Goal: Information Seeking & Learning: Learn about a topic

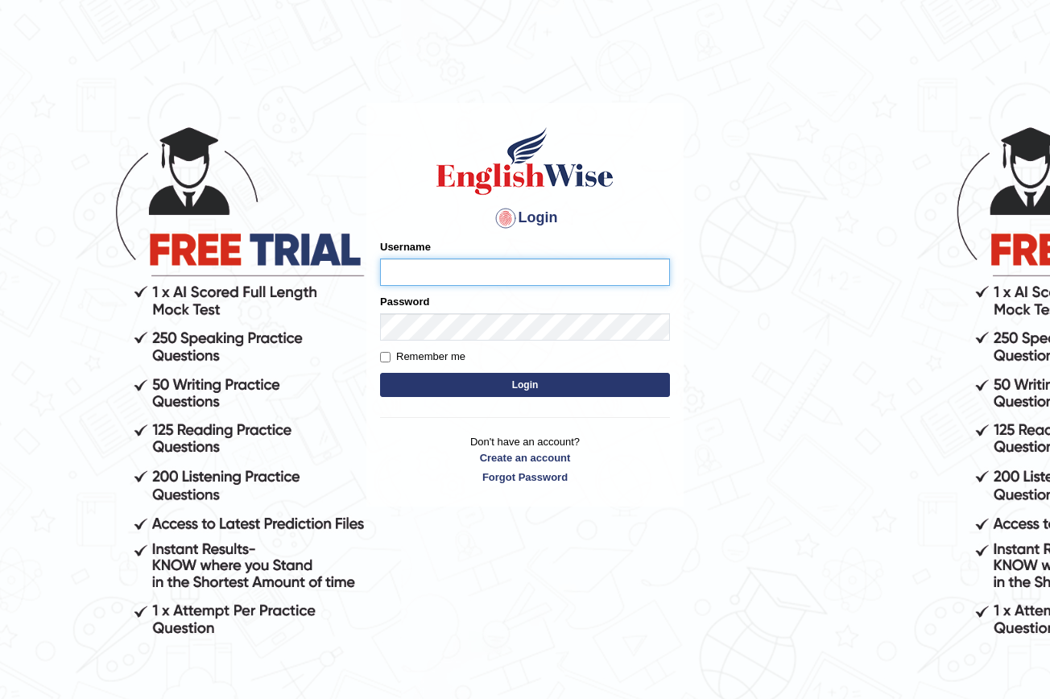
type input "nancy_rana"
click at [507, 382] on button "Login" at bounding box center [525, 385] width 290 height 24
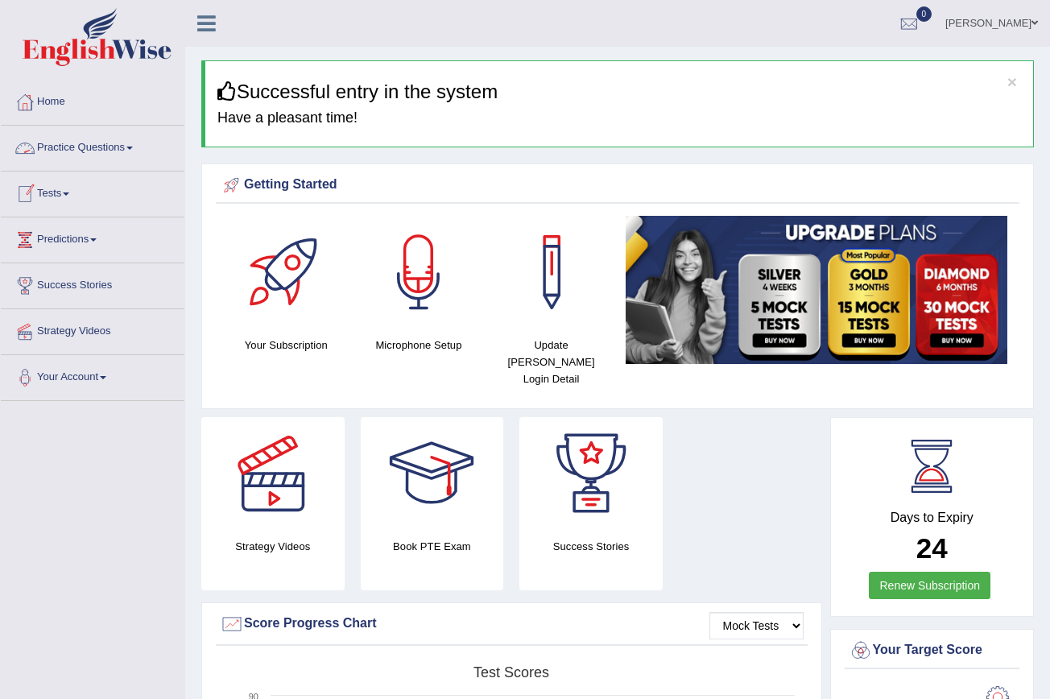
click at [69, 193] on span at bounding box center [66, 193] width 6 height 3
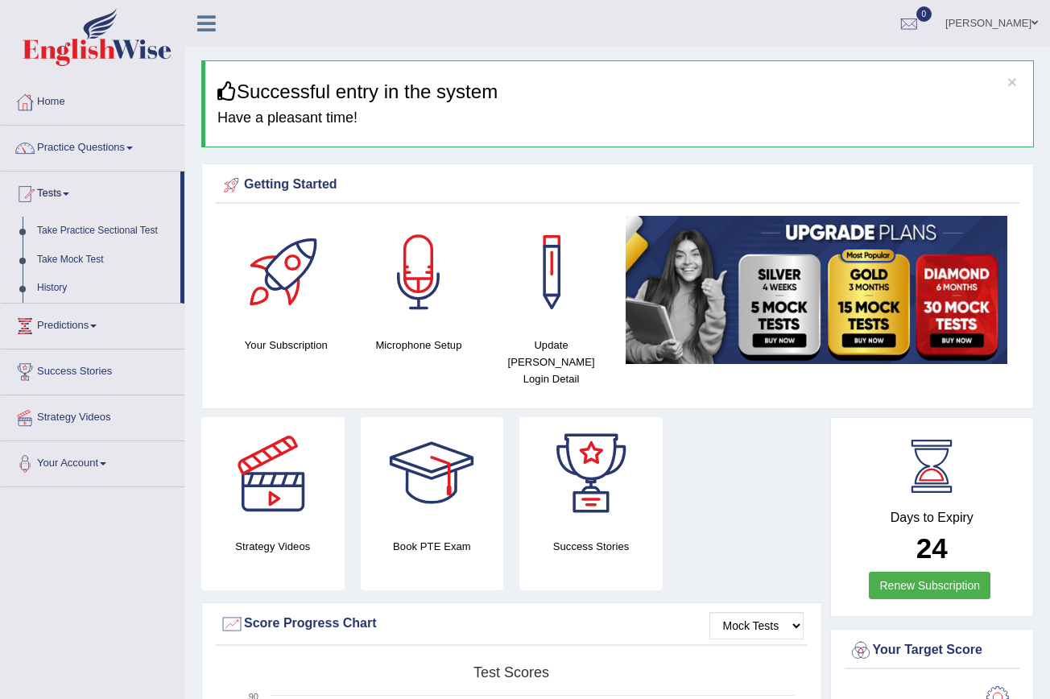
click at [113, 223] on link "Take Practice Sectional Test" at bounding box center [105, 231] width 151 height 29
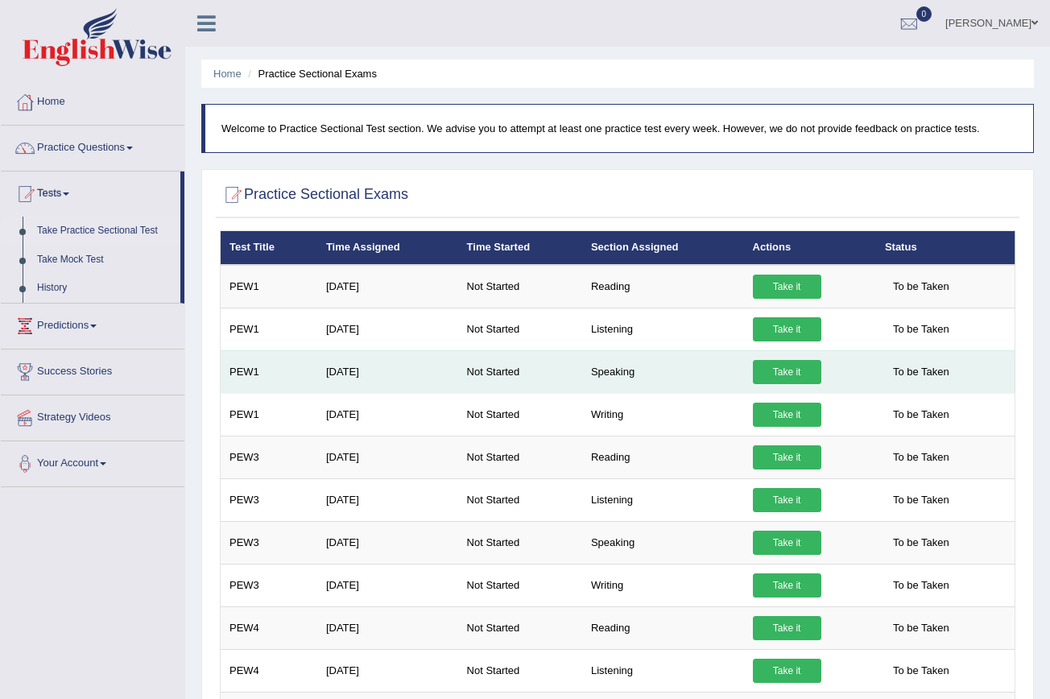
click at [467, 378] on td "Not Started" at bounding box center [520, 371] width 124 height 43
click at [366, 370] on td "Sep 15, 2025" at bounding box center [387, 371] width 141 height 43
click at [781, 374] on link "Take it" at bounding box center [787, 372] width 68 height 24
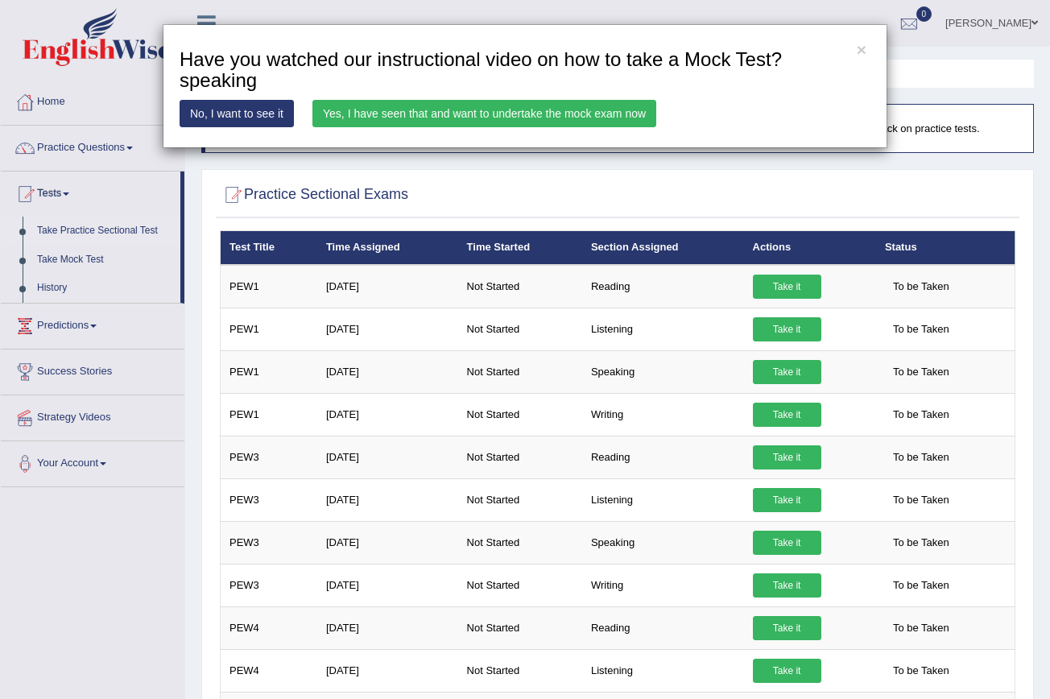
click at [603, 105] on link "Yes, I have seen that and want to undertake the mock exam now" at bounding box center [484, 113] width 344 height 27
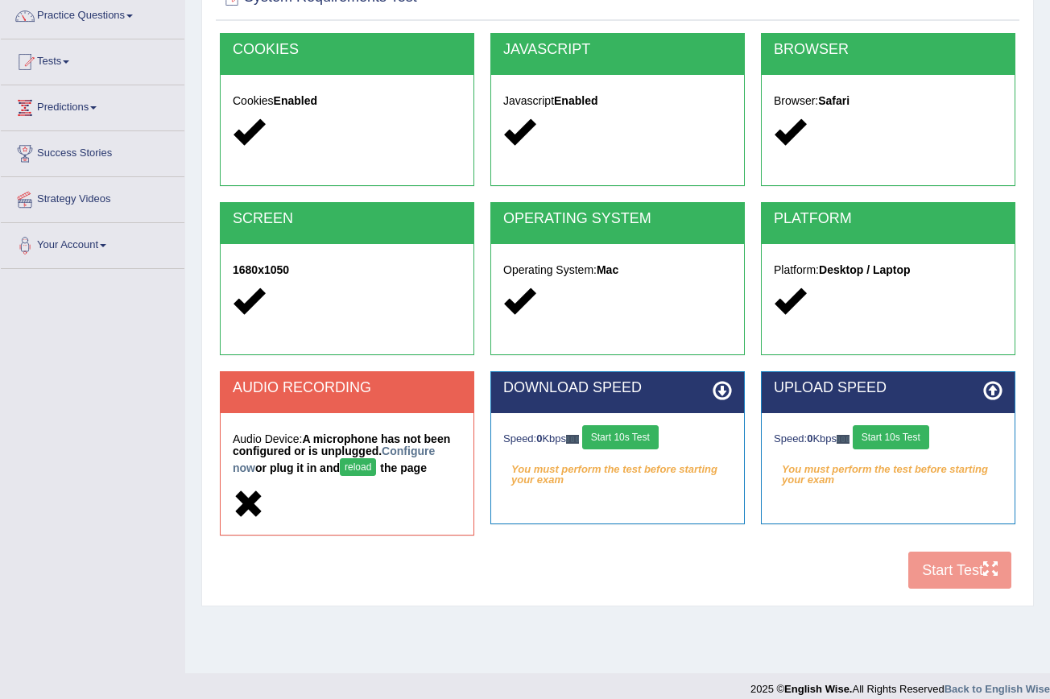
scroll to position [134, 0]
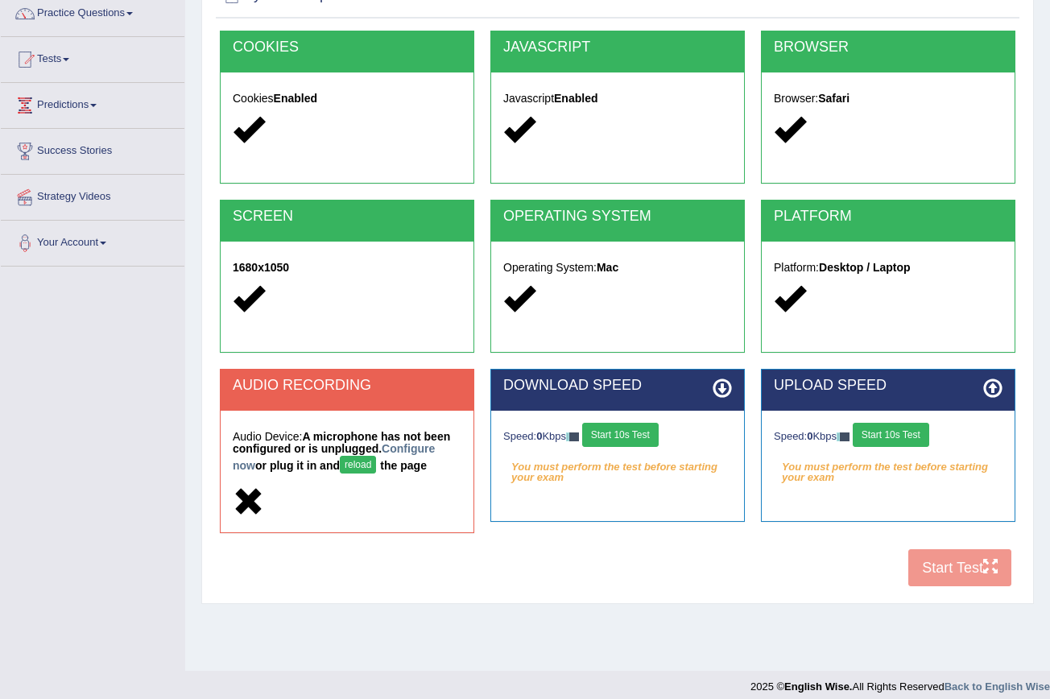
click at [361, 462] on button "reload" at bounding box center [358, 465] width 36 height 18
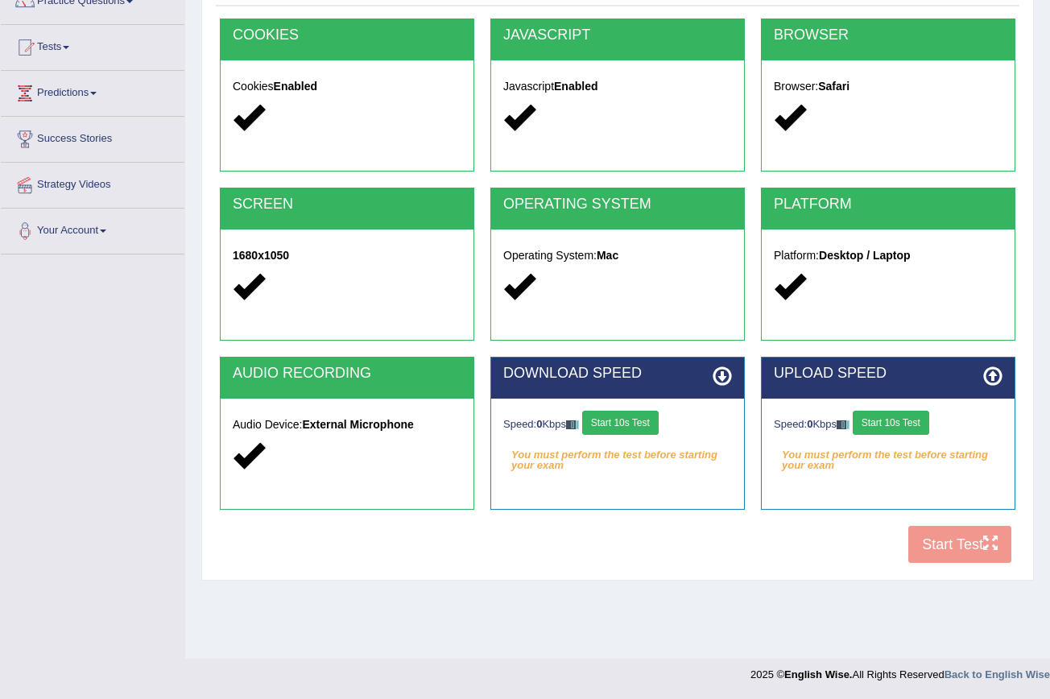
scroll to position [147, 0]
click at [641, 423] on button "Start 10s Test" at bounding box center [620, 423] width 76 height 24
click at [641, 423] on button "Start 10s Test" at bounding box center [643, 423] width 76 height 24
click at [896, 414] on button "Start 10s Test" at bounding box center [891, 423] width 76 height 24
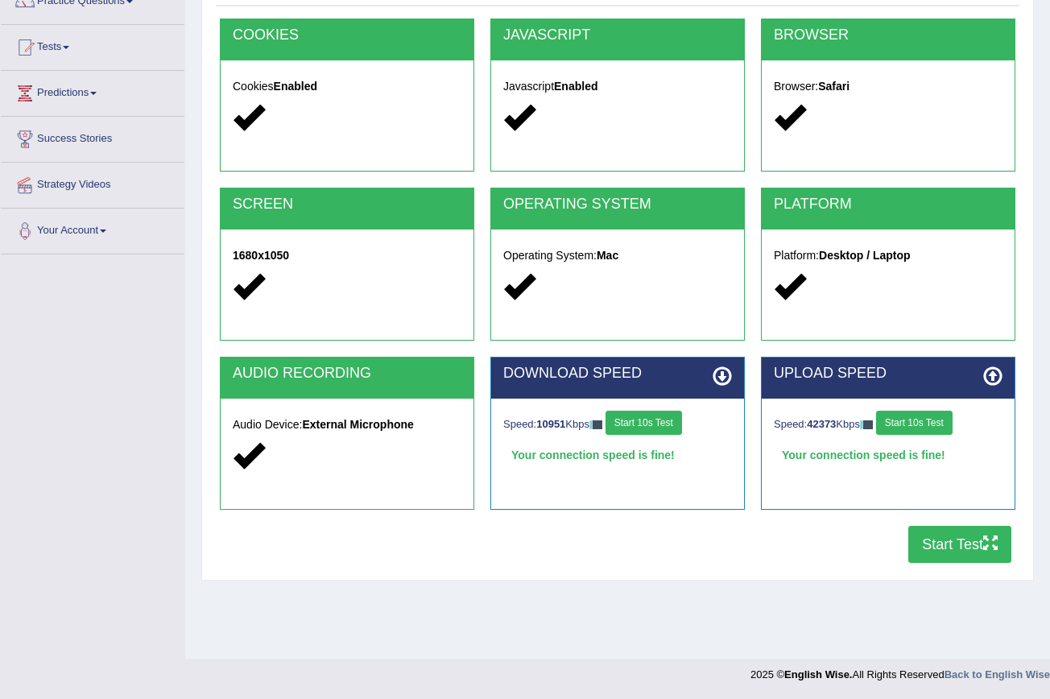
click at [907, 421] on button "Start 10s Test" at bounding box center [914, 423] width 76 height 24
click at [935, 536] on button "Start Test" at bounding box center [959, 544] width 103 height 37
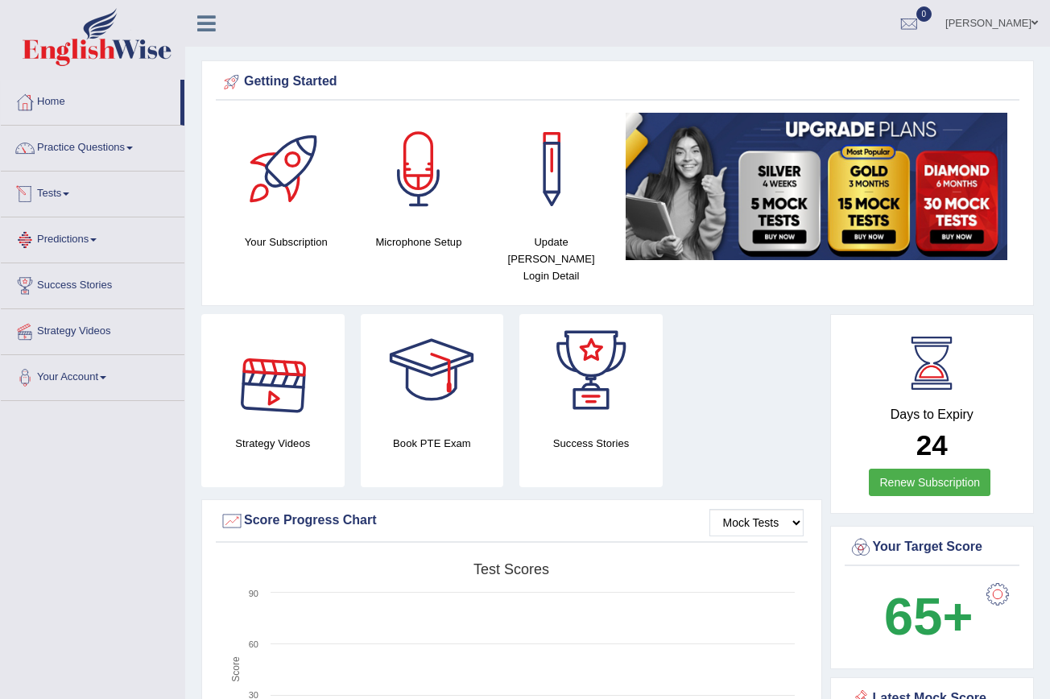
click at [69, 193] on span at bounding box center [66, 193] width 6 height 3
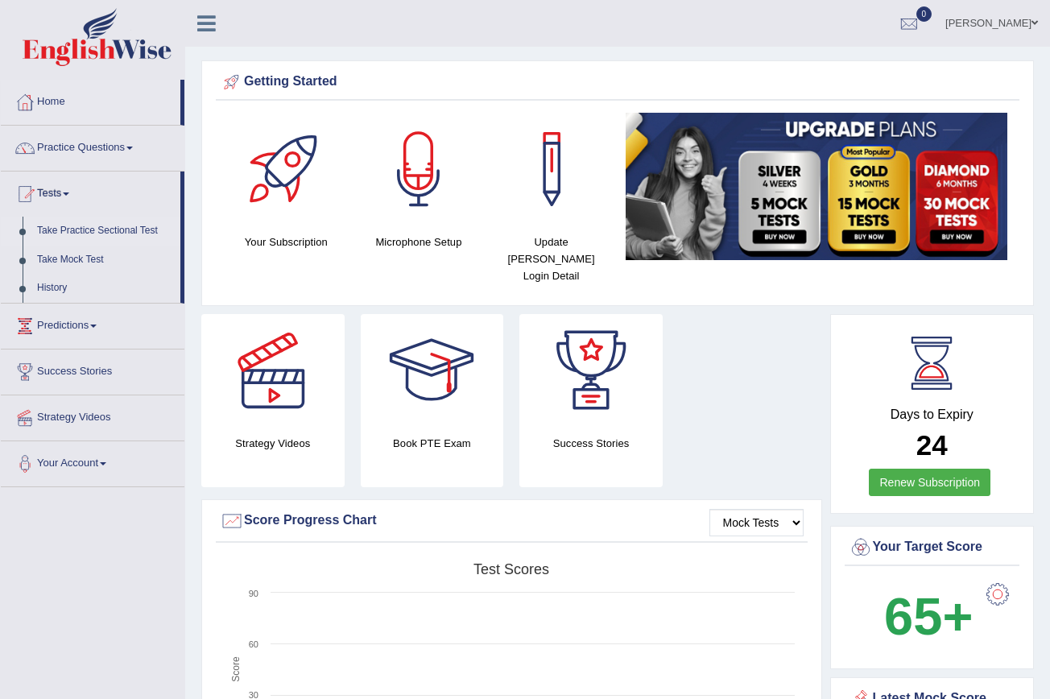
click at [119, 225] on link "Take Practice Sectional Test" at bounding box center [105, 231] width 151 height 29
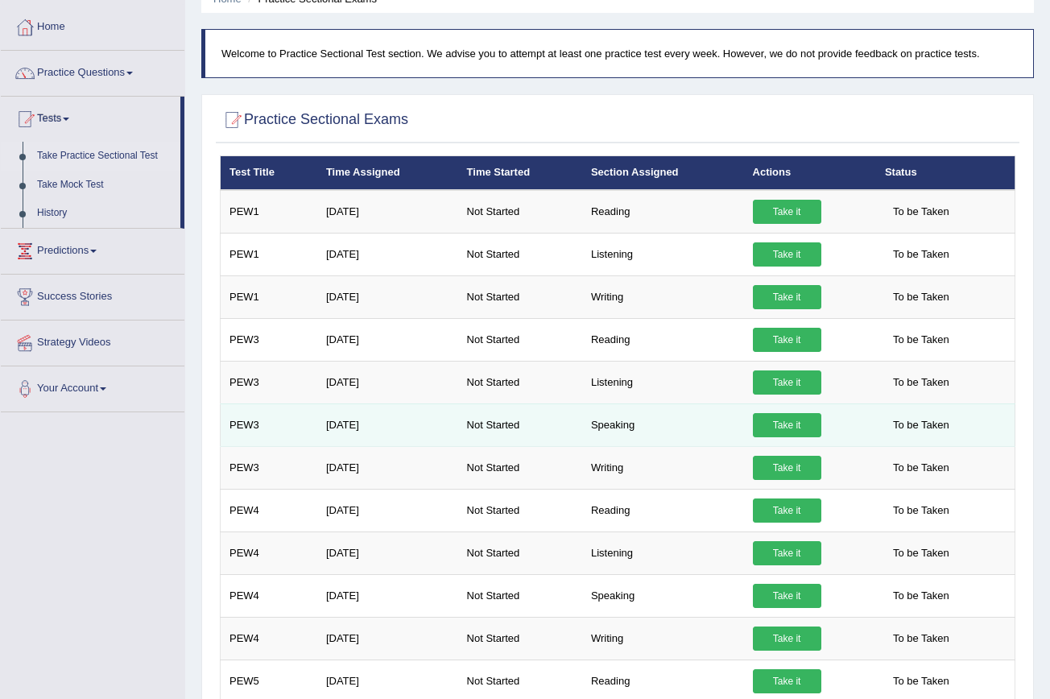
scroll to position [81, 0]
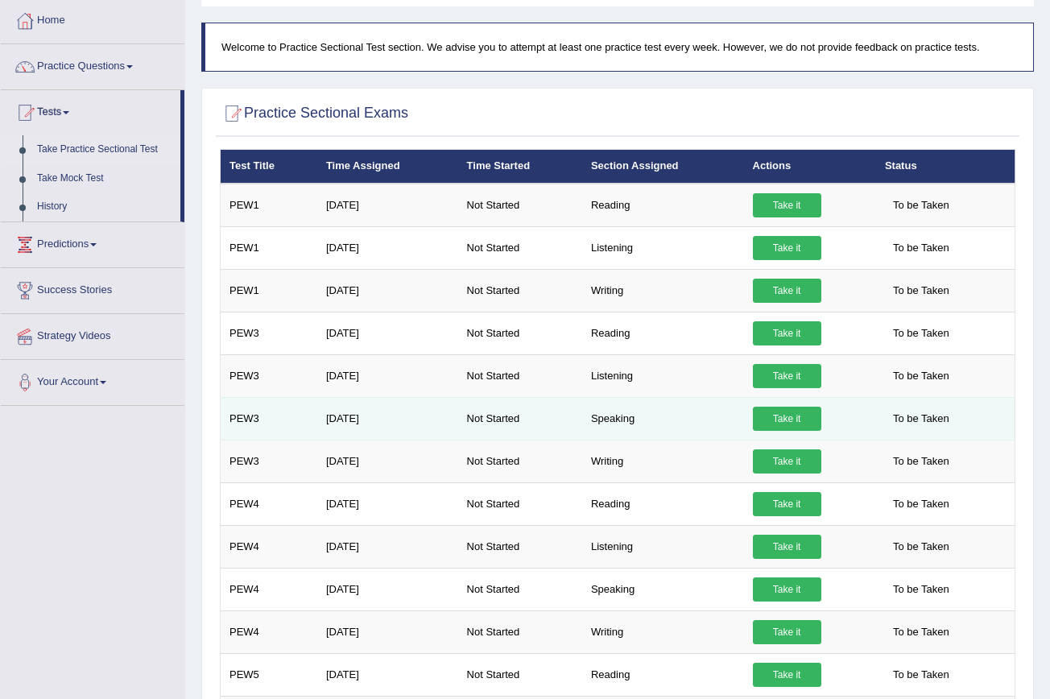
click at [930, 419] on span "To be Taken" at bounding box center [921, 419] width 72 height 24
click at [927, 422] on span "To be Taken" at bounding box center [921, 419] width 72 height 24
click at [787, 423] on link "Take it" at bounding box center [787, 419] width 68 height 24
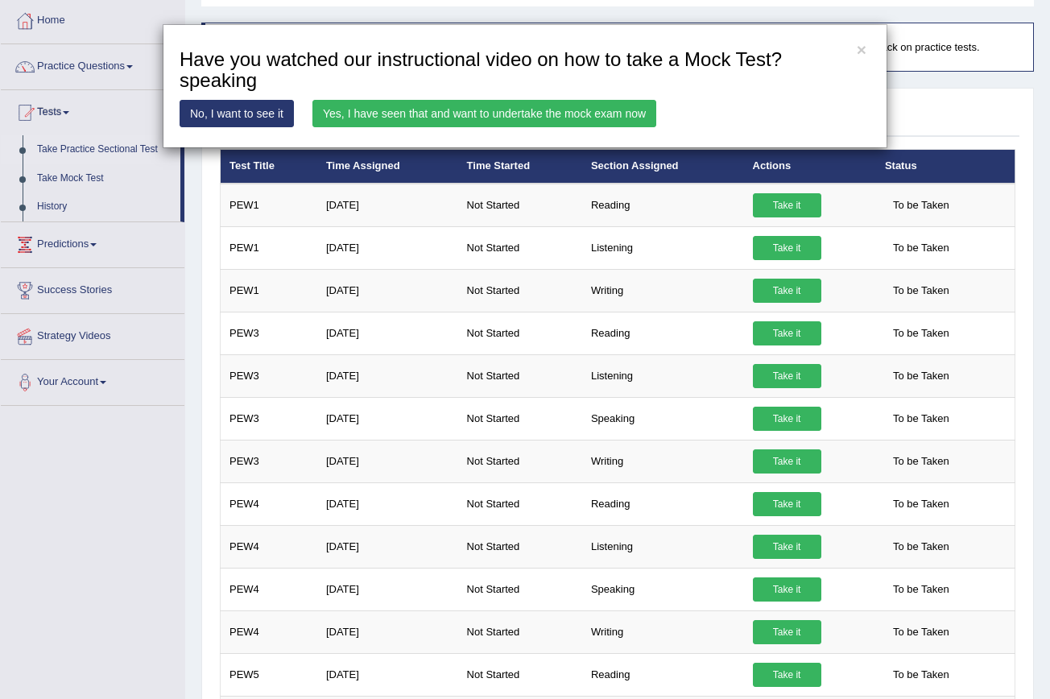
click at [528, 107] on link "Yes, I have seen that and want to undertake the mock exam now" at bounding box center [484, 113] width 344 height 27
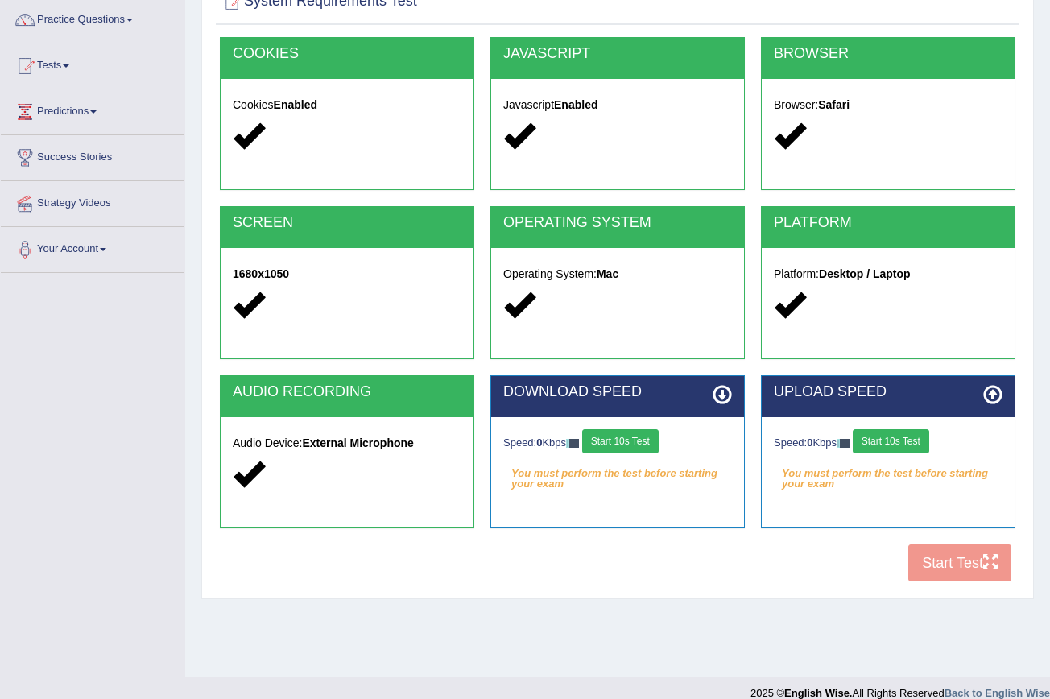
scroll to position [141, 0]
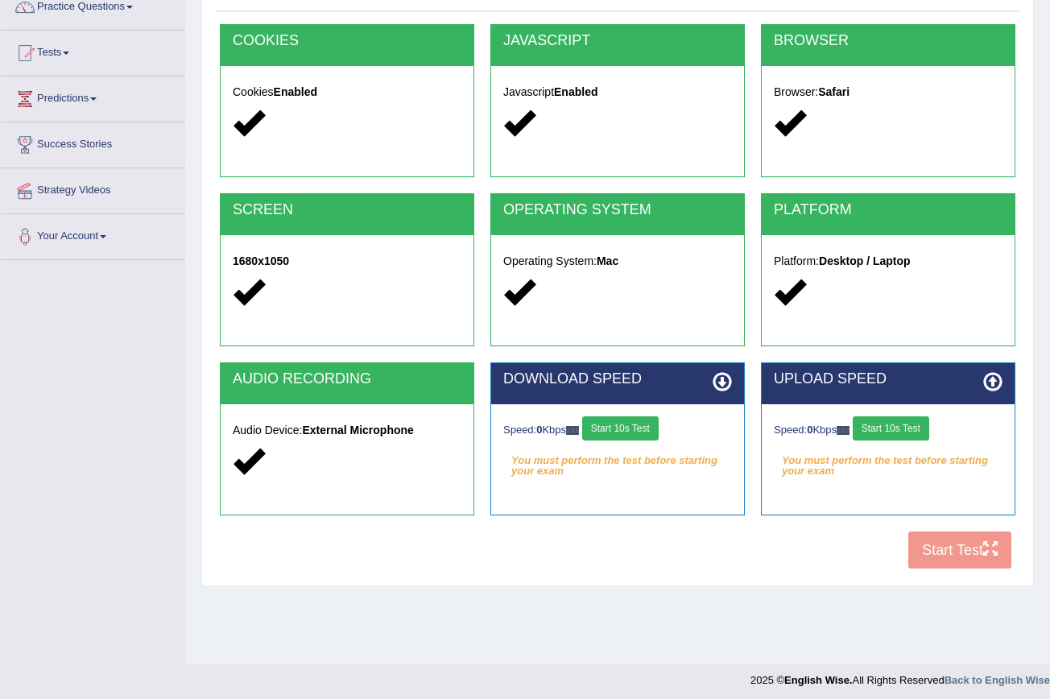
click at [617, 430] on button "Start 10s Test" at bounding box center [620, 428] width 76 height 24
click at [894, 432] on button "Start 10s Test" at bounding box center [891, 428] width 76 height 24
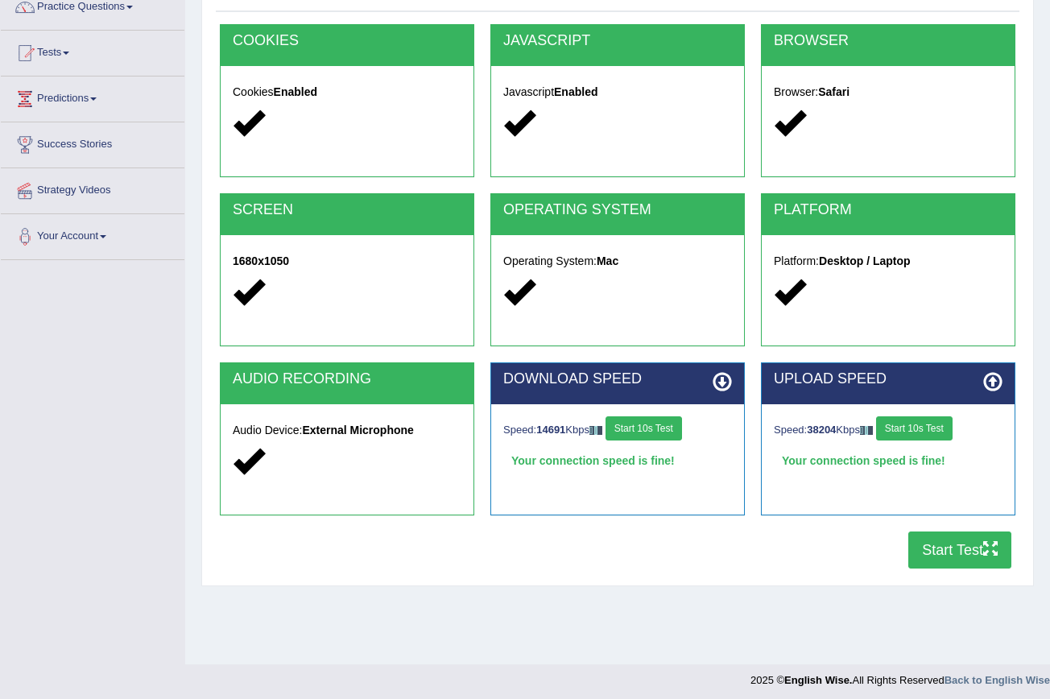
click at [950, 555] on button "Start Test" at bounding box center [959, 549] width 103 height 37
click at [76, 48] on link "Tests" at bounding box center [93, 51] width 184 height 40
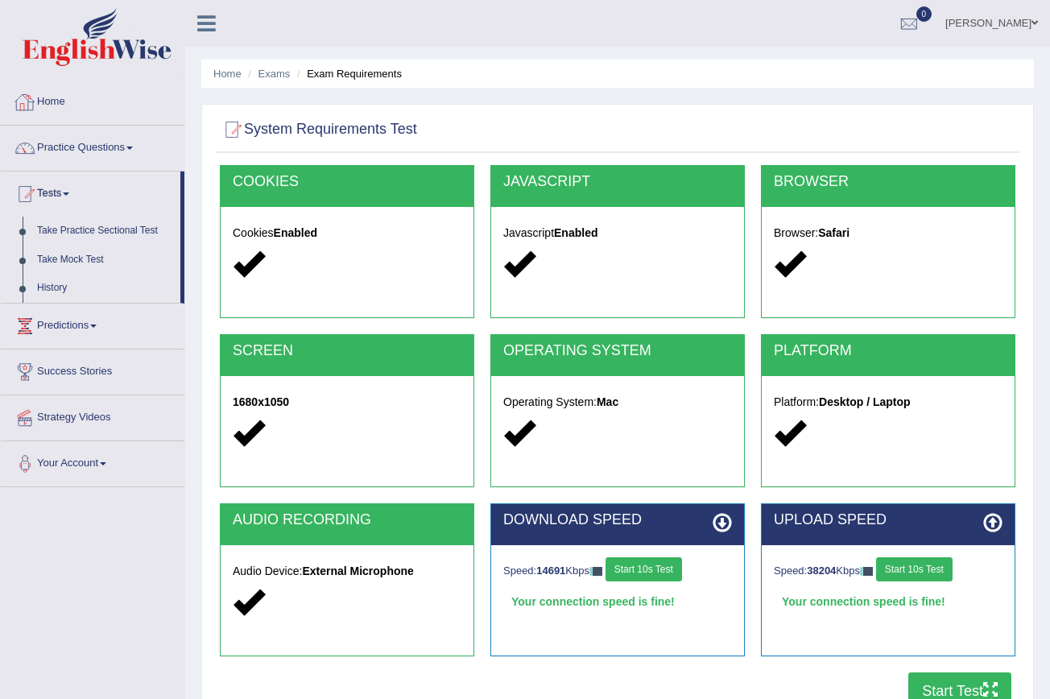
scroll to position [0, 0]
click at [152, 229] on link "Take Practice Sectional Test" at bounding box center [105, 231] width 151 height 29
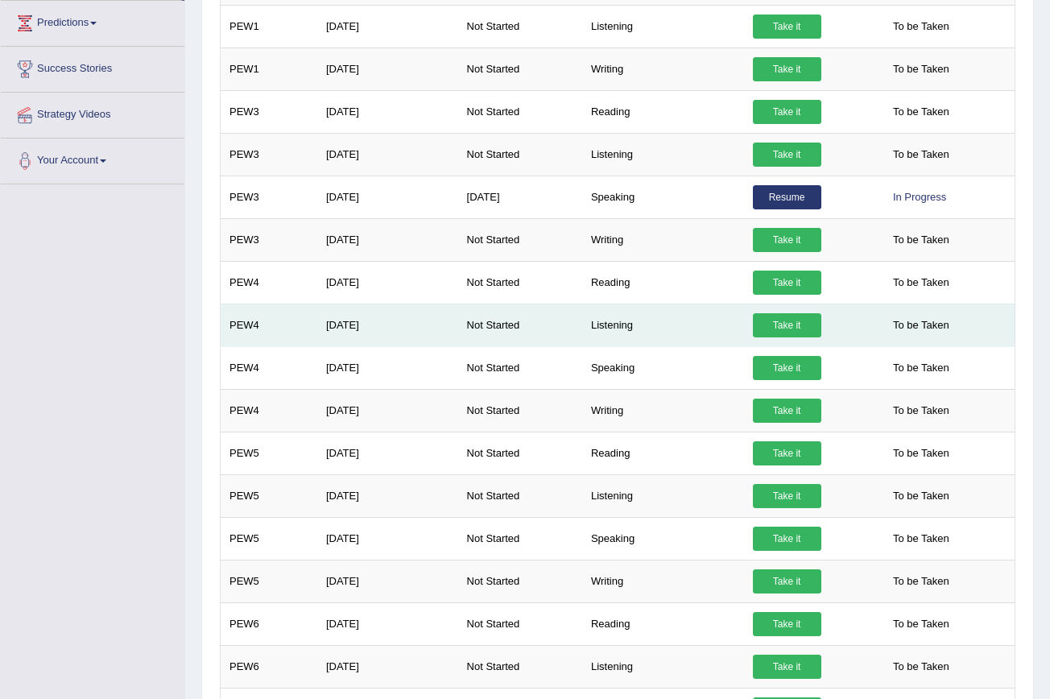
scroll to position [302, 0]
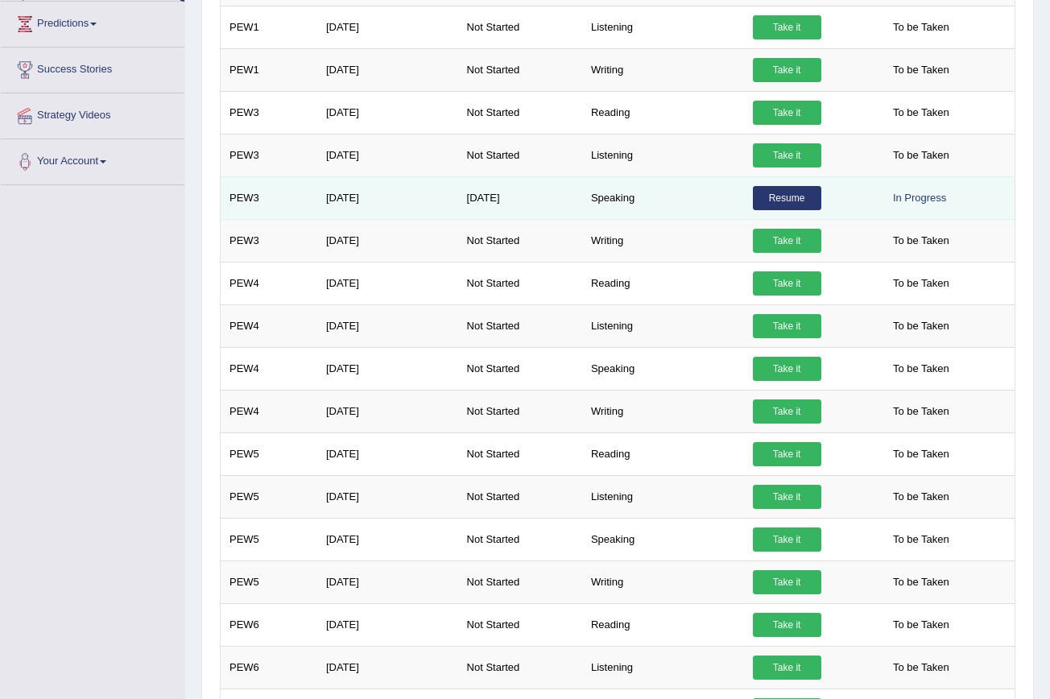
click at [791, 200] on link "Resume" at bounding box center [787, 198] width 68 height 24
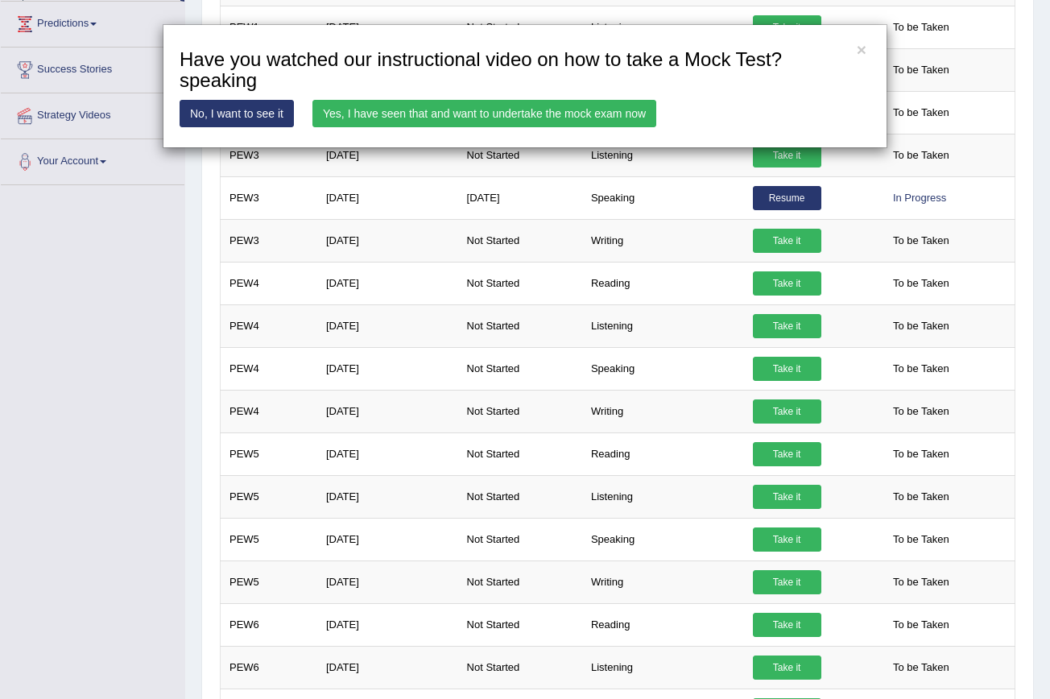
click at [617, 114] on link "Yes, I have seen that and want to undertake the mock exam now" at bounding box center [484, 113] width 344 height 27
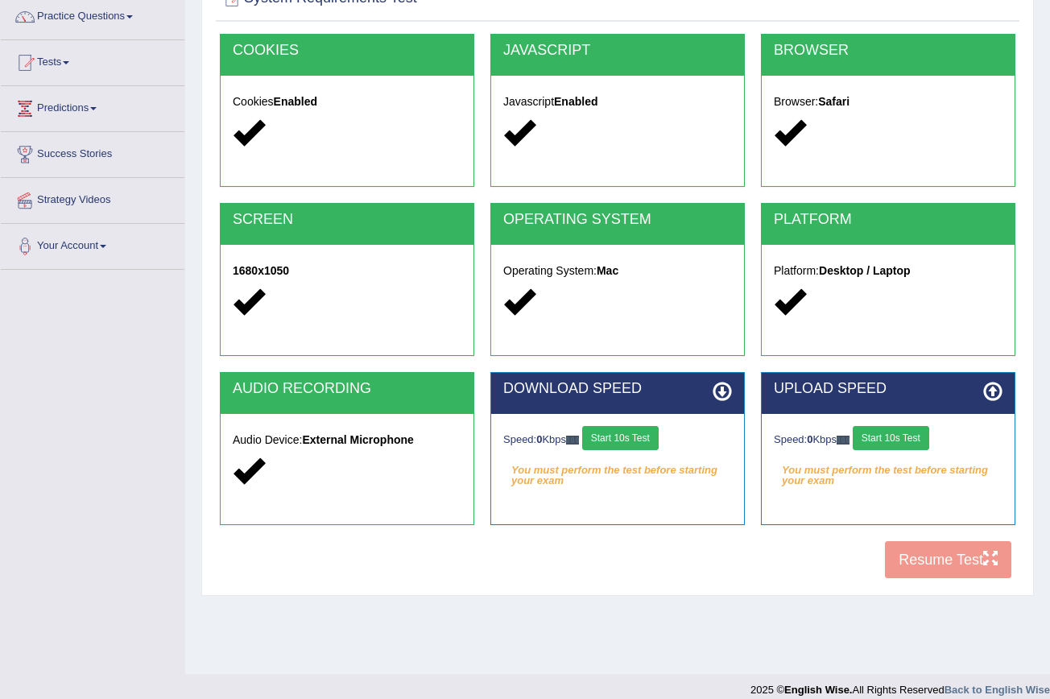
scroll to position [132, 0]
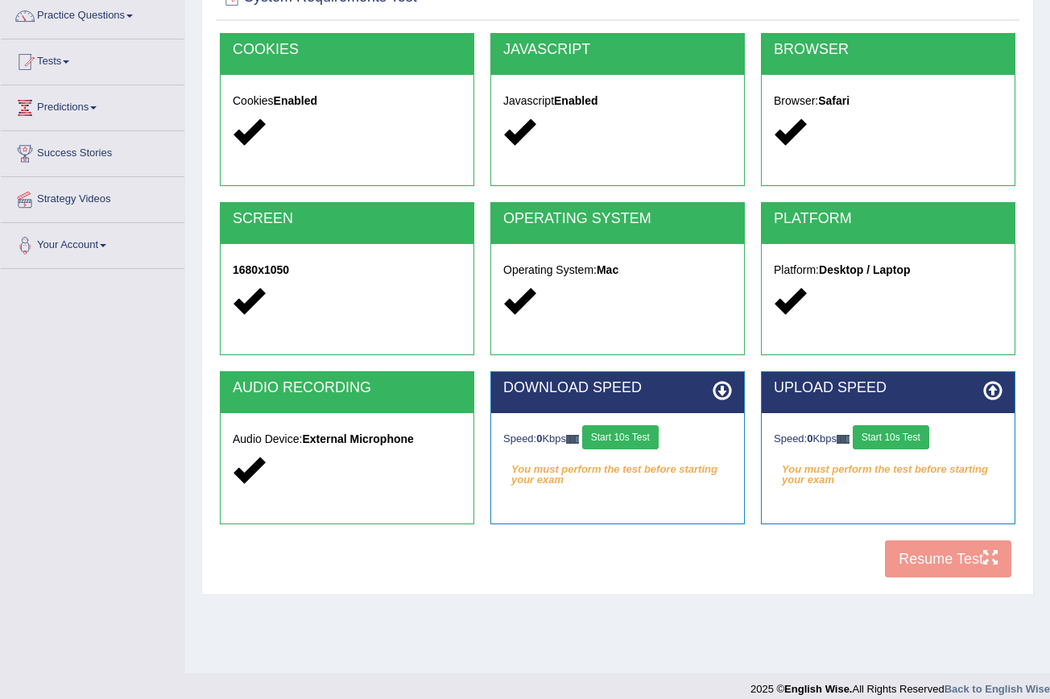
click at [632, 438] on button "Start 10s Test" at bounding box center [620, 437] width 76 height 24
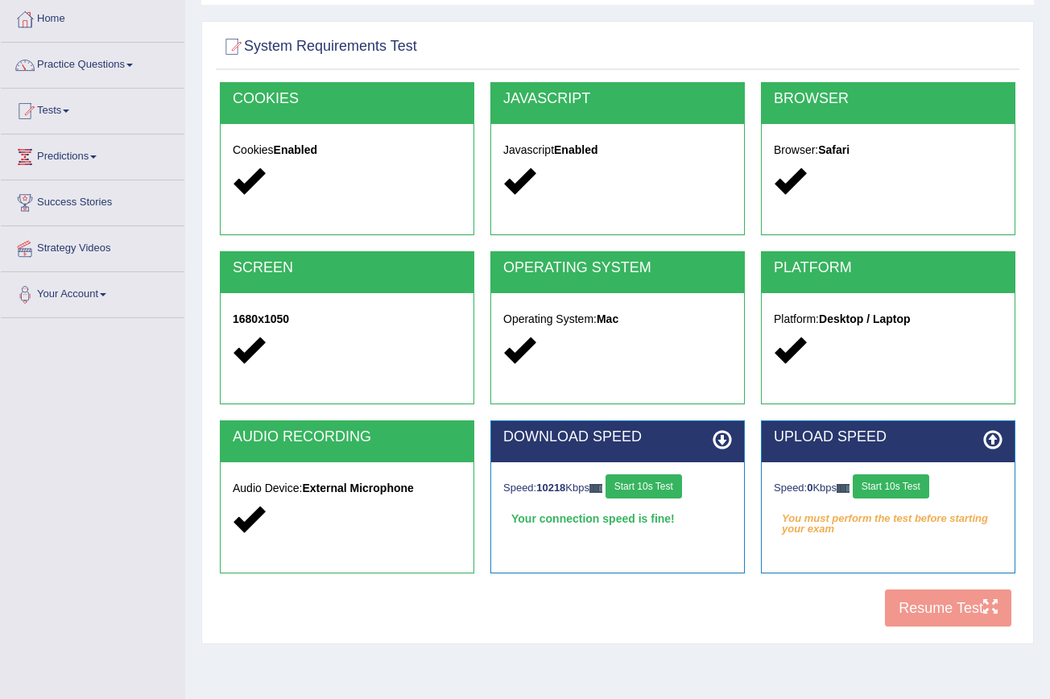
scroll to position [78, 0]
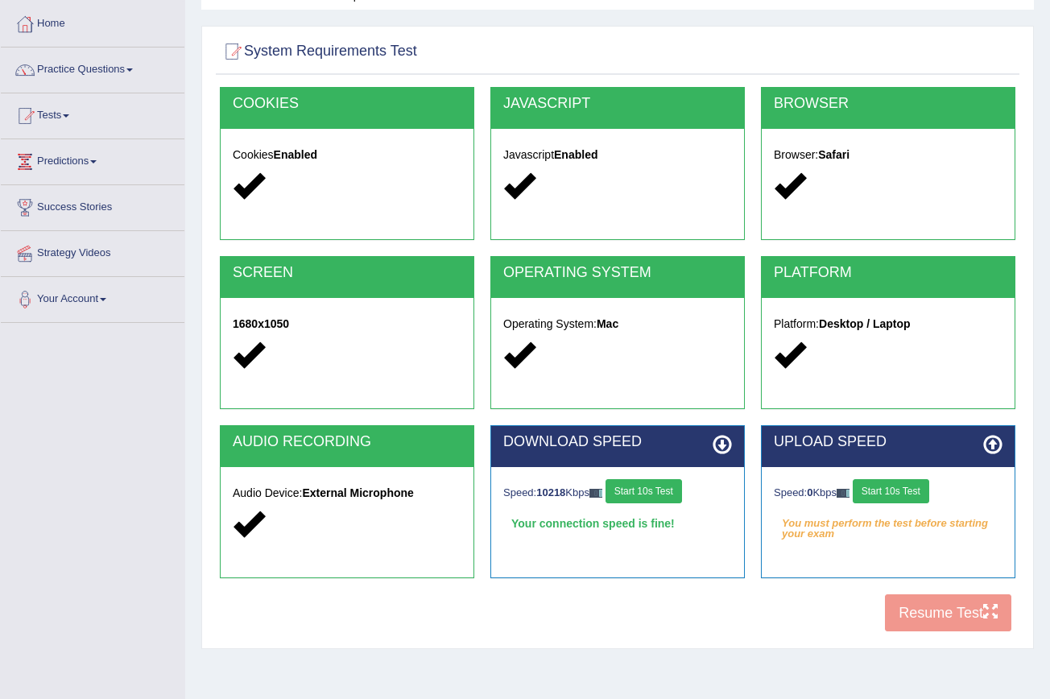
click at [387, 486] on strong "External Microphone" at bounding box center [357, 492] width 111 height 13
click at [386, 500] on div "Audio Device: External Microphone" at bounding box center [347, 511] width 253 height 88
click at [387, 498] on strong "External Microphone" at bounding box center [357, 492] width 111 height 13
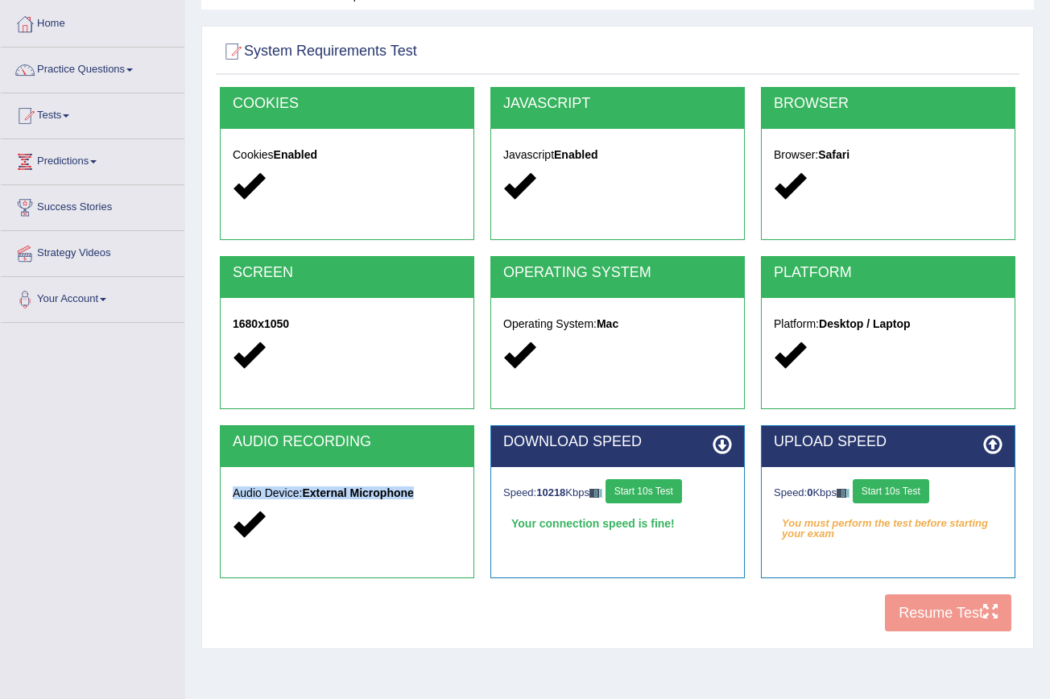
click at [929, 490] on button "Start 10s Test" at bounding box center [891, 491] width 76 height 24
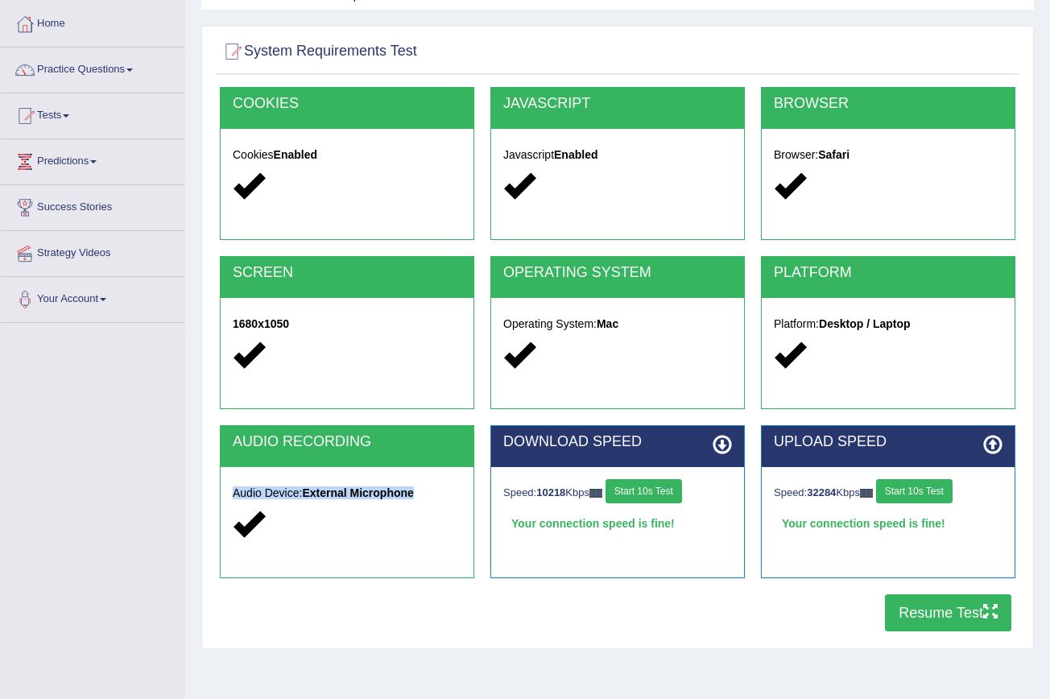
click at [949, 618] on button "Resume Test" at bounding box center [948, 612] width 126 height 37
click at [132, 69] on link "Practice Questions" at bounding box center [93, 68] width 184 height 40
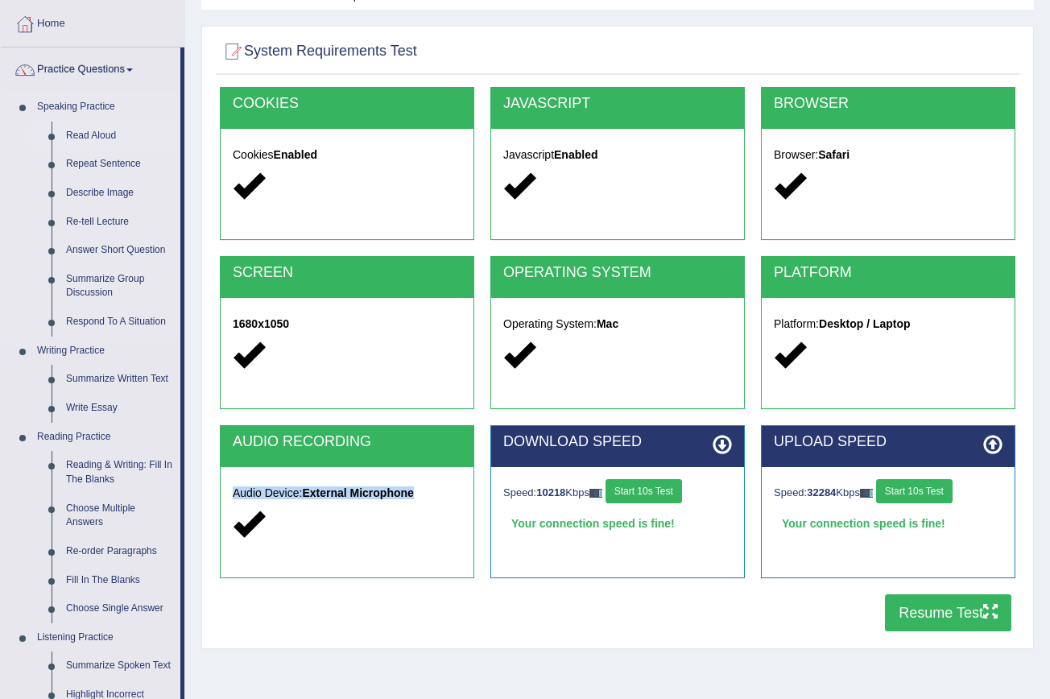
click at [118, 124] on link "Read Aloud" at bounding box center [120, 136] width 122 height 29
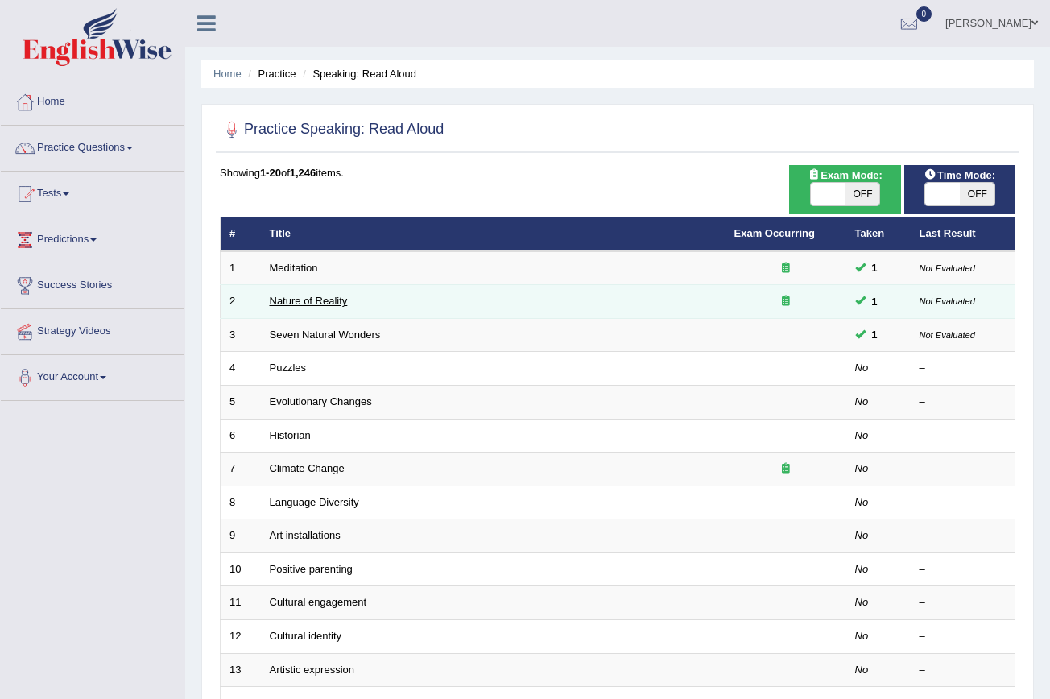
click at [336, 297] on link "Nature of Reality" at bounding box center [309, 301] width 78 height 12
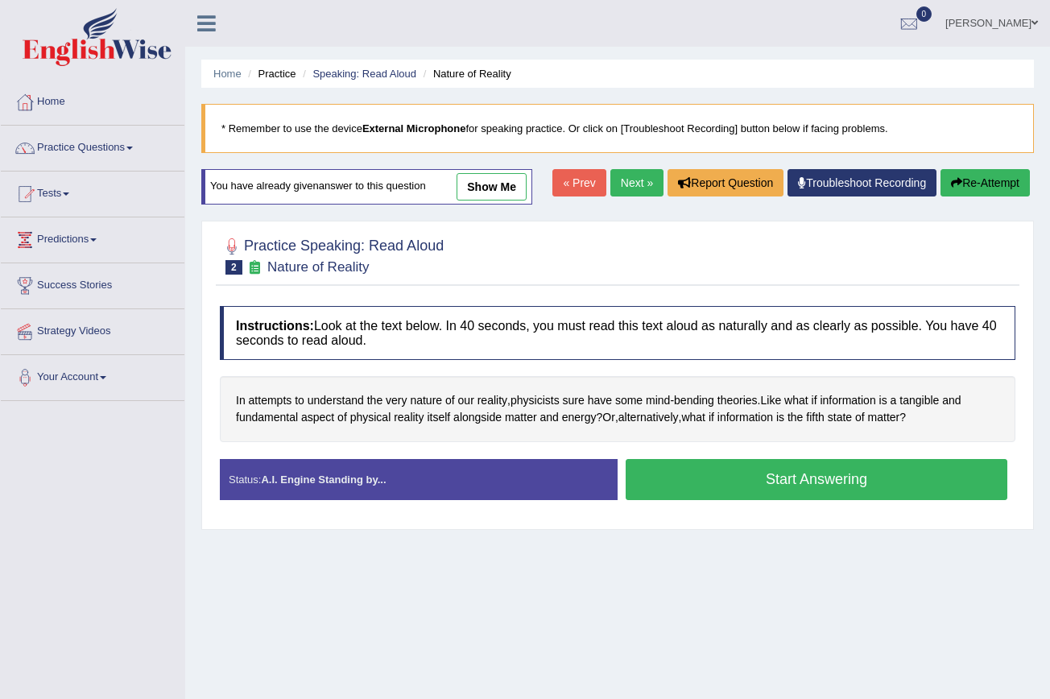
click at [699, 469] on button "Start Answering" at bounding box center [817, 479] width 382 height 41
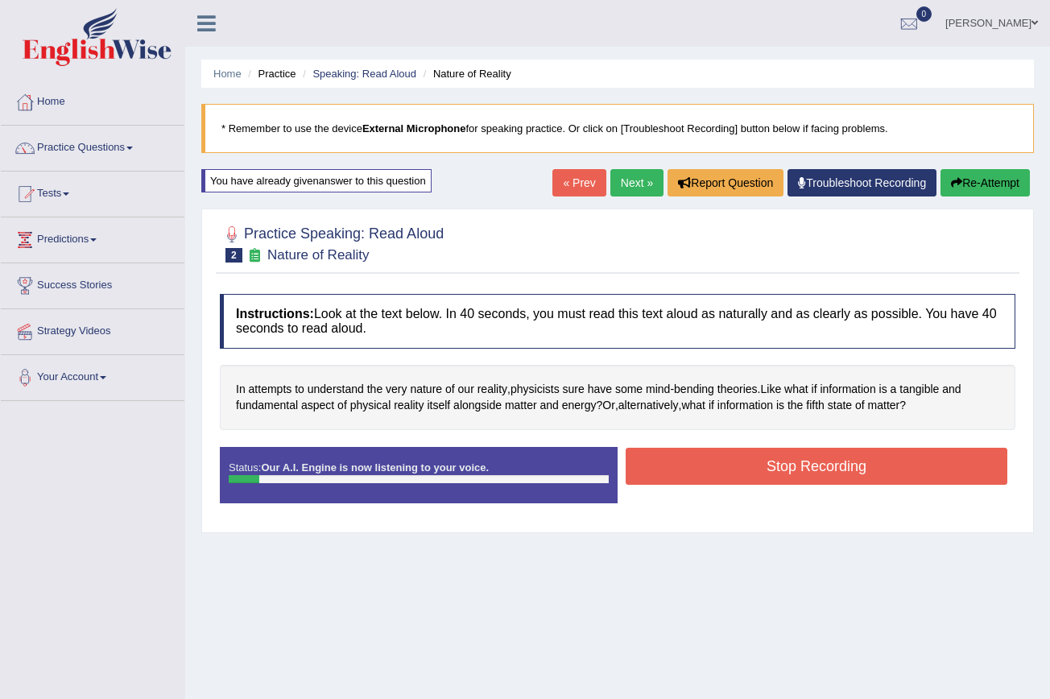
scroll to position [30, 0]
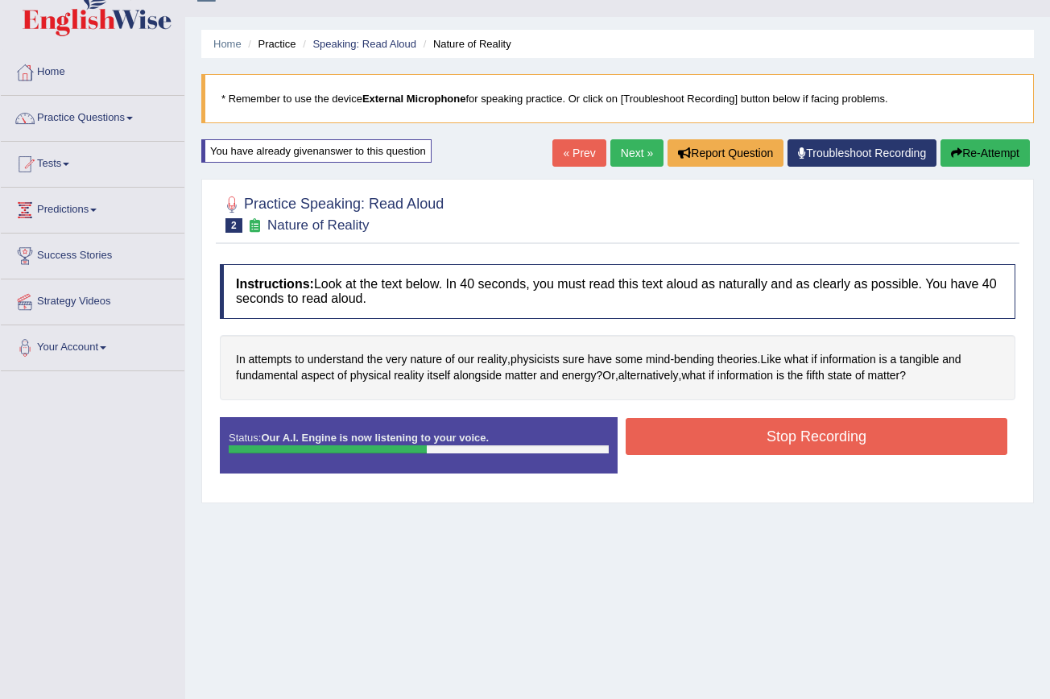
click at [703, 449] on button "Stop Recording" at bounding box center [817, 436] width 382 height 37
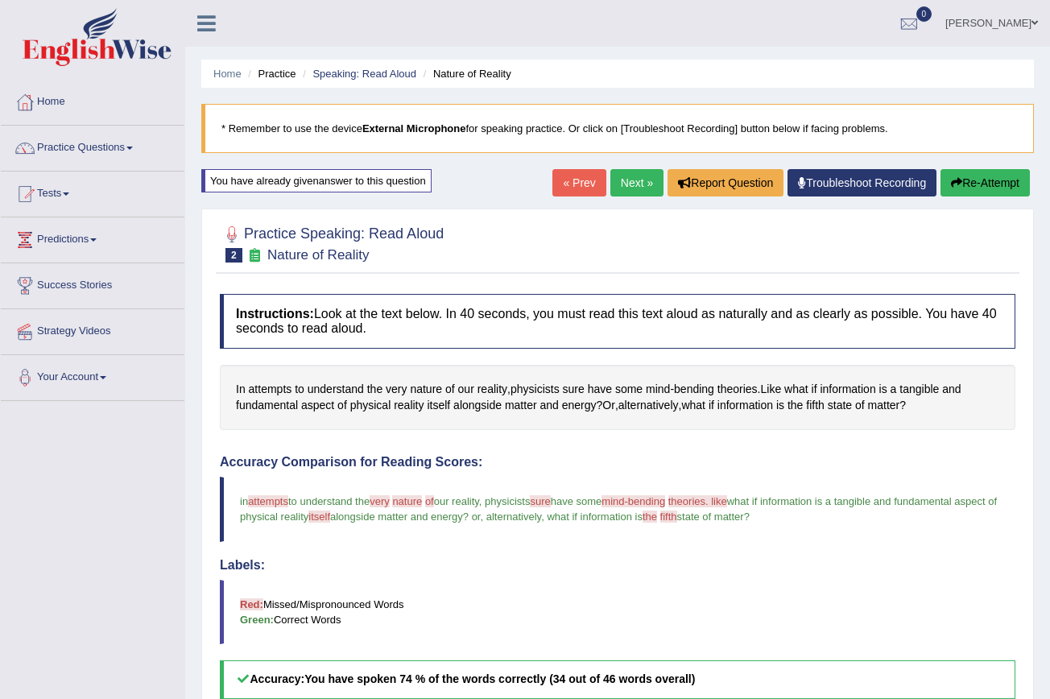
scroll to position [0, 0]
click at [620, 184] on link "Next »" at bounding box center [636, 182] width 53 height 27
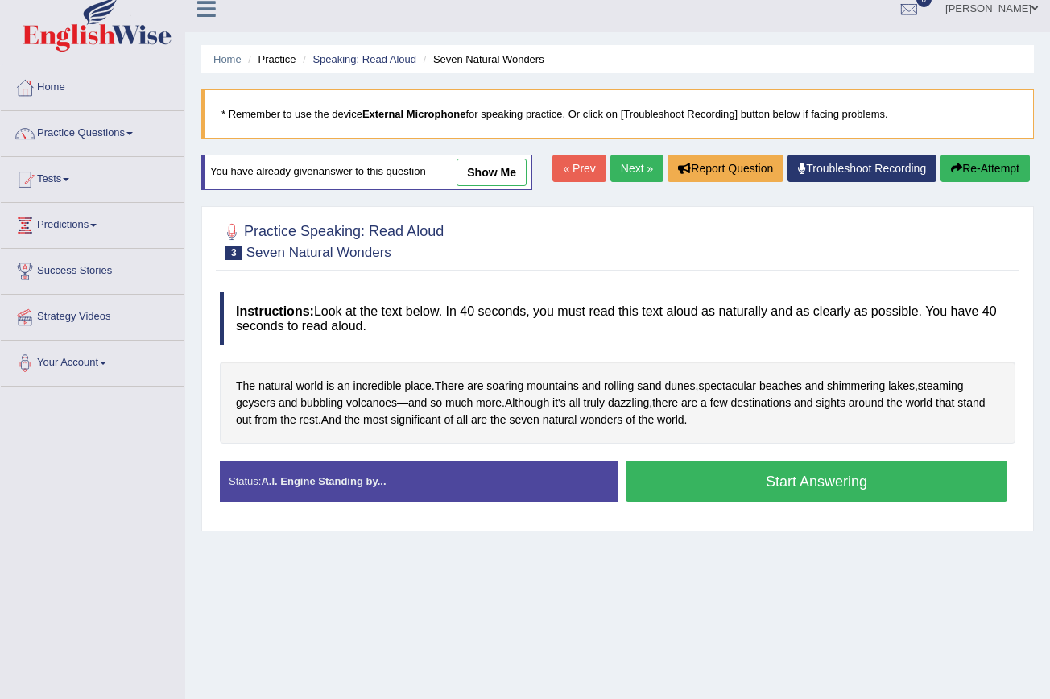
scroll to position [21, 0]
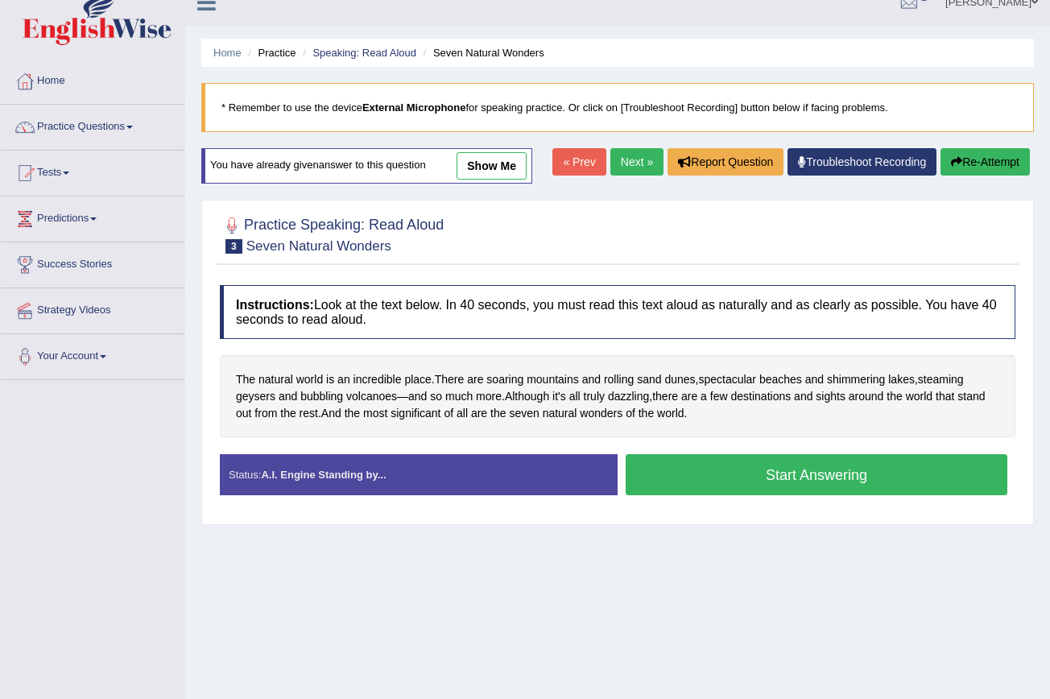
click at [712, 470] on button "Start Answering" at bounding box center [817, 474] width 382 height 41
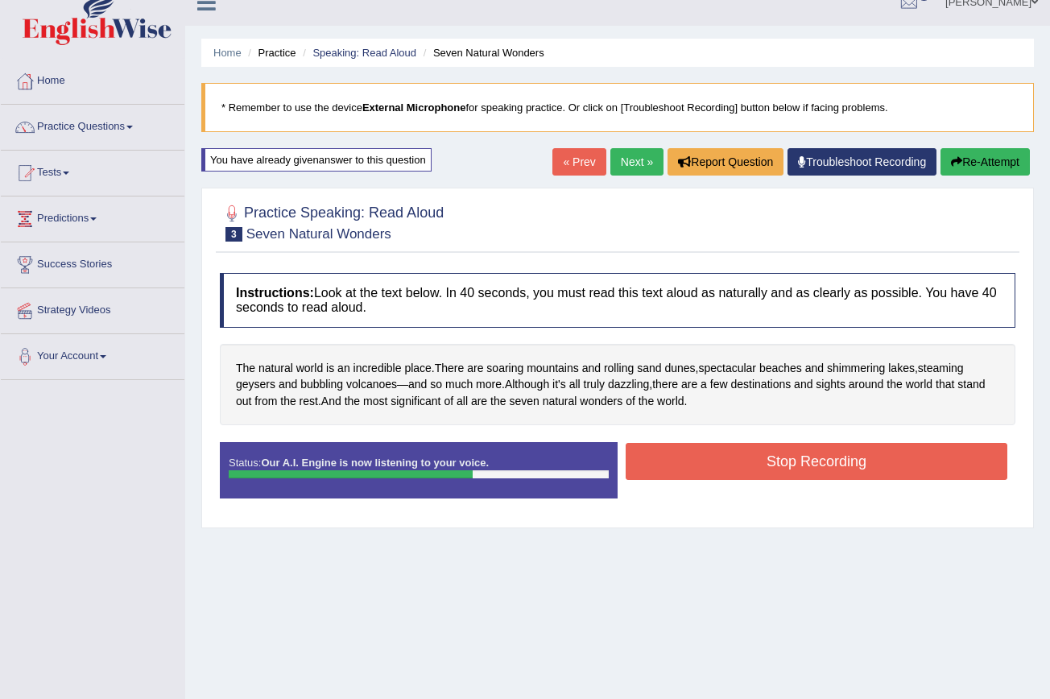
click at [712, 470] on button "Stop Recording" at bounding box center [817, 461] width 382 height 37
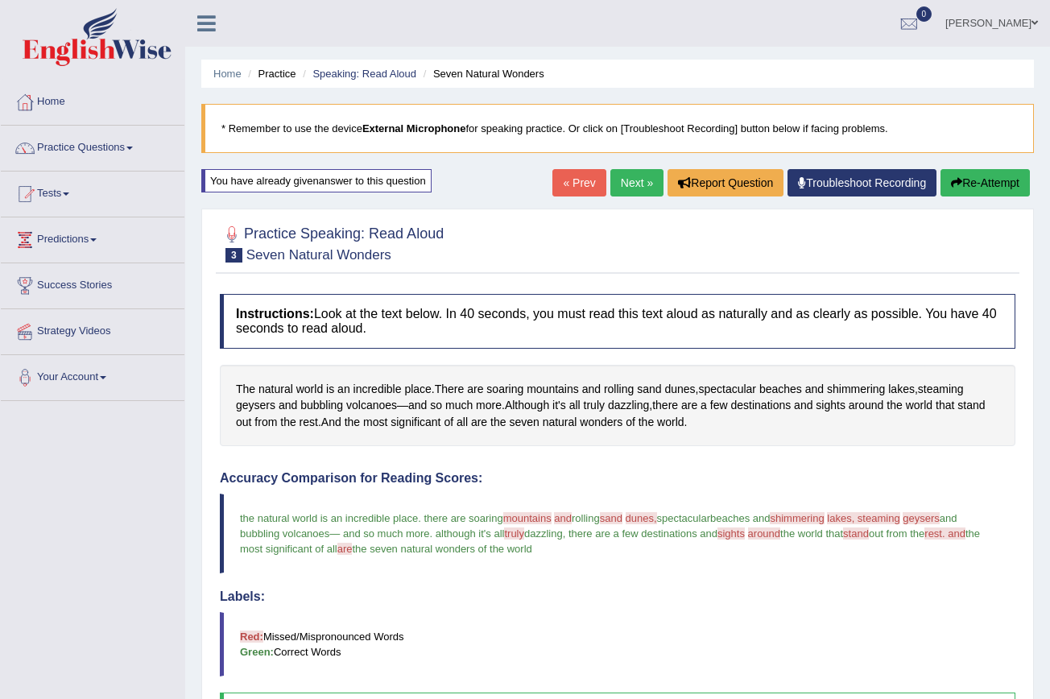
scroll to position [0, 0]
click at [72, 196] on link "Tests" at bounding box center [93, 191] width 184 height 40
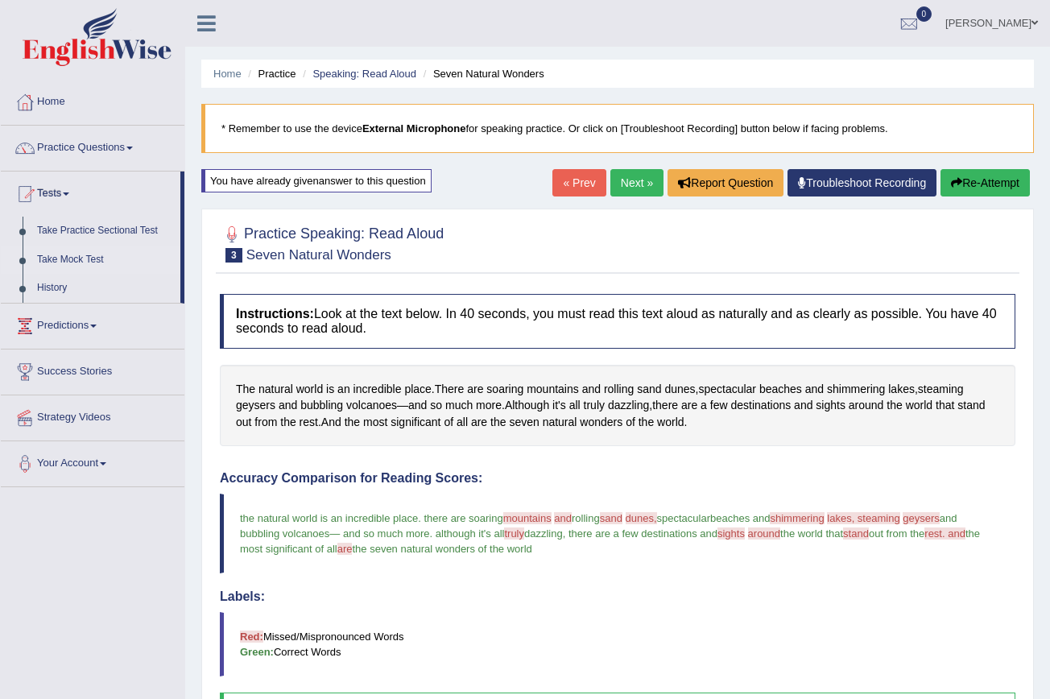
click at [101, 254] on link "Take Mock Test" at bounding box center [105, 260] width 151 height 29
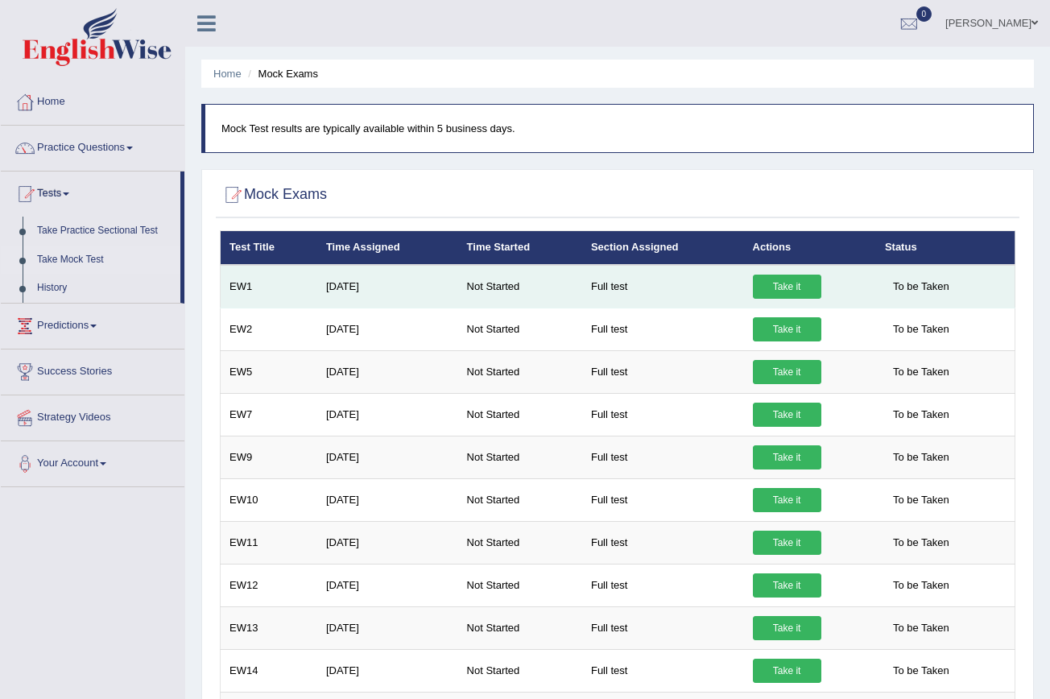
click at [785, 285] on link "Take it" at bounding box center [787, 287] width 68 height 24
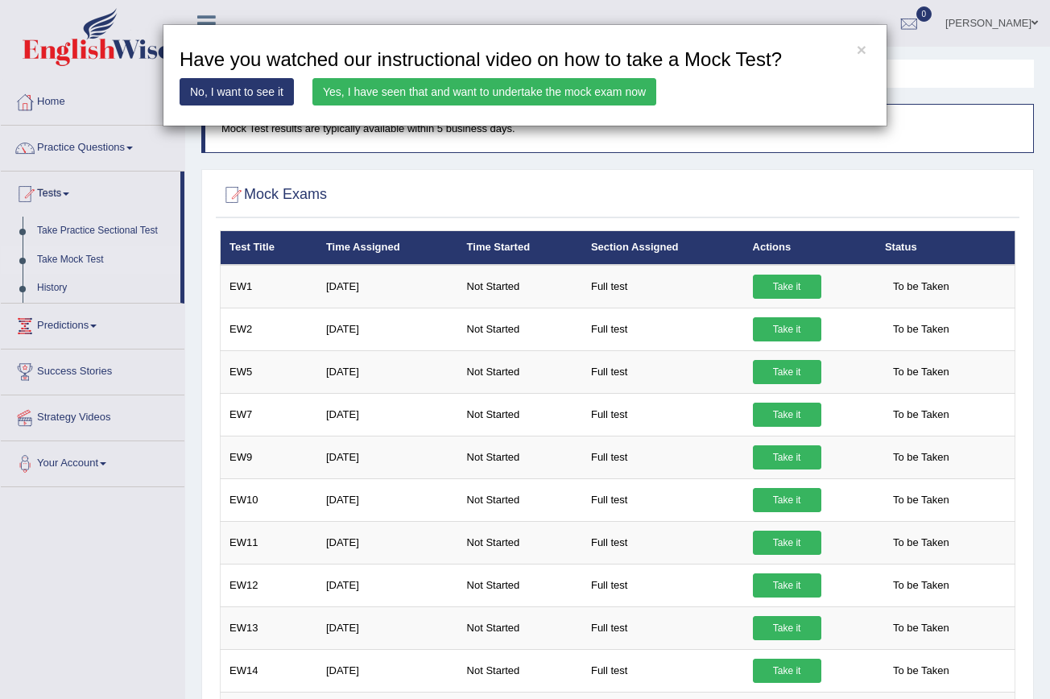
click at [564, 86] on link "Yes, I have seen that and want to undertake the mock exam now" at bounding box center [484, 91] width 344 height 27
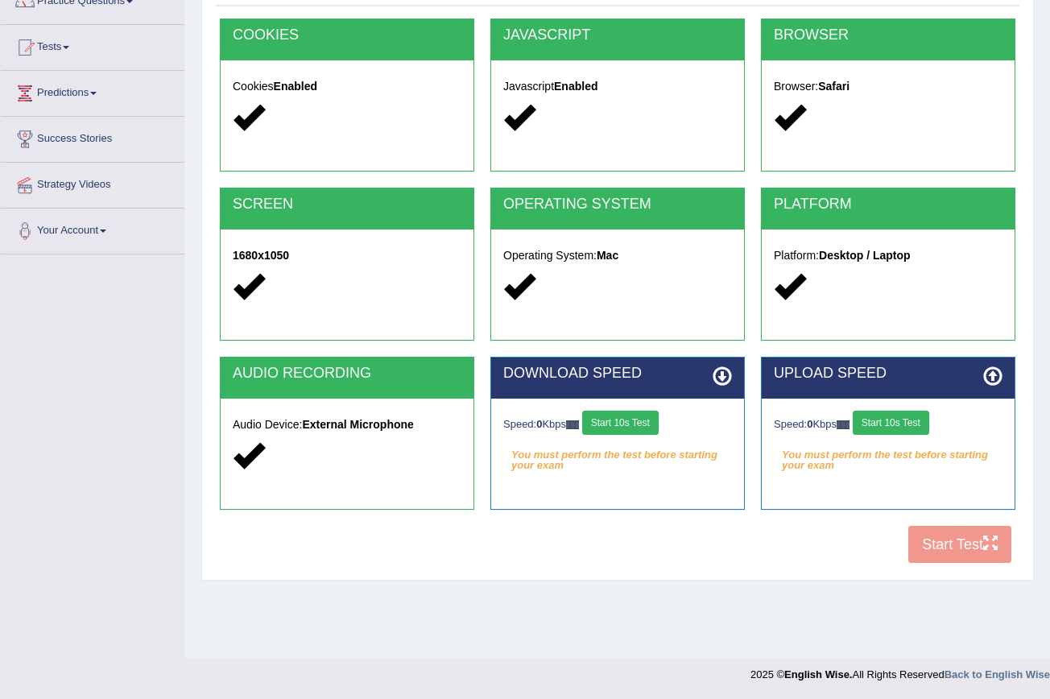
scroll to position [147, 0]
click at [616, 425] on button "Start 10s Test" at bounding box center [620, 423] width 76 height 24
click at [913, 429] on button "Start 10s Test" at bounding box center [891, 423] width 76 height 24
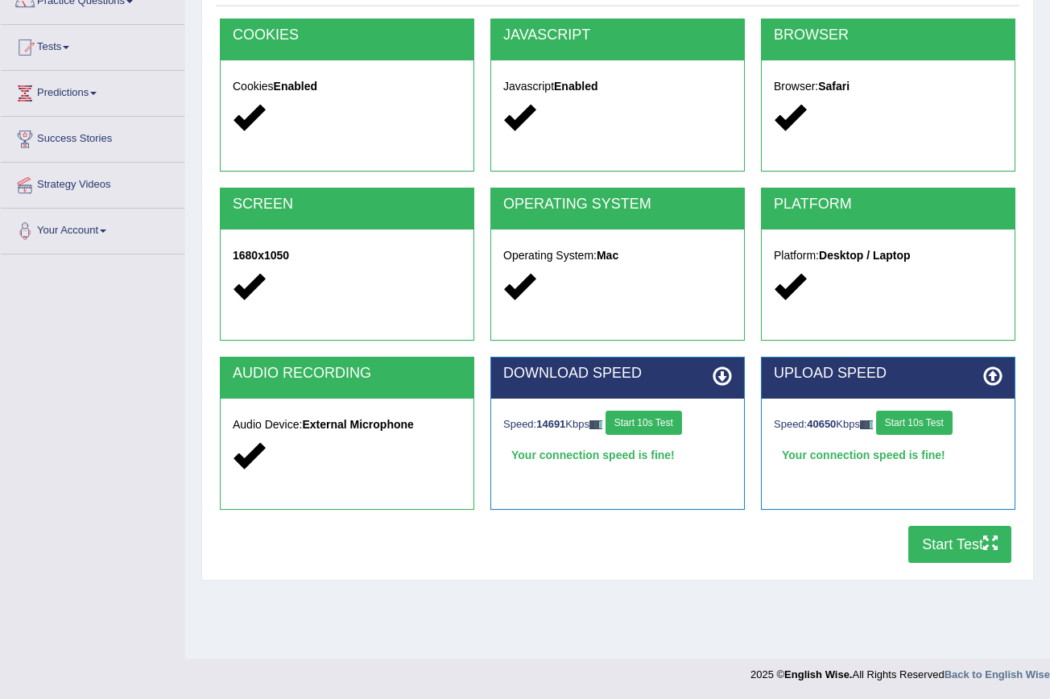
click at [963, 560] on button "Start Test" at bounding box center [959, 544] width 103 height 37
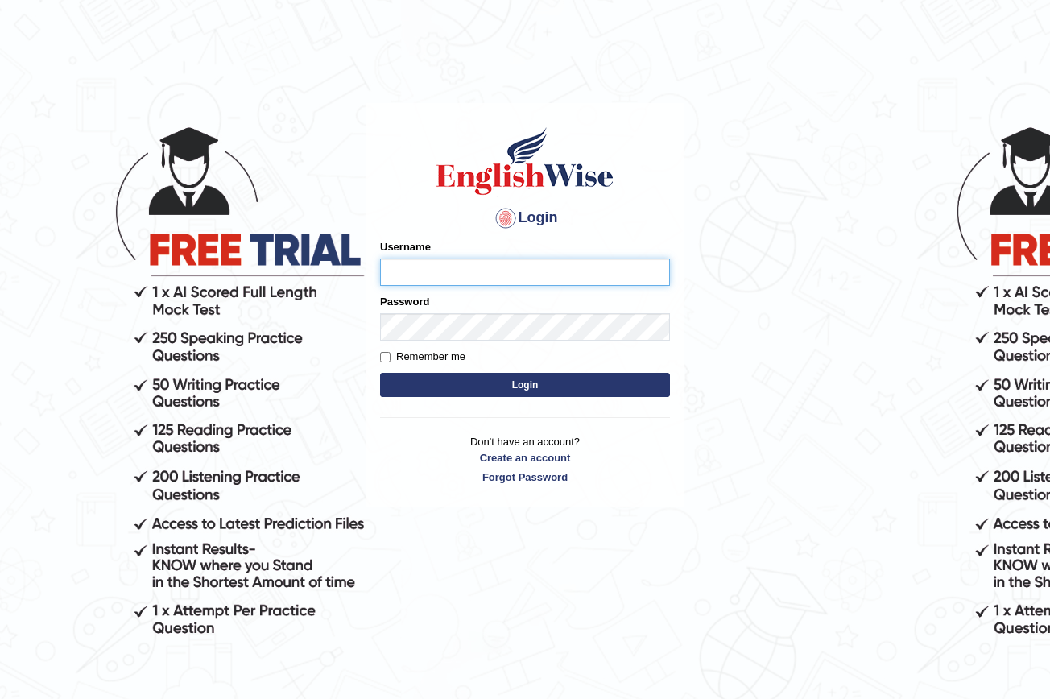
type input "nancy_rana"
click at [490, 385] on button "Login" at bounding box center [525, 385] width 290 height 24
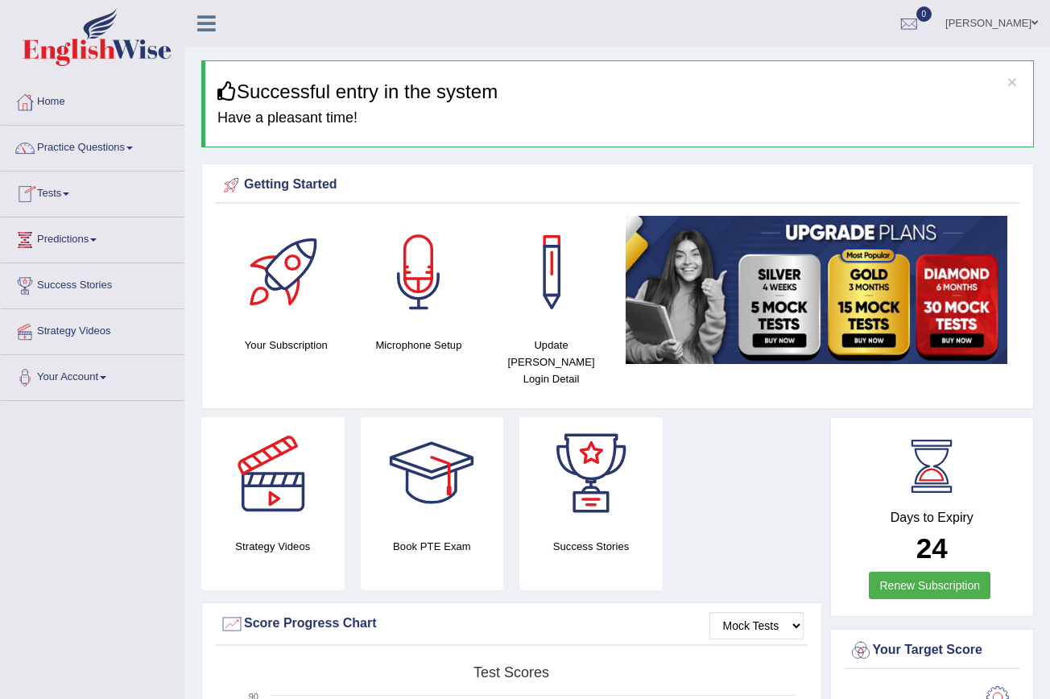
click at [69, 192] on span at bounding box center [66, 193] width 6 height 3
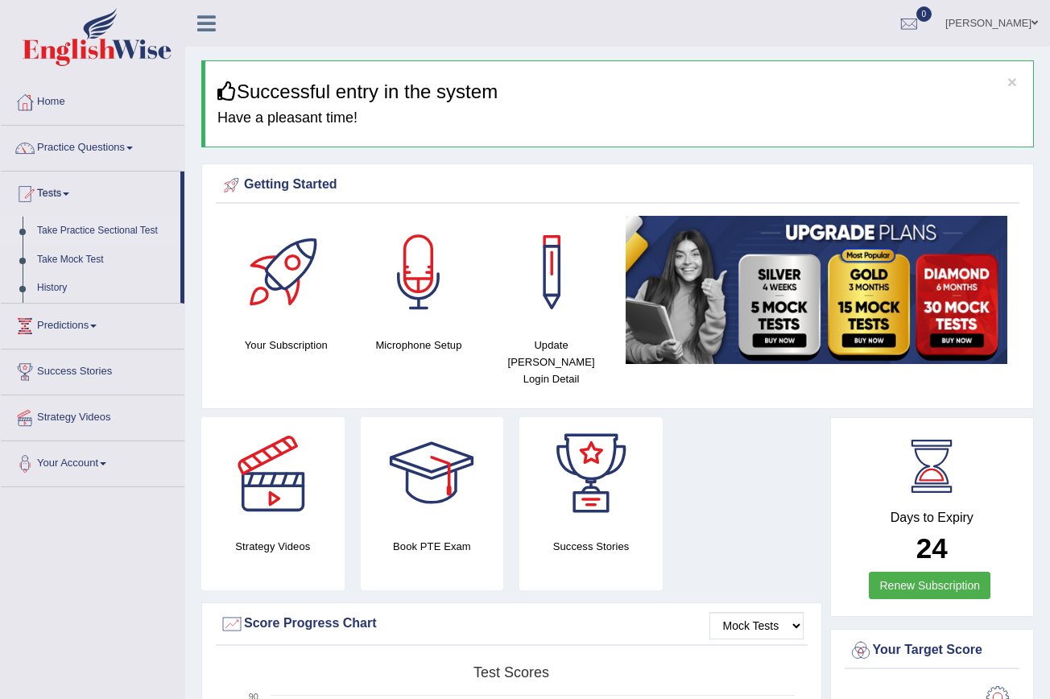
click at [129, 233] on link "Take Practice Sectional Test" at bounding box center [105, 231] width 151 height 29
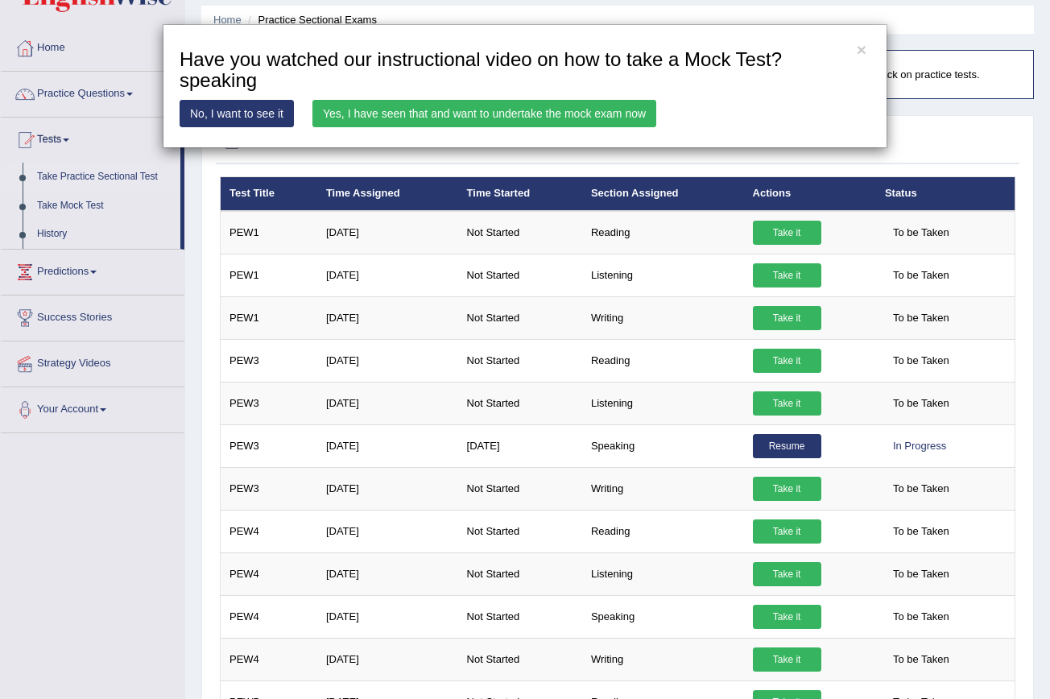
click at [69, 235] on div "× Have you watched our instructional video on how to take a Mock Test?speaking …" at bounding box center [525, 349] width 1050 height 699
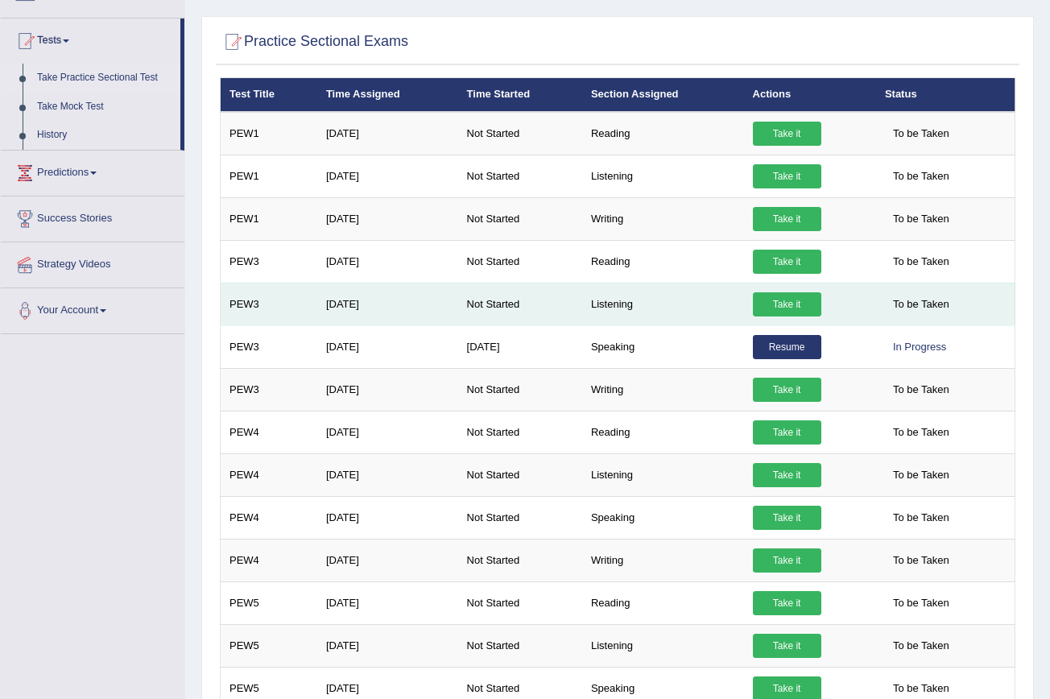
scroll to position [163, 0]
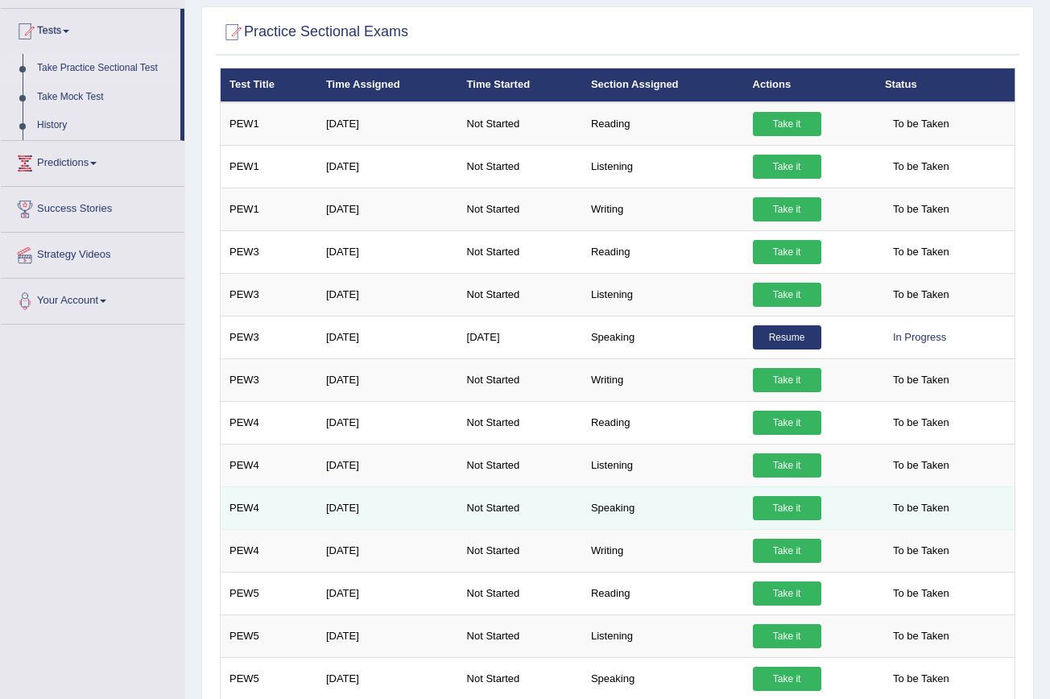
click at [818, 506] on link "Take it" at bounding box center [787, 508] width 68 height 24
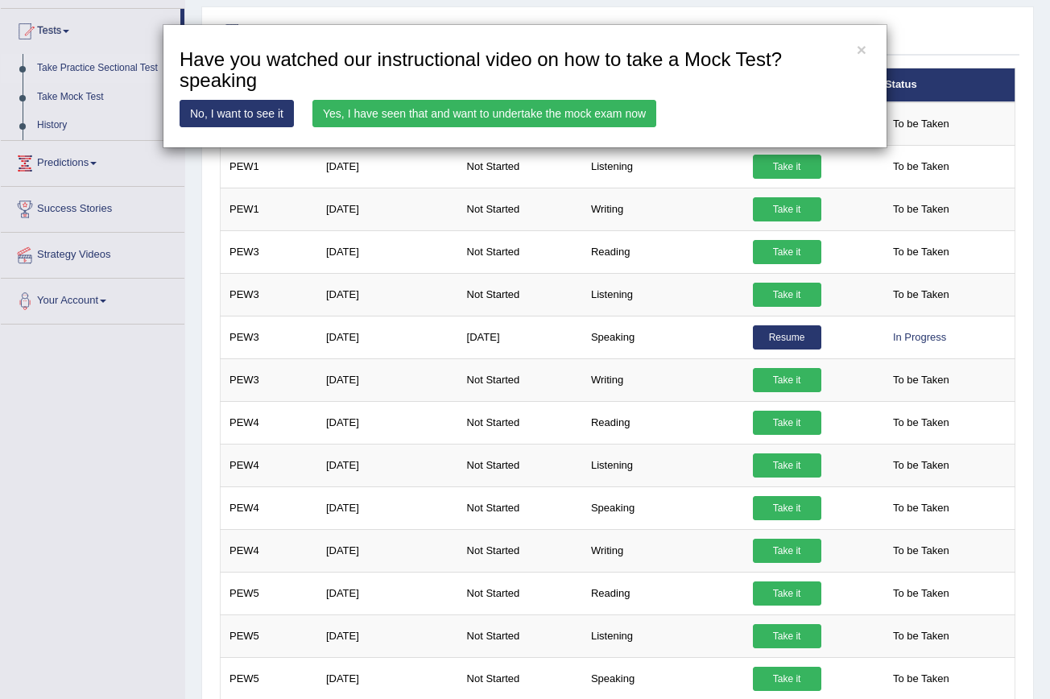
click at [599, 118] on link "Yes, I have seen that and want to undertake the mock exam now" at bounding box center [484, 113] width 344 height 27
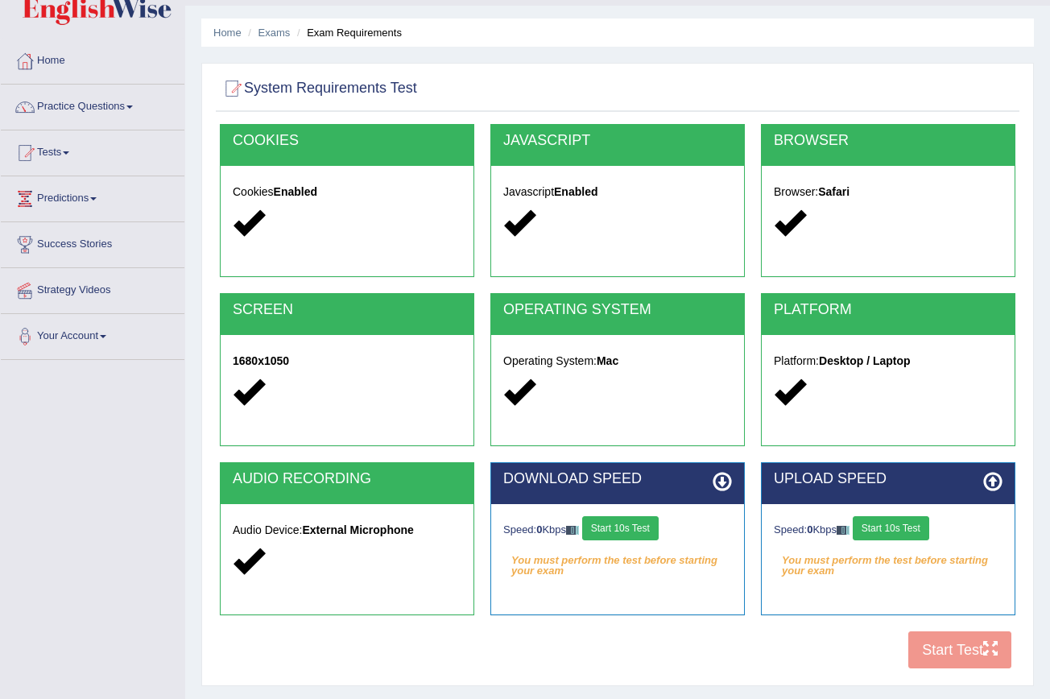
scroll to position [43, 0]
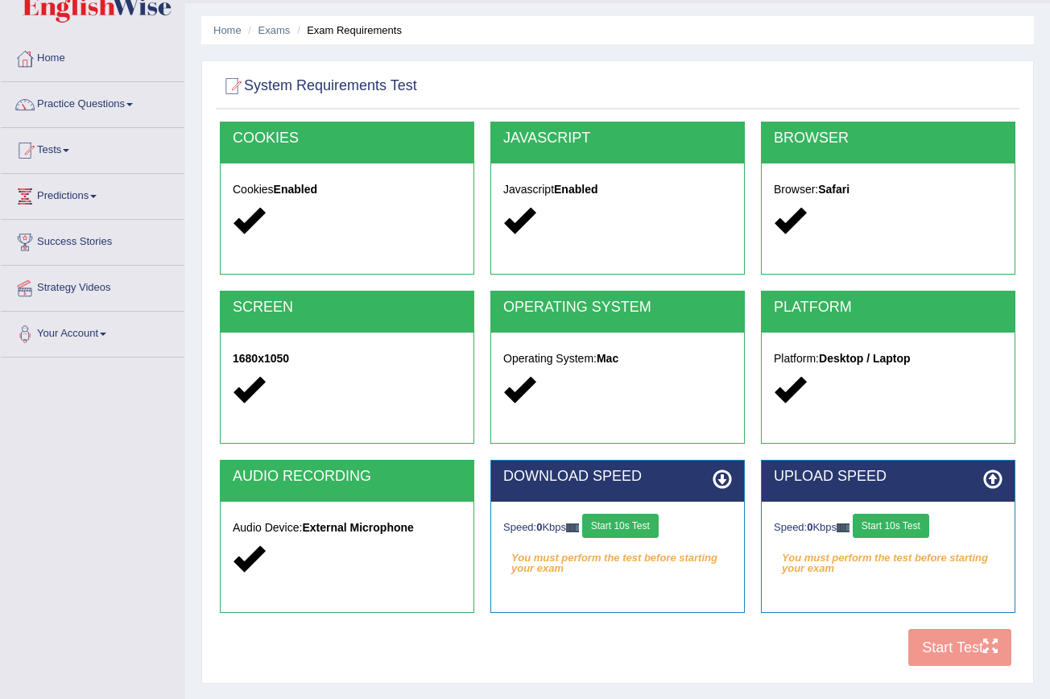
click at [342, 530] on strong "External Microphone" at bounding box center [357, 527] width 111 height 13
click at [385, 531] on strong "External Microphone" at bounding box center [357, 527] width 111 height 13
click at [634, 529] on button "Start 10s Test" at bounding box center [620, 526] width 76 height 24
click at [887, 530] on button "Start 10s Test" at bounding box center [891, 526] width 76 height 24
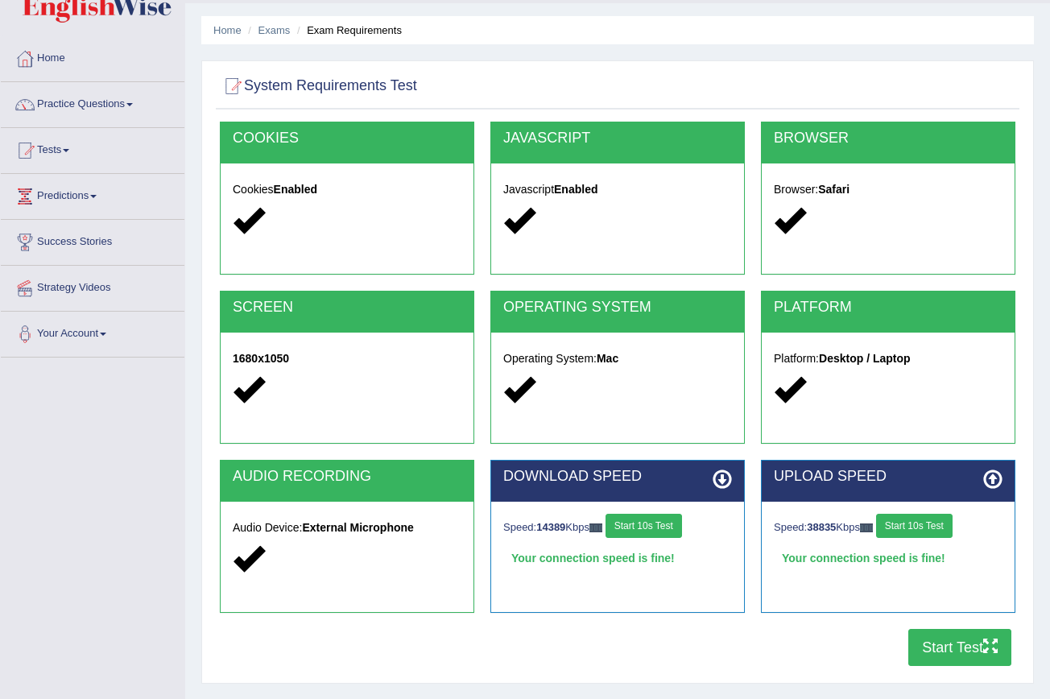
click at [952, 653] on button "Start Test" at bounding box center [959, 647] width 103 height 37
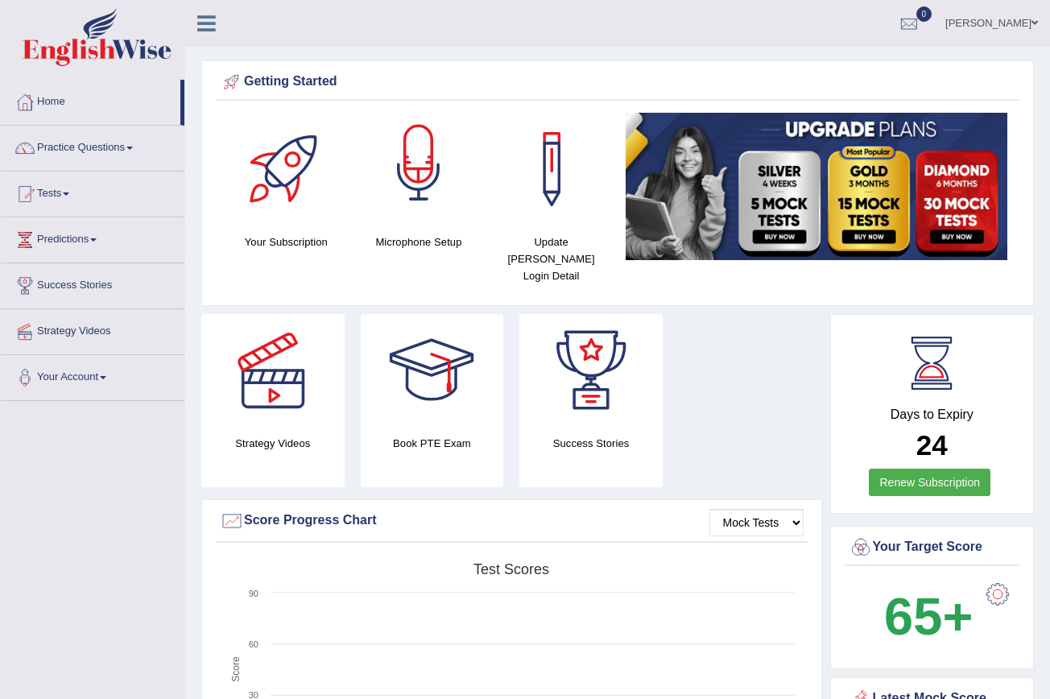
click at [438, 215] on div at bounding box center [418, 169] width 113 height 113
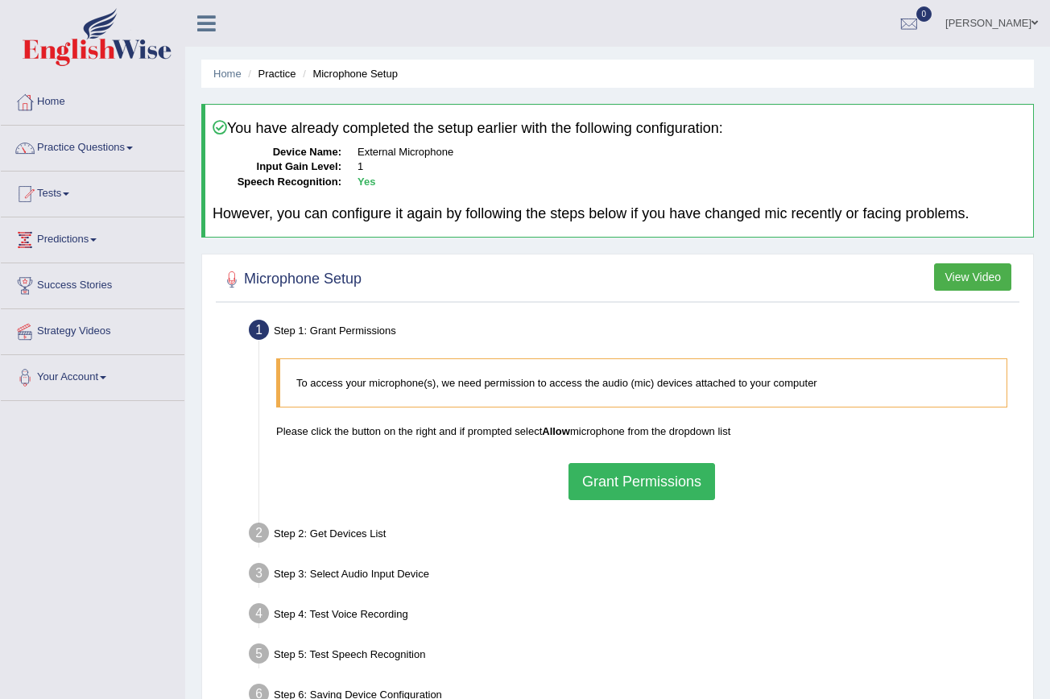
click at [596, 482] on button "Grant Permissions" at bounding box center [641, 481] width 147 height 37
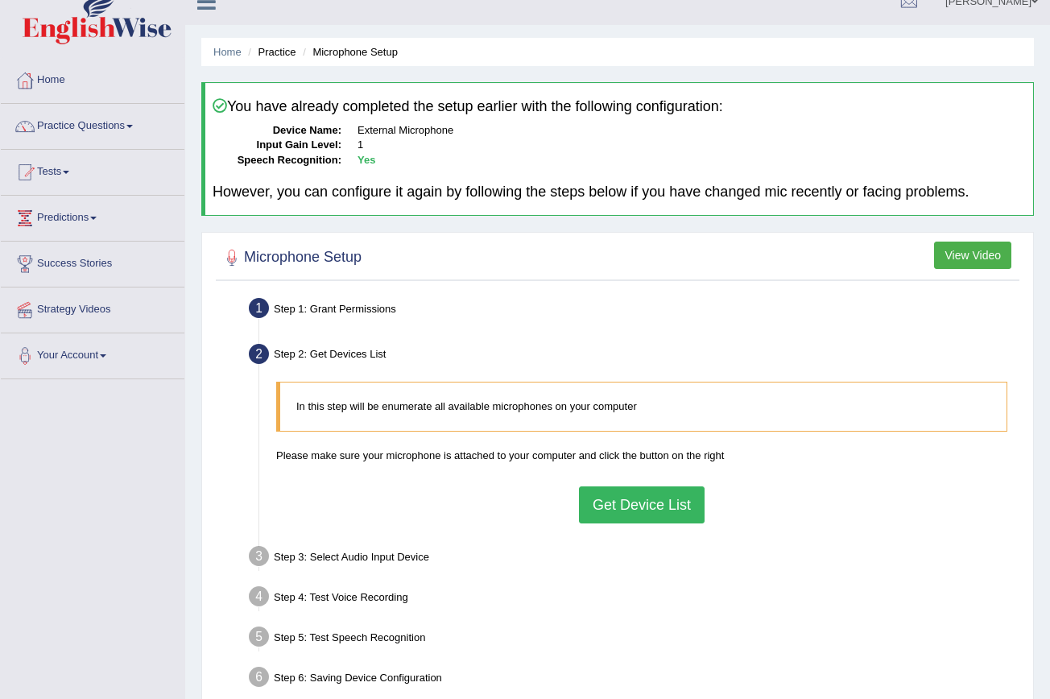
scroll to position [43, 0]
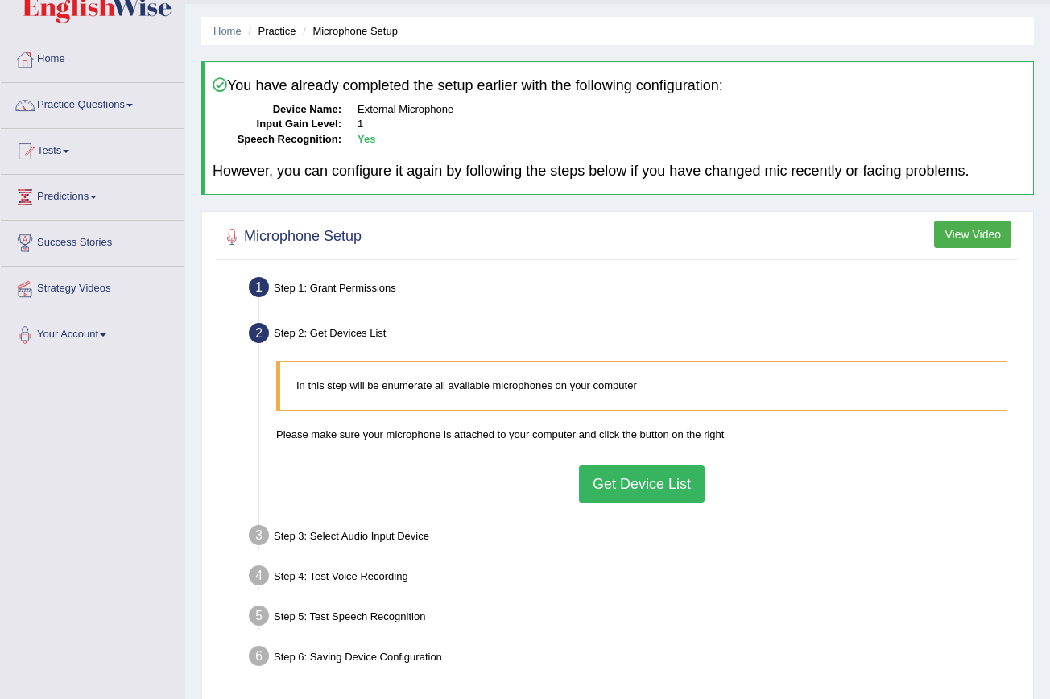
click at [616, 474] on button "Get Device List" at bounding box center [642, 483] width 126 height 37
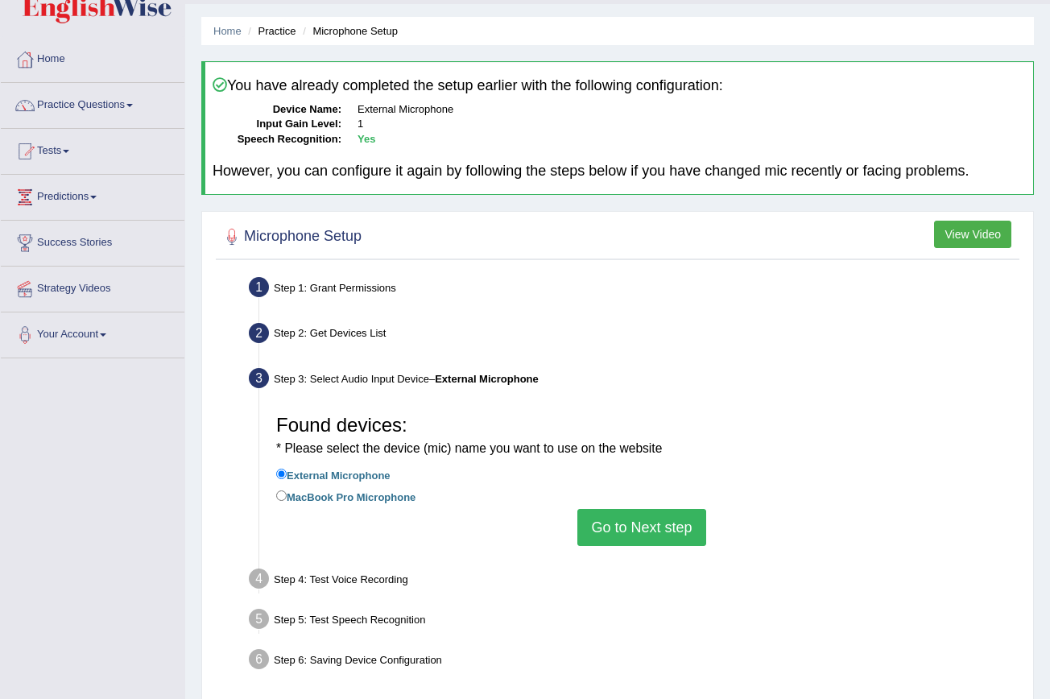
click at [632, 525] on button "Go to Next step" at bounding box center [641, 527] width 128 height 37
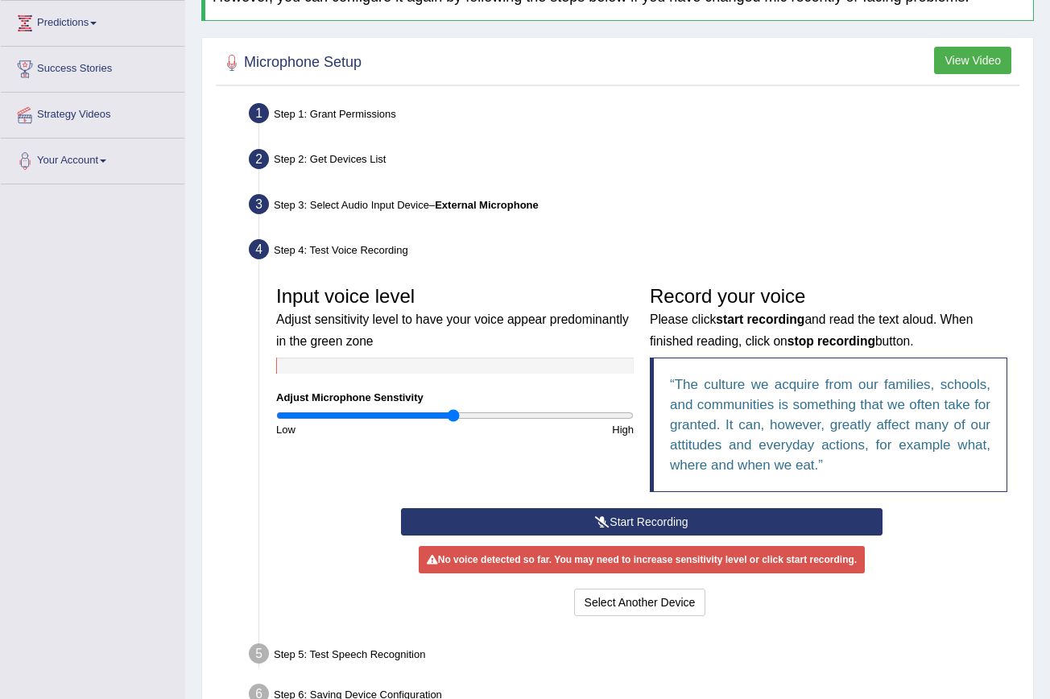
scroll to position [220, 0]
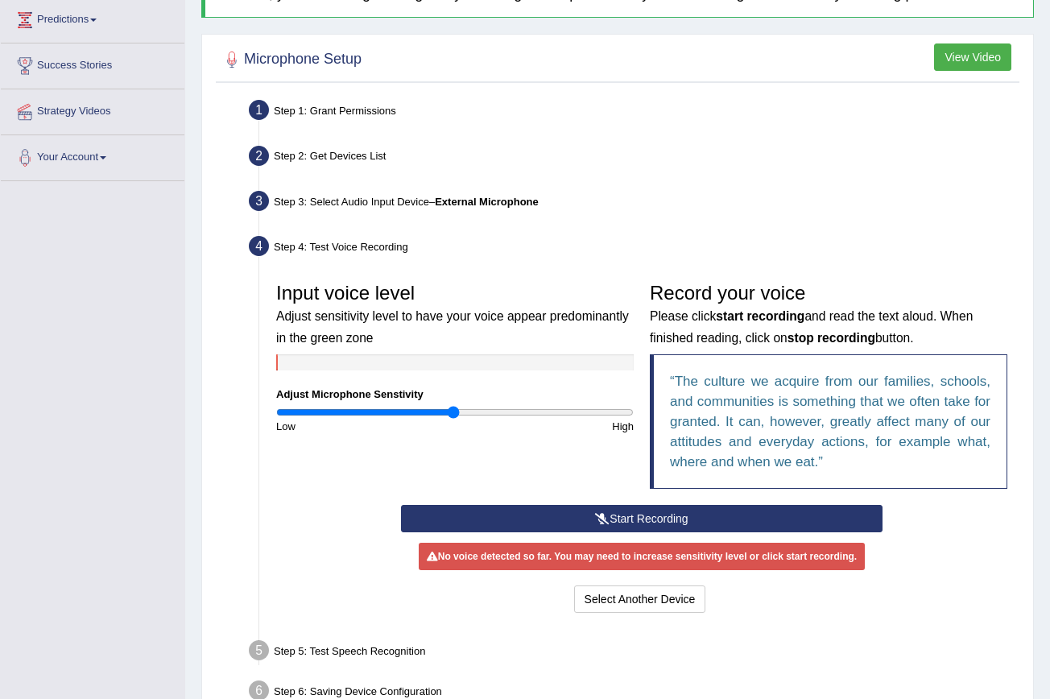
click at [633, 516] on button "Start Recording" at bounding box center [642, 518] width 482 height 27
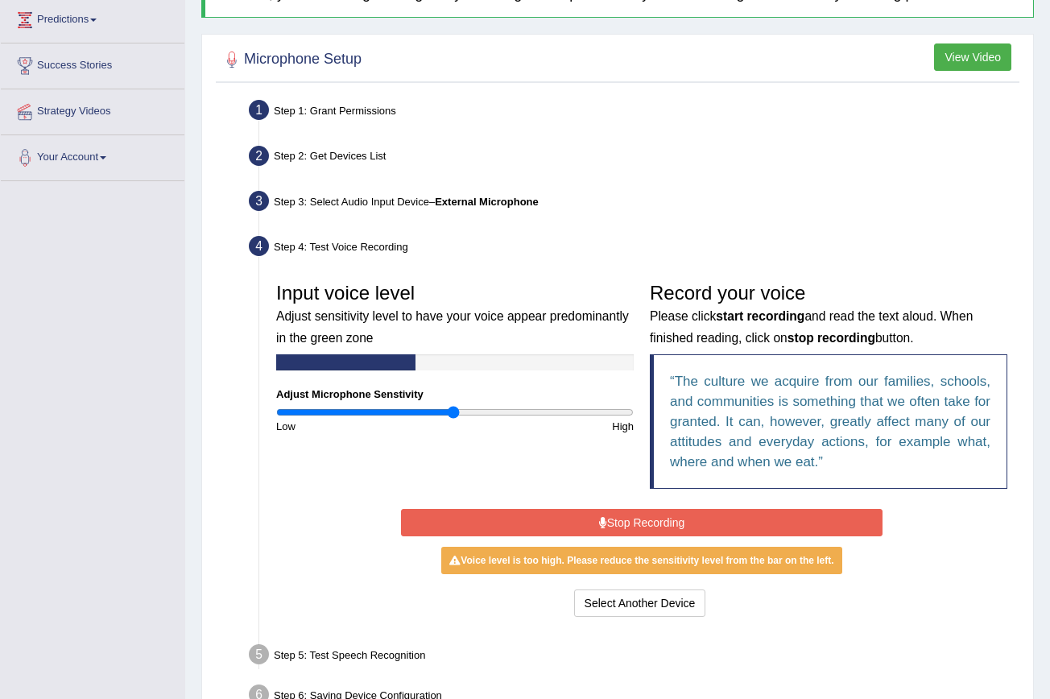
click at [633, 516] on button "Stop Recording" at bounding box center [642, 522] width 482 height 27
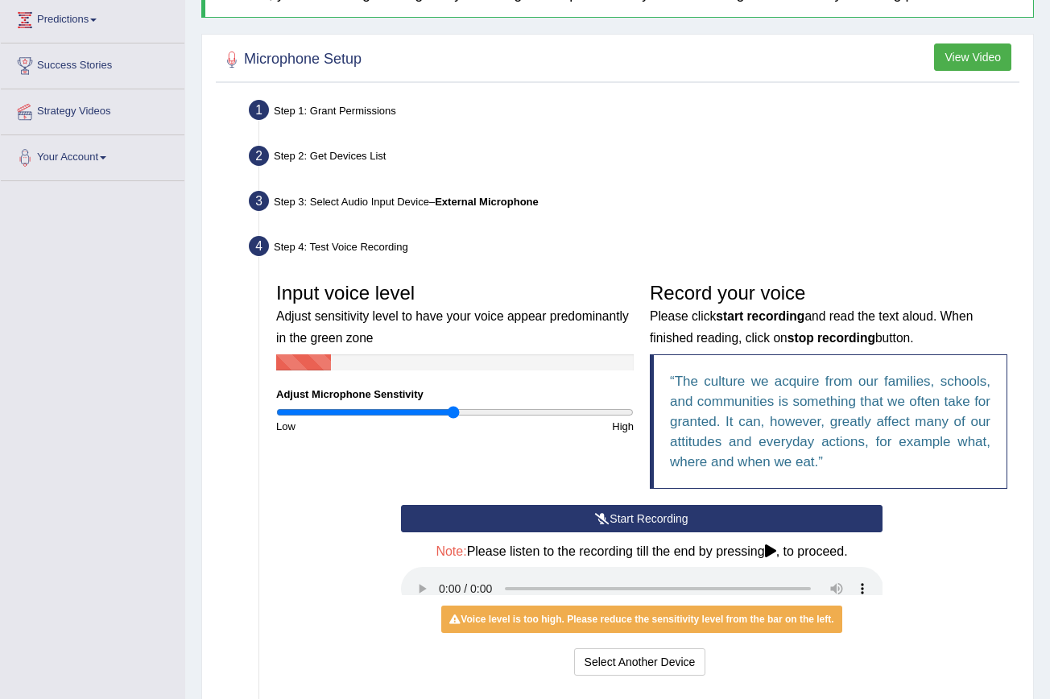
click at [633, 516] on button "Start Recording" at bounding box center [642, 518] width 482 height 27
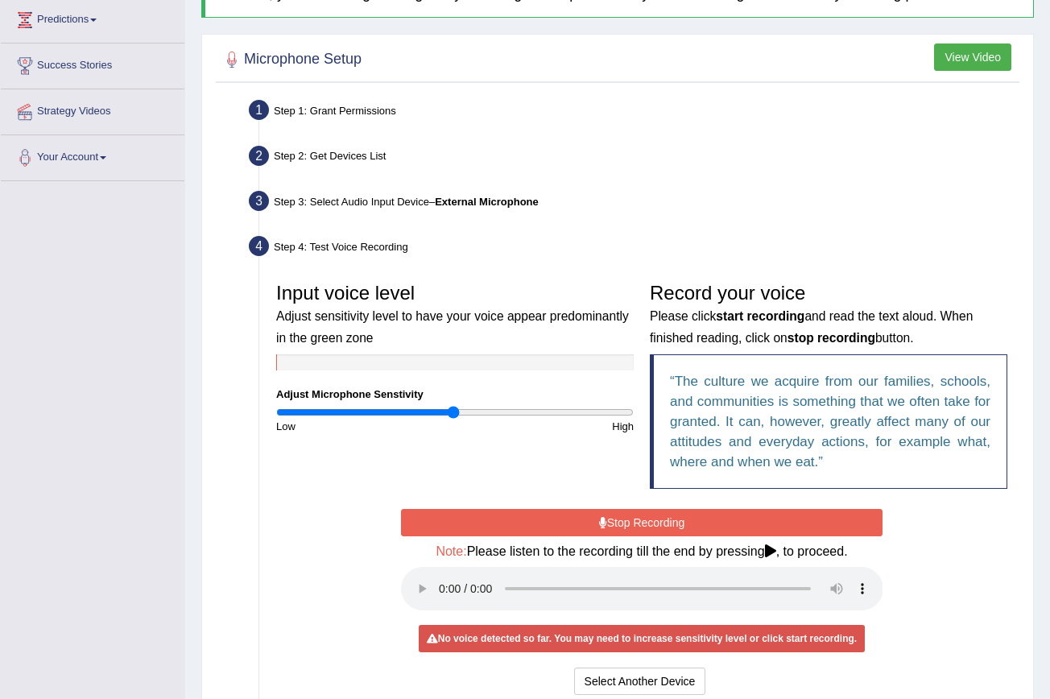
click at [633, 516] on button "Stop Recording" at bounding box center [642, 522] width 482 height 27
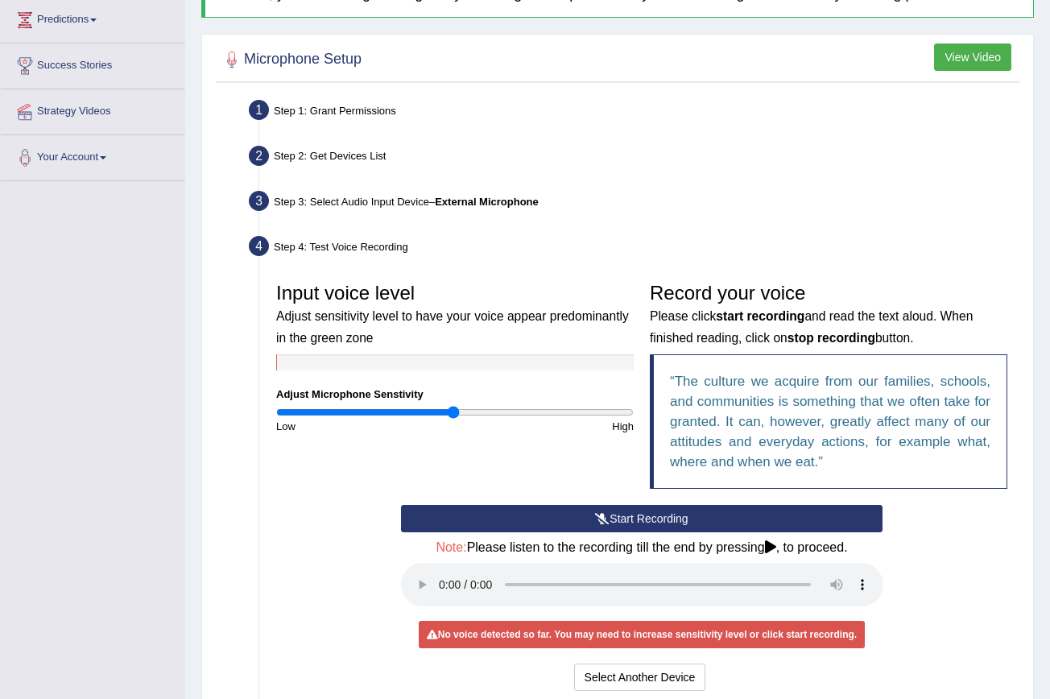
click at [633, 516] on button "Start Recording" at bounding box center [642, 518] width 482 height 27
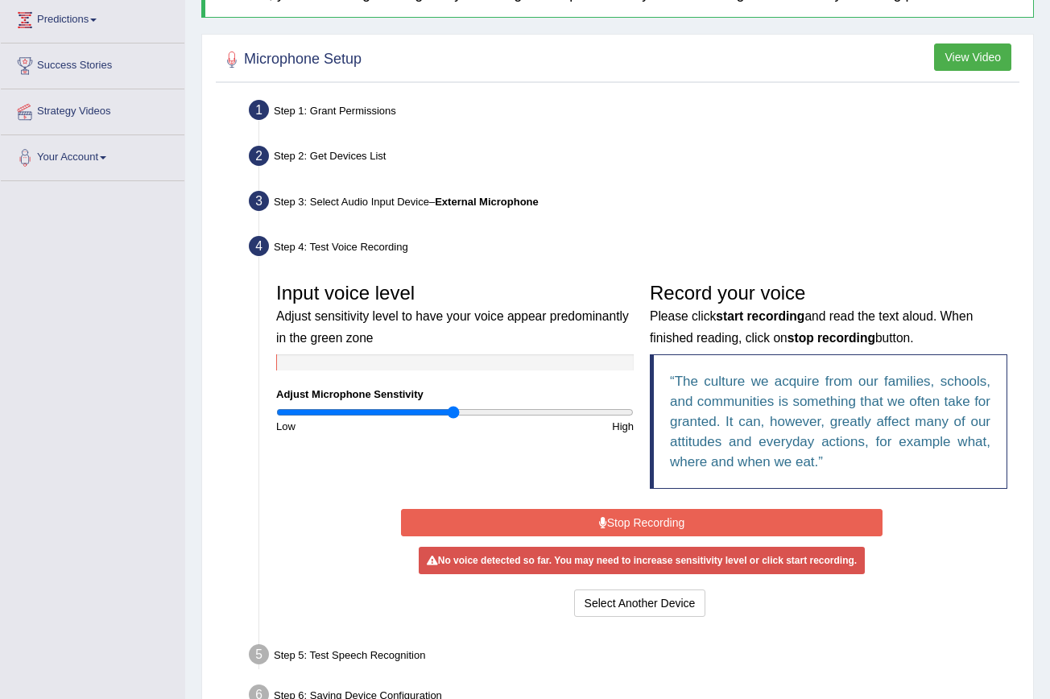
click at [633, 516] on button "Stop Recording" at bounding box center [642, 522] width 482 height 27
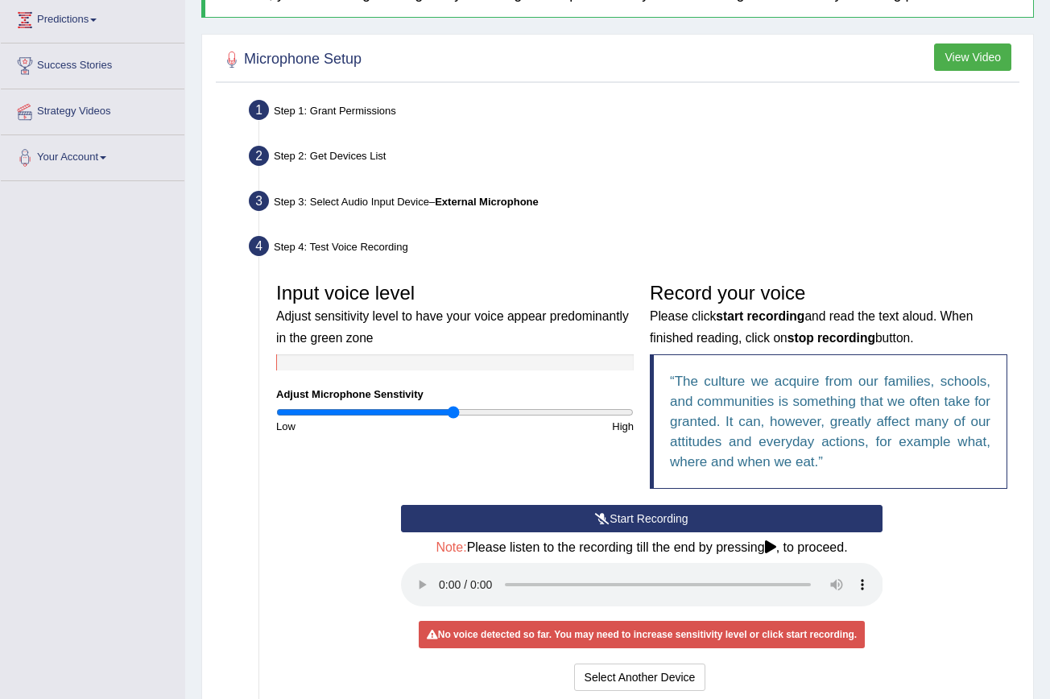
click at [633, 512] on button "Start Recording" at bounding box center [642, 518] width 482 height 27
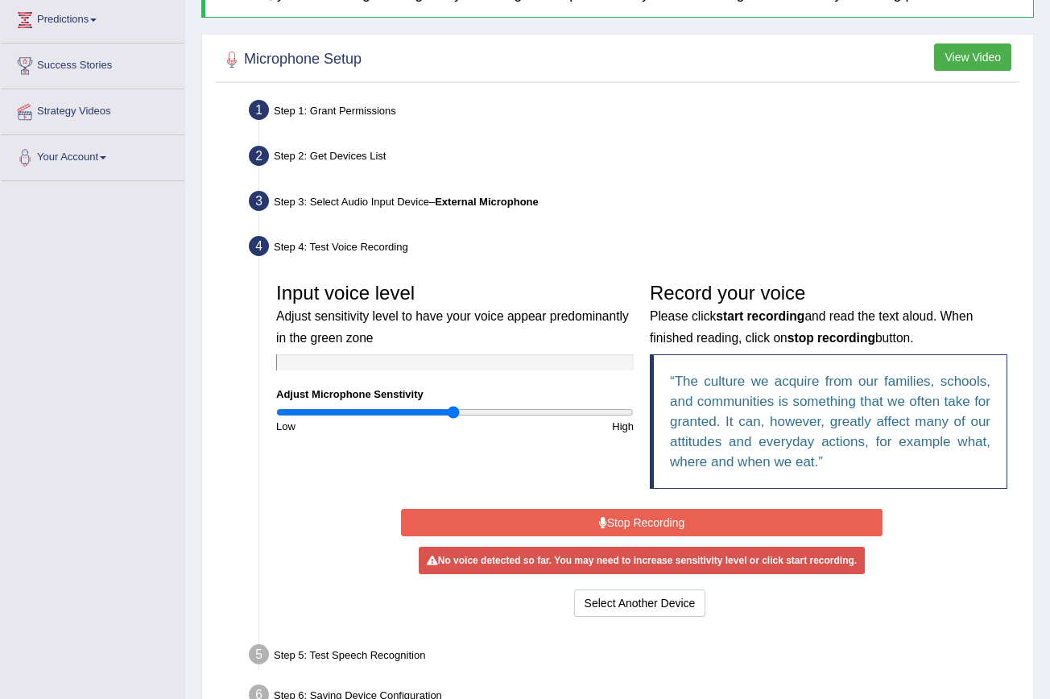
click at [633, 512] on button "Stop Recording" at bounding box center [642, 522] width 482 height 27
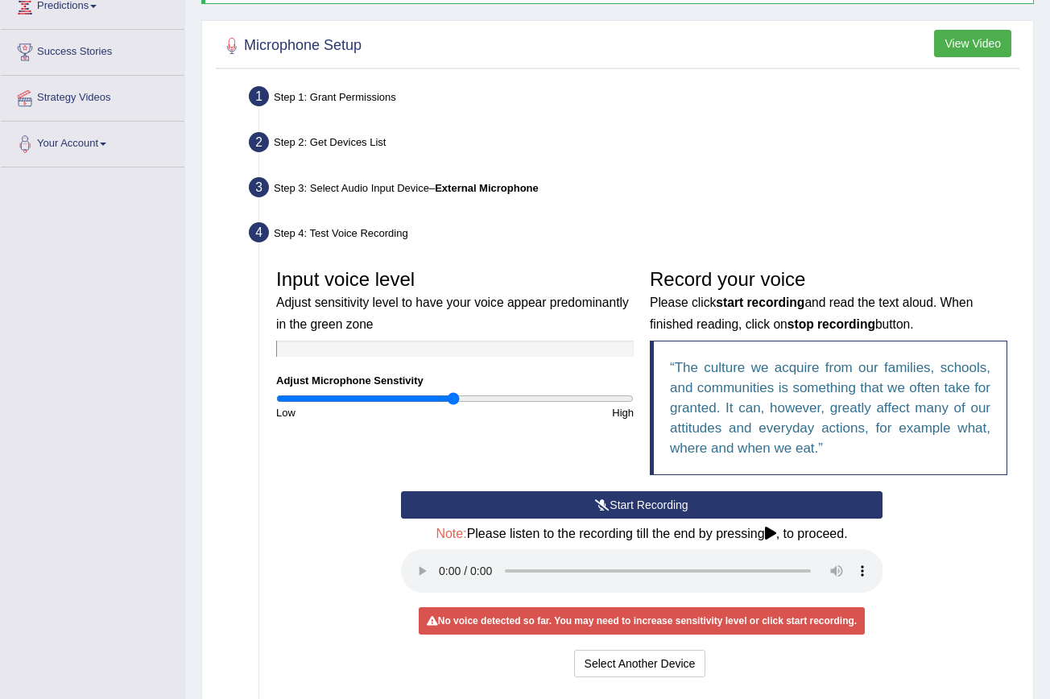
scroll to position [237, 0]
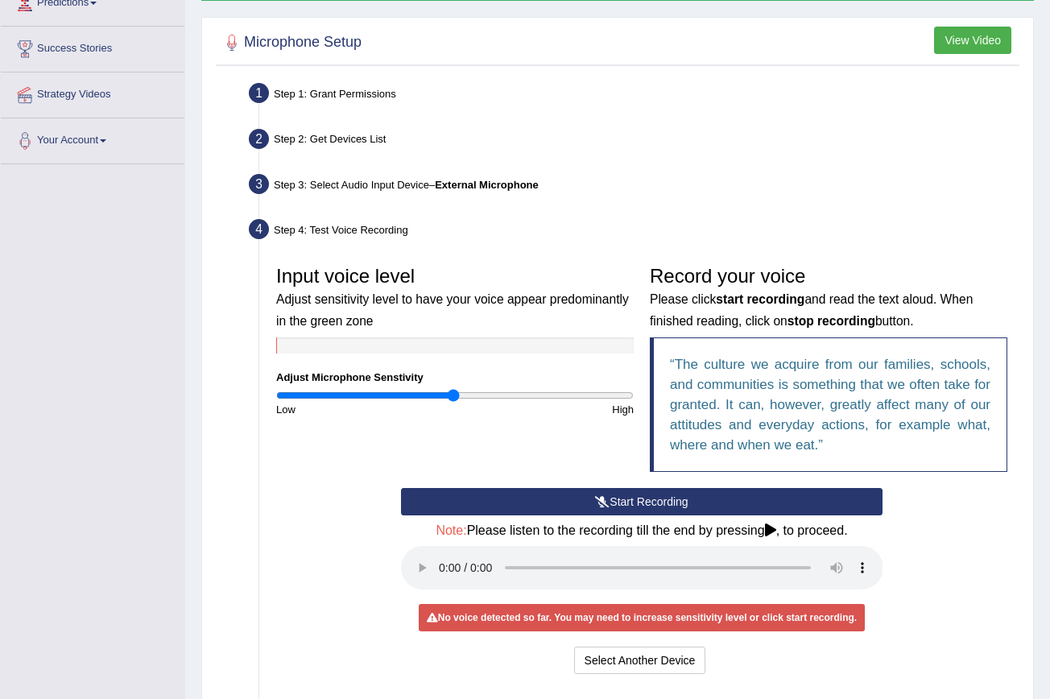
click at [633, 512] on div "Start Recording Stop Recording Note: Please listen to the recording till the en…" at bounding box center [642, 583] width 498 height 190
click at [634, 491] on button "Start Recording" at bounding box center [642, 501] width 482 height 27
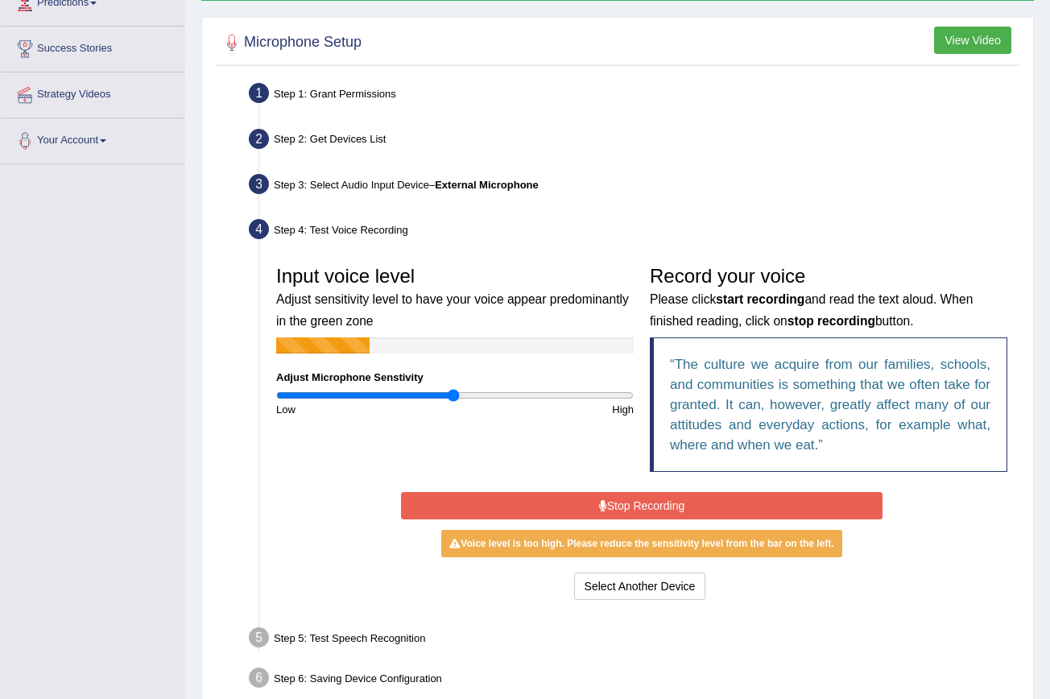
click at [634, 492] on button "Stop Recording" at bounding box center [642, 505] width 482 height 27
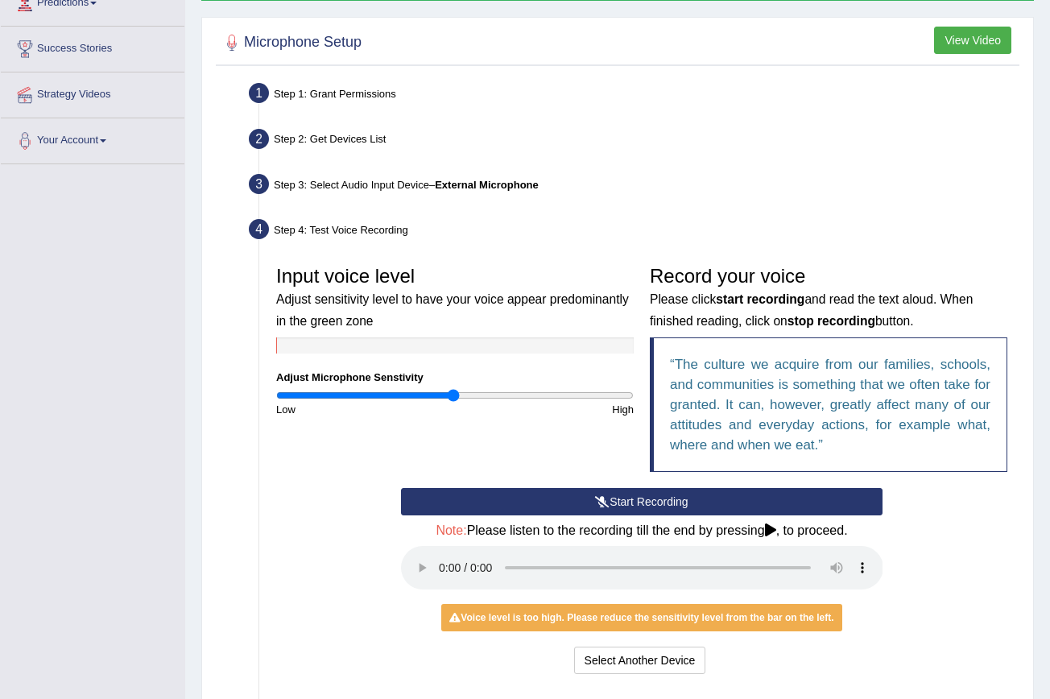
click at [437, 558] on audio at bounding box center [642, 567] width 482 height 43
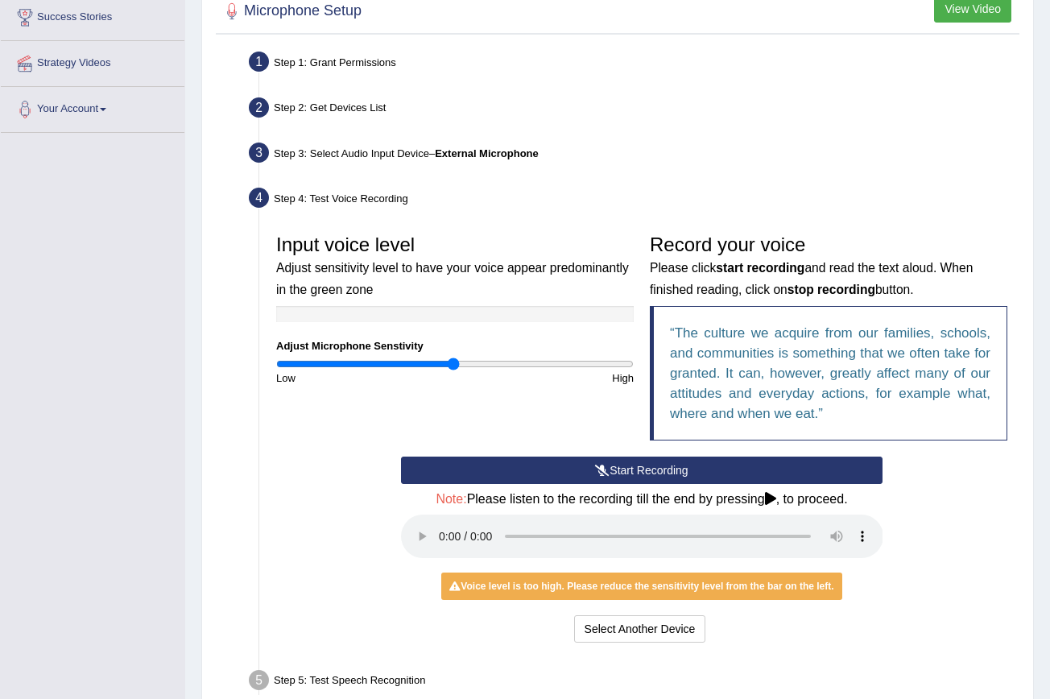
scroll to position [271, 0]
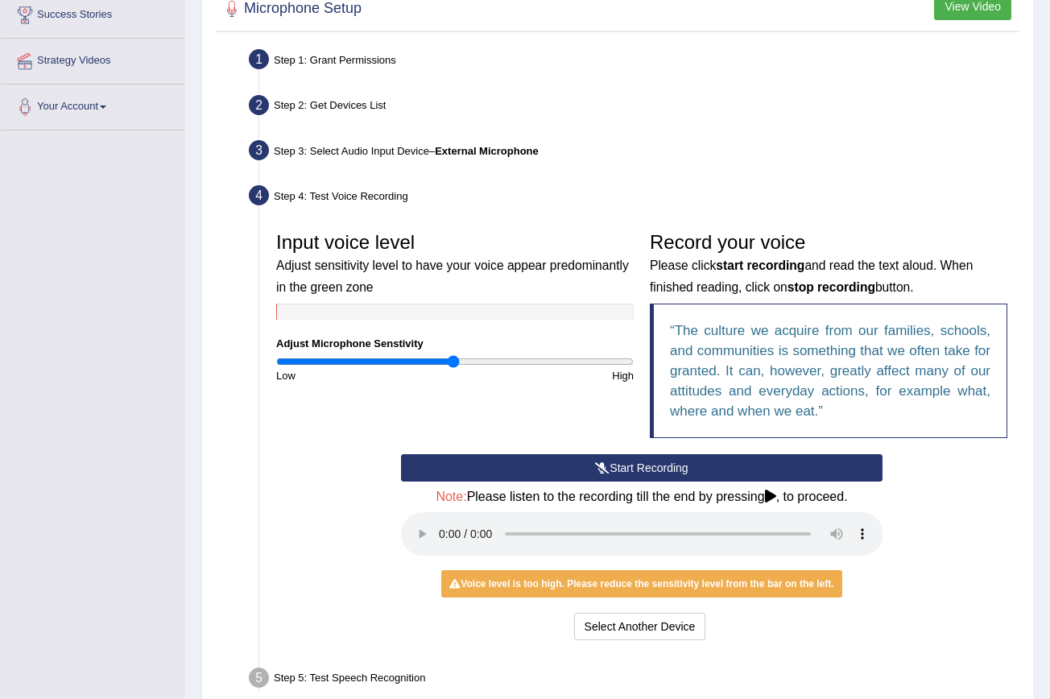
click at [642, 477] on button "Start Recording" at bounding box center [642, 467] width 482 height 27
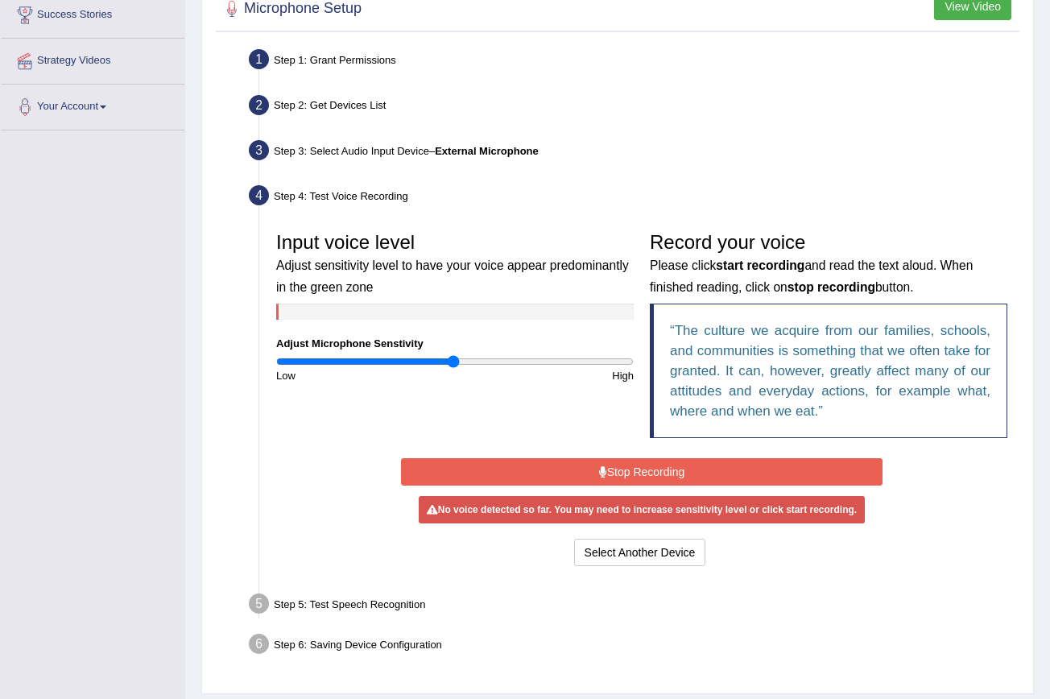
click at [642, 477] on button "Stop Recording" at bounding box center [642, 471] width 482 height 27
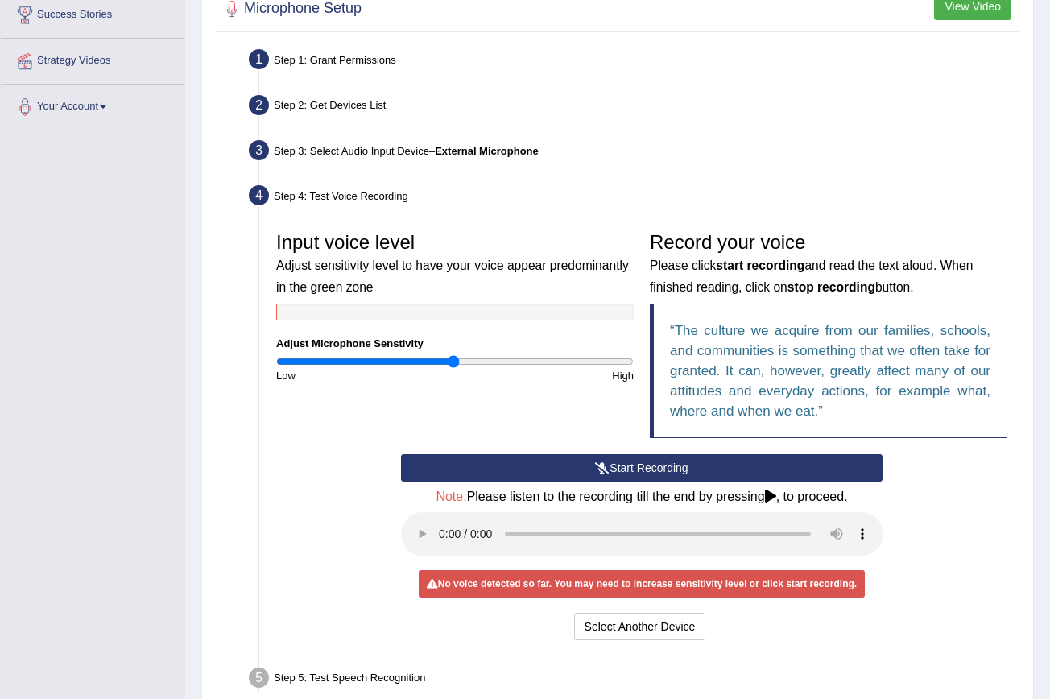
click at [638, 470] on button "Start Recording" at bounding box center [642, 467] width 482 height 27
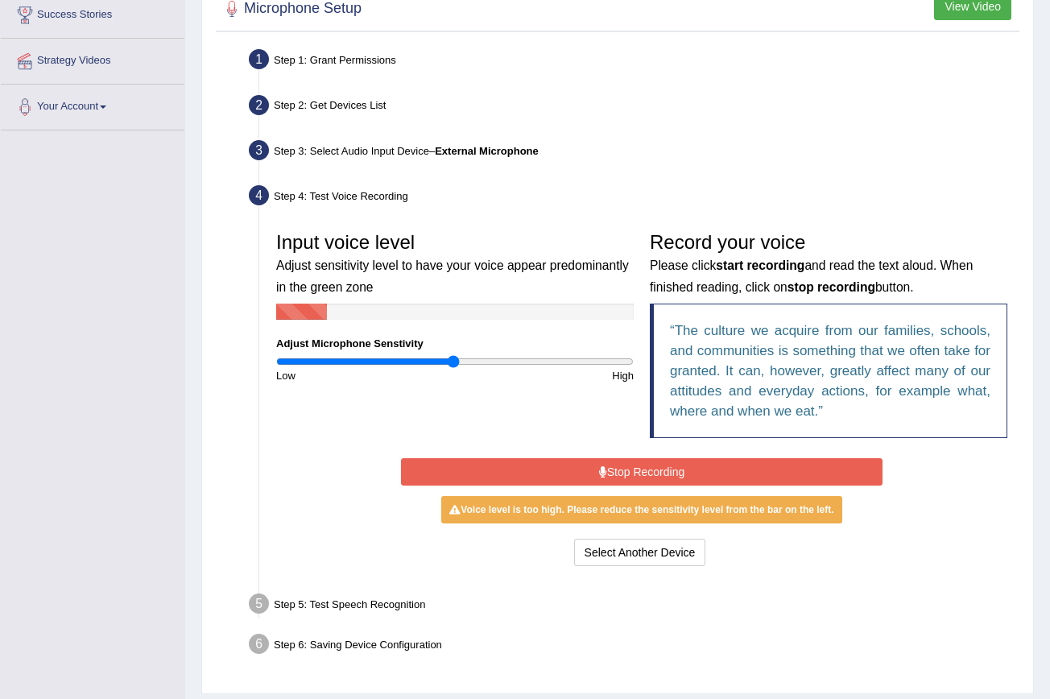
click at [638, 470] on button "Stop Recording" at bounding box center [642, 471] width 482 height 27
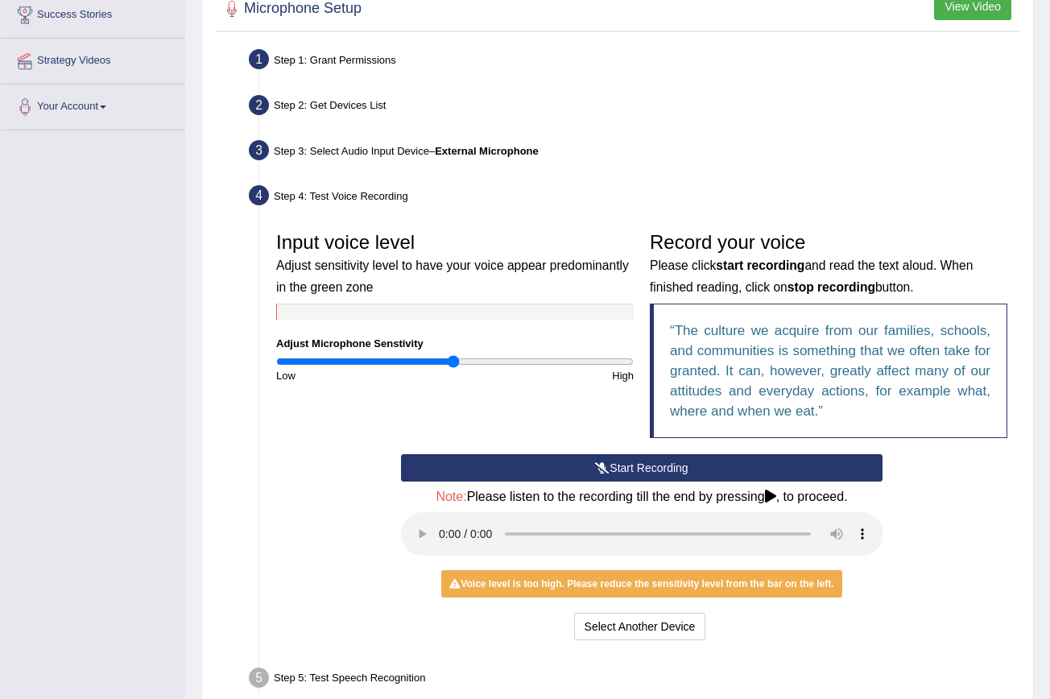
click at [638, 470] on button "Start Recording" at bounding box center [642, 467] width 482 height 27
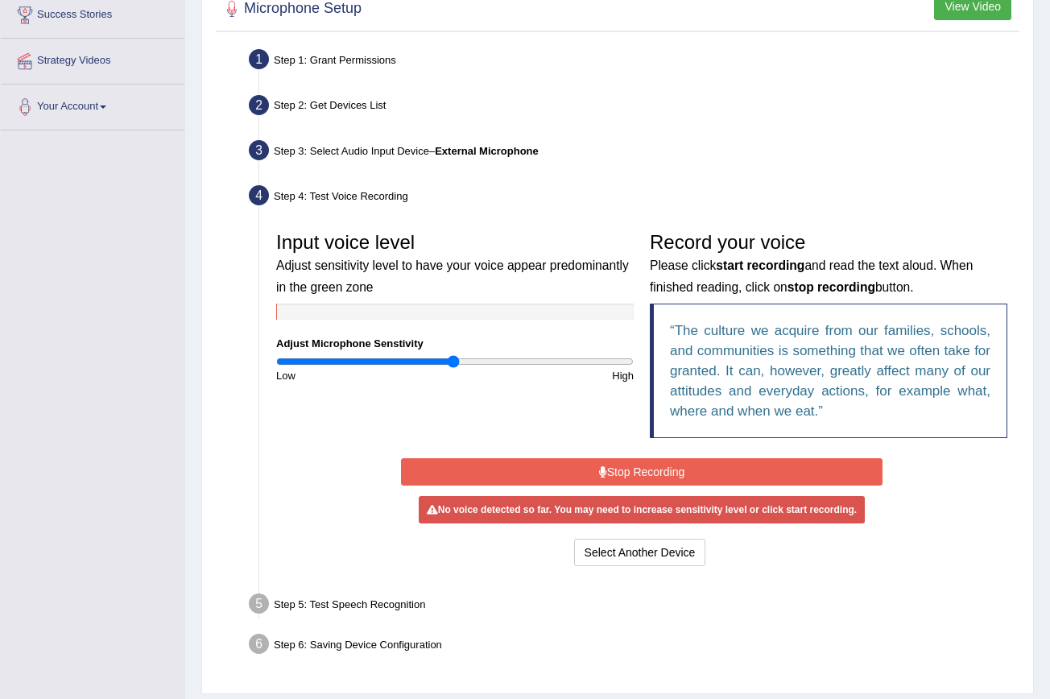
click at [638, 470] on button "Stop Recording" at bounding box center [642, 471] width 482 height 27
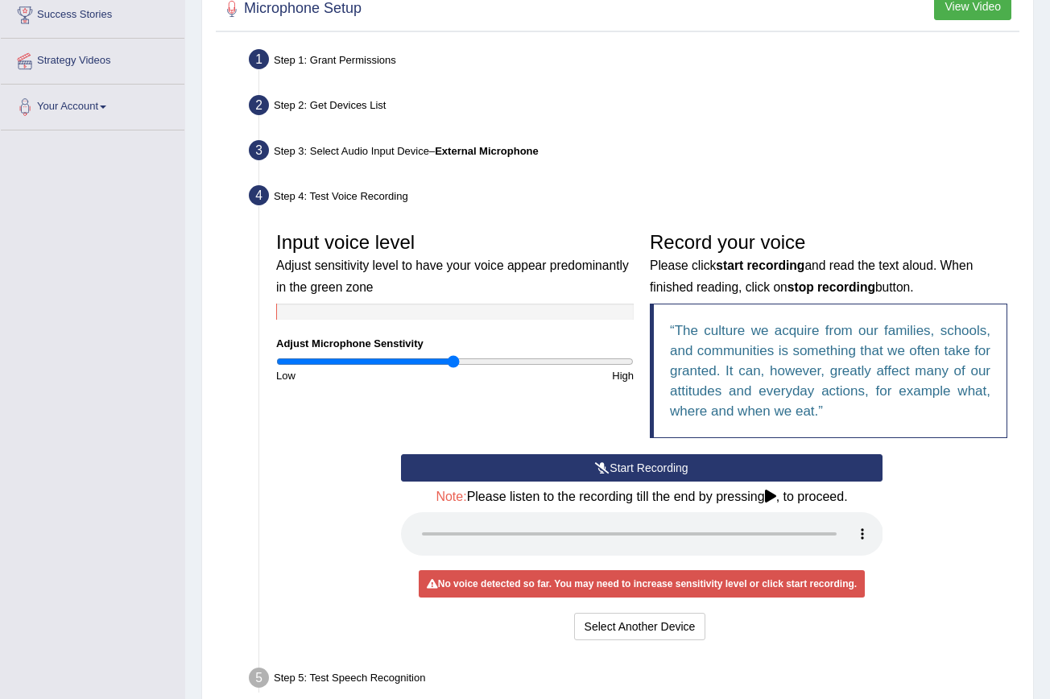
click at [638, 462] on button "Start Recording" at bounding box center [642, 467] width 482 height 27
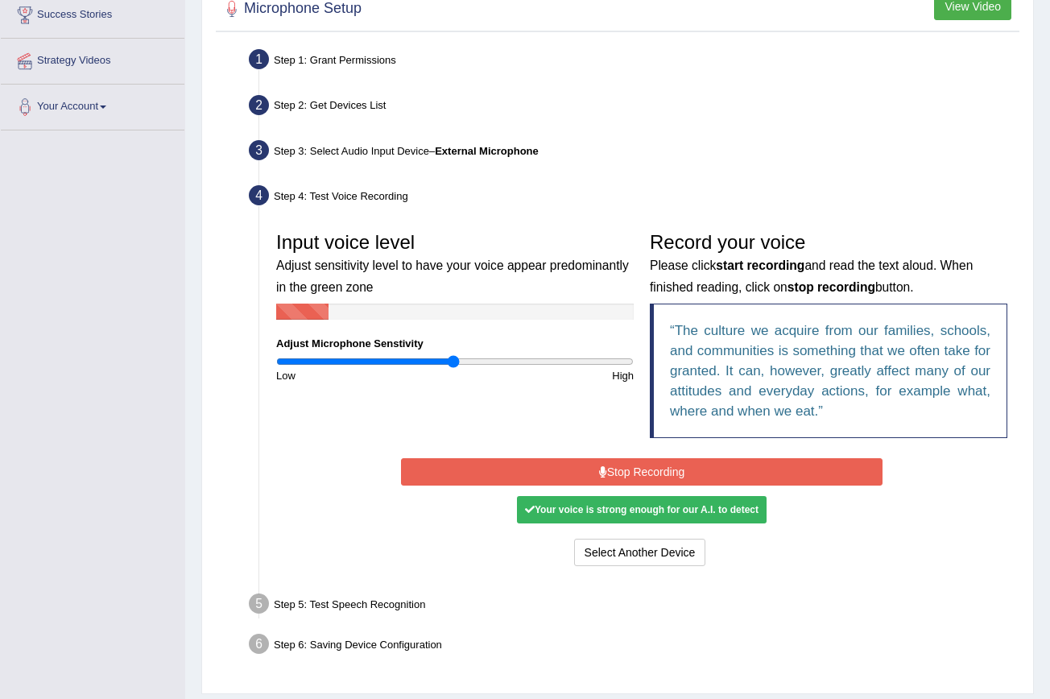
click at [630, 469] on button "Stop Recording" at bounding box center [642, 471] width 482 height 27
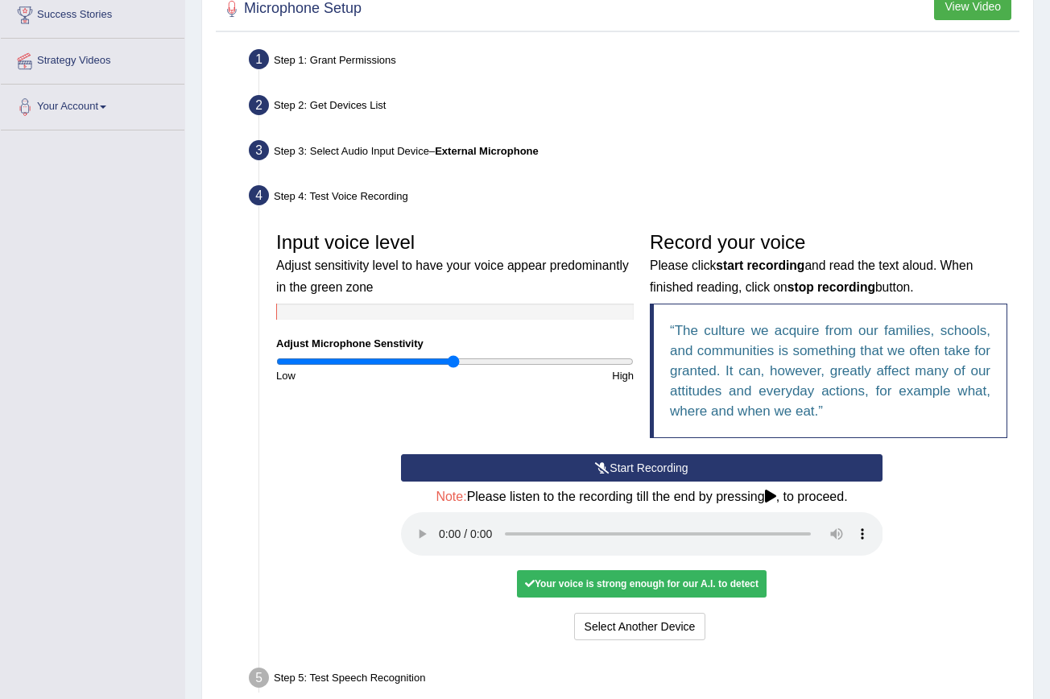
click at [443, 518] on audio at bounding box center [642, 533] width 482 height 43
click at [723, 613] on button "Voice is ok. Go to Next step" at bounding box center [709, 626] width 159 height 27
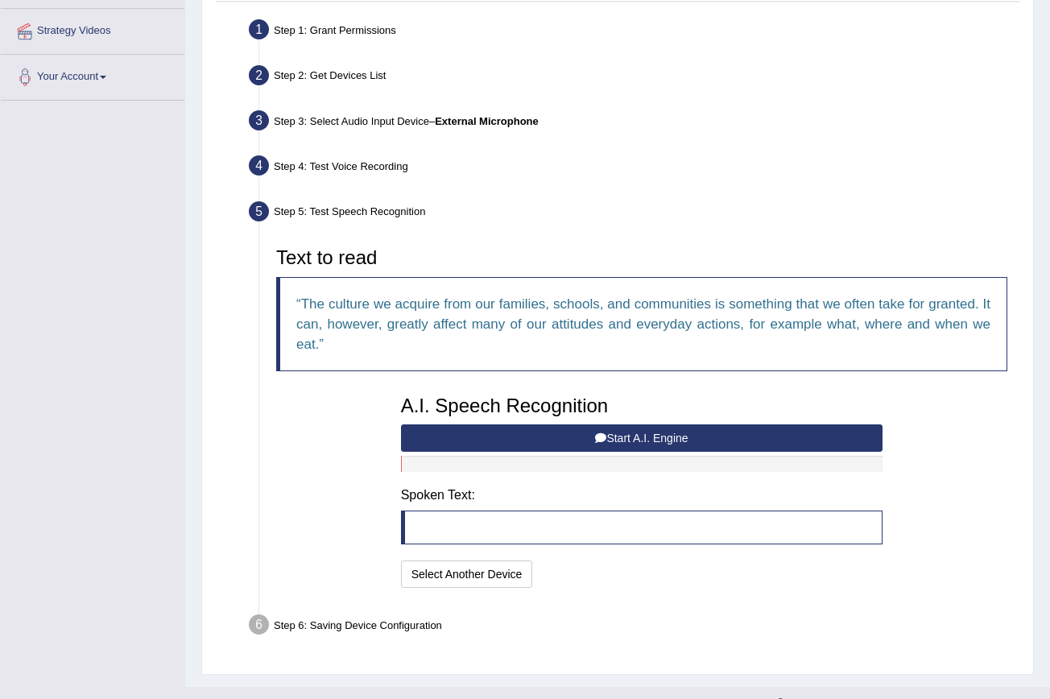
scroll to position [301, 0]
click at [652, 432] on button "Start A.I. Engine" at bounding box center [642, 436] width 482 height 27
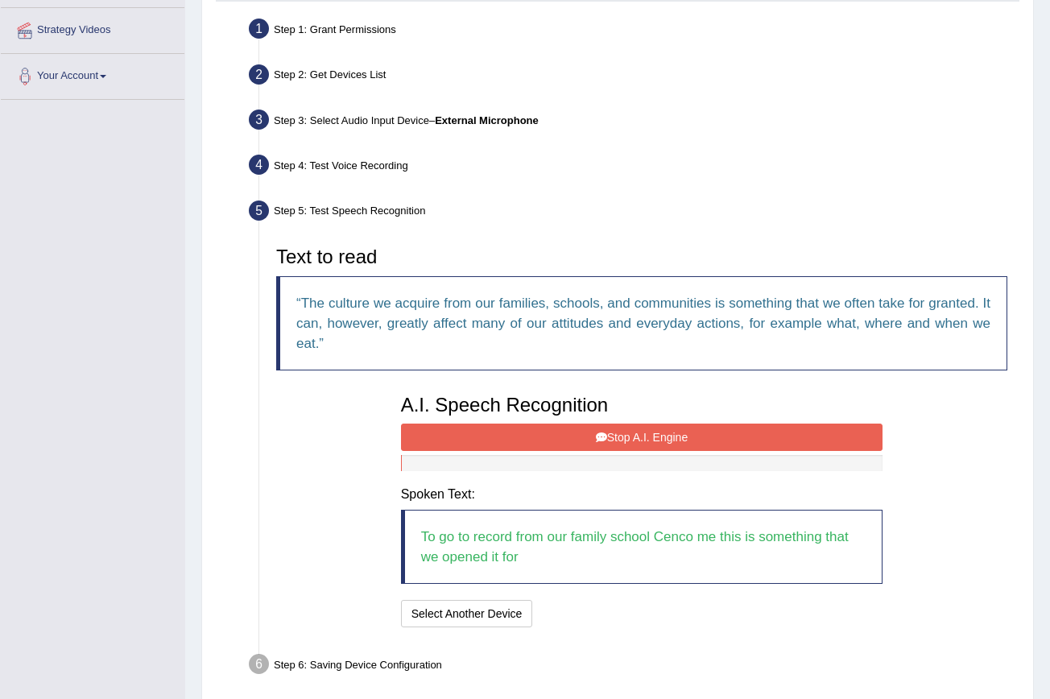
click at [651, 424] on button "Stop A.I. Engine" at bounding box center [642, 436] width 482 height 27
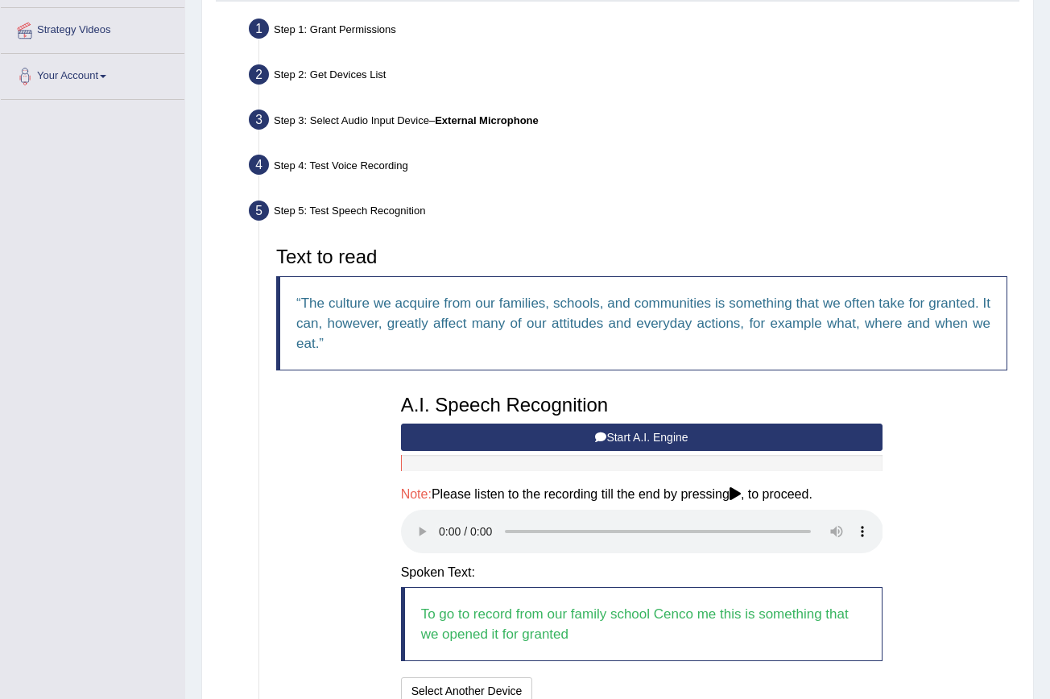
click at [441, 518] on audio at bounding box center [642, 531] width 482 height 43
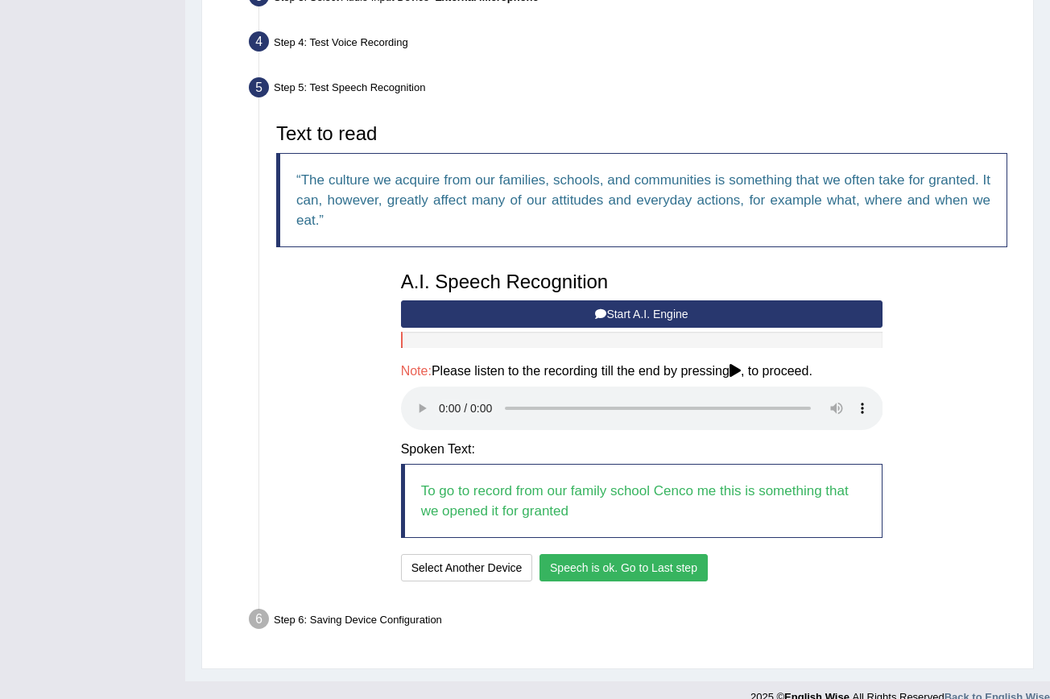
scroll to position [423, 0]
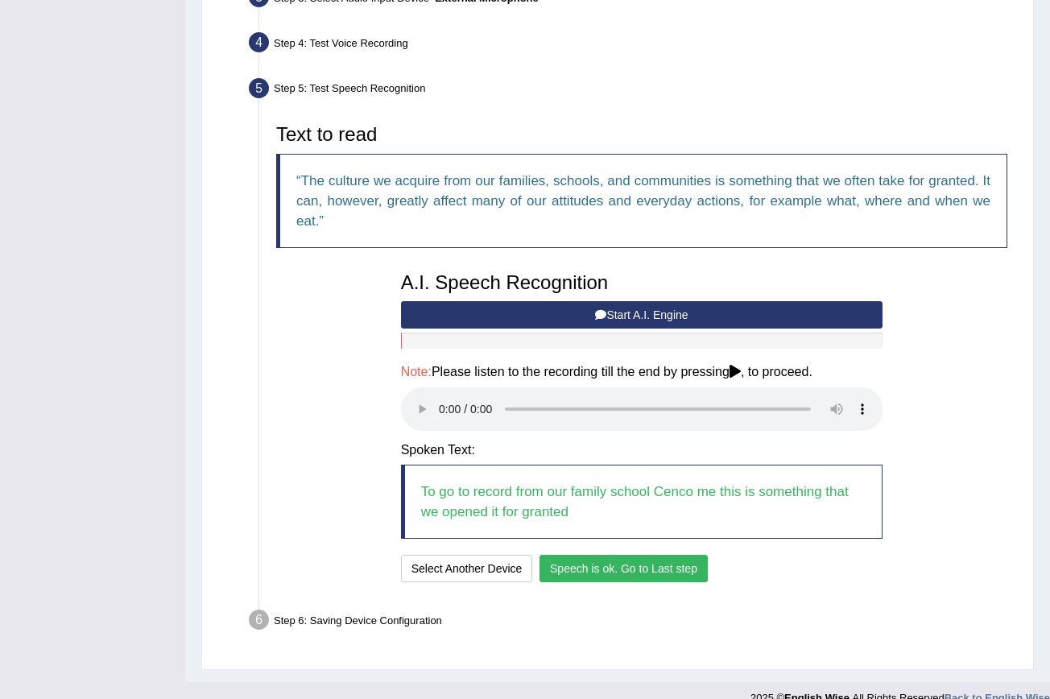
click at [585, 555] on button "Speech is ok. Go to Last step" at bounding box center [623, 568] width 168 height 27
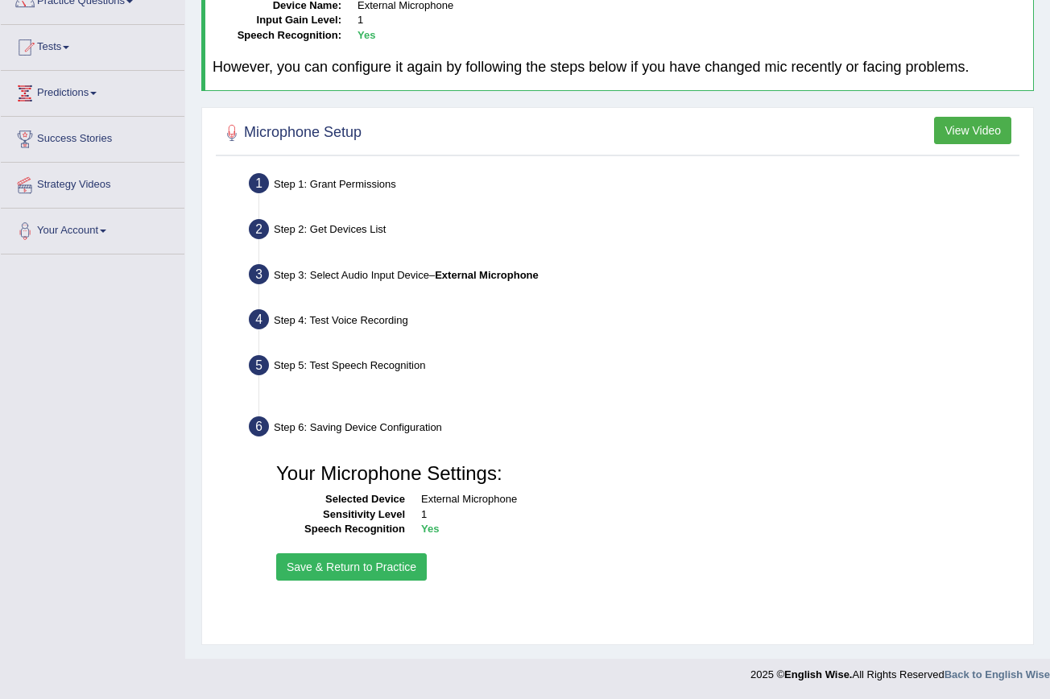
scroll to position [147, 0]
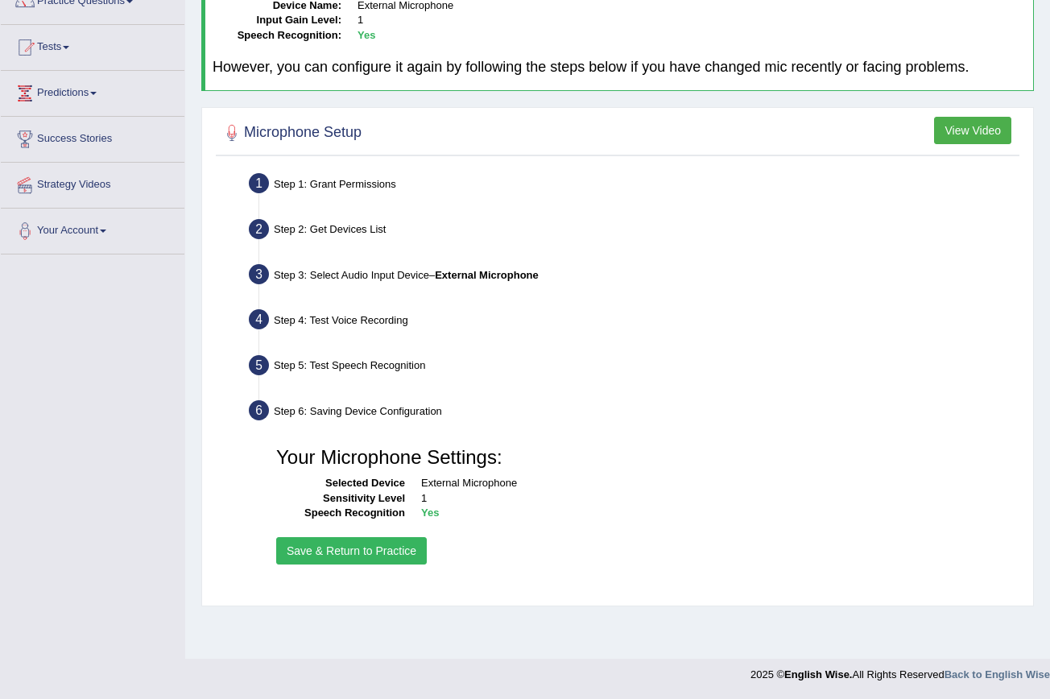
click at [349, 547] on button "Save & Return to Practice" at bounding box center [351, 550] width 151 height 27
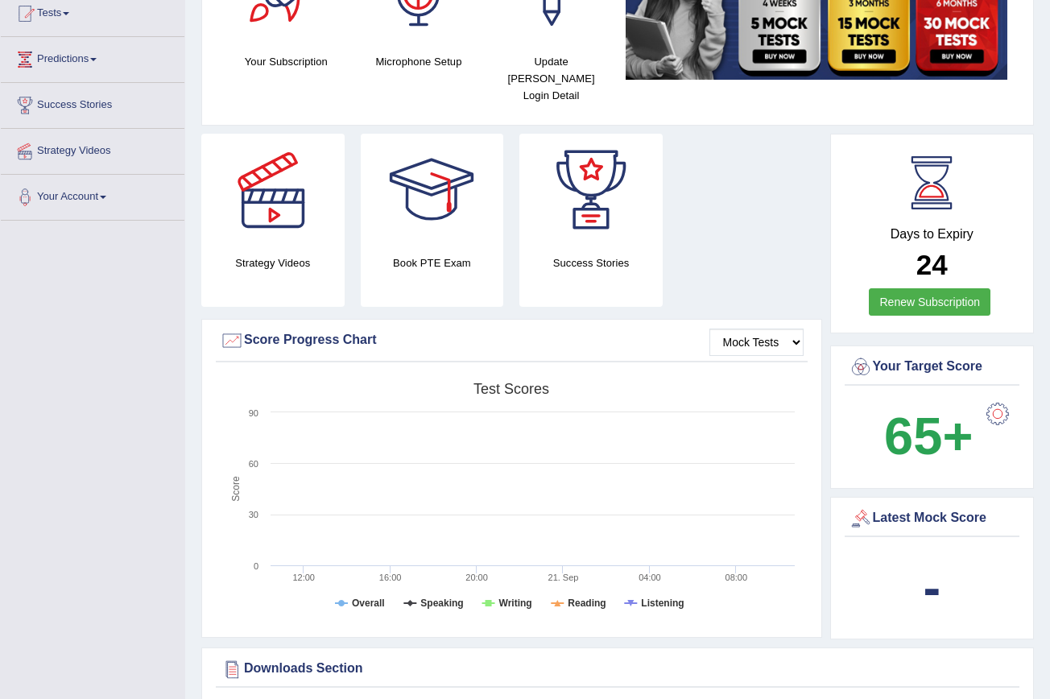
scroll to position [182, 0]
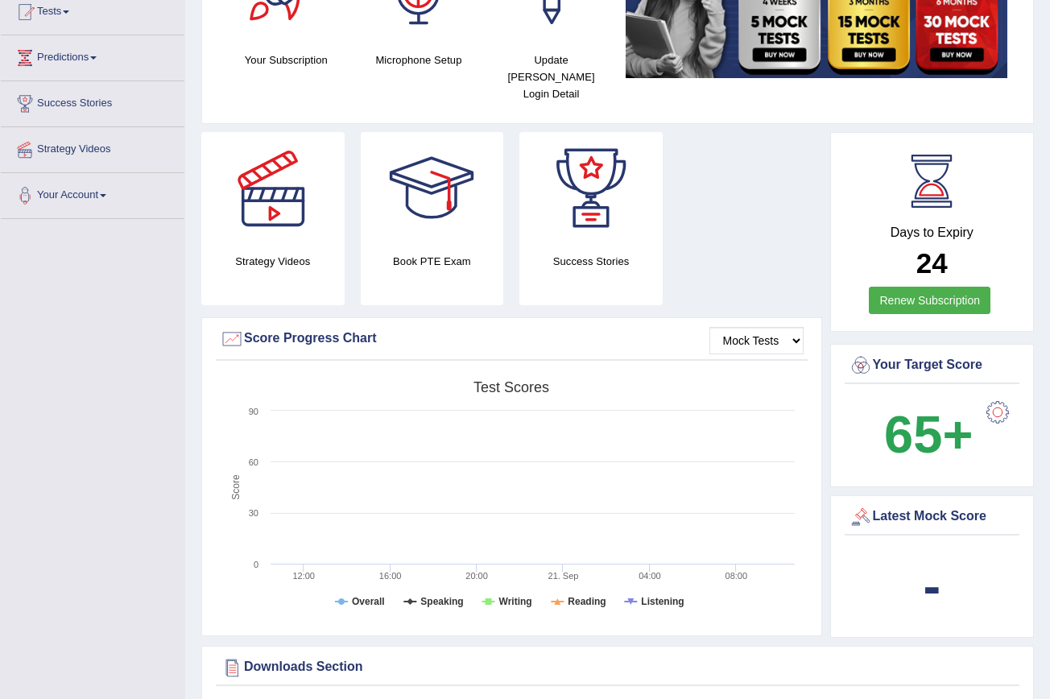
click at [936, 505] on div "Latest Mock Score" at bounding box center [932, 517] width 167 height 24
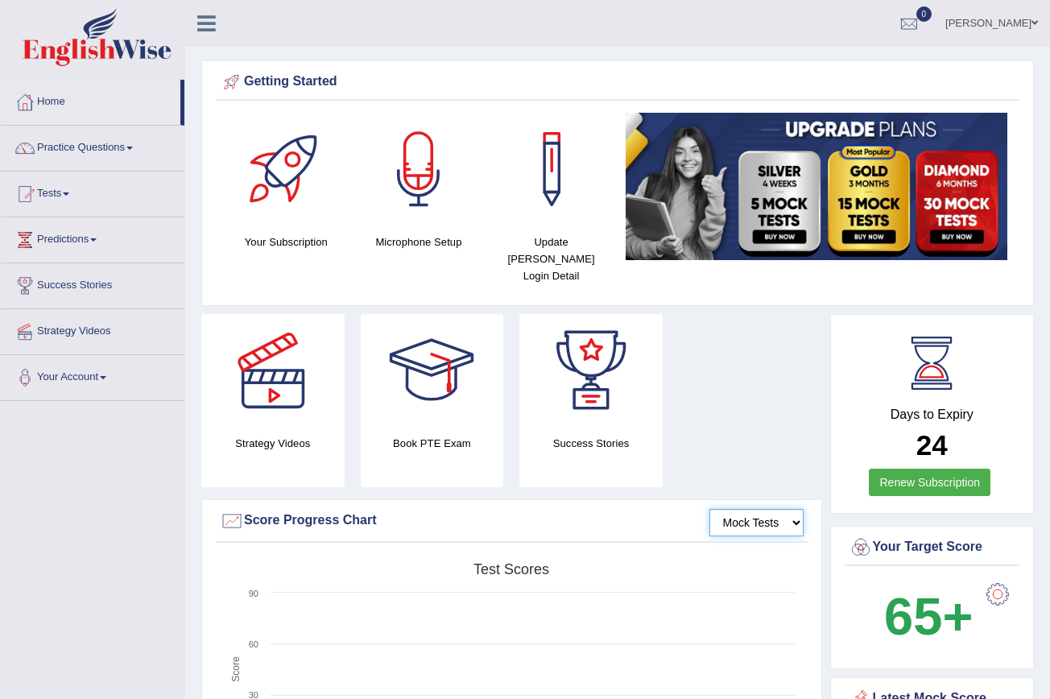
scroll to position [0, 0]
click at [69, 193] on span at bounding box center [66, 193] width 6 height 3
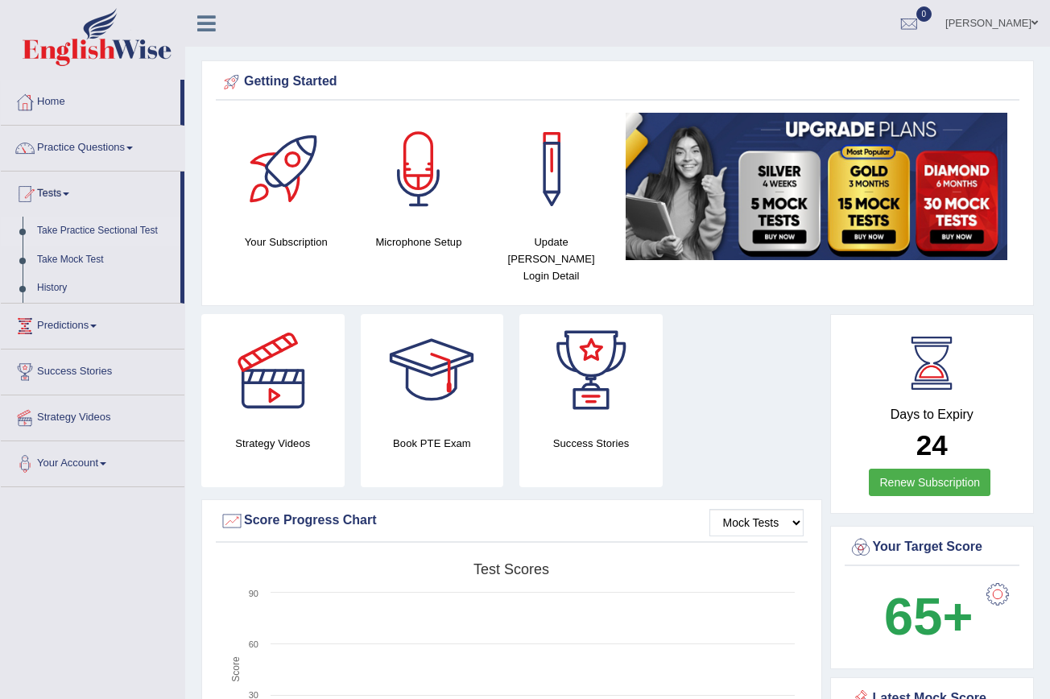
click at [141, 234] on link "Take Practice Sectional Test" at bounding box center [105, 231] width 151 height 29
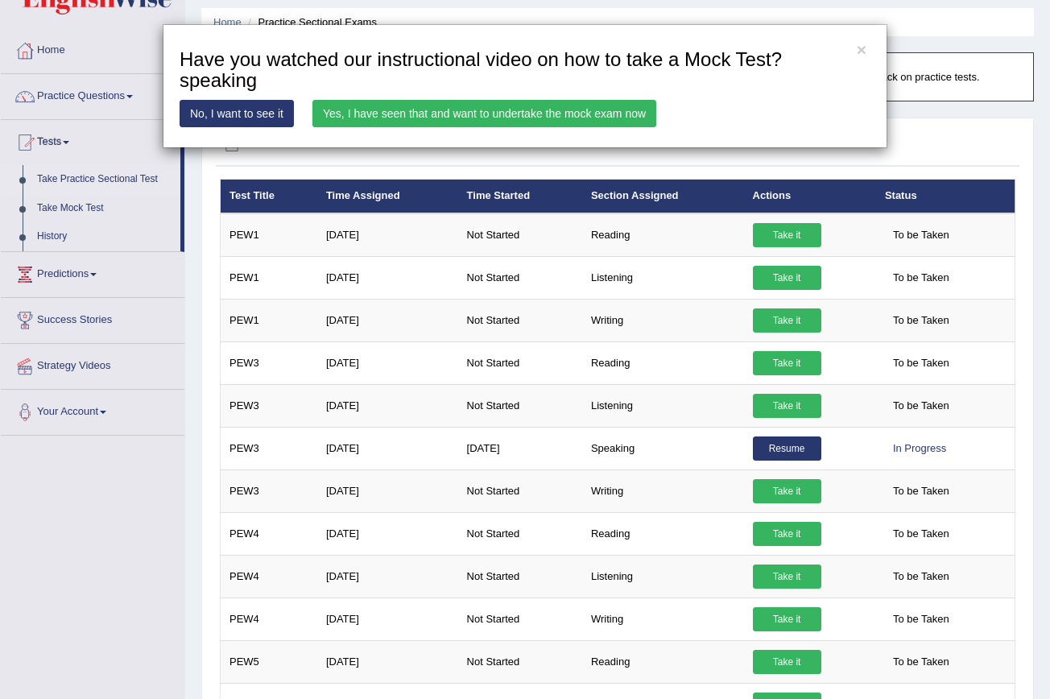
click at [564, 110] on link "Yes, I have seen that and want to undertake the mock exam now" at bounding box center [484, 113] width 344 height 27
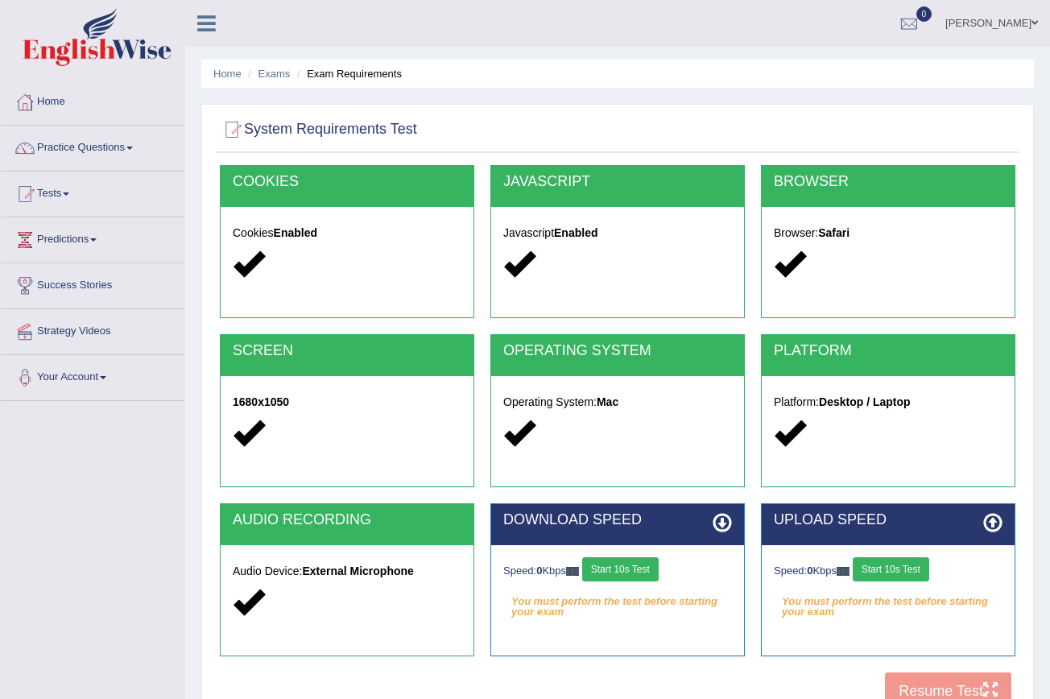
click at [643, 580] on button "Start 10s Test" at bounding box center [620, 569] width 76 height 24
click at [871, 572] on button "Start 10s Test" at bounding box center [891, 569] width 76 height 24
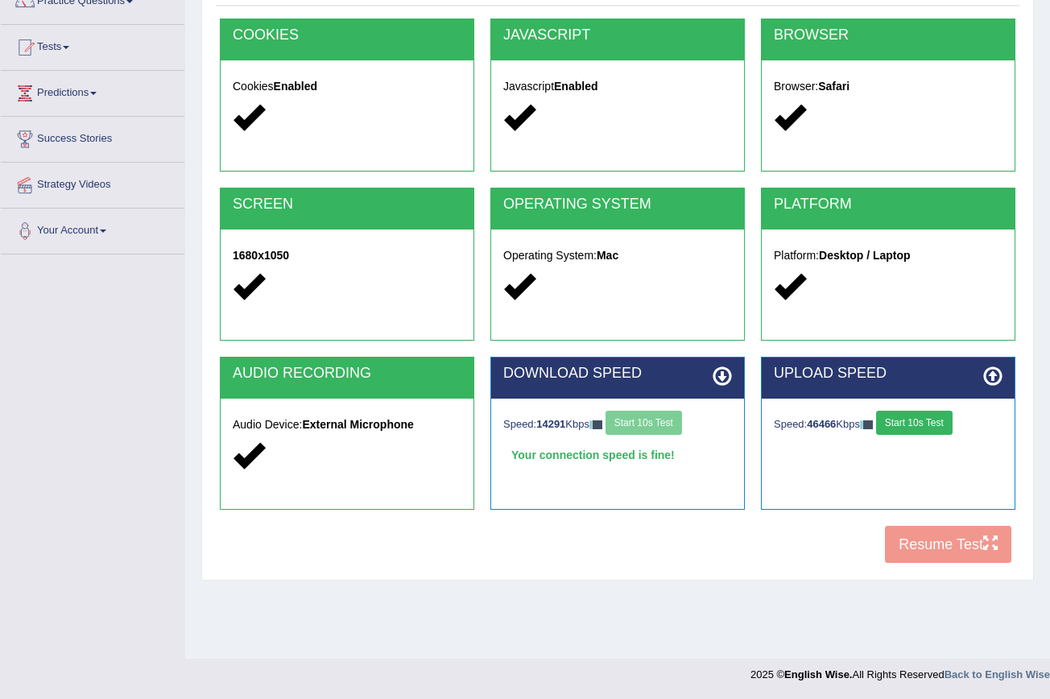
scroll to position [147, 0]
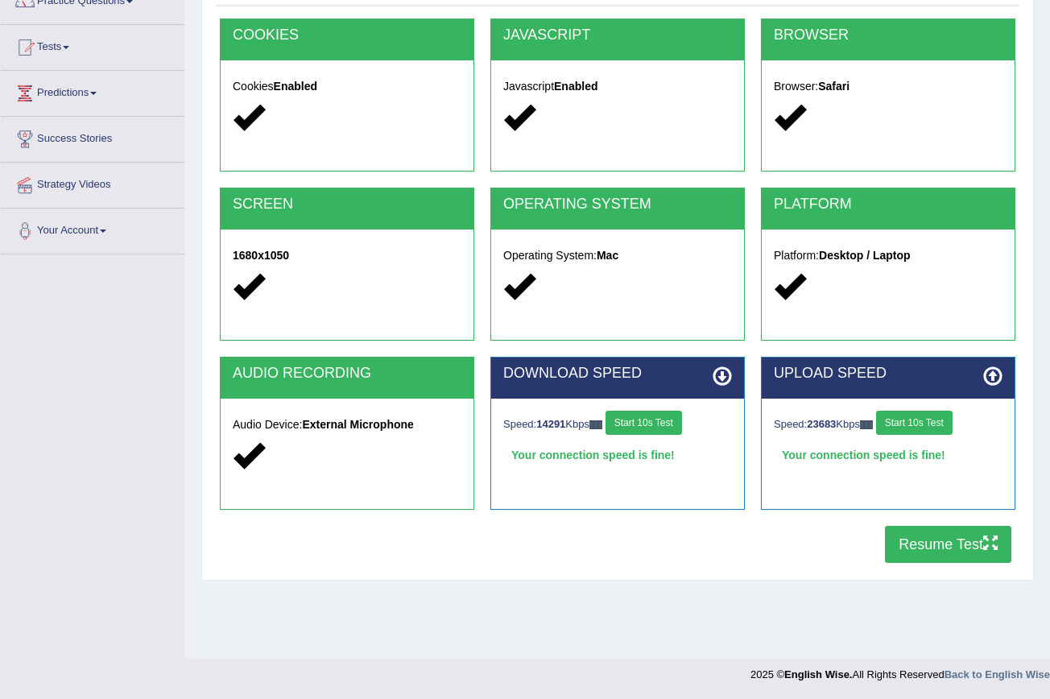
click at [938, 542] on button "Resume Test" at bounding box center [948, 544] width 126 height 37
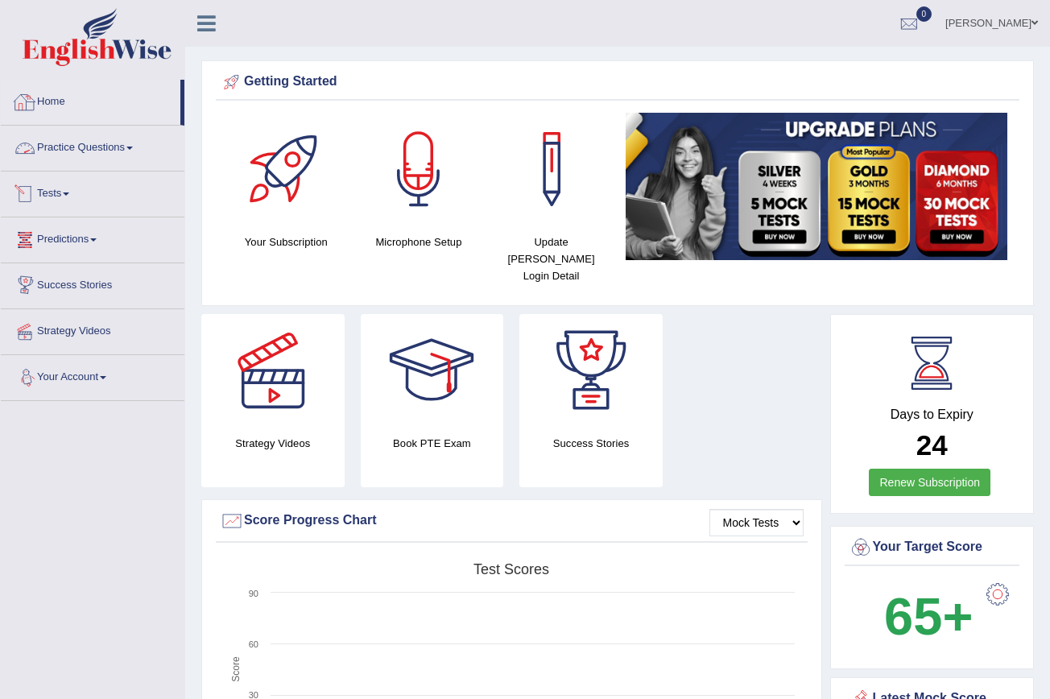
click at [84, 101] on link "Home" at bounding box center [91, 100] width 180 height 40
click at [114, 333] on link "Strategy Videos" at bounding box center [93, 329] width 184 height 40
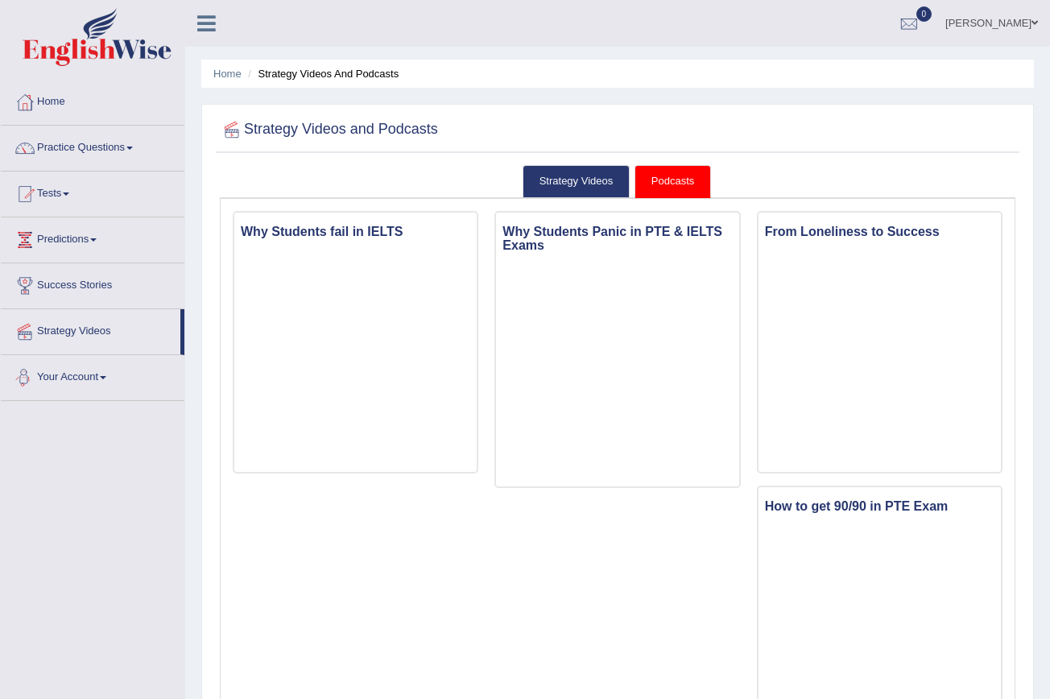
click at [105, 378] on link "Your Account" at bounding box center [93, 375] width 184 height 40
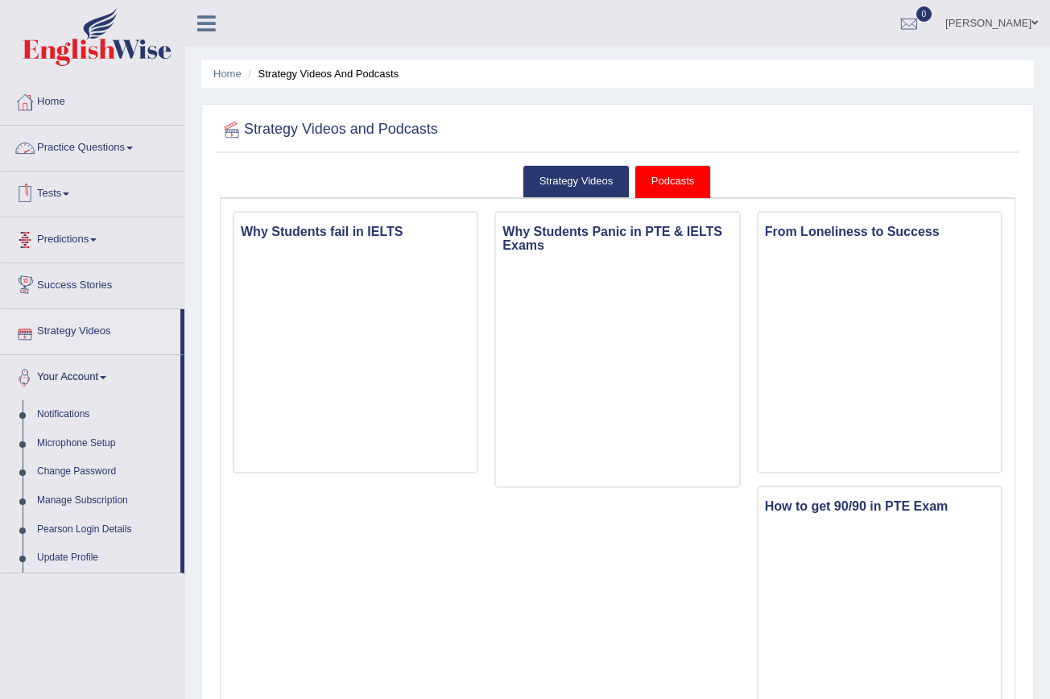
click at [126, 146] on link "Practice Questions" at bounding box center [93, 146] width 184 height 40
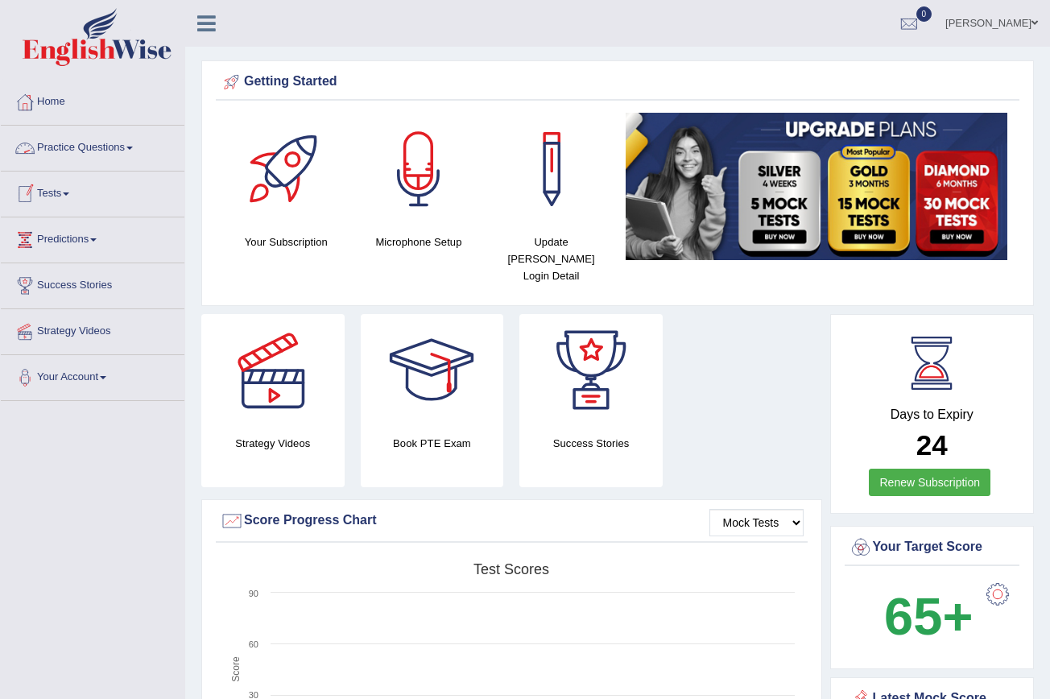
click at [130, 150] on link "Practice Questions" at bounding box center [93, 146] width 184 height 40
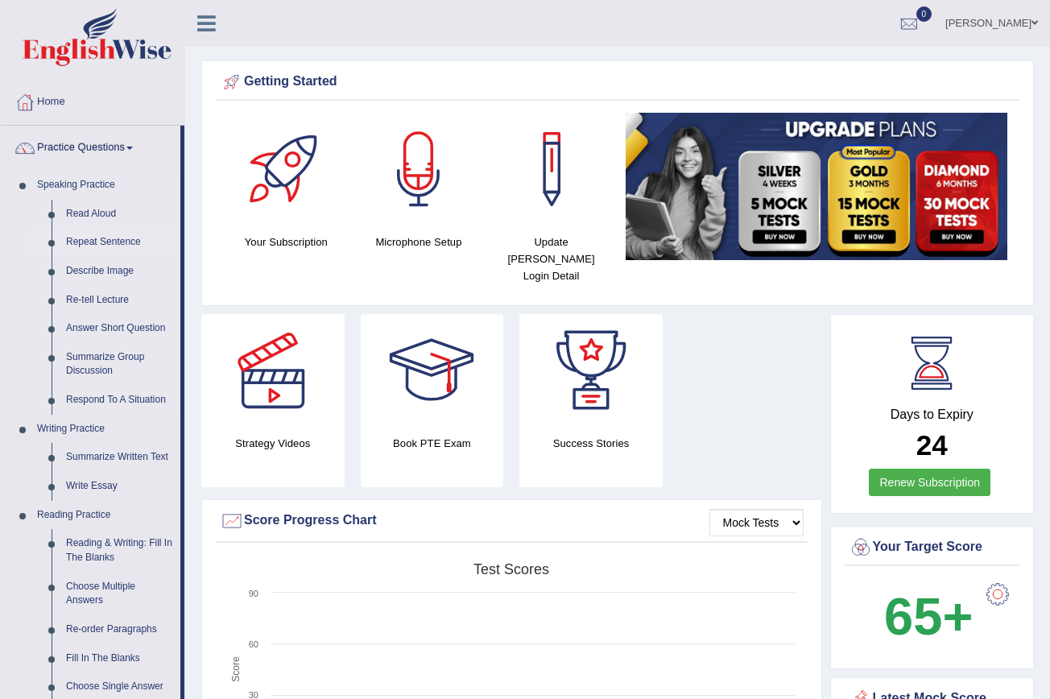
click at [126, 242] on link "Repeat Sentence" at bounding box center [120, 242] width 122 height 29
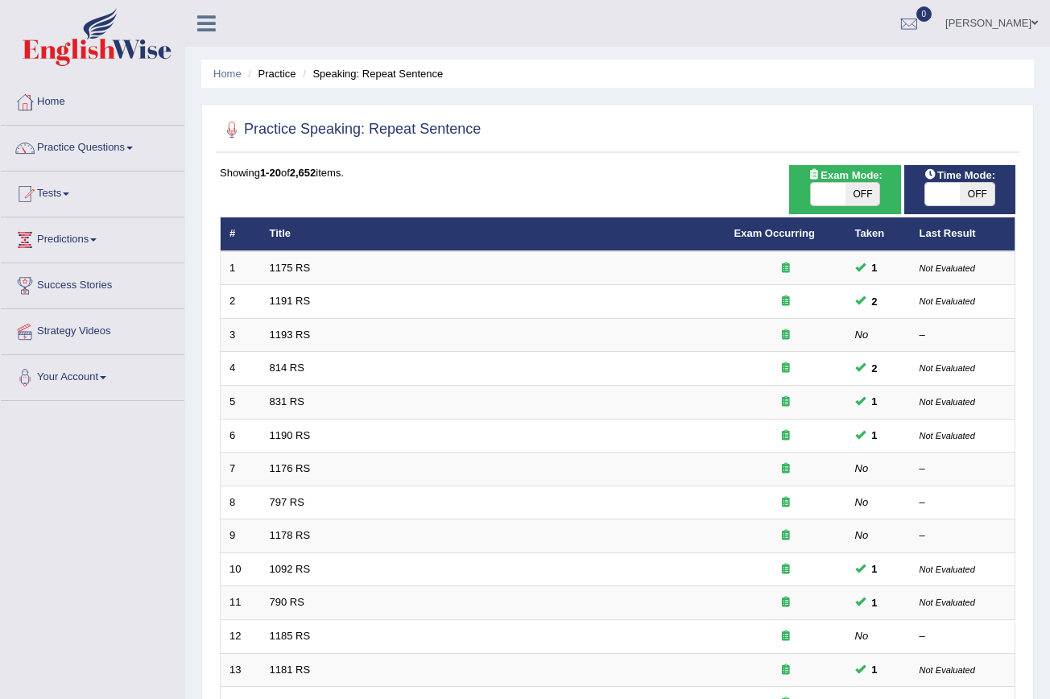
click at [989, 194] on span "OFF" at bounding box center [977, 194] width 35 height 23
checkbox input "true"
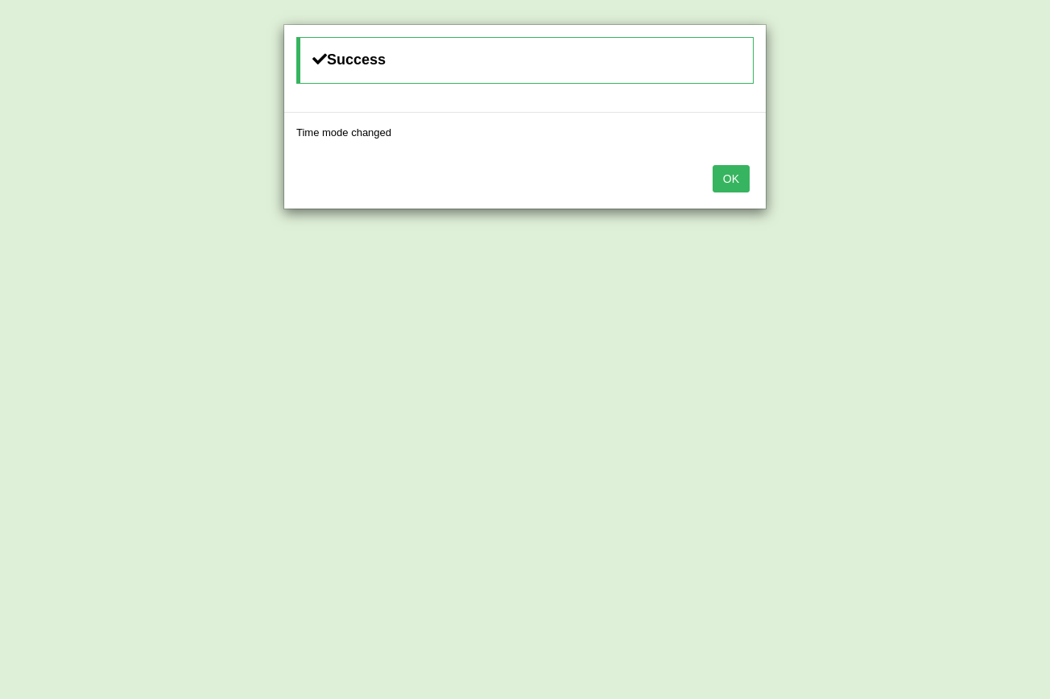
click at [742, 187] on button "OK" at bounding box center [731, 178] width 37 height 27
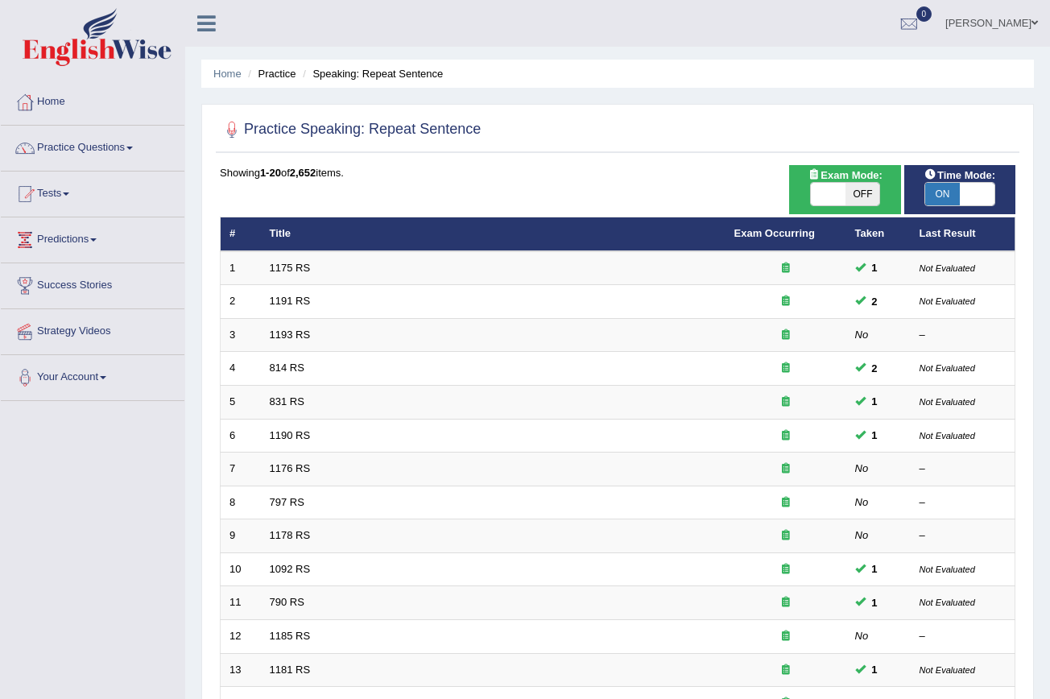
click at [864, 189] on span "OFF" at bounding box center [862, 194] width 35 height 23
checkbox input "true"
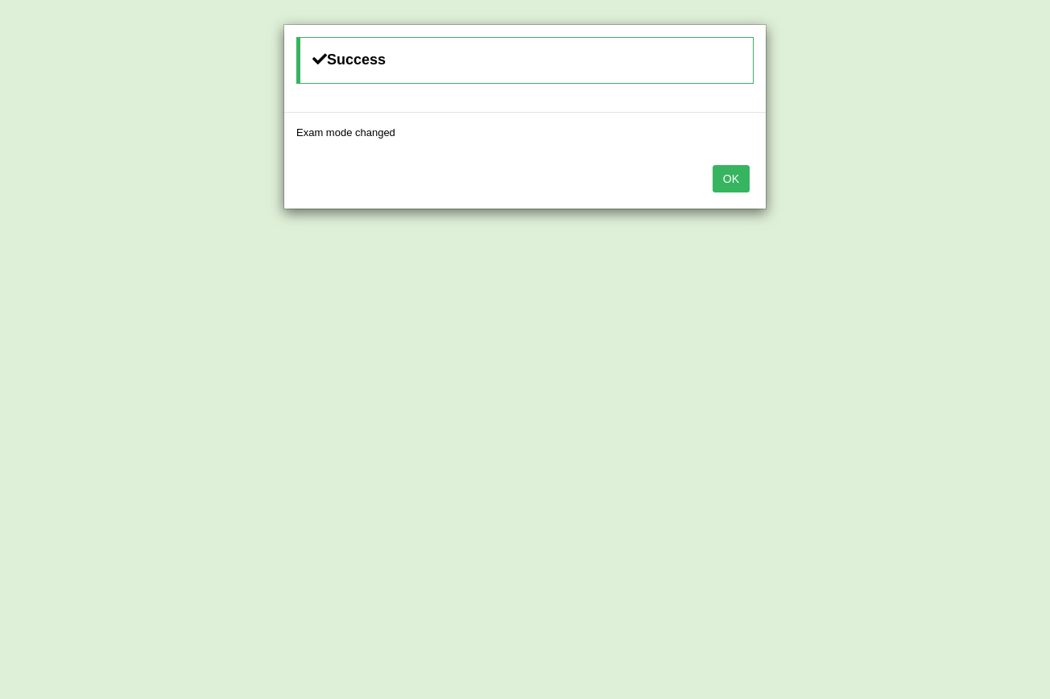
click at [725, 174] on button "OK" at bounding box center [731, 178] width 37 height 27
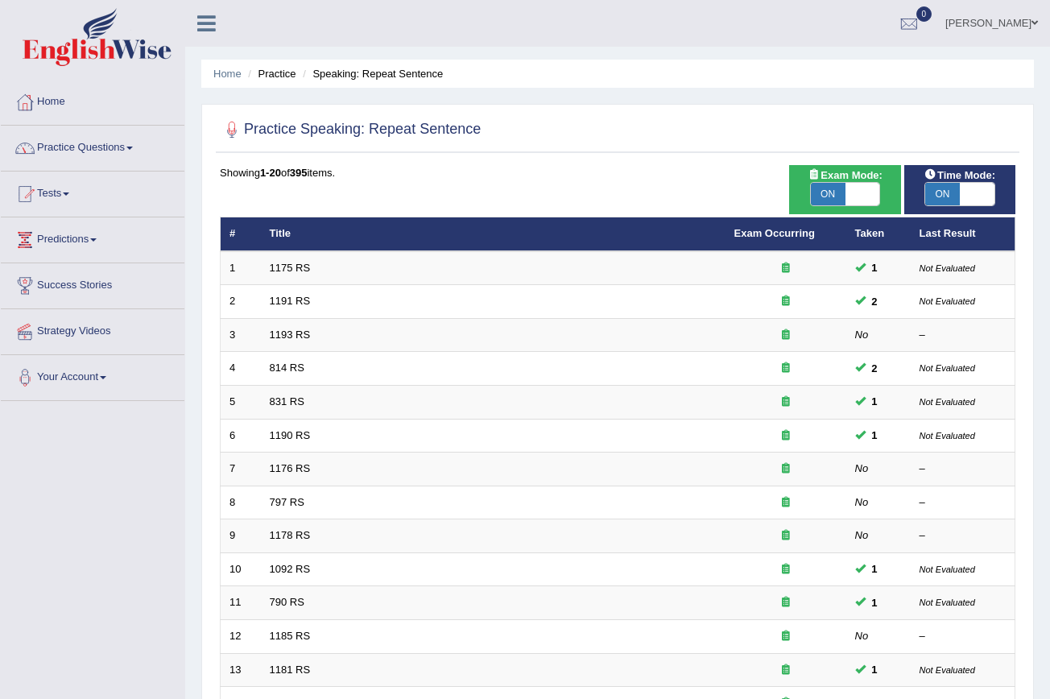
click at [138, 146] on link "Practice Questions" at bounding box center [93, 146] width 184 height 40
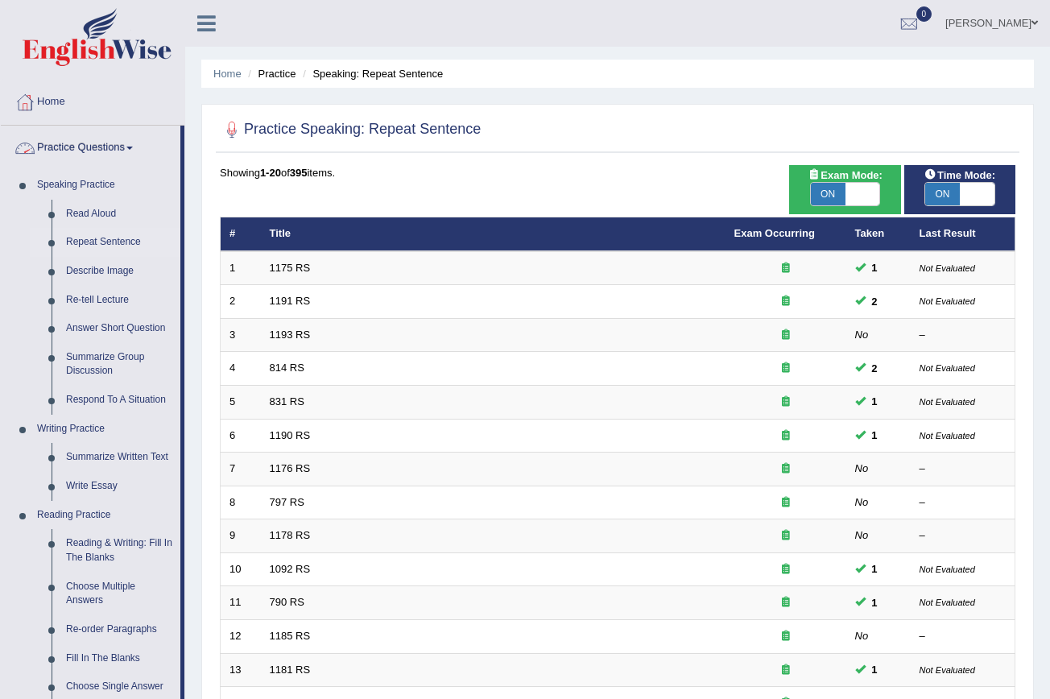
click at [138, 150] on link "Practice Questions" at bounding box center [91, 146] width 180 height 40
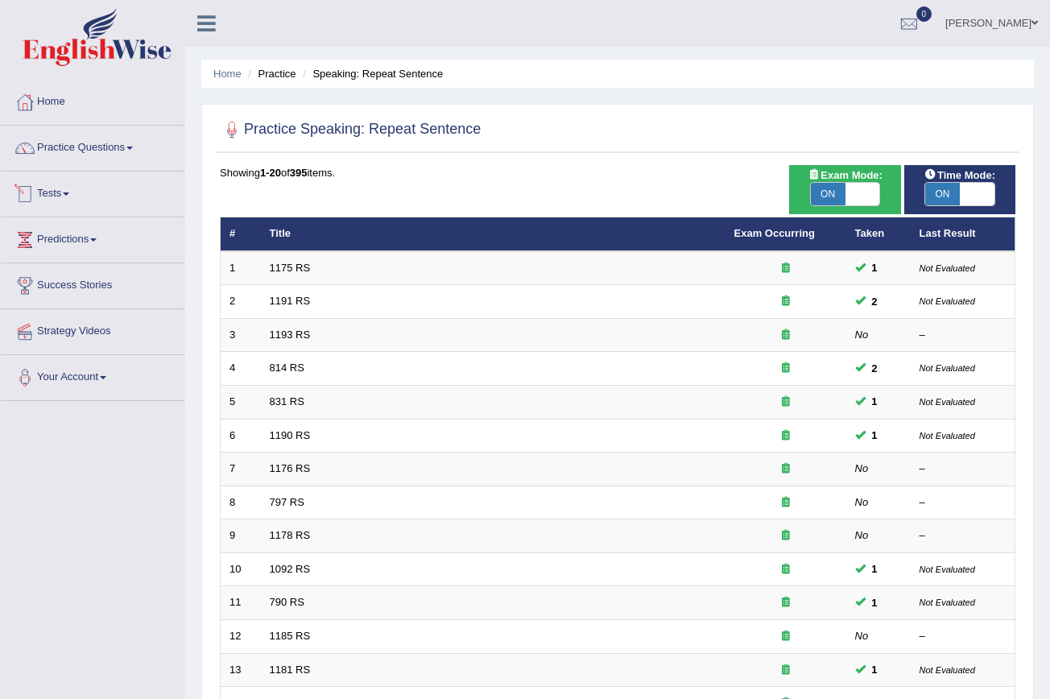
click at [68, 190] on link "Tests" at bounding box center [93, 191] width 184 height 40
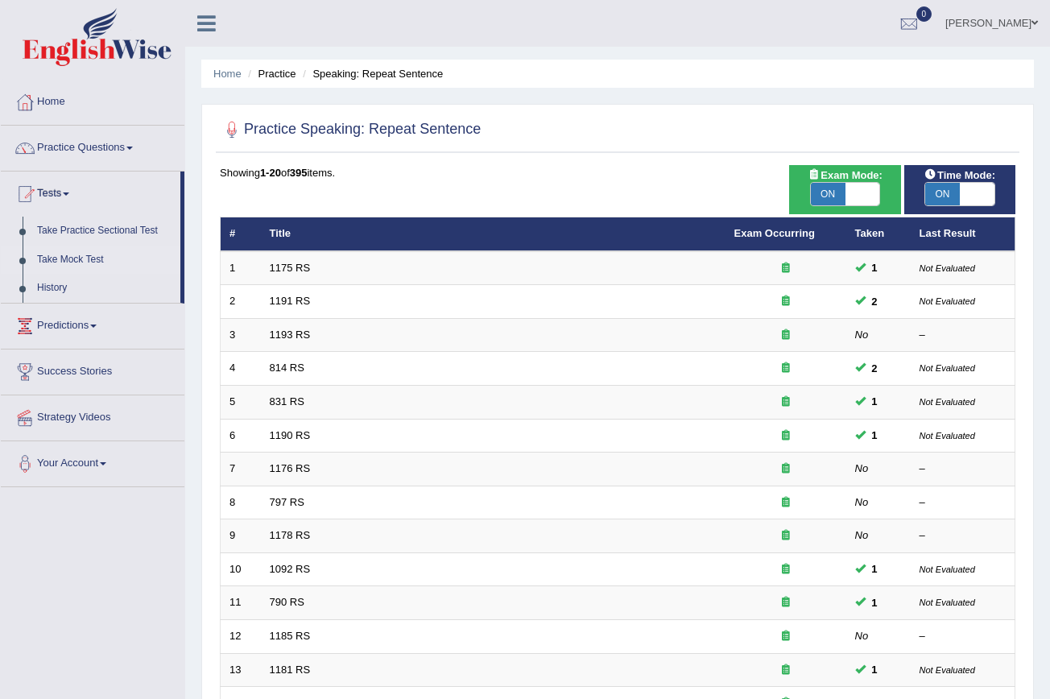
click at [84, 252] on link "Take Mock Test" at bounding box center [105, 260] width 151 height 29
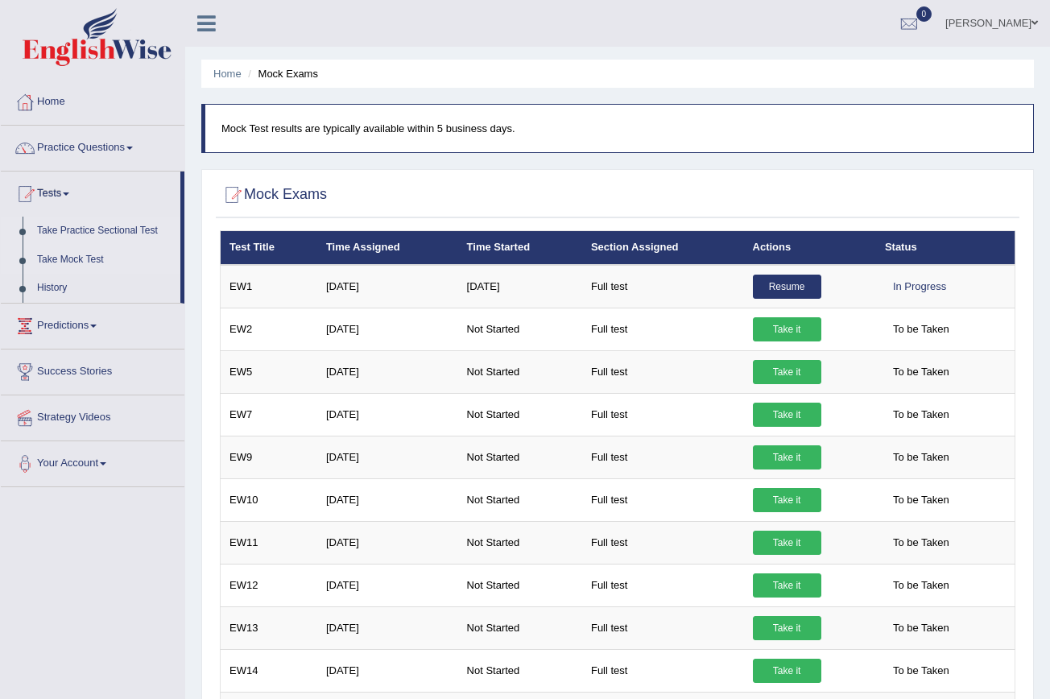
click at [143, 233] on link "Take Practice Sectional Test" at bounding box center [105, 231] width 151 height 29
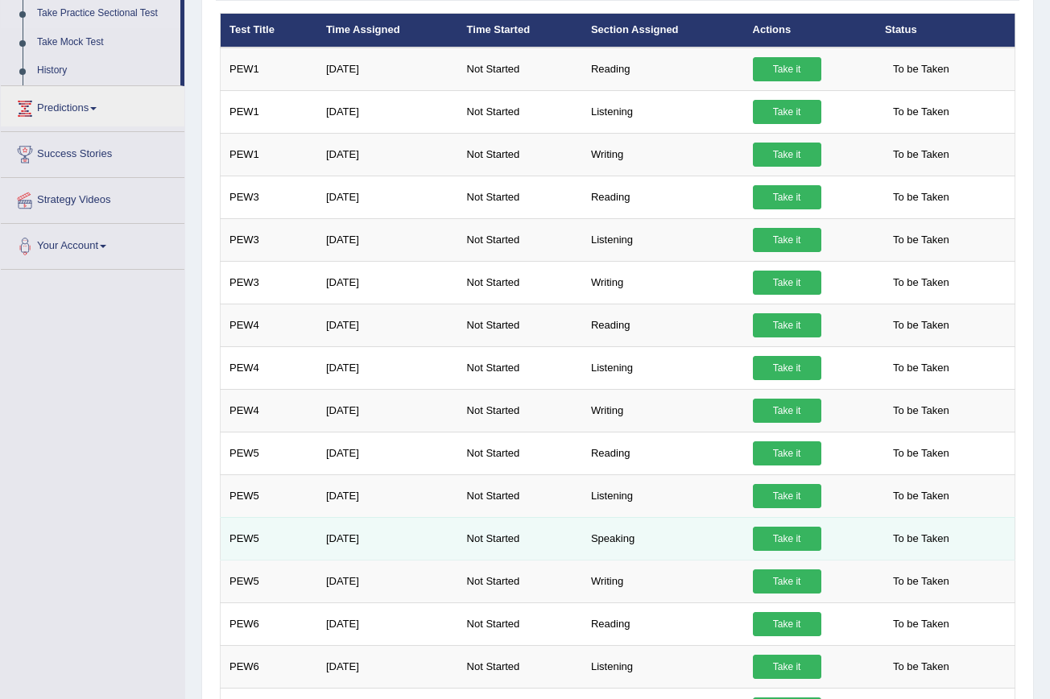
scroll to position [217, 0]
click at [806, 535] on link "Take it" at bounding box center [787, 539] width 68 height 24
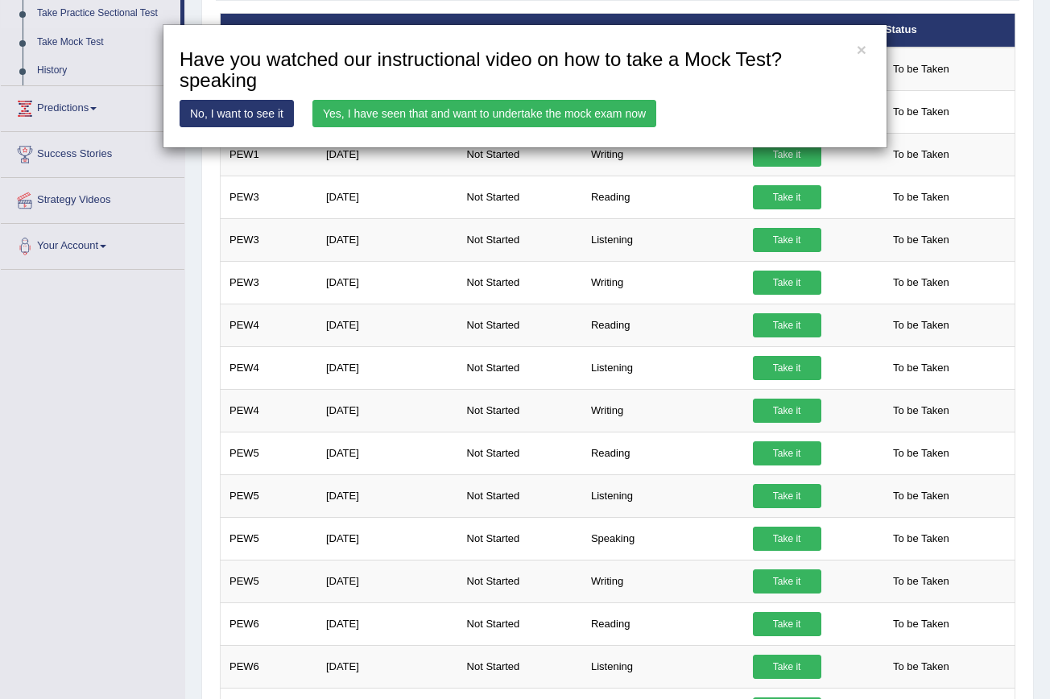
click at [265, 105] on link "No, I want to see it" at bounding box center [237, 113] width 114 height 27
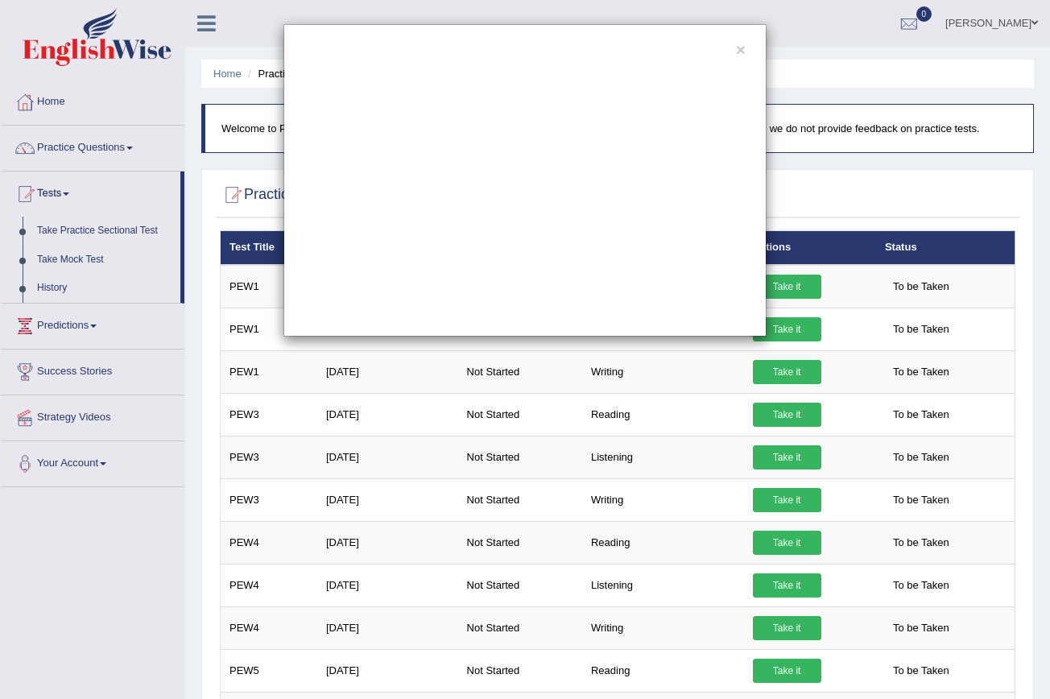
scroll to position [0, 0]
click at [742, 46] on button "×" at bounding box center [741, 49] width 10 height 17
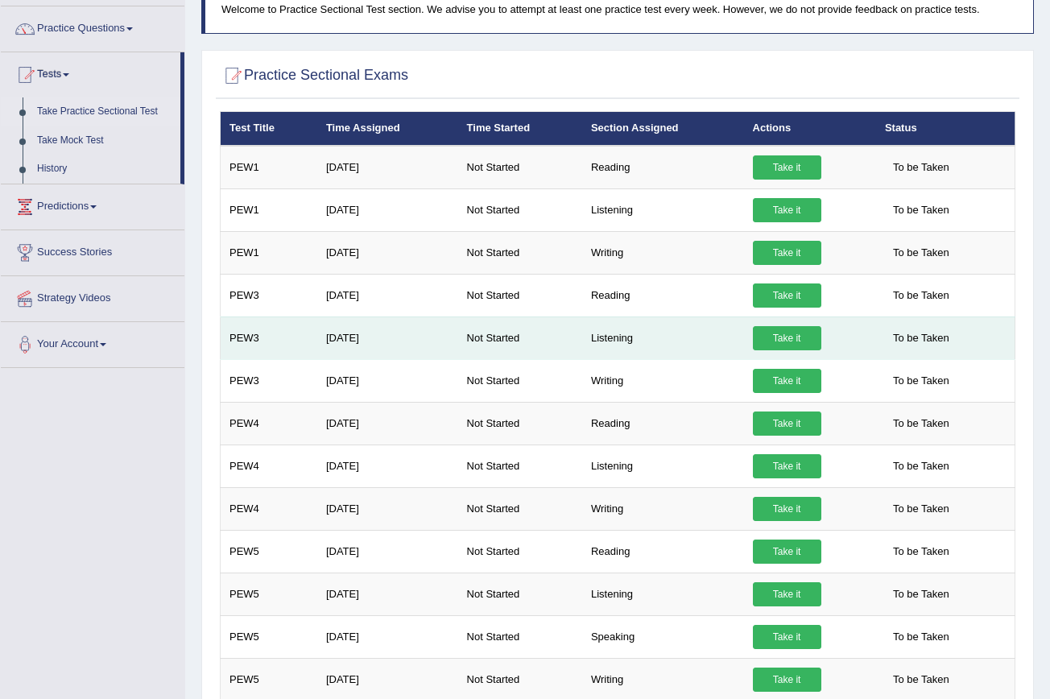
scroll to position [151, 0]
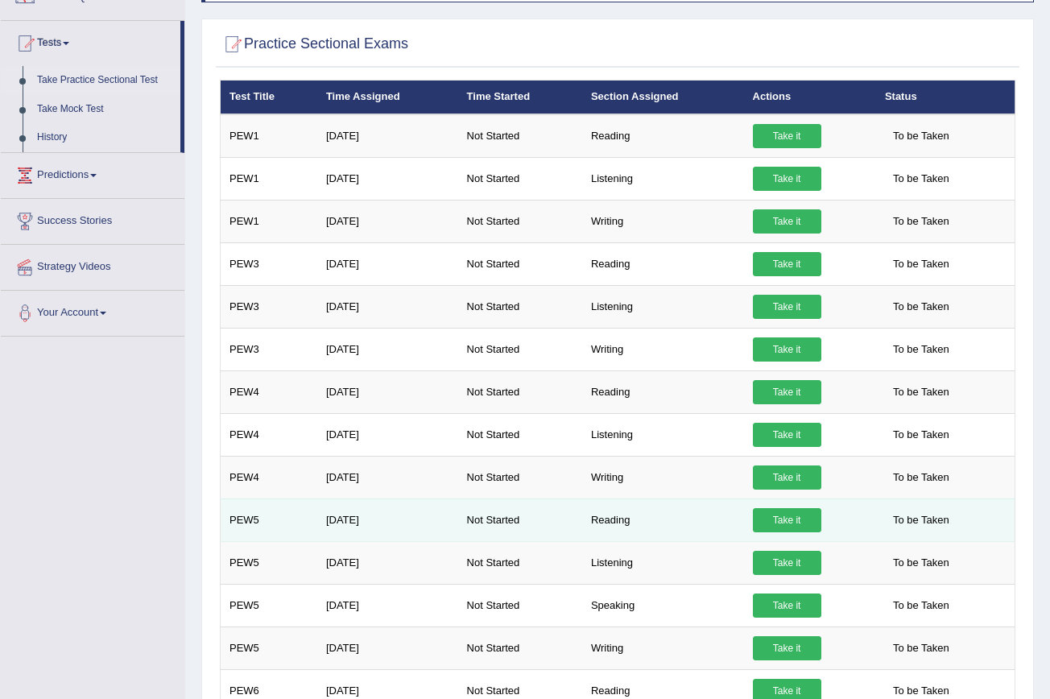
click at [791, 516] on link "Take it" at bounding box center [787, 520] width 68 height 24
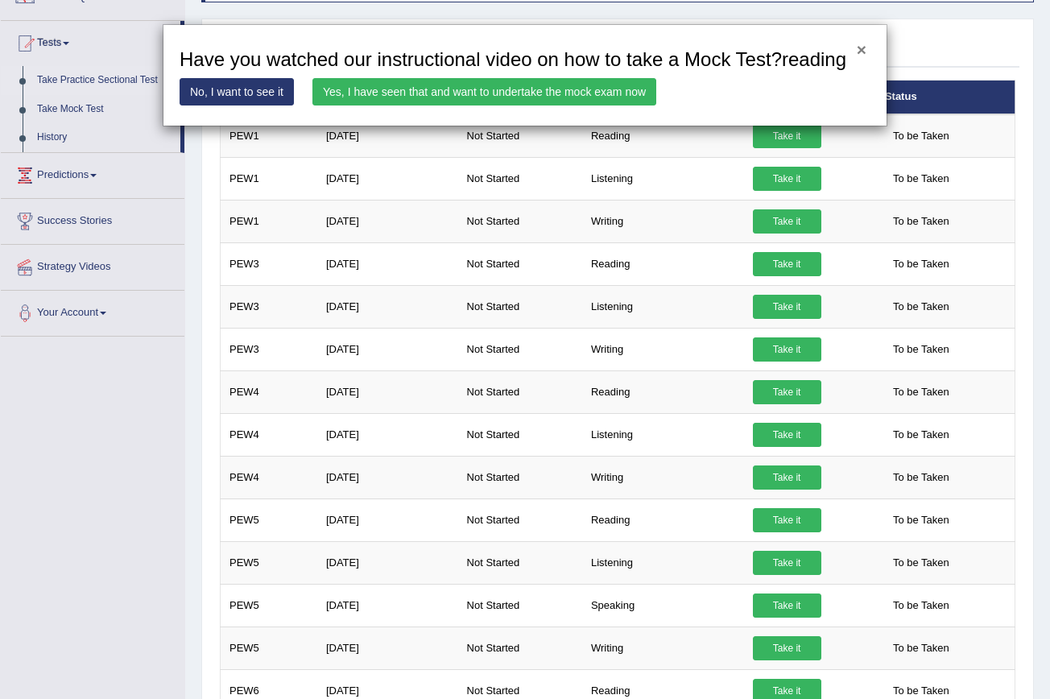
click at [859, 46] on button "×" at bounding box center [862, 49] width 10 height 17
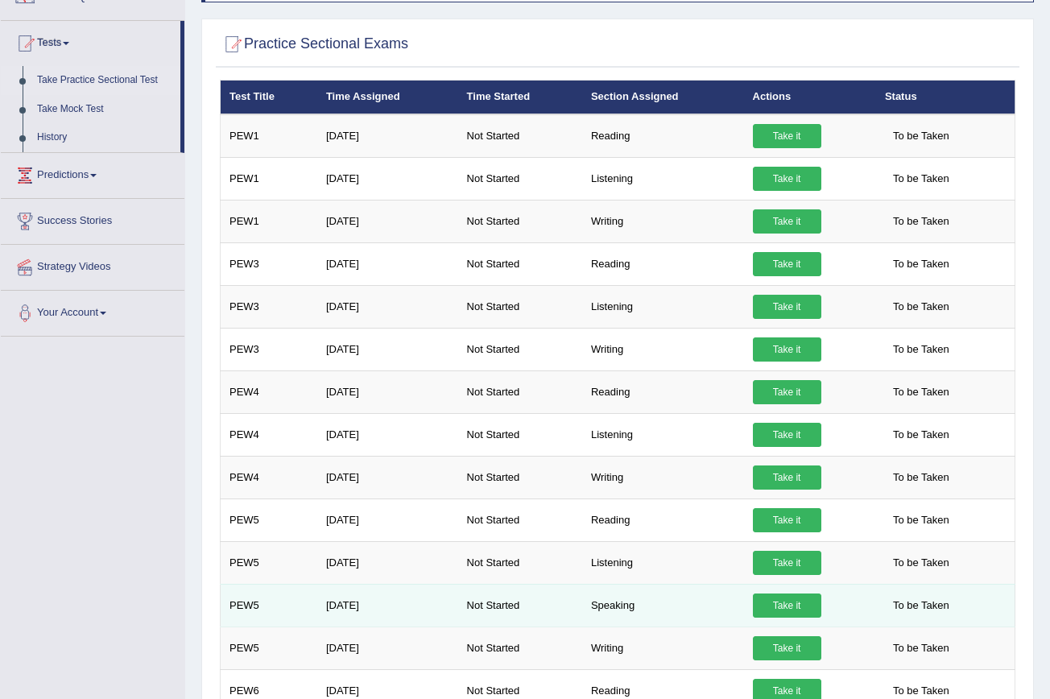
click at [777, 610] on link "Take it" at bounding box center [787, 605] width 68 height 24
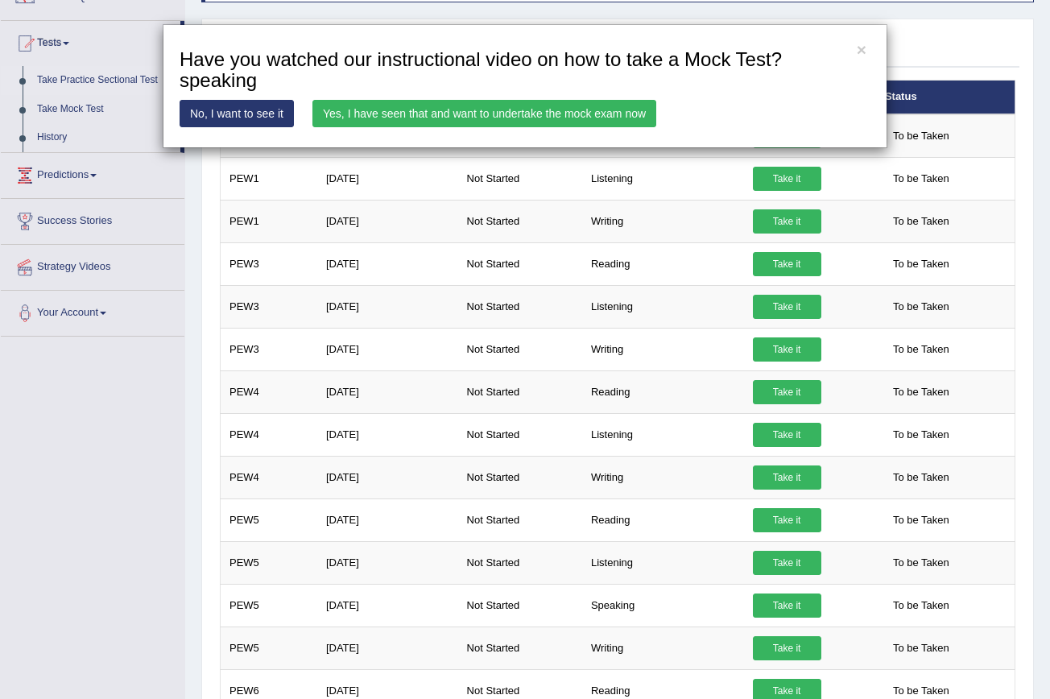
click at [507, 121] on link "Yes, I have seen that and want to undertake the mock exam now" at bounding box center [484, 113] width 344 height 27
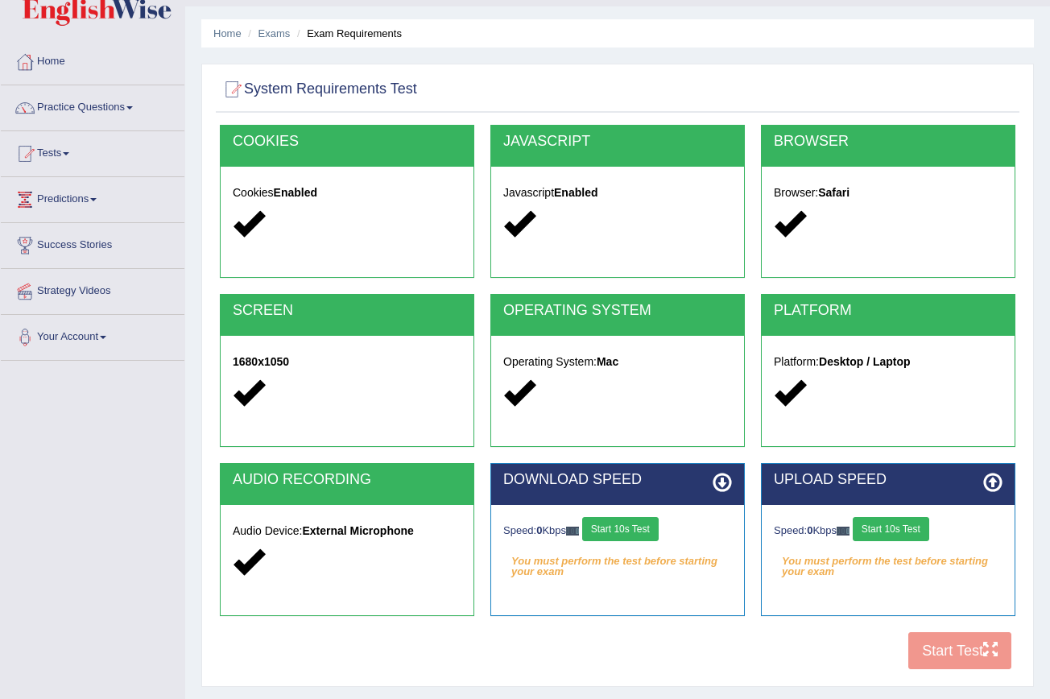
scroll to position [55, 0]
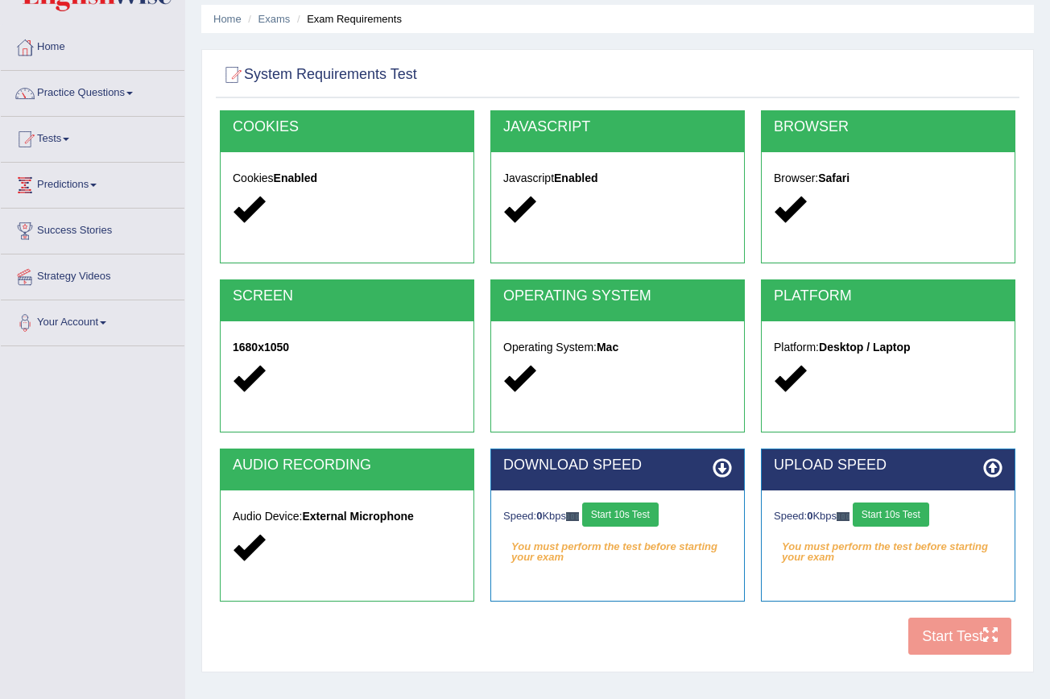
click at [636, 514] on button "Start 10s Test" at bounding box center [620, 514] width 76 height 24
click at [885, 516] on button "Start 10s Test" at bounding box center [891, 514] width 76 height 24
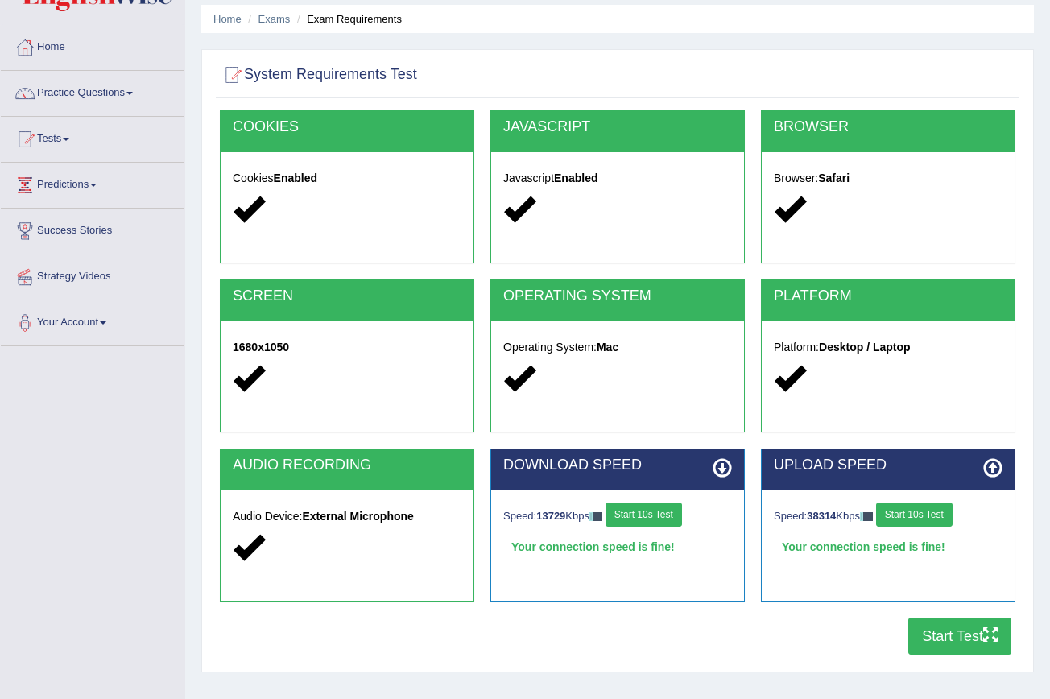
click at [969, 634] on button "Start Test" at bounding box center [959, 636] width 103 height 37
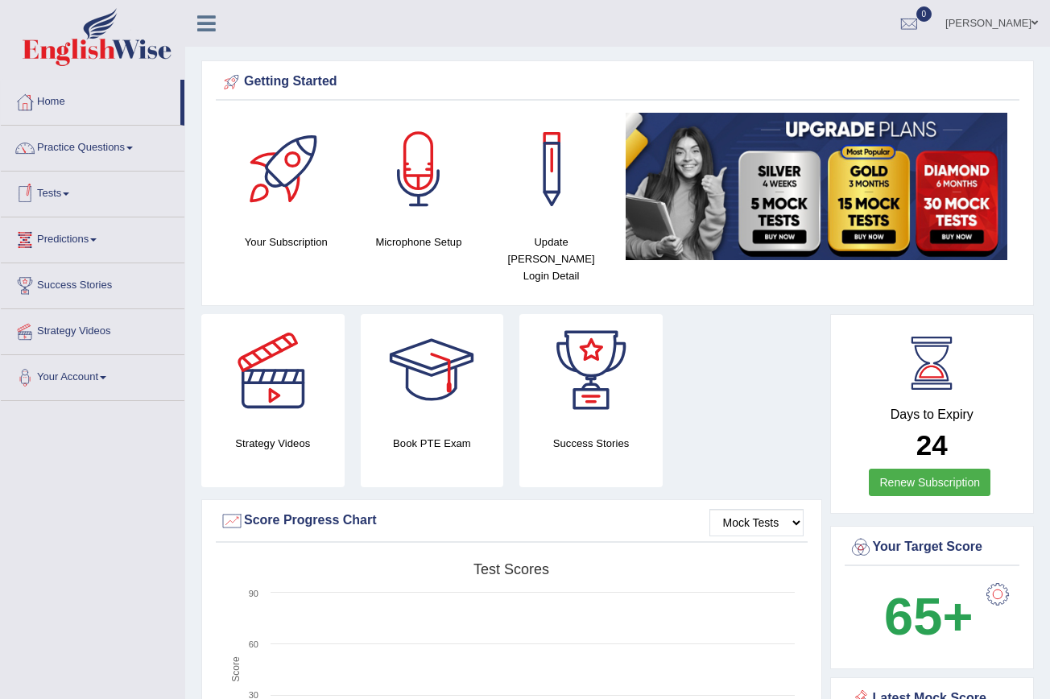
click at [77, 195] on link "Tests" at bounding box center [93, 191] width 184 height 40
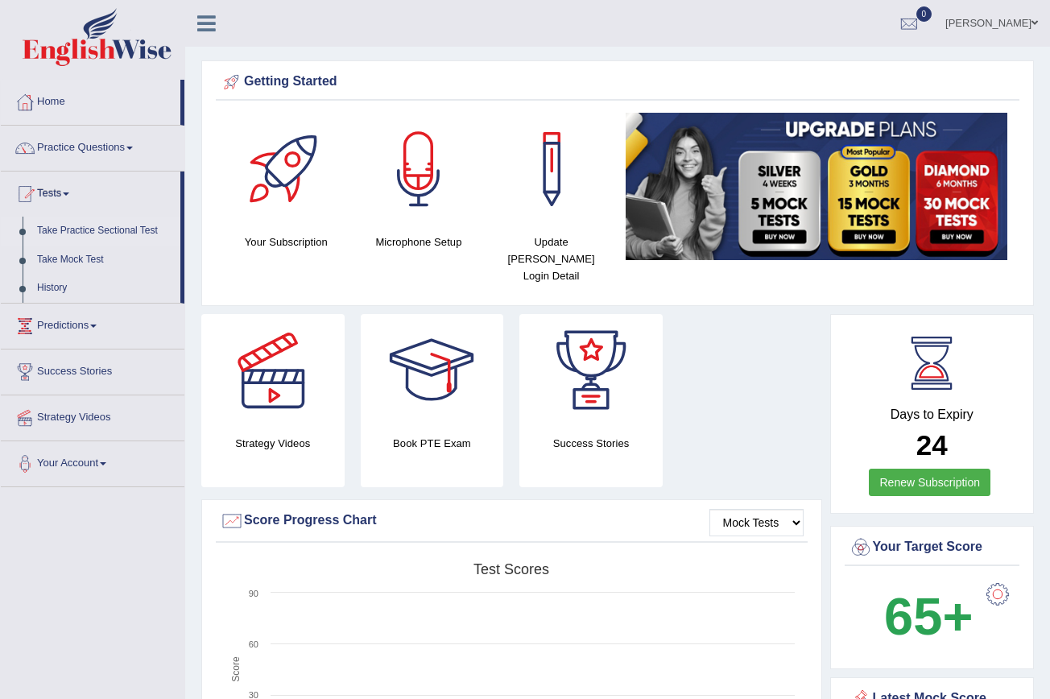
click at [101, 226] on link "Take Practice Sectional Test" at bounding box center [105, 231] width 151 height 29
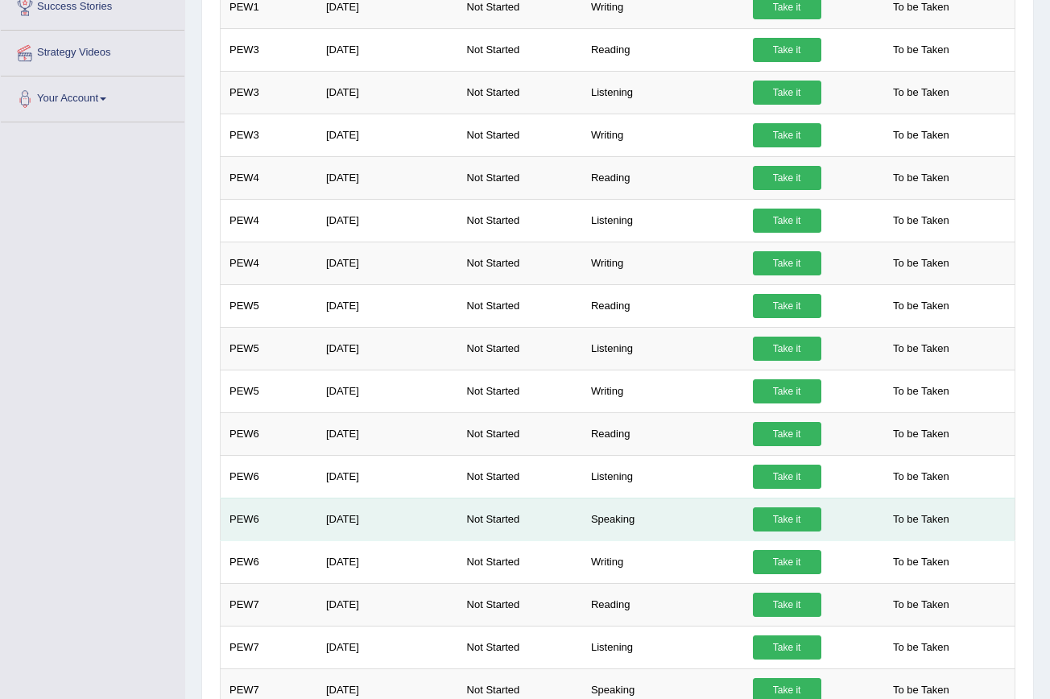
click at [792, 507] on link "Take it" at bounding box center [787, 519] width 68 height 24
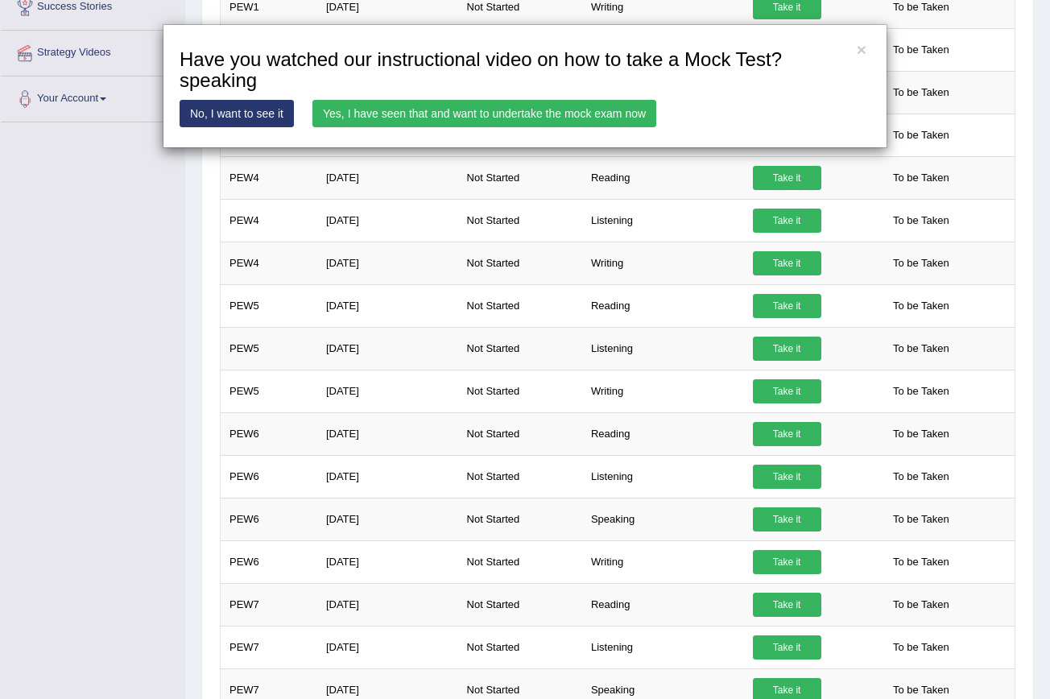
click at [582, 118] on link "Yes, I have seen that and want to undertake the mock exam now" at bounding box center [484, 113] width 344 height 27
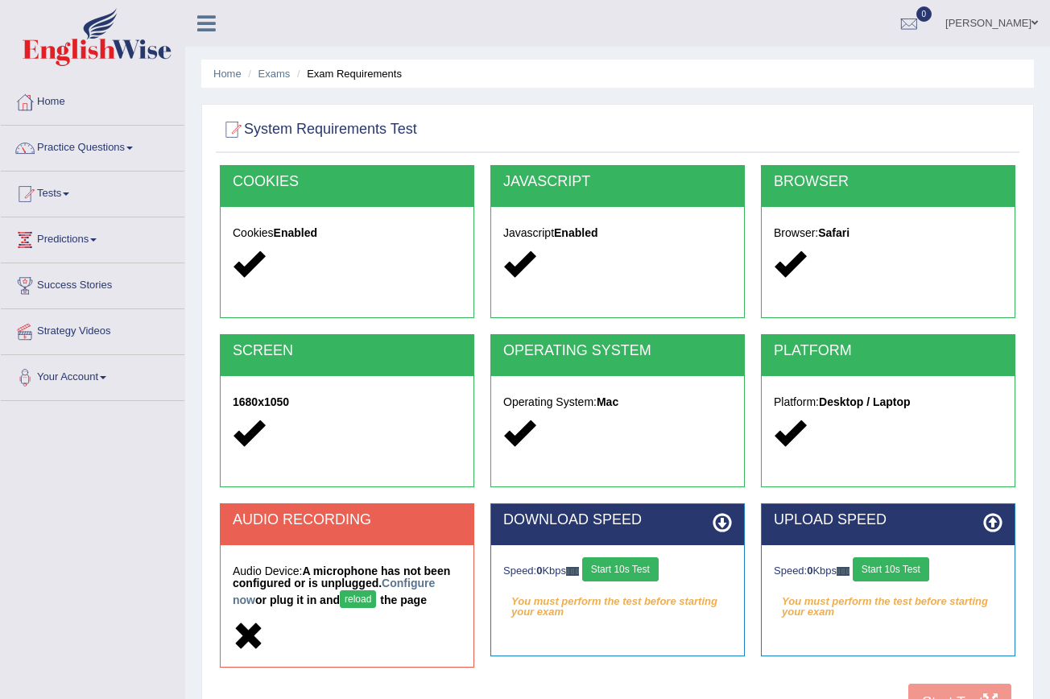
click at [361, 599] on button "reload" at bounding box center [358, 599] width 36 height 18
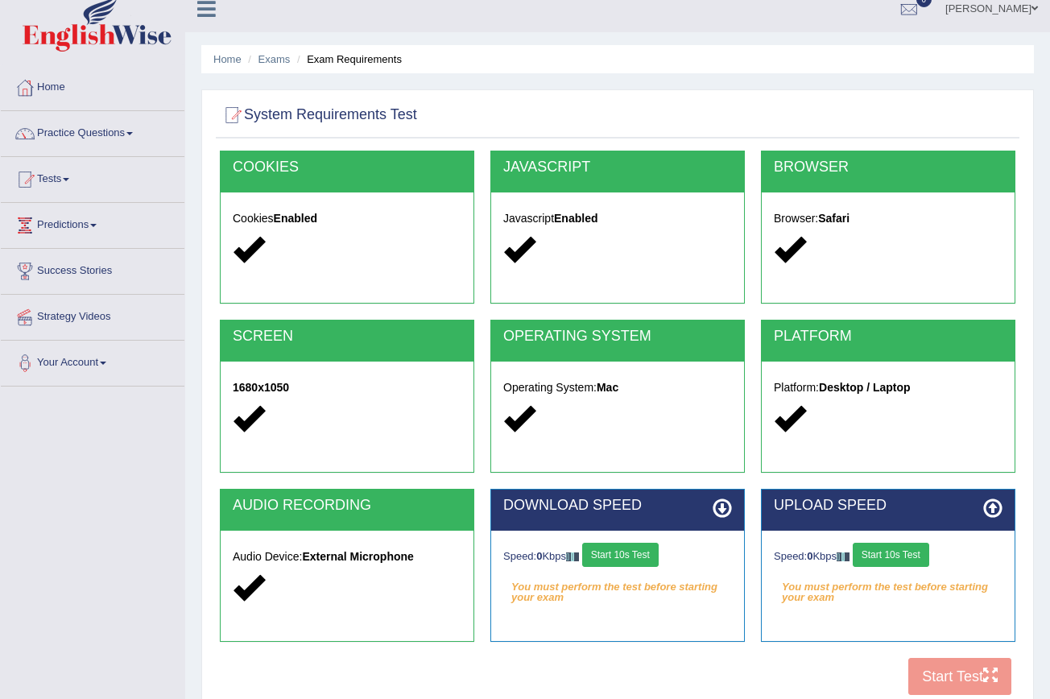
scroll to position [24, 0]
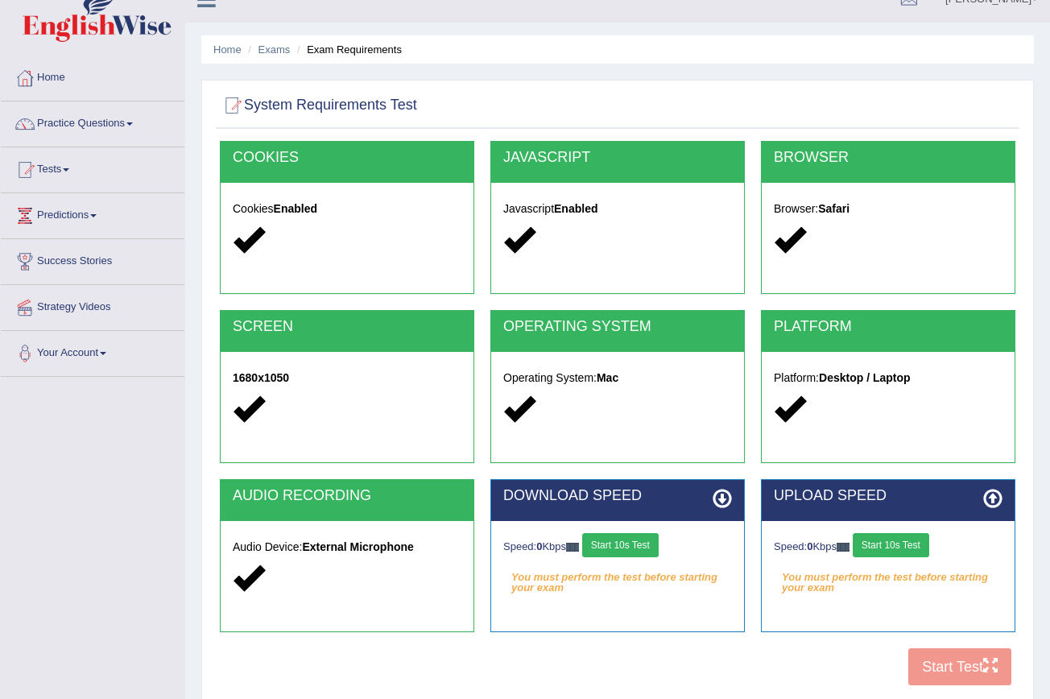
click at [625, 546] on button "Start 10s Test" at bounding box center [620, 545] width 76 height 24
click at [907, 551] on button "Start 10s Test" at bounding box center [891, 545] width 76 height 24
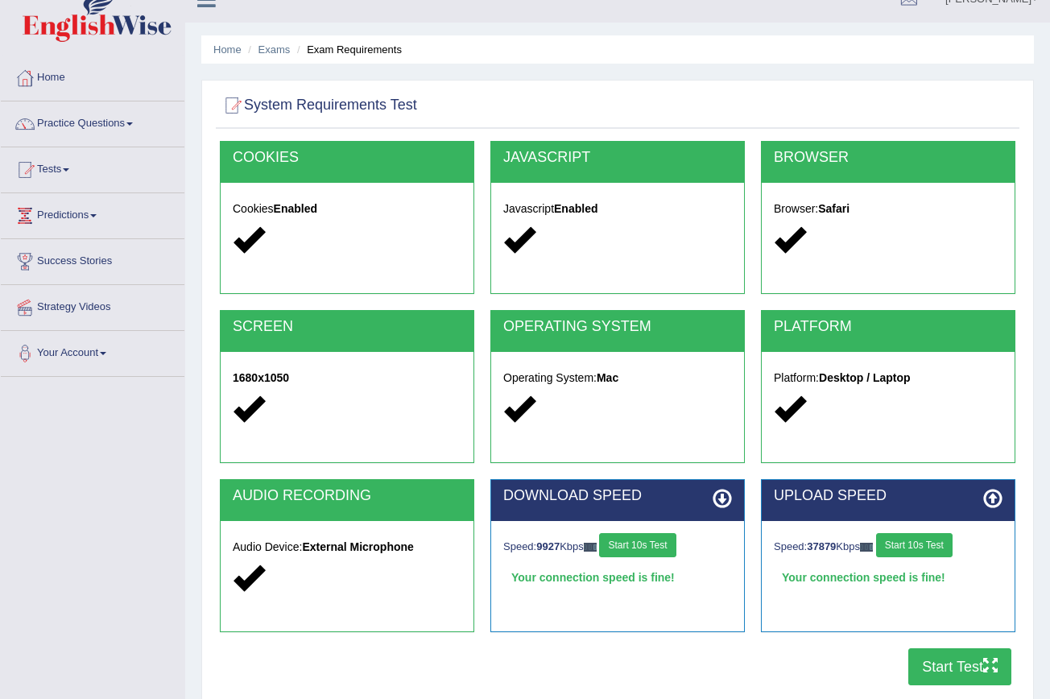
click at [954, 669] on button "Start Test" at bounding box center [959, 666] width 103 height 37
click at [971, 671] on button "Start Test" at bounding box center [959, 666] width 103 height 37
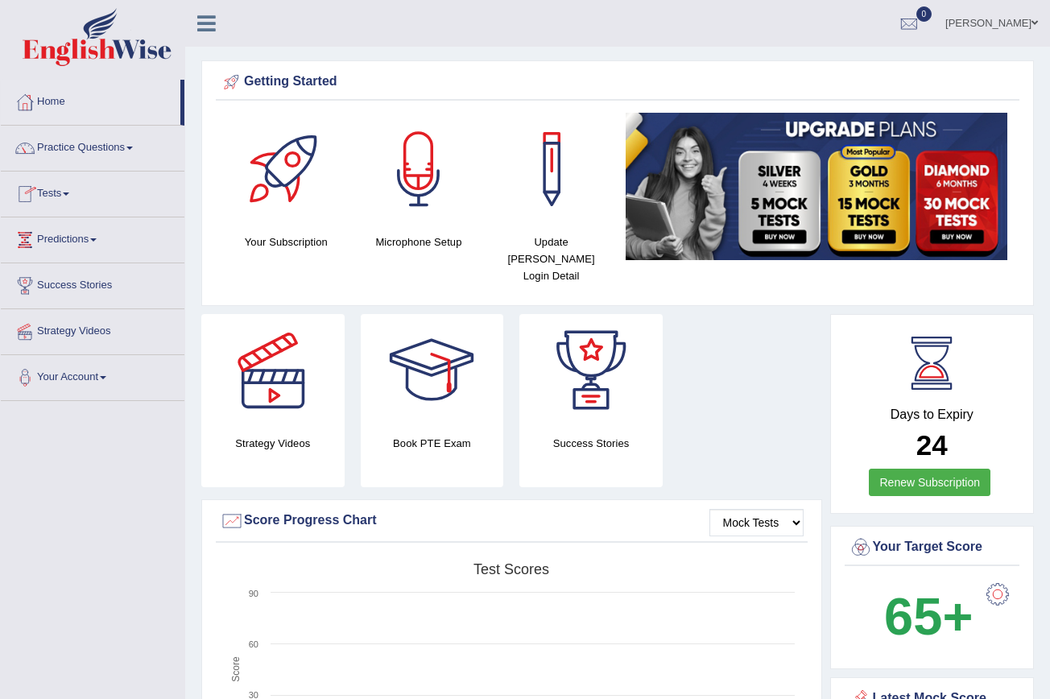
click at [69, 194] on span at bounding box center [66, 193] width 6 height 3
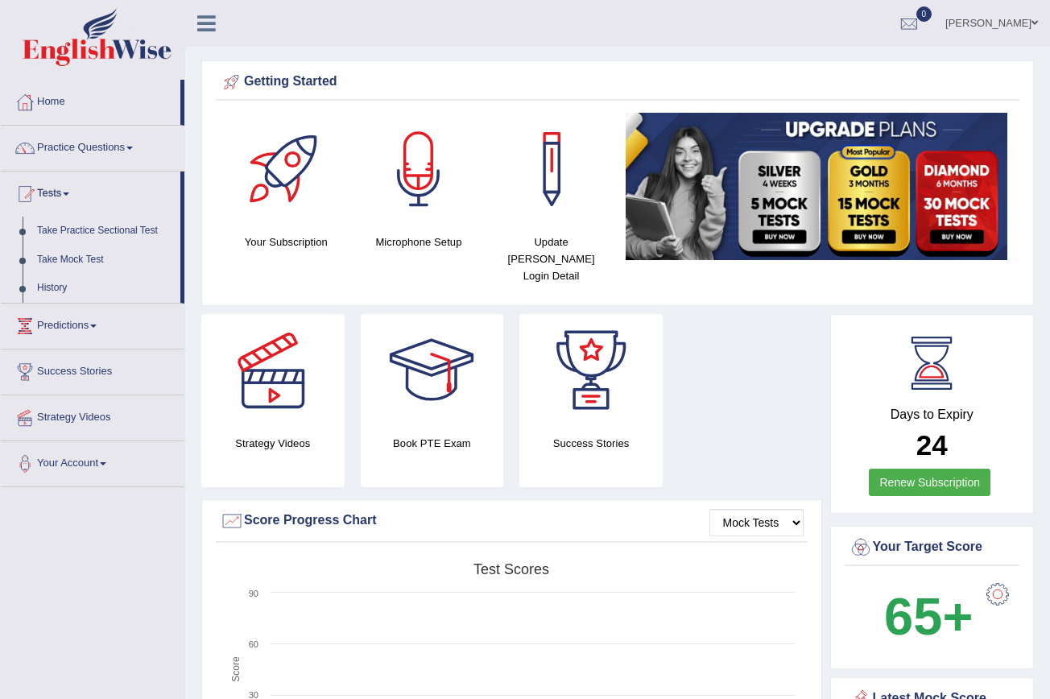
click at [101, 231] on link "Take Practice Sectional Test" at bounding box center [105, 231] width 151 height 29
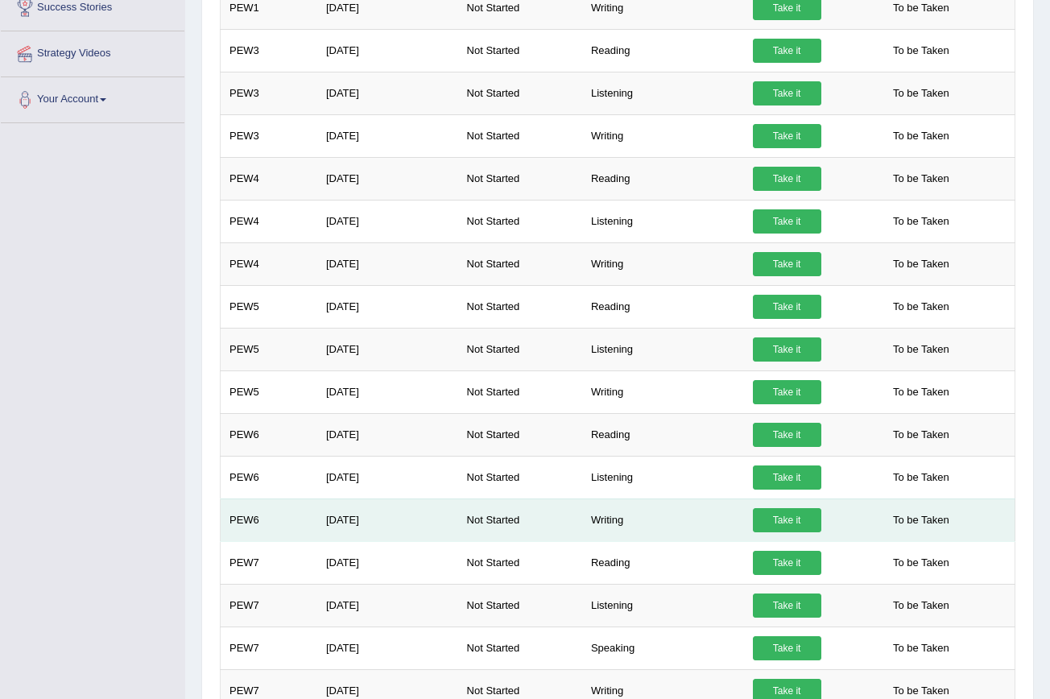
scroll to position [373, 0]
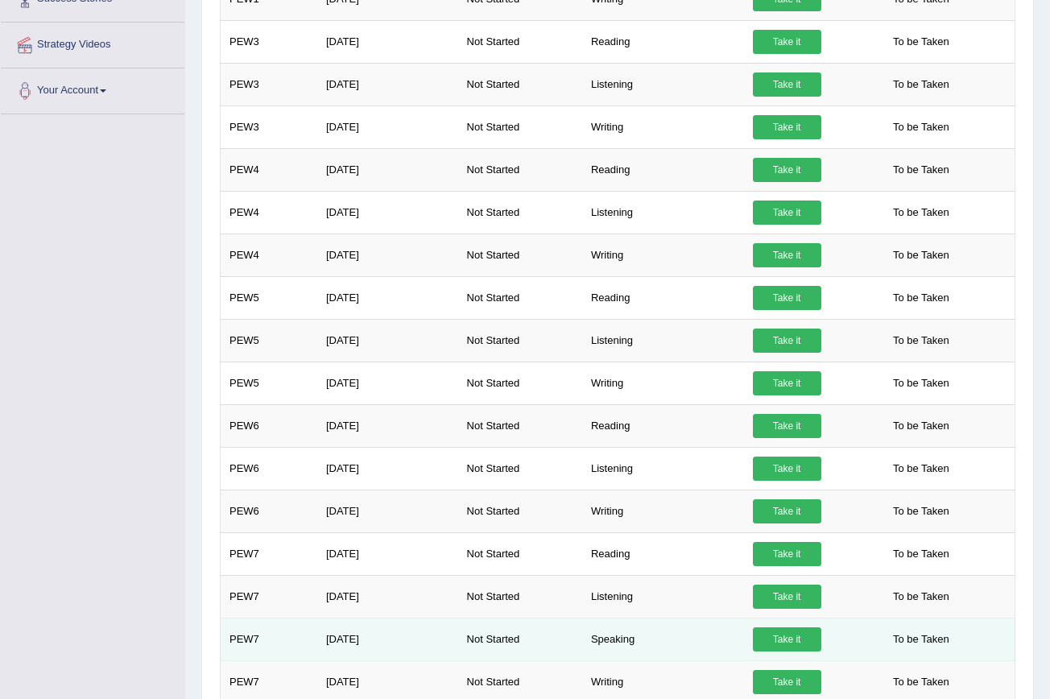
click at [791, 635] on link "Take it" at bounding box center [787, 639] width 68 height 24
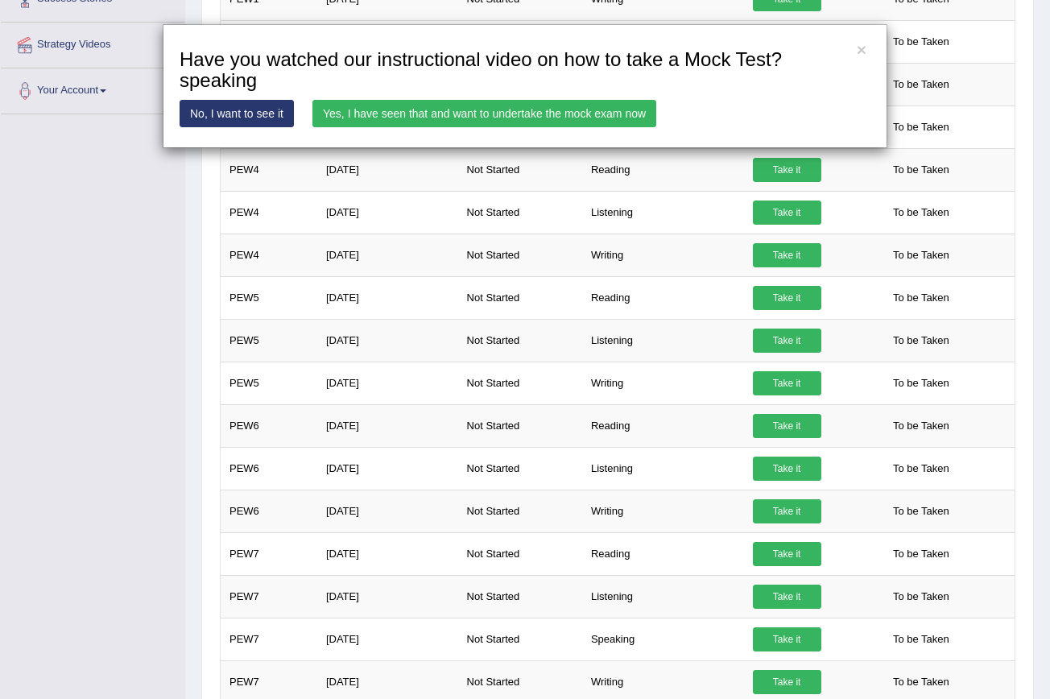
click at [230, 105] on link "No, I want to see it" at bounding box center [237, 113] width 114 height 27
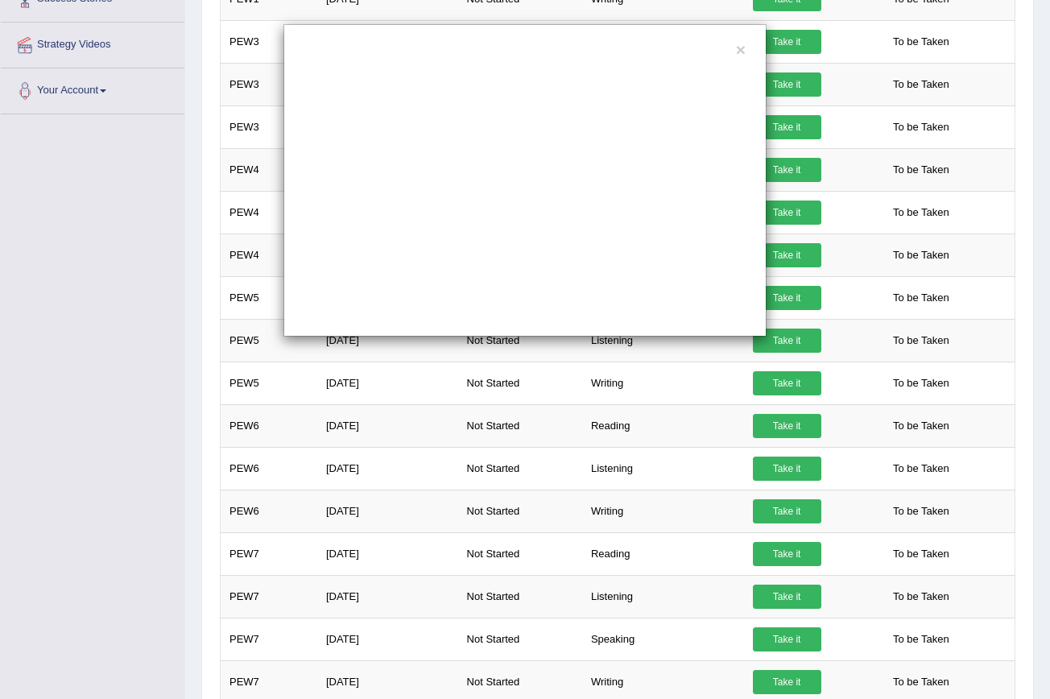
click at [733, 54] on div "×" at bounding box center [524, 180] width 483 height 312
click at [741, 48] on button "×" at bounding box center [741, 49] width 10 height 17
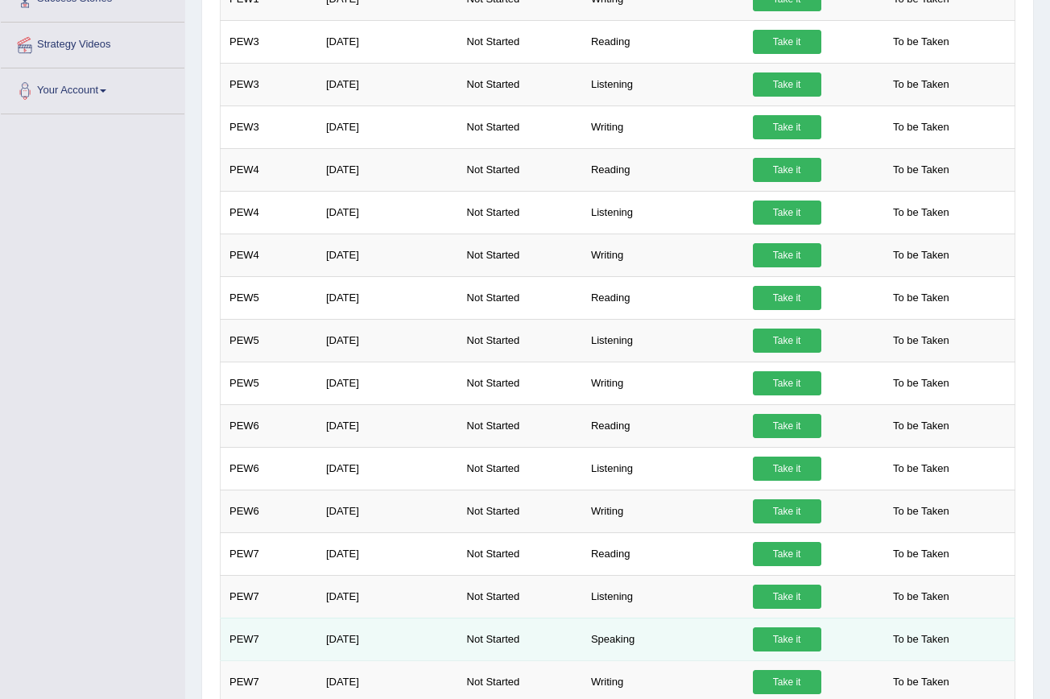
click at [791, 641] on link "Take it" at bounding box center [787, 639] width 68 height 24
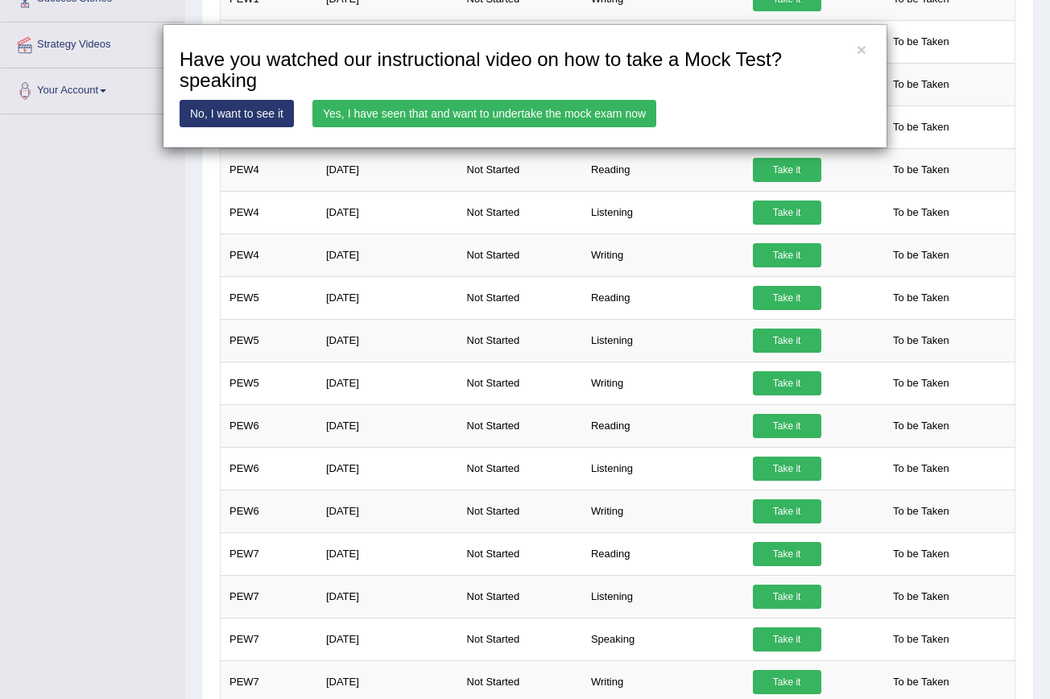
click at [523, 109] on link "Yes, I have seen that and want to undertake the mock exam now" at bounding box center [484, 113] width 344 height 27
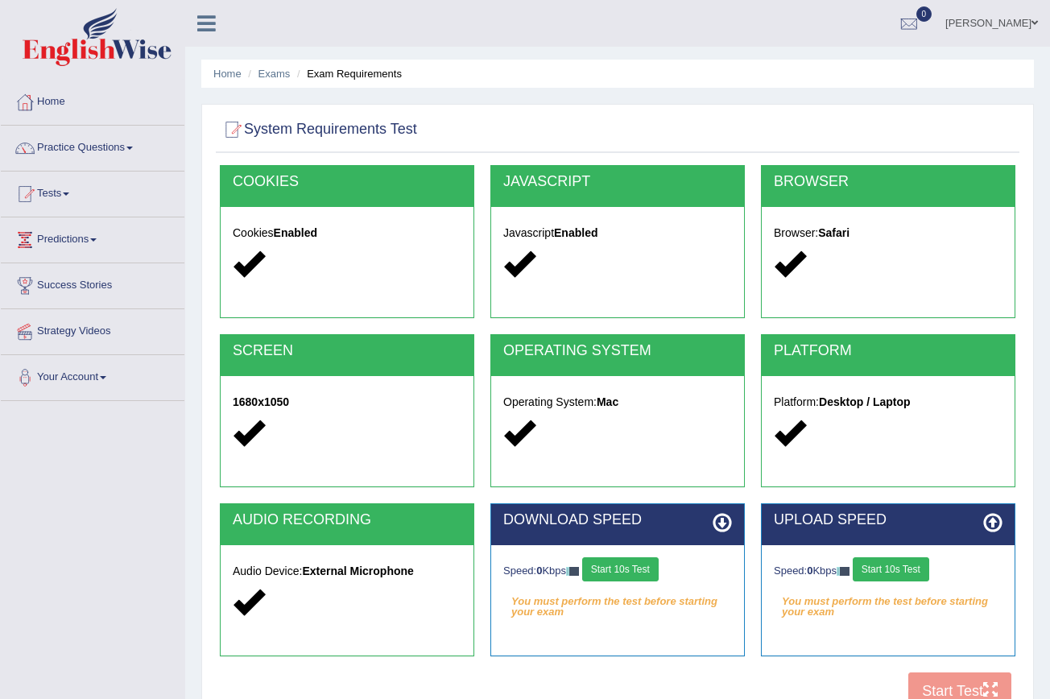
click at [636, 560] on button "Start 10s Test" at bounding box center [620, 569] width 76 height 24
click at [882, 562] on button "Start 10s Test" at bounding box center [891, 569] width 76 height 24
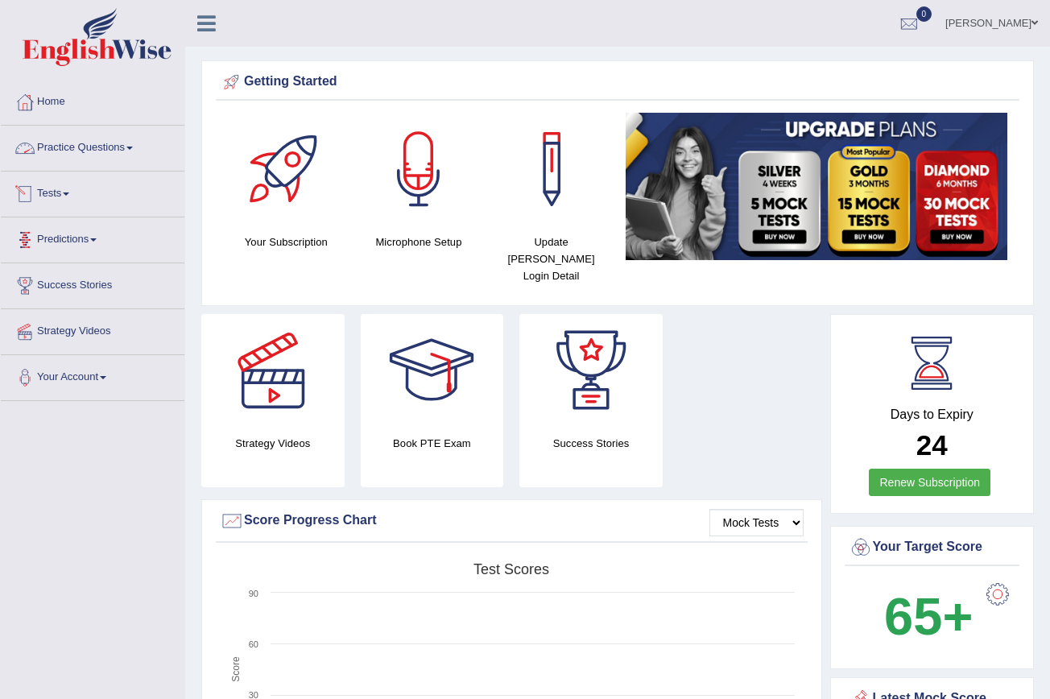
click at [133, 147] on link "Practice Questions" at bounding box center [93, 146] width 184 height 40
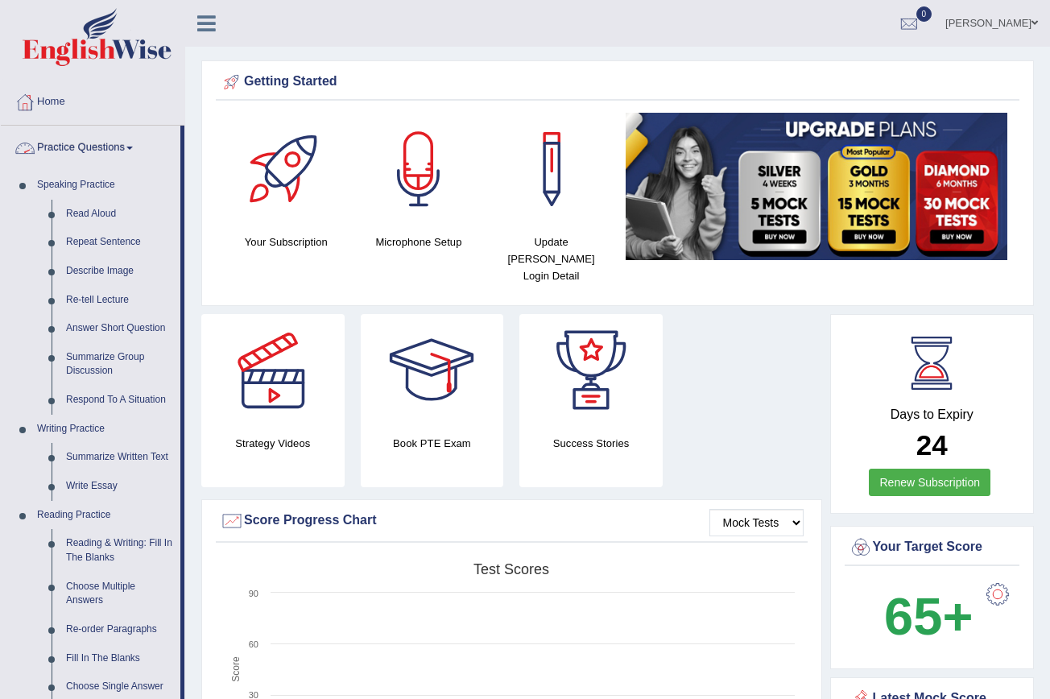
click at [135, 143] on link "Practice Questions" at bounding box center [91, 146] width 180 height 40
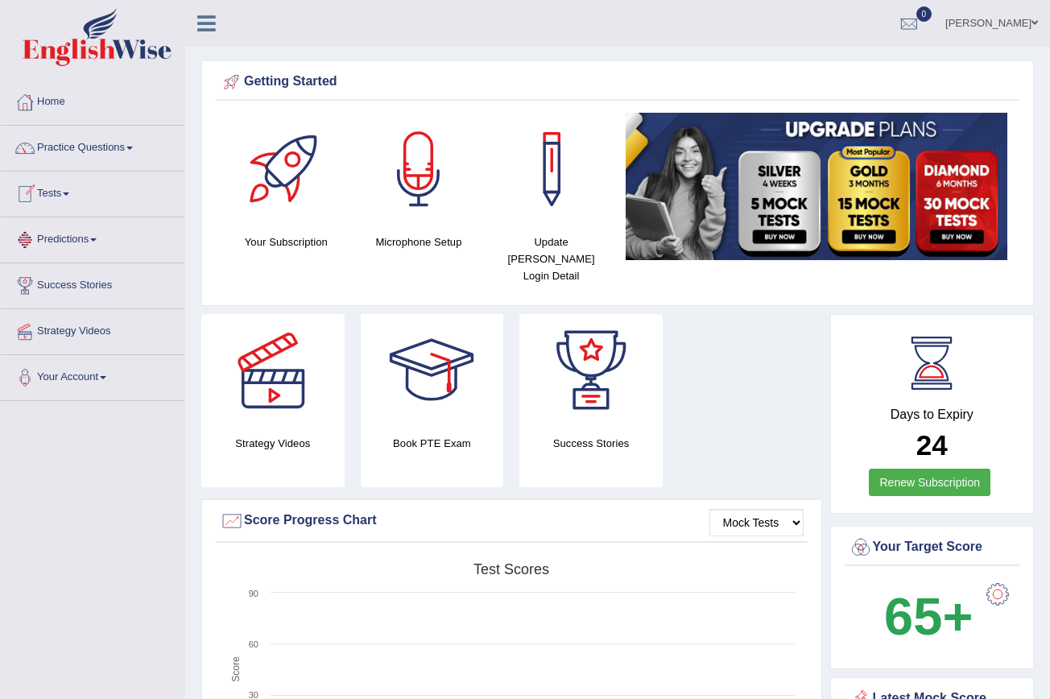
click at [69, 192] on span at bounding box center [66, 193] width 6 height 3
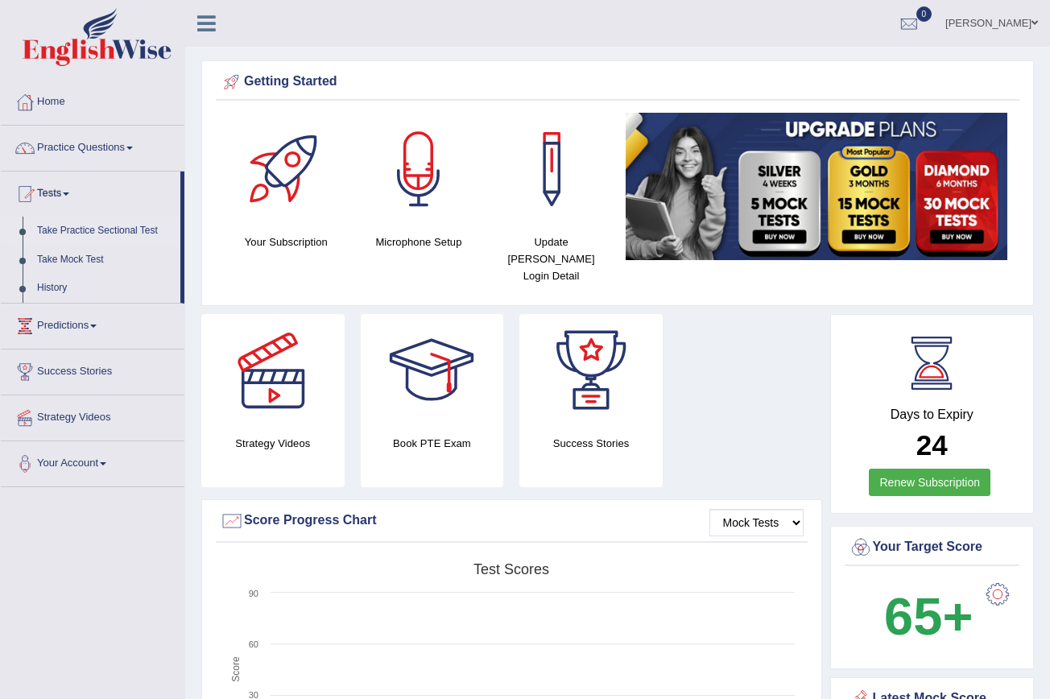
click at [126, 226] on link "Take Practice Sectional Test" at bounding box center [105, 231] width 151 height 29
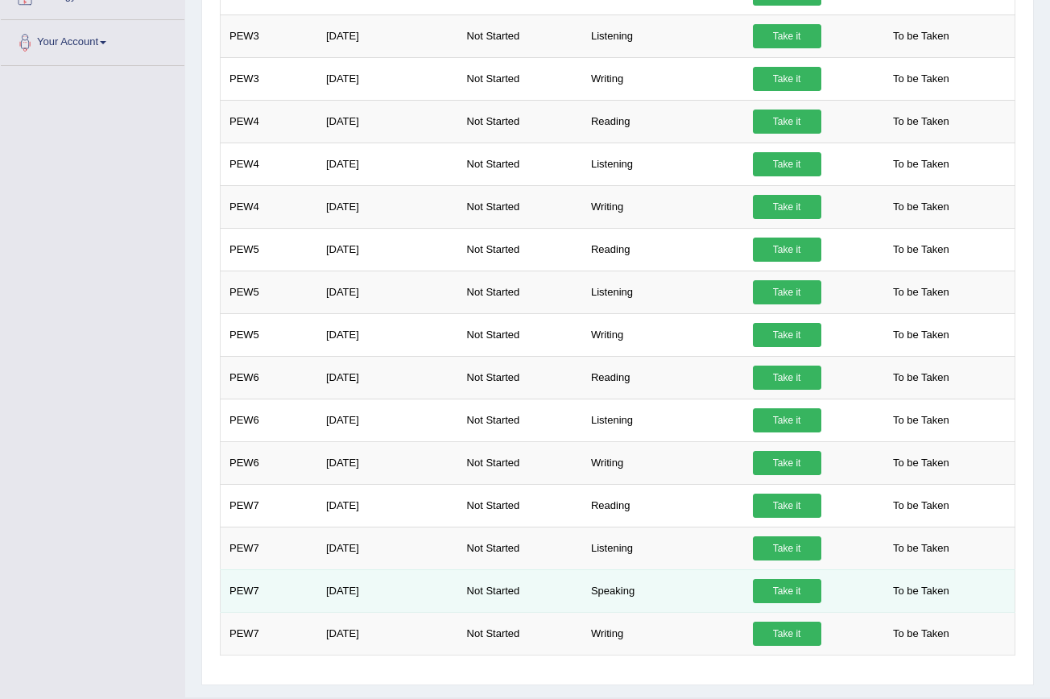
scroll to position [421, 0]
click at [799, 593] on link "Take it" at bounding box center [787, 591] width 68 height 24
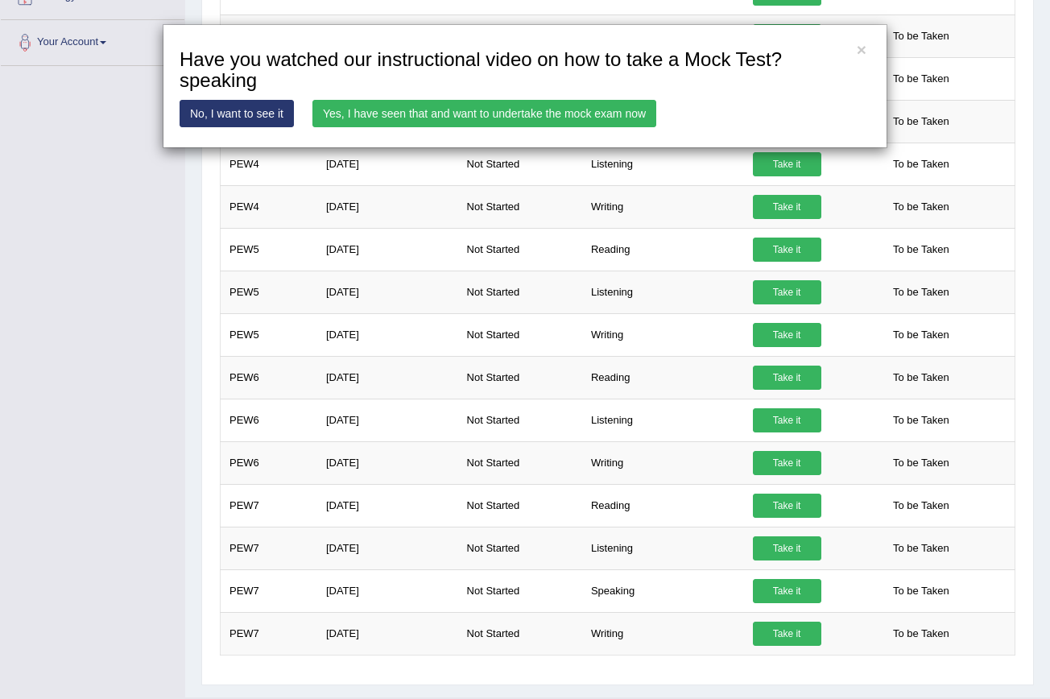
click at [482, 109] on link "Yes, I have seen that and want to undertake the mock exam now" at bounding box center [484, 113] width 344 height 27
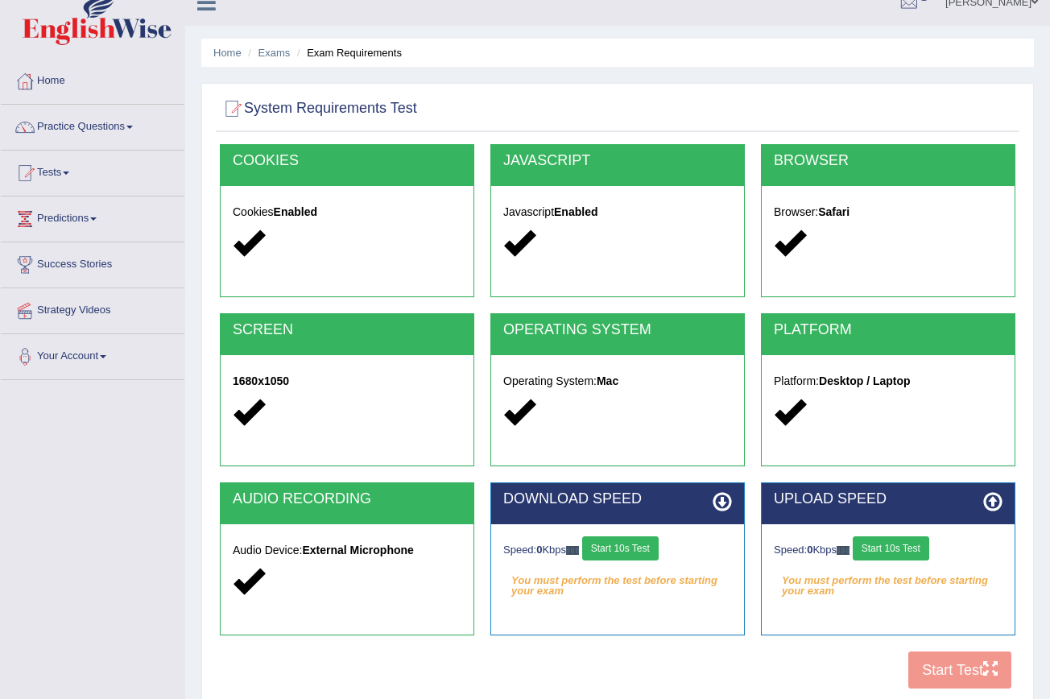
scroll to position [36, 0]
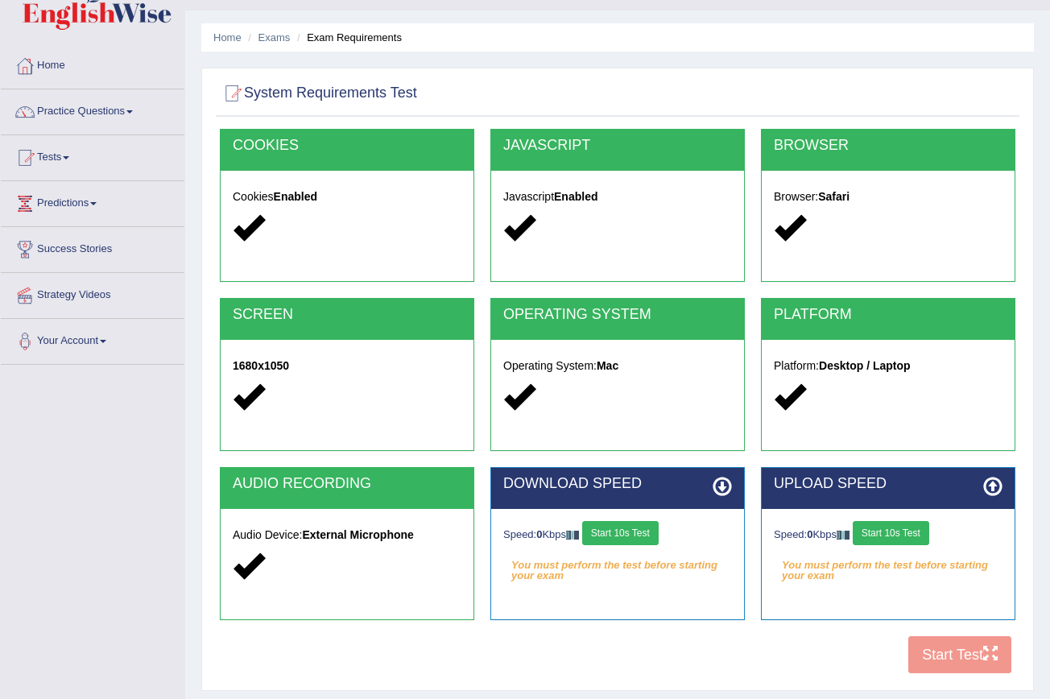
click at [615, 536] on button "Start 10s Test" at bounding box center [620, 533] width 76 height 24
click at [908, 527] on button "Start 10s Test" at bounding box center [891, 533] width 76 height 24
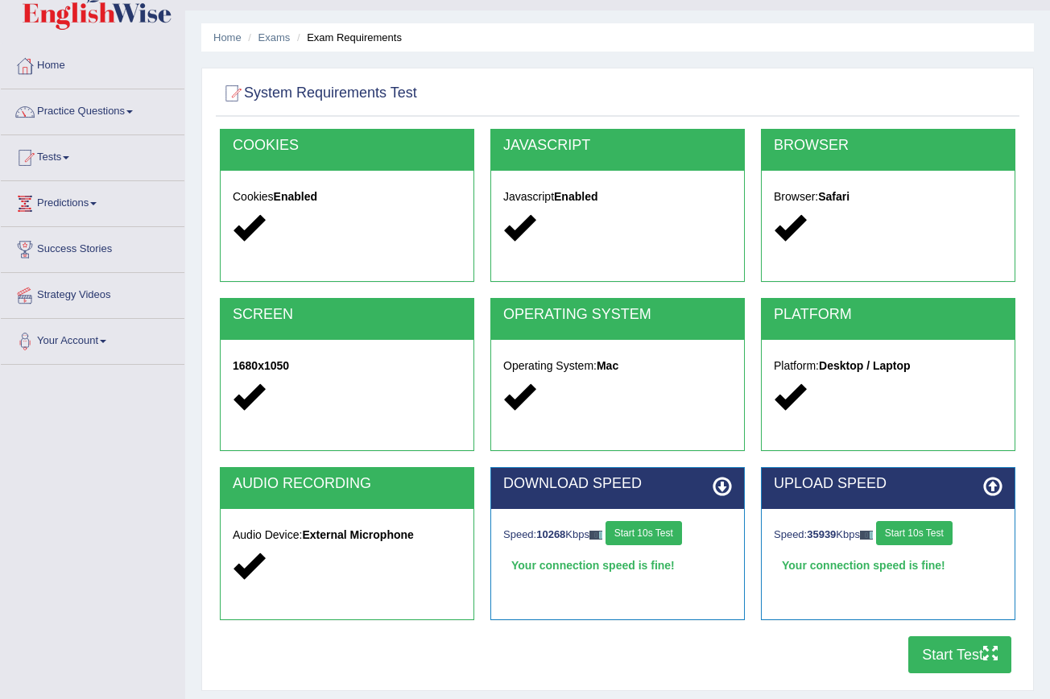
click at [945, 652] on button "Start Test" at bounding box center [959, 654] width 103 height 37
click at [144, 102] on link "Practice Questions" at bounding box center [93, 109] width 184 height 40
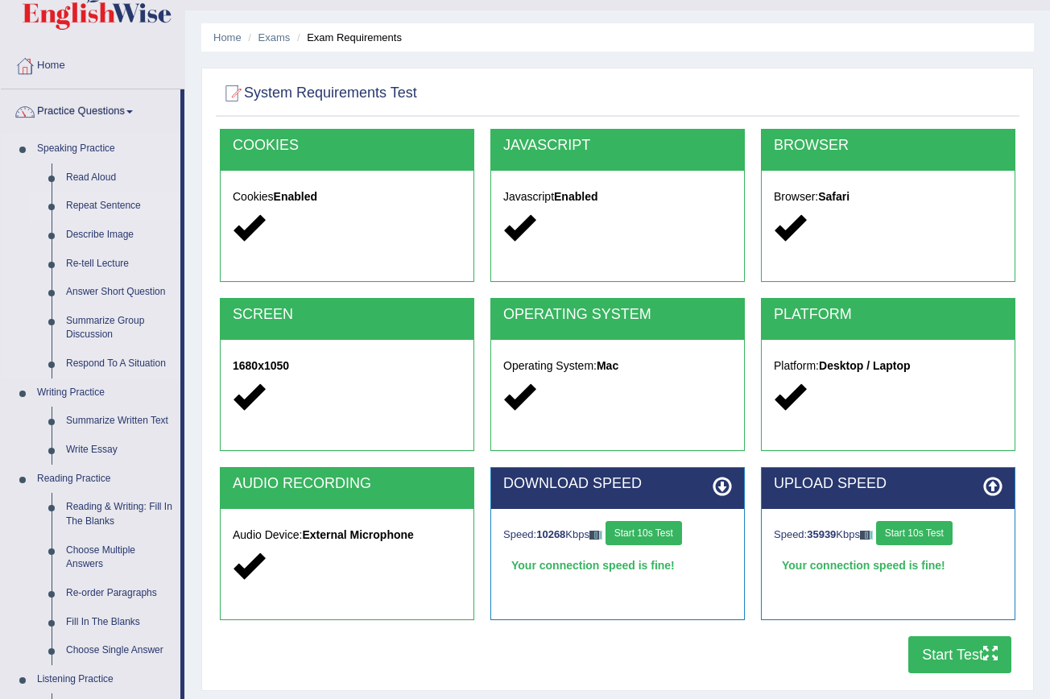
click at [129, 208] on link "Repeat Sentence" at bounding box center [120, 206] width 122 height 29
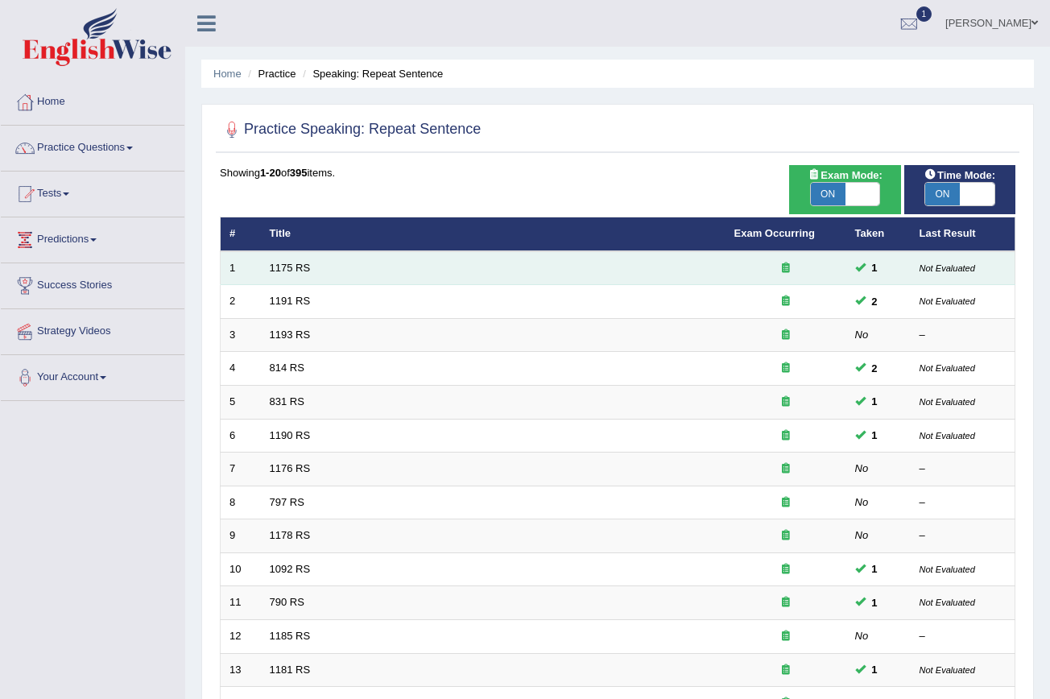
click at [395, 277] on td "1175 RS" at bounding box center [493, 268] width 465 height 34
click at [280, 268] on link "1175 RS" at bounding box center [290, 268] width 41 height 12
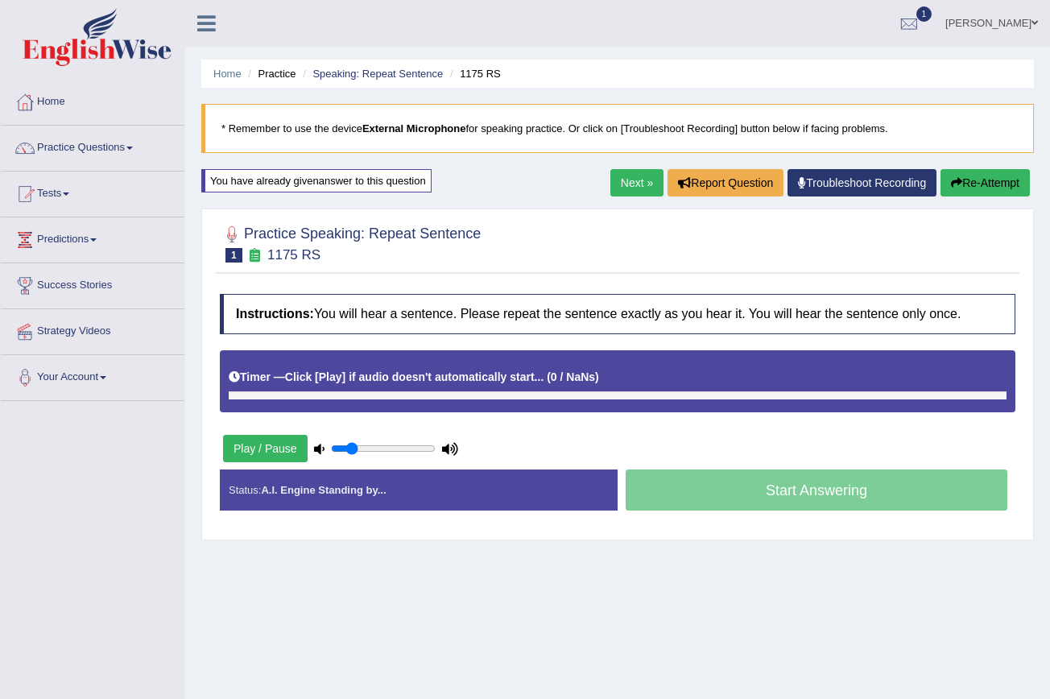
type input "0.2"
click at [352, 442] on input "range" at bounding box center [383, 448] width 105 height 13
click at [284, 444] on button "Play / Pause" at bounding box center [265, 448] width 85 height 27
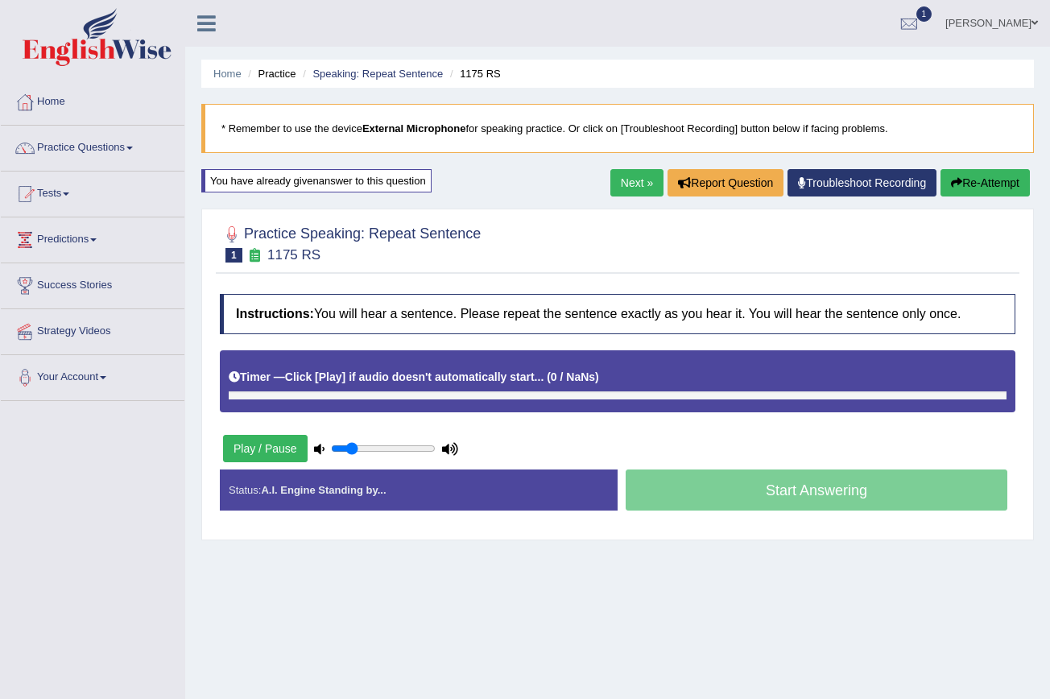
click at [628, 176] on link "Next »" at bounding box center [636, 182] width 53 height 27
click at [350, 451] on input "range" at bounding box center [383, 448] width 105 height 13
click at [234, 438] on button "Play / Pause" at bounding box center [265, 448] width 85 height 27
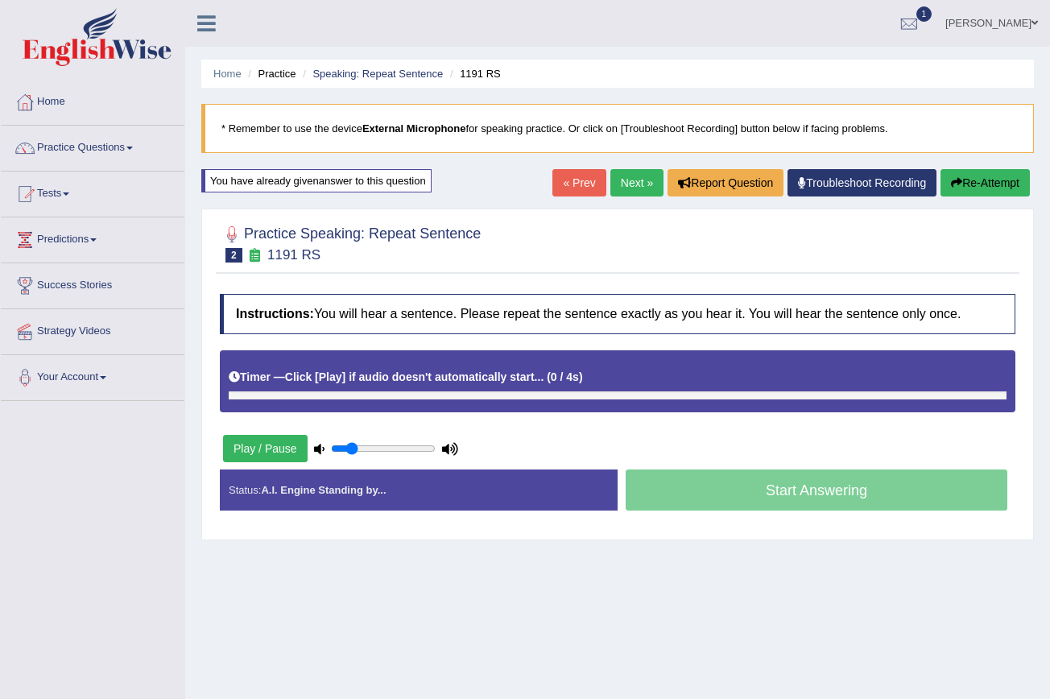
click at [234, 438] on button "Play / Pause" at bounding box center [265, 448] width 85 height 27
click at [845, 180] on link "Troubleshoot Recording" at bounding box center [861, 182] width 149 height 27
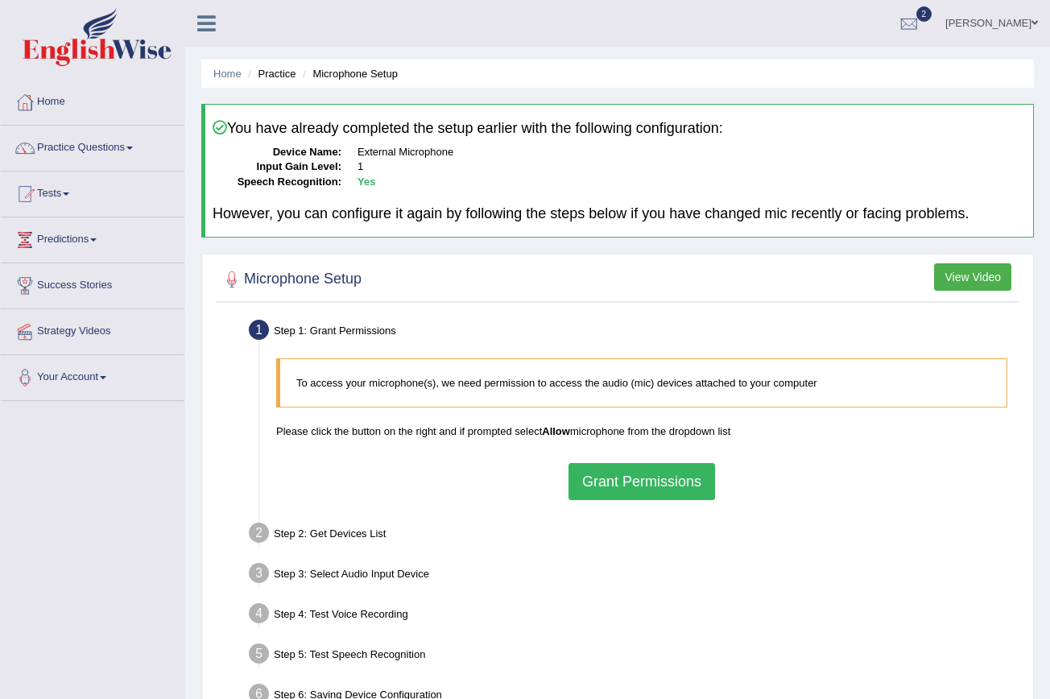
click at [662, 484] on button "Grant Permissions" at bounding box center [641, 481] width 147 height 37
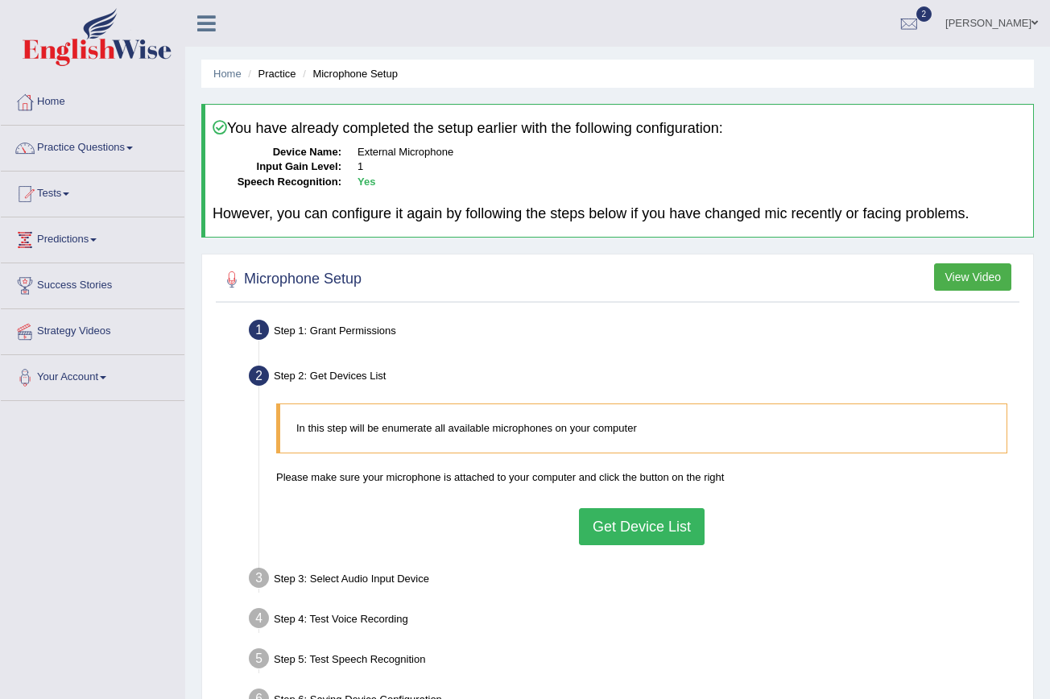
click at [657, 518] on button "Get Device List" at bounding box center [642, 526] width 126 height 37
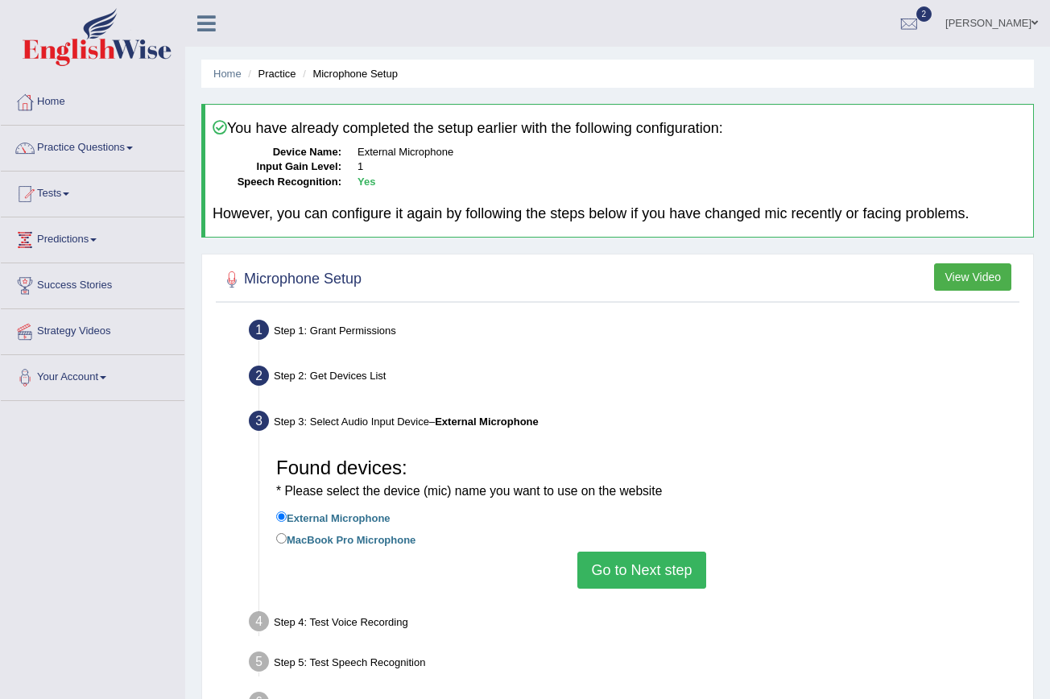
click at [645, 569] on button "Go to Next step" at bounding box center [641, 569] width 128 height 37
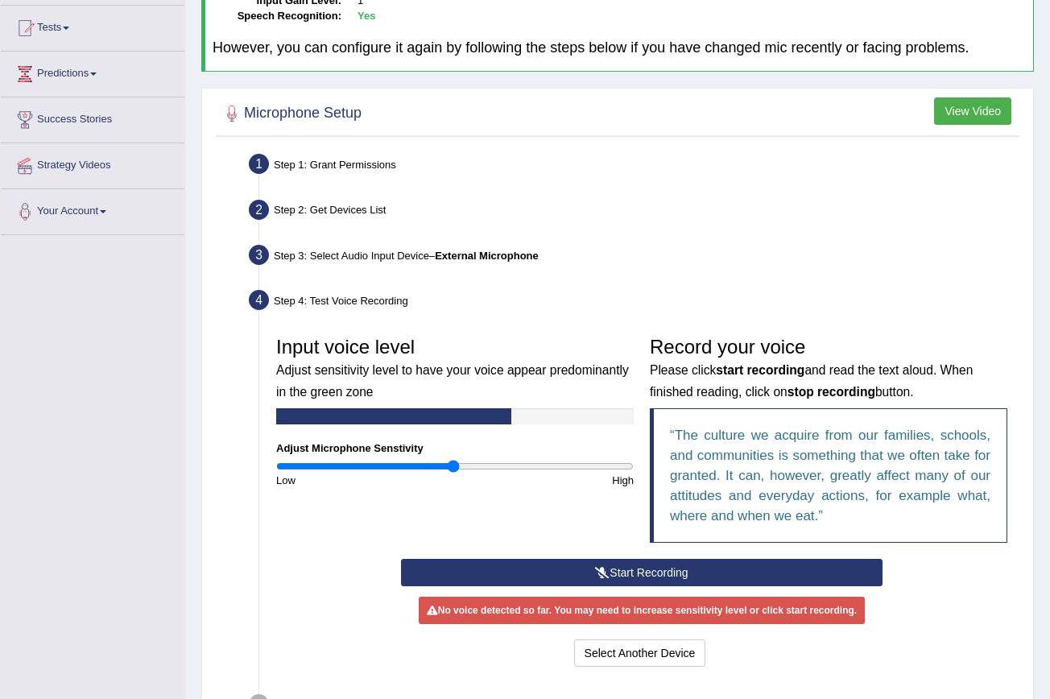
scroll to position [167, 0]
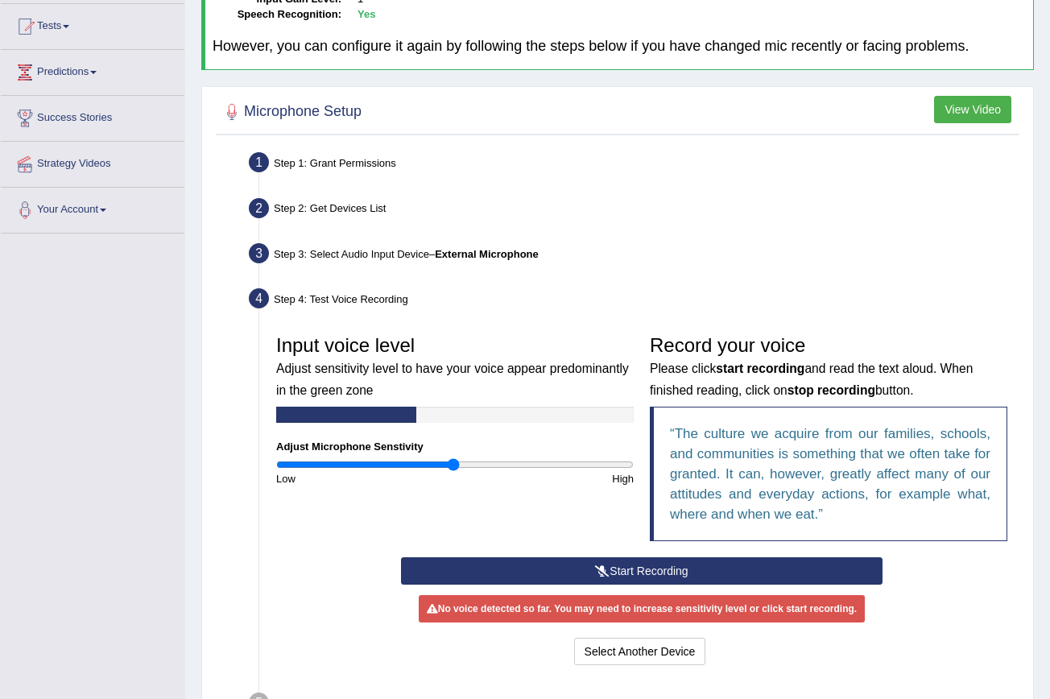
click at [643, 558] on button "Start Recording" at bounding box center [642, 570] width 482 height 27
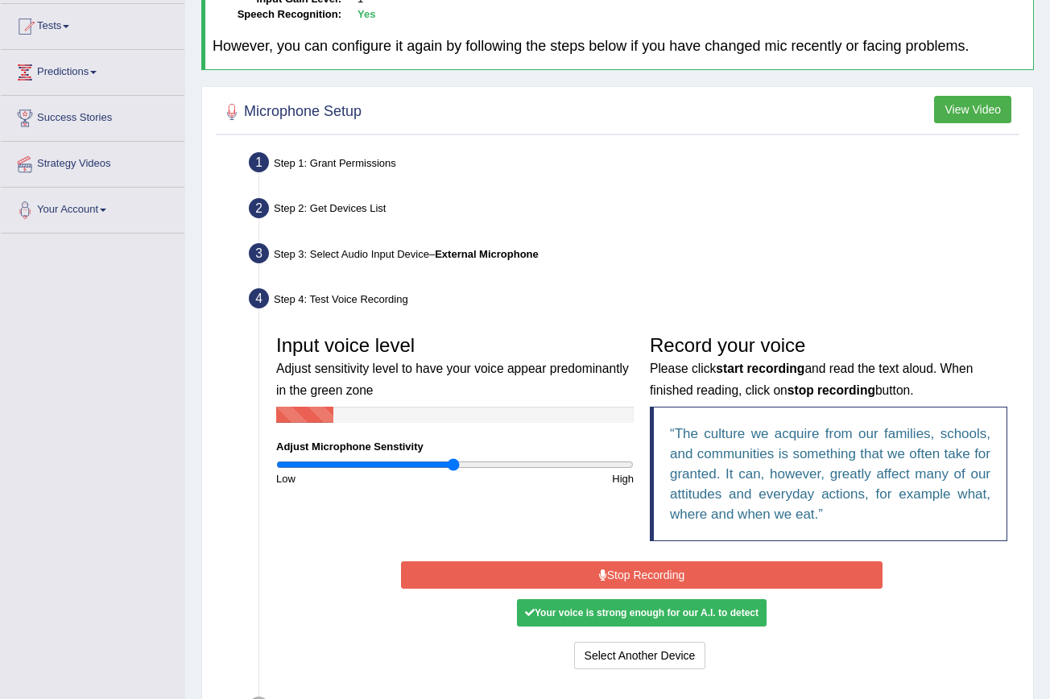
click at [638, 576] on button "Stop Recording" at bounding box center [642, 574] width 482 height 27
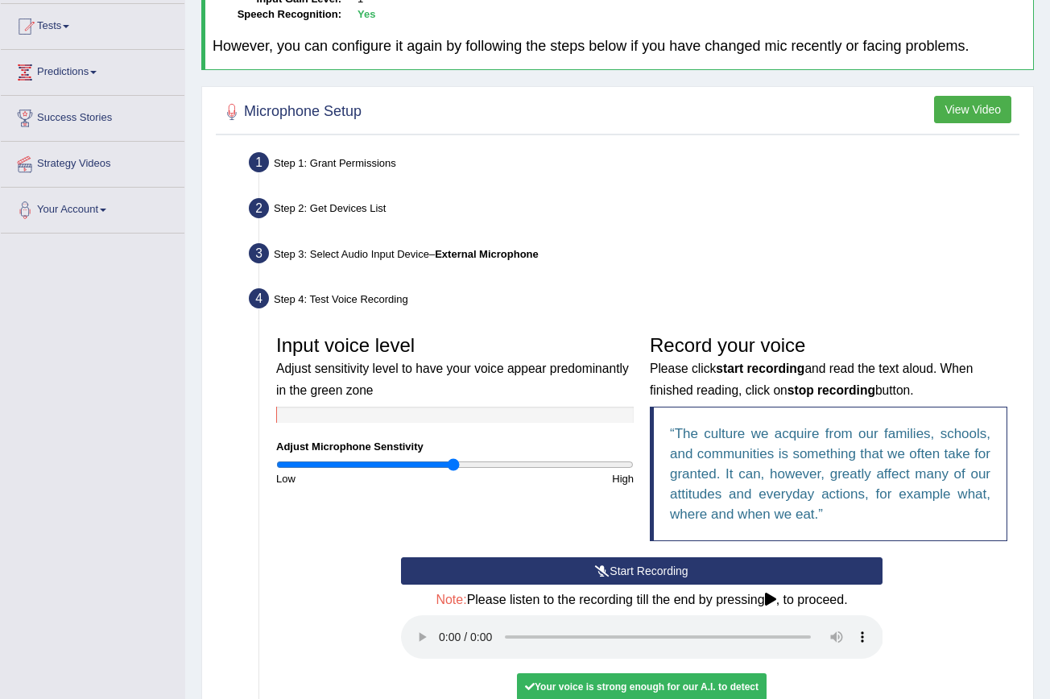
scroll to position [202, 0]
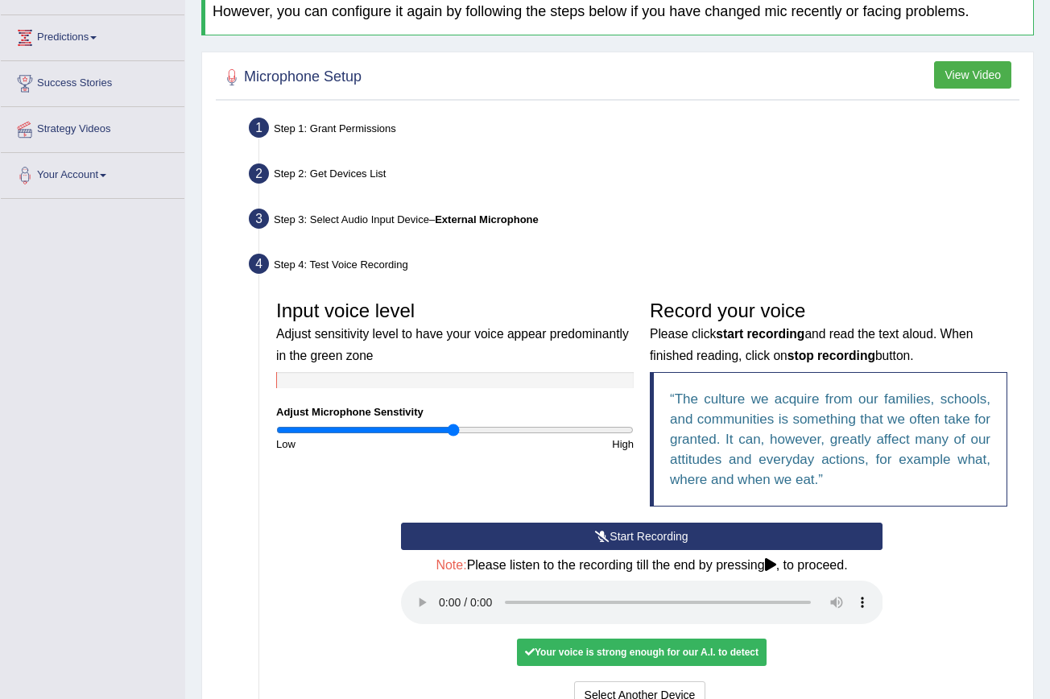
click at [445, 587] on audio at bounding box center [642, 601] width 482 height 43
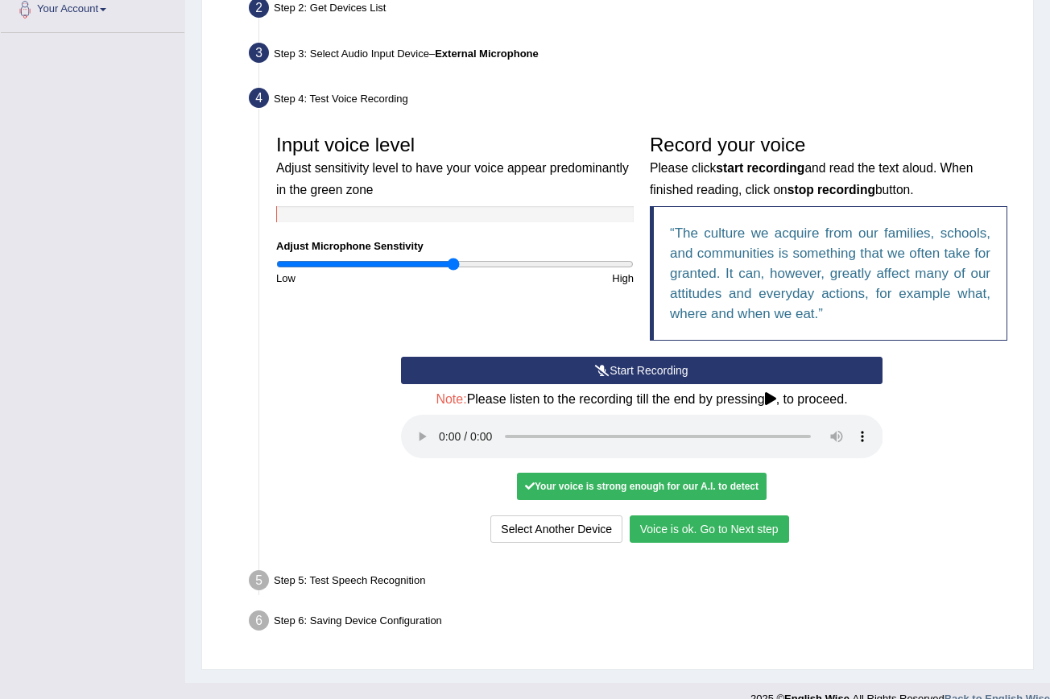
click at [671, 515] on button "Voice is ok. Go to Next step" at bounding box center [709, 528] width 159 height 27
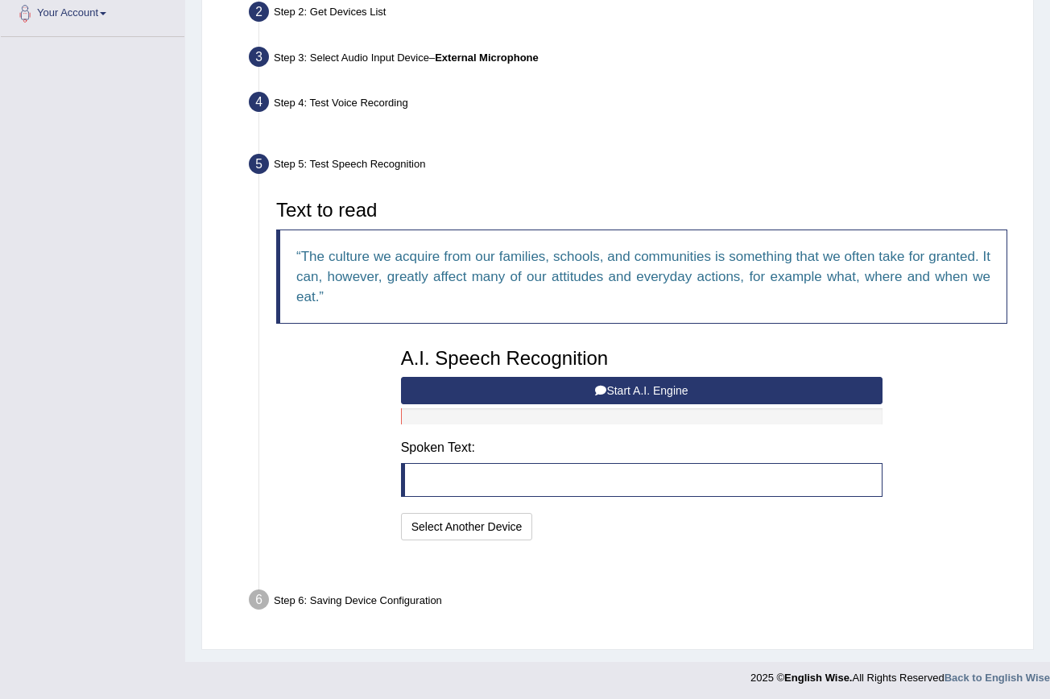
scroll to position [324, 0]
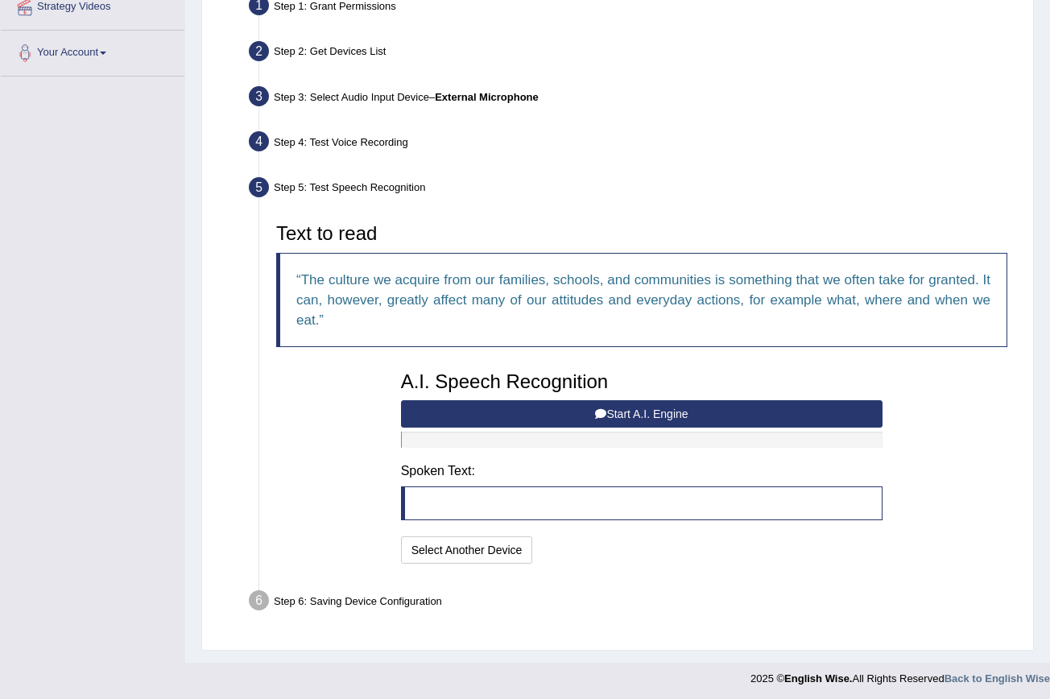
click at [632, 413] on button "Start A.I. Engine" at bounding box center [642, 413] width 482 height 27
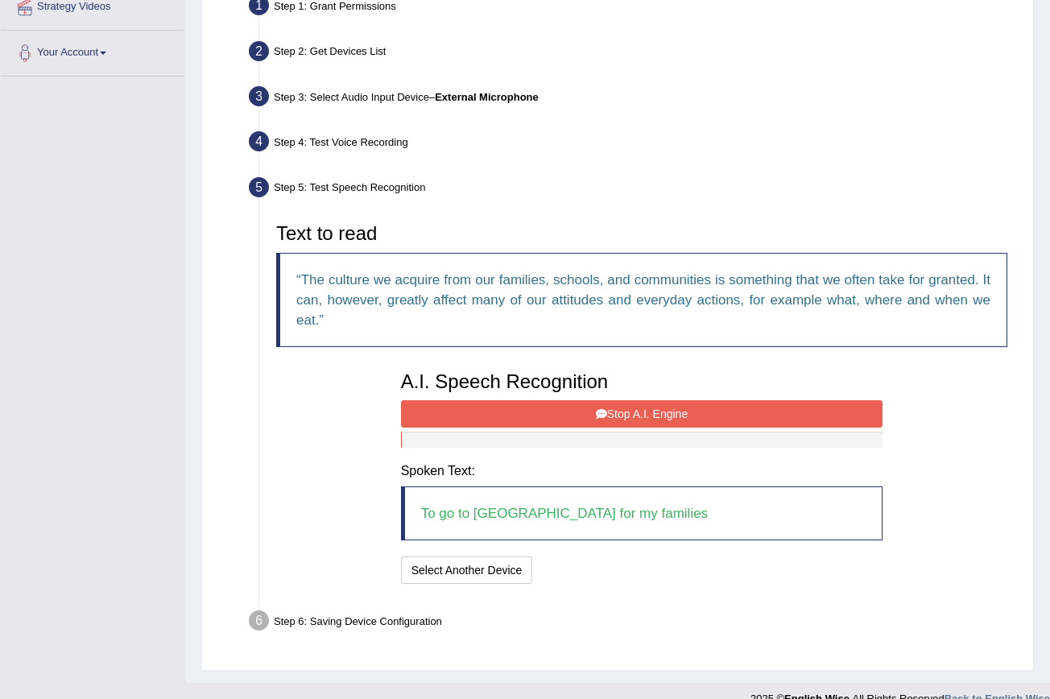
click at [610, 415] on button "Stop A.I. Engine" at bounding box center [642, 413] width 482 height 27
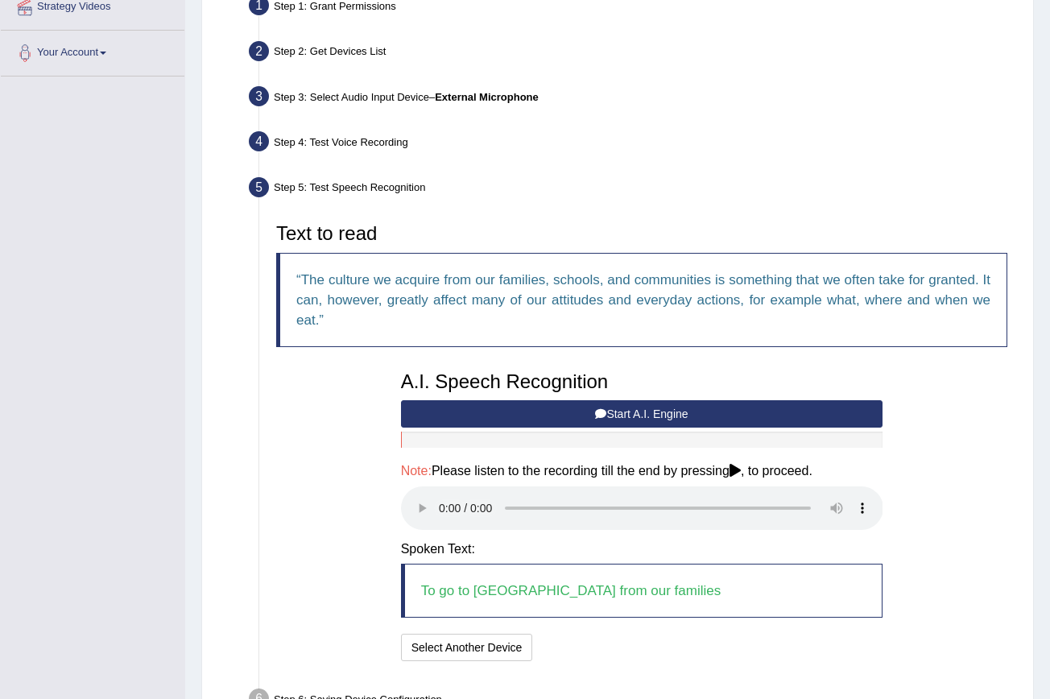
click at [444, 494] on audio at bounding box center [642, 507] width 482 height 43
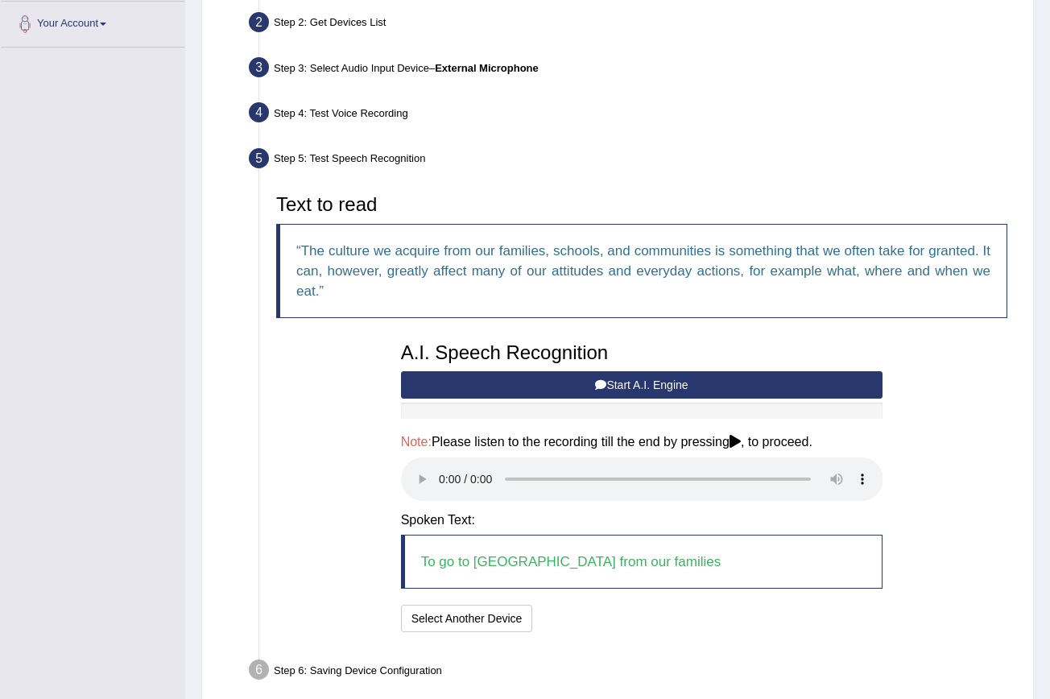
scroll to position [371, 0]
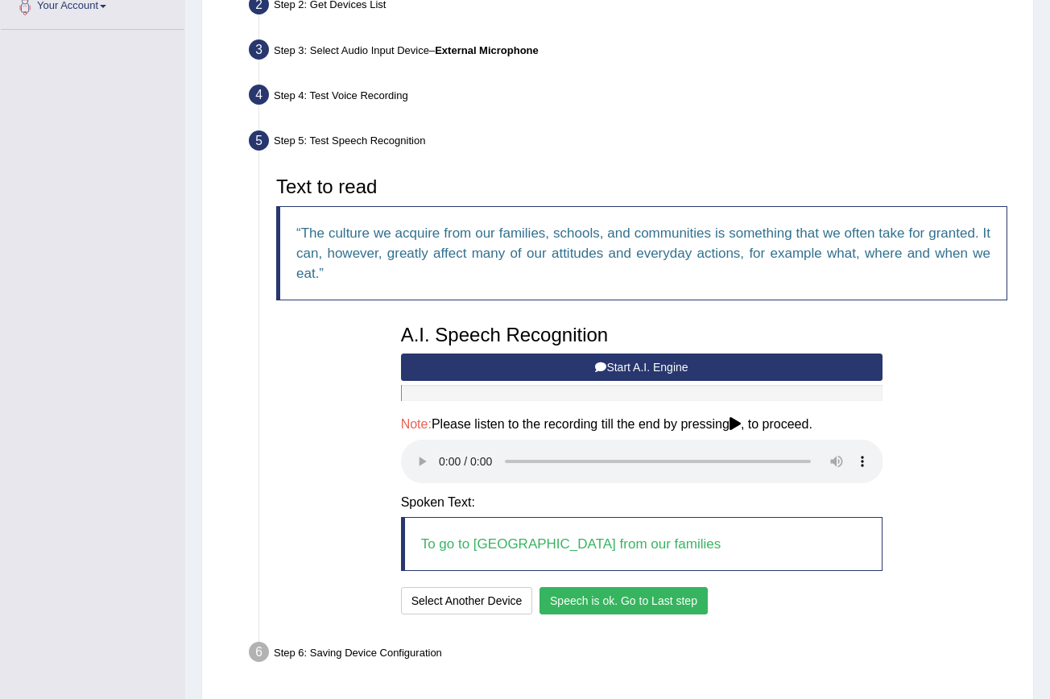
click at [636, 587] on button "Speech is ok. Go to Last step" at bounding box center [623, 600] width 168 height 27
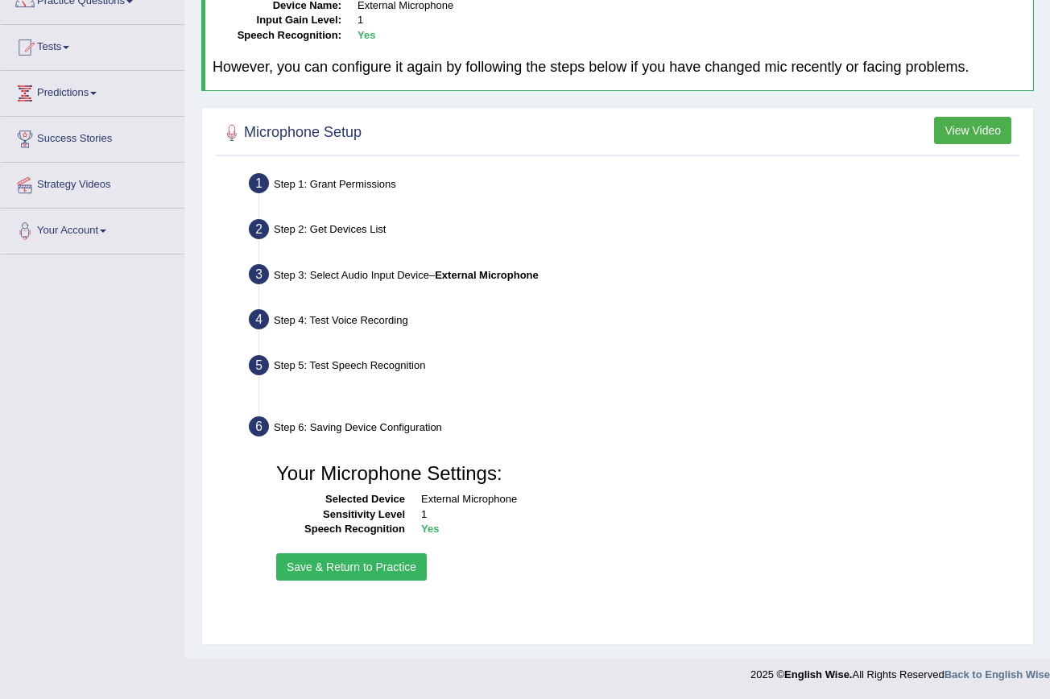
scroll to position [147, 0]
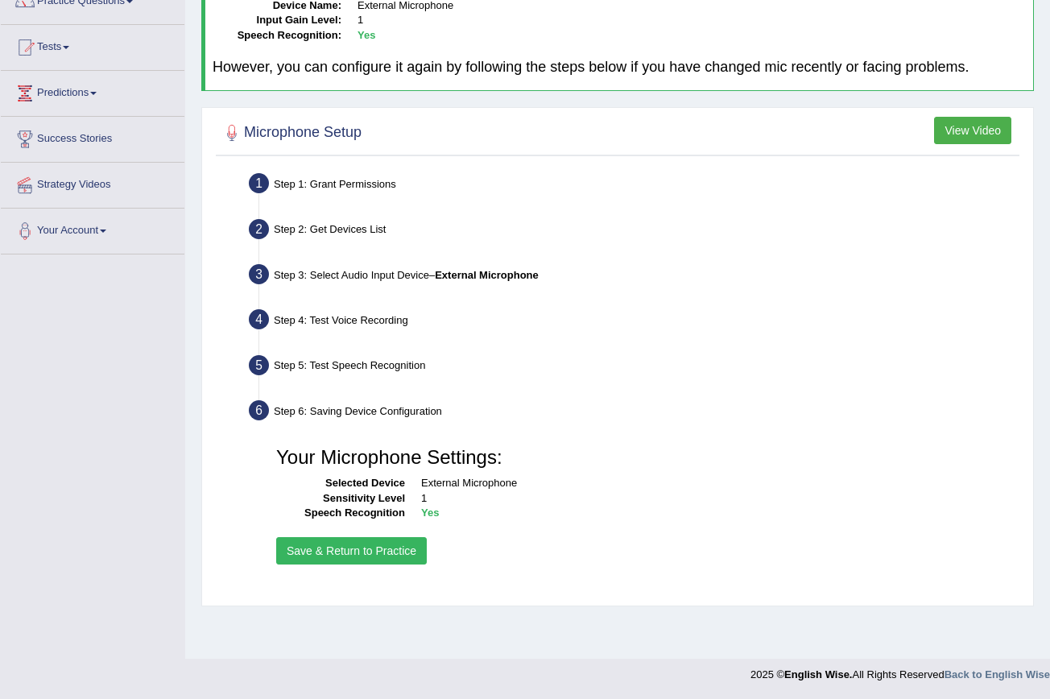
click at [345, 551] on button "Save & Return to Practice" at bounding box center [351, 550] width 151 height 27
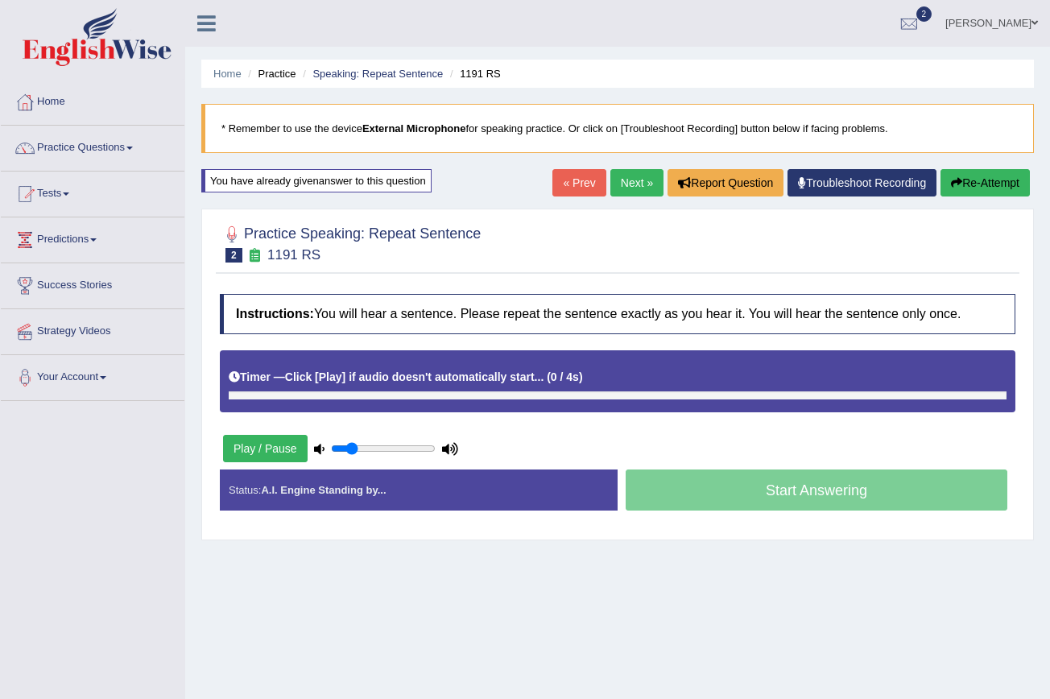
click at [627, 186] on link "Next »" at bounding box center [636, 182] width 53 height 27
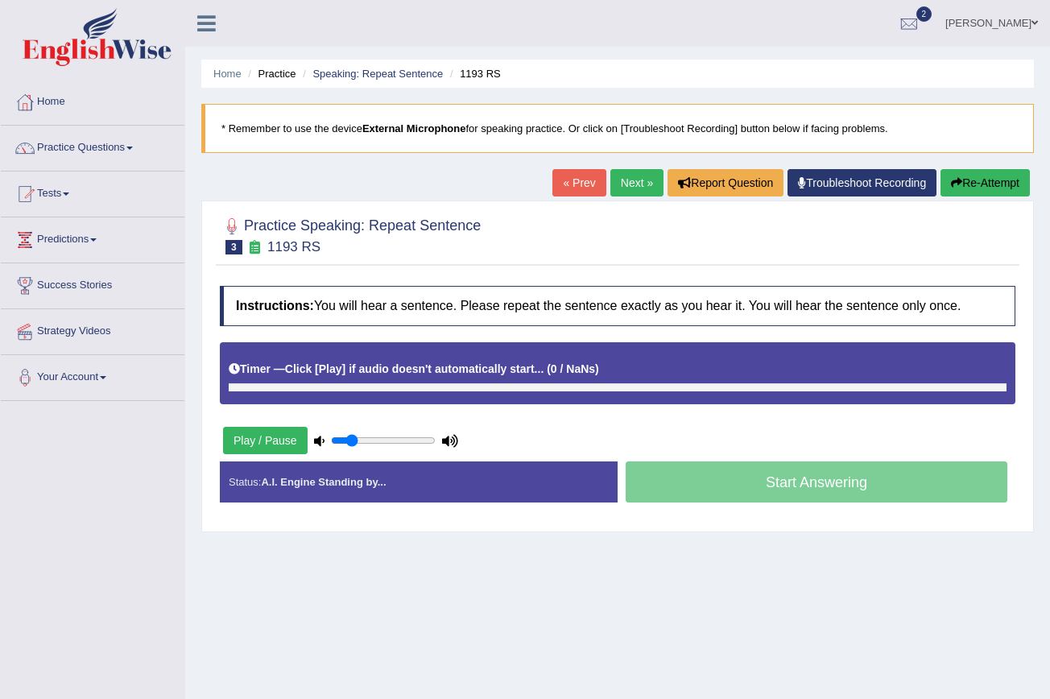
click at [662, 487] on div "Start Answering" at bounding box center [817, 483] width 398 height 45
click at [349, 436] on input "range" at bounding box center [383, 440] width 105 height 13
click at [251, 452] on button "Play / Pause" at bounding box center [265, 440] width 85 height 27
click at [418, 374] on b "Click [Play] if audio doesn't automatically start..." at bounding box center [414, 368] width 259 height 13
click at [341, 370] on b "Click [Play] if audio doesn't automatically start..." at bounding box center [414, 368] width 259 height 13
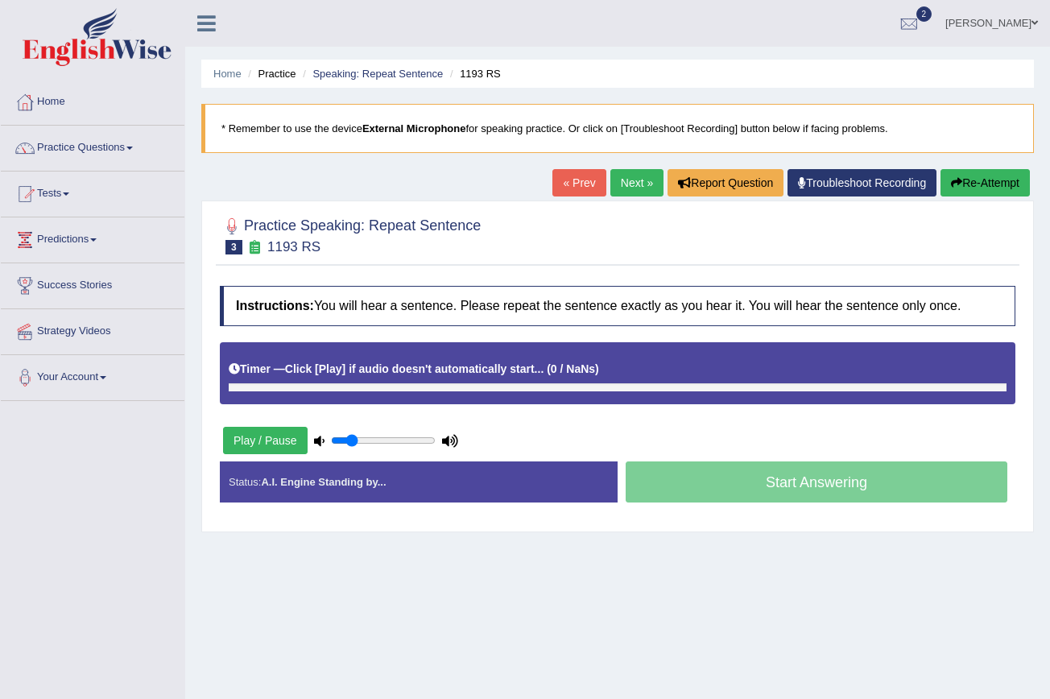
click at [234, 370] on icon at bounding box center [234, 368] width 11 height 11
click at [812, 176] on link "Troubleshoot Recording" at bounding box center [861, 182] width 149 height 27
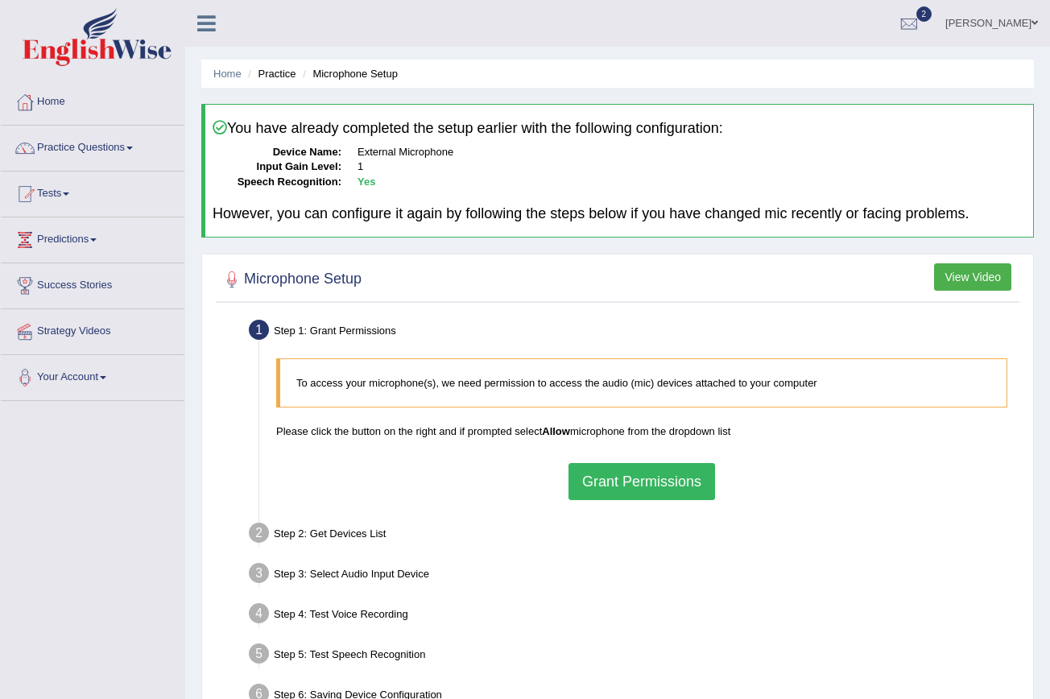
click at [440, 153] on dd "External Microphone" at bounding box center [691, 152] width 668 height 15
click at [440, 151] on dd "External Microphone" at bounding box center [691, 152] width 668 height 15
click at [375, 74] on li "Microphone Setup" at bounding box center [348, 73] width 99 height 15
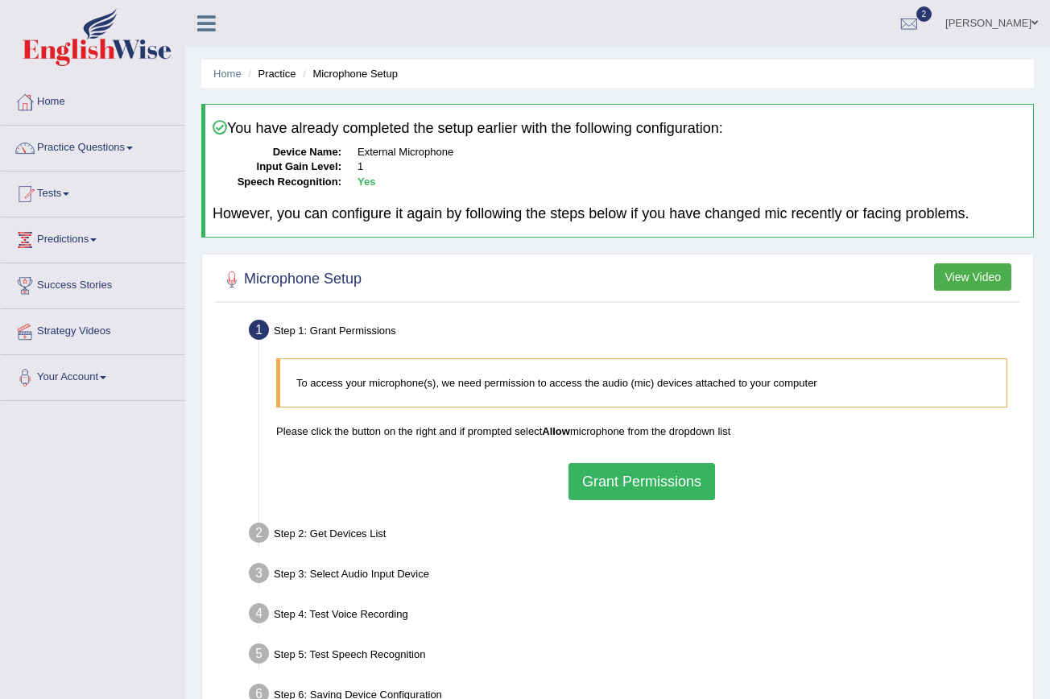
click at [375, 74] on li "Microphone Setup" at bounding box center [348, 73] width 99 height 15
click at [653, 492] on button "Grant Permissions" at bounding box center [641, 481] width 147 height 37
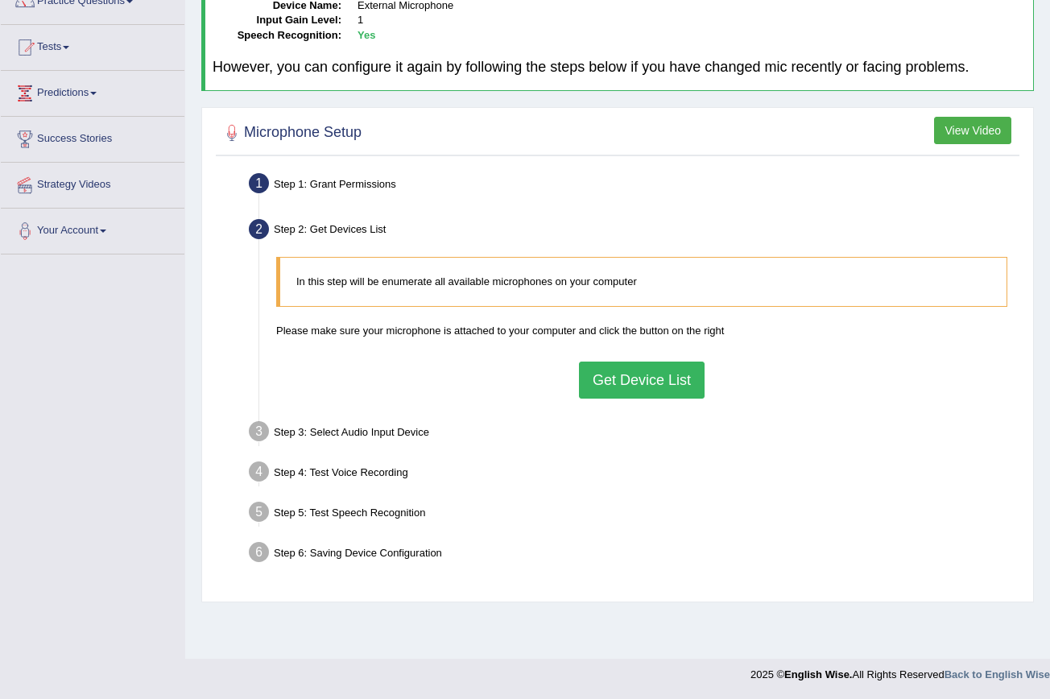
scroll to position [147, 0]
click at [634, 378] on button "Get Device List" at bounding box center [642, 379] width 126 height 37
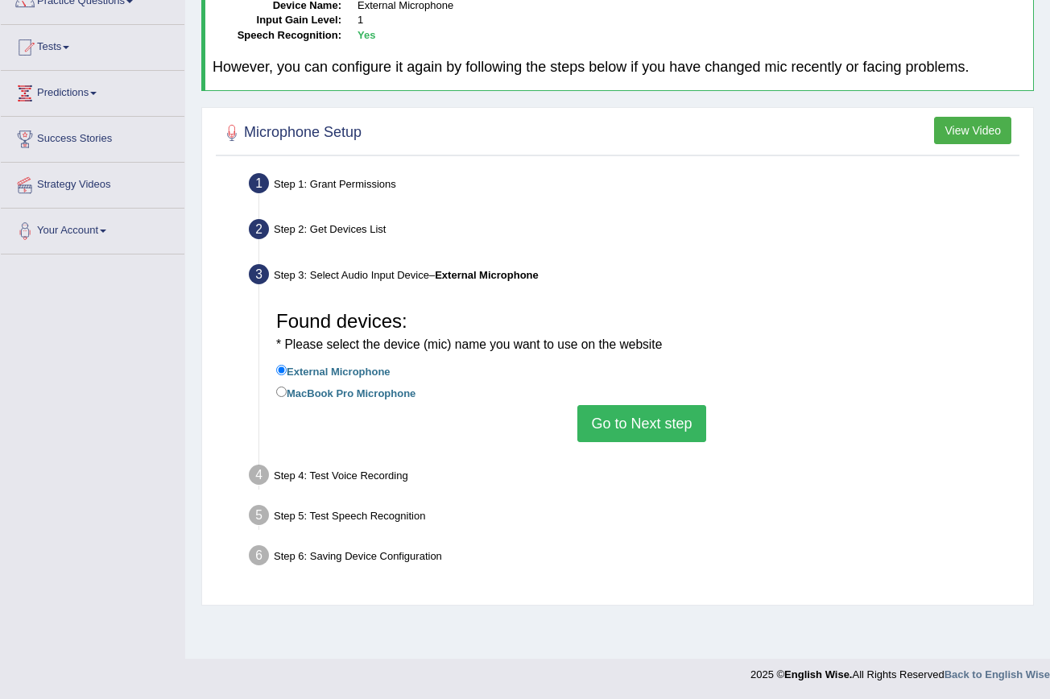
click at [277, 386] on input "MacBook Pro Microphone" at bounding box center [281, 391] width 10 height 10
radio input "true"
click at [607, 415] on button "Go to Next step" at bounding box center [641, 423] width 128 height 37
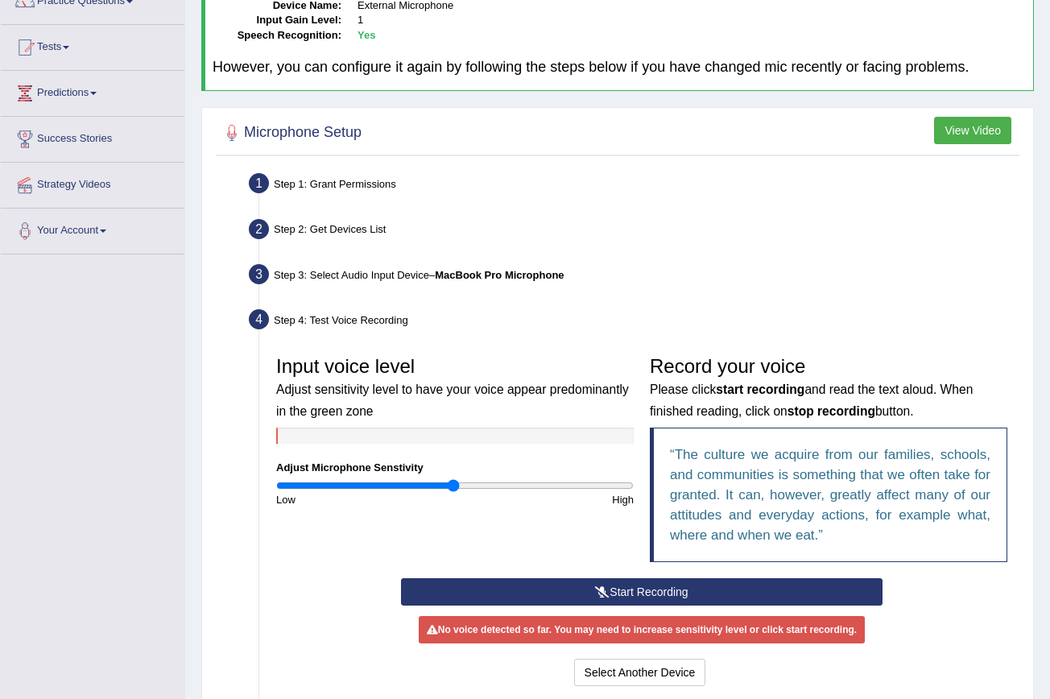
scroll to position [190, 0]
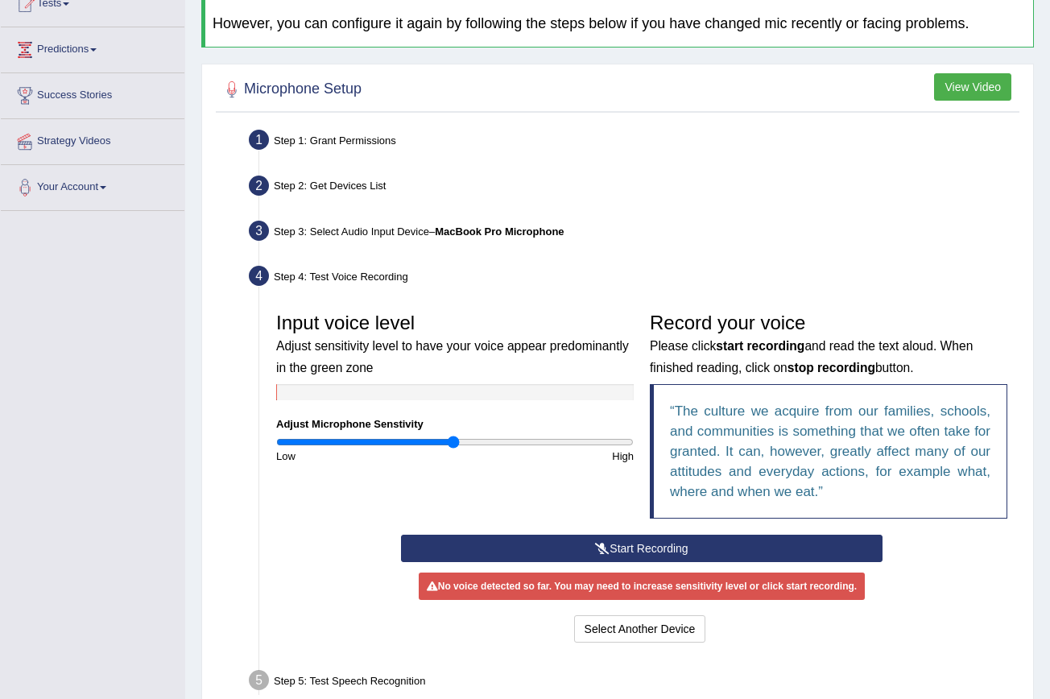
click at [644, 553] on button "Start Recording" at bounding box center [642, 548] width 482 height 27
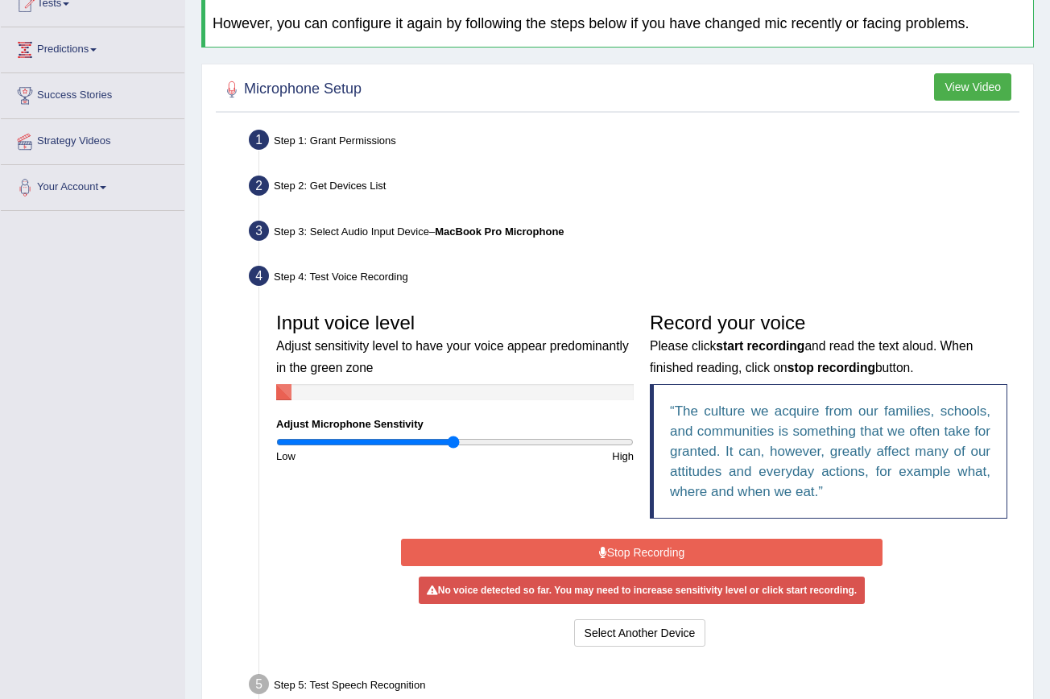
click at [644, 553] on button "Stop Recording" at bounding box center [642, 552] width 482 height 27
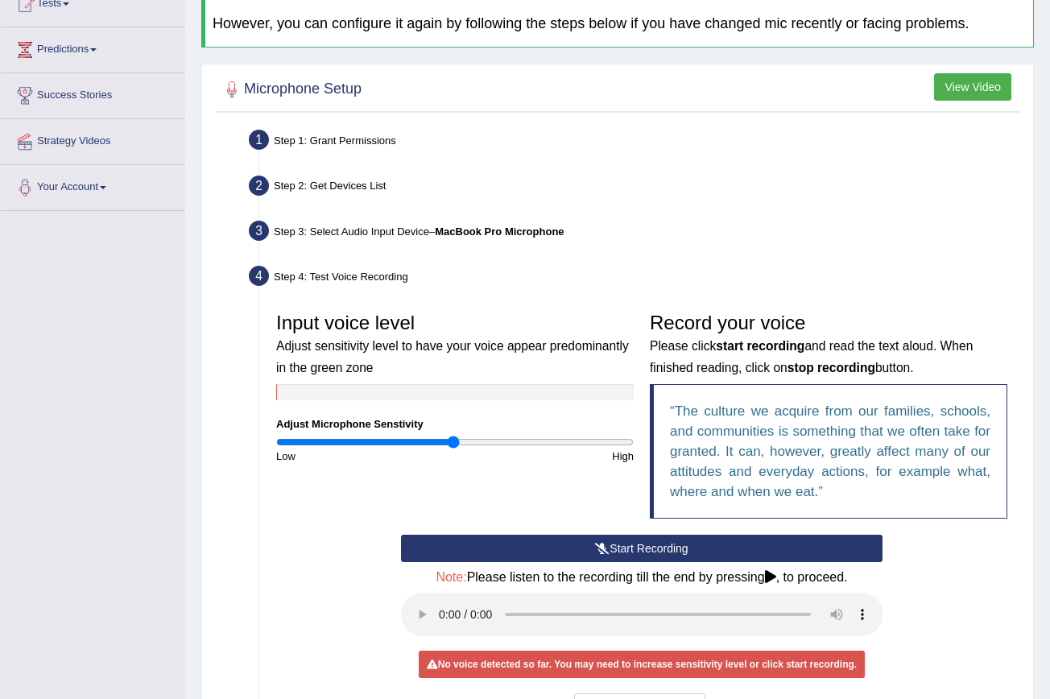
click at [443, 601] on audio at bounding box center [642, 614] width 482 height 43
click at [535, 539] on button "Start Recording" at bounding box center [642, 548] width 482 height 27
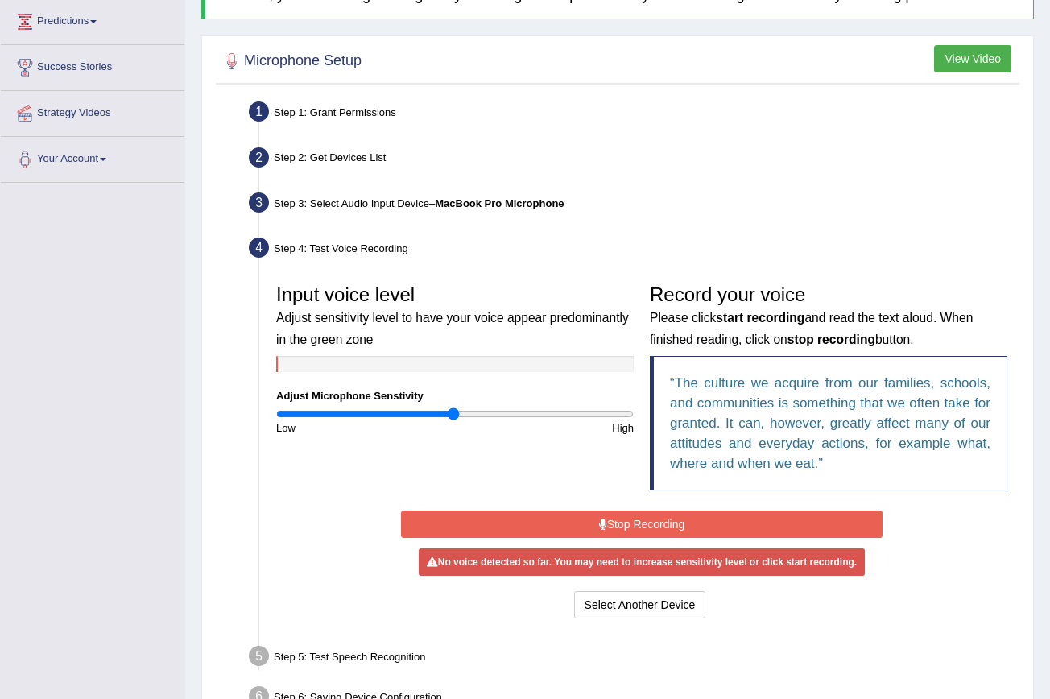
scroll to position [220, 0]
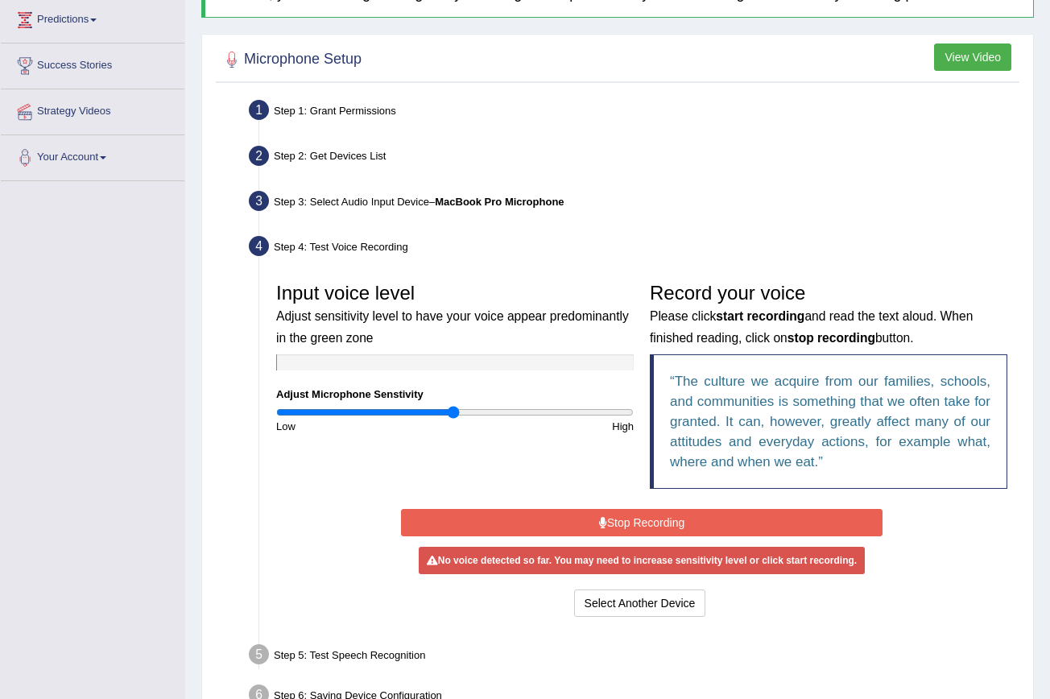
click at [557, 516] on button "Stop Recording" at bounding box center [642, 522] width 482 height 27
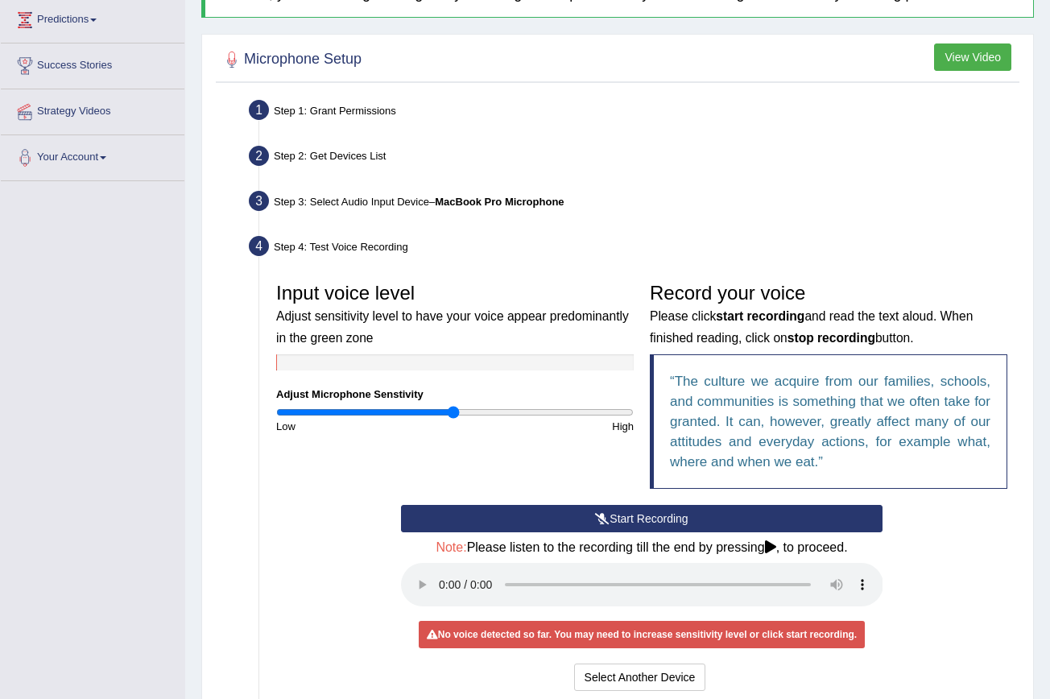
click at [557, 516] on button "Start Recording" at bounding box center [642, 518] width 482 height 27
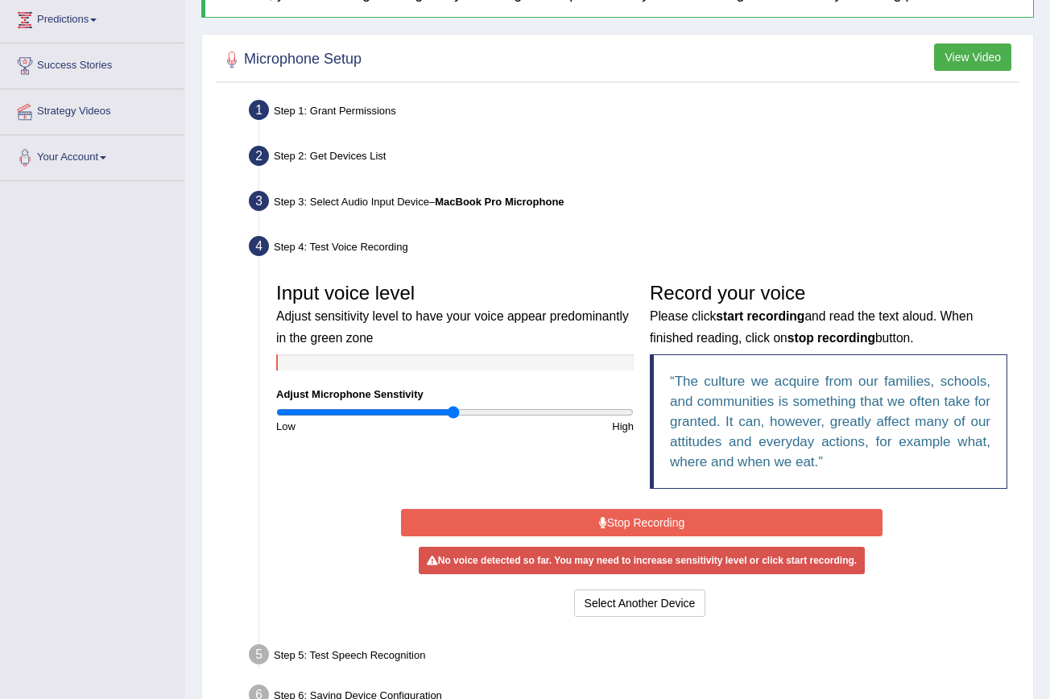
click at [567, 522] on button "Stop Recording" at bounding box center [642, 522] width 482 height 27
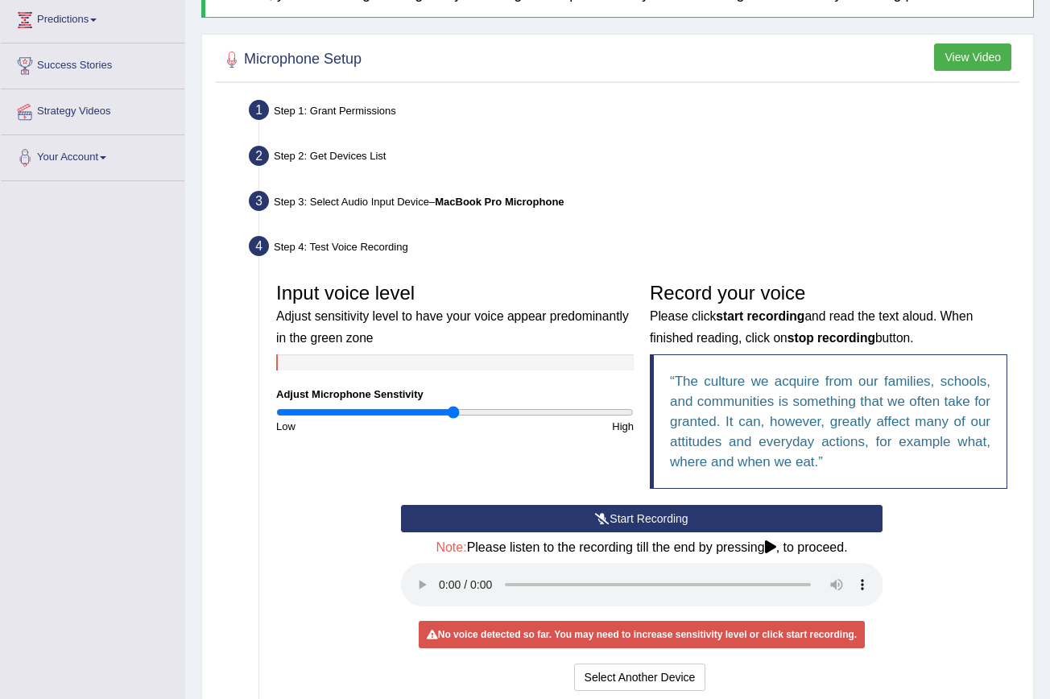
click at [567, 522] on button "Start Recording" at bounding box center [642, 518] width 482 height 27
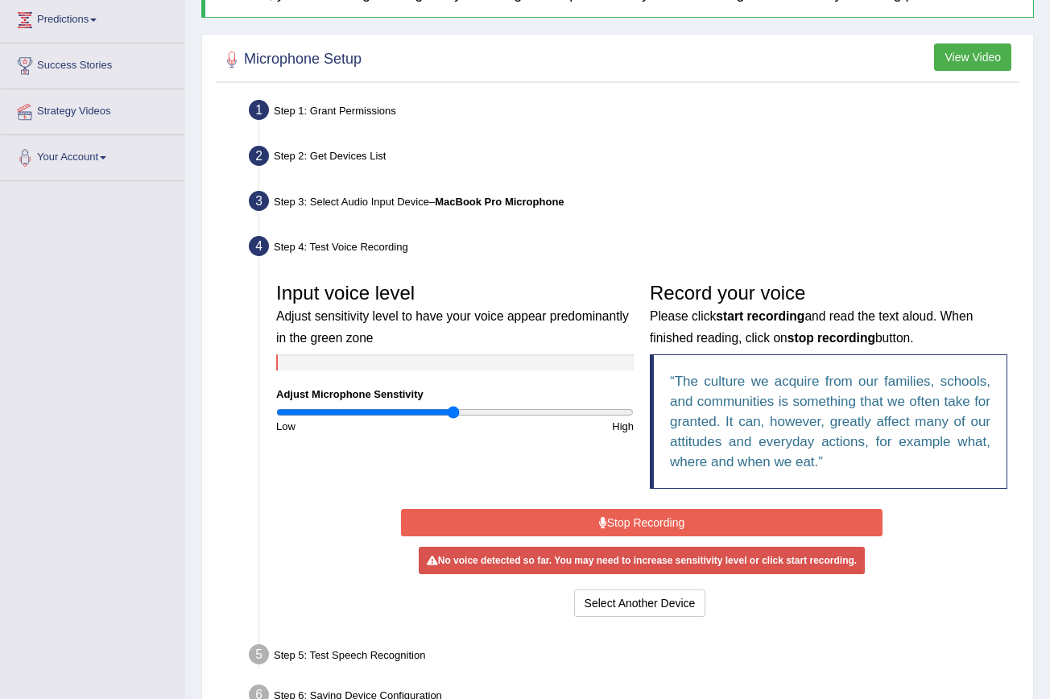
click at [525, 197] on b "MacBook Pro Microphone" at bounding box center [499, 202] width 129 height 12
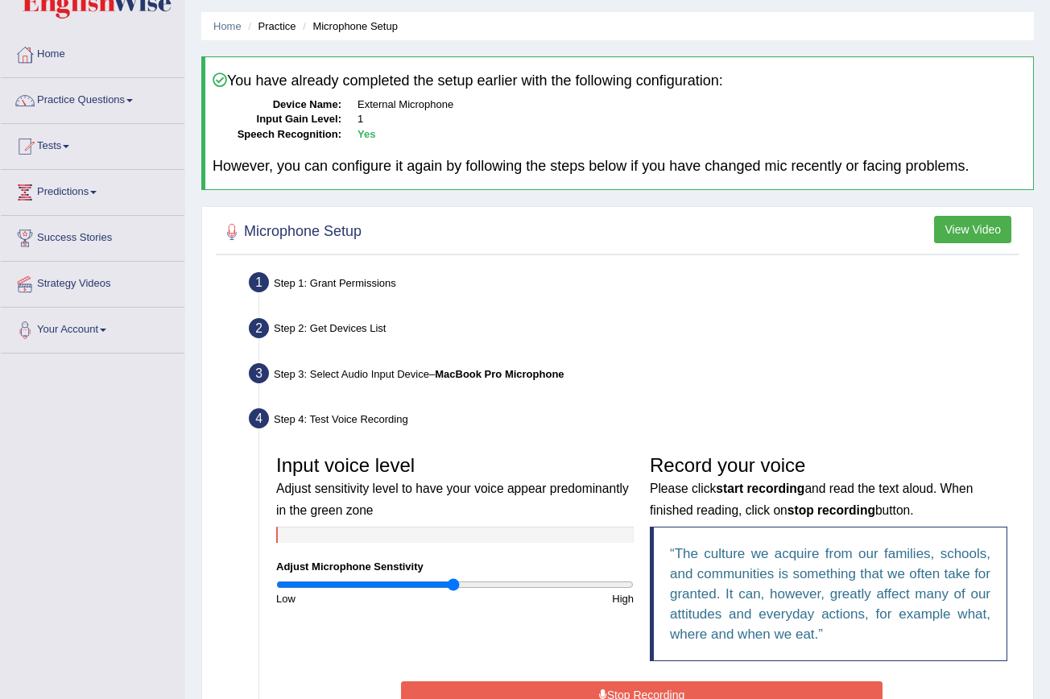
scroll to position [36, 0]
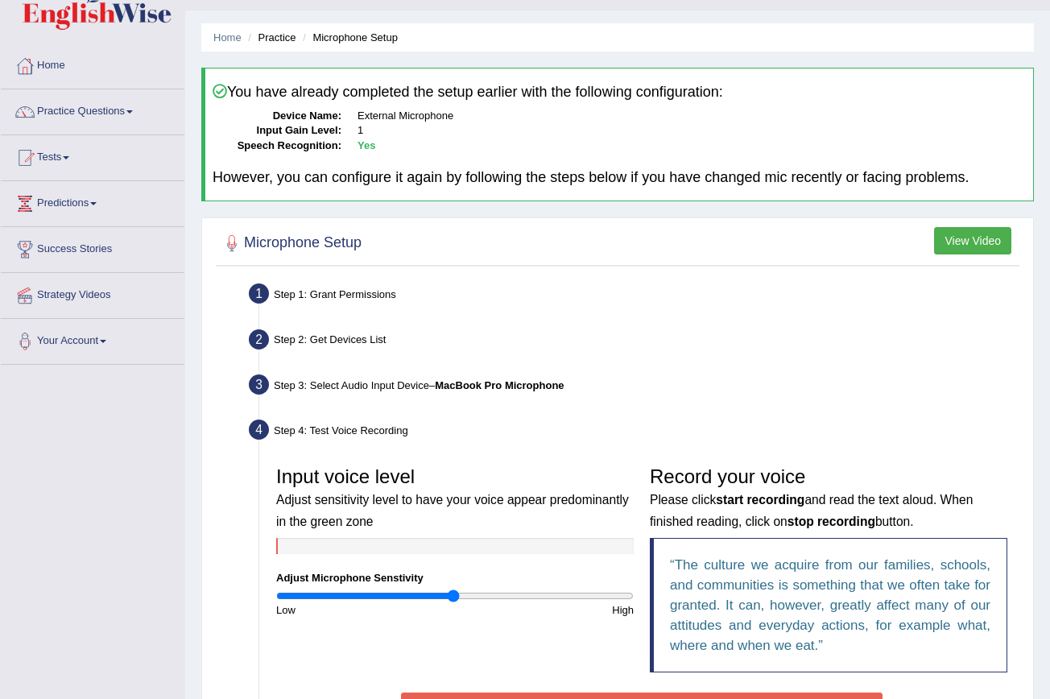
click at [217, 29] on ul "Home Practice Microphone Setup" at bounding box center [617, 37] width 832 height 28
click at [334, 35] on li "Microphone Setup" at bounding box center [348, 37] width 99 height 15
click at [361, 35] on li "Microphone Setup" at bounding box center [348, 37] width 99 height 15
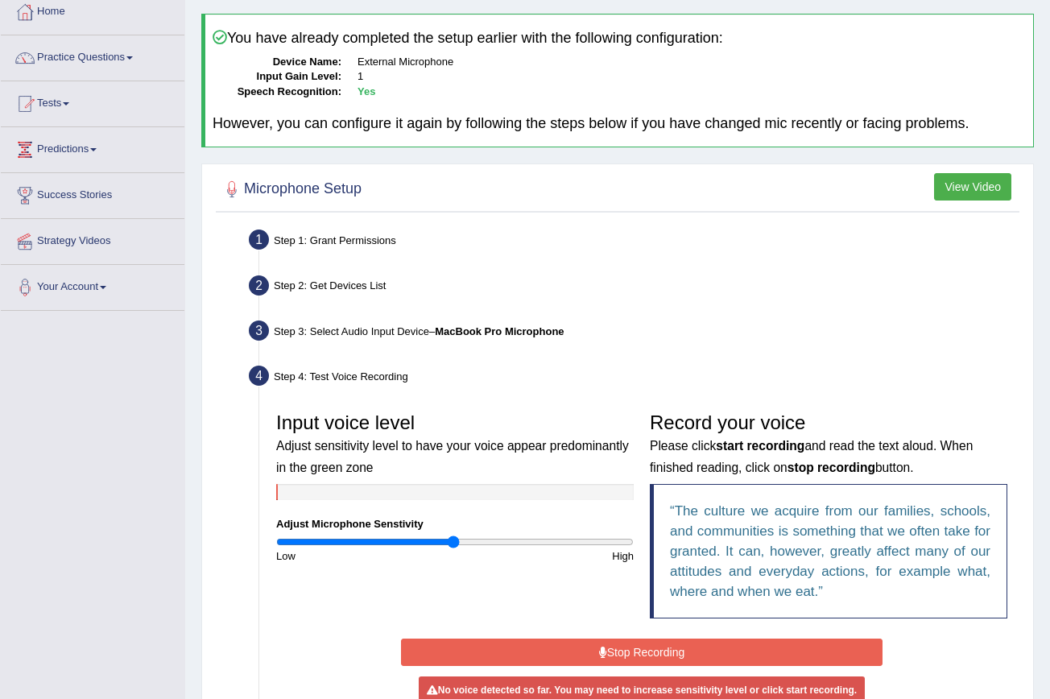
scroll to position [309, 0]
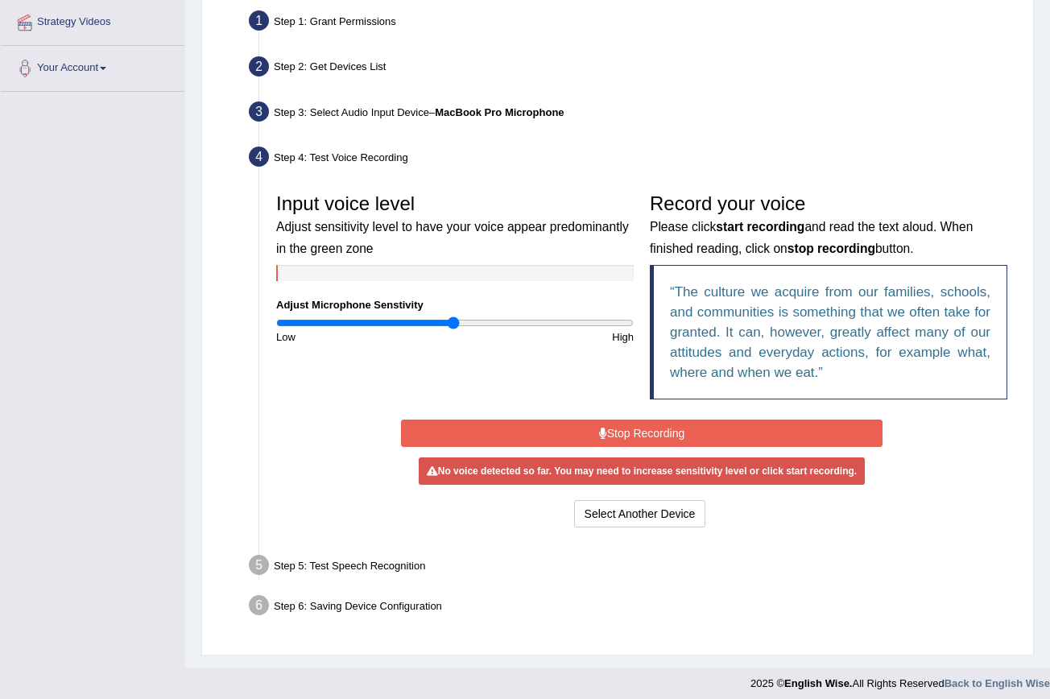
click at [576, 432] on button "Stop Recording" at bounding box center [642, 432] width 482 height 27
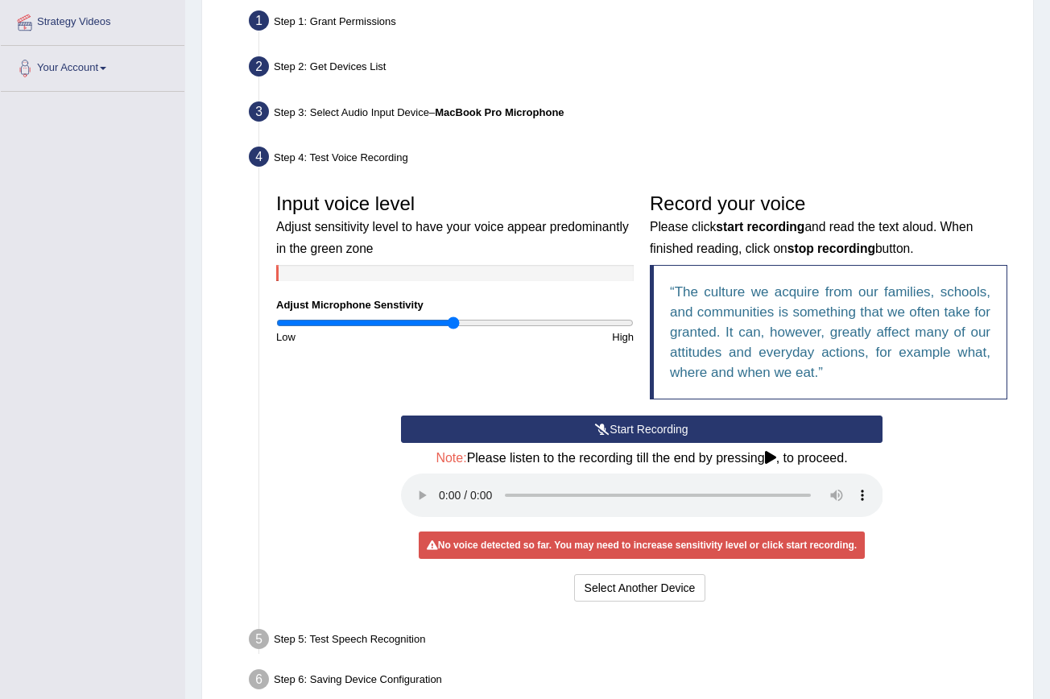
click at [576, 432] on button "Start Recording" at bounding box center [642, 428] width 482 height 27
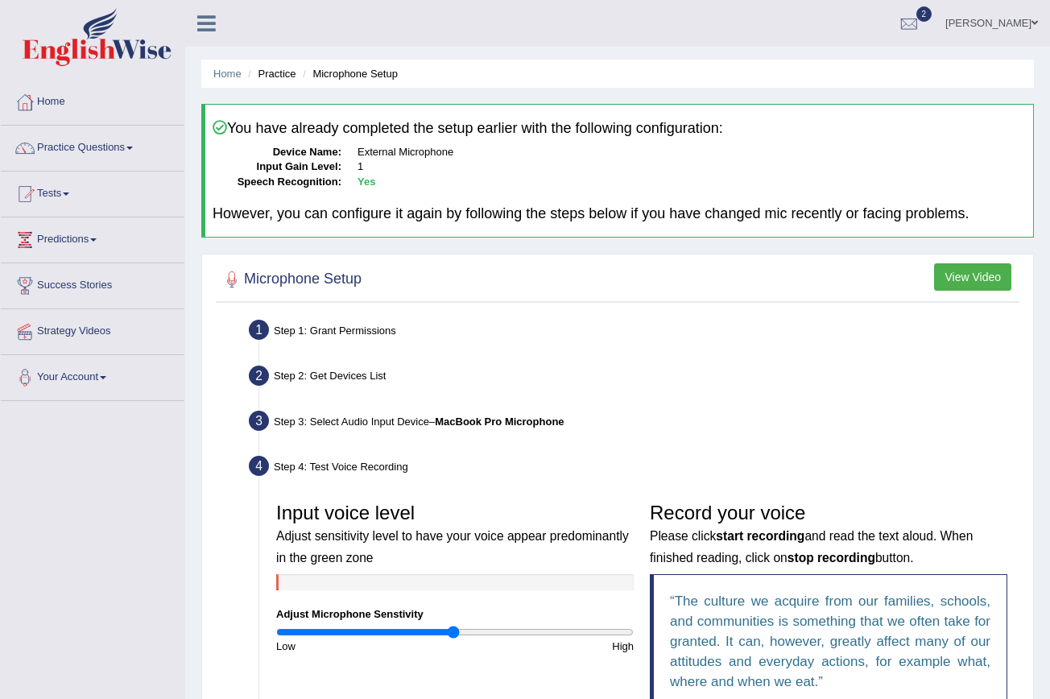
scroll to position [0, 0]
click at [222, 71] on link "Home" at bounding box center [227, 74] width 28 height 12
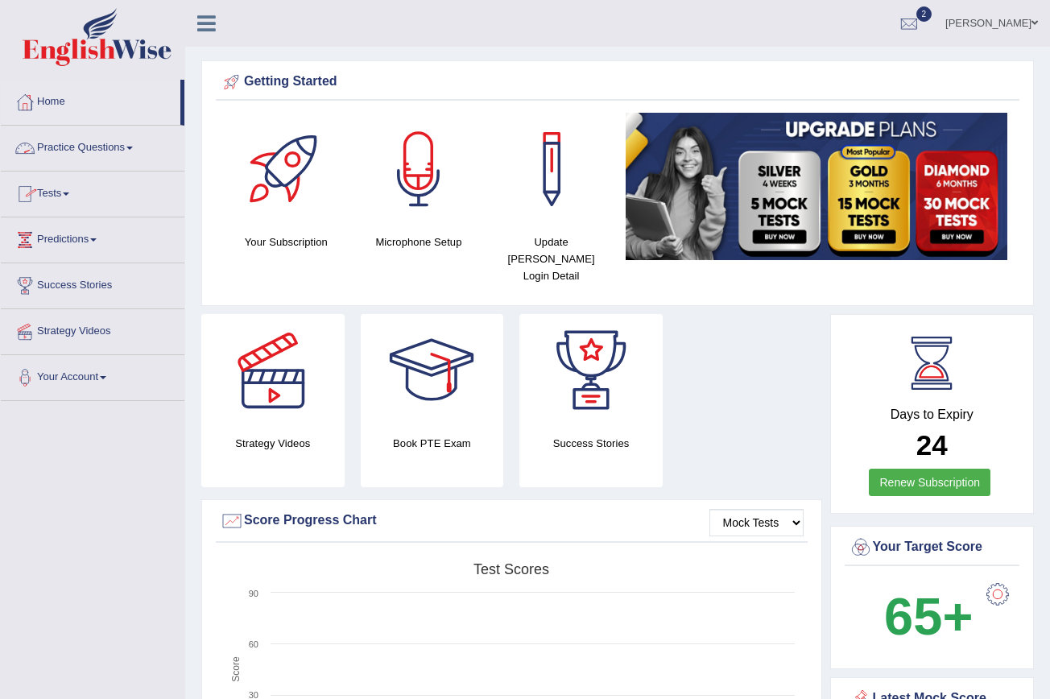
click at [138, 145] on link "Practice Questions" at bounding box center [93, 146] width 184 height 40
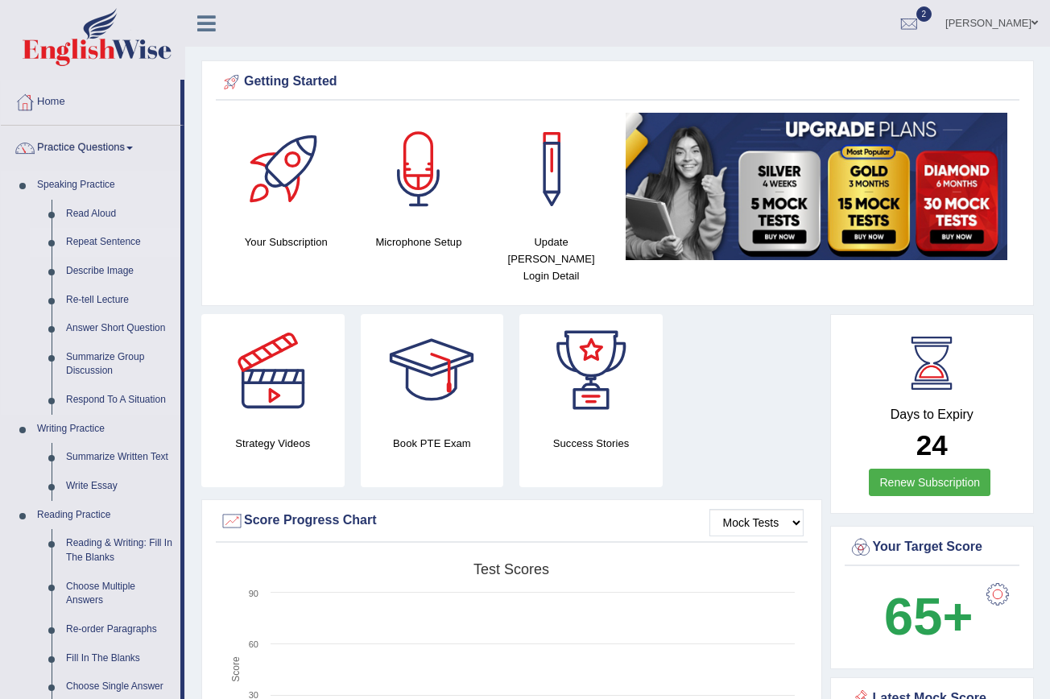
click at [124, 238] on link "Repeat Sentence" at bounding box center [120, 242] width 122 height 29
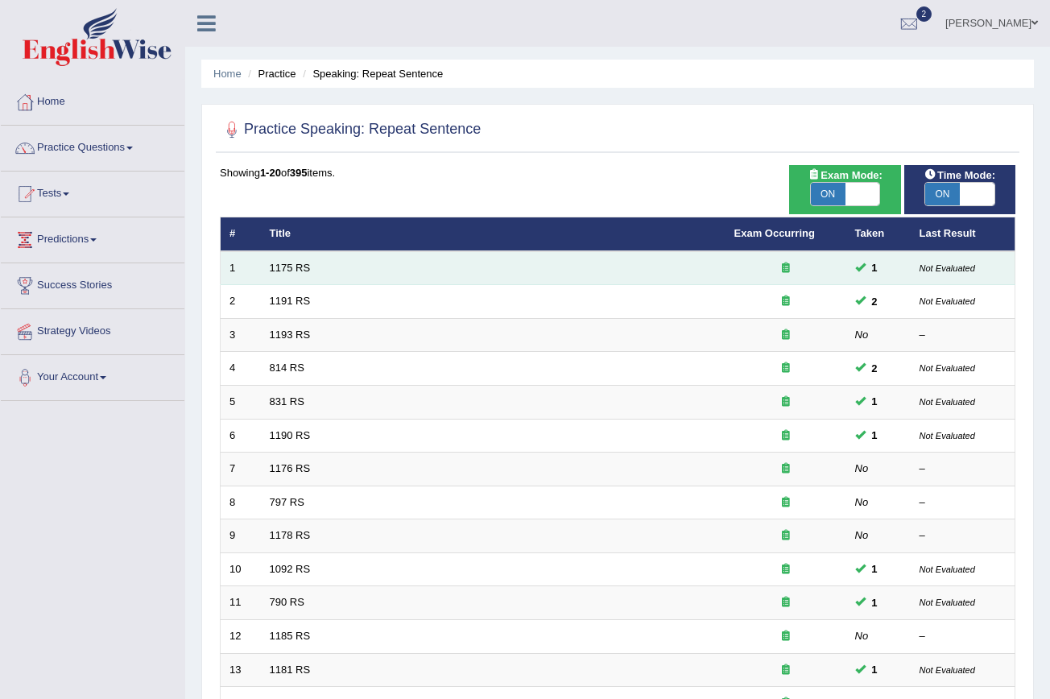
click at [895, 263] on td "1" at bounding box center [878, 268] width 64 height 34
click at [286, 270] on link "1175 RS" at bounding box center [290, 268] width 41 height 12
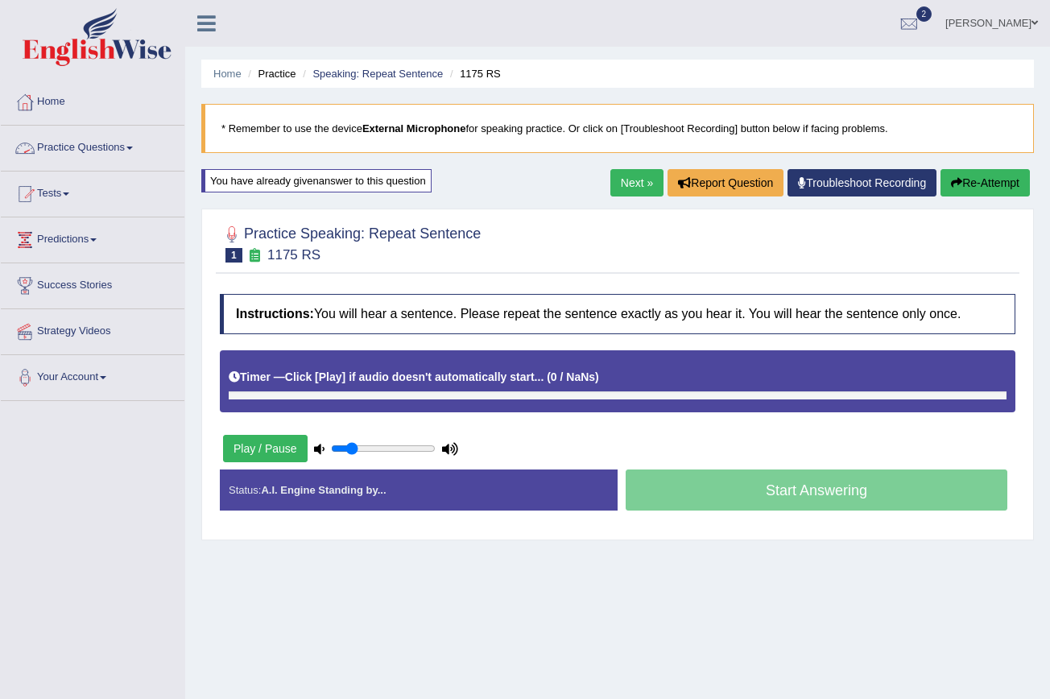
click at [140, 152] on link "Practice Questions" at bounding box center [93, 146] width 184 height 40
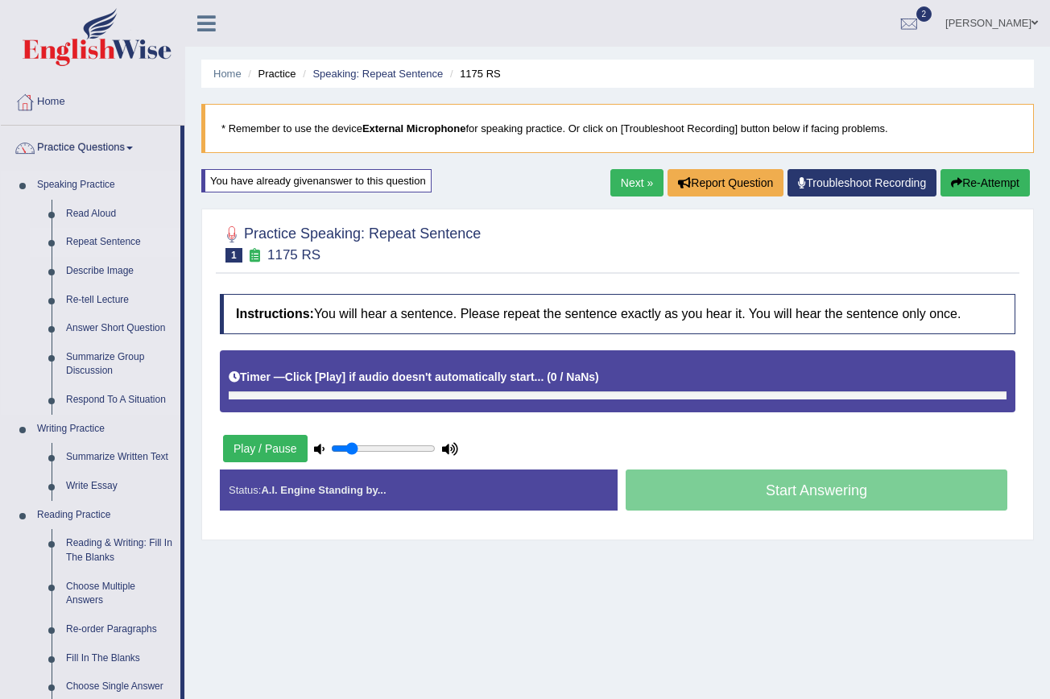
click at [119, 233] on link "Repeat Sentence" at bounding box center [120, 242] width 122 height 29
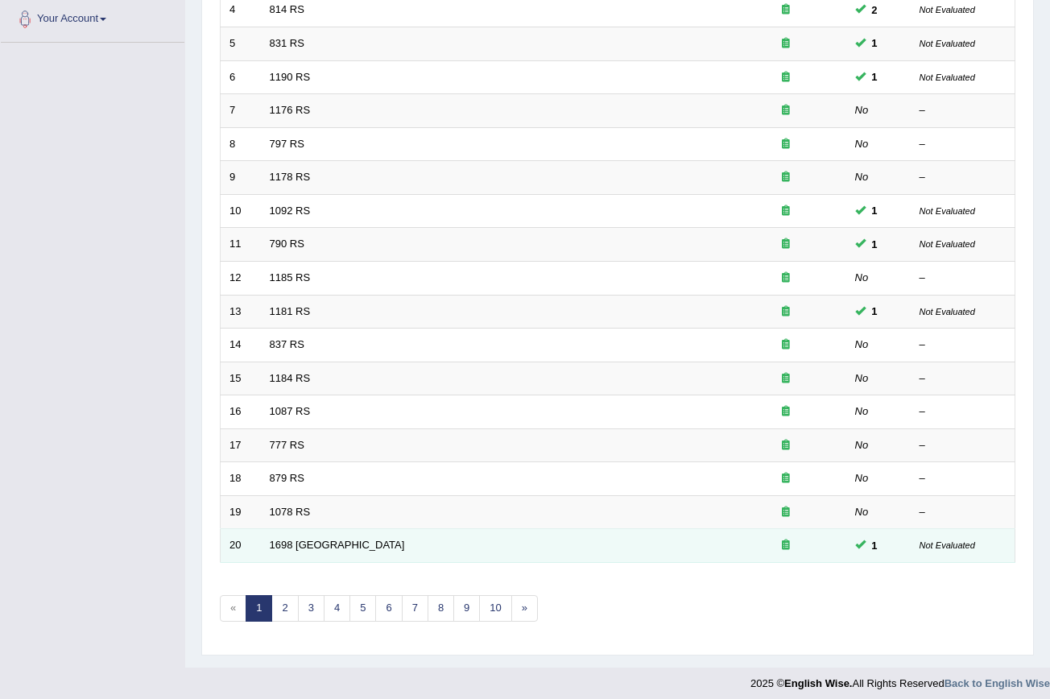
scroll to position [357, 0]
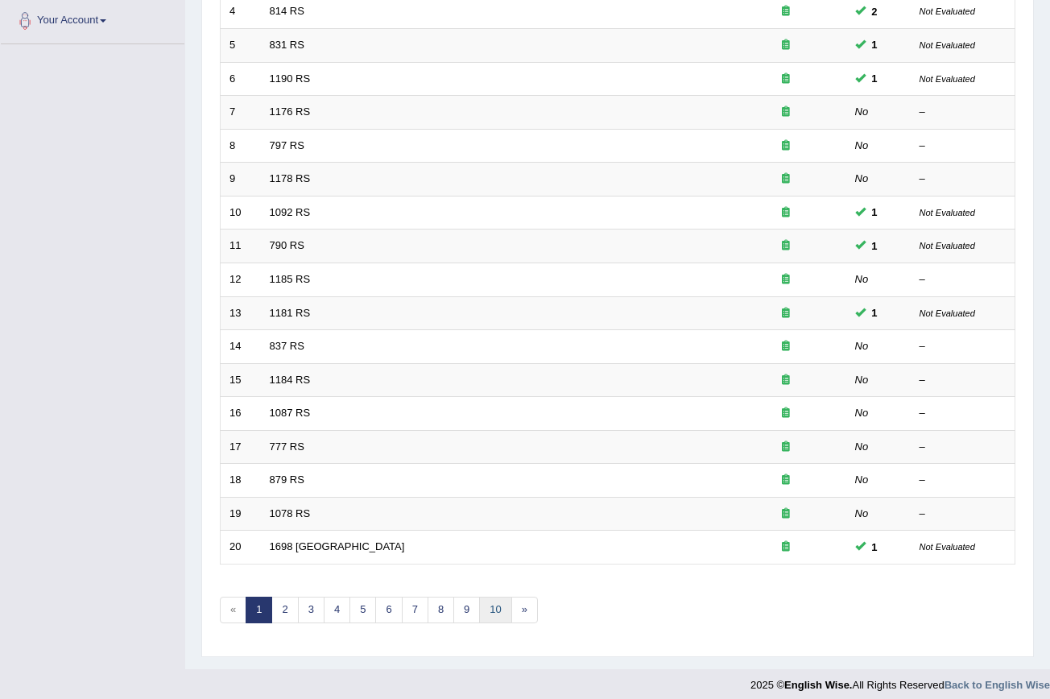
click at [505, 602] on link "10" at bounding box center [495, 610] width 32 height 27
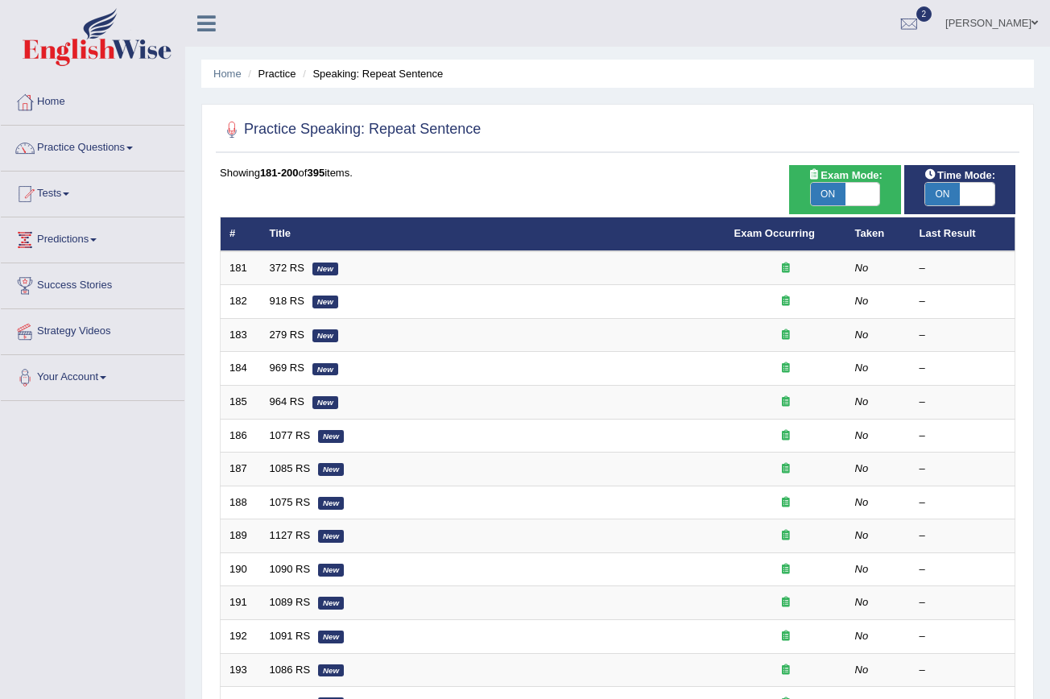
click at [828, 191] on span "ON" at bounding box center [828, 194] width 35 height 23
checkbox input "false"
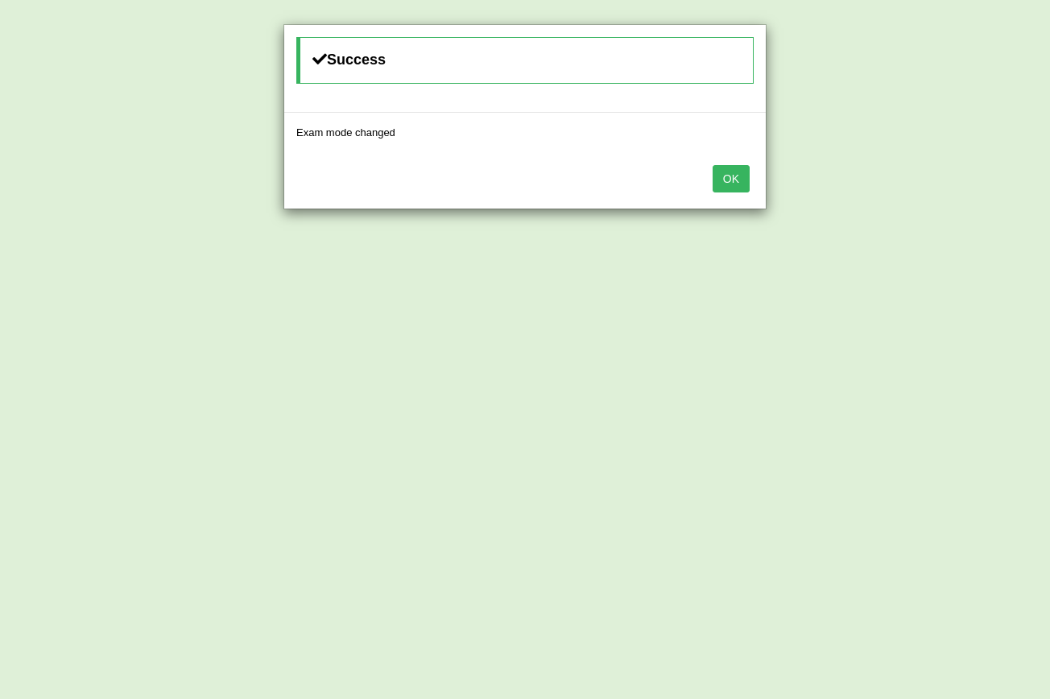
click at [734, 178] on button "OK" at bounding box center [731, 178] width 37 height 27
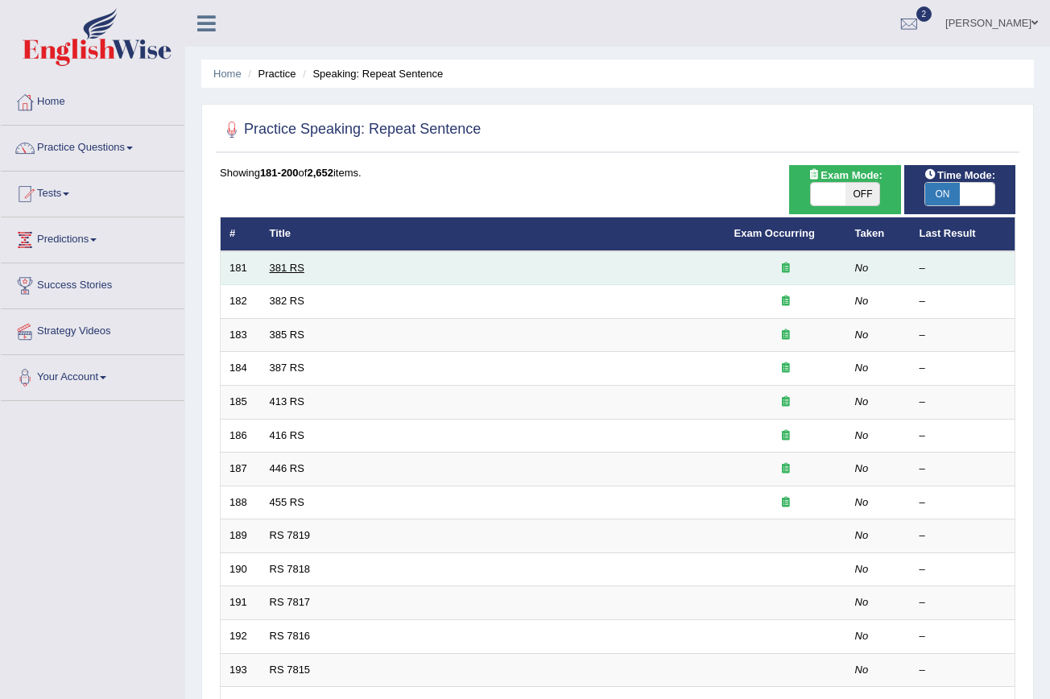
click at [301, 265] on link "381 RS" at bounding box center [287, 268] width 35 height 12
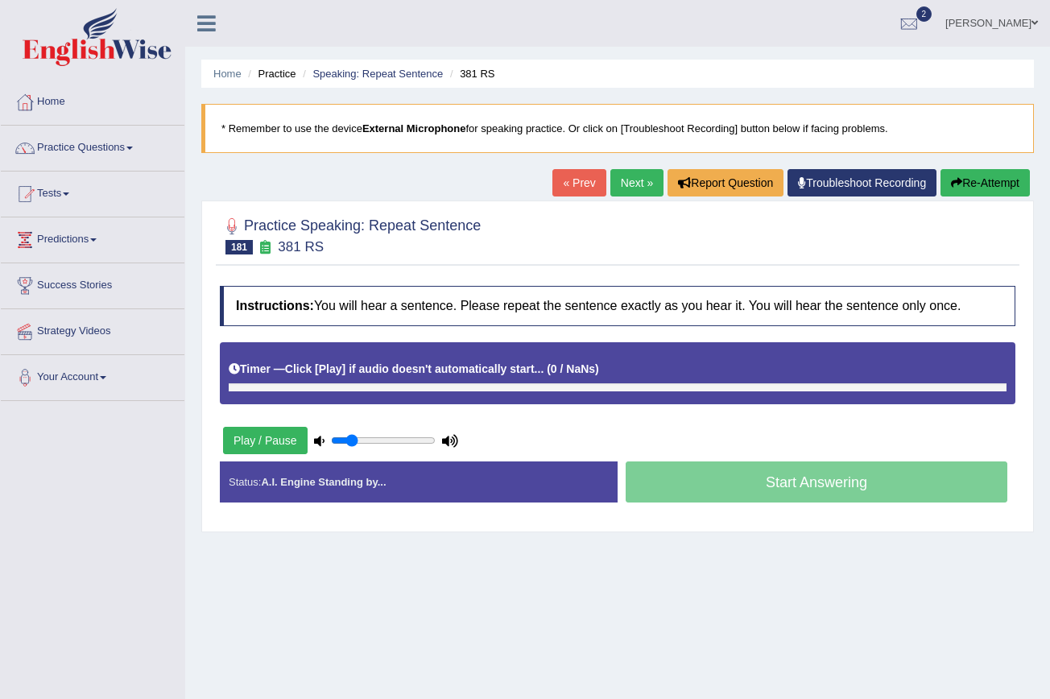
click at [839, 185] on link "Troubleshoot Recording" at bounding box center [861, 182] width 149 height 27
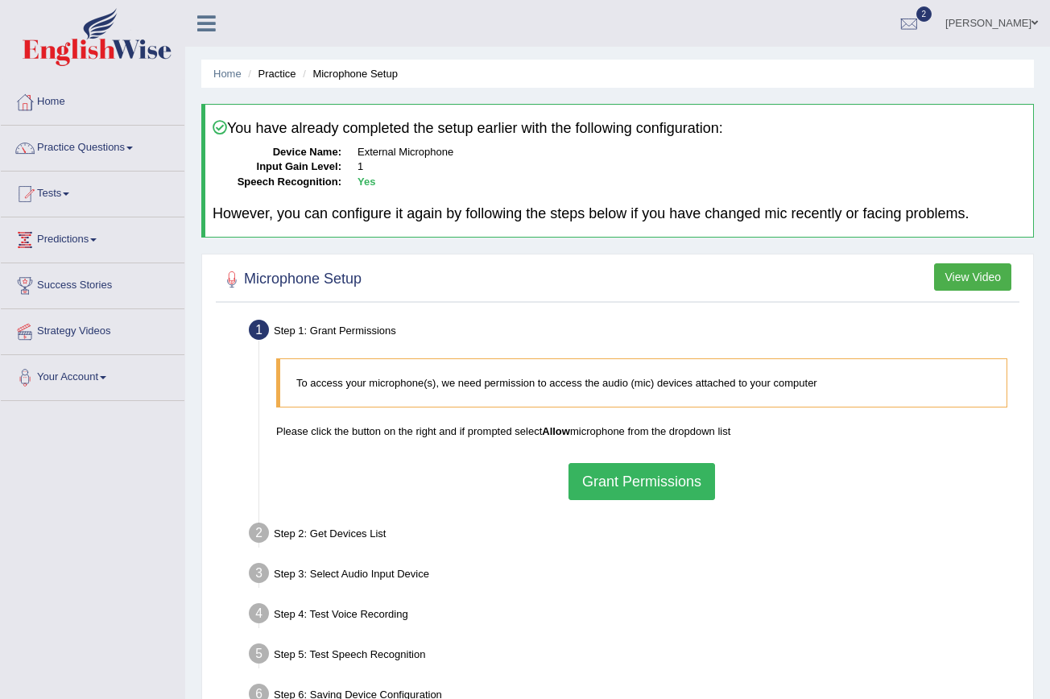
click at [650, 485] on button "Grant Permissions" at bounding box center [641, 481] width 147 height 37
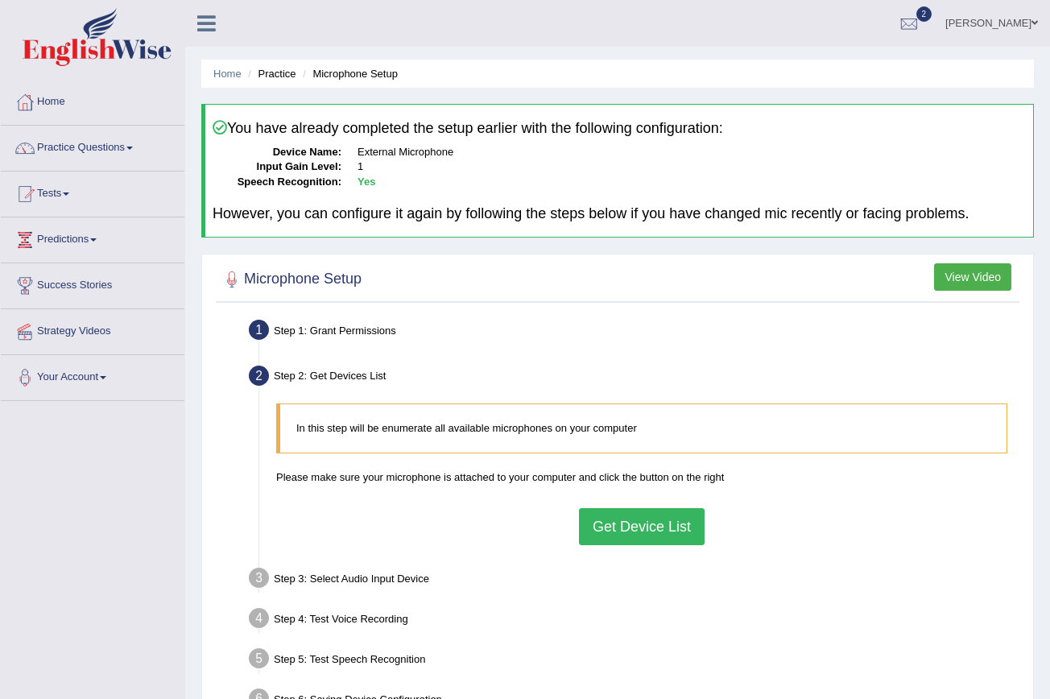
click at [635, 530] on button "Get Device List" at bounding box center [642, 526] width 126 height 37
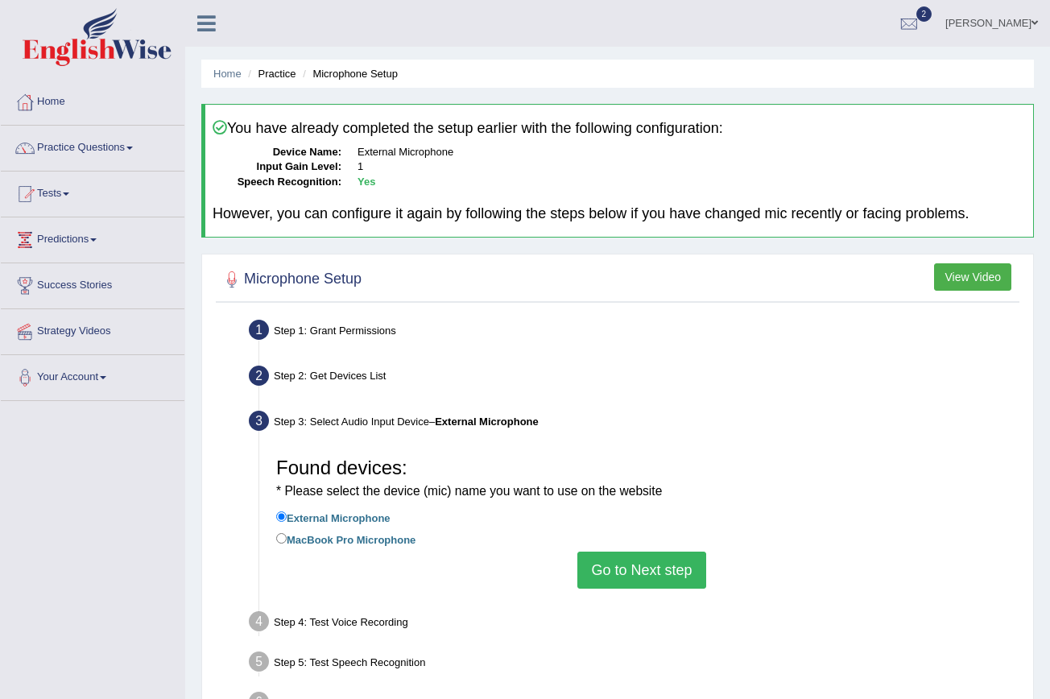
click at [626, 556] on button "Go to Next step" at bounding box center [641, 569] width 128 height 37
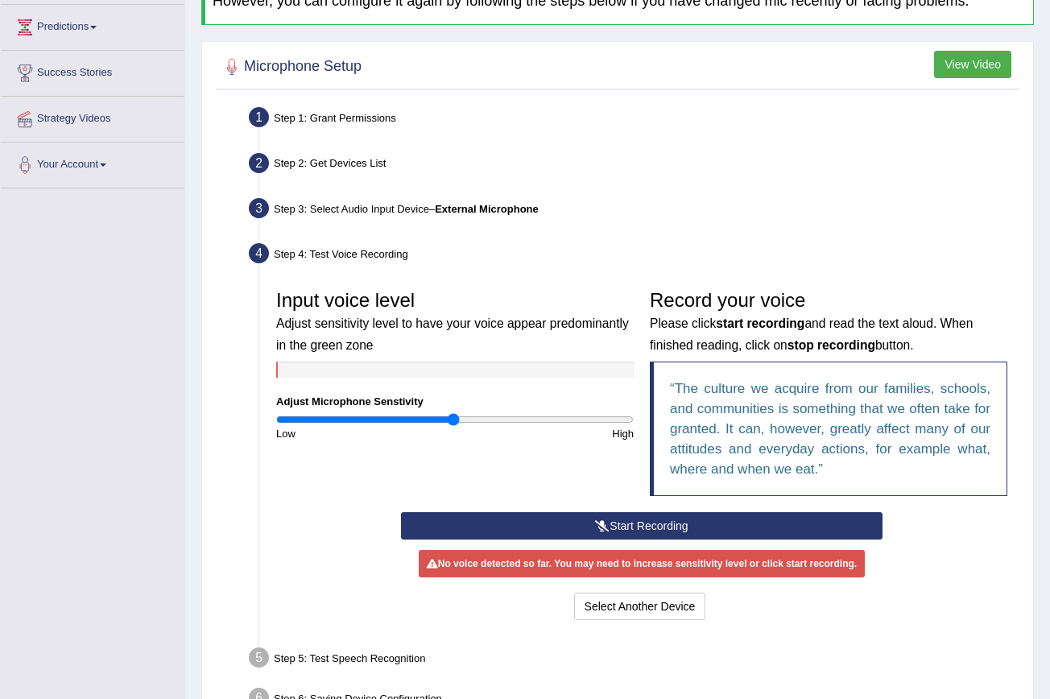
scroll to position [220, 0]
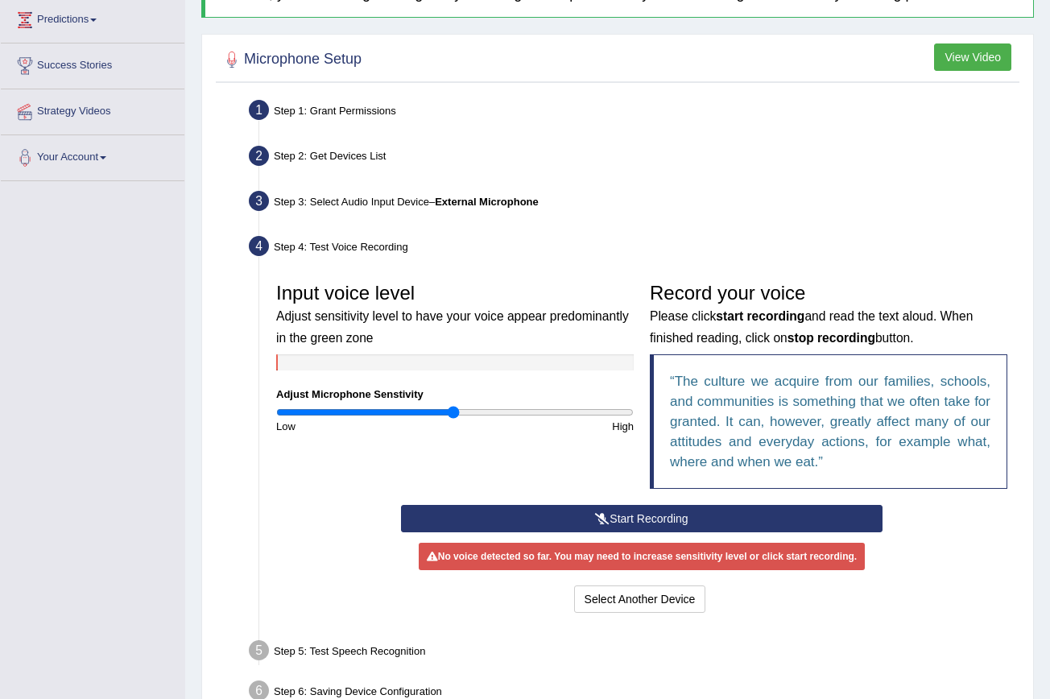
click at [624, 516] on button "Start Recording" at bounding box center [642, 518] width 482 height 27
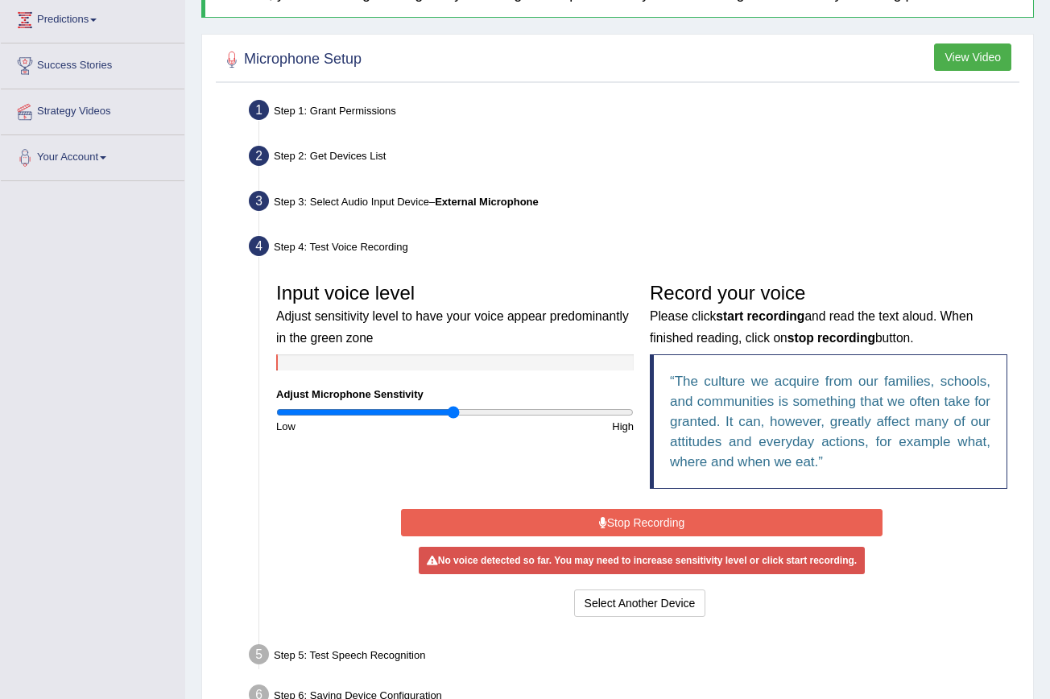
click at [624, 516] on button "Stop Recording" at bounding box center [642, 522] width 482 height 27
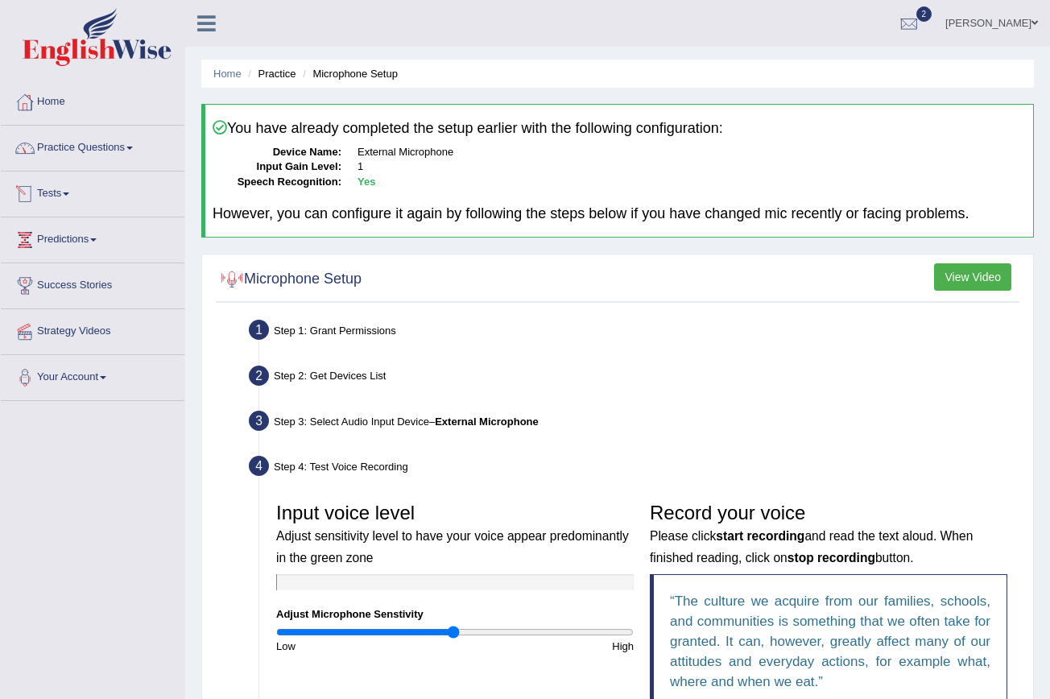
scroll to position [0, 0]
click at [142, 143] on link "Practice Questions" at bounding box center [93, 146] width 184 height 40
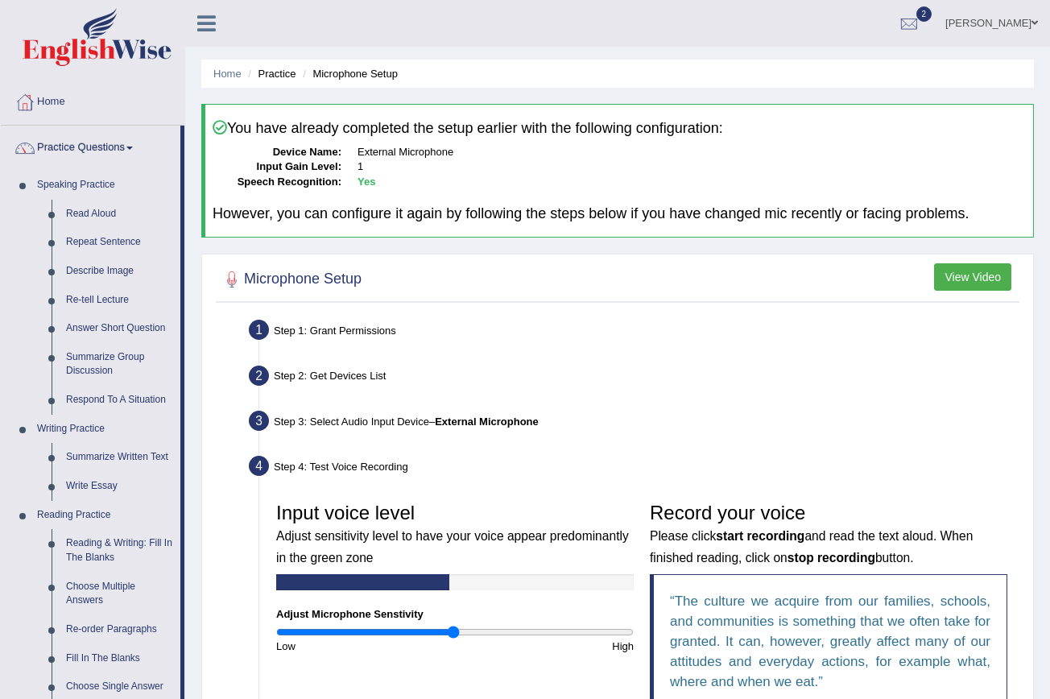
click at [331, 271] on h2 "Microphone Setup" at bounding box center [291, 279] width 142 height 24
click at [331, 283] on h2 "Microphone Setup" at bounding box center [291, 279] width 142 height 24
click at [310, 277] on h2 "Microphone Setup" at bounding box center [291, 279] width 142 height 24
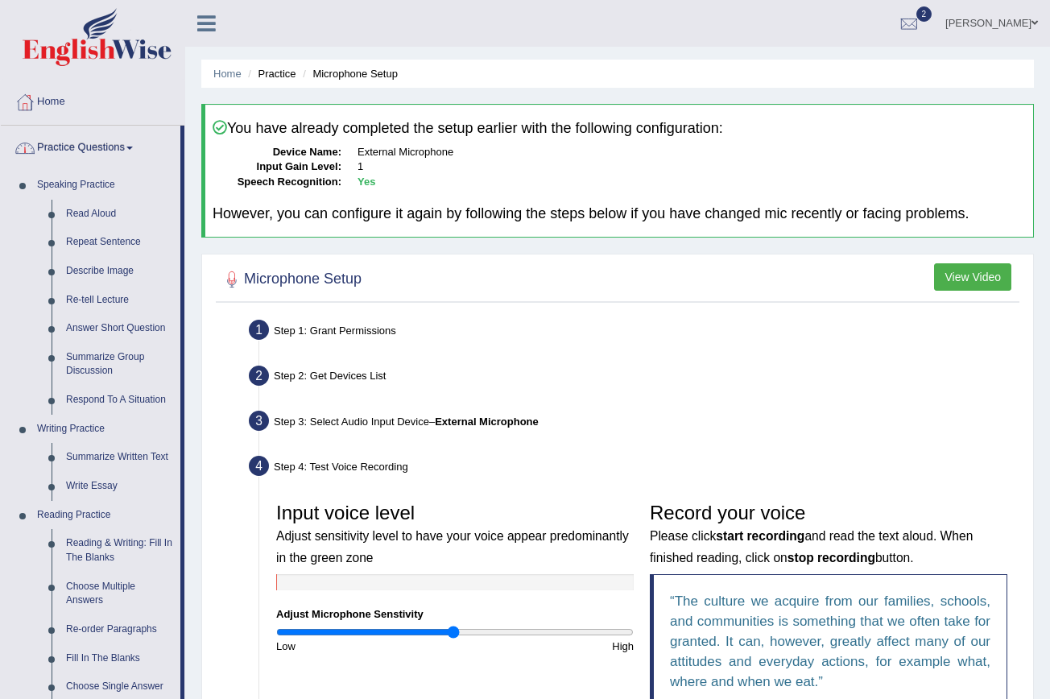
click at [133, 147] on span at bounding box center [129, 148] width 6 height 3
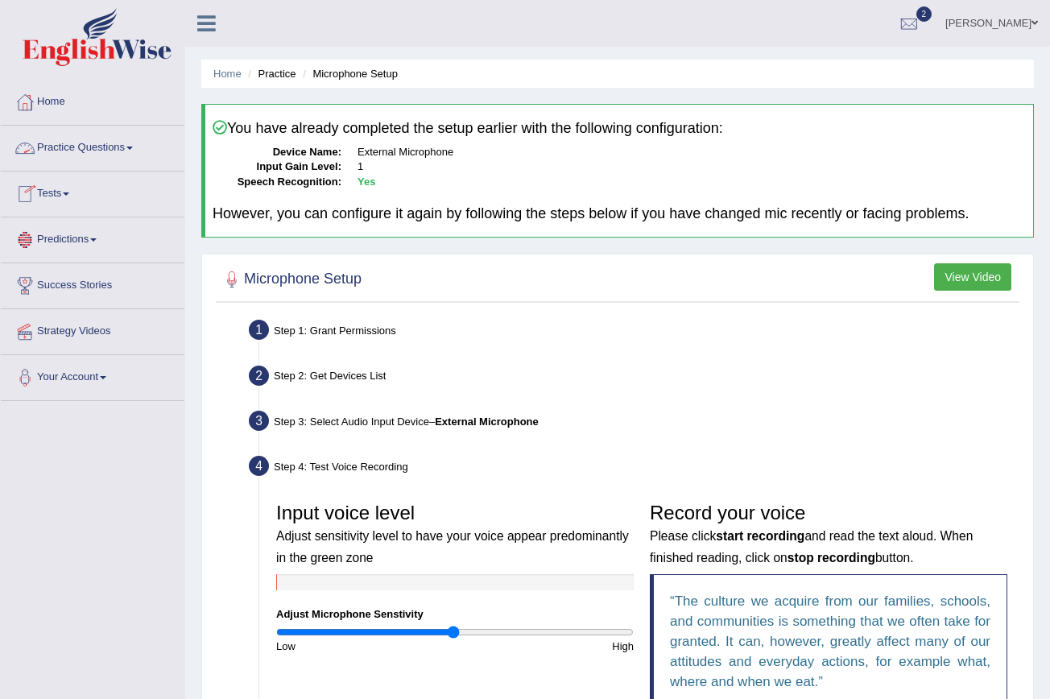
click at [141, 146] on link "Practice Questions" at bounding box center [93, 146] width 184 height 40
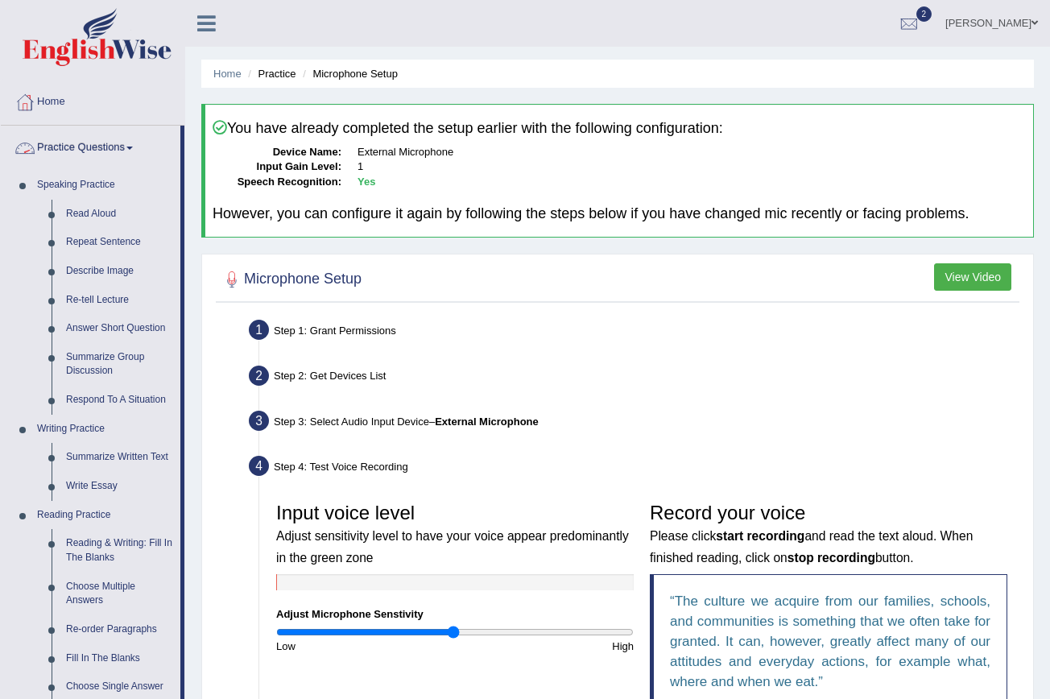
click at [140, 142] on link "Practice Questions" at bounding box center [91, 146] width 180 height 40
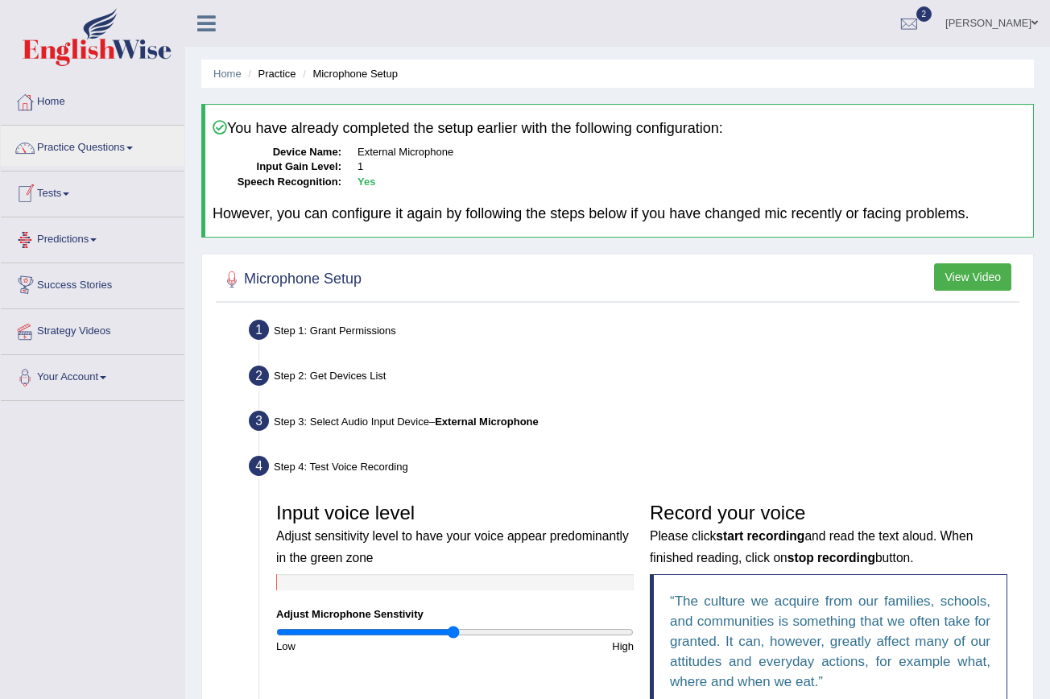
click at [98, 233] on link "Predictions" at bounding box center [93, 237] width 184 height 40
click at [69, 195] on span at bounding box center [66, 193] width 6 height 3
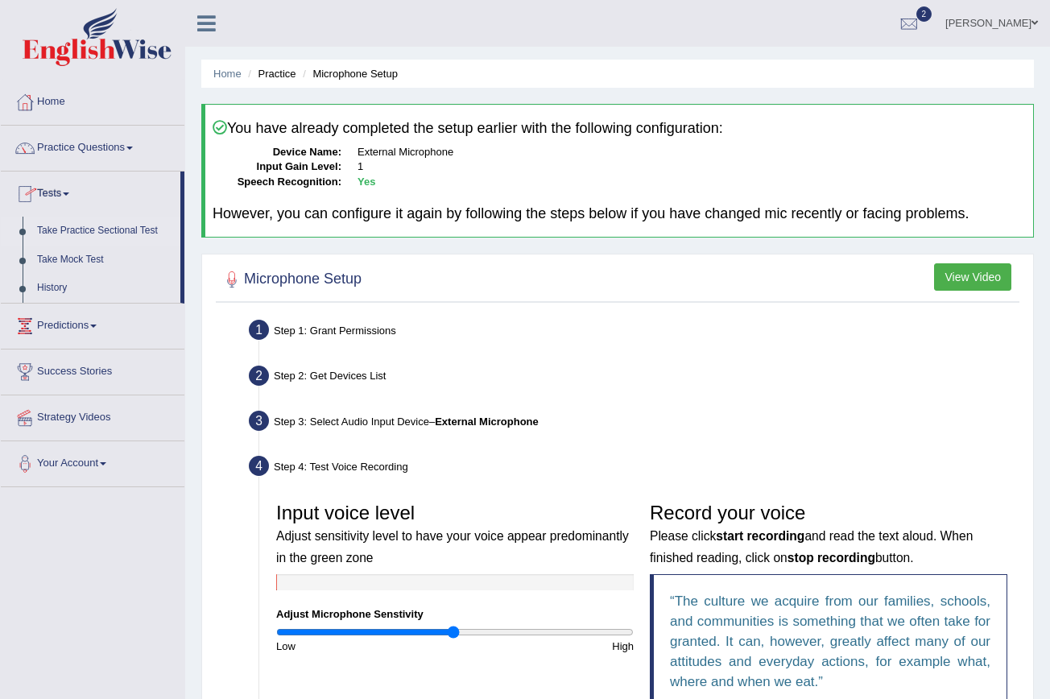
click at [97, 230] on link "Take Practice Sectional Test" at bounding box center [105, 231] width 151 height 29
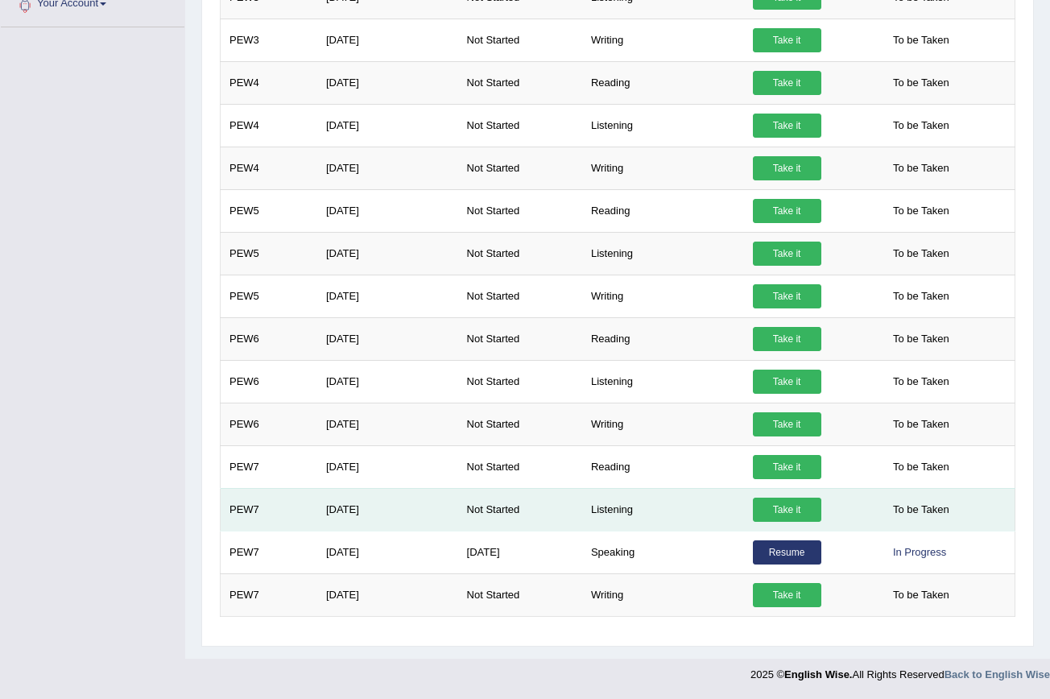
scroll to position [459, 0]
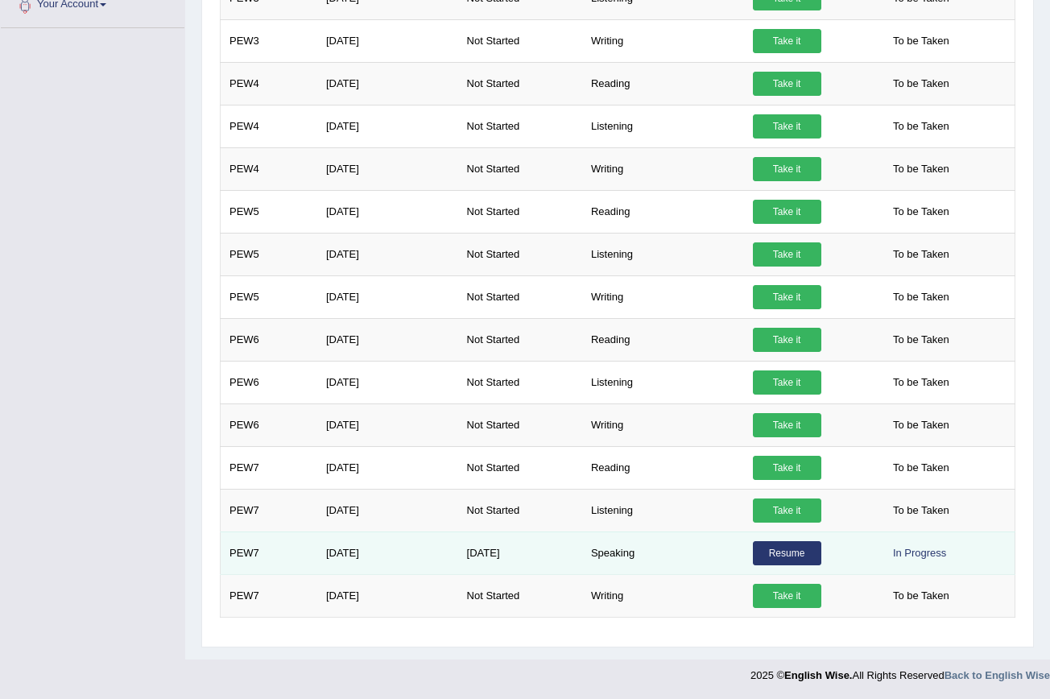
click at [808, 554] on link "Resume" at bounding box center [787, 553] width 68 height 24
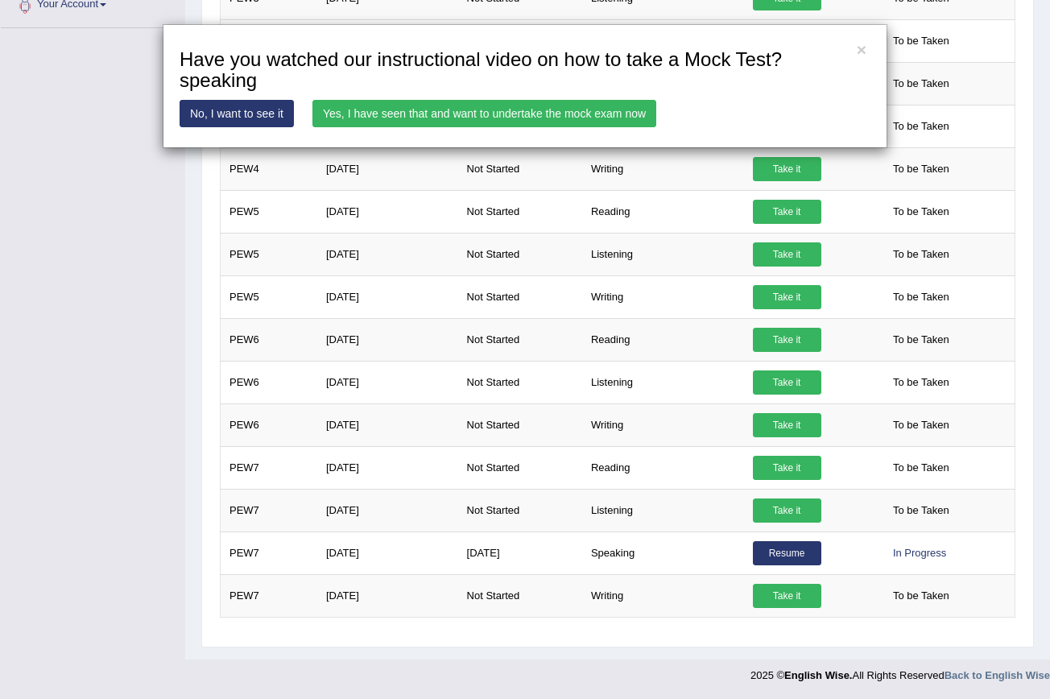
click at [625, 284] on div "× Have you watched our instructional video on how to take a Mock Test?speaking …" at bounding box center [525, 349] width 1050 height 699
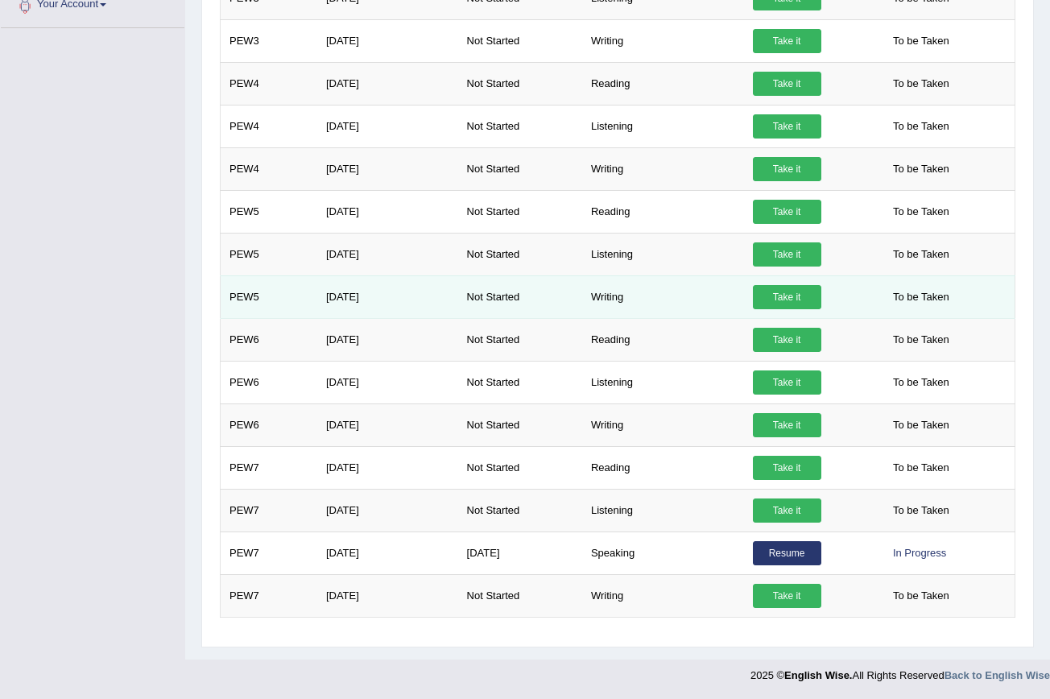
click at [777, 289] on link "Take it" at bounding box center [787, 297] width 68 height 24
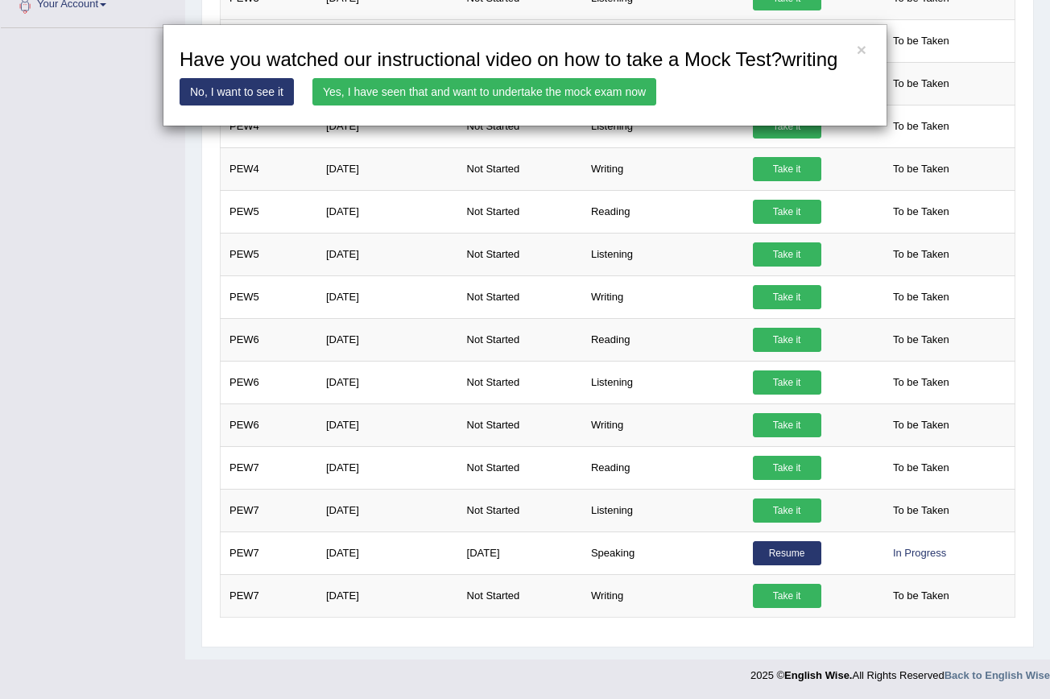
click at [598, 105] on link "Yes, I have seen that and want to undertake the mock exam now" at bounding box center [484, 91] width 344 height 27
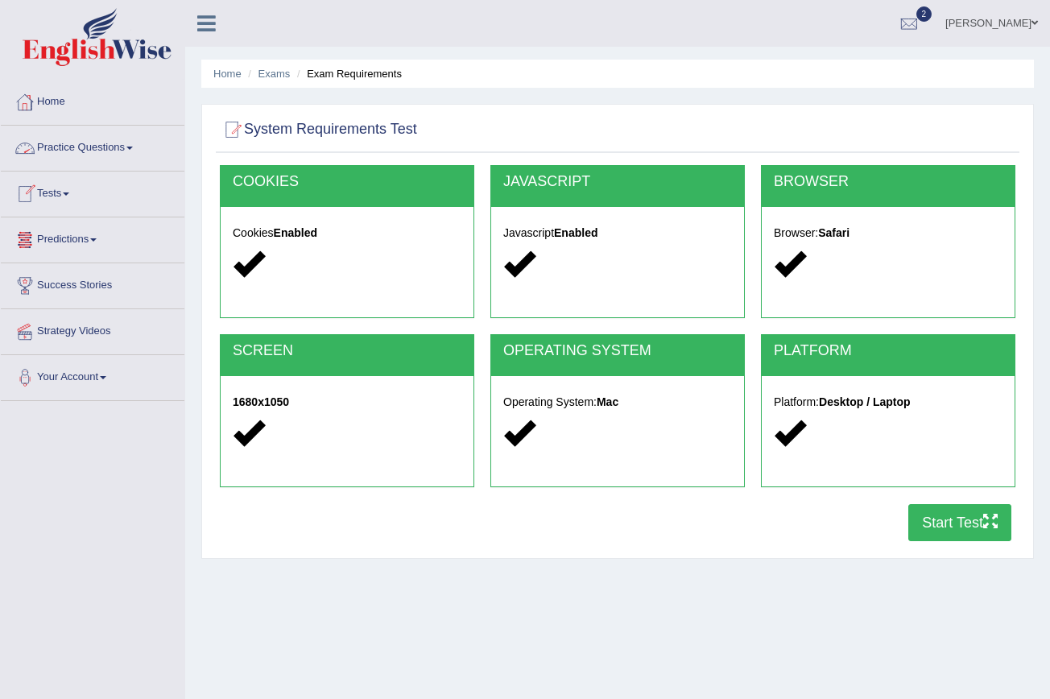
click at [138, 143] on link "Practice Questions" at bounding box center [93, 146] width 184 height 40
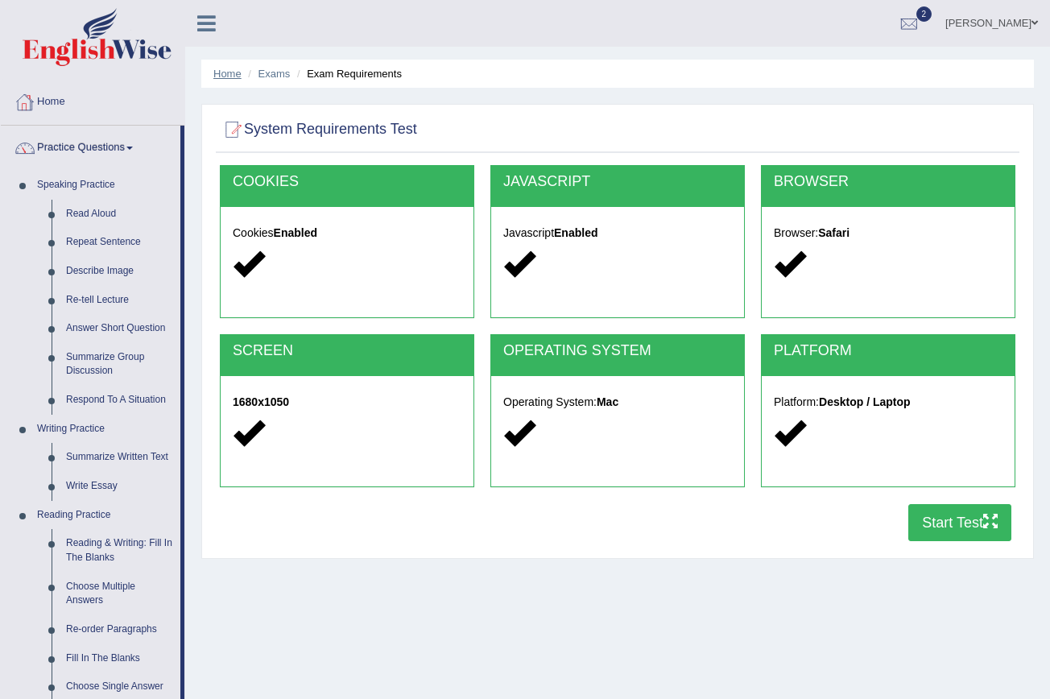
click at [227, 74] on link "Home" at bounding box center [227, 74] width 28 height 12
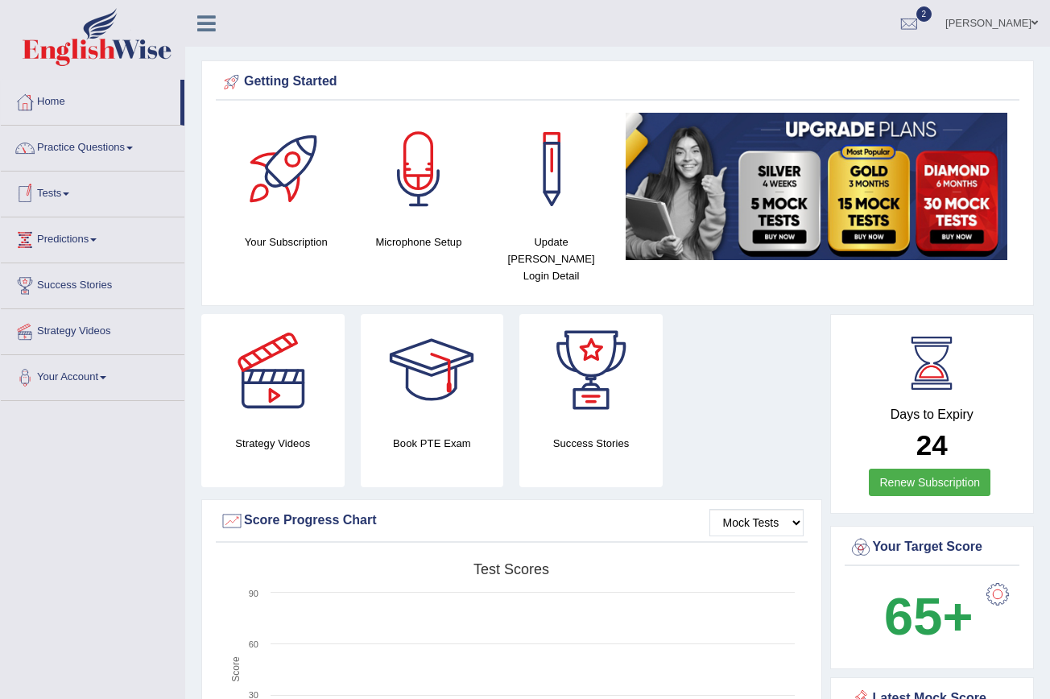
click at [133, 147] on span at bounding box center [129, 148] width 6 height 3
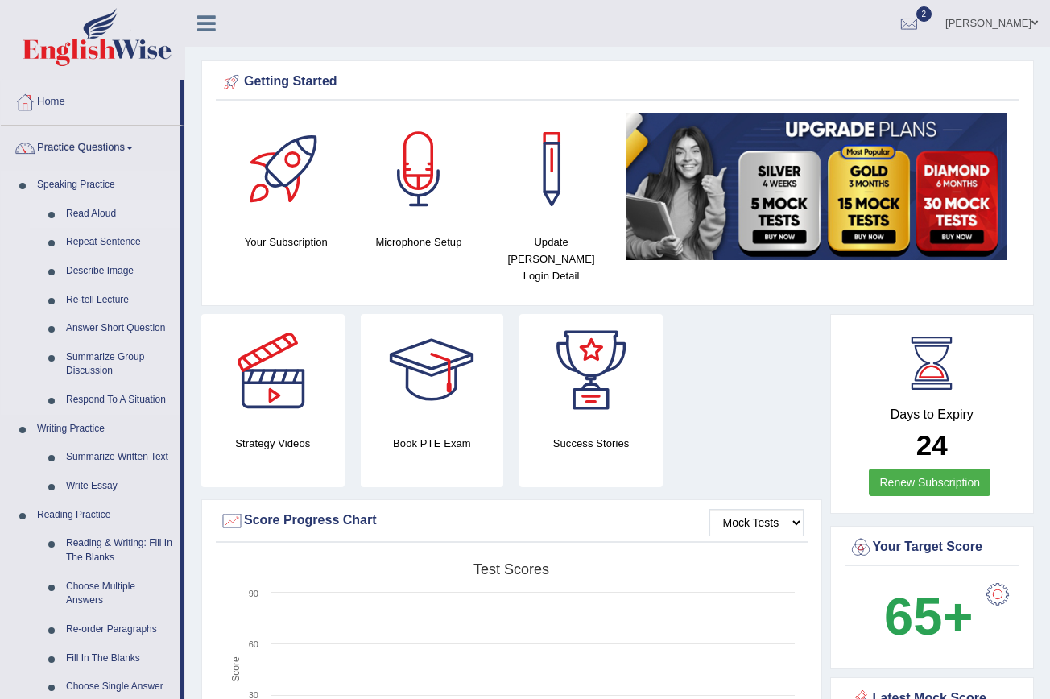
click at [126, 217] on link "Read Aloud" at bounding box center [120, 214] width 122 height 29
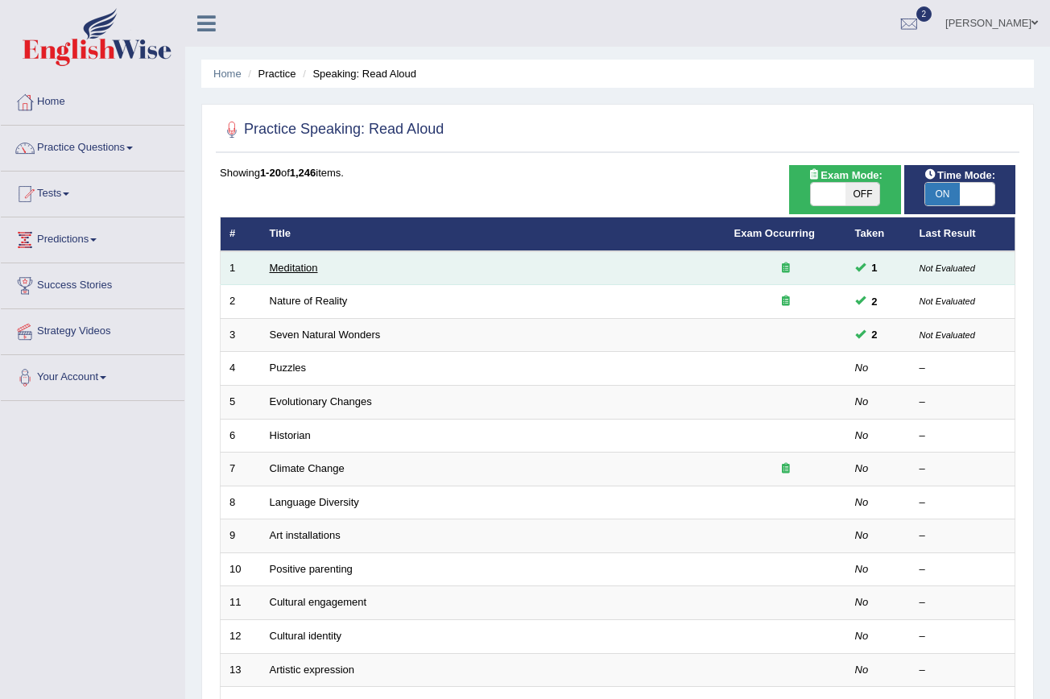
click at [313, 266] on link "Meditation" at bounding box center [294, 268] width 48 height 12
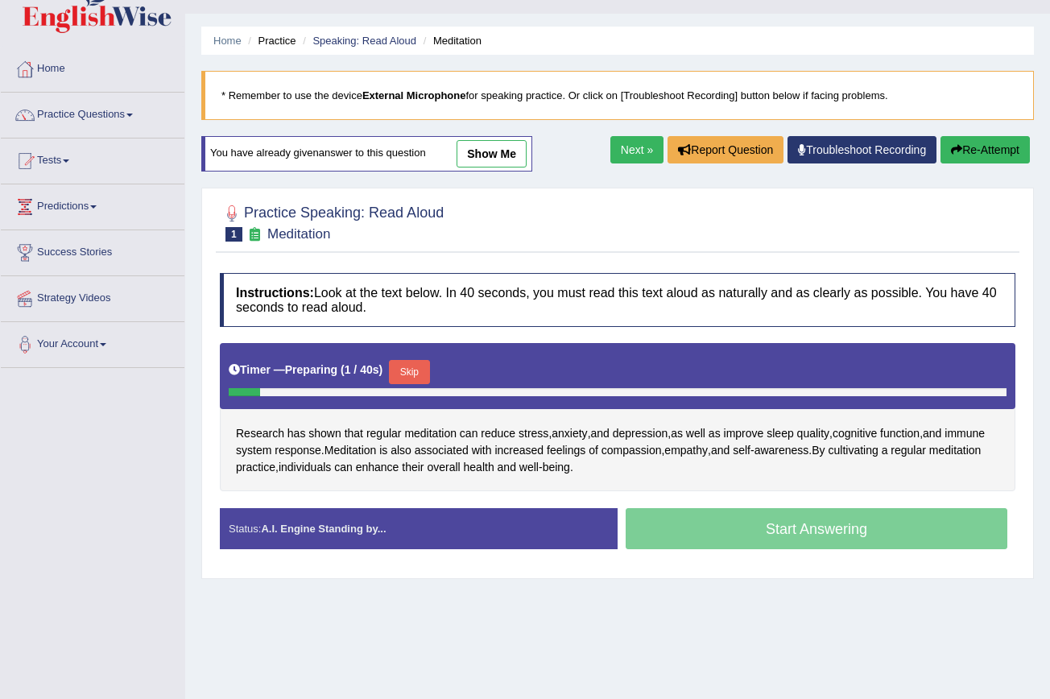
scroll to position [34, 0]
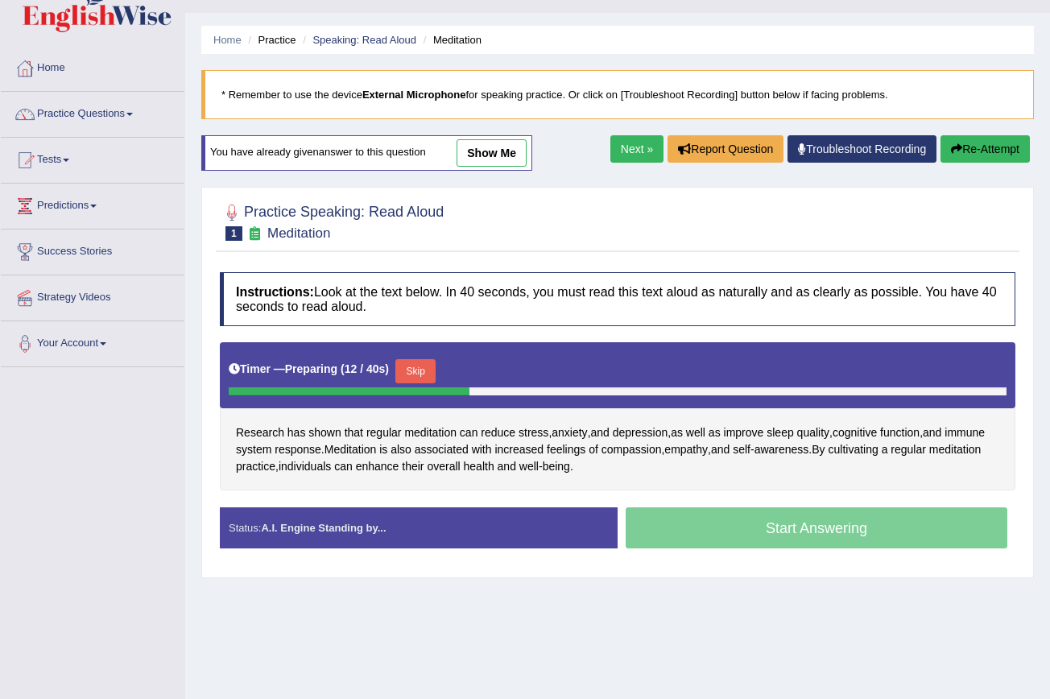
click at [430, 370] on button "Skip" at bounding box center [415, 371] width 40 height 24
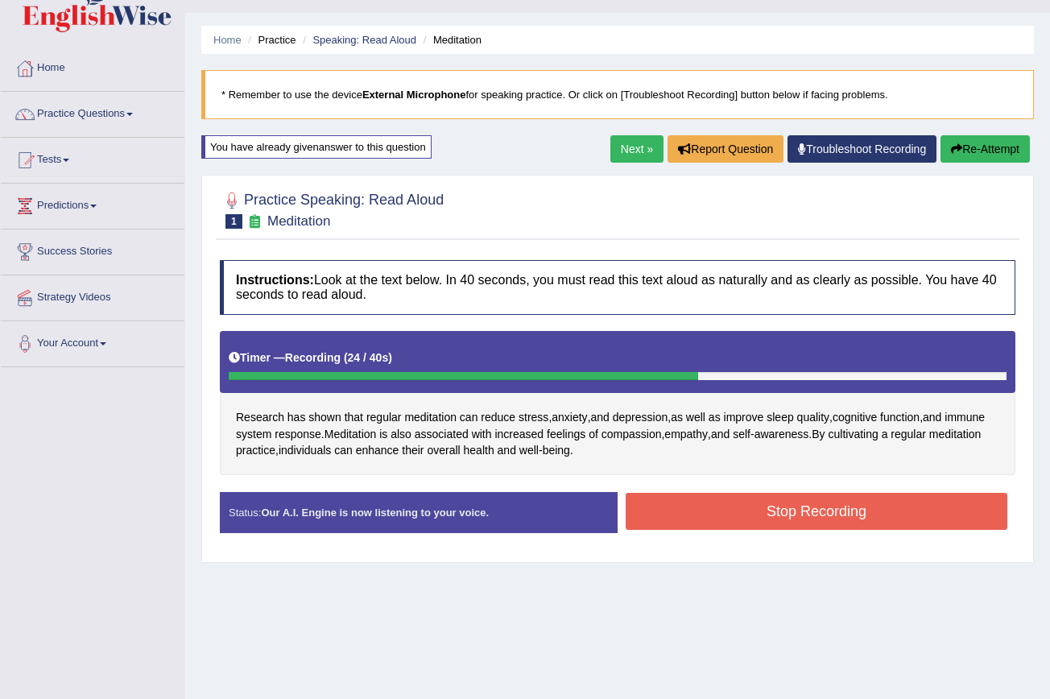
click at [728, 512] on button "Stop Recording" at bounding box center [817, 511] width 382 height 37
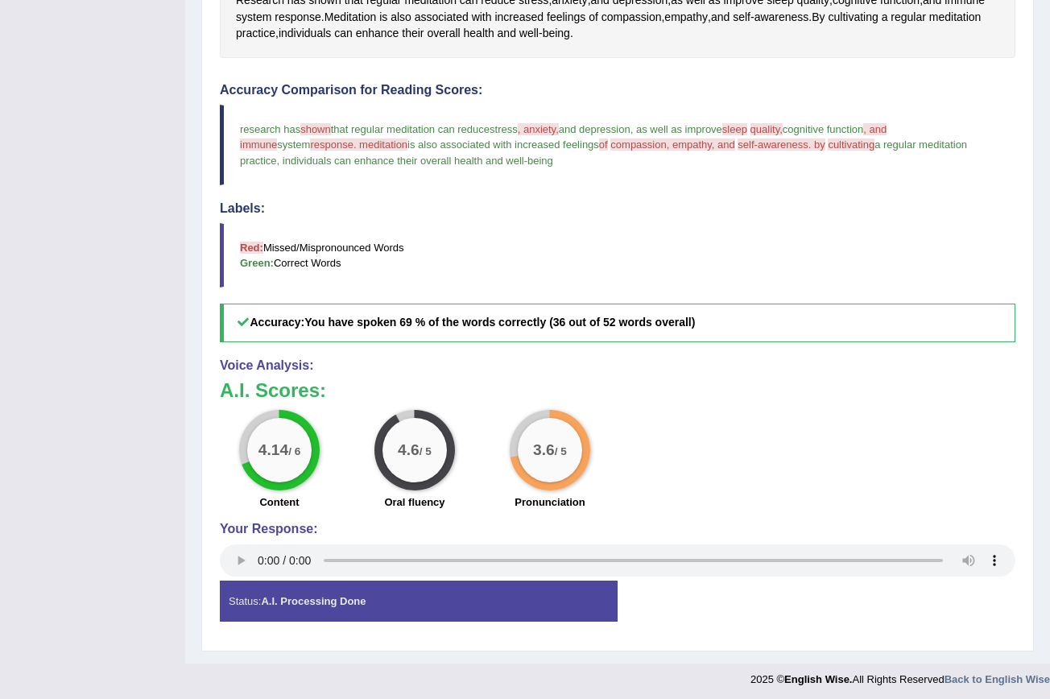
scroll to position [450, 0]
click at [262, 555] on audio at bounding box center [617, 561] width 795 height 32
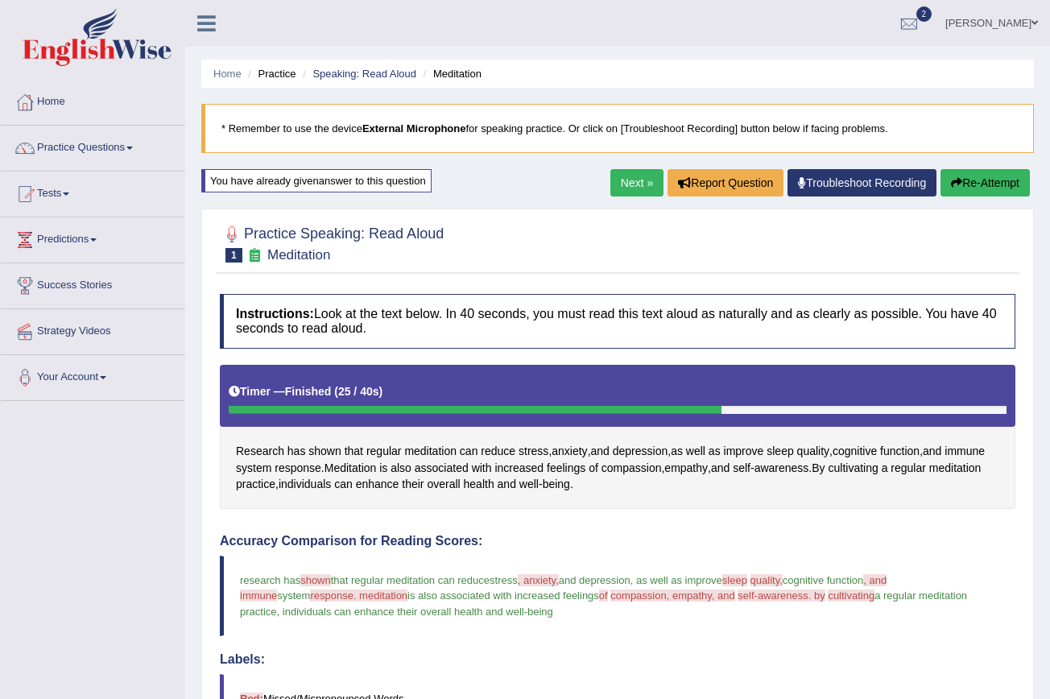
scroll to position [0, 0]
click at [645, 175] on link "Next »" at bounding box center [636, 182] width 53 height 27
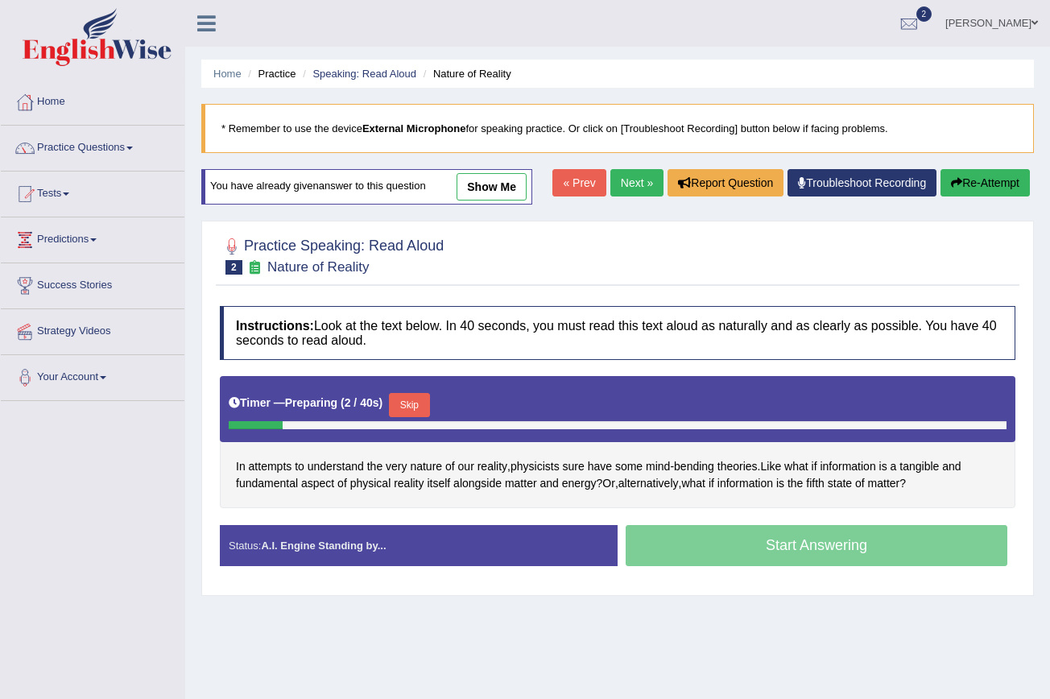
click at [422, 406] on button "Skip" at bounding box center [409, 405] width 40 height 24
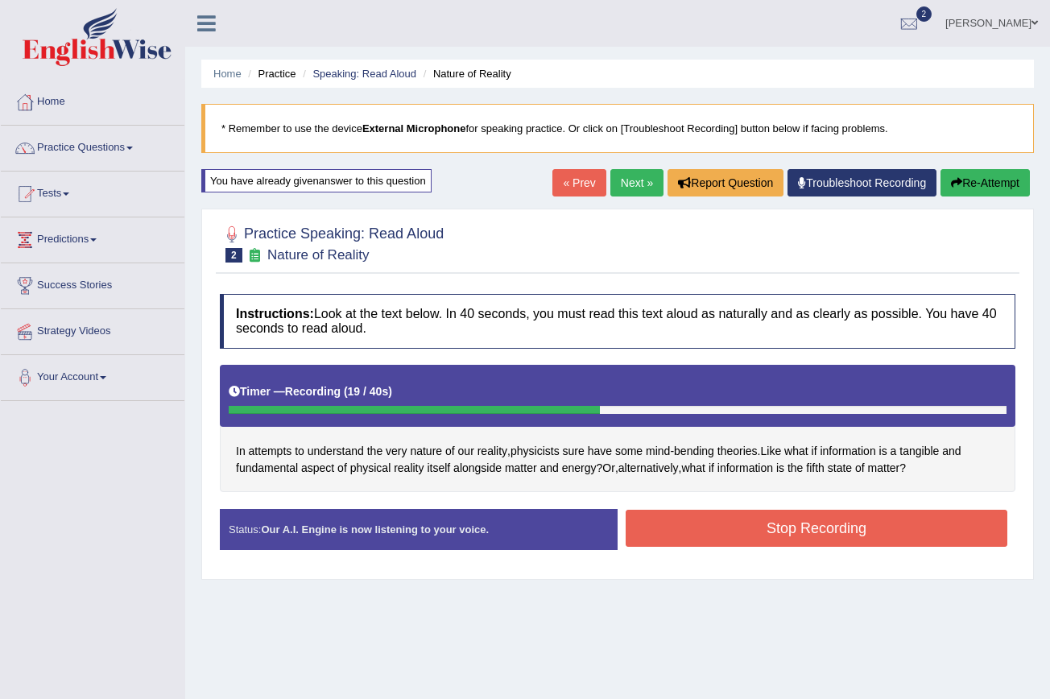
click at [787, 529] on button "Stop Recording" at bounding box center [817, 528] width 382 height 37
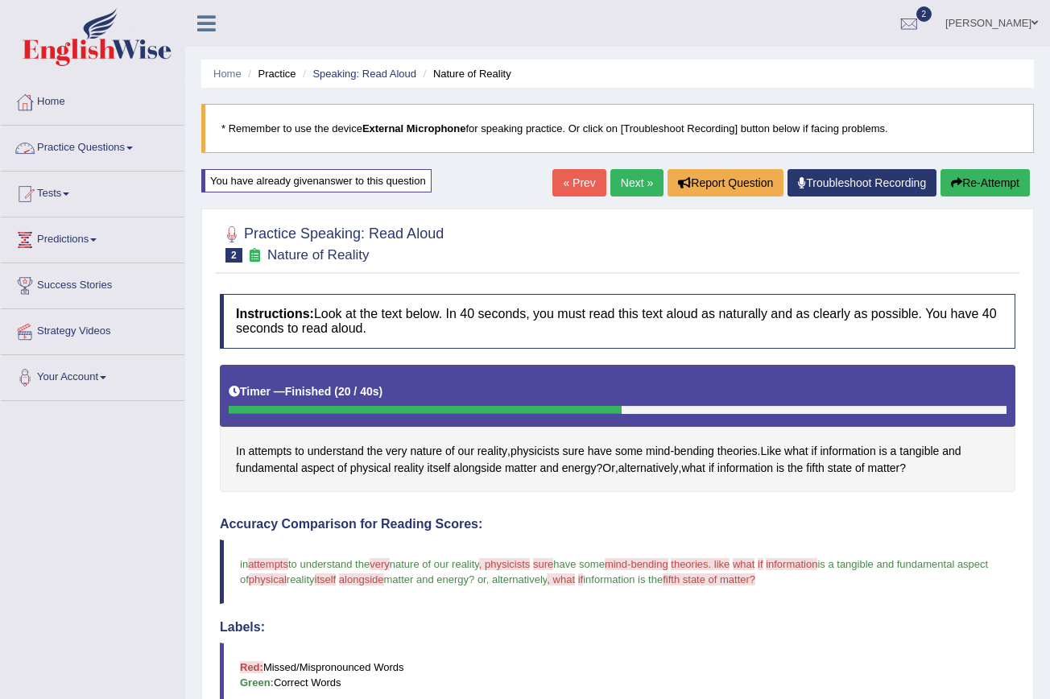
click at [133, 147] on span at bounding box center [129, 148] width 6 height 3
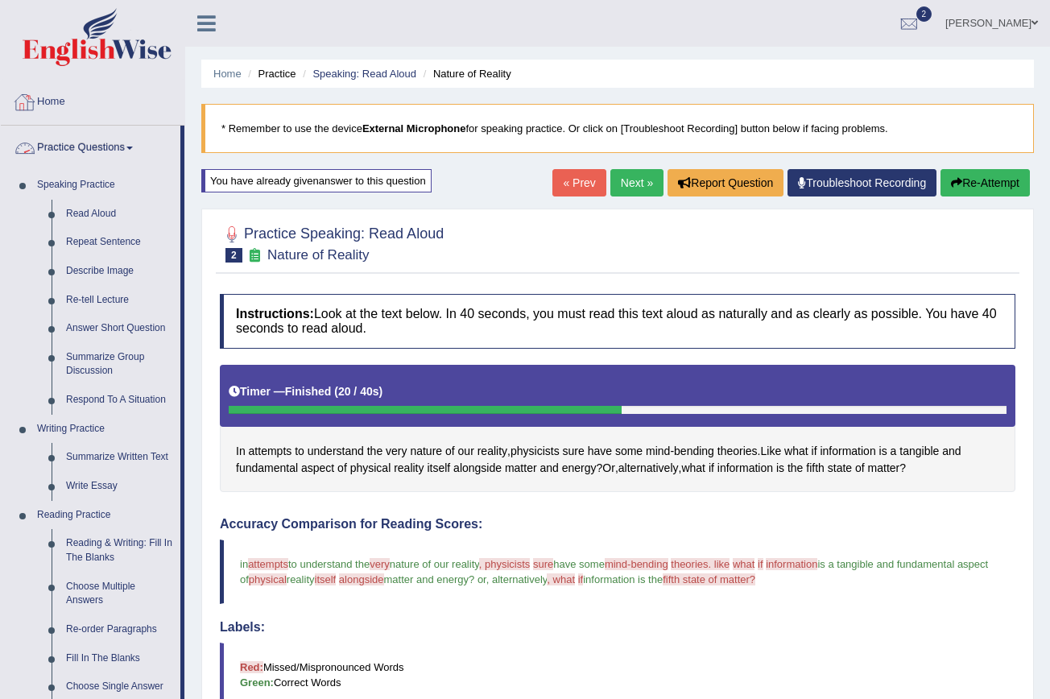
click at [133, 149] on span at bounding box center [129, 148] width 6 height 3
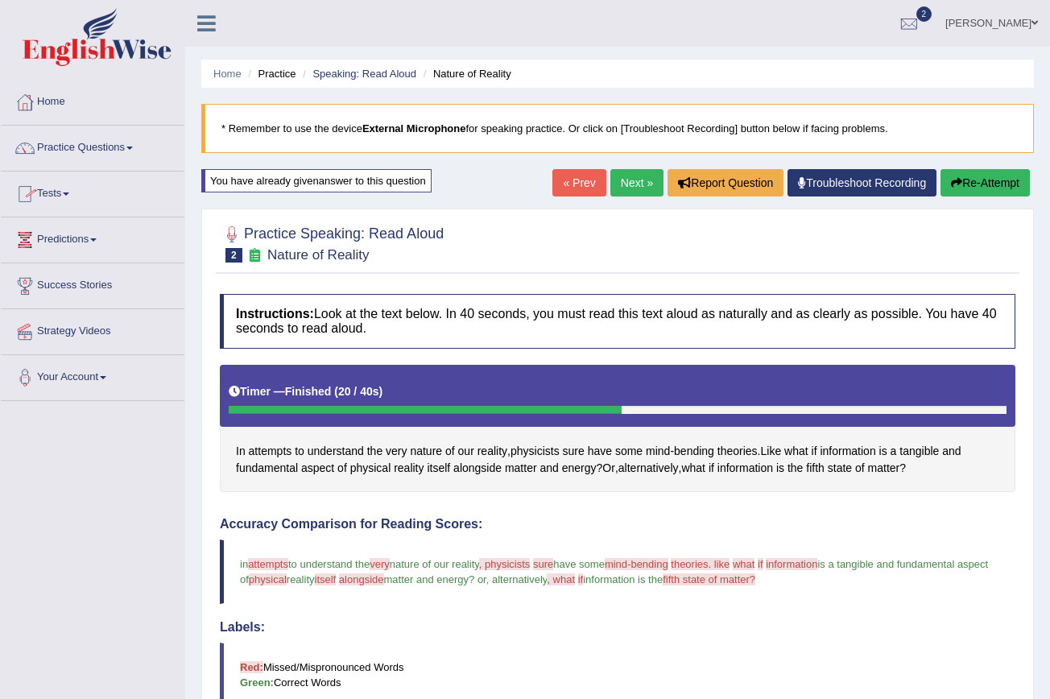
click at [76, 192] on link "Tests" at bounding box center [93, 191] width 184 height 40
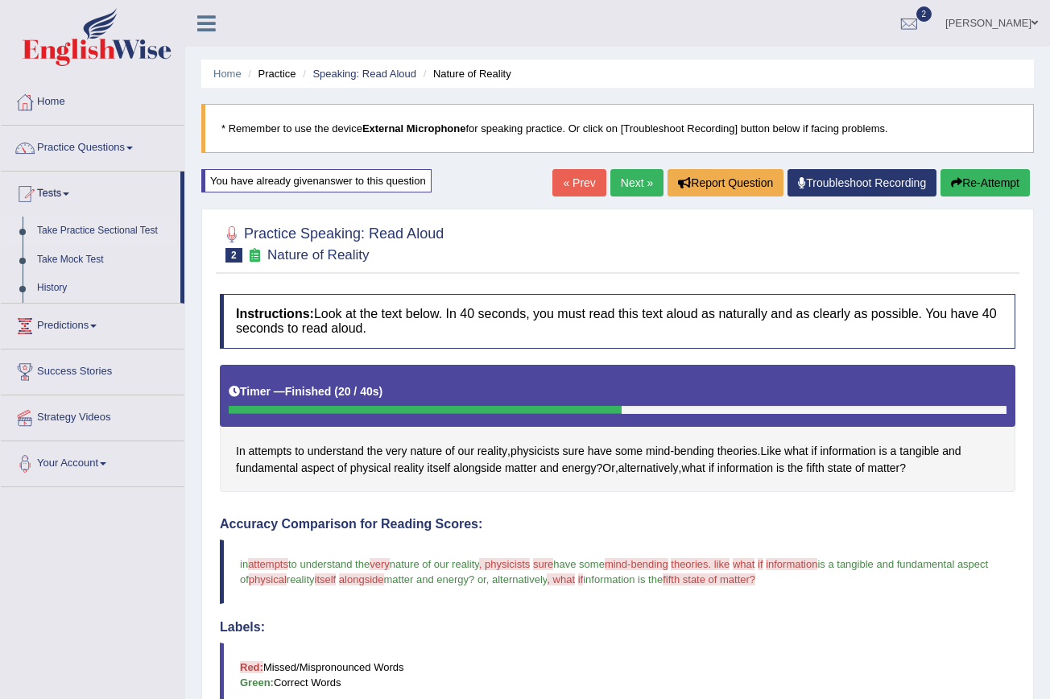
click at [140, 229] on link "Take Practice Sectional Test" at bounding box center [105, 231] width 151 height 29
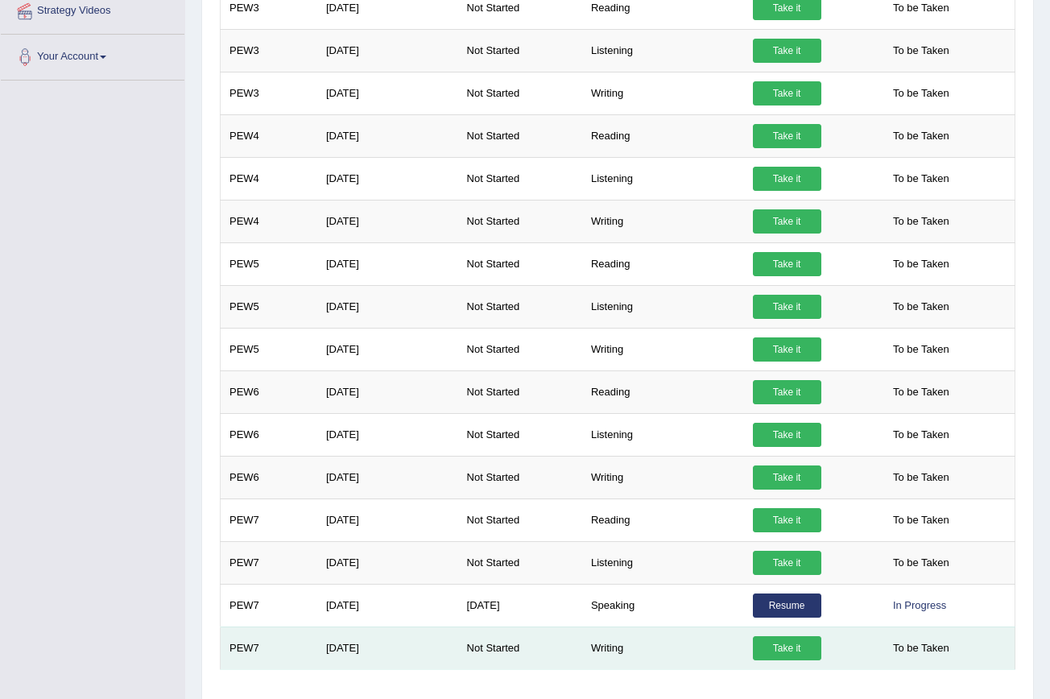
scroll to position [413, 0]
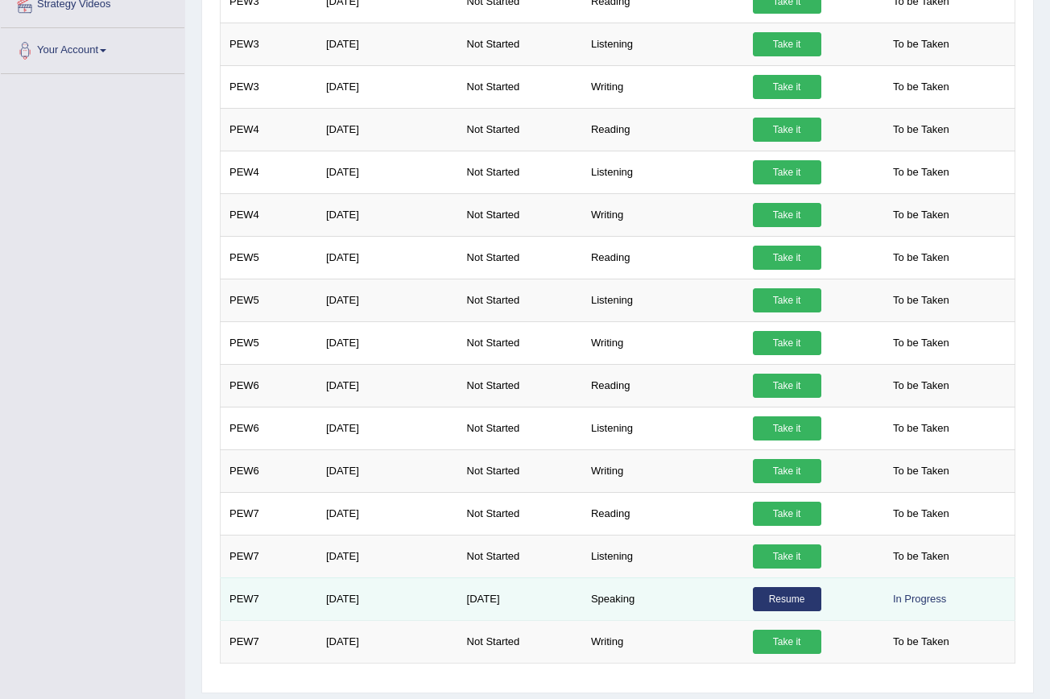
click at [787, 599] on link "Resume" at bounding box center [787, 599] width 68 height 24
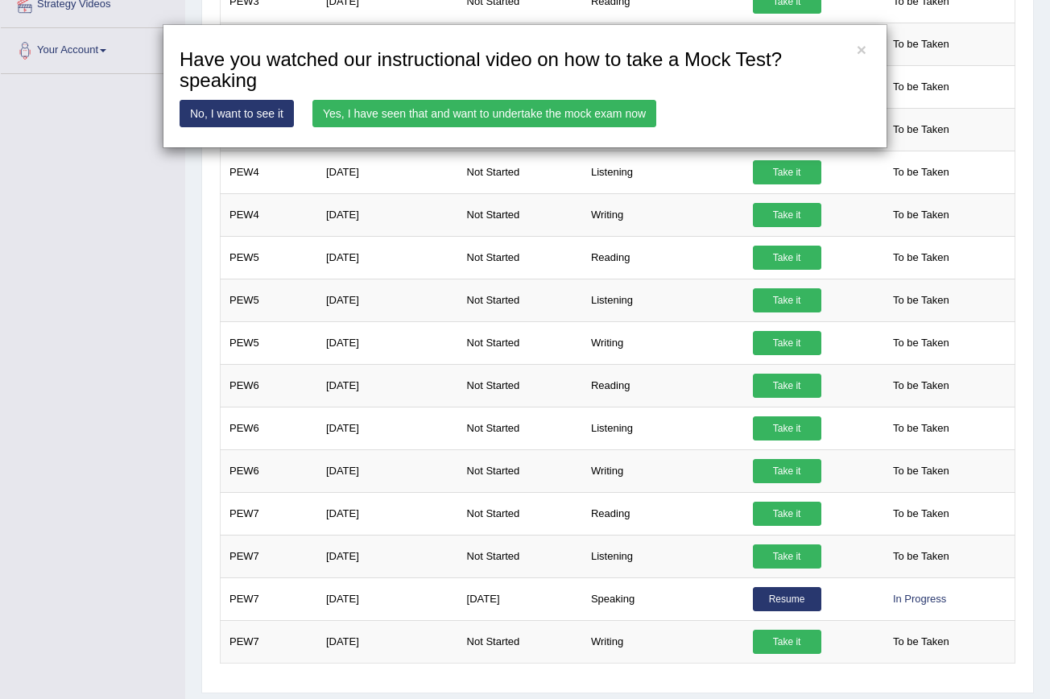
click at [502, 104] on link "Yes, I have seen that and want to undertake the mock exam now" at bounding box center [484, 113] width 344 height 27
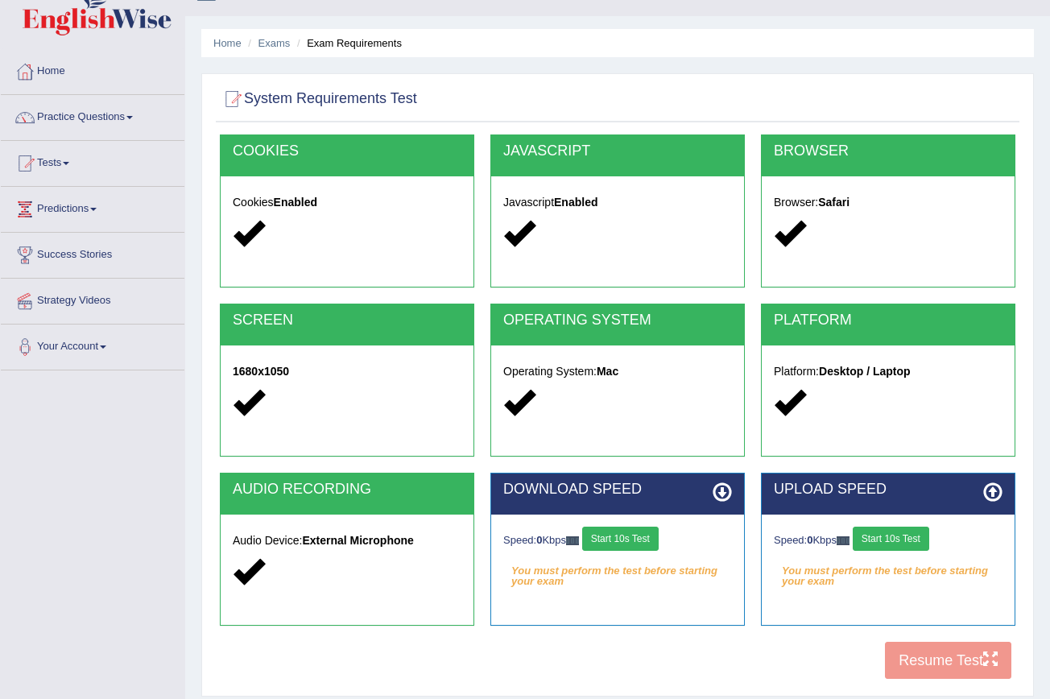
scroll to position [31, 0]
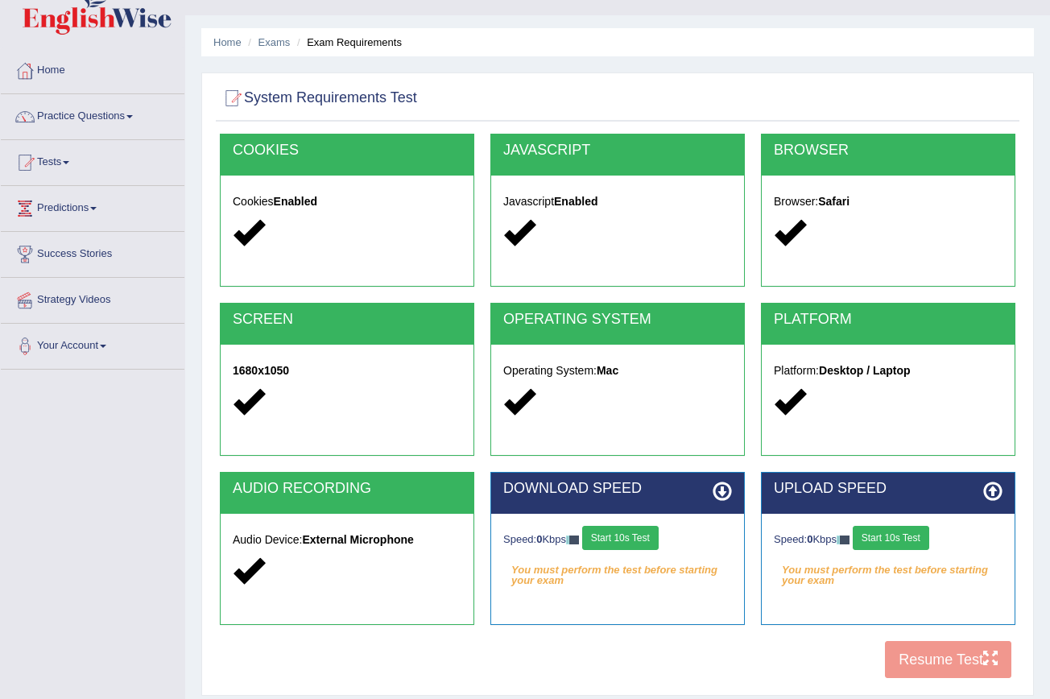
click at [622, 535] on button "Start 10s Test" at bounding box center [620, 538] width 76 height 24
click at [905, 541] on button "Start 10s Test" at bounding box center [891, 538] width 76 height 24
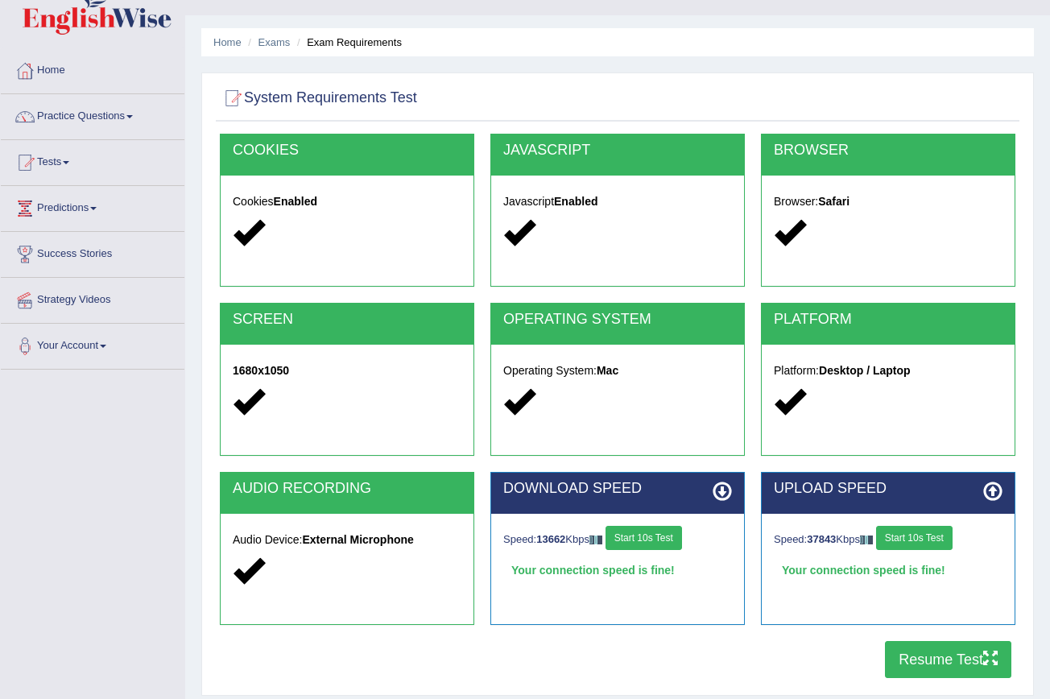
click at [936, 652] on button "Resume Test" at bounding box center [948, 659] width 126 height 37
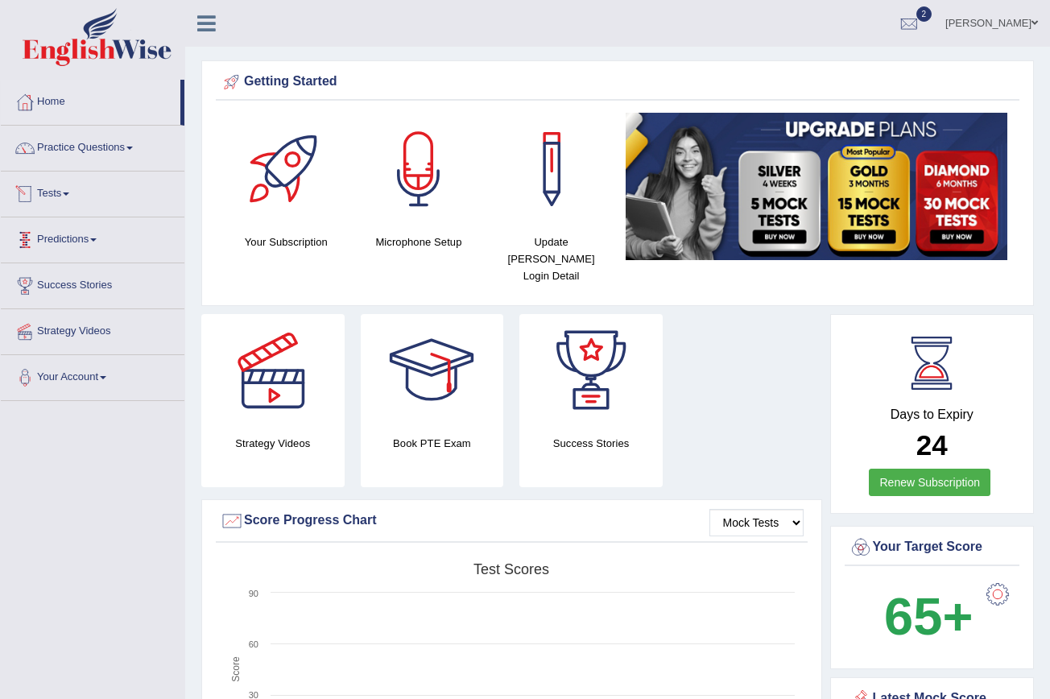
click at [69, 194] on span at bounding box center [66, 193] width 6 height 3
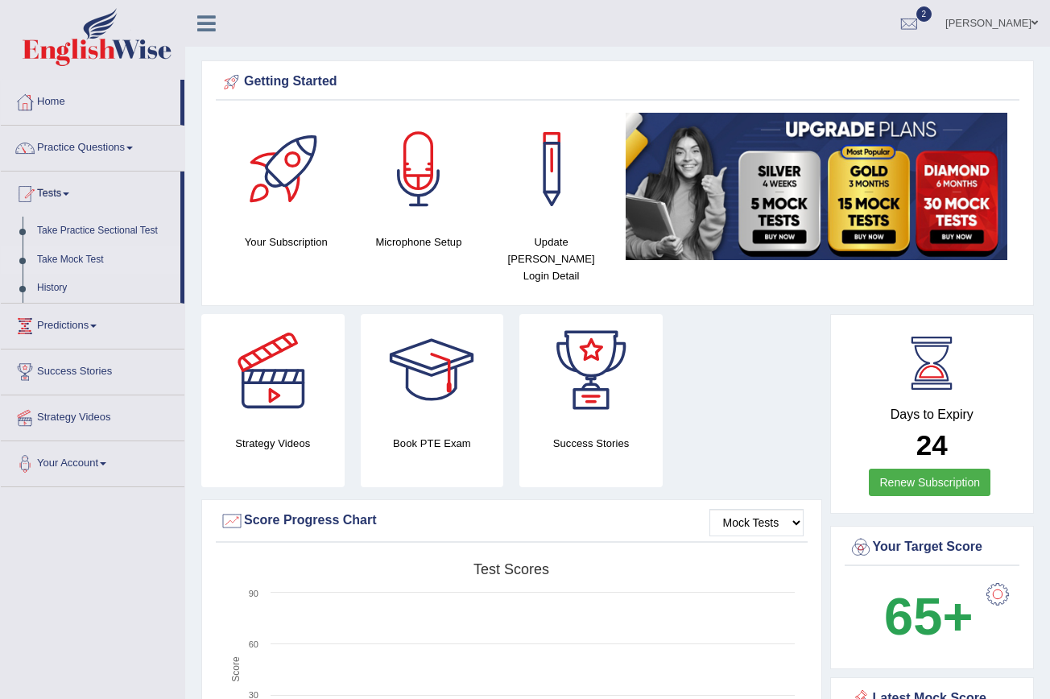
click at [101, 258] on link "Take Mock Test" at bounding box center [105, 260] width 151 height 29
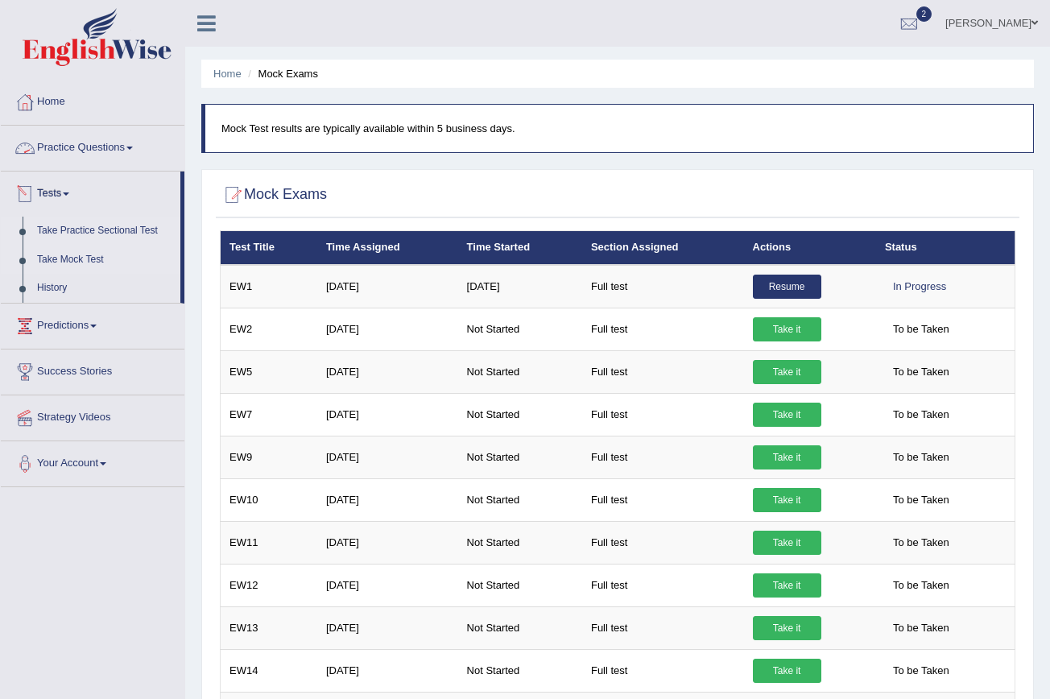
click at [139, 233] on link "Take Practice Sectional Test" at bounding box center [105, 231] width 151 height 29
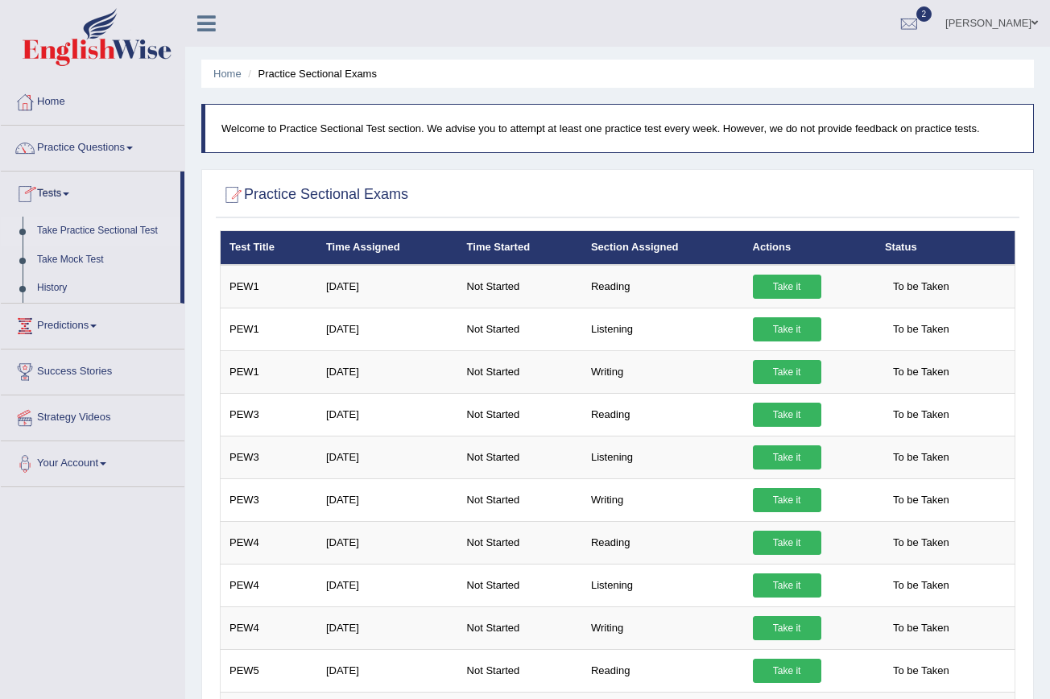
click at [158, 223] on link "Take Practice Sectional Test" at bounding box center [105, 231] width 151 height 29
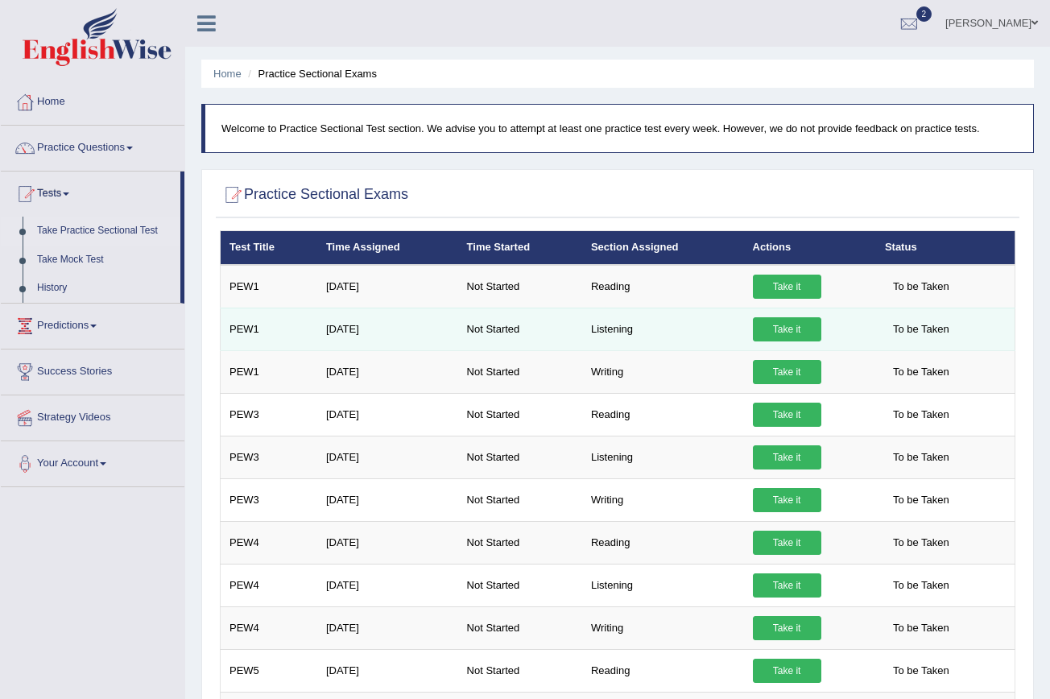
click at [781, 341] on td "Take it" at bounding box center [810, 329] width 132 height 43
click at [789, 329] on link "Take it" at bounding box center [787, 329] width 68 height 24
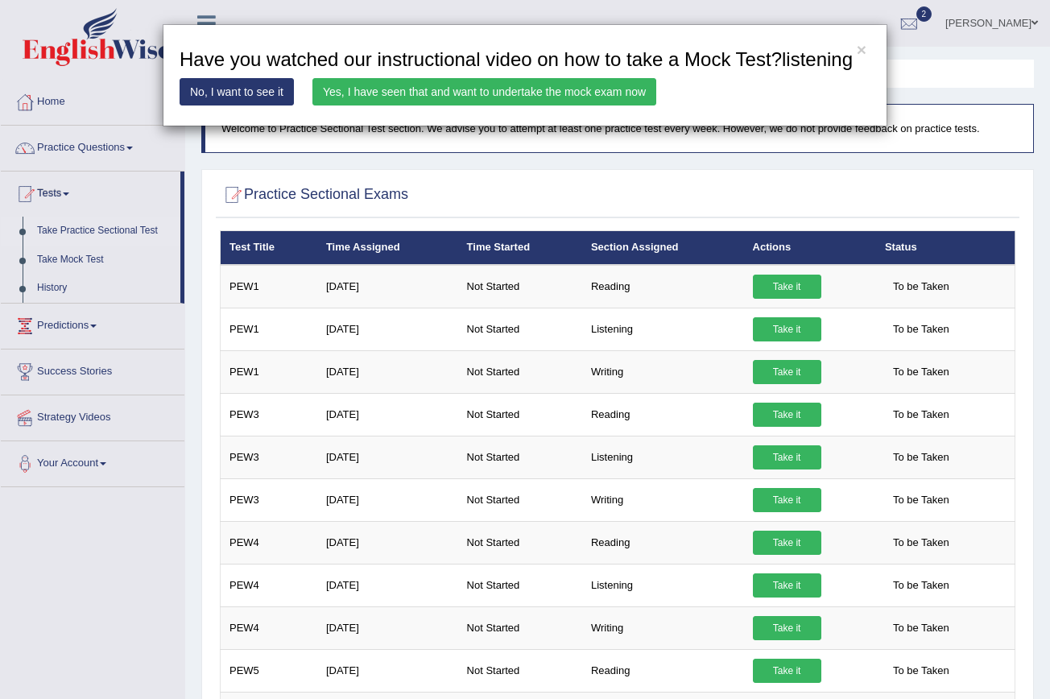
click at [510, 105] on link "Yes, I have seen that and want to undertake the mock exam now" at bounding box center [484, 91] width 344 height 27
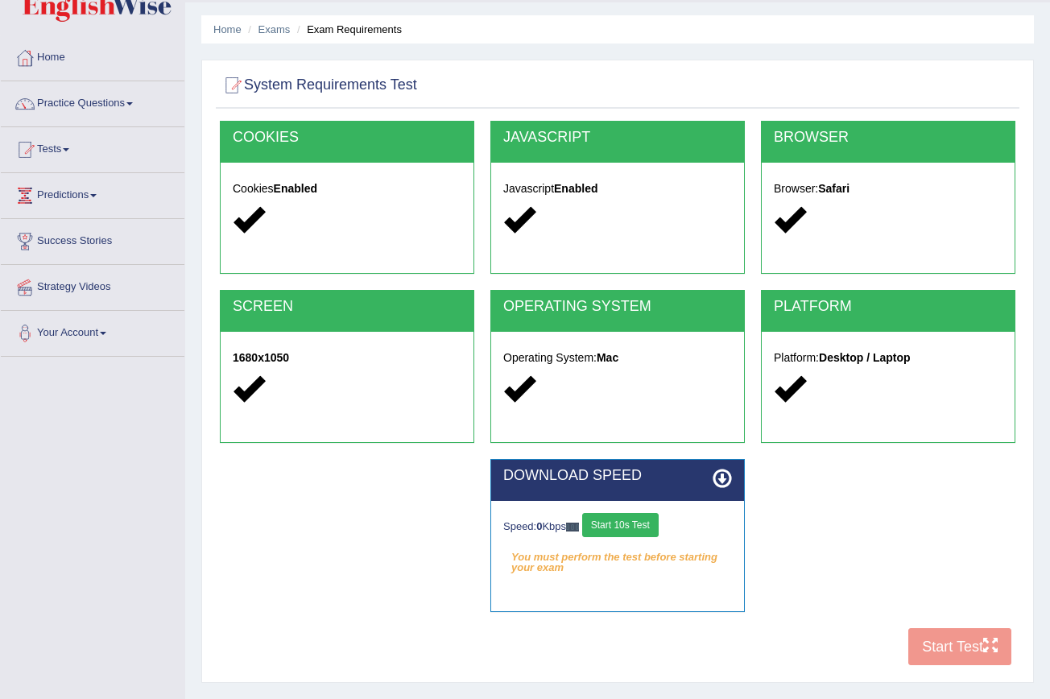
scroll to position [45, 0]
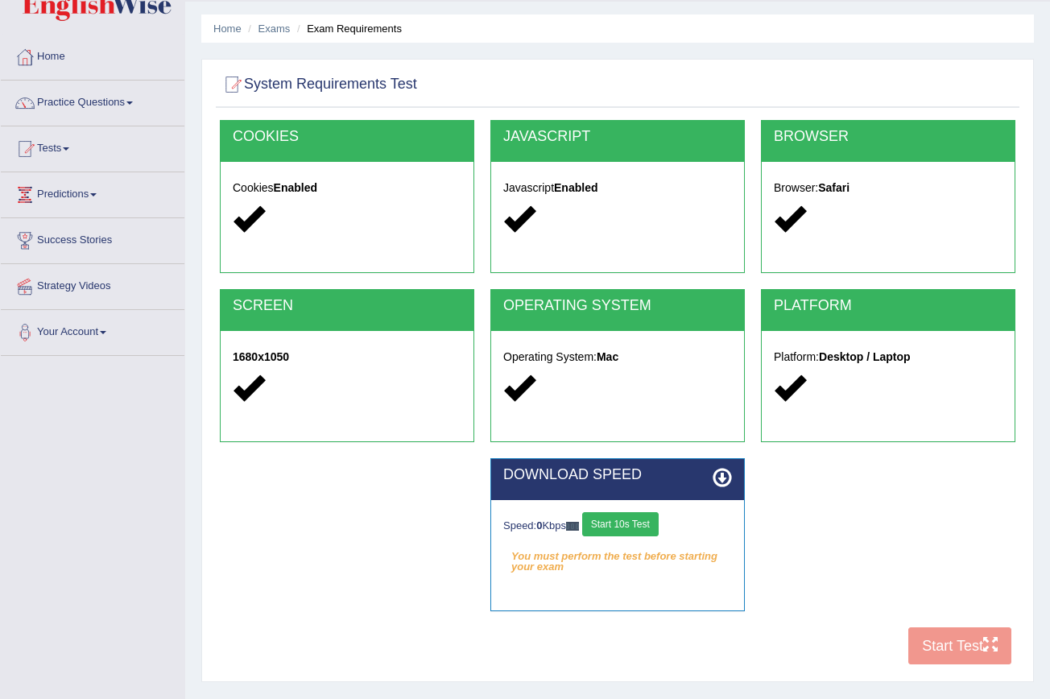
click at [636, 523] on button "Start 10s Test" at bounding box center [620, 524] width 76 height 24
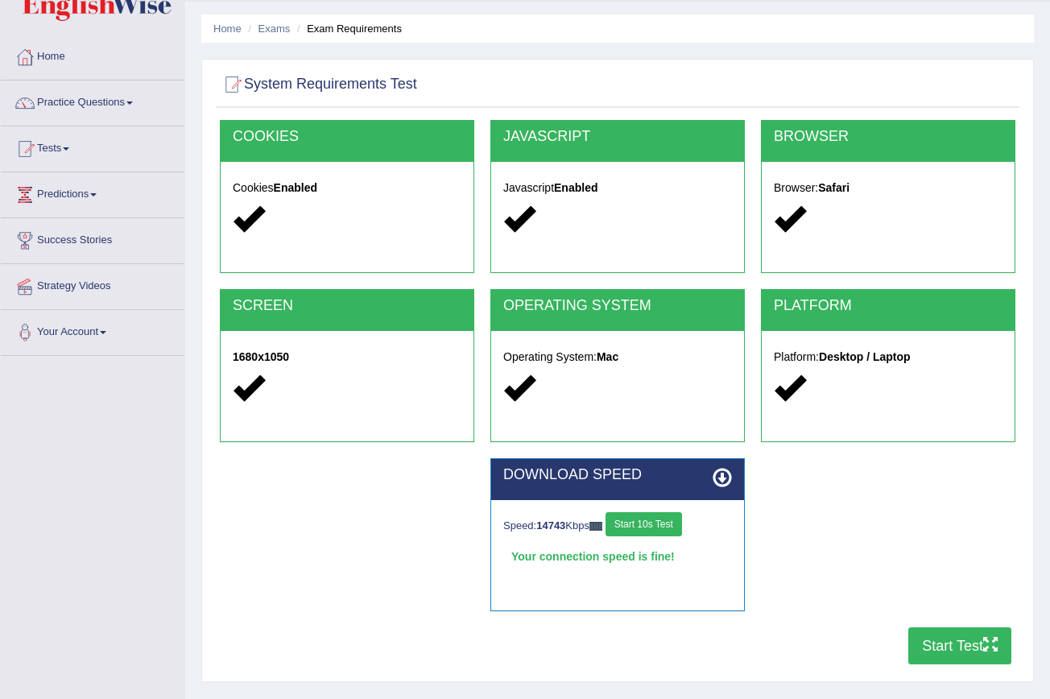
click at [977, 649] on button "Start Test" at bounding box center [959, 645] width 103 height 37
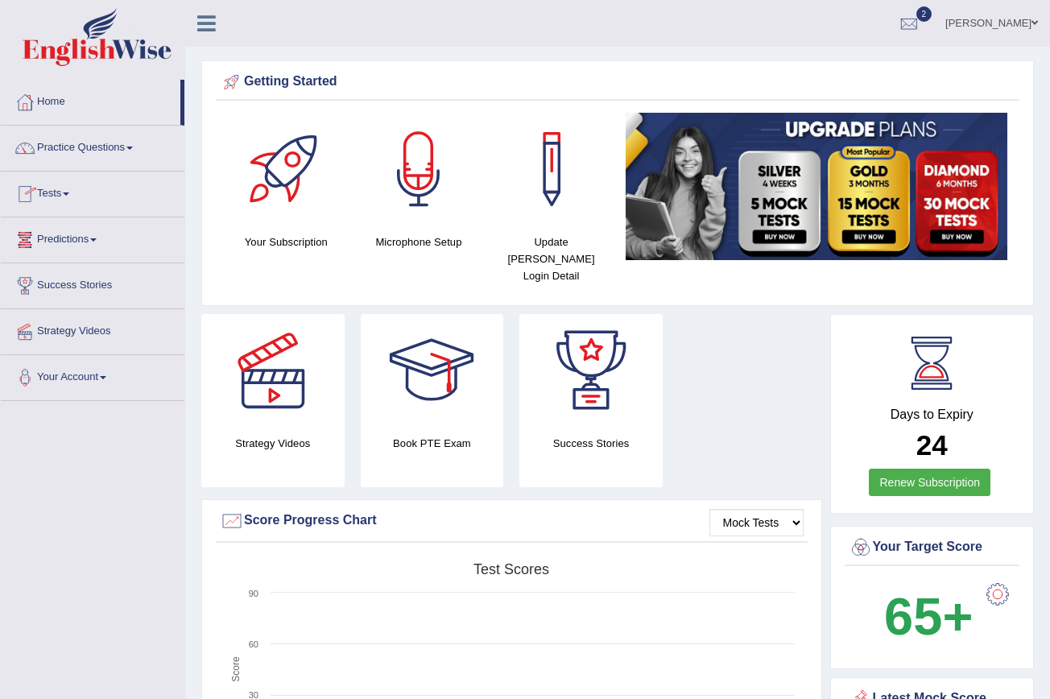
click at [74, 196] on link "Tests" at bounding box center [93, 191] width 184 height 40
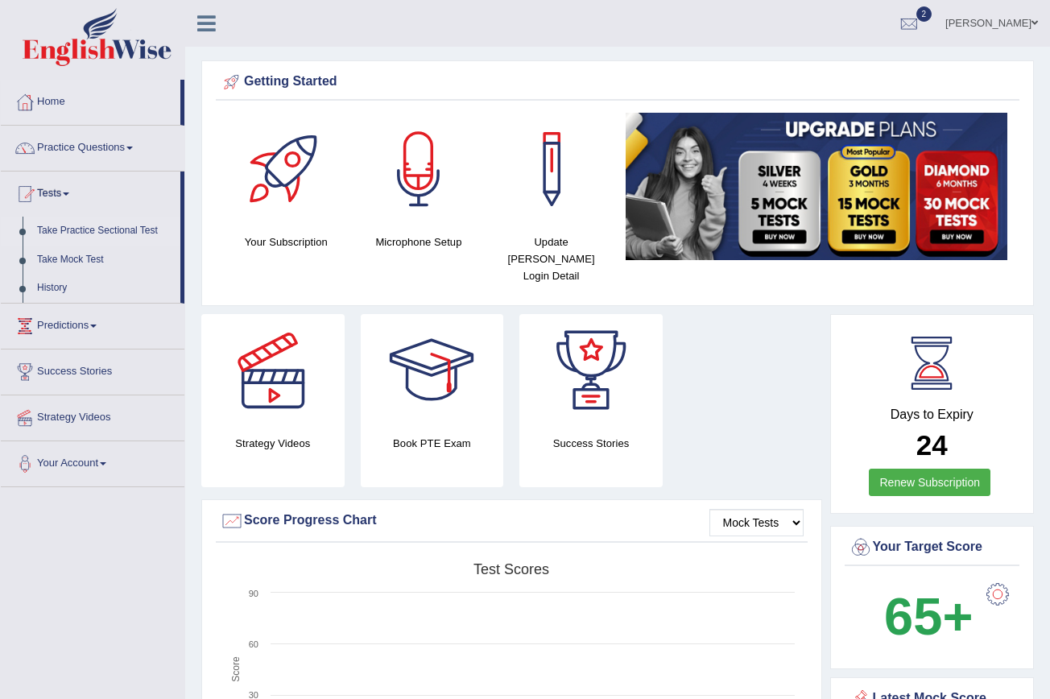
click at [111, 225] on link "Take Practice Sectional Test" at bounding box center [105, 231] width 151 height 29
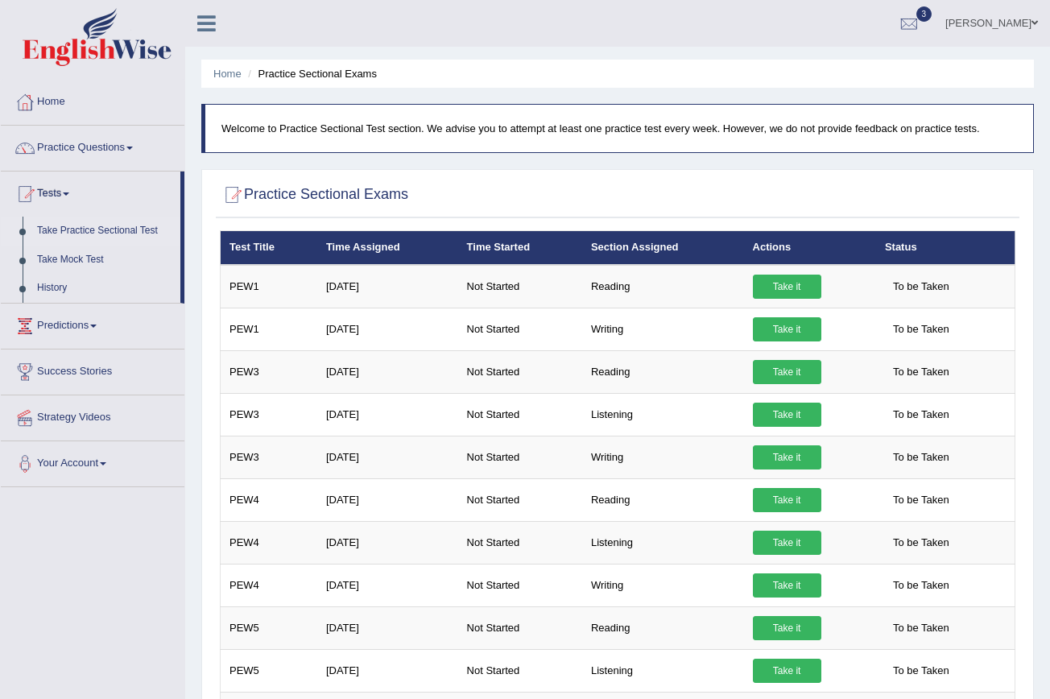
click at [650, 254] on th "Section Assigned" at bounding box center [663, 248] width 162 height 34
click at [102, 318] on link "Predictions" at bounding box center [93, 324] width 184 height 40
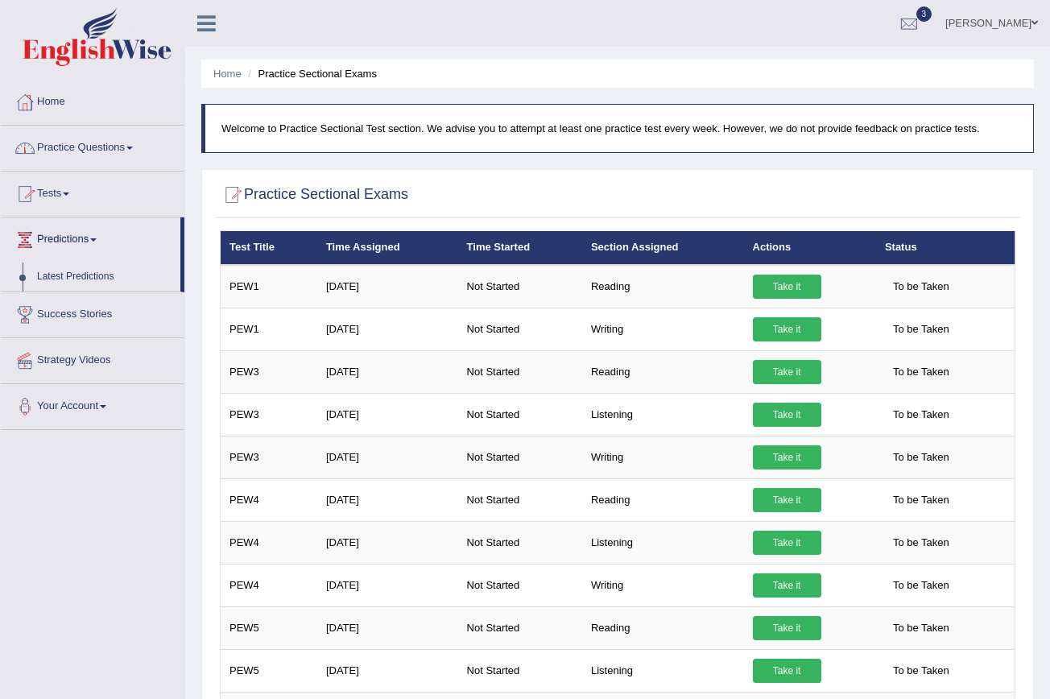
click at [76, 188] on link "Tests" at bounding box center [93, 191] width 184 height 40
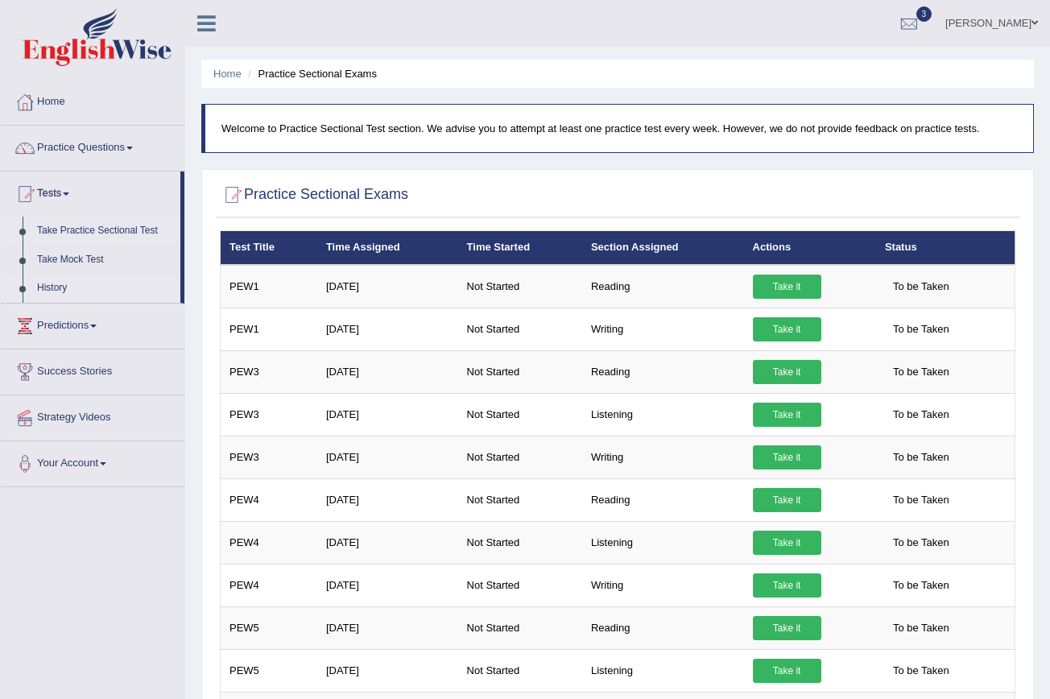
click at [69, 279] on link "History" at bounding box center [105, 288] width 151 height 29
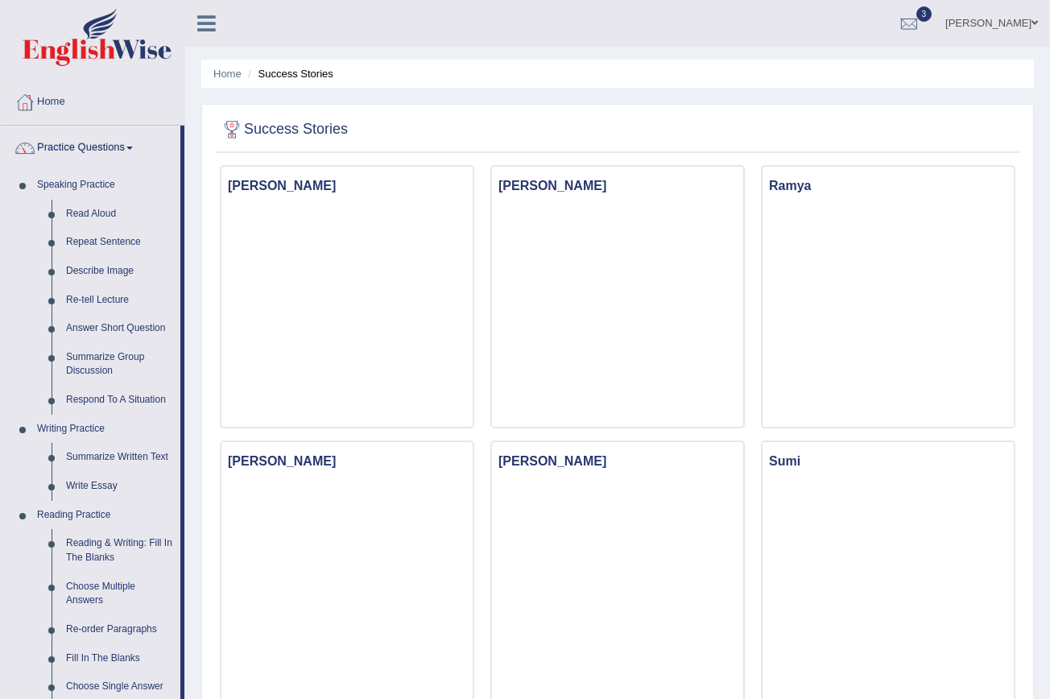
click at [133, 149] on span at bounding box center [129, 148] width 6 height 3
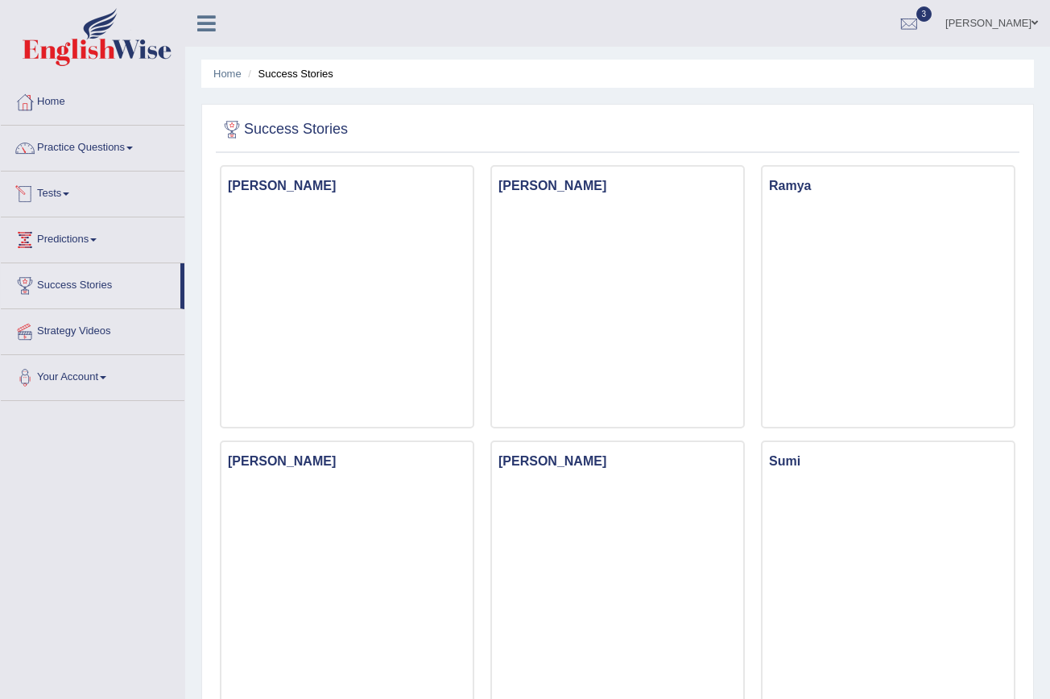
click at [74, 189] on link "Tests" at bounding box center [93, 191] width 184 height 40
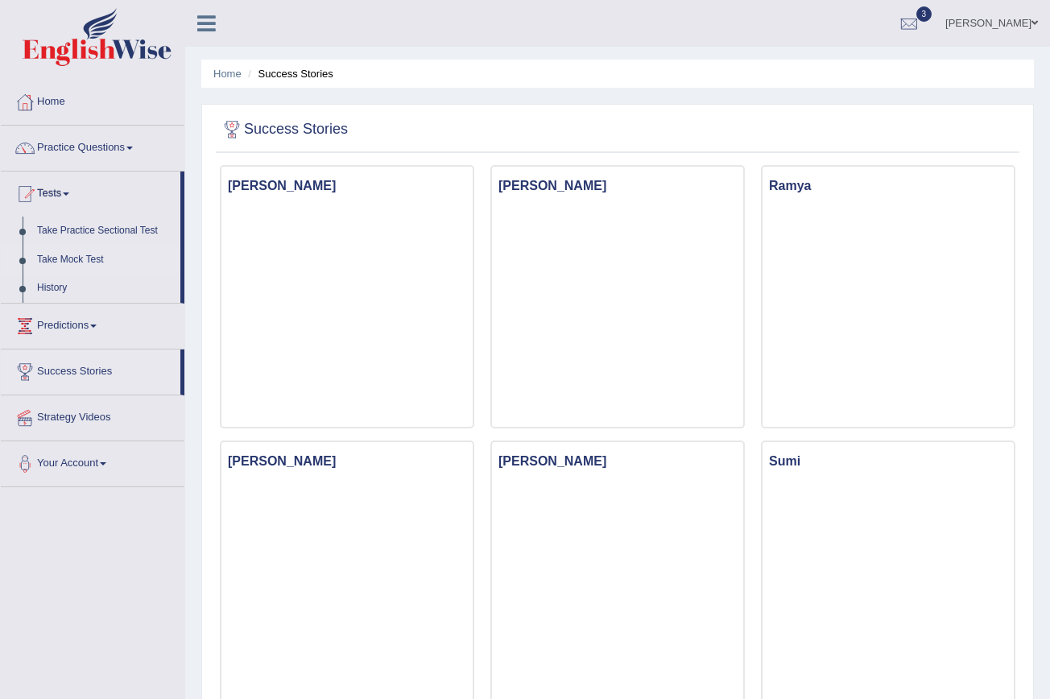
click at [100, 256] on link "Take Mock Test" at bounding box center [105, 260] width 151 height 29
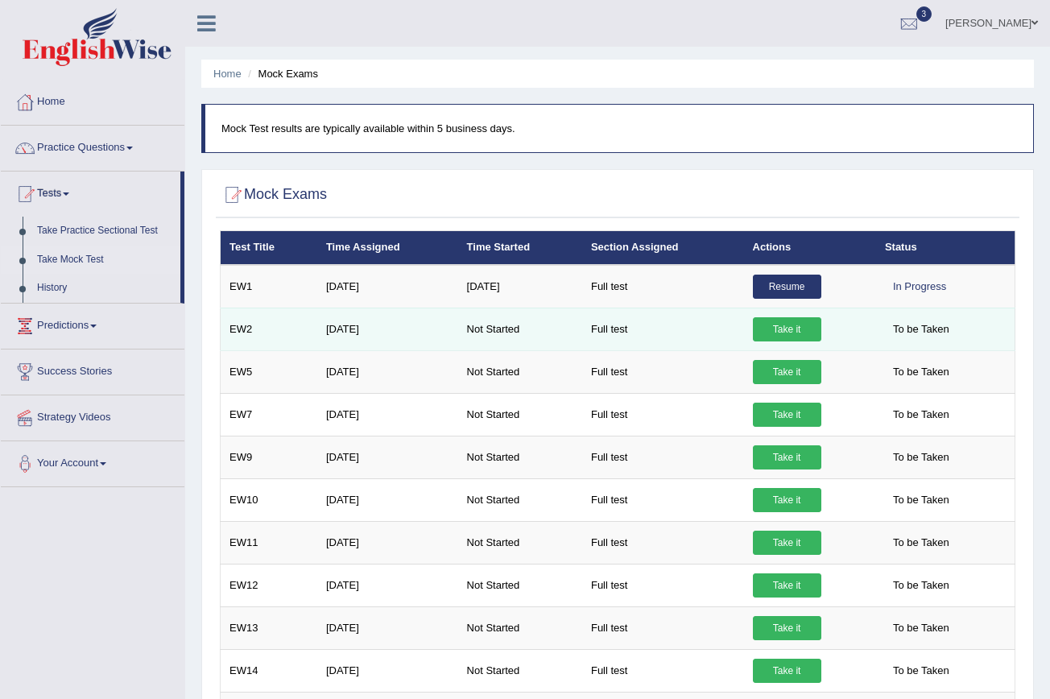
click at [775, 340] on link "Take it" at bounding box center [787, 329] width 68 height 24
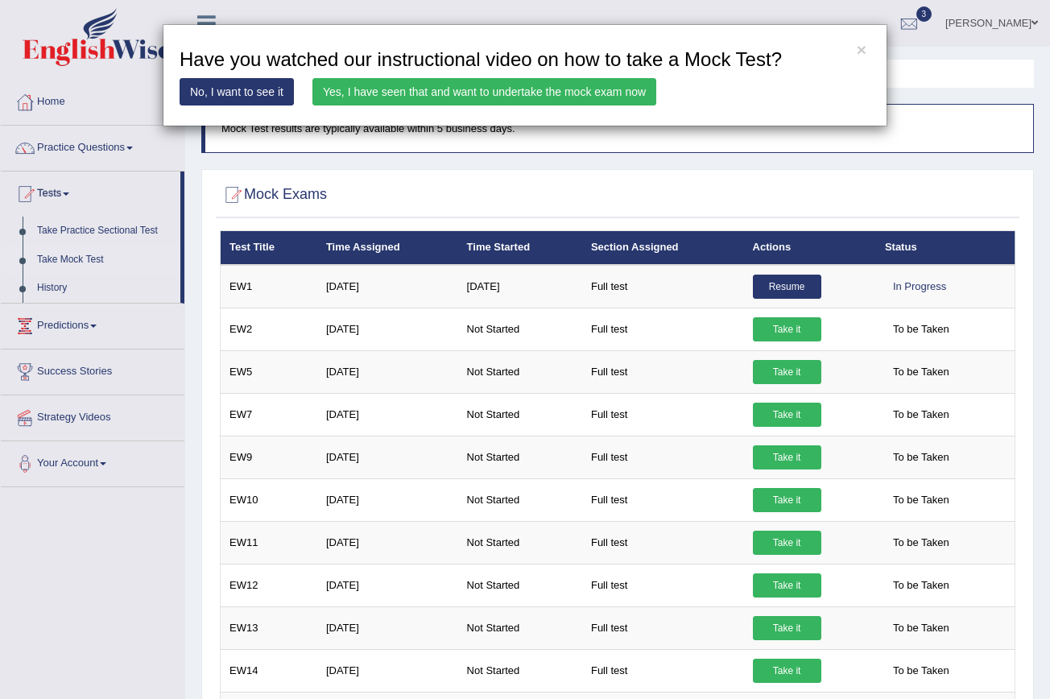
click at [578, 82] on link "Yes, I have seen that and want to undertake the mock exam now" at bounding box center [484, 91] width 344 height 27
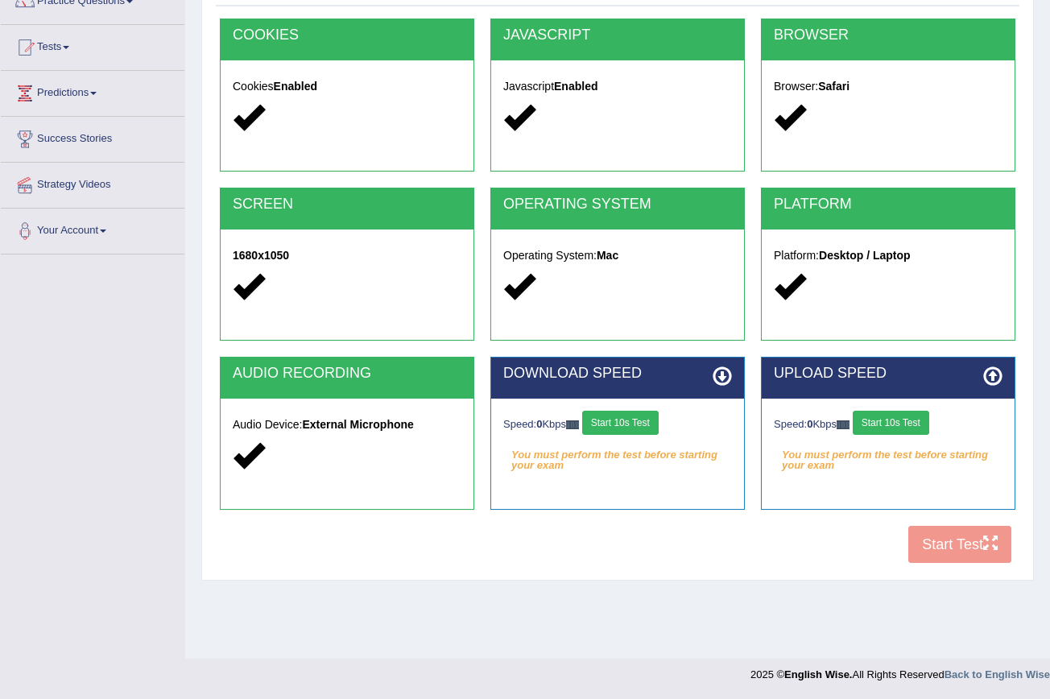
scroll to position [147, 0]
click at [622, 419] on button "Start 10s Test" at bounding box center [620, 423] width 76 height 24
click at [884, 421] on button "Start 10s Test" at bounding box center [891, 423] width 76 height 24
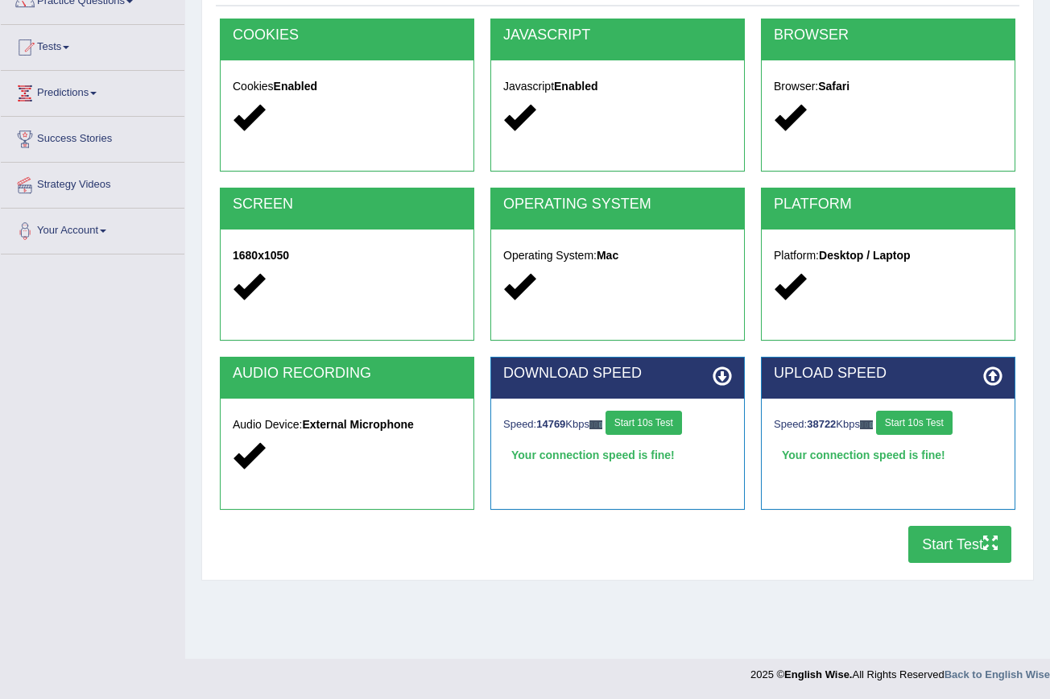
click at [940, 546] on button "Start Test" at bounding box center [959, 544] width 103 height 37
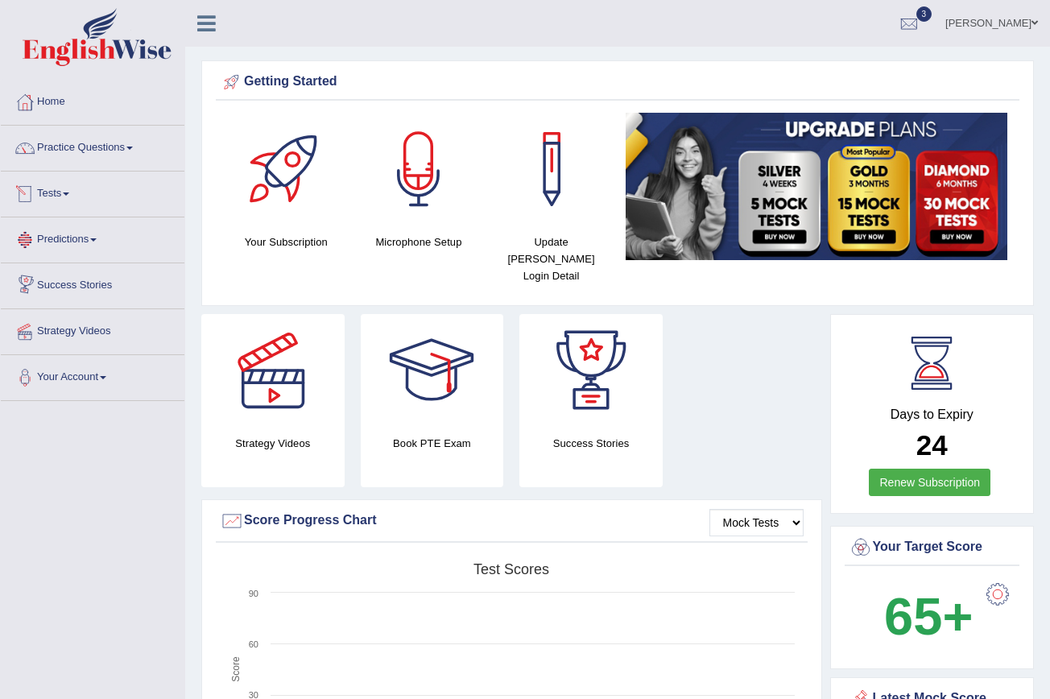
click at [68, 190] on link "Tests" at bounding box center [93, 191] width 184 height 40
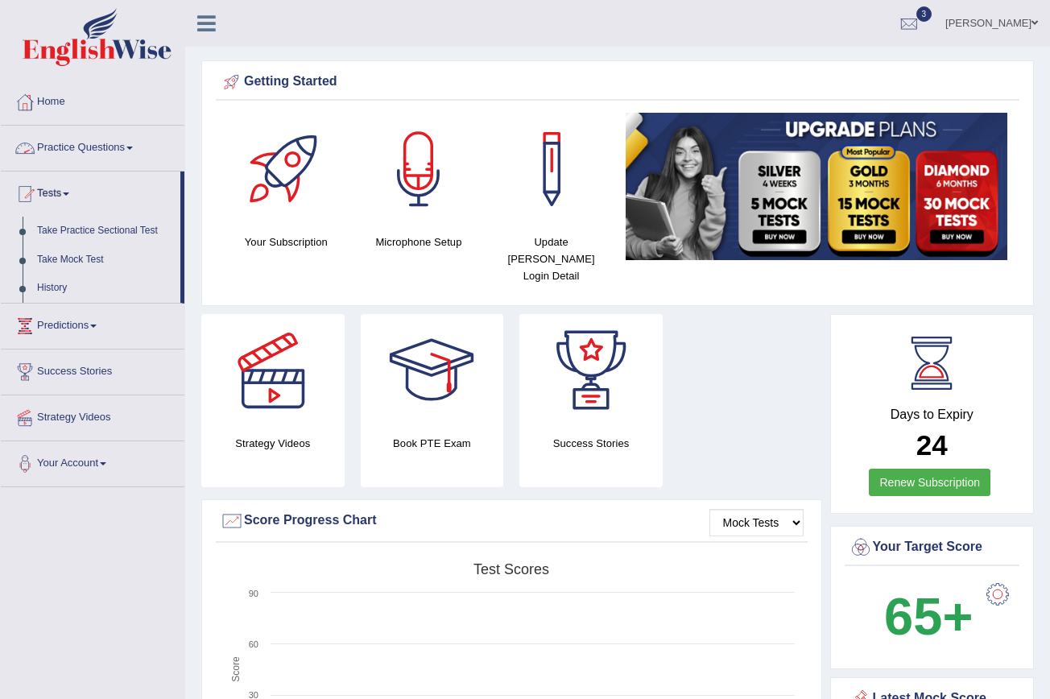
click at [136, 144] on link "Practice Questions" at bounding box center [93, 146] width 184 height 40
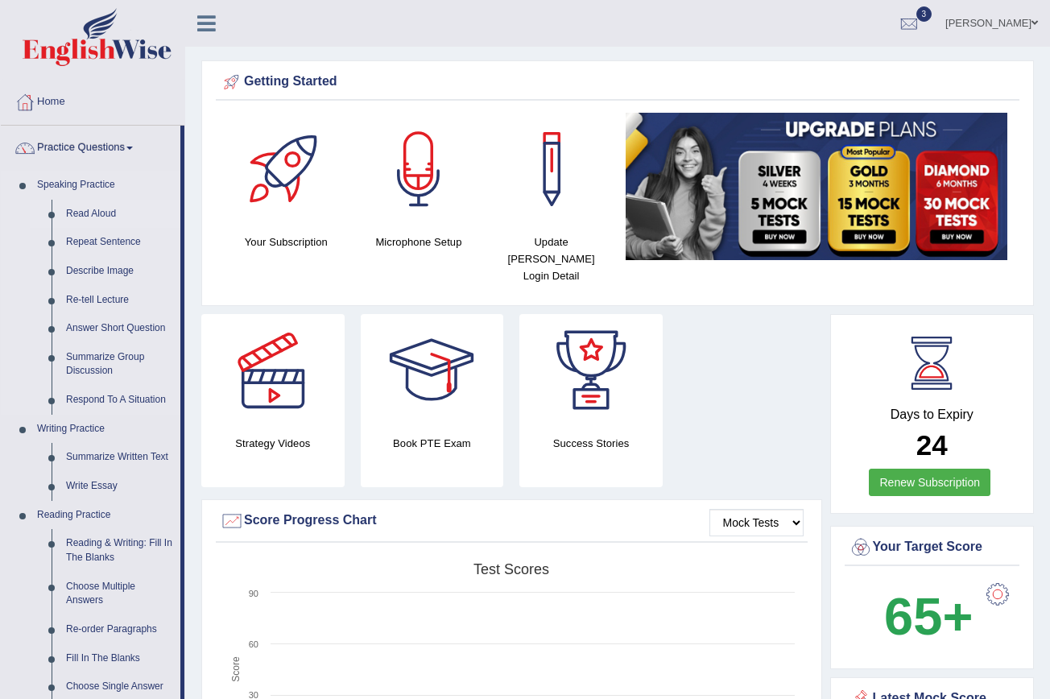
click at [122, 208] on link "Read Aloud" at bounding box center [120, 214] width 122 height 29
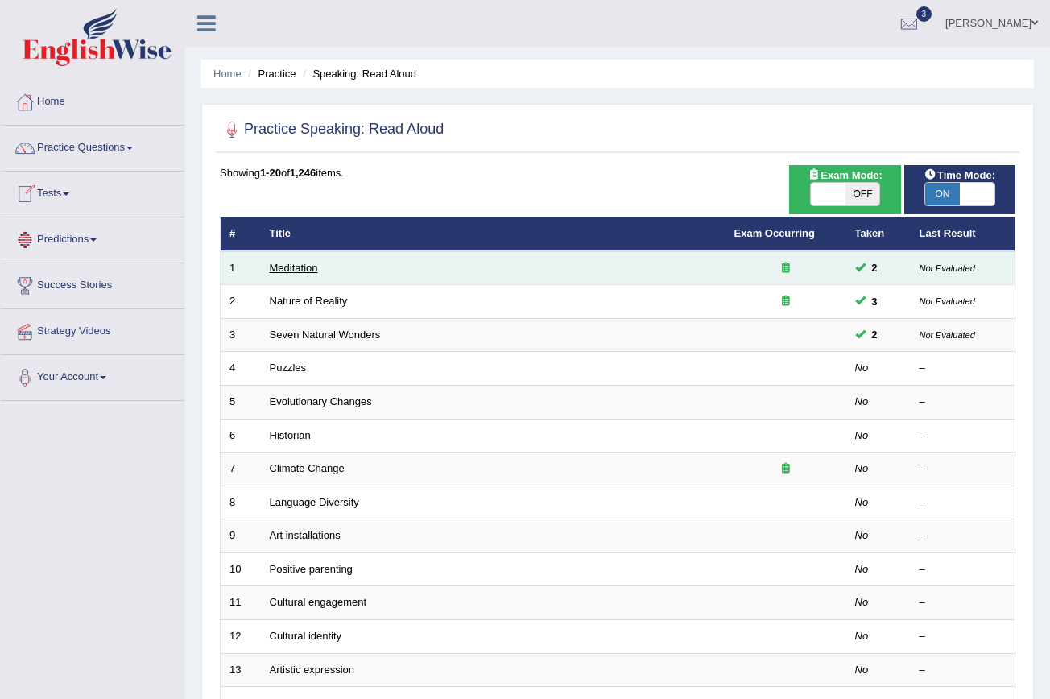
click at [295, 267] on link "Meditation" at bounding box center [294, 268] width 48 height 12
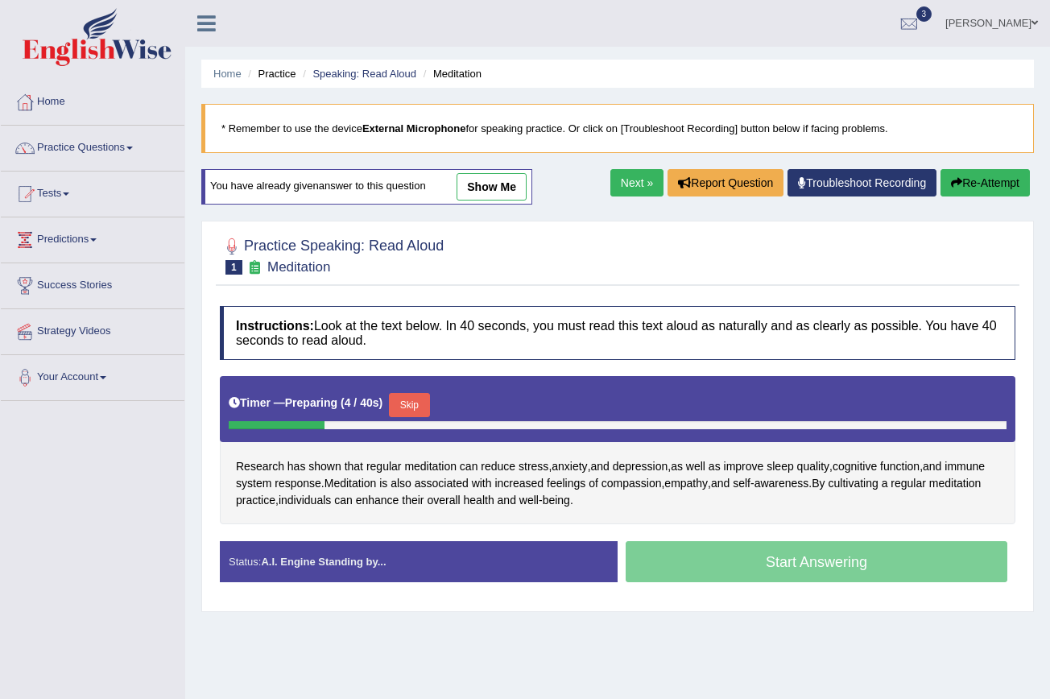
click at [412, 393] on button "Skip" at bounding box center [409, 405] width 40 height 24
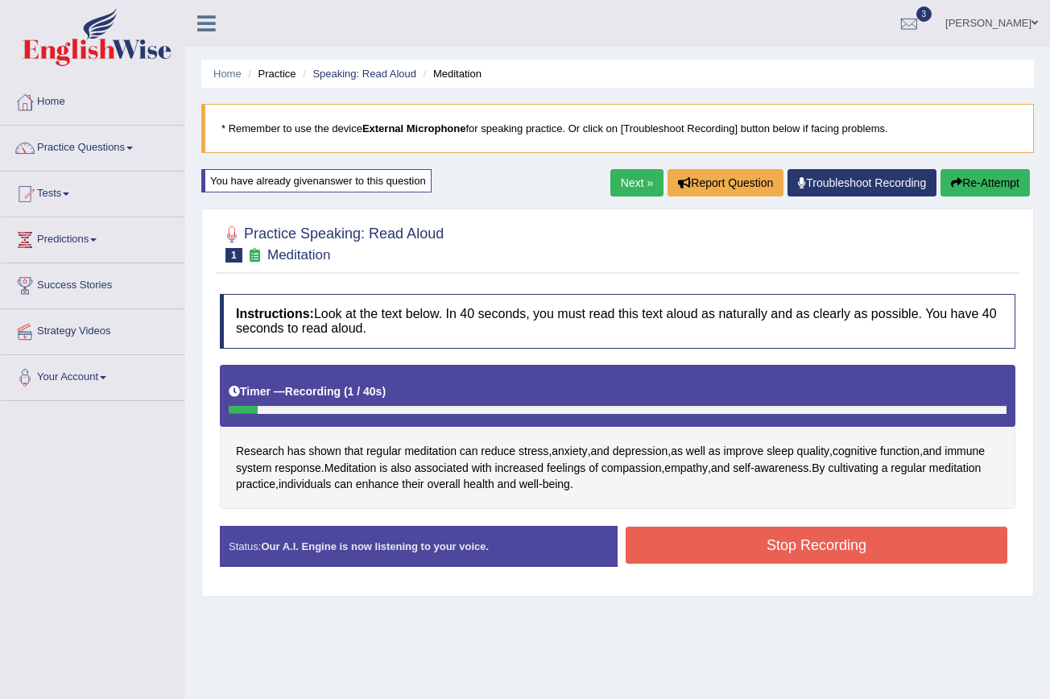
click at [810, 181] on link "Troubleshoot Recording" at bounding box center [861, 182] width 149 height 27
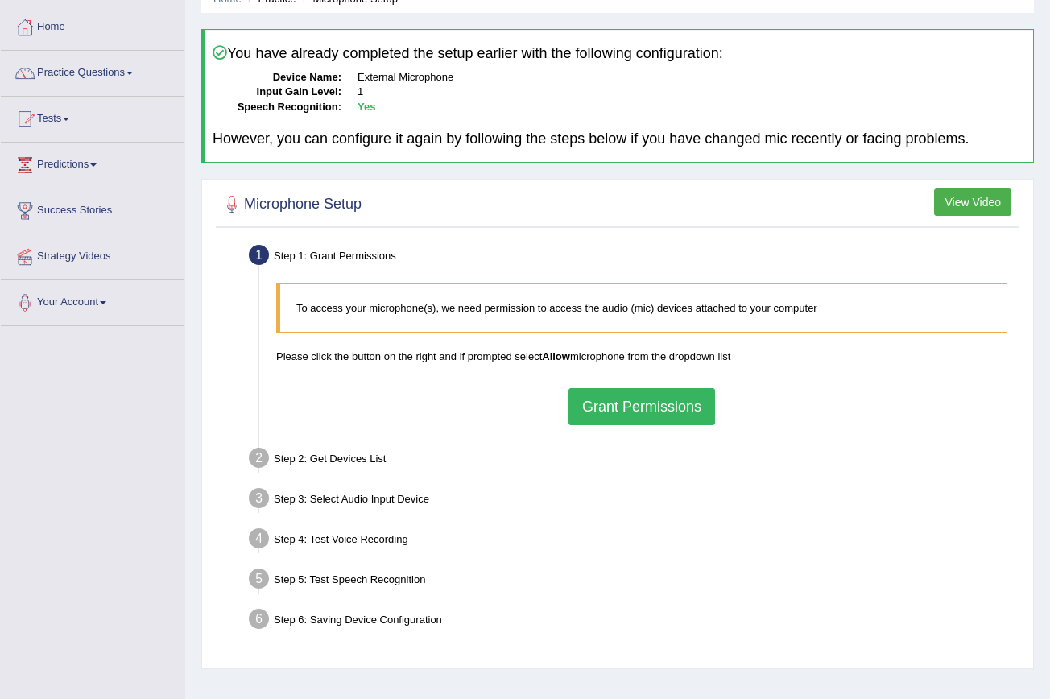
scroll to position [76, 0]
click at [684, 397] on button "Grant Permissions" at bounding box center [641, 405] width 147 height 37
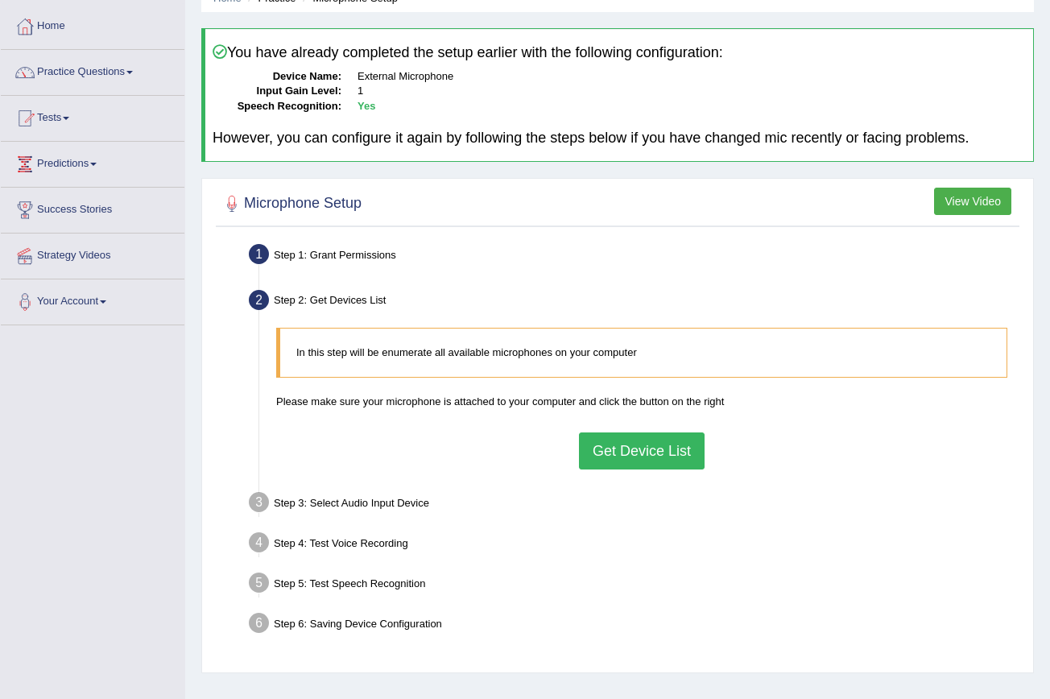
click at [675, 435] on button "Get Device List" at bounding box center [642, 450] width 126 height 37
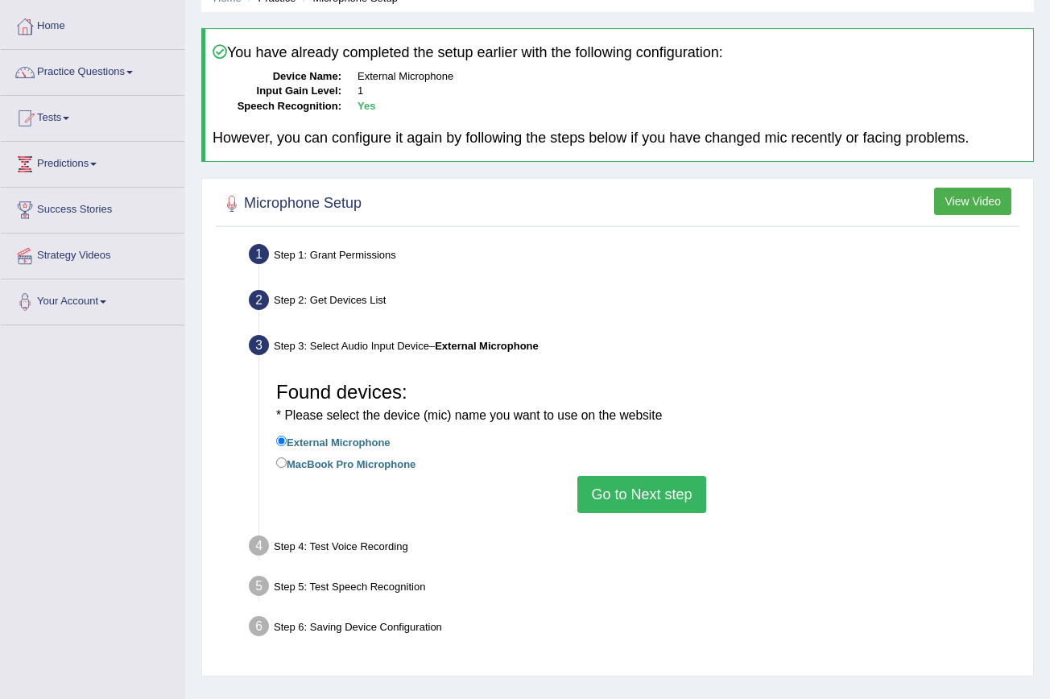
click at [653, 481] on button "Go to Next step" at bounding box center [641, 494] width 128 height 37
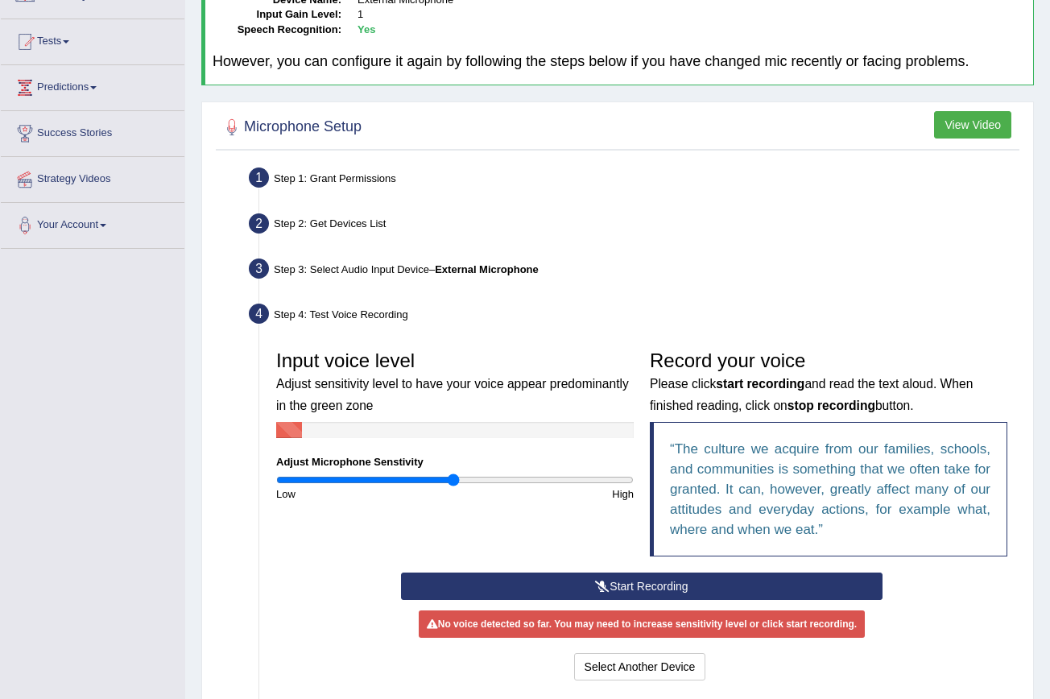
scroll to position [155, 0]
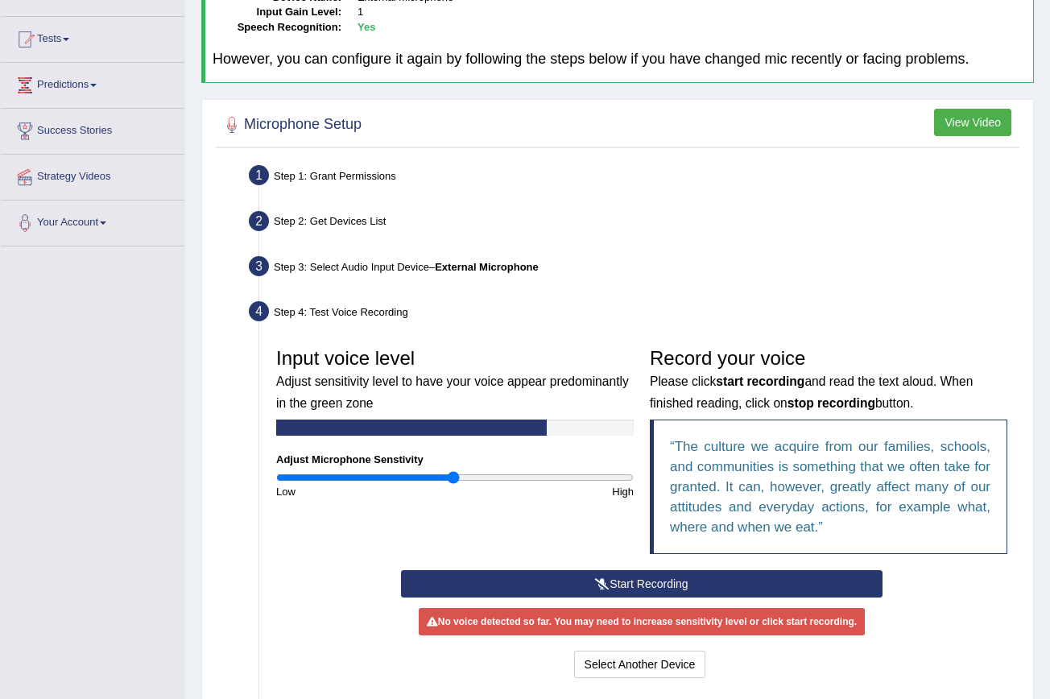
click at [656, 585] on button "Start Recording" at bounding box center [642, 583] width 482 height 27
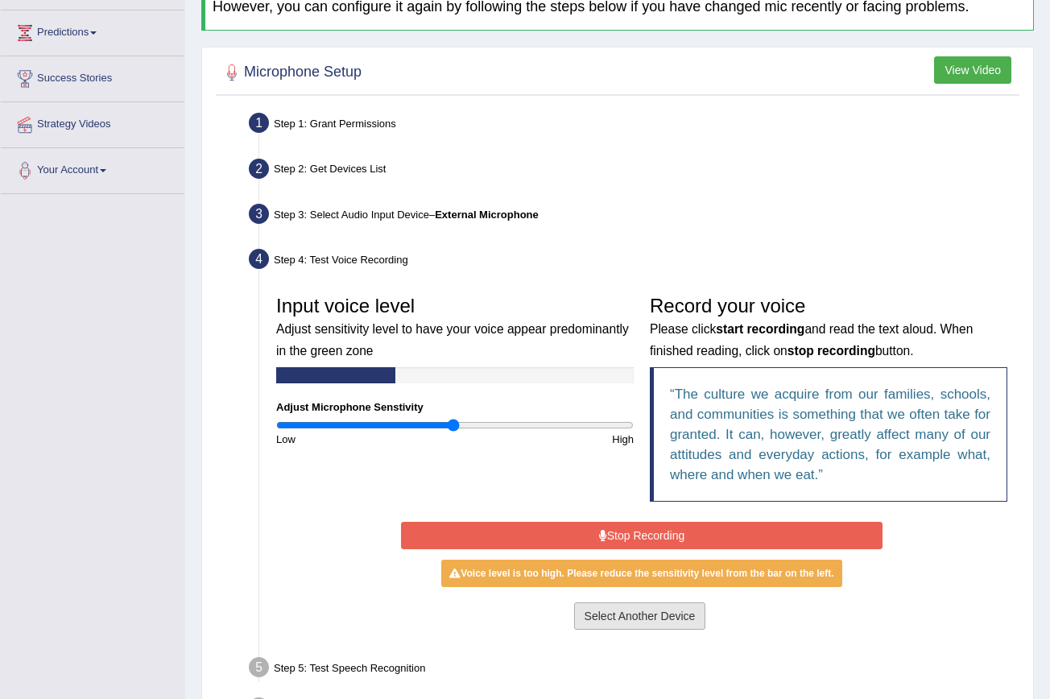
scroll to position [212, 0]
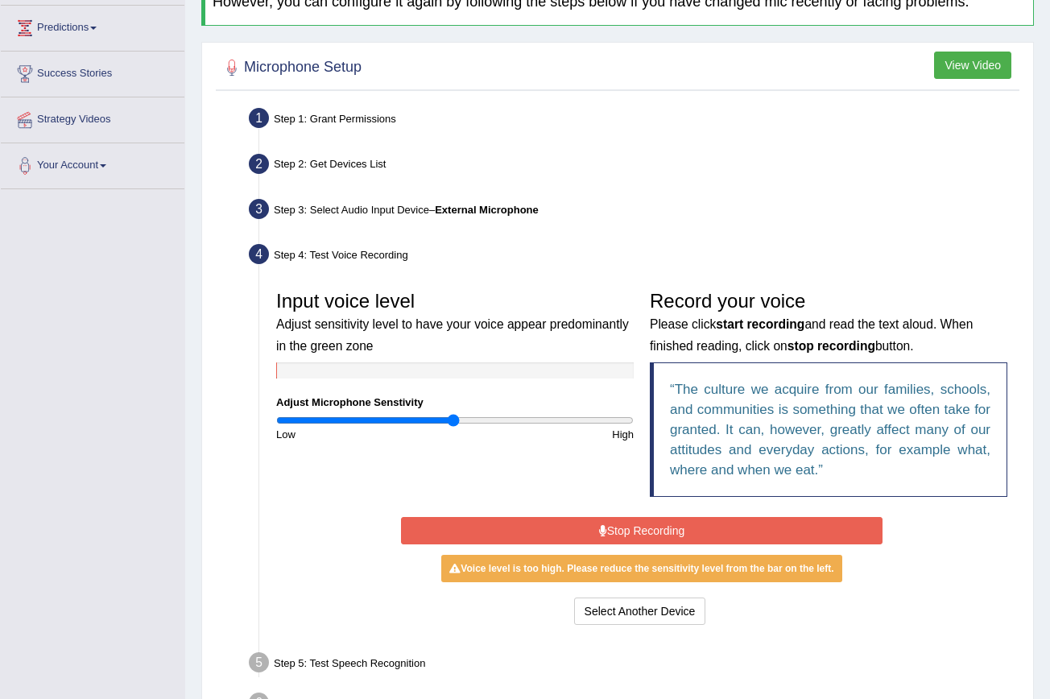
click at [630, 518] on button "Stop Recording" at bounding box center [642, 530] width 482 height 27
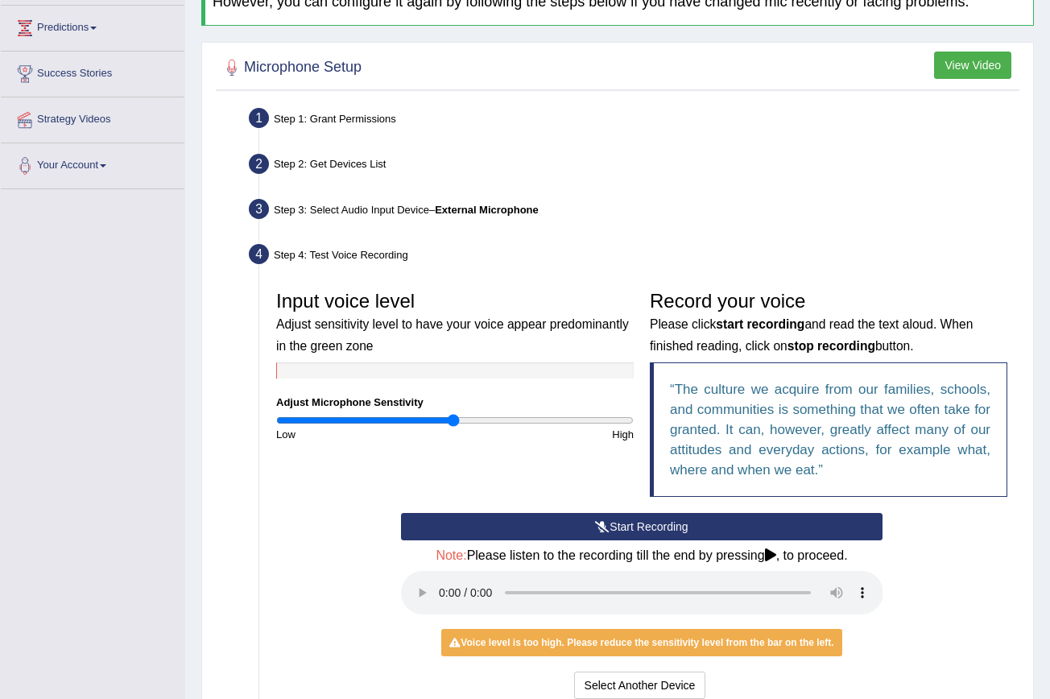
click at [630, 518] on button "Start Recording" at bounding box center [642, 526] width 482 height 27
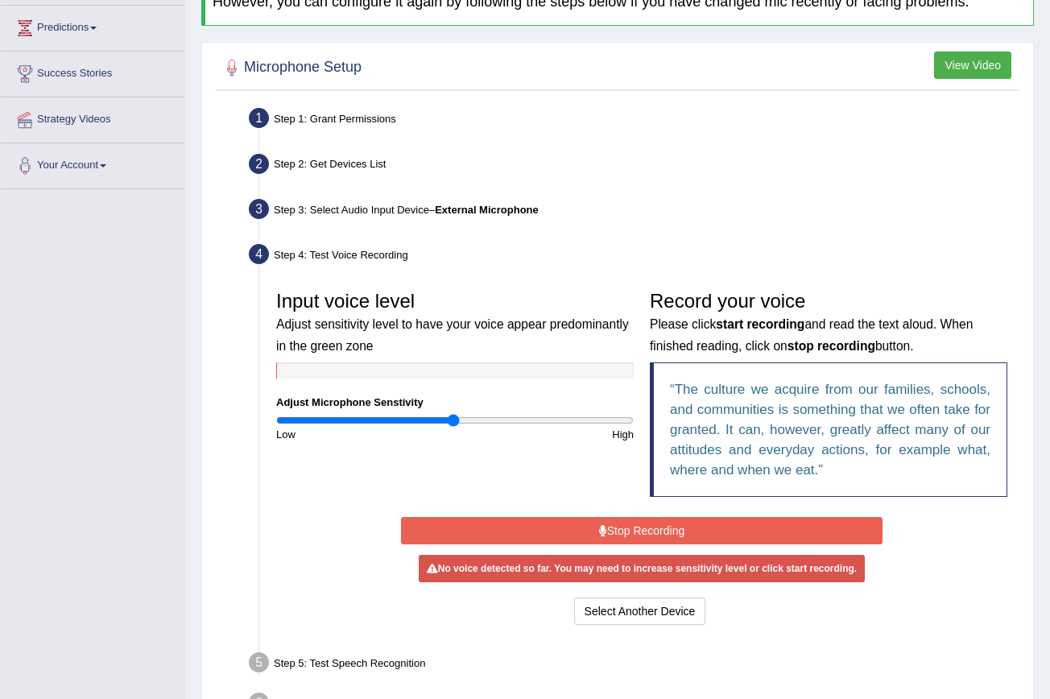
click at [630, 518] on button "Stop Recording" at bounding box center [642, 530] width 482 height 27
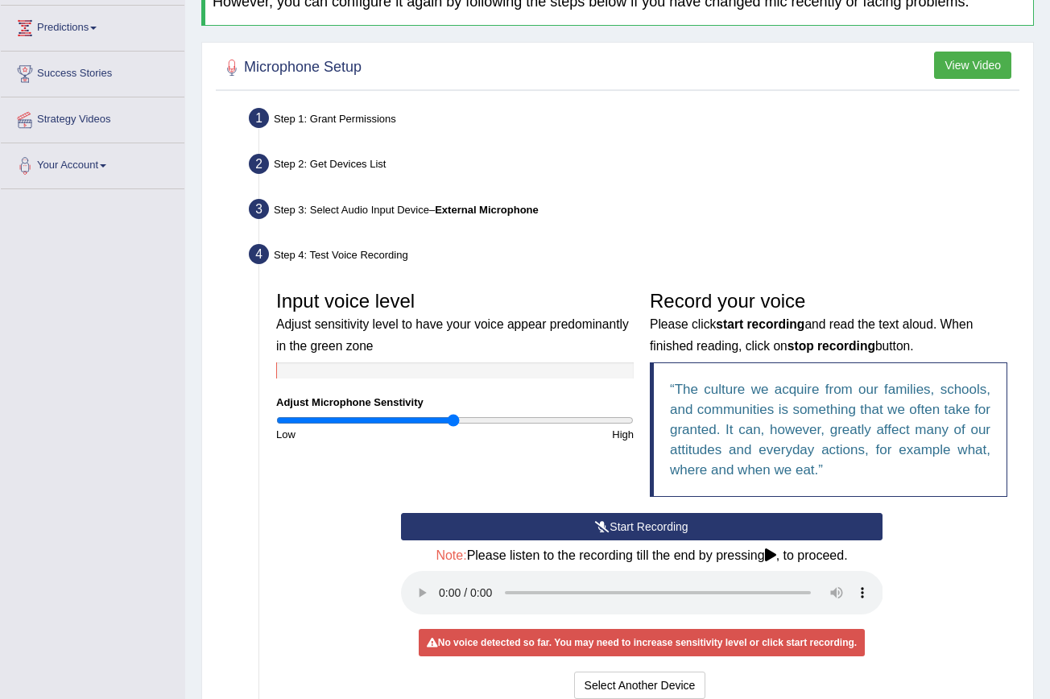
click at [436, 586] on audio at bounding box center [642, 592] width 482 height 43
click at [567, 523] on button "Start Recording" at bounding box center [642, 526] width 482 height 27
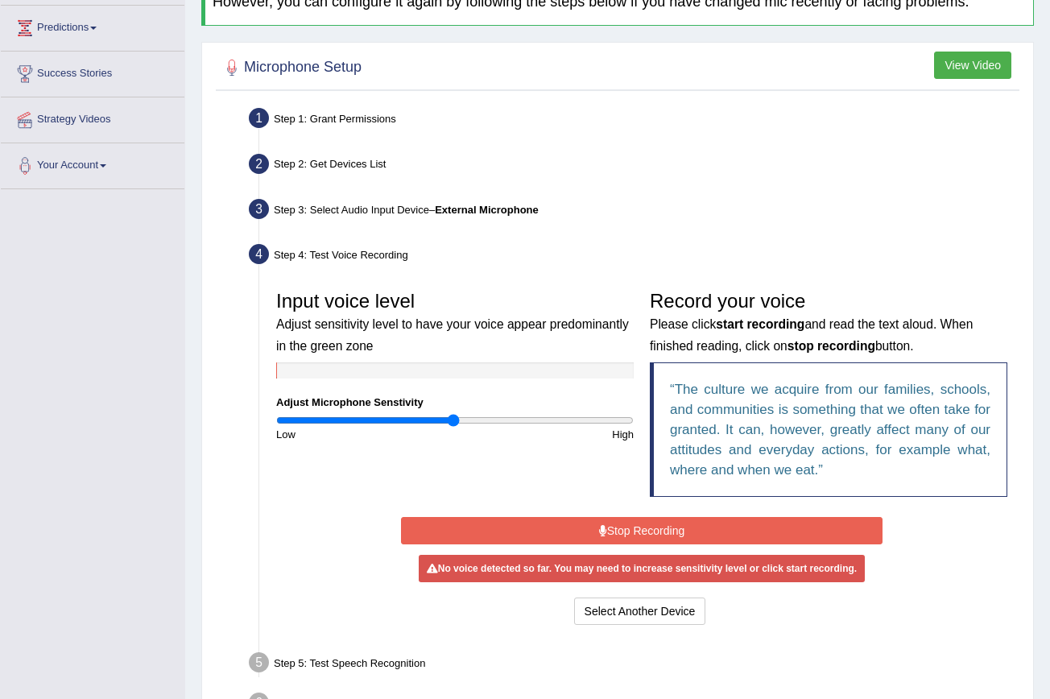
click at [567, 523] on button "Stop Recording" at bounding box center [642, 530] width 482 height 27
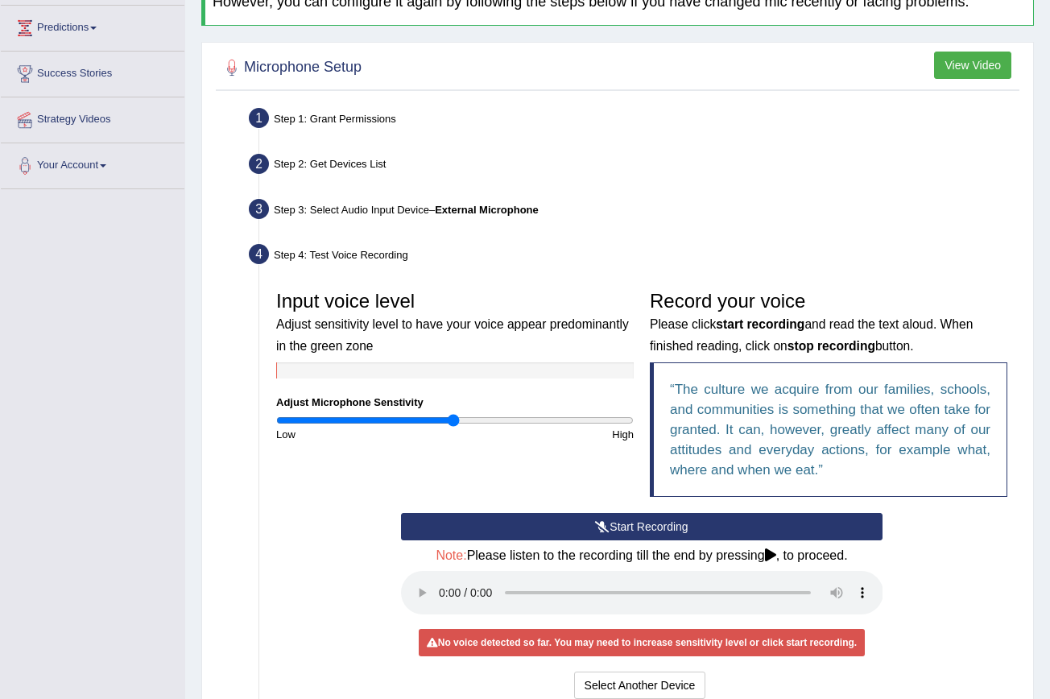
click at [503, 537] on div "Start Recording Stop Recording Note: Please listen to the recording till the en…" at bounding box center [642, 608] width 498 height 190
click at [519, 532] on button "Start Recording" at bounding box center [642, 526] width 482 height 27
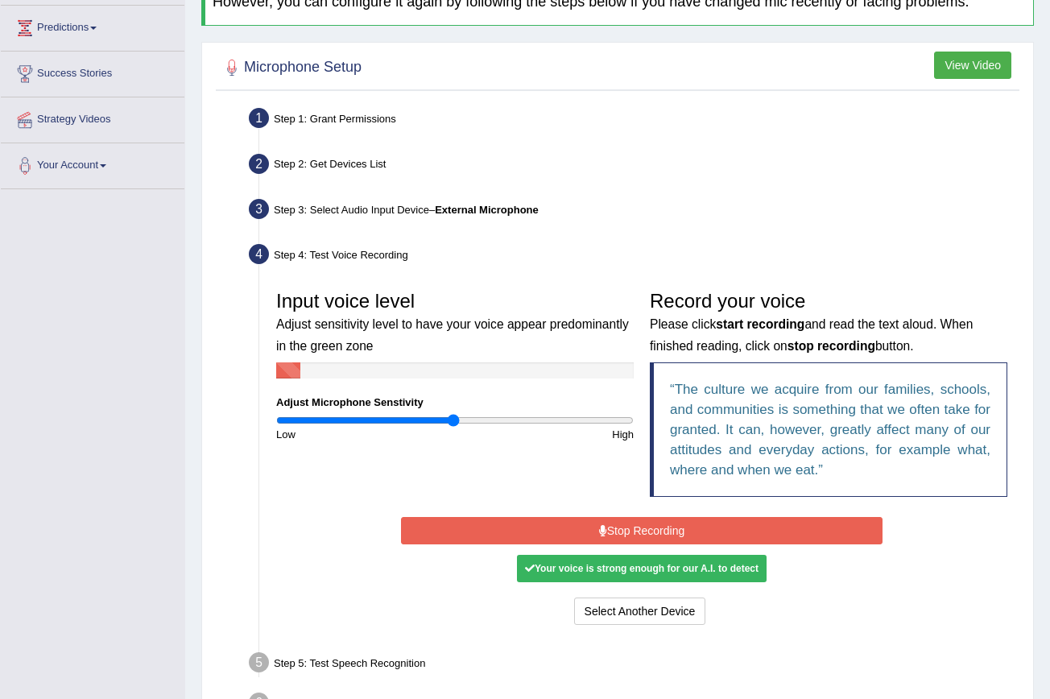
click at [621, 527] on button "Stop Recording" at bounding box center [642, 530] width 482 height 27
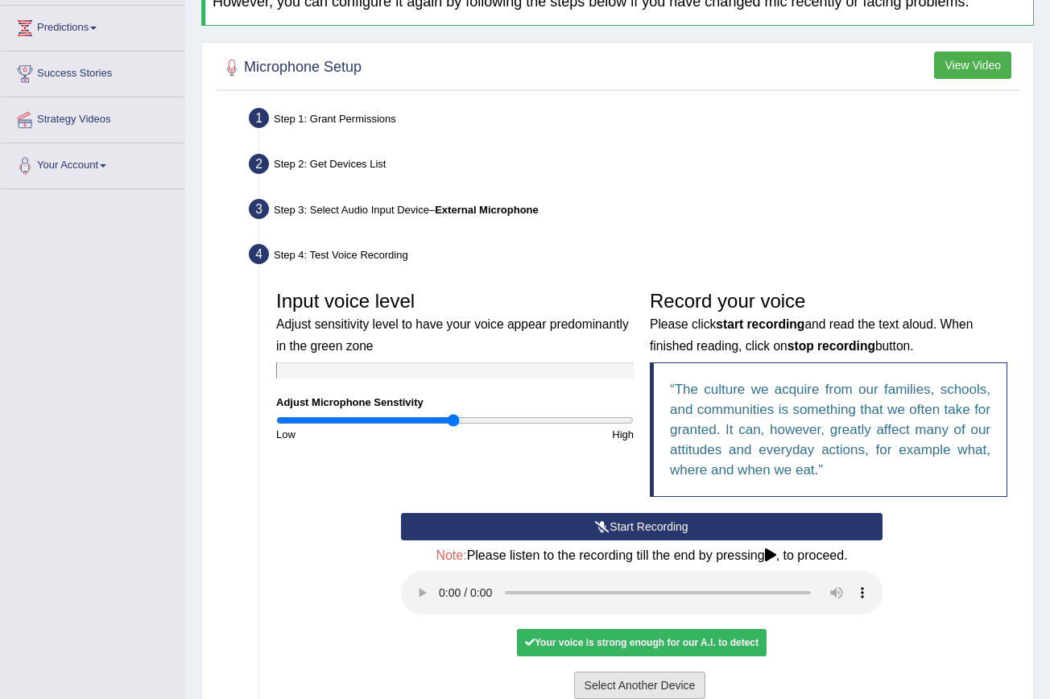
scroll to position [258, 0]
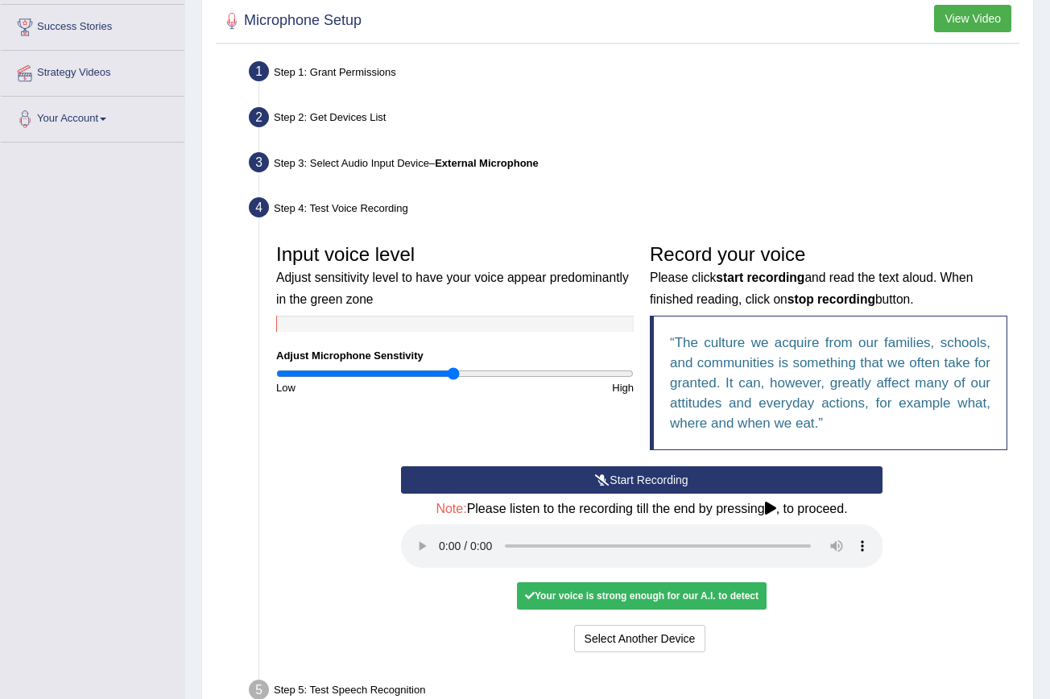
click at [445, 528] on audio at bounding box center [642, 545] width 482 height 43
click at [710, 625] on button "Voice is ok. Go to Next step" at bounding box center [709, 638] width 159 height 27
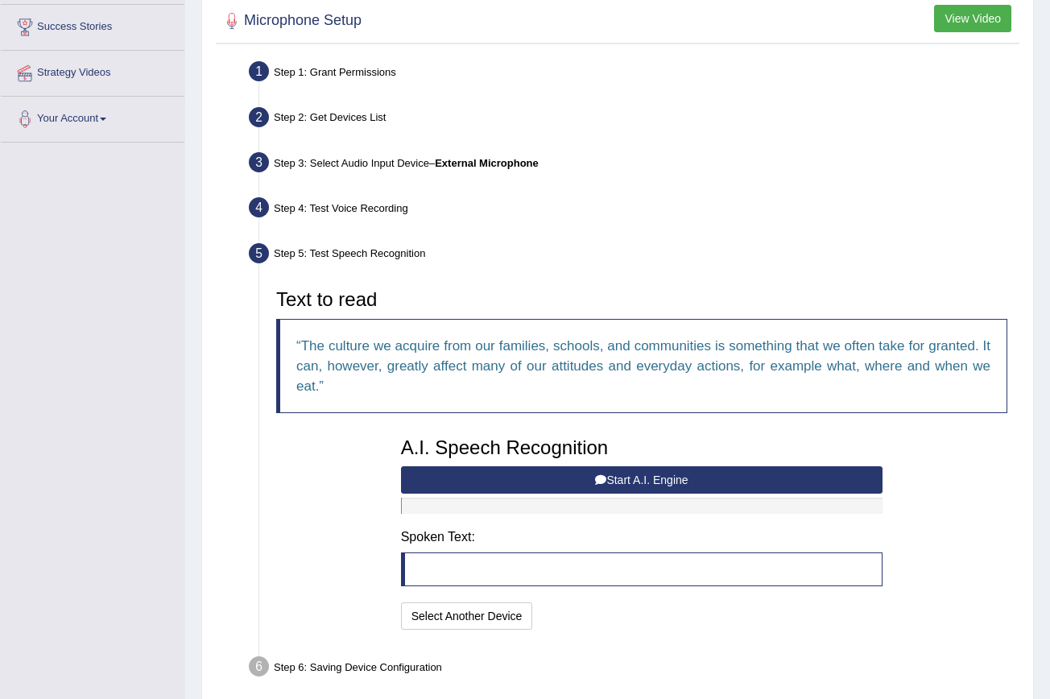
click at [626, 477] on button "Start A.I. Engine" at bounding box center [642, 479] width 482 height 27
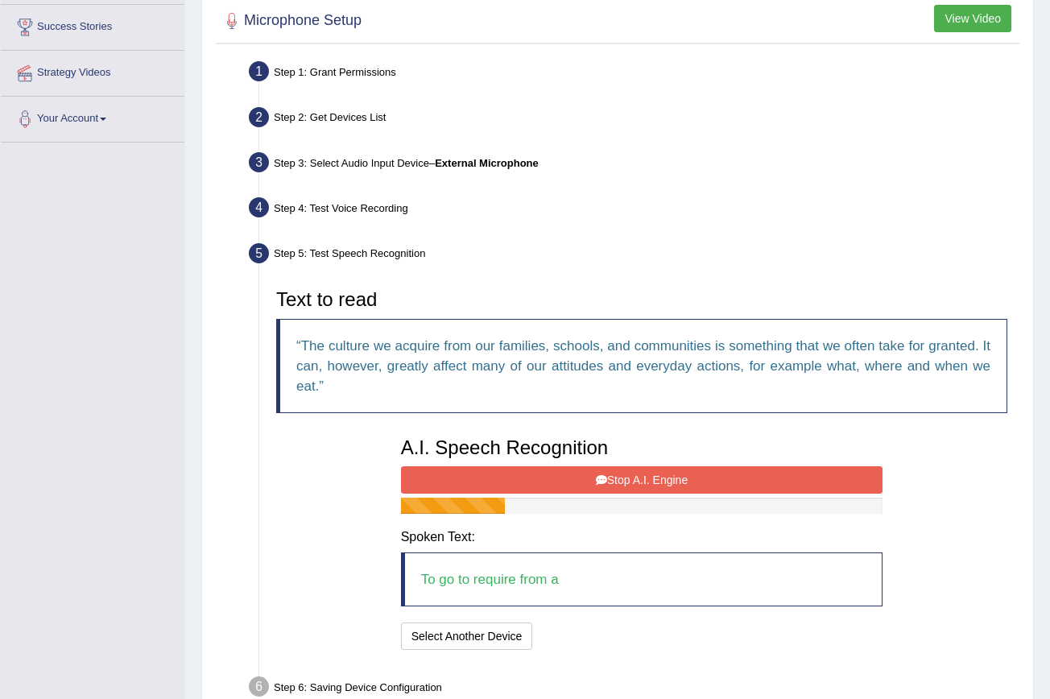
click at [597, 474] on icon at bounding box center [601, 479] width 11 height 11
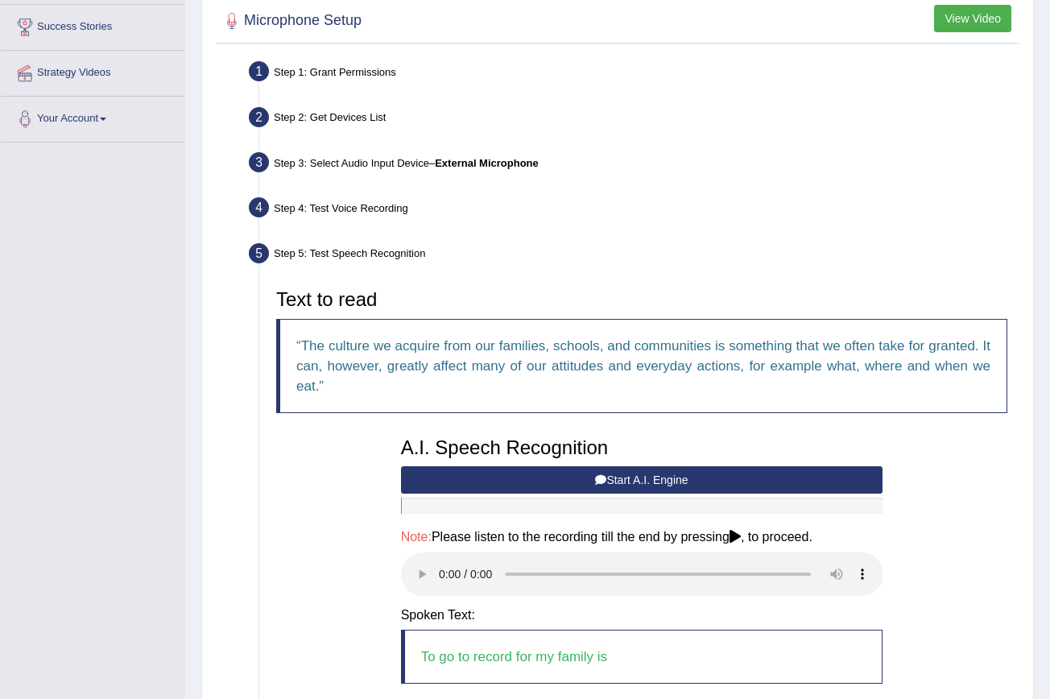
click at [439, 563] on audio at bounding box center [642, 573] width 482 height 43
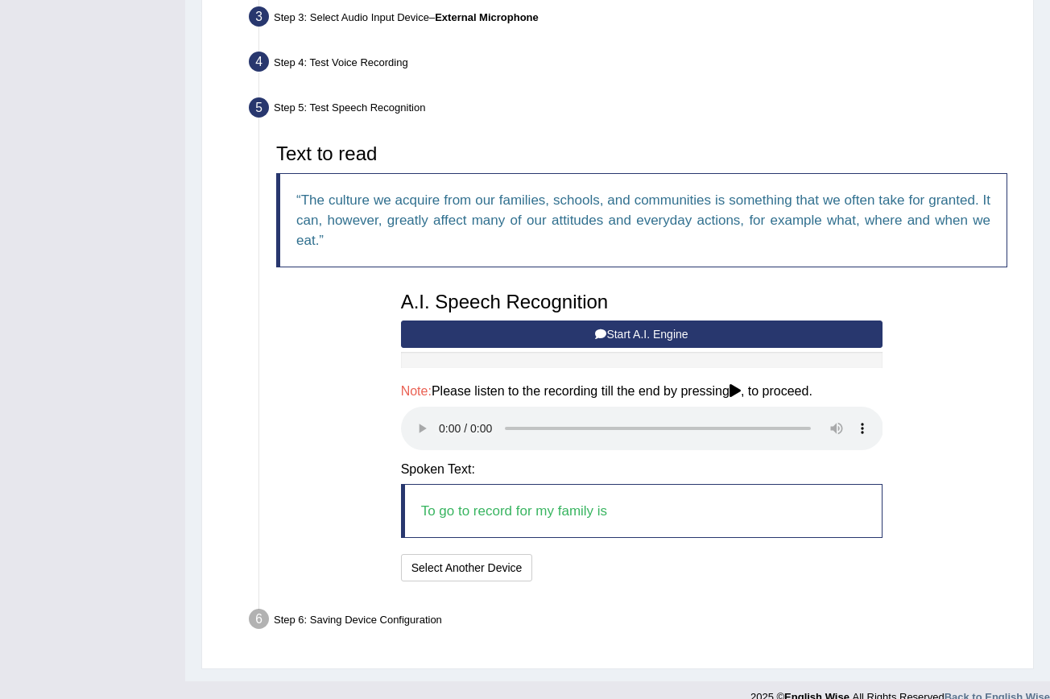
scroll to position [403, 0]
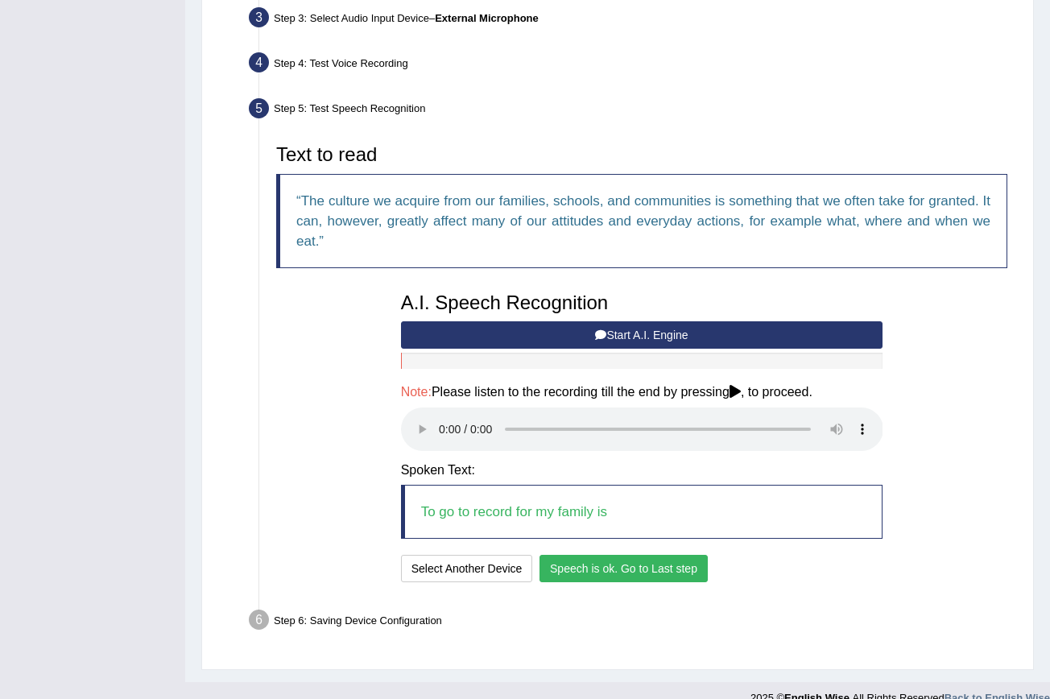
click at [619, 555] on button "Speech is ok. Go to Last step" at bounding box center [623, 568] width 168 height 27
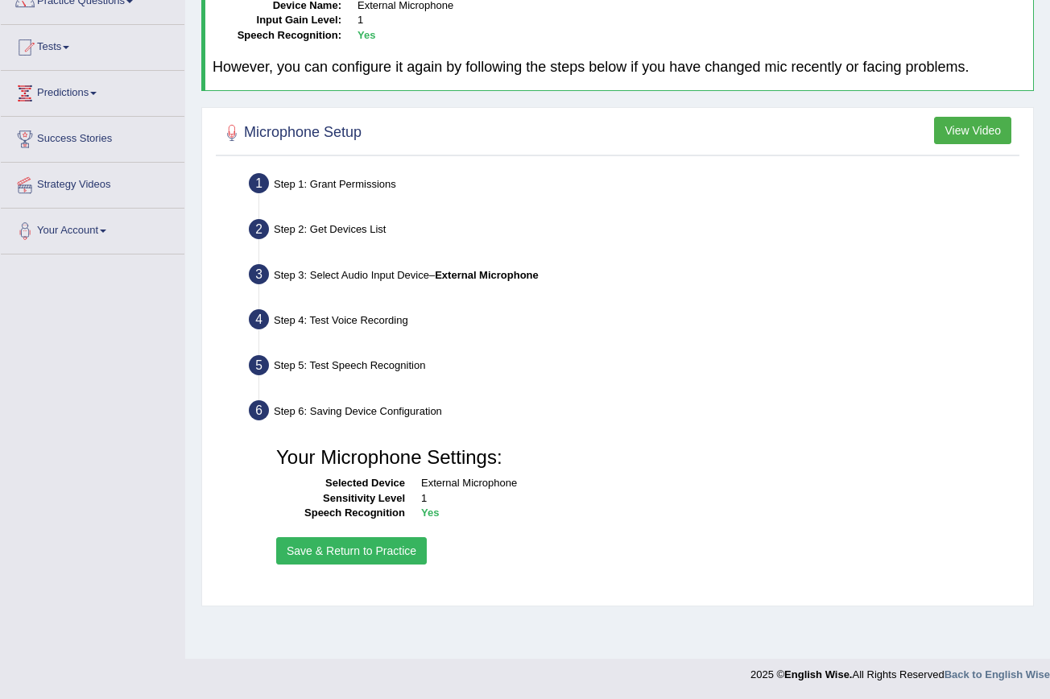
scroll to position [147, 0]
click at [378, 551] on button "Save & Return to Practice" at bounding box center [351, 550] width 151 height 27
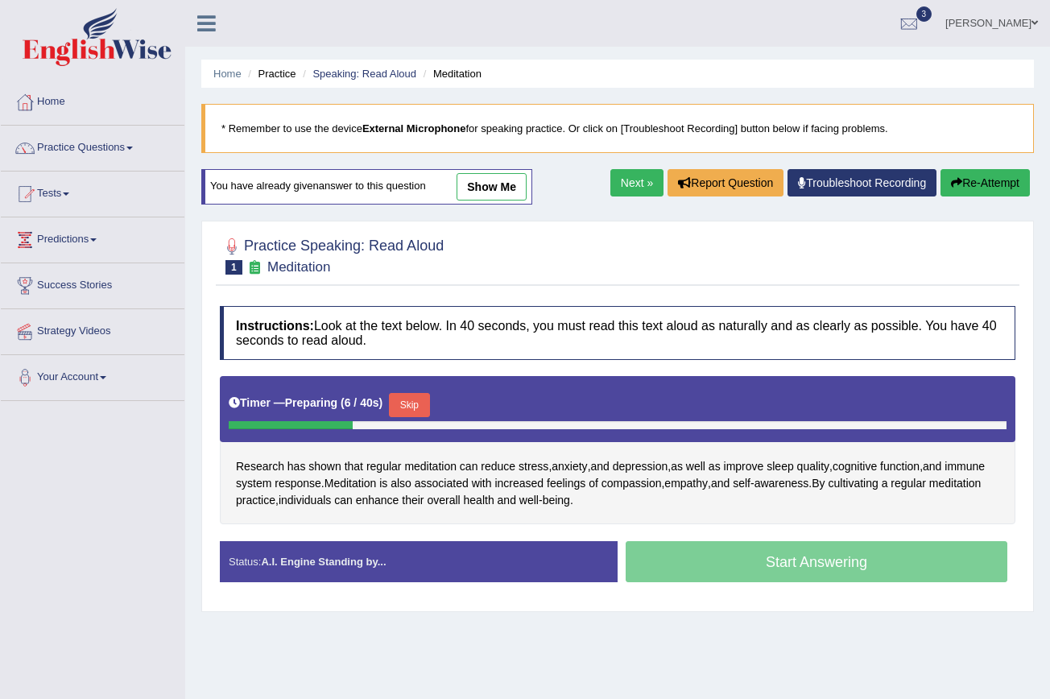
click at [414, 401] on button "Skip" at bounding box center [409, 405] width 40 height 24
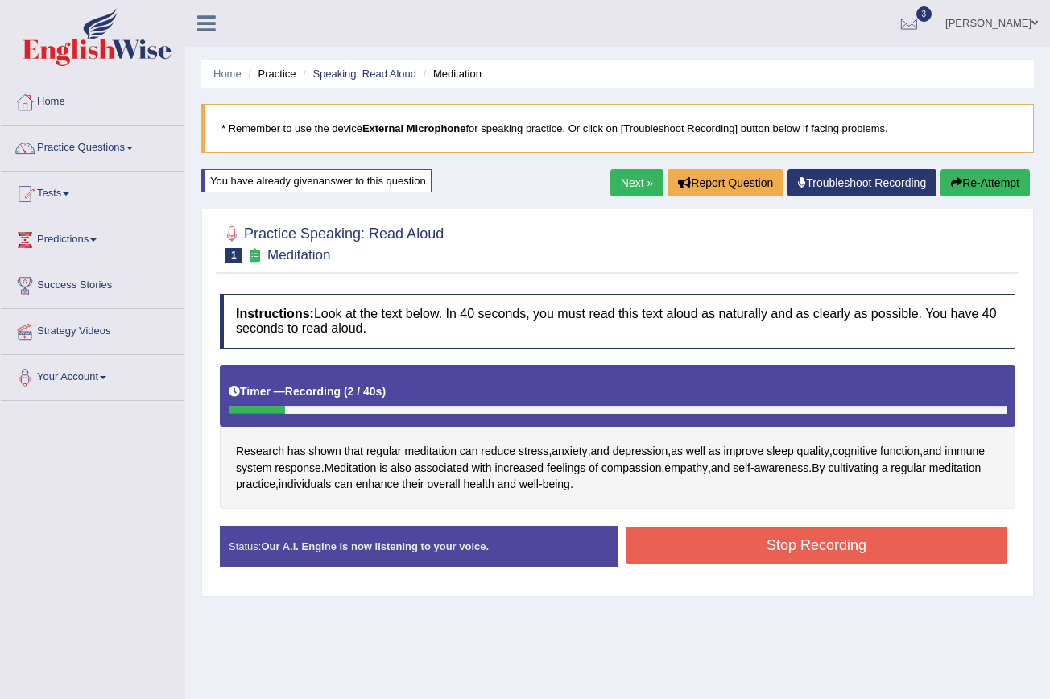
click at [696, 537] on button "Stop Recording" at bounding box center [817, 545] width 382 height 37
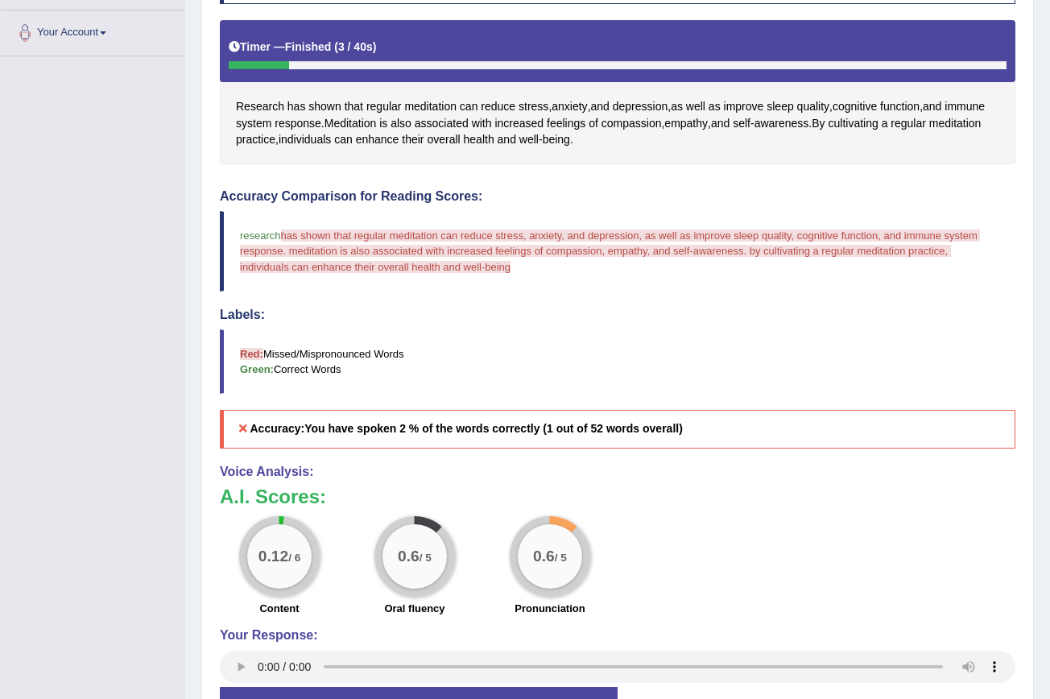
scroll to position [359, 0]
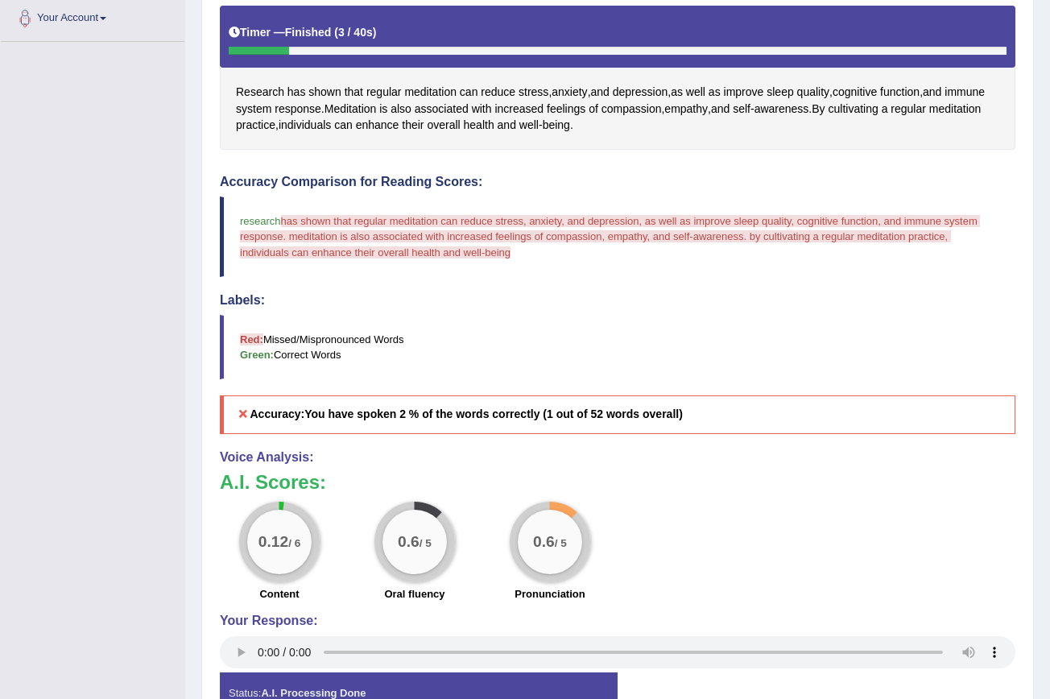
click at [258, 647] on audio at bounding box center [617, 652] width 795 height 32
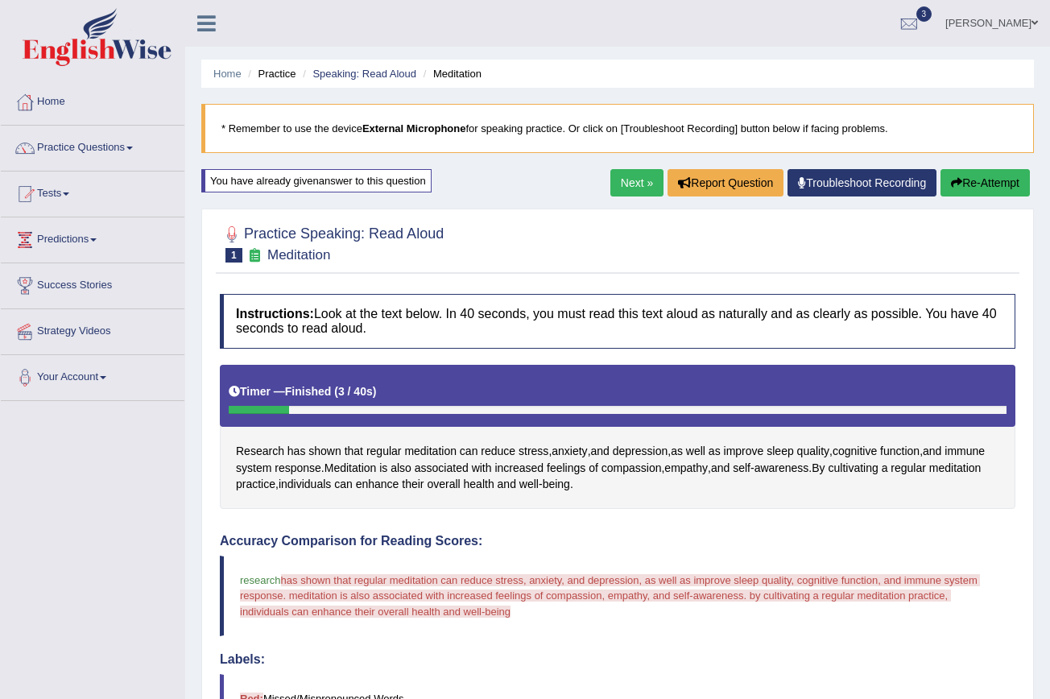
scroll to position [0, 0]
click at [68, 192] on link "Tests" at bounding box center [93, 191] width 184 height 40
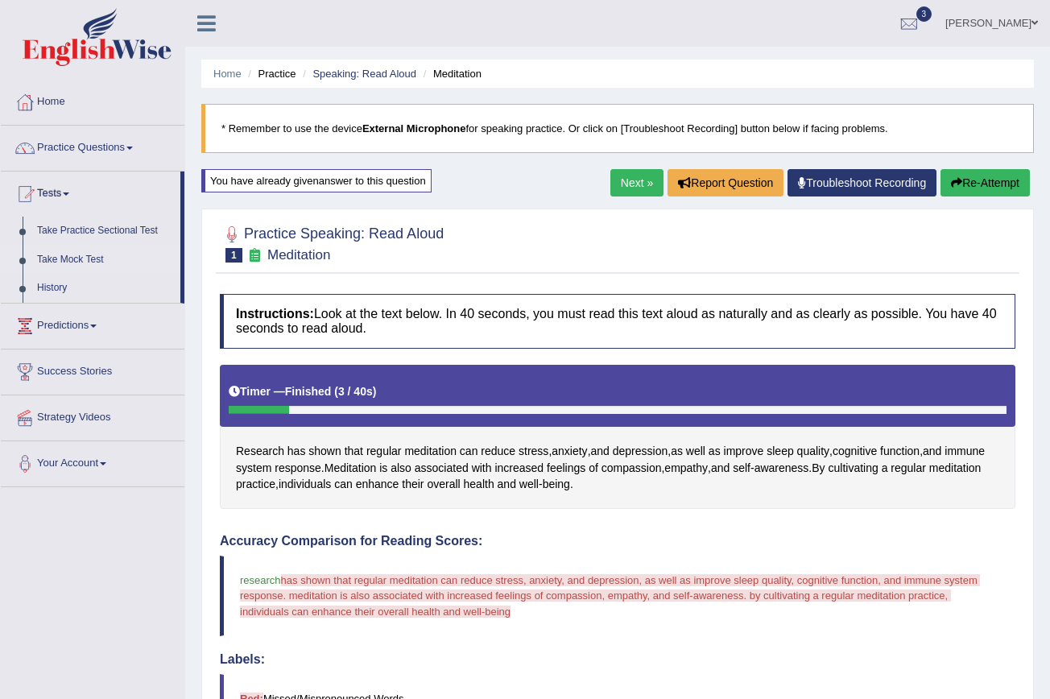
click at [105, 251] on link "Take Mock Test" at bounding box center [105, 260] width 151 height 29
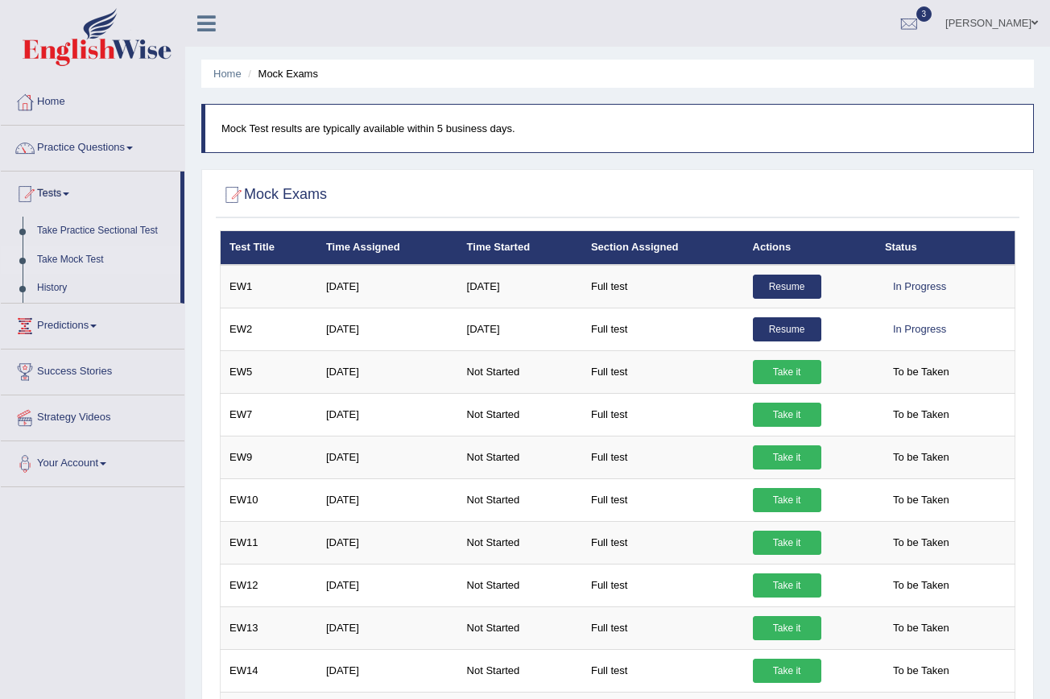
click at [791, 280] on link "Resume" at bounding box center [787, 287] width 68 height 24
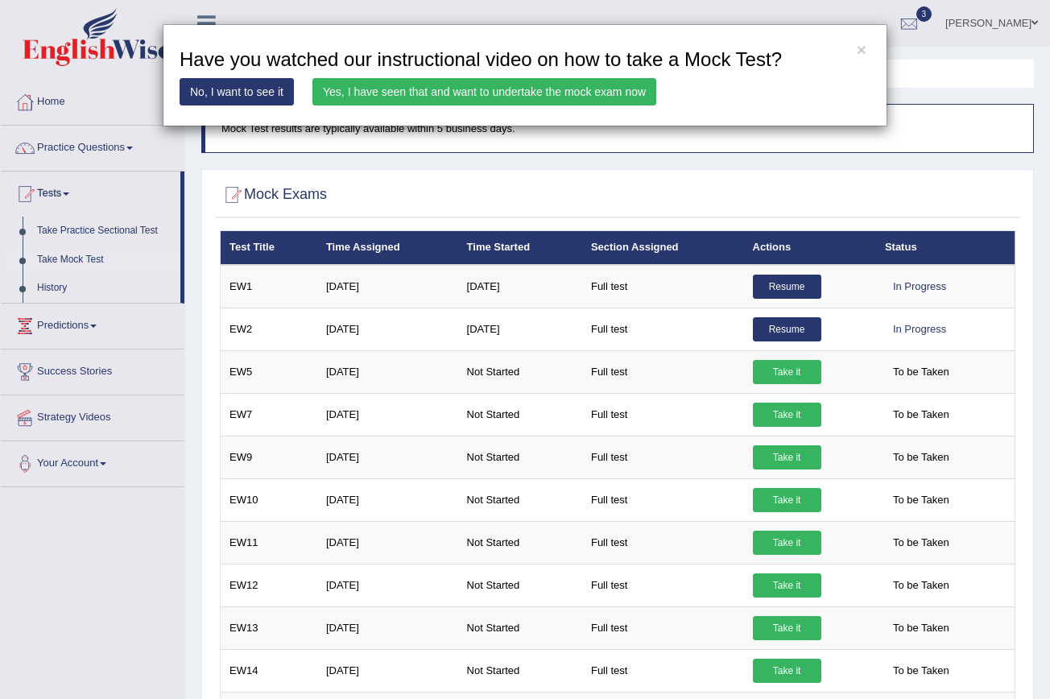
click at [649, 85] on link "Yes, I have seen that and want to undertake the mock exam now" at bounding box center [484, 91] width 344 height 27
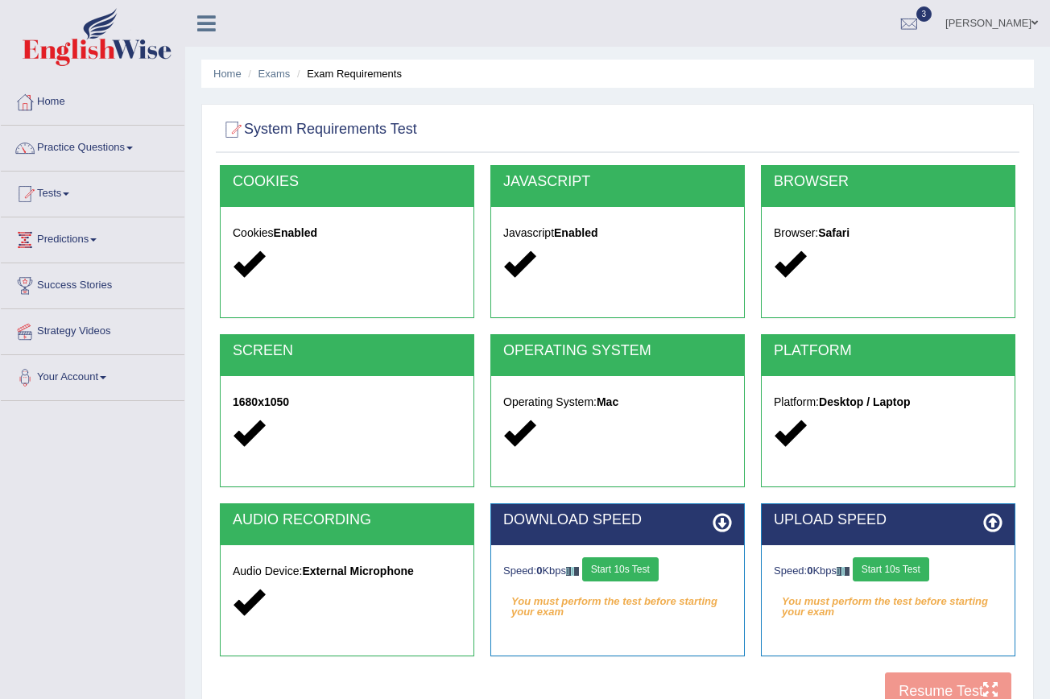
click at [633, 575] on button "Start 10s Test" at bounding box center [620, 569] width 76 height 24
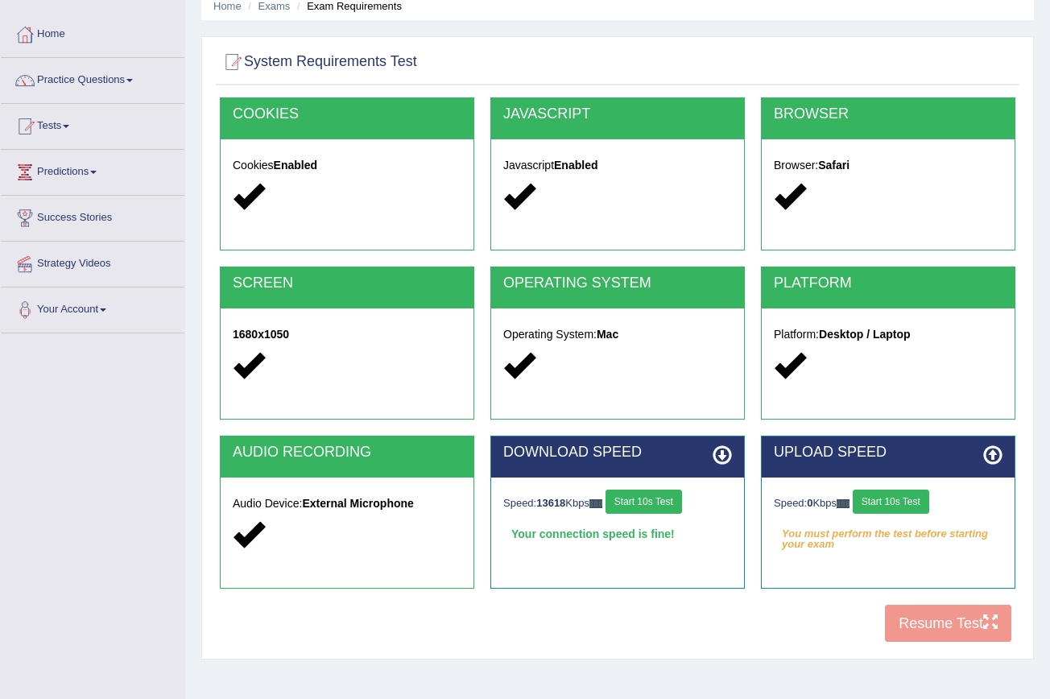
scroll to position [74, 0]
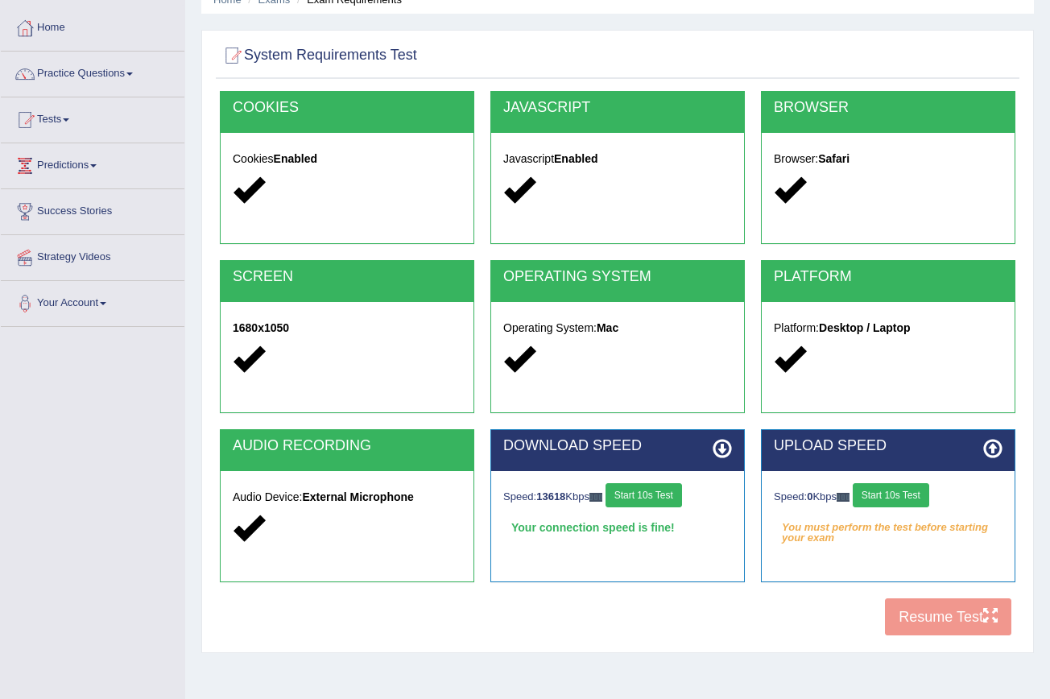
click at [892, 481] on div "Speed: 0 Kbps Start 10s Test You must perform the test before starting your exam" at bounding box center [888, 511] width 253 height 81
click at [905, 486] on button "Start 10s Test" at bounding box center [891, 495] width 76 height 24
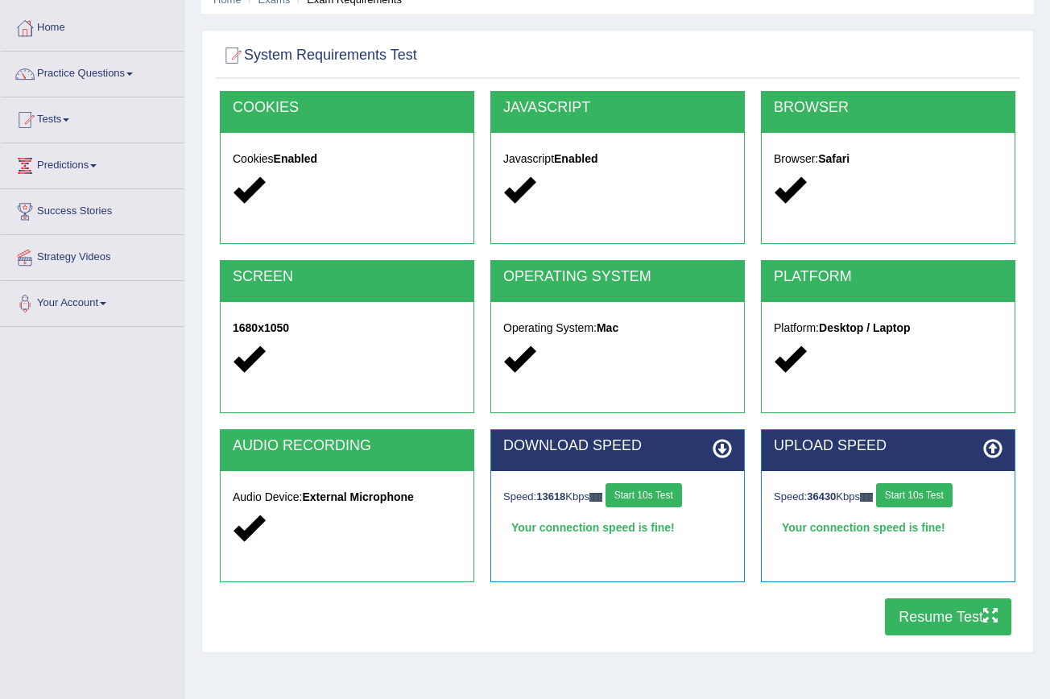
click at [930, 622] on button "Resume Test" at bounding box center [948, 616] width 126 height 37
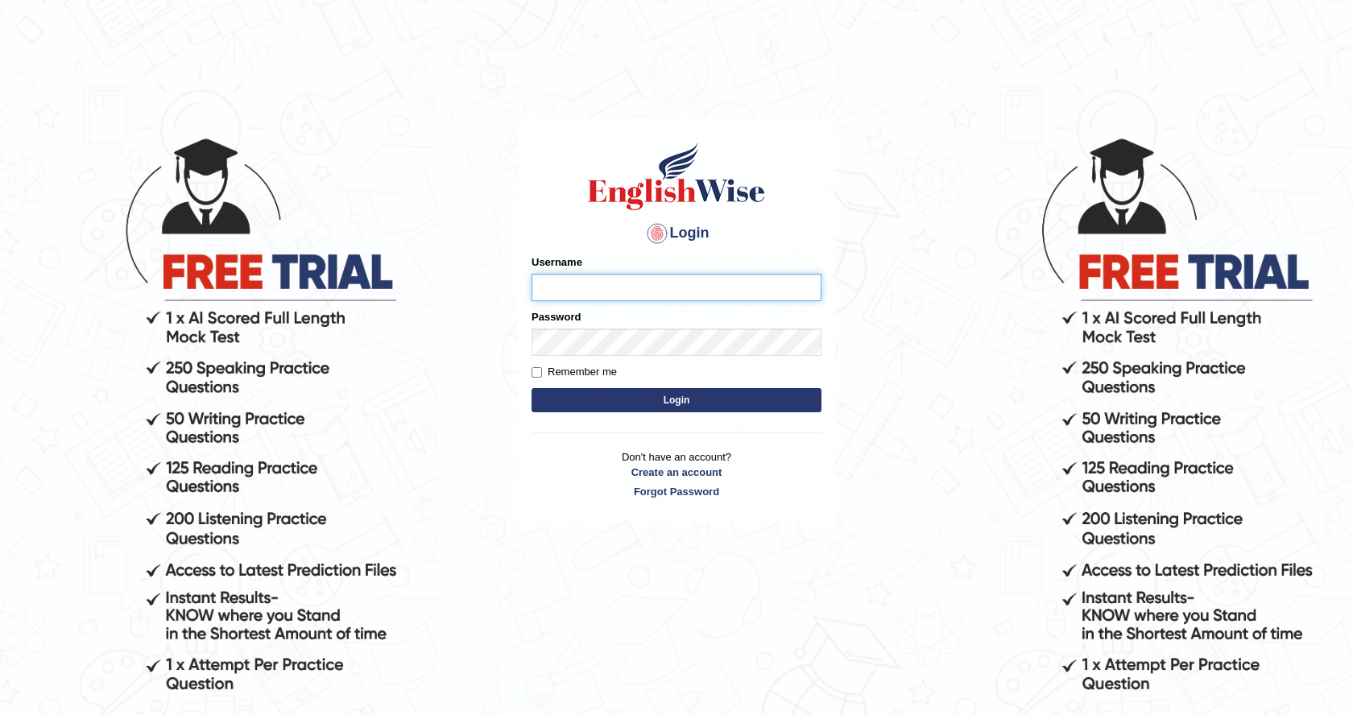
type input "nancy_rana"
click at [648, 403] on button "Login" at bounding box center [676, 400] width 290 height 24
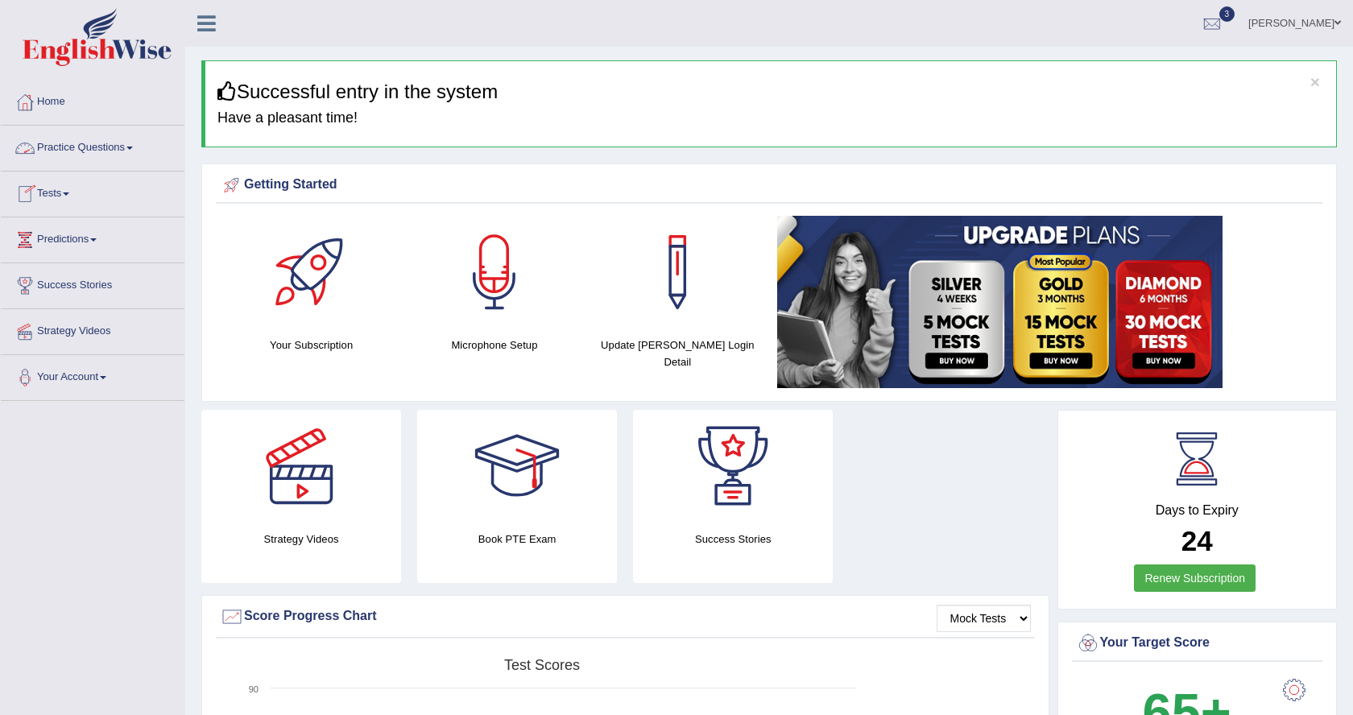
click at [140, 143] on link "Practice Questions" at bounding box center [93, 146] width 184 height 40
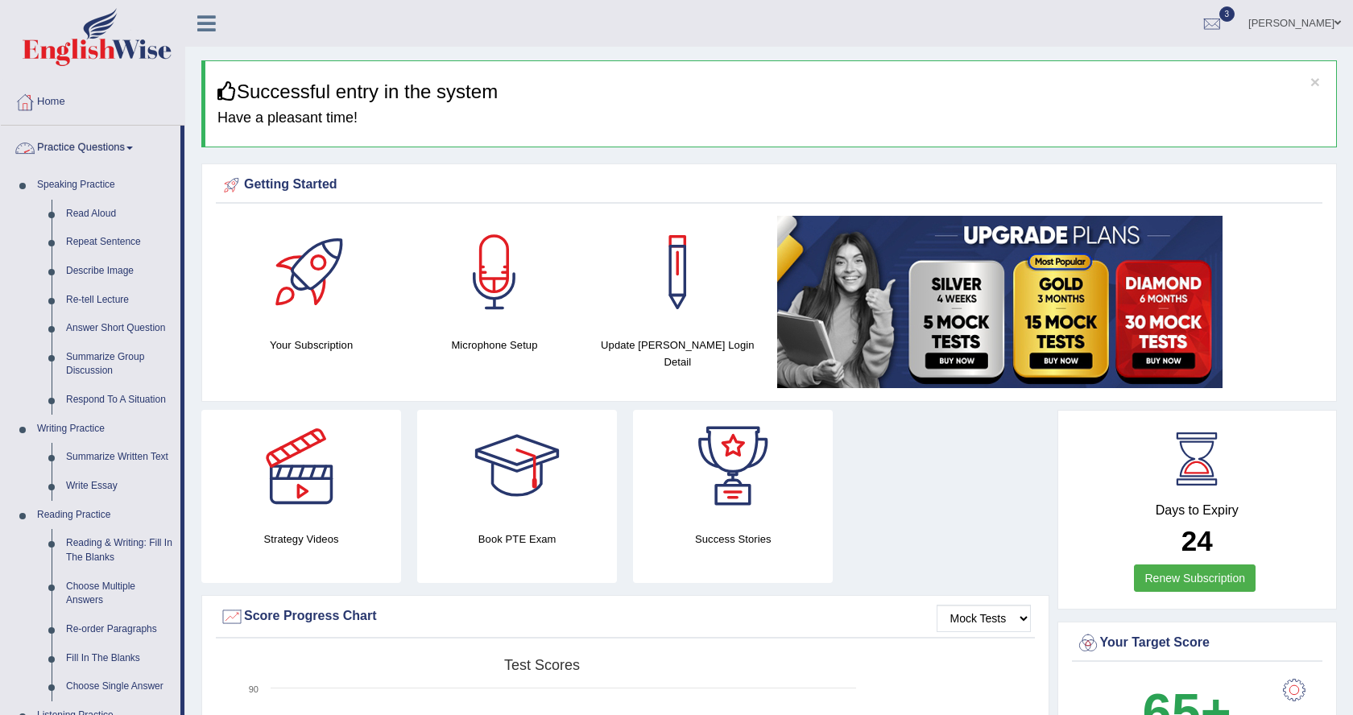
click at [133, 148] on span at bounding box center [129, 148] width 6 height 3
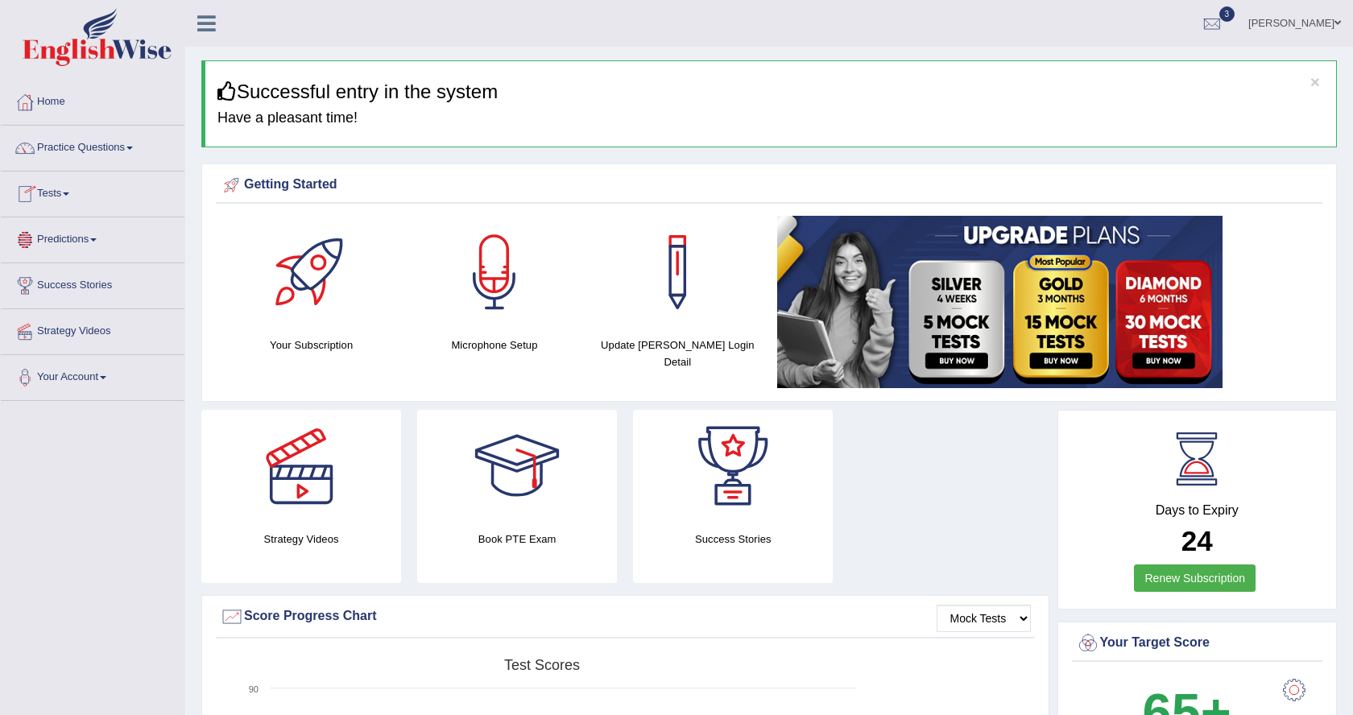
click at [72, 186] on link "Tests" at bounding box center [93, 191] width 184 height 40
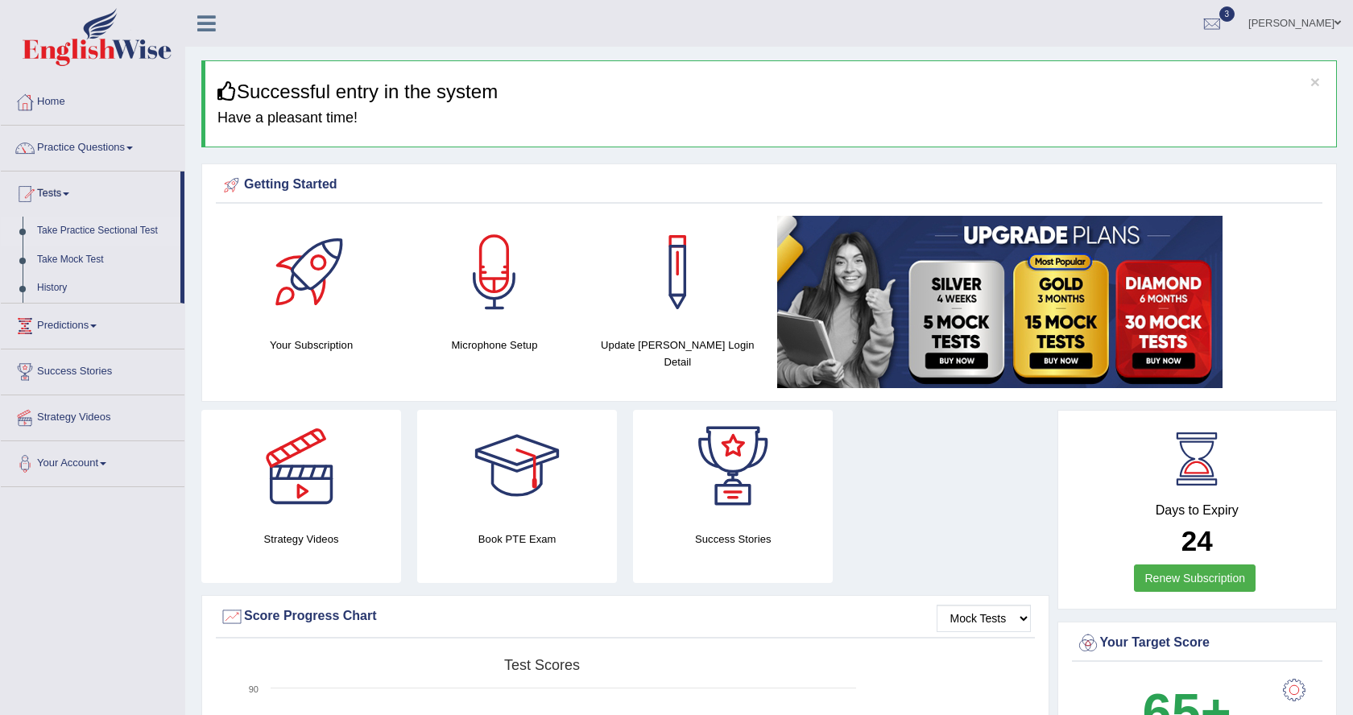
click at [143, 226] on link "Take Practice Sectional Test" at bounding box center [105, 231] width 151 height 29
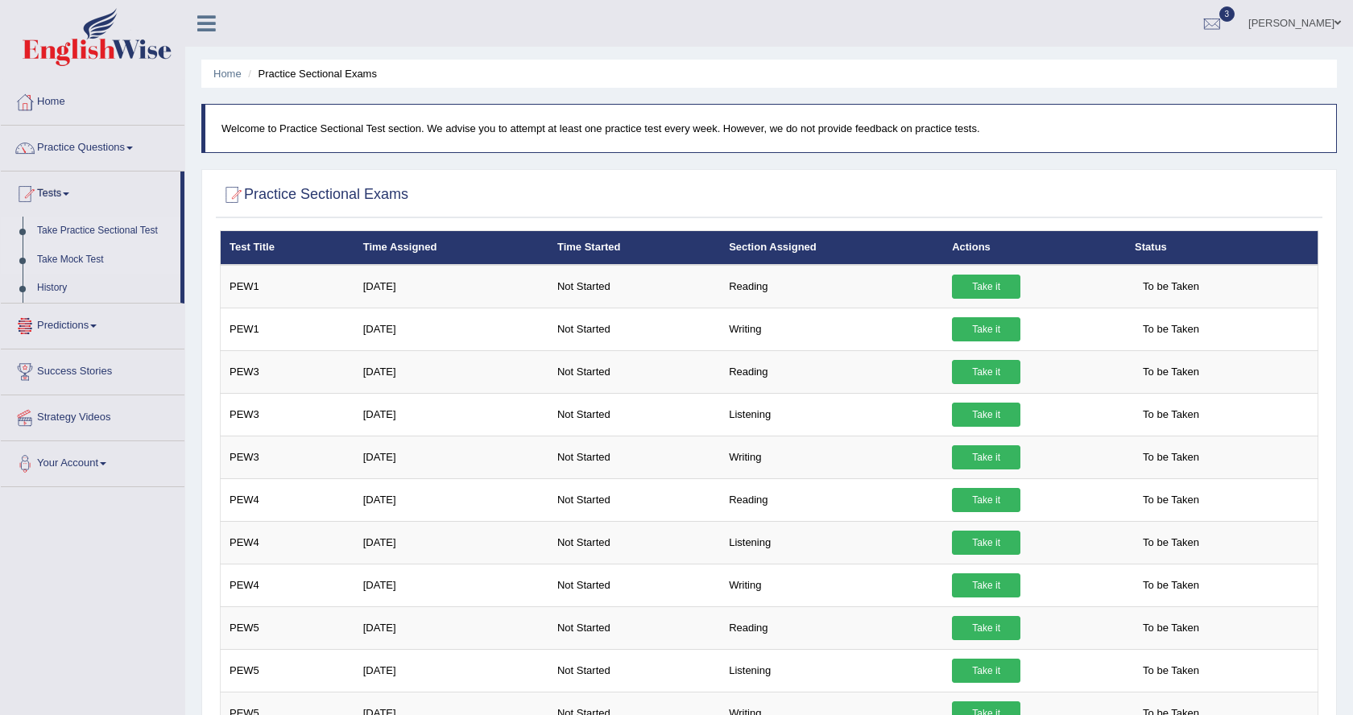
click at [102, 254] on link "Take Mock Test" at bounding box center [105, 260] width 151 height 29
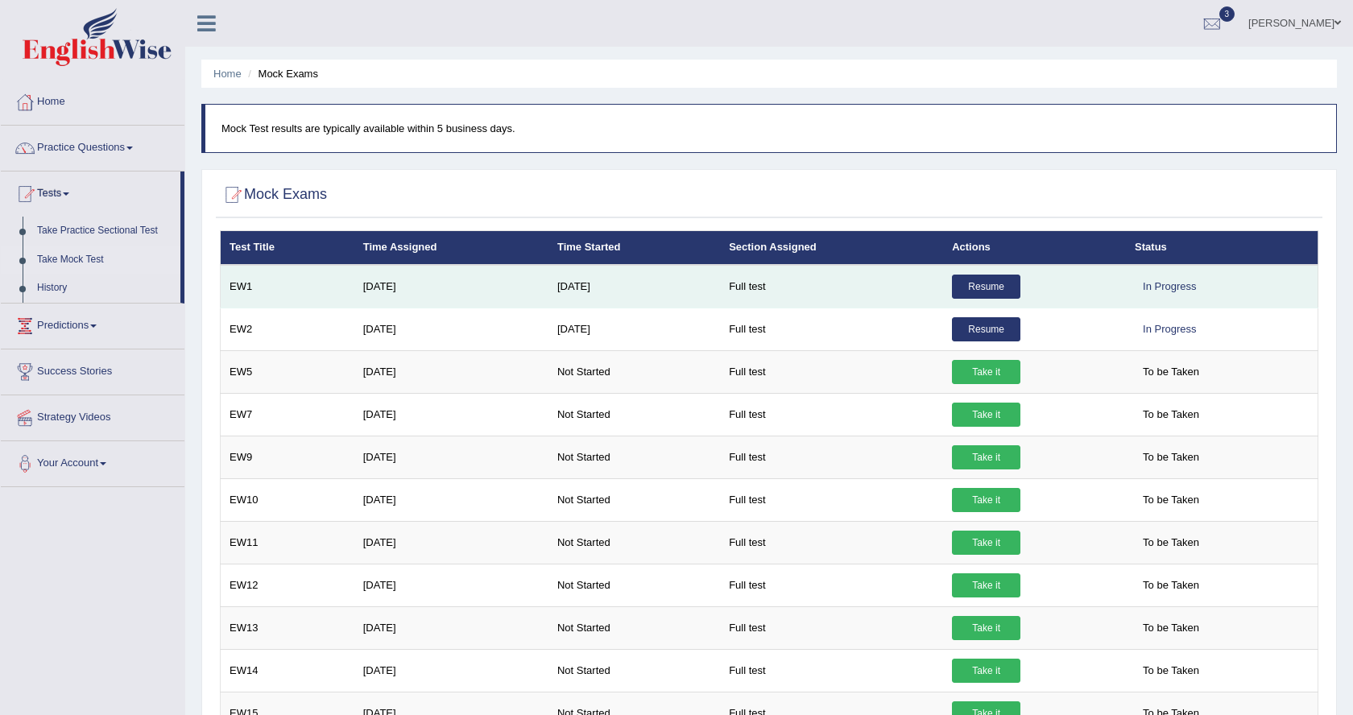
click at [989, 290] on link "Resume" at bounding box center [986, 287] width 68 height 24
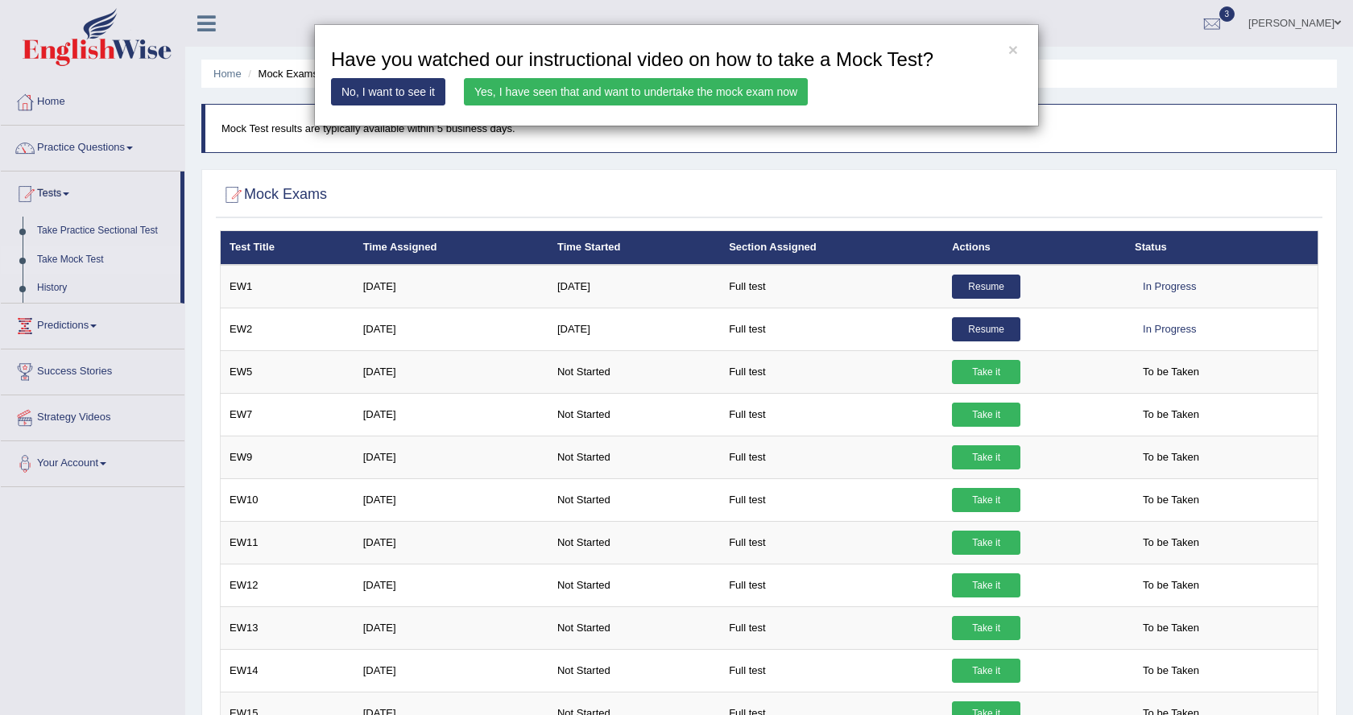
click at [727, 97] on link "Yes, I have seen that and want to undertake the mock exam now" at bounding box center [636, 91] width 344 height 27
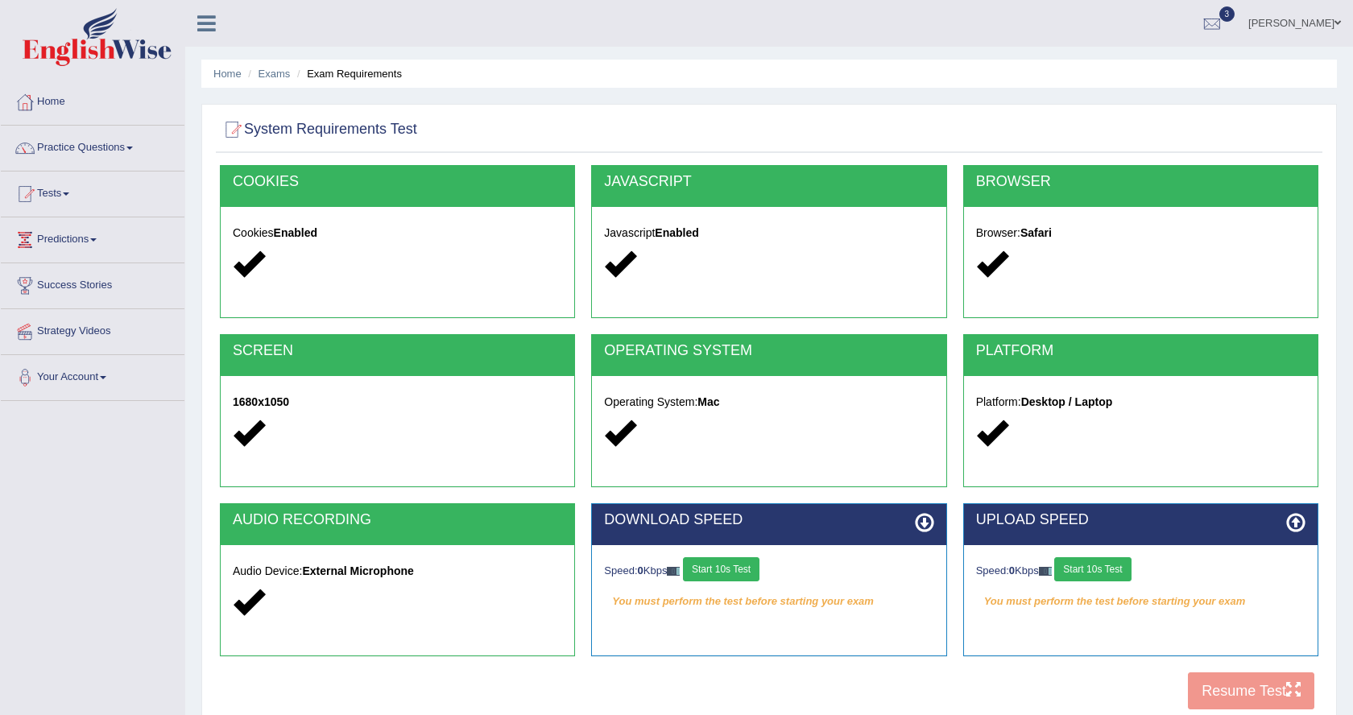
click at [713, 565] on button "Start 10s Test" at bounding box center [721, 569] width 76 height 24
click at [1118, 567] on button "Start 10s Test" at bounding box center [1092, 569] width 76 height 24
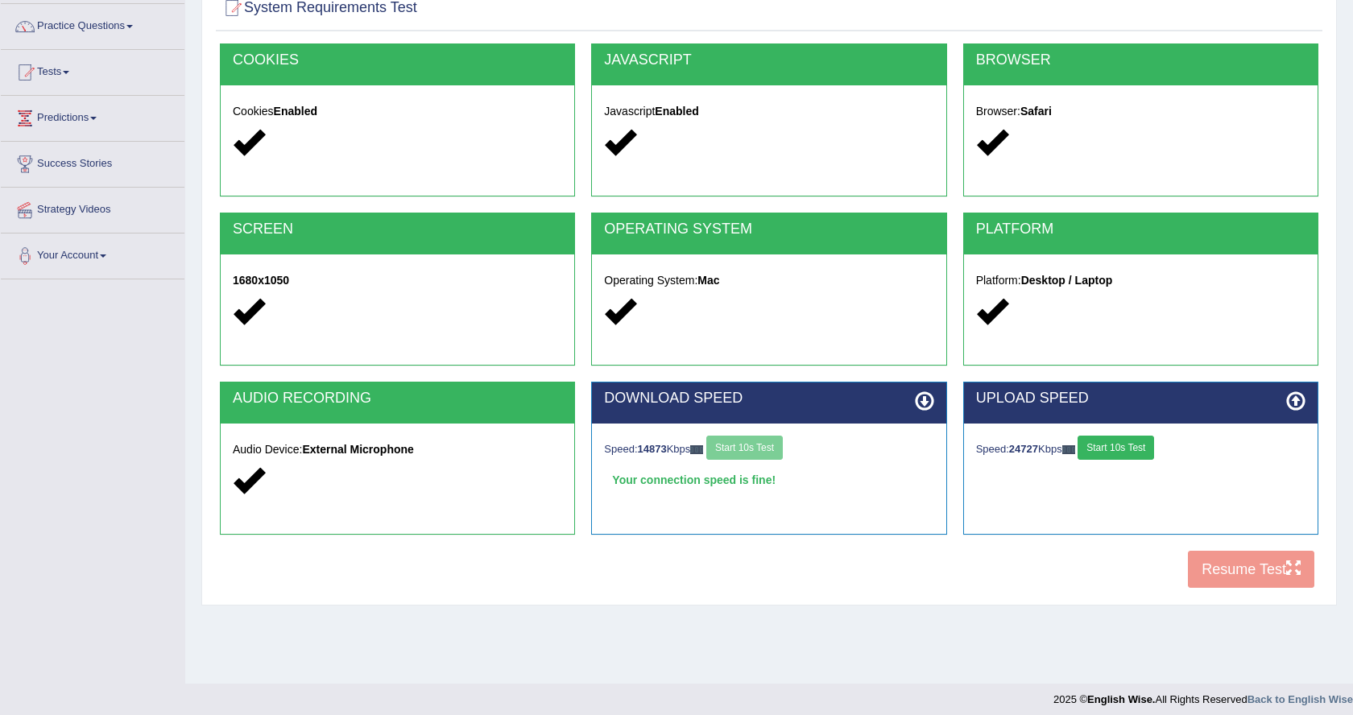
scroll to position [122, 0]
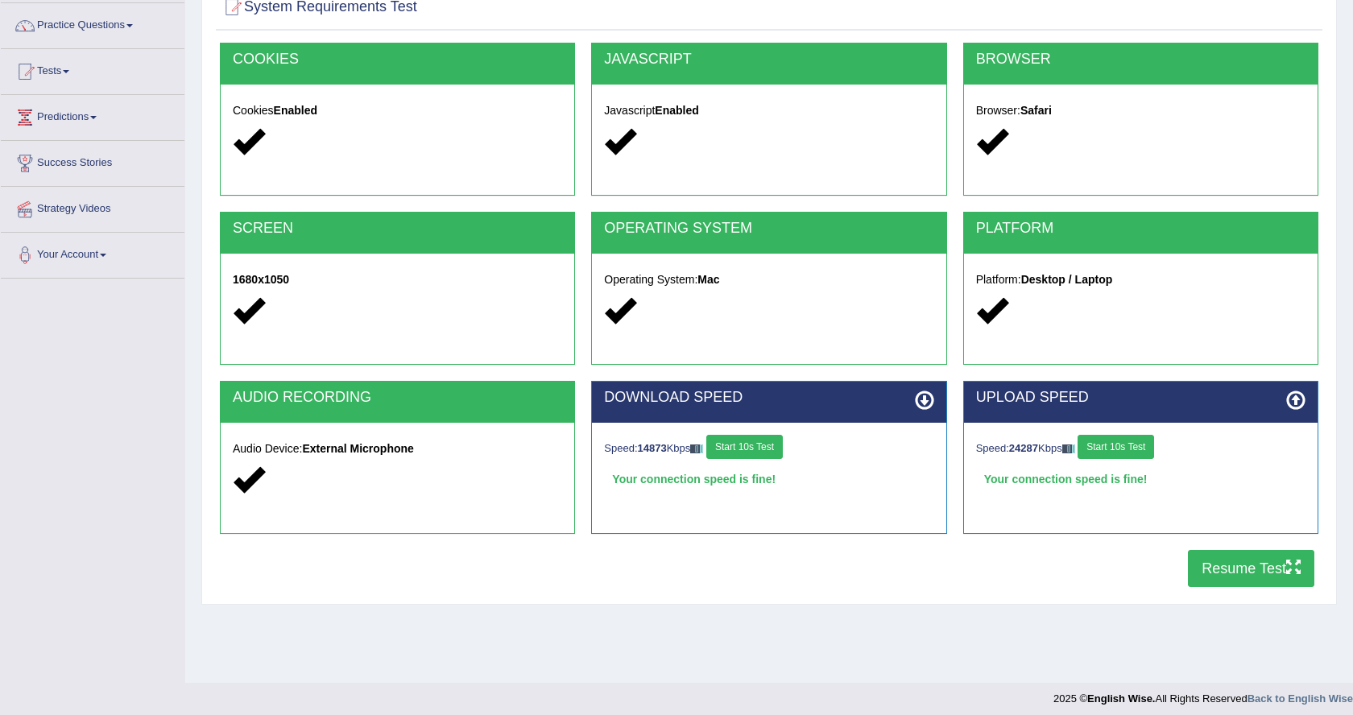
click at [1223, 562] on button "Resume Test" at bounding box center [1251, 568] width 126 height 37
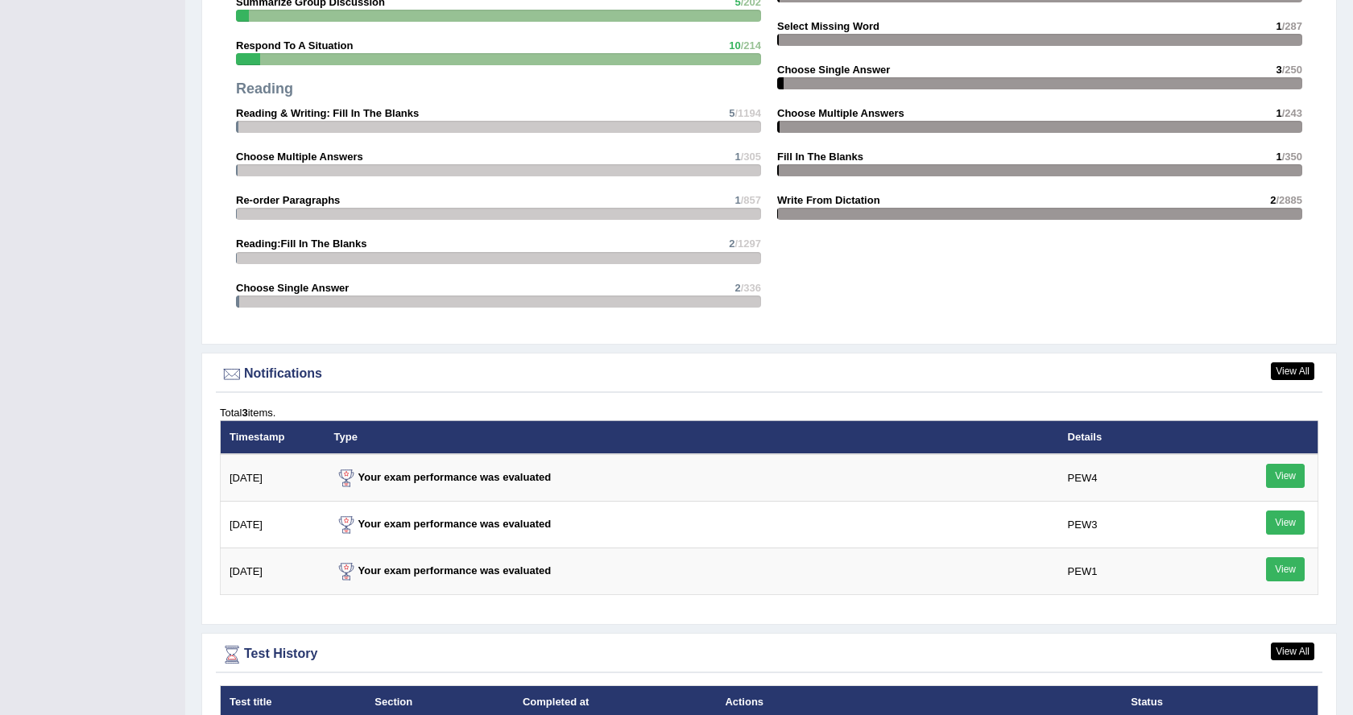
scroll to position [1622, 0]
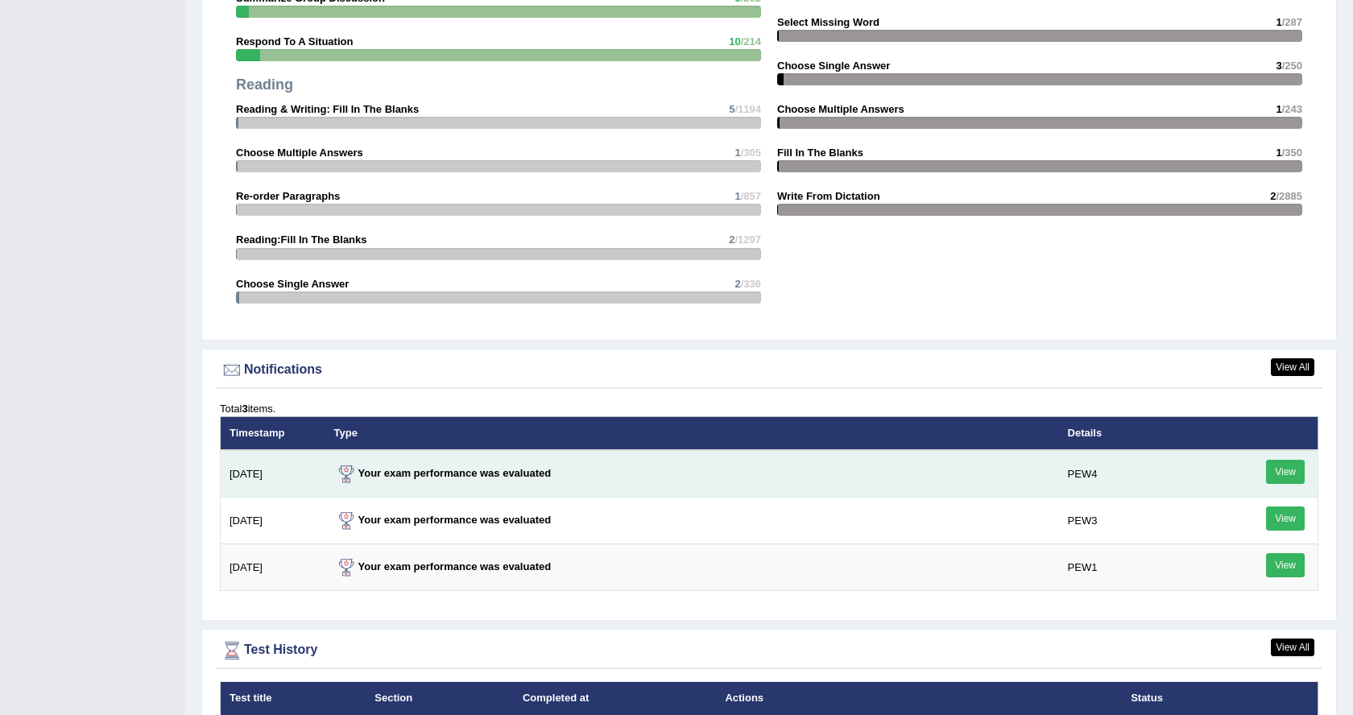
click at [1302, 468] on link "View" at bounding box center [1285, 472] width 39 height 24
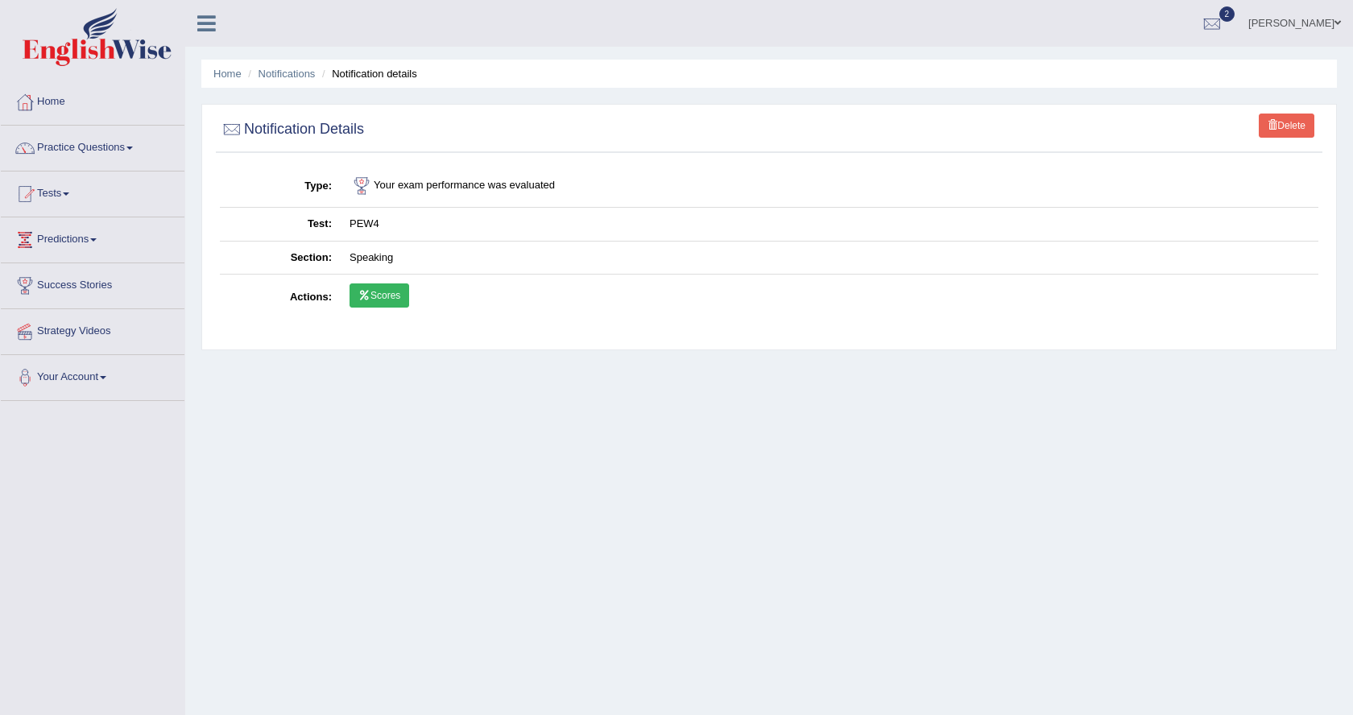
click at [1307, 127] on link "Delete" at bounding box center [1286, 126] width 56 height 24
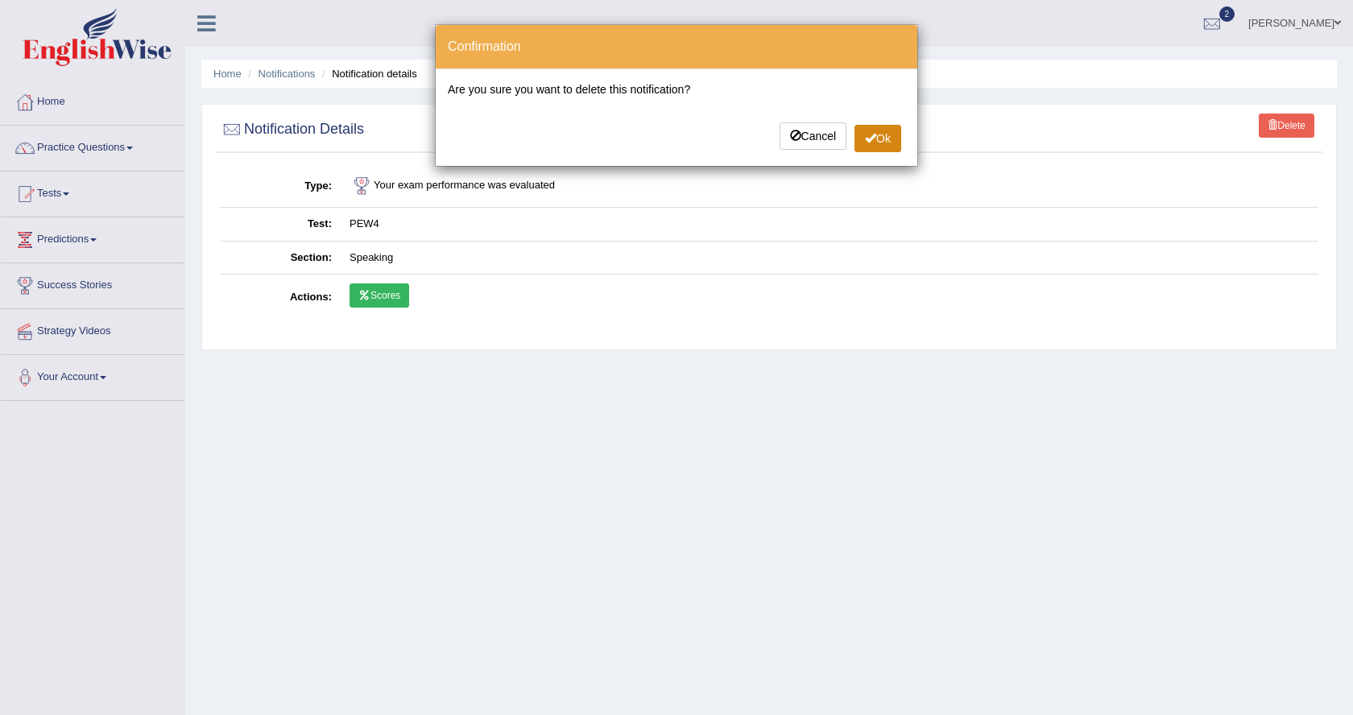
click at [878, 138] on button "Ok" at bounding box center [877, 138] width 47 height 27
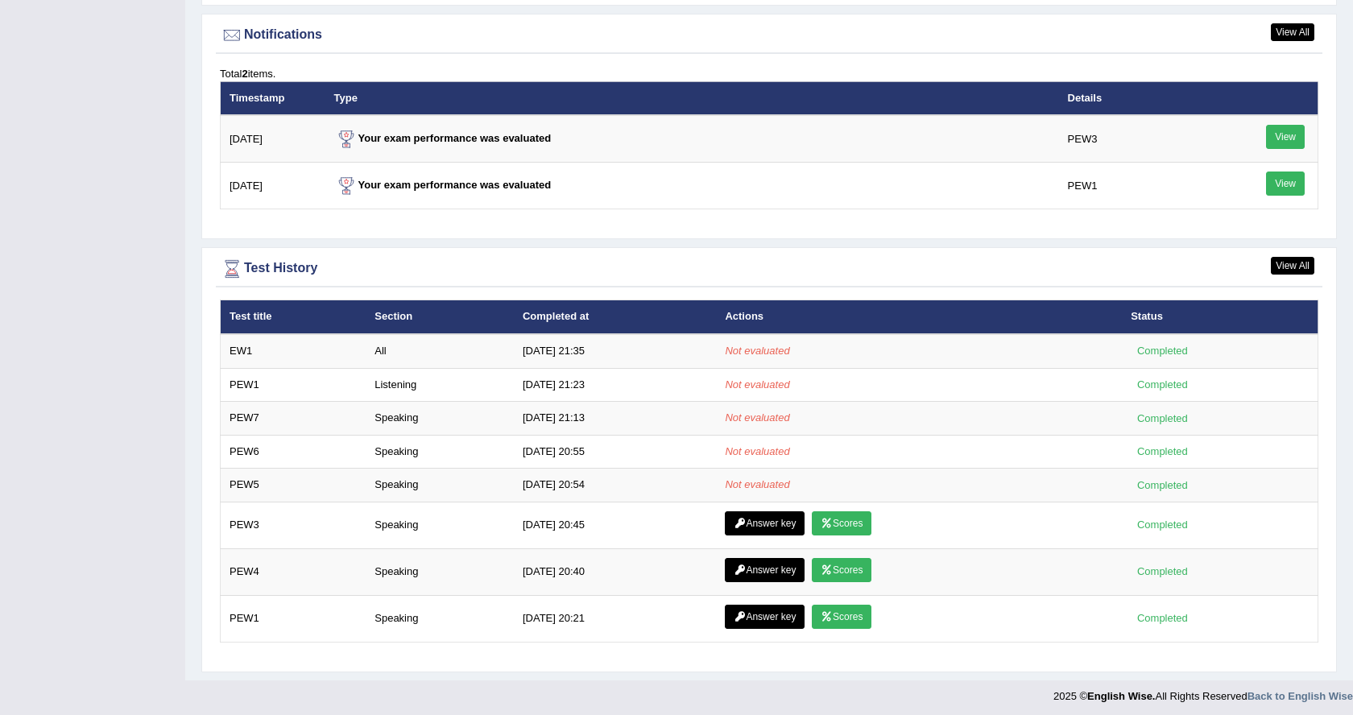
scroll to position [2014, 0]
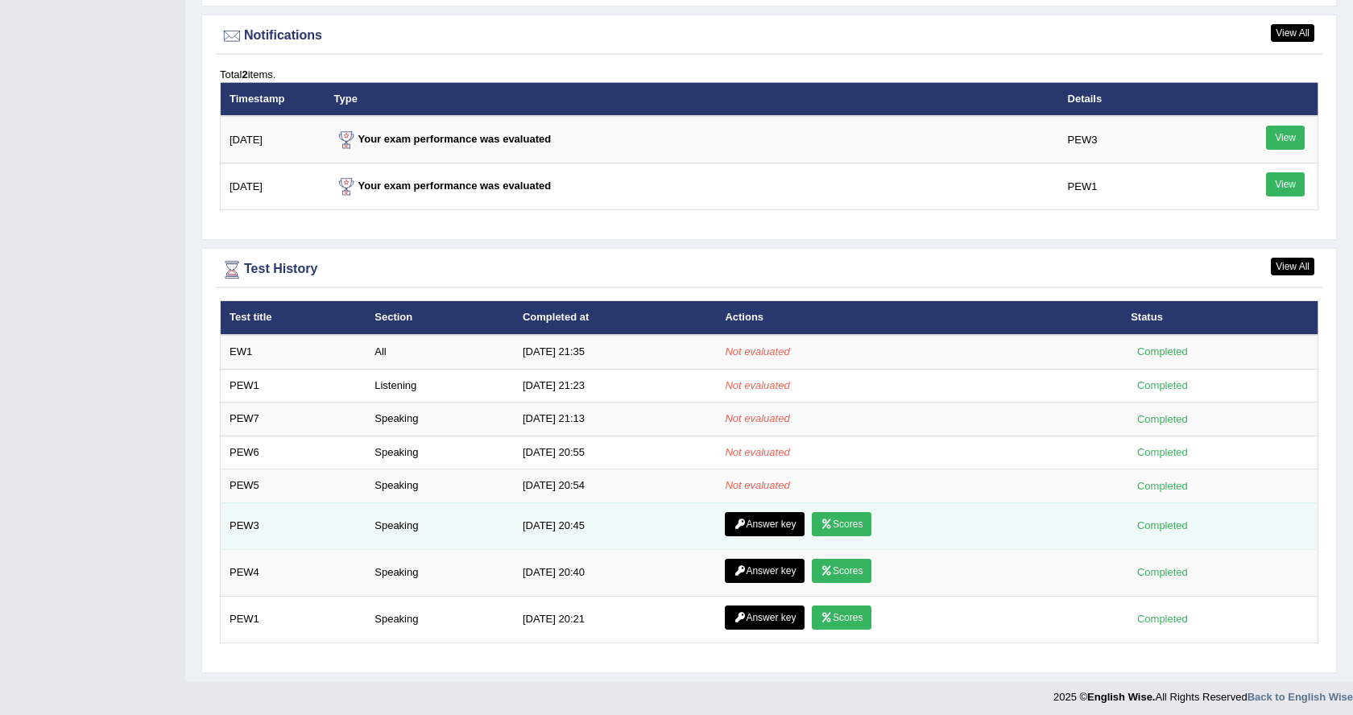
click at [834, 514] on link "Scores" at bounding box center [842, 524] width 60 height 24
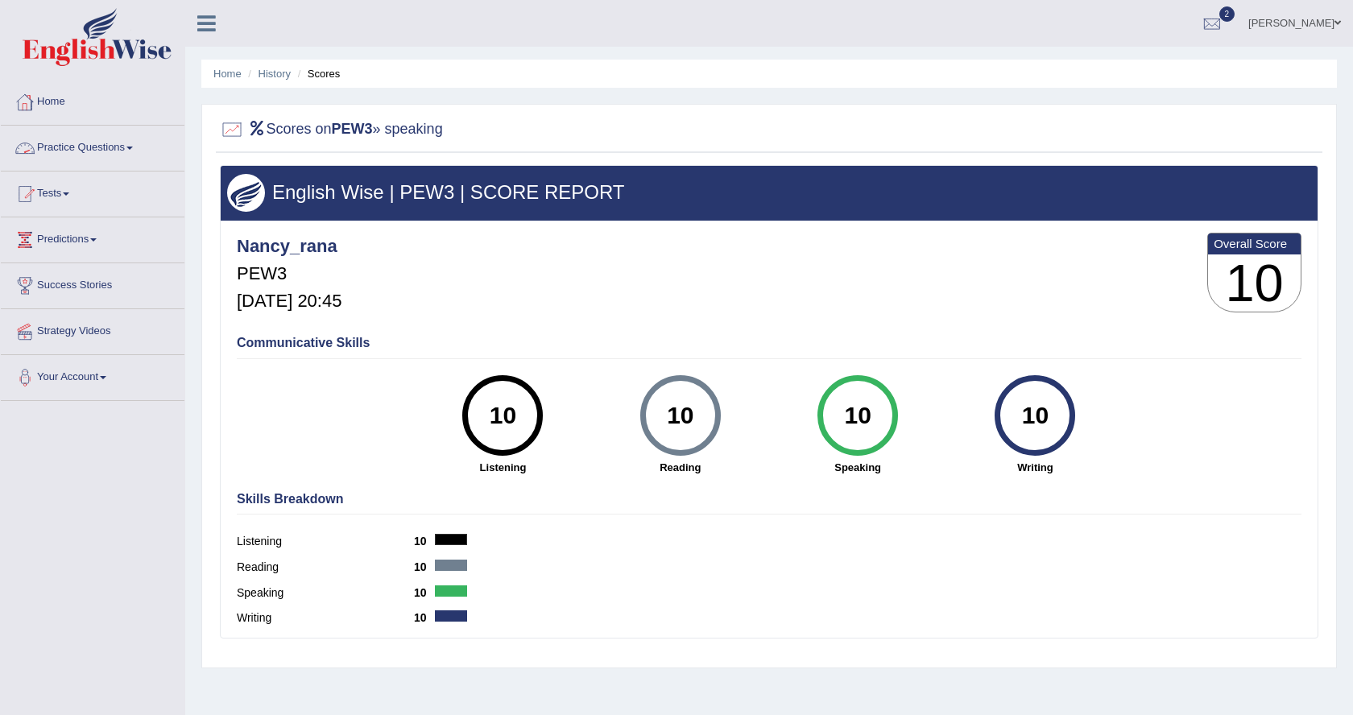
click at [139, 145] on link "Practice Questions" at bounding box center [93, 146] width 184 height 40
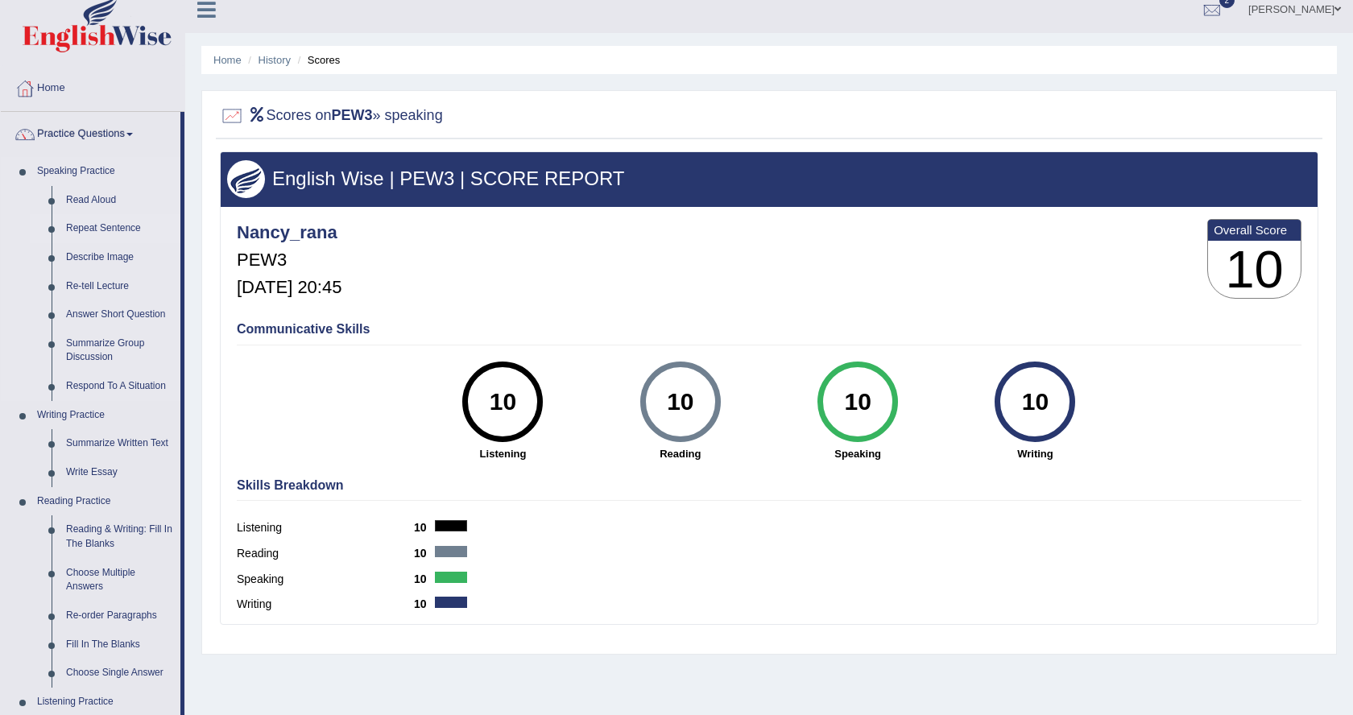
scroll to position [18, 0]
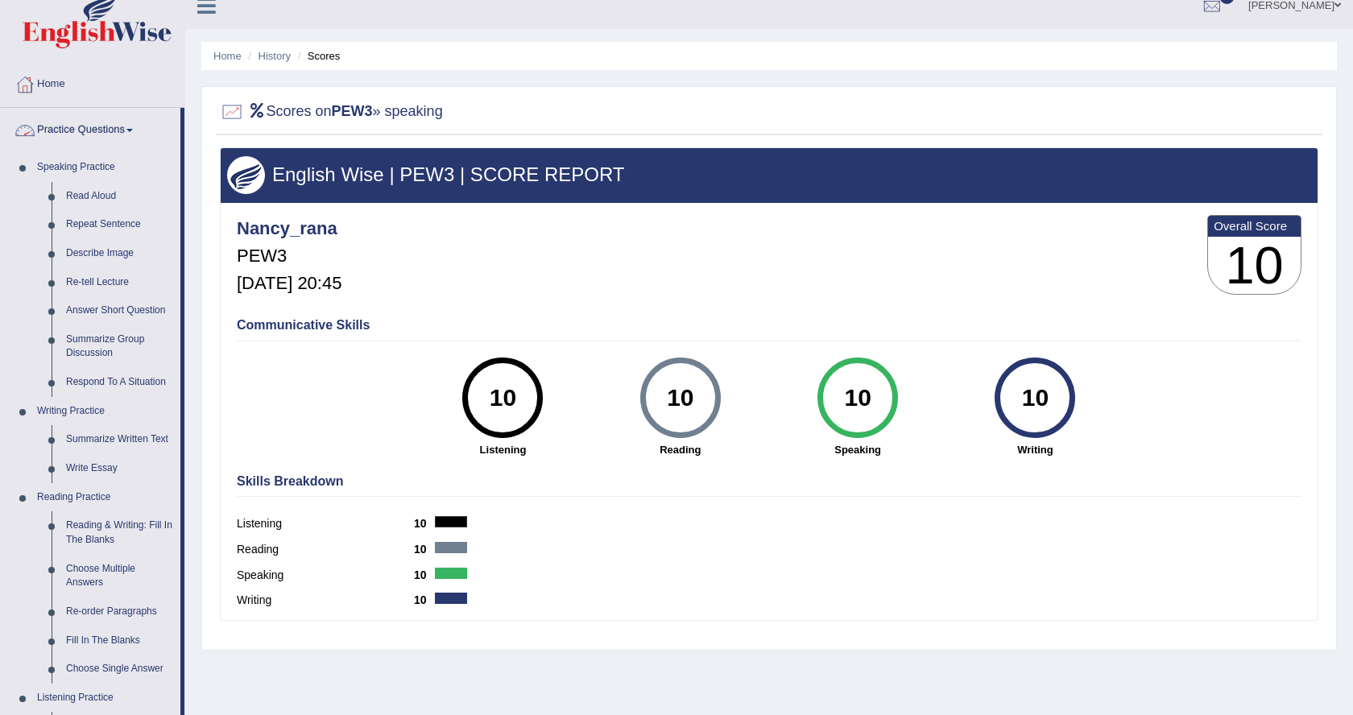
click at [133, 130] on span at bounding box center [129, 130] width 6 height 3
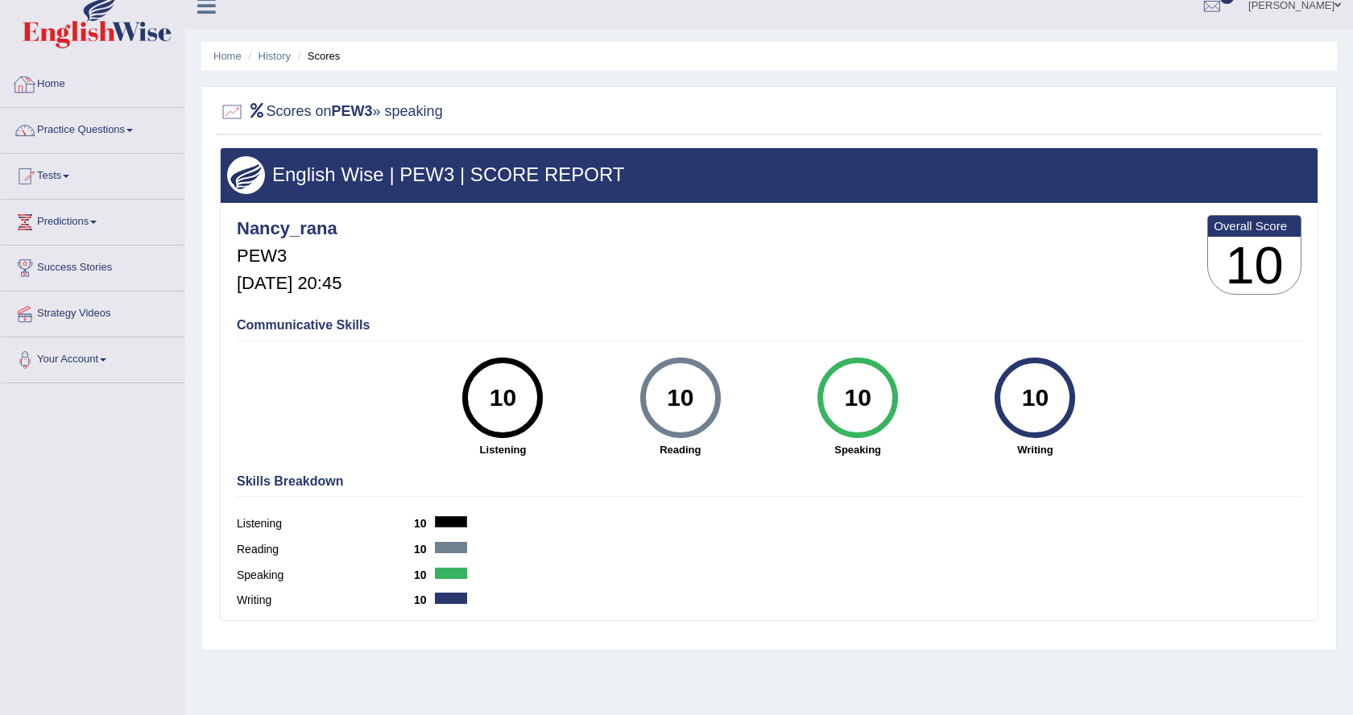
click at [52, 72] on link "Home" at bounding box center [93, 82] width 184 height 40
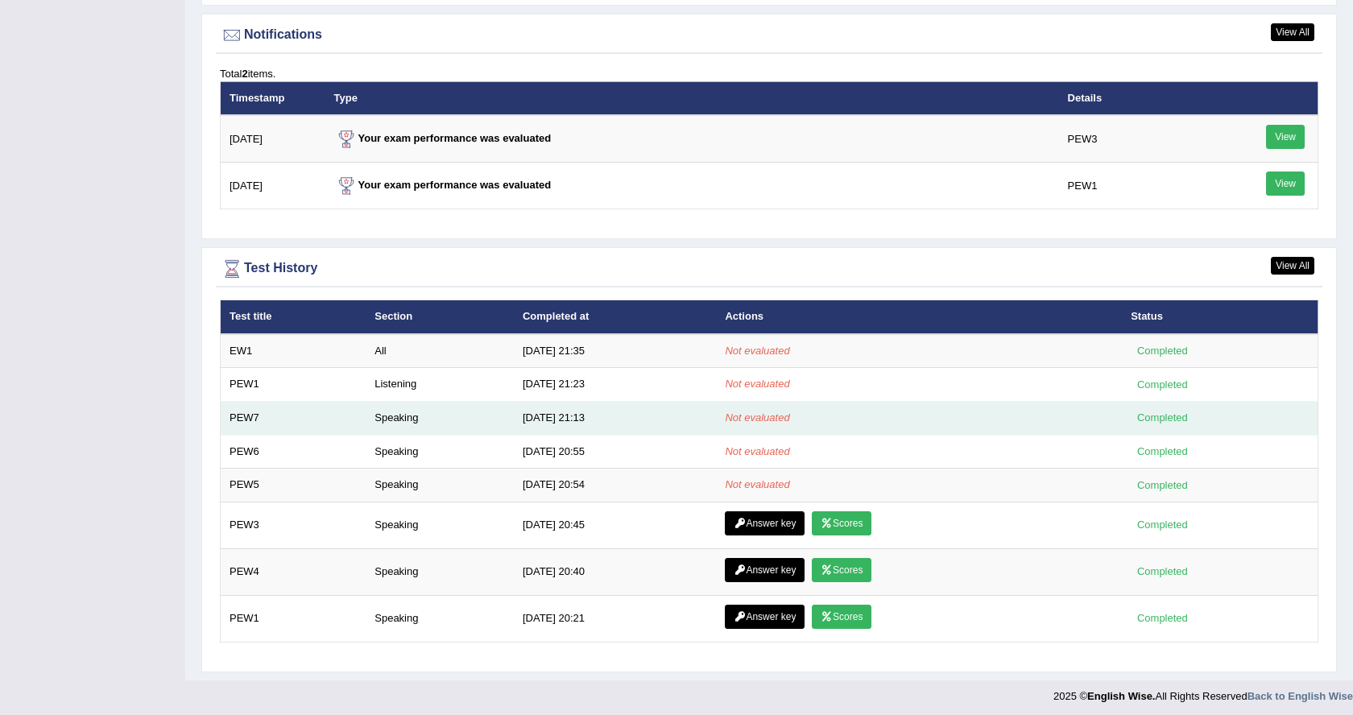
scroll to position [1956, 0]
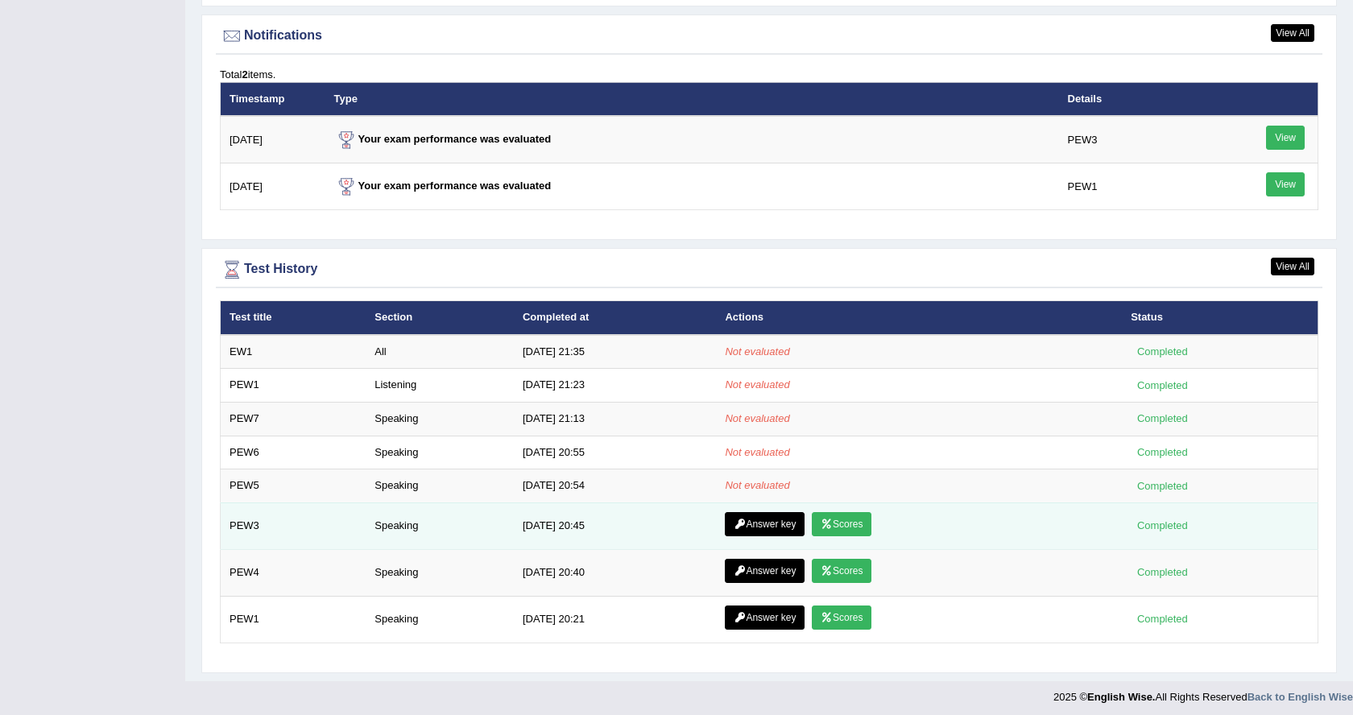
click at [848, 515] on link "Scores" at bounding box center [842, 524] width 60 height 24
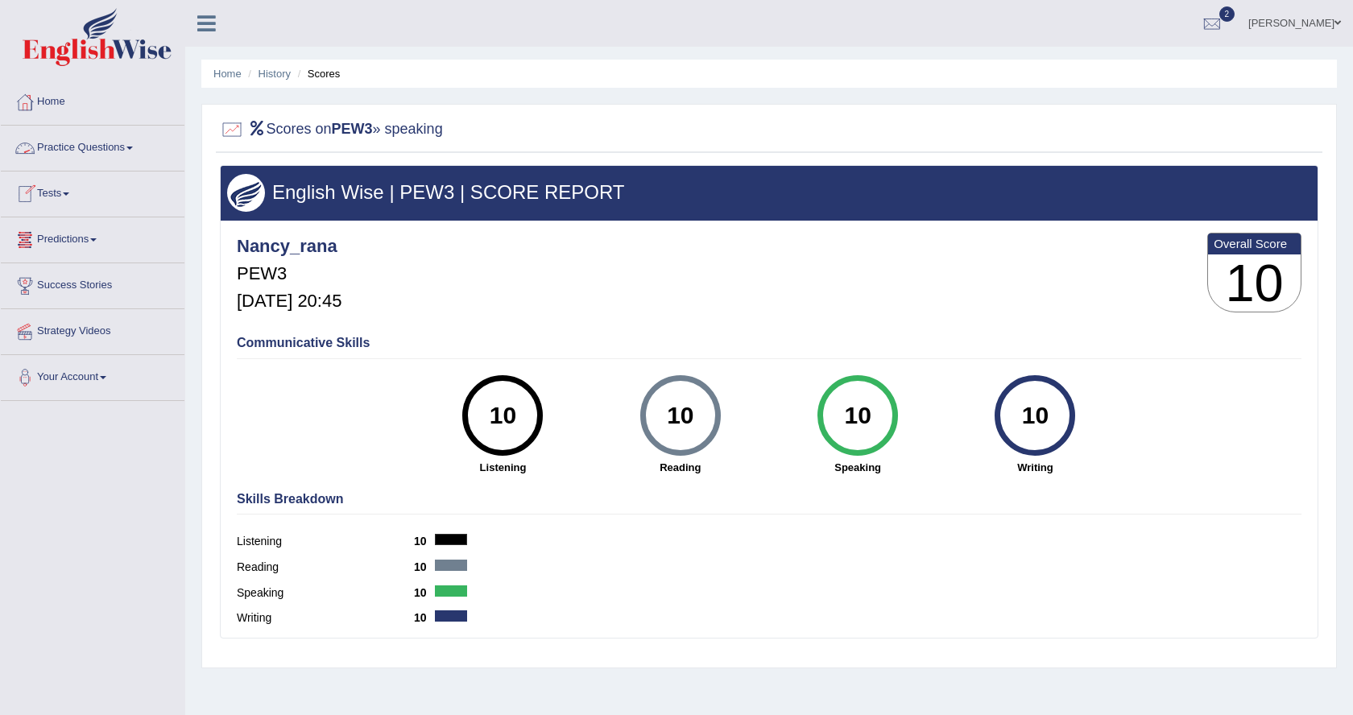
click at [143, 150] on link "Practice Questions" at bounding box center [93, 146] width 184 height 40
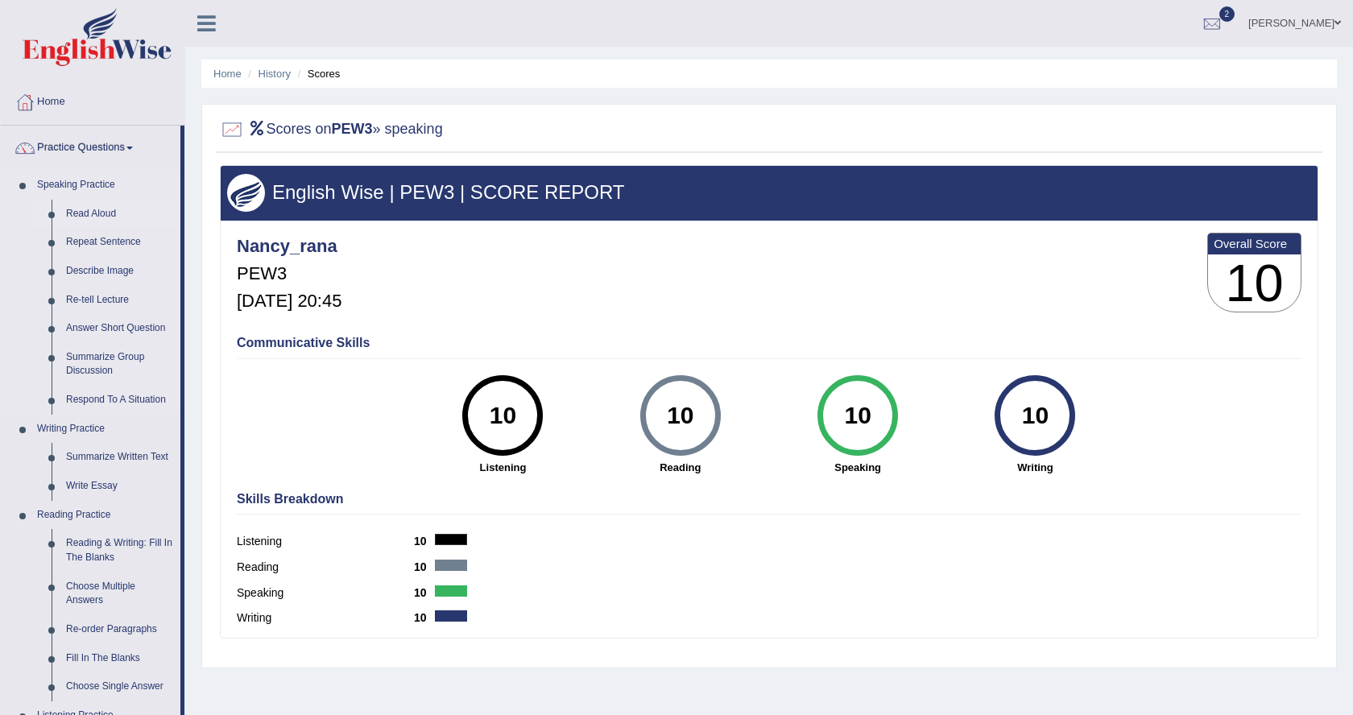
click at [121, 212] on link "Read Aloud" at bounding box center [120, 214] width 122 height 29
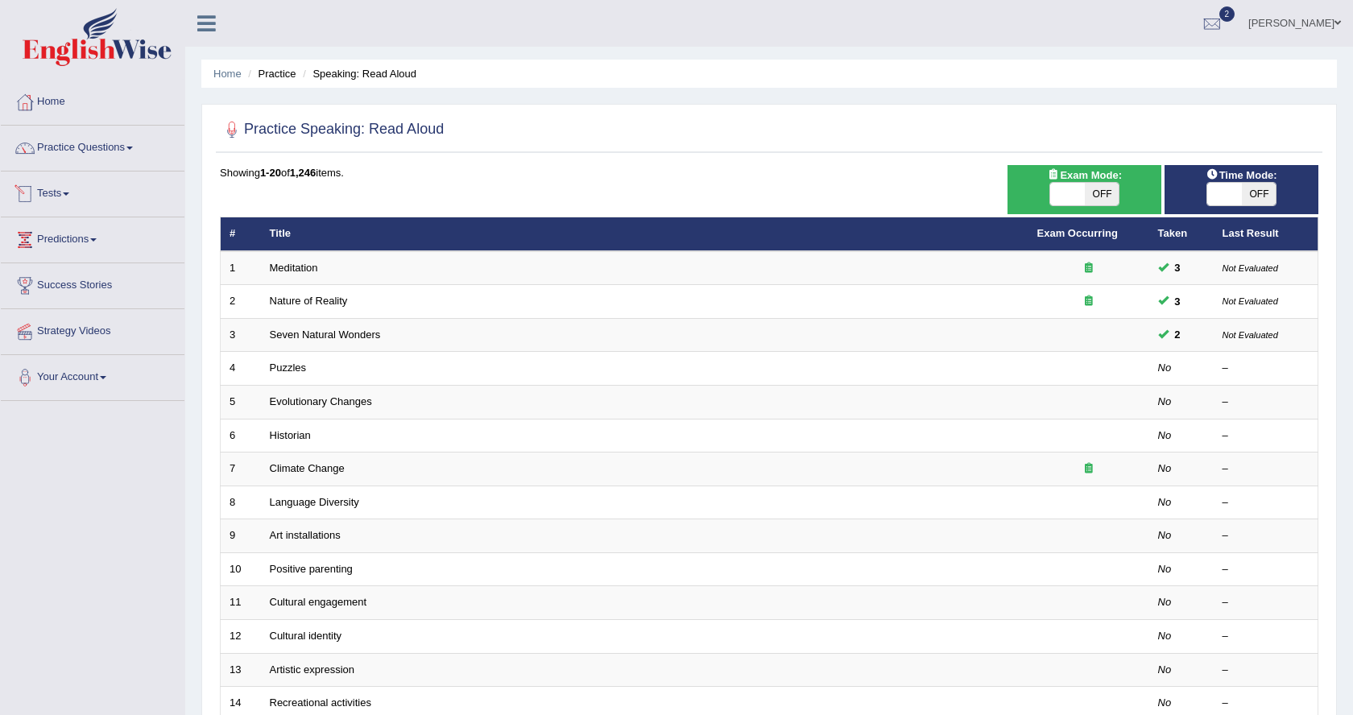
click at [70, 190] on link "Tests" at bounding box center [93, 191] width 184 height 40
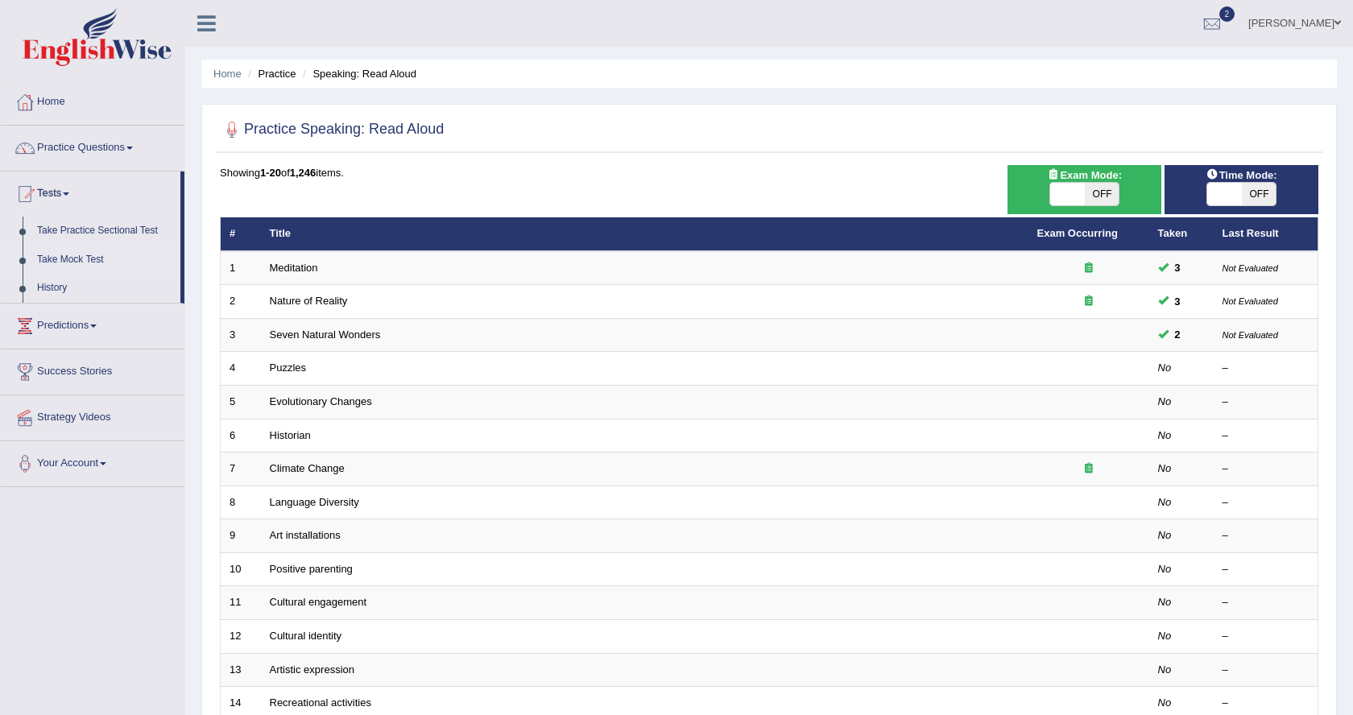
click at [82, 259] on link "Take Mock Test" at bounding box center [105, 260] width 151 height 29
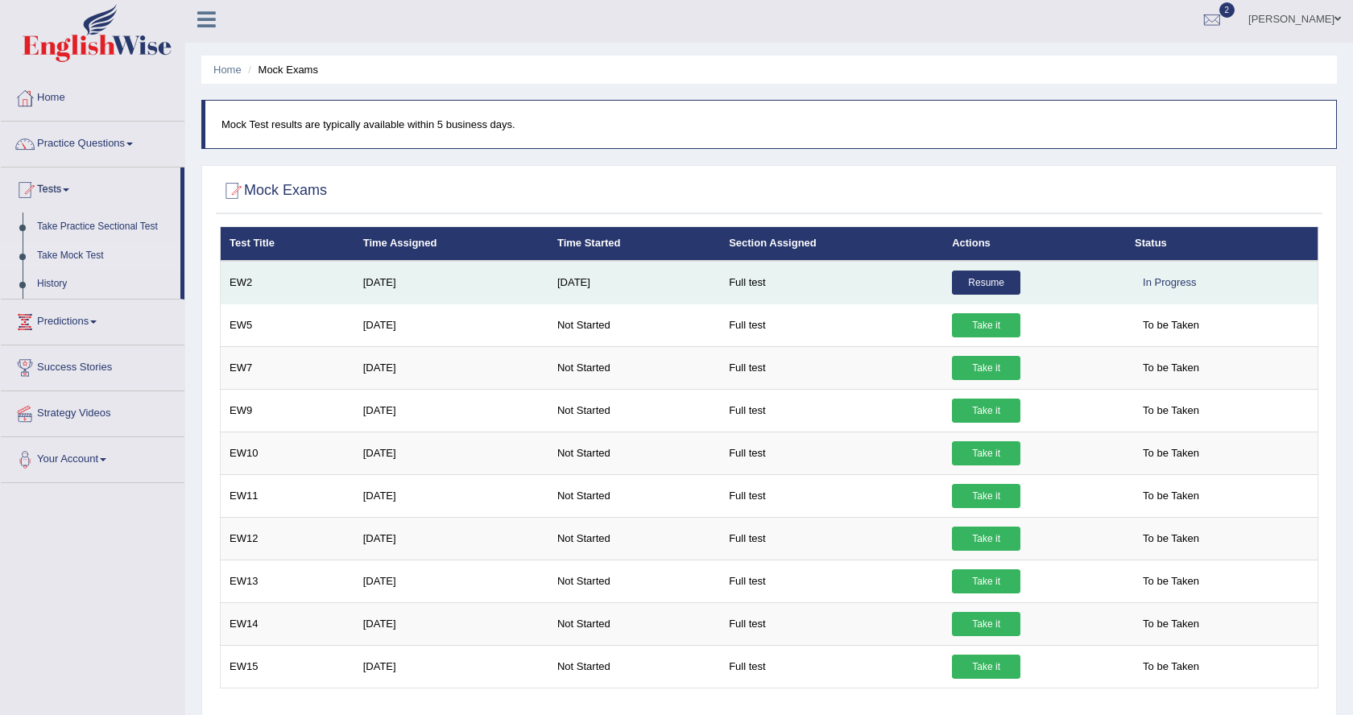
click at [1004, 283] on link "Resume" at bounding box center [986, 283] width 68 height 24
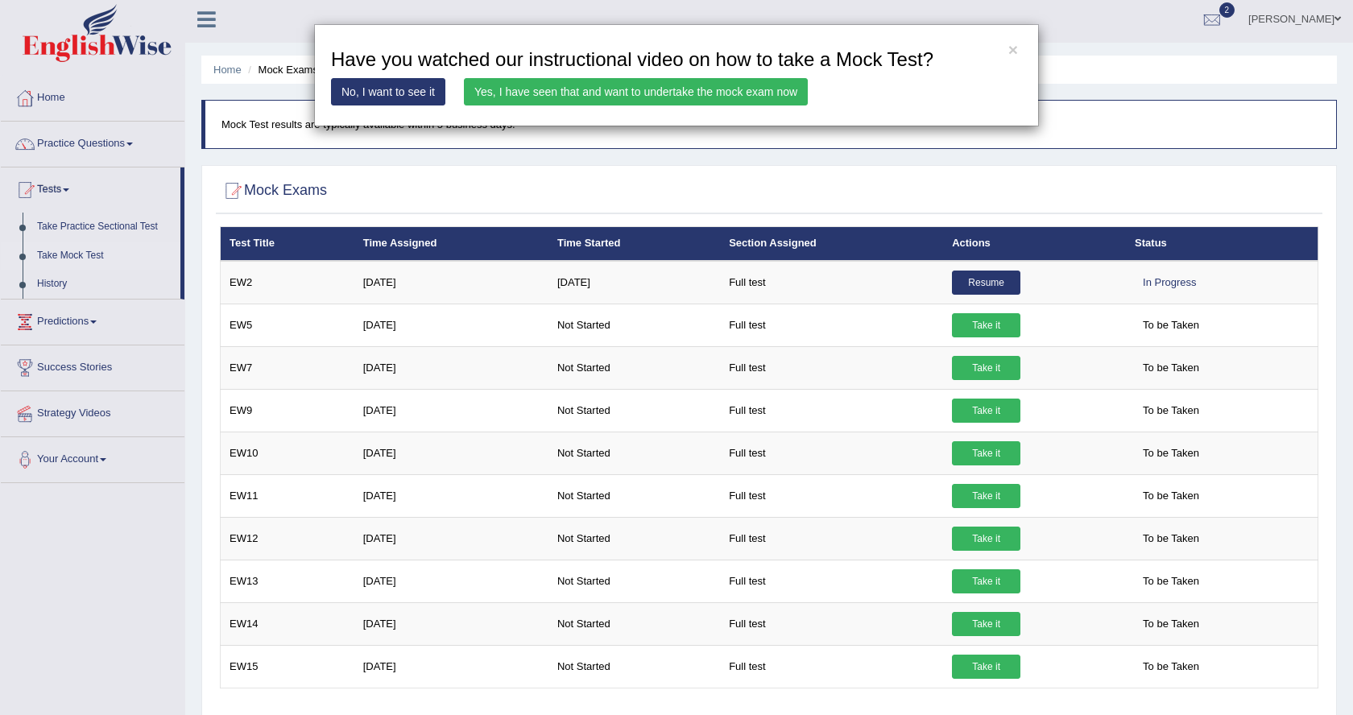
click at [406, 155] on div "× Have you watched our instructional video on how to take a Mock Test? No, I wa…" at bounding box center [676, 357] width 1353 height 715
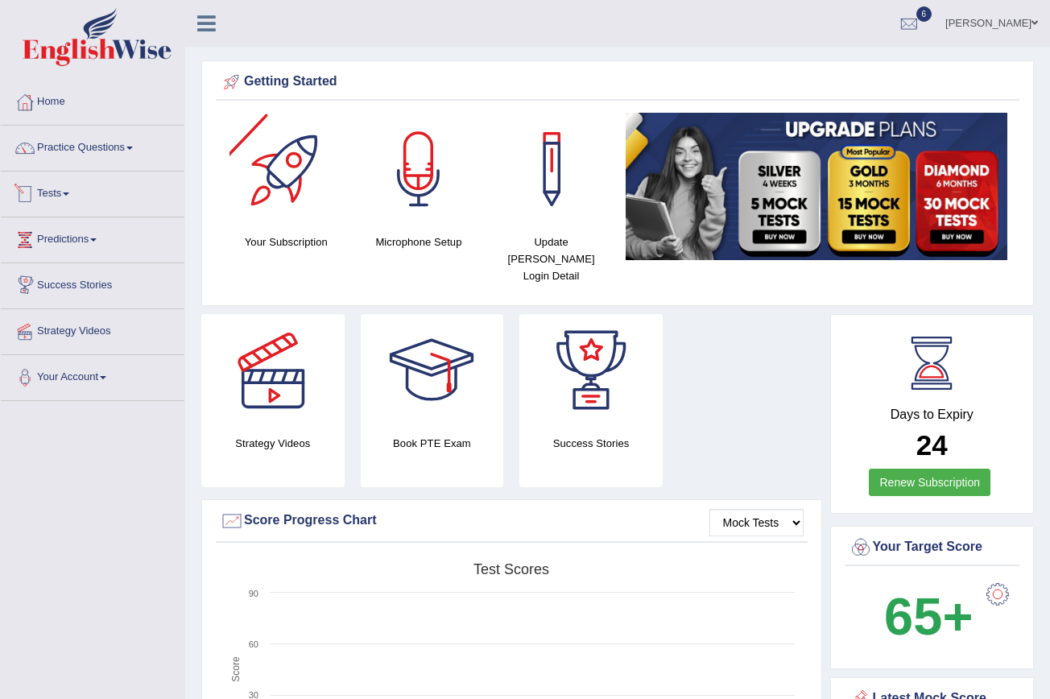
click at [74, 190] on link "Tests" at bounding box center [93, 191] width 184 height 40
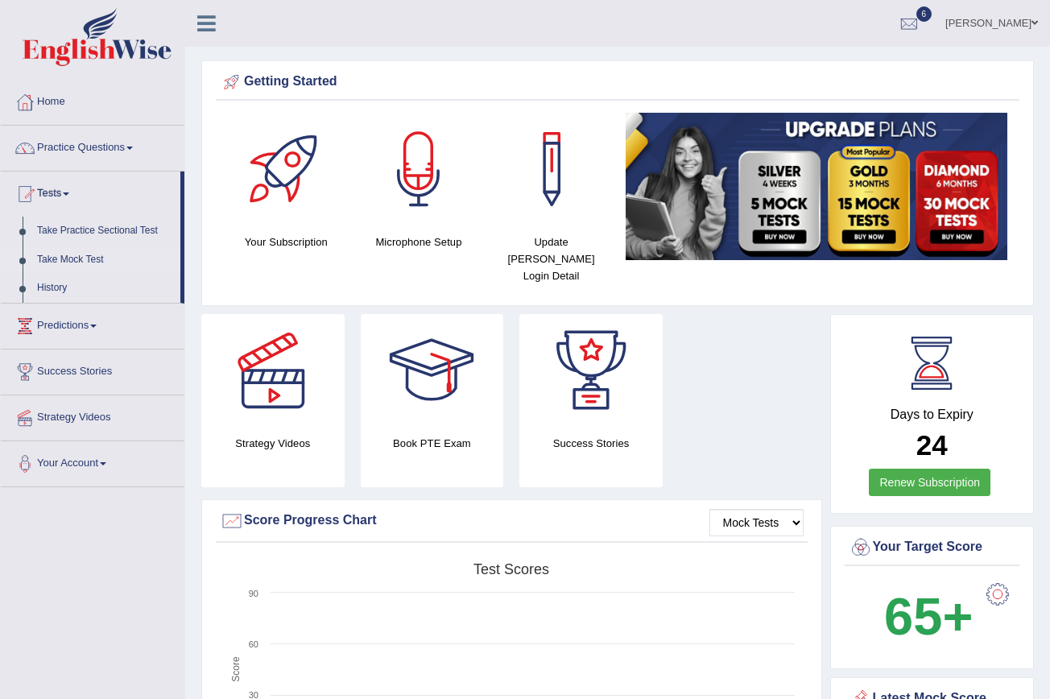
click at [108, 262] on link "Take Mock Test" at bounding box center [105, 260] width 151 height 29
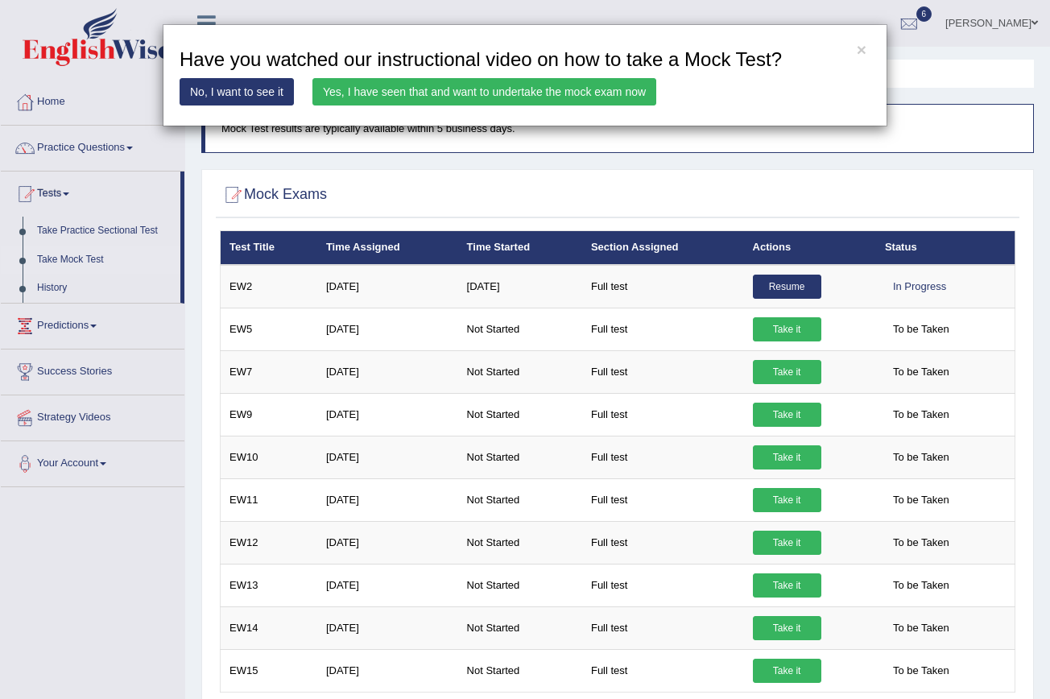
click at [624, 93] on link "Yes, I have seen that and want to undertake the mock exam now" at bounding box center [484, 91] width 344 height 27
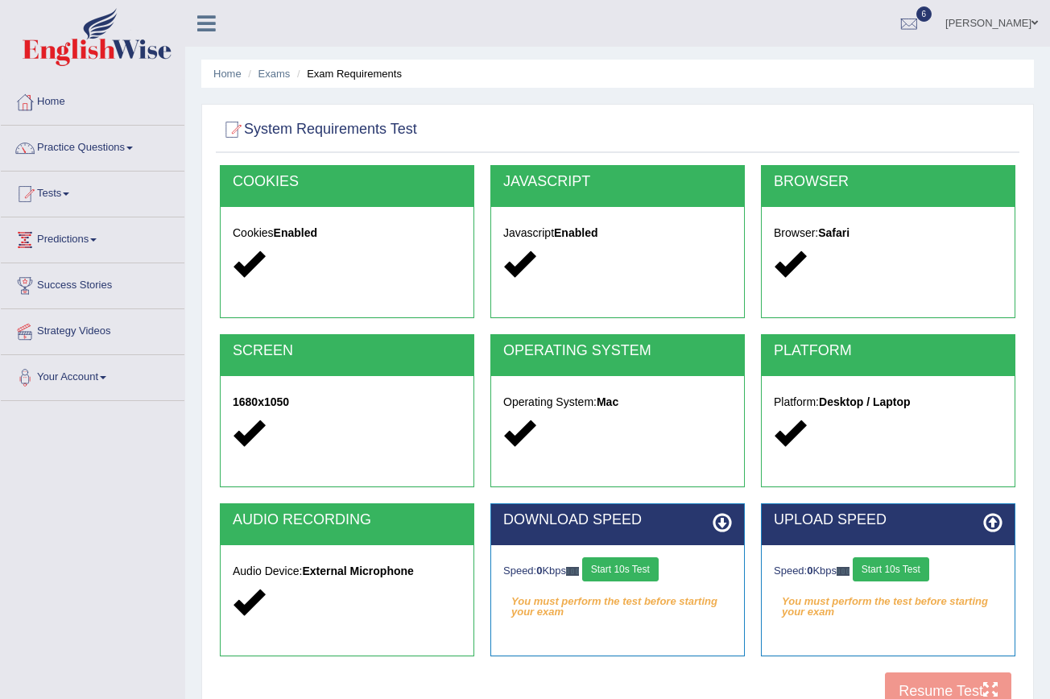
click at [638, 572] on button "Start 10s Test" at bounding box center [620, 569] width 76 height 24
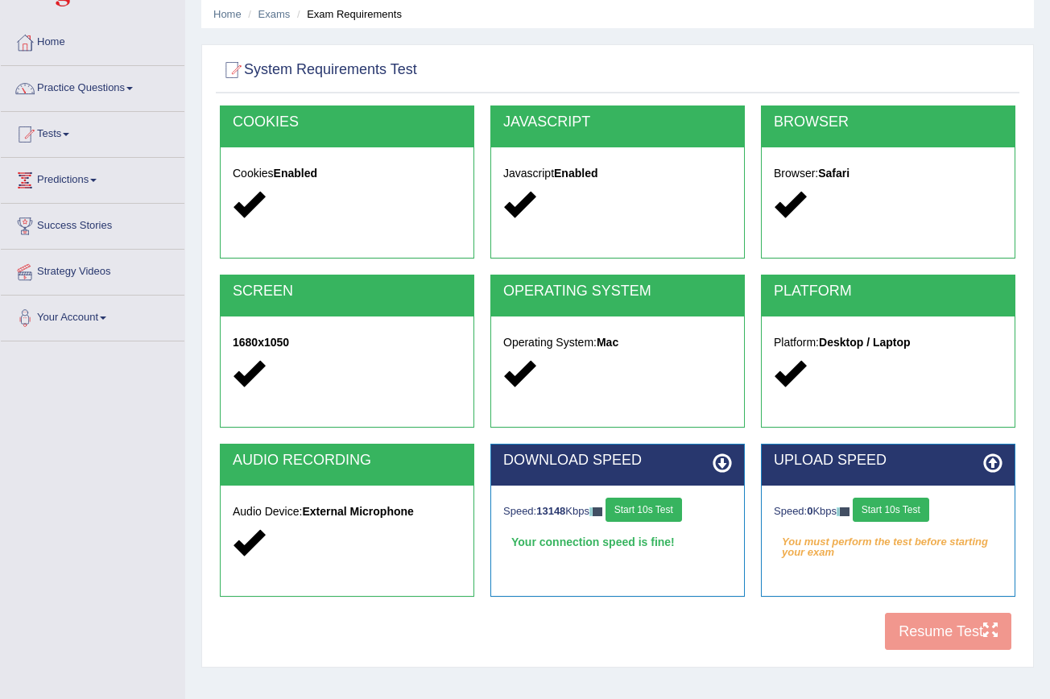
scroll to position [60, 0]
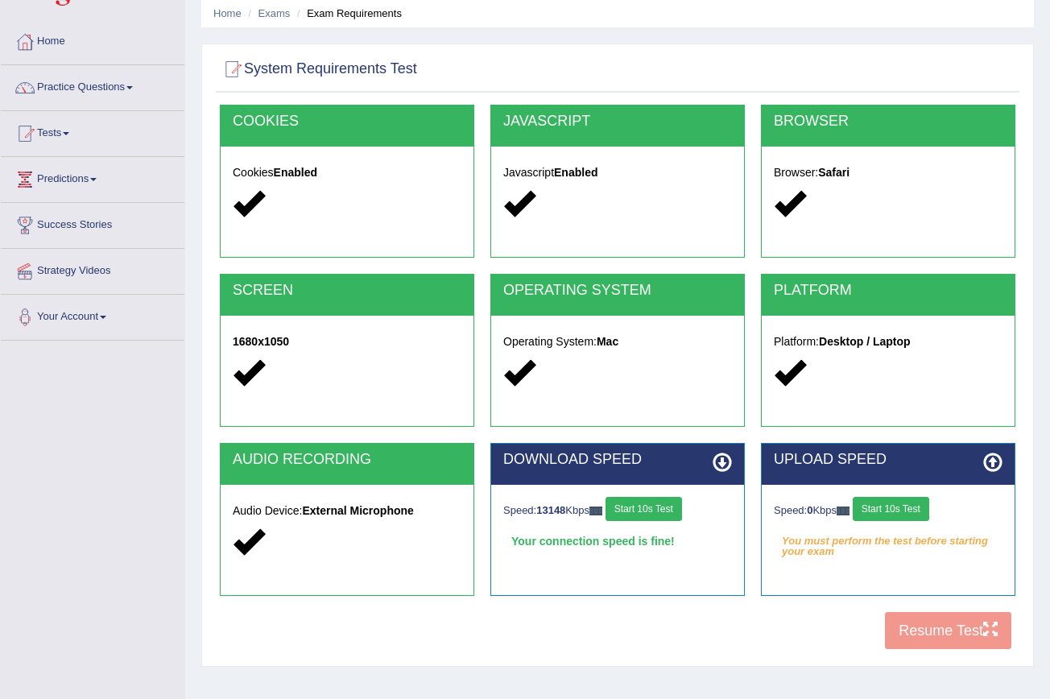
click at [895, 510] on button "Start 10s Test" at bounding box center [891, 509] width 76 height 24
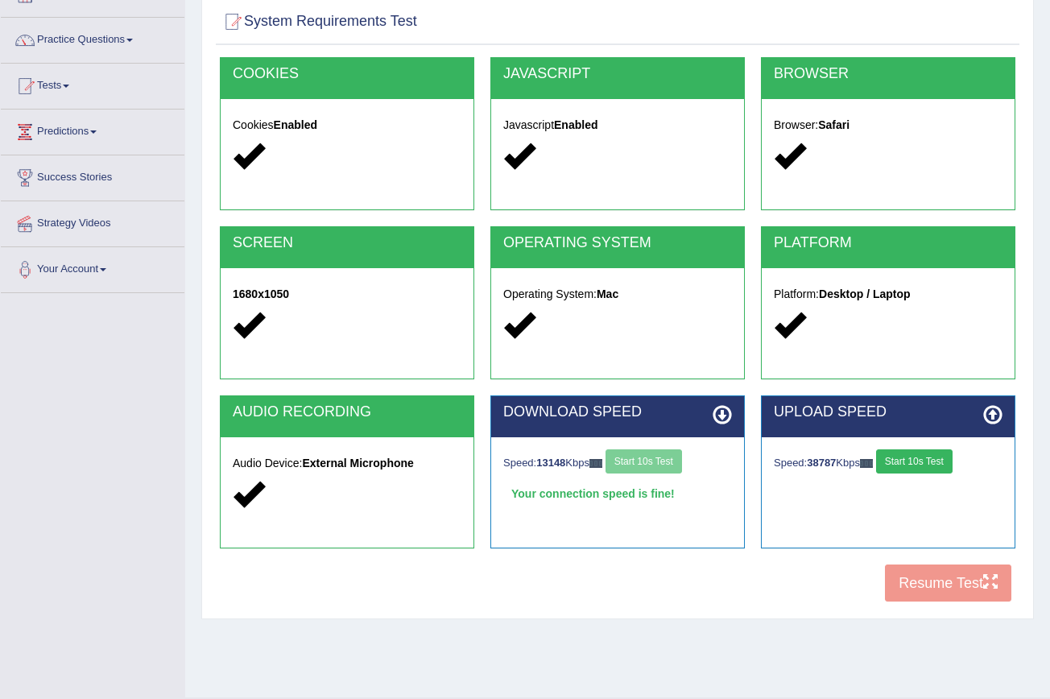
scroll to position [109, 0]
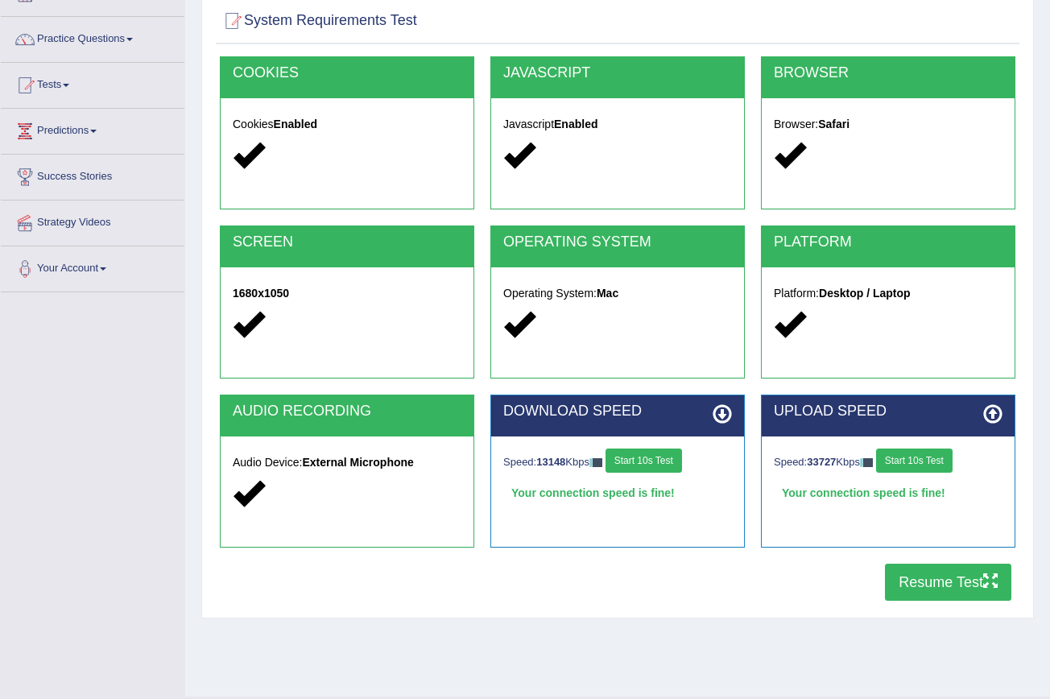
click at [927, 593] on button "Resume Test" at bounding box center [948, 582] width 126 height 37
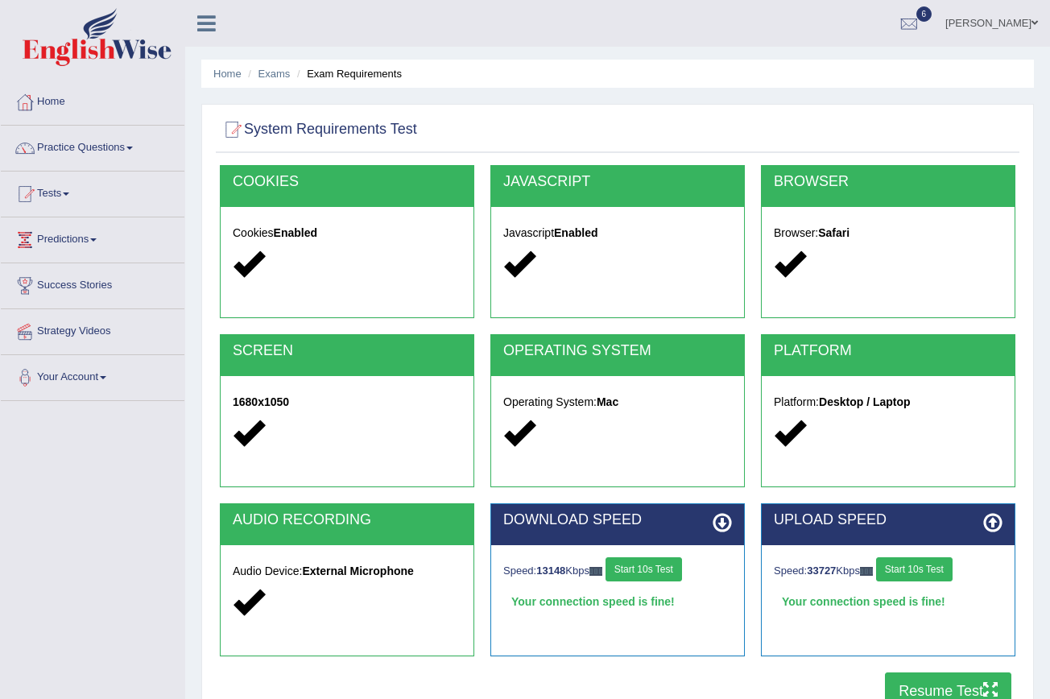
scroll to position [0, 0]
click at [133, 147] on span at bounding box center [129, 148] width 6 height 3
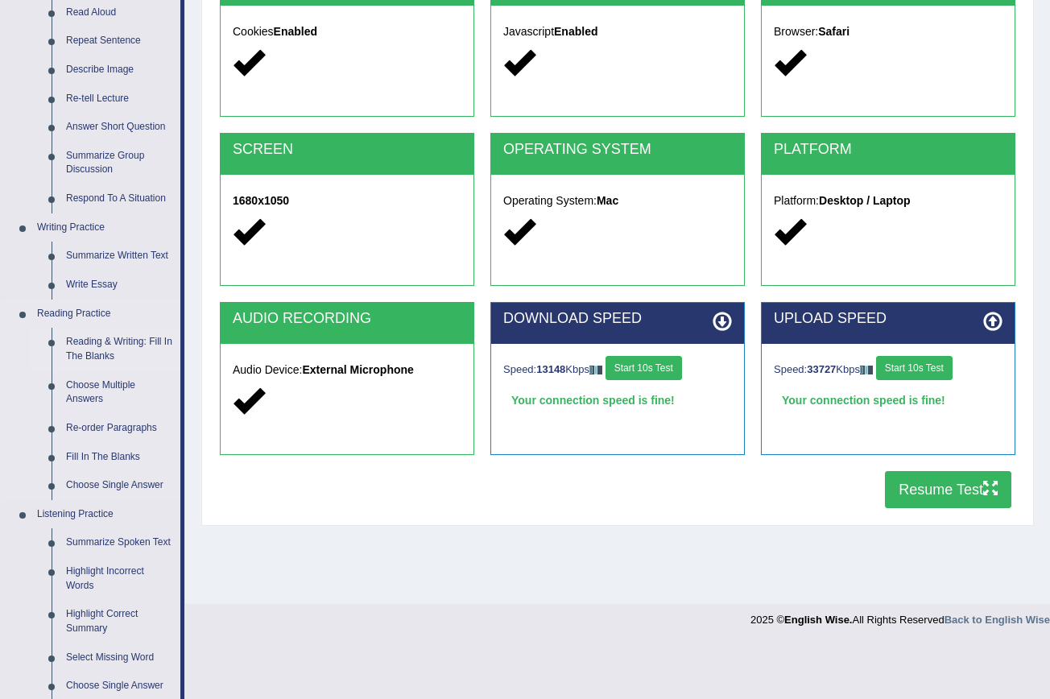
scroll to position [203, 0]
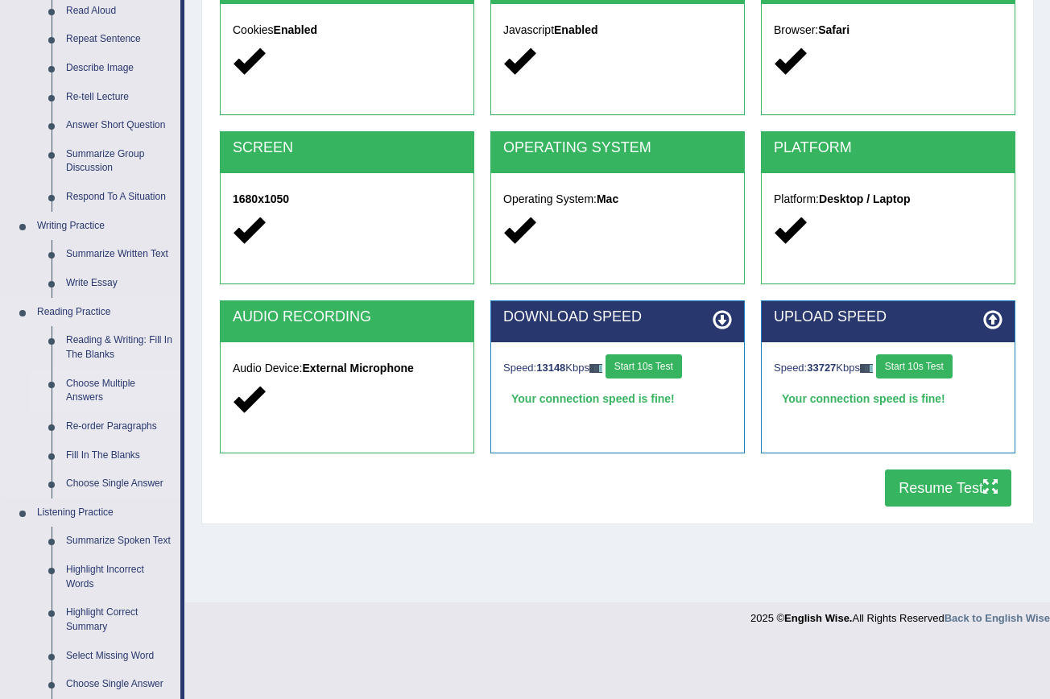
click at [108, 374] on link "Choose Multiple Answers" at bounding box center [120, 391] width 122 height 43
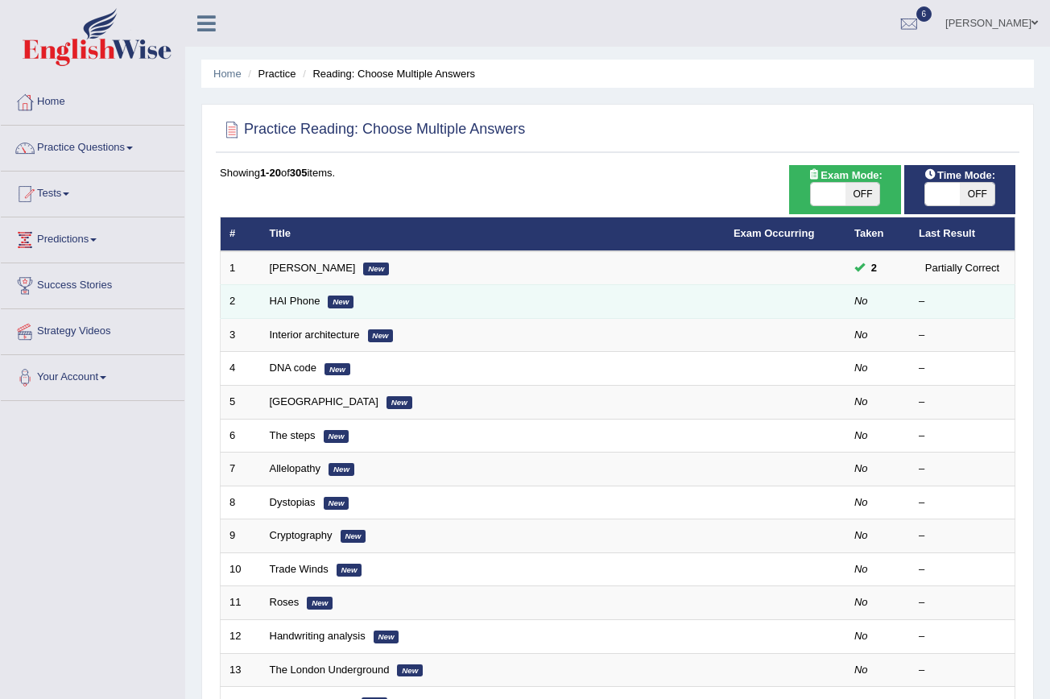
click at [332, 296] on em "New" at bounding box center [341, 301] width 26 height 13
click at [333, 311] on td "HAI Phone New" at bounding box center [493, 302] width 464 height 34
click at [333, 301] on em "New" at bounding box center [341, 301] width 26 height 13
click at [293, 298] on link "HAI Phone" at bounding box center [295, 301] width 51 height 12
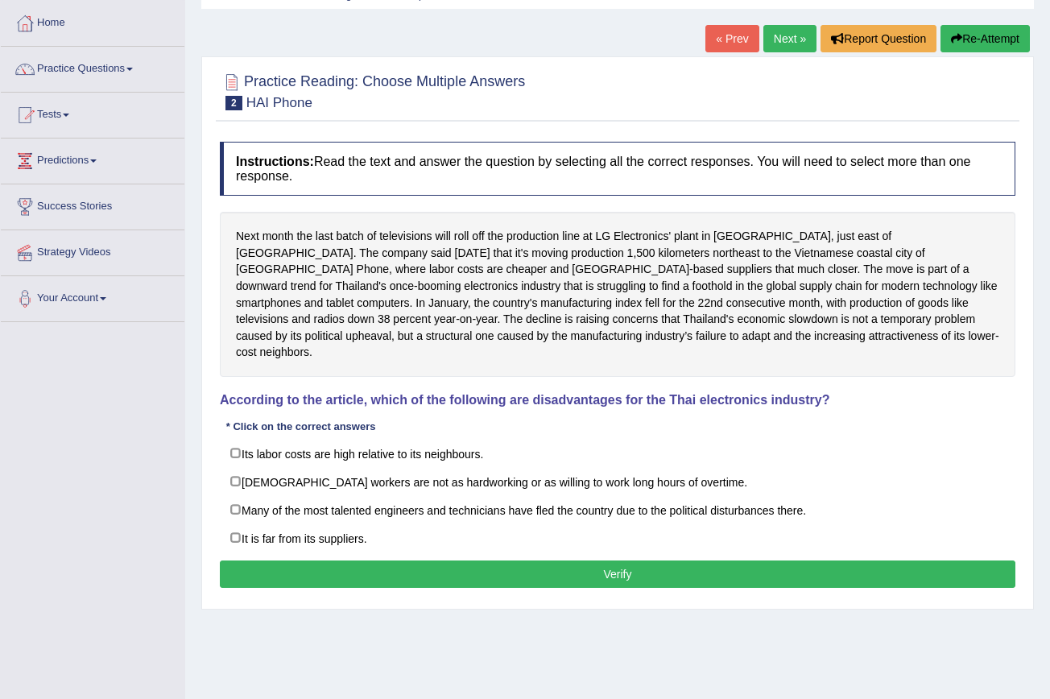
scroll to position [80, 0]
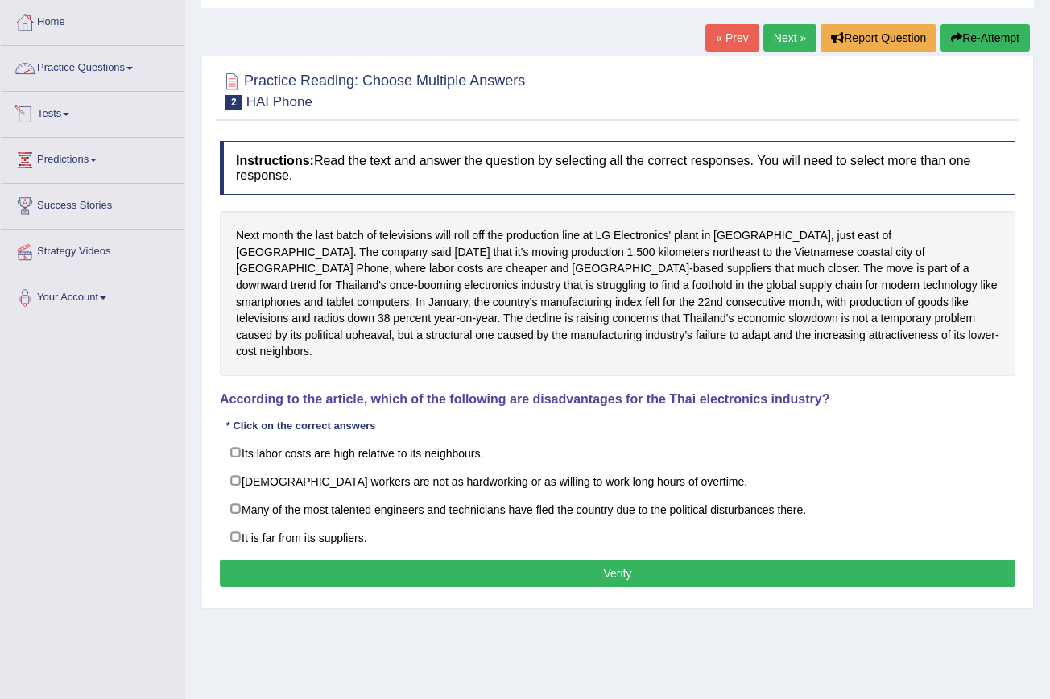
click at [140, 64] on link "Practice Questions" at bounding box center [93, 66] width 184 height 40
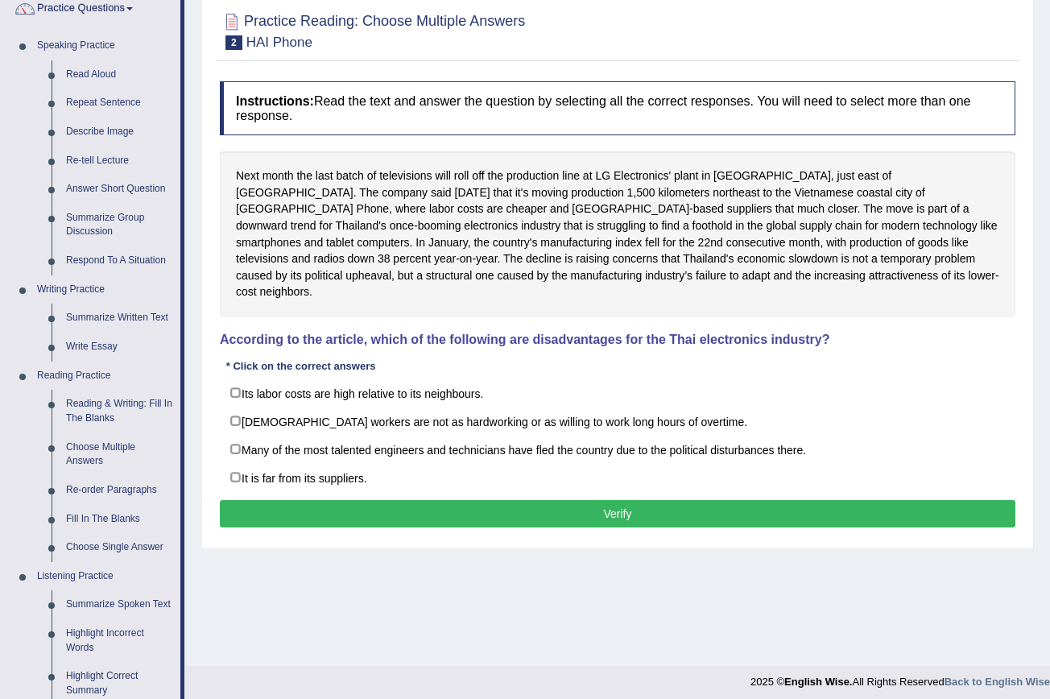
scroll to position [136, 0]
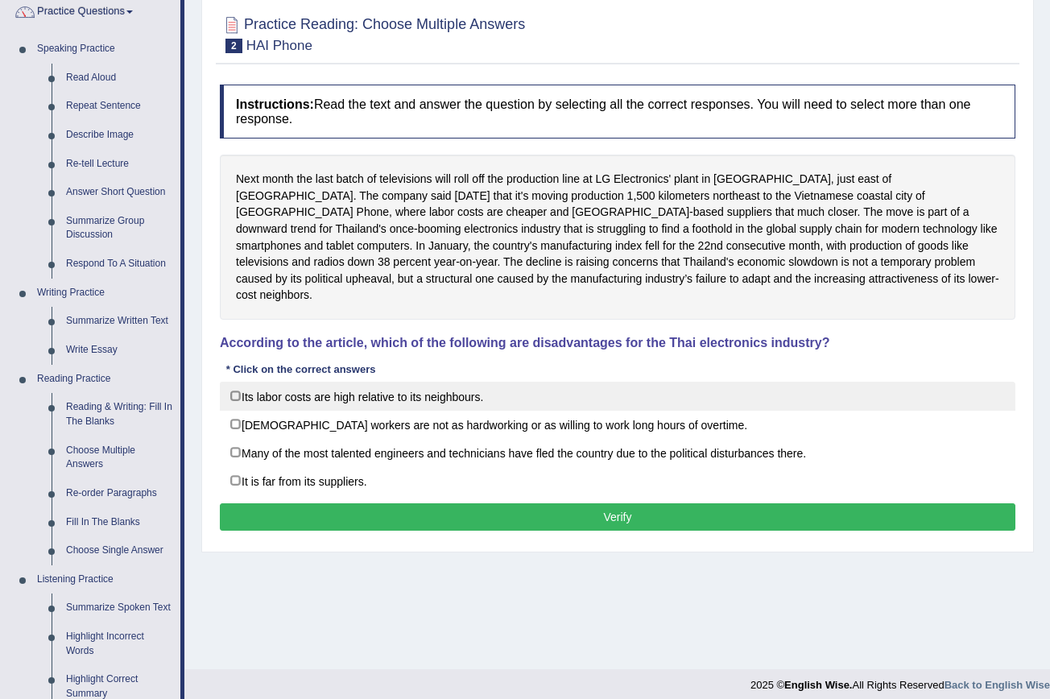
click at [233, 382] on label "Its labor costs are high relative to its neighbours." at bounding box center [617, 396] width 795 height 29
checkbox input "true"
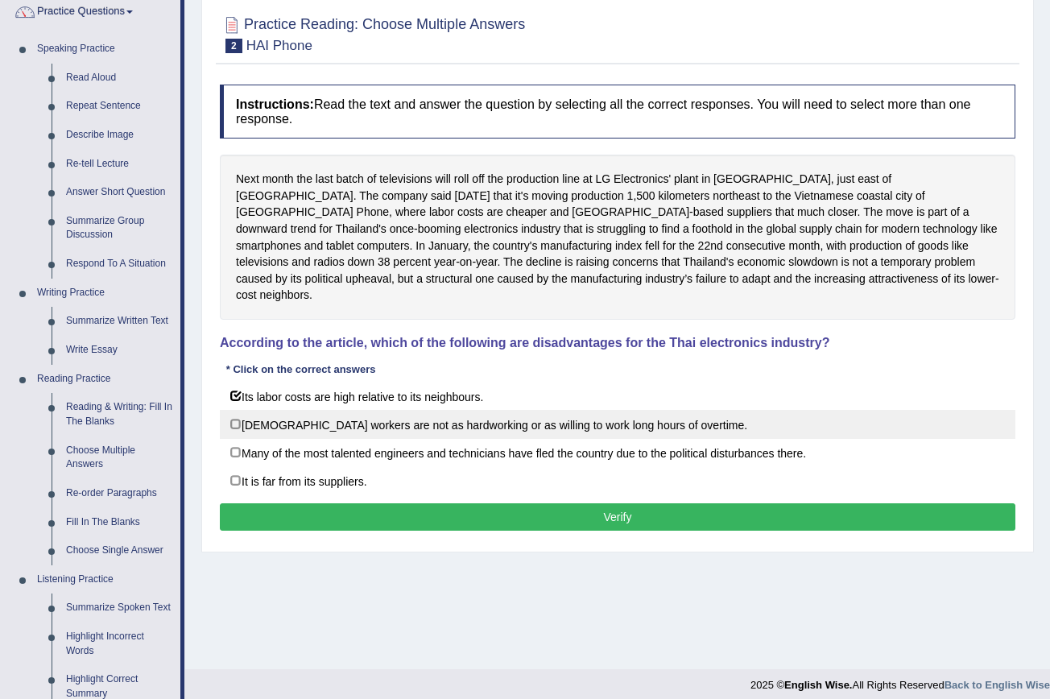
click at [233, 410] on label "[DEMOGRAPHIC_DATA] workers are not as hardworking or as willing to work long ho…" at bounding box center [617, 424] width 795 height 29
checkbox input "true"
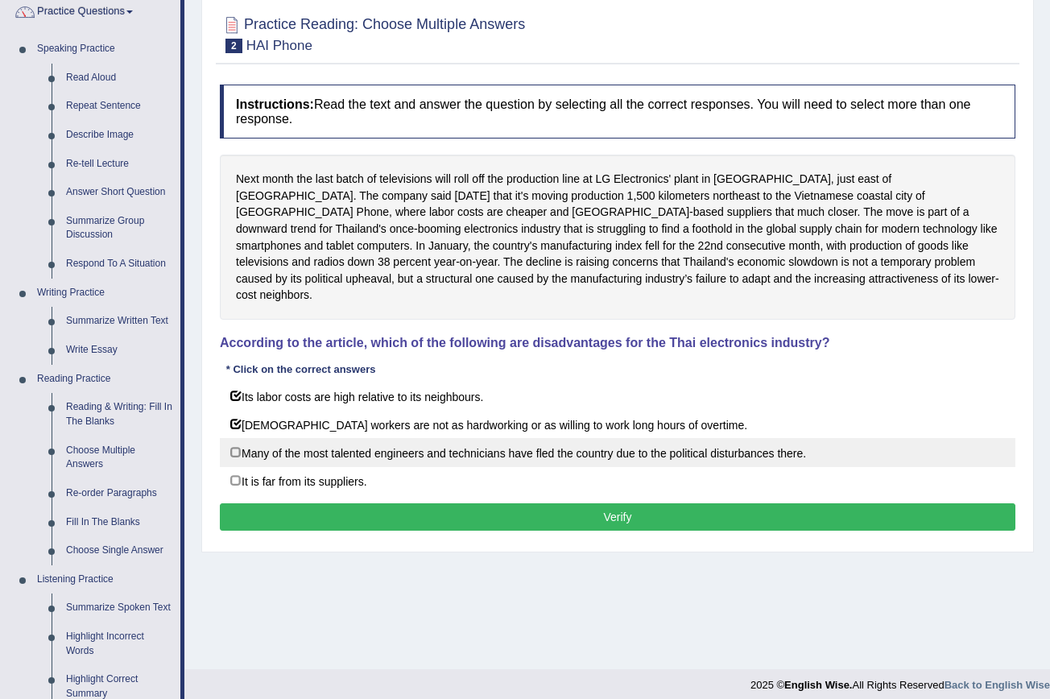
click at [233, 438] on label "Many of the most talented engineers and technicians have fled the country due t…" at bounding box center [617, 452] width 795 height 29
checkbox input "true"
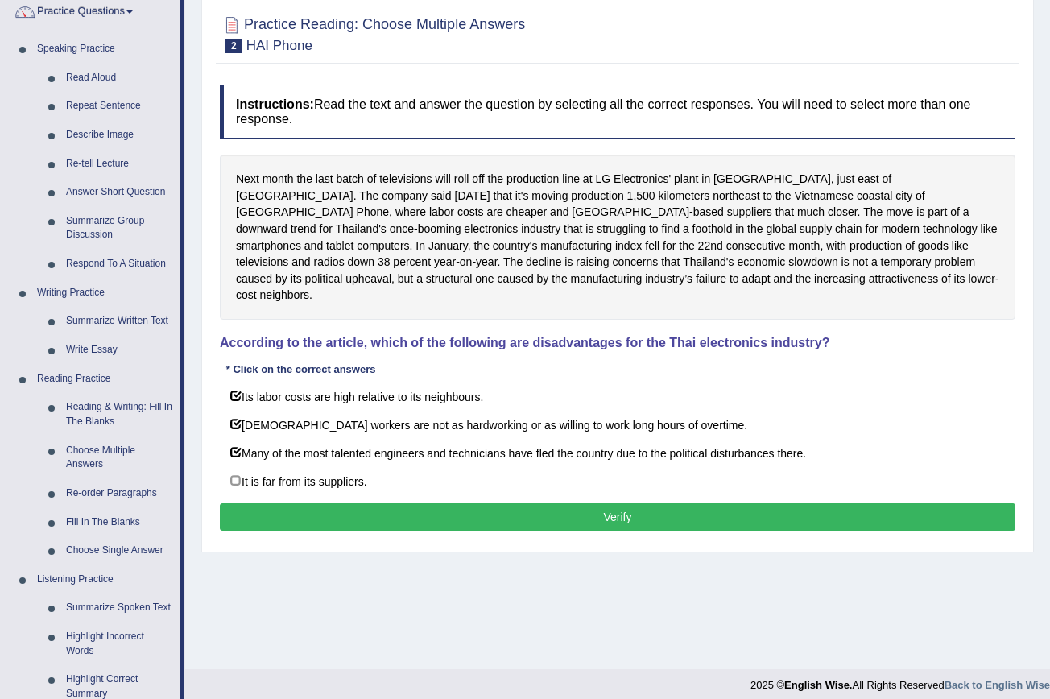
click at [494, 503] on button "Verify" at bounding box center [617, 516] width 795 height 27
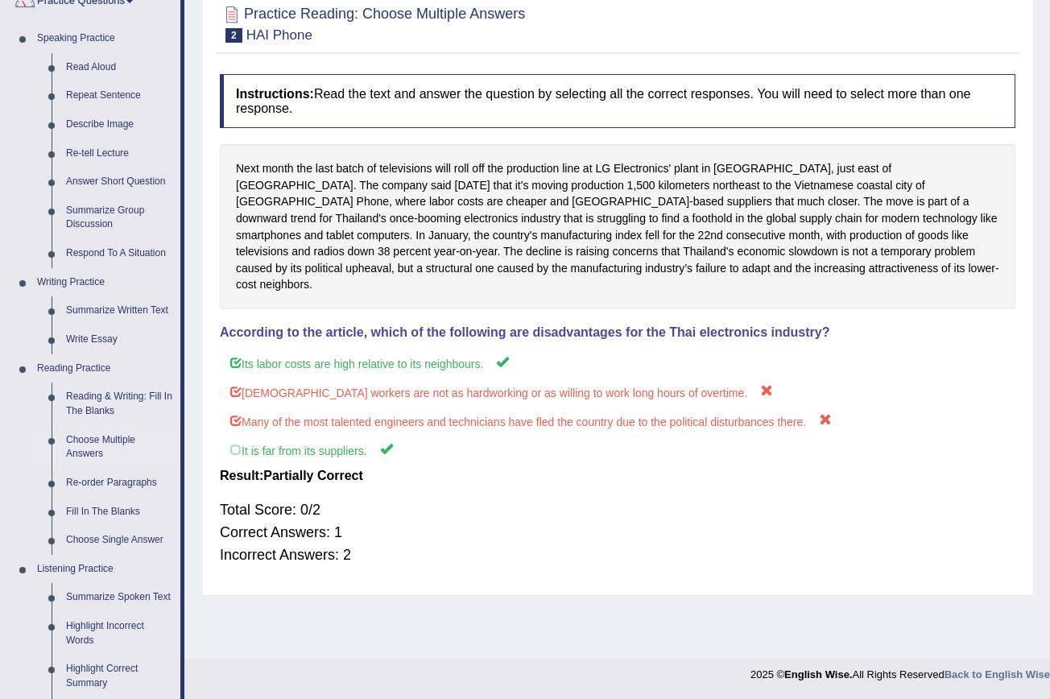
scroll to position [160, 0]
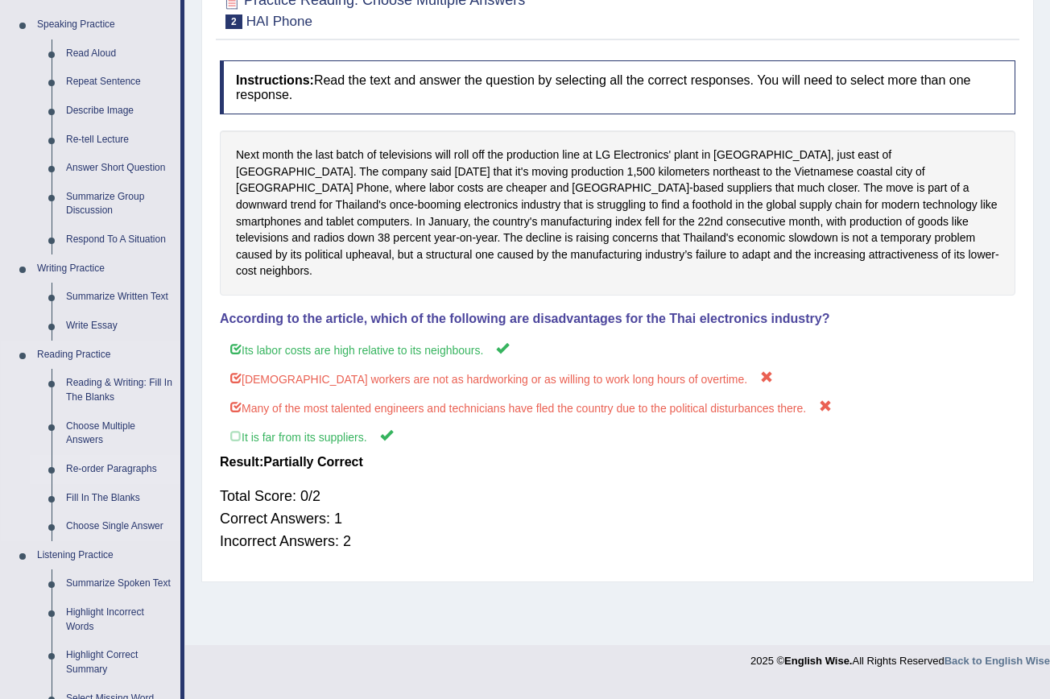
click at [141, 460] on link "Re-order Paragraphs" at bounding box center [120, 469] width 122 height 29
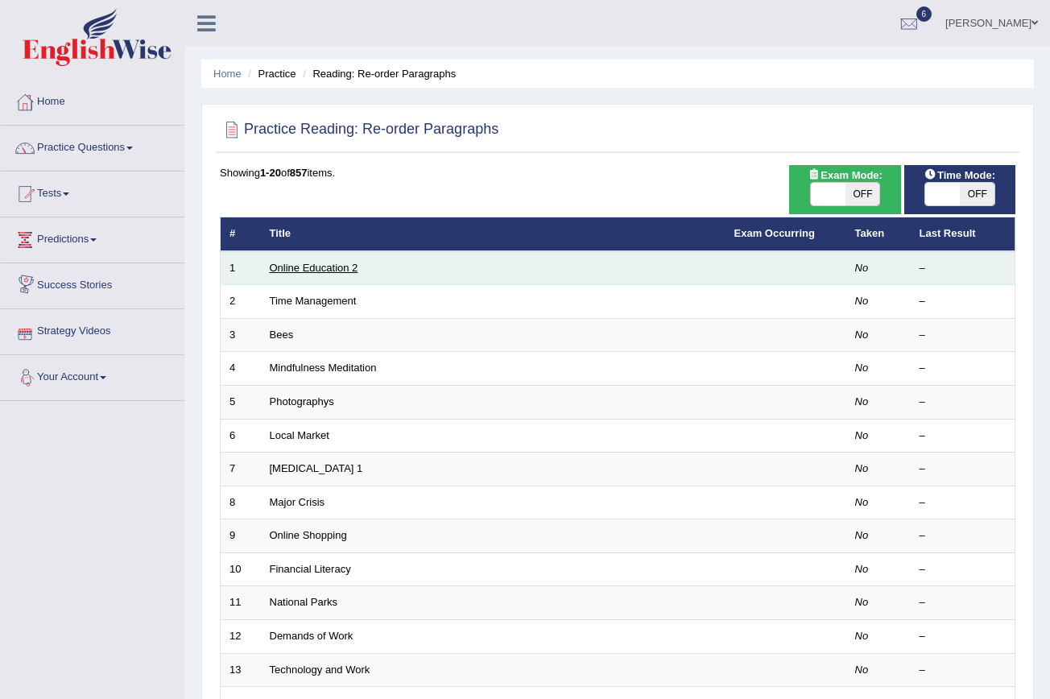
click at [296, 266] on link "Online Education 2" at bounding box center [314, 268] width 89 height 12
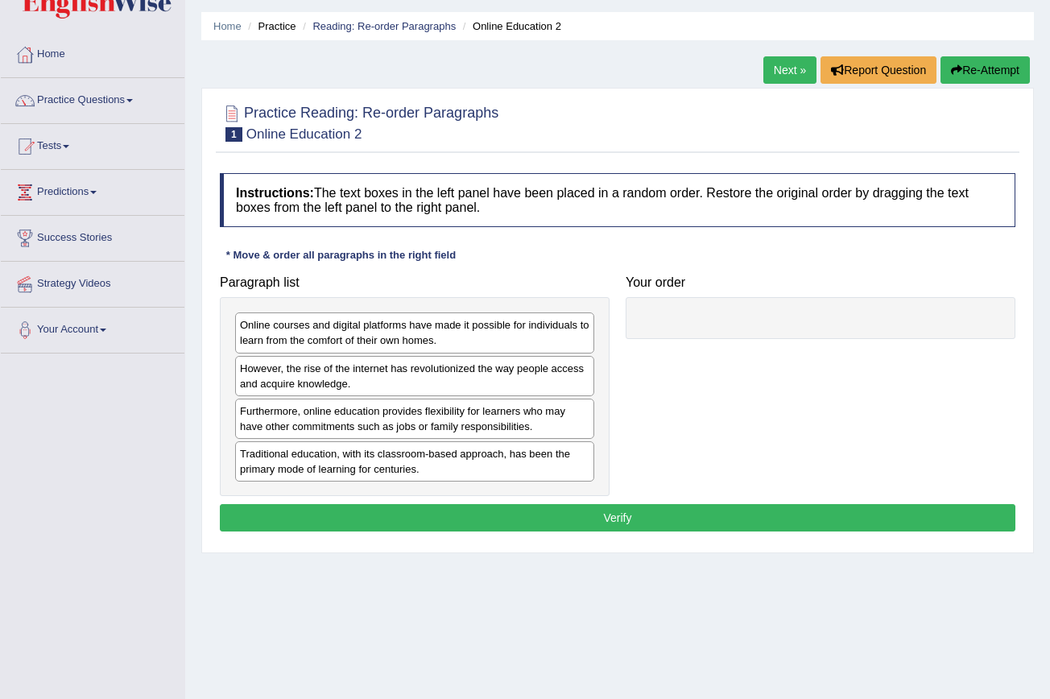
scroll to position [48, 0]
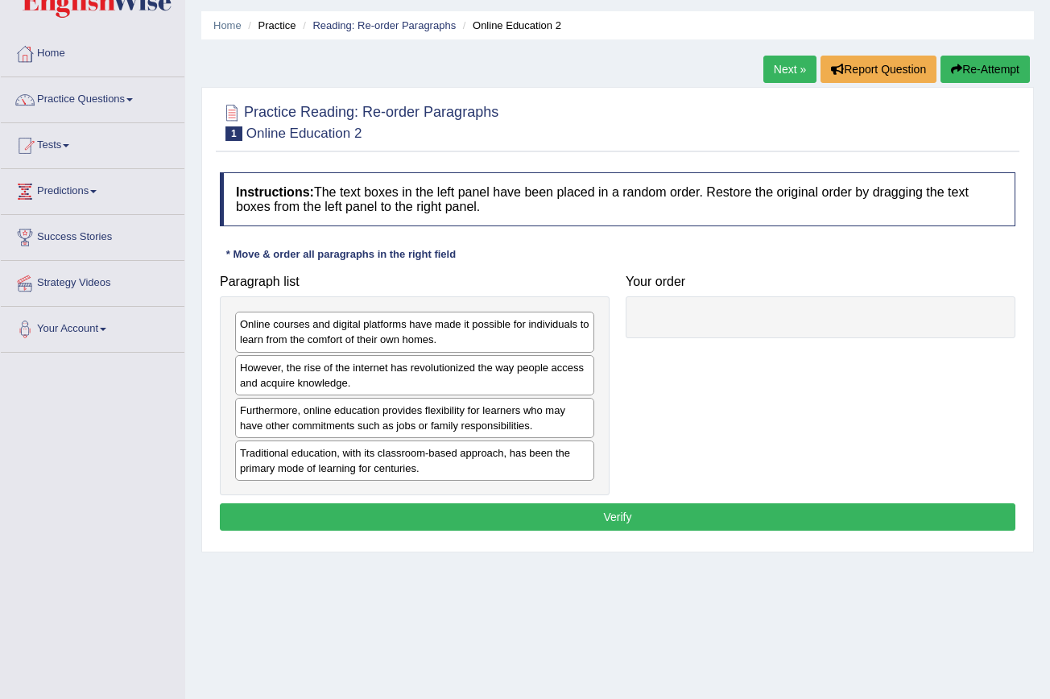
click at [365, 453] on div "Traditional education, with its classroom-based approach, has been the primary …" at bounding box center [414, 460] width 359 height 40
click at [488, 468] on div "Traditional education, with its classroom-based approach, has been the primary …" at bounding box center [414, 460] width 359 height 40
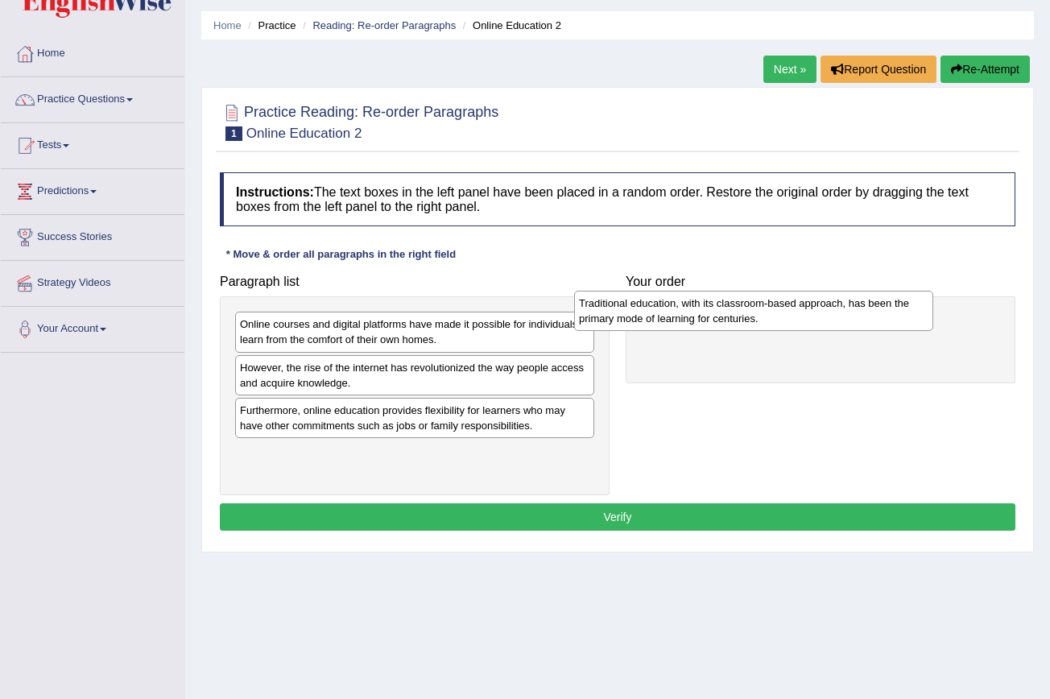
drag, startPoint x: 488, startPoint y: 468, endPoint x: 827, endPoint y: 319, distance: 370.2
click at [827, 319] on div "Traditional education, with its classroom-based approach, has been the primary …" at bounding box center [753, 311] width 359 height 40
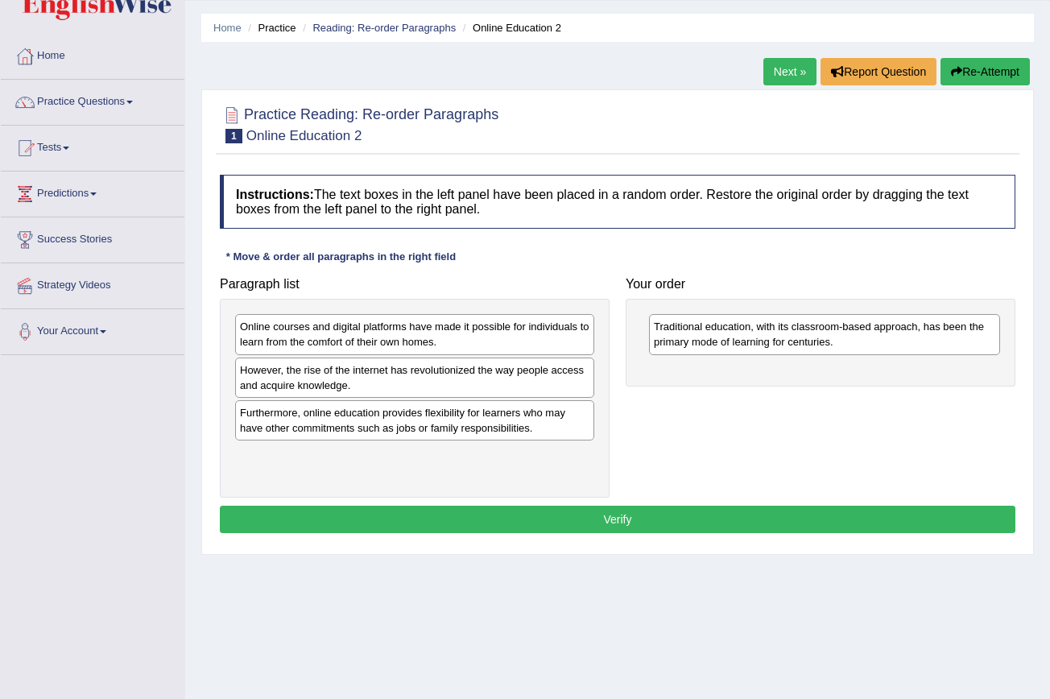
scroll to position [45, 0]
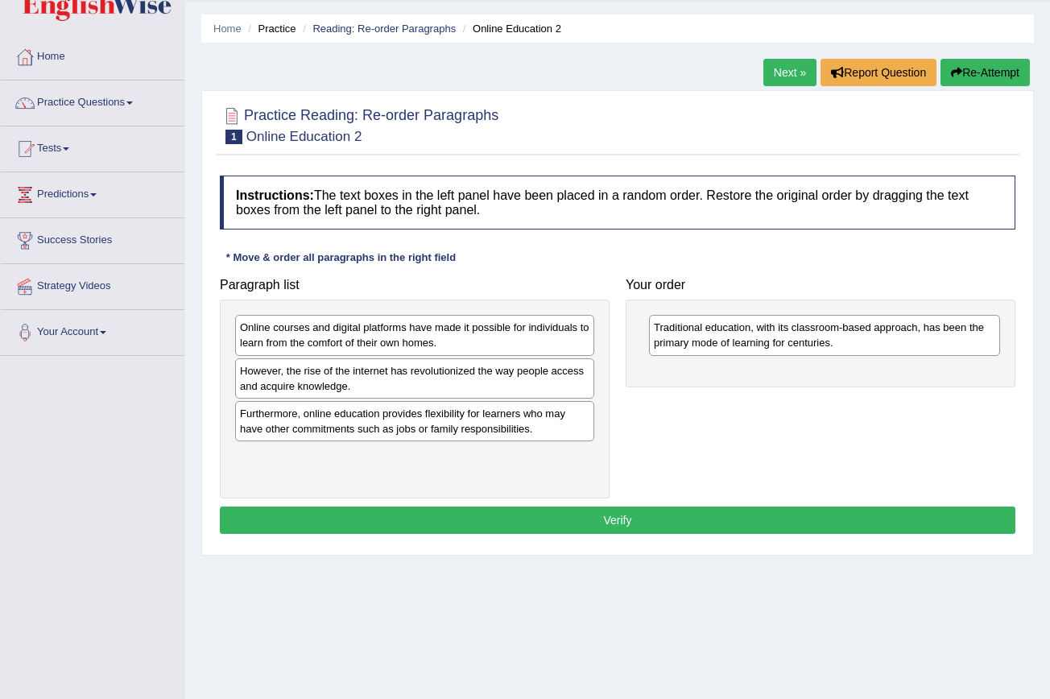
click at [403, 328] on div "Online courses and digital platforms have made it possible for individuals to l…" at bounding box center [414, 335] width 359 height 40
click at [472, 343] on div "Online courses and digital platforms have made it possible for individuals to l…" at bounding box center [414, 335] width 359 height 40
click at [526, 337] on div "Online courses and digital platforms have made it possible for individuals to l…" at bounding box center [414, 335] width 359 height 40
click at [526, 339] on div "Online courses and digital platforms have made it possible for individuals to l…" at bounding box center [414, 335] width 359 height 40
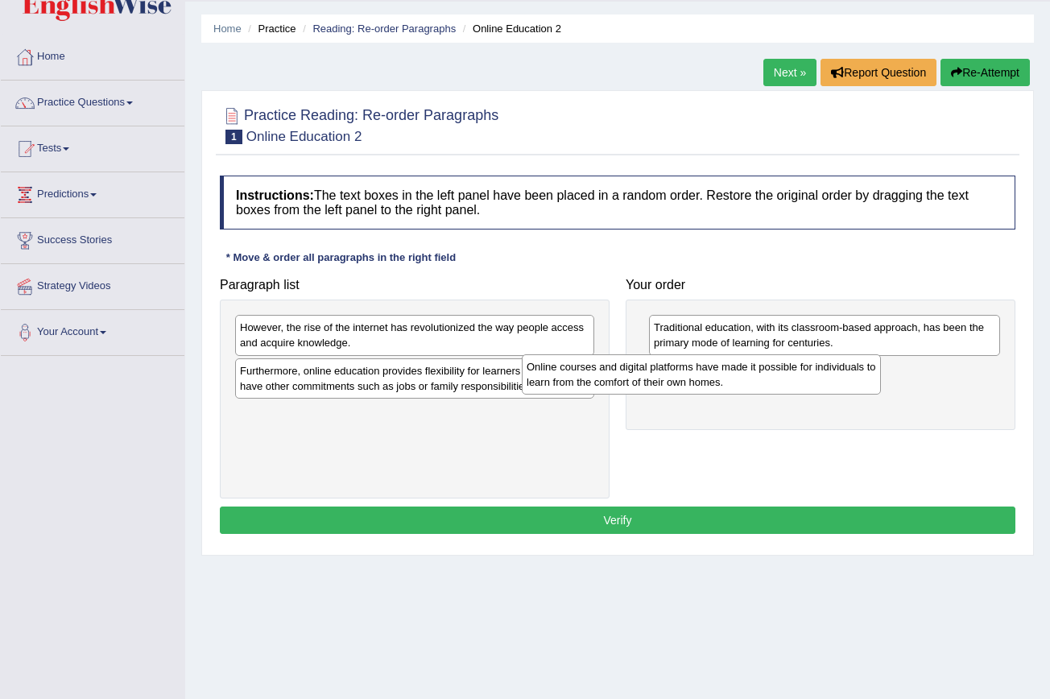
drag, startPoint x: 526, startPoint y: 339, endPoint x: 815, endPoint y: 378, distance: 291.6
click at [815, 378] on div "Online courses and digital platforms have made it possible for individuals to l…" at bounding box center [701, 374] width 359 height 40
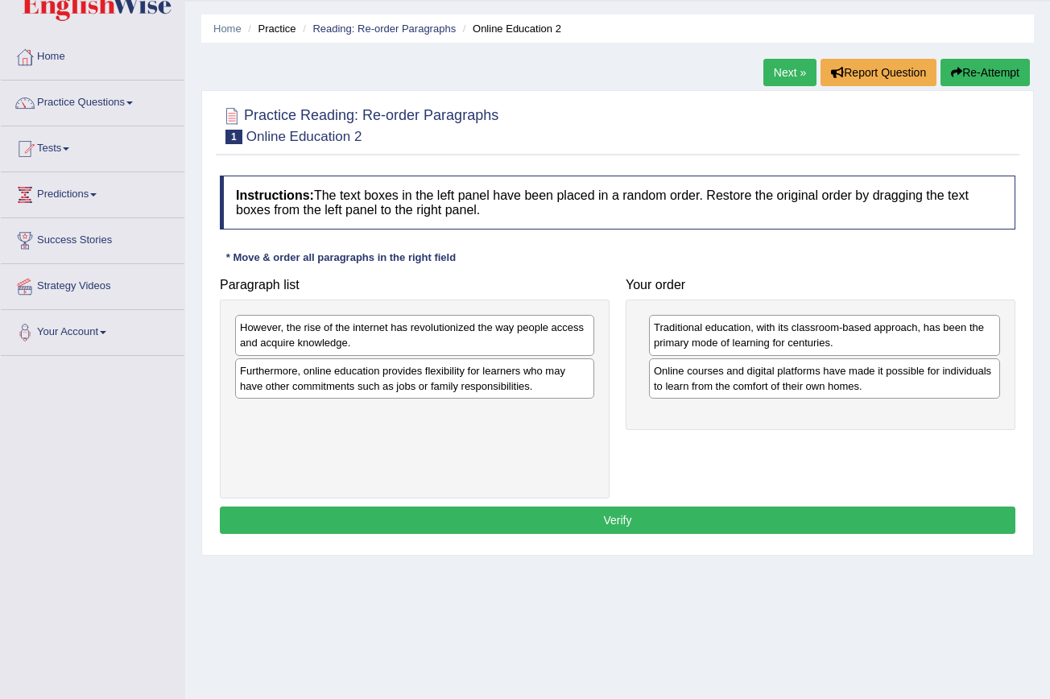
click at [495, 335] on div "However, the rise of the internet has revolutionized the way people access and …" at bounding box center [414, 335] width 359 height 40
click at [524, 345] on div "However, the rise of the internet has revolutionized the way people access and …" at bounding box center [414, 335] width 359 height 40
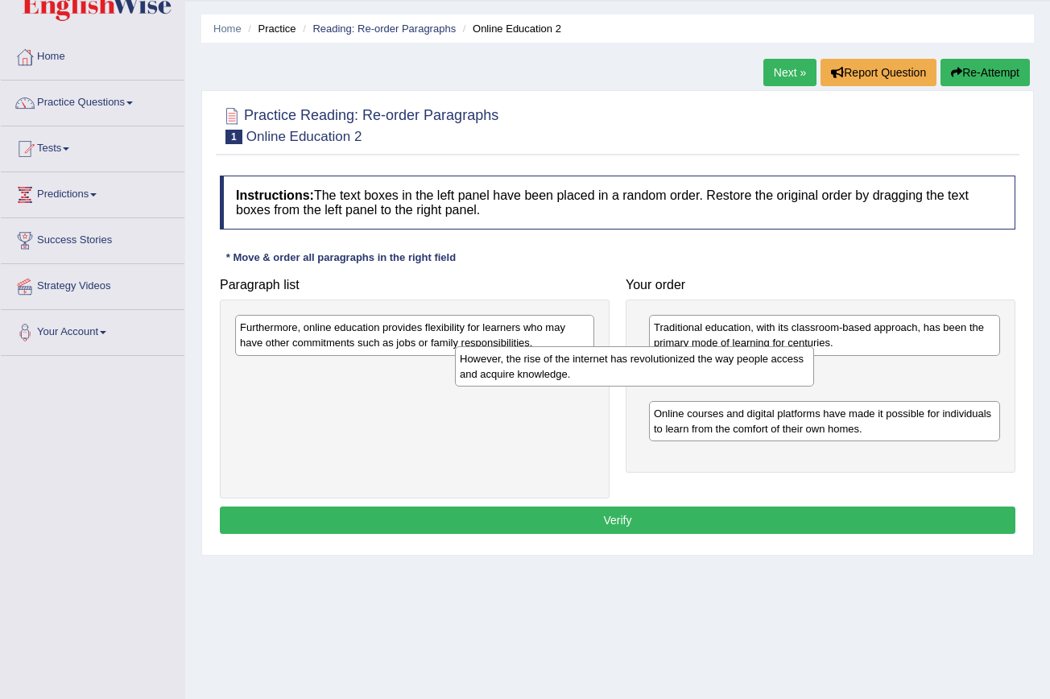
drag, startPoint x: 524, startPoint y: 345, endPoint x: 744, endPoint y: 377, distance: 222.0
click at [744, 377] on div "However, the rise of the internet has revolutionized the way people access and …" at bounding box center [634, 366] width 359 height 40
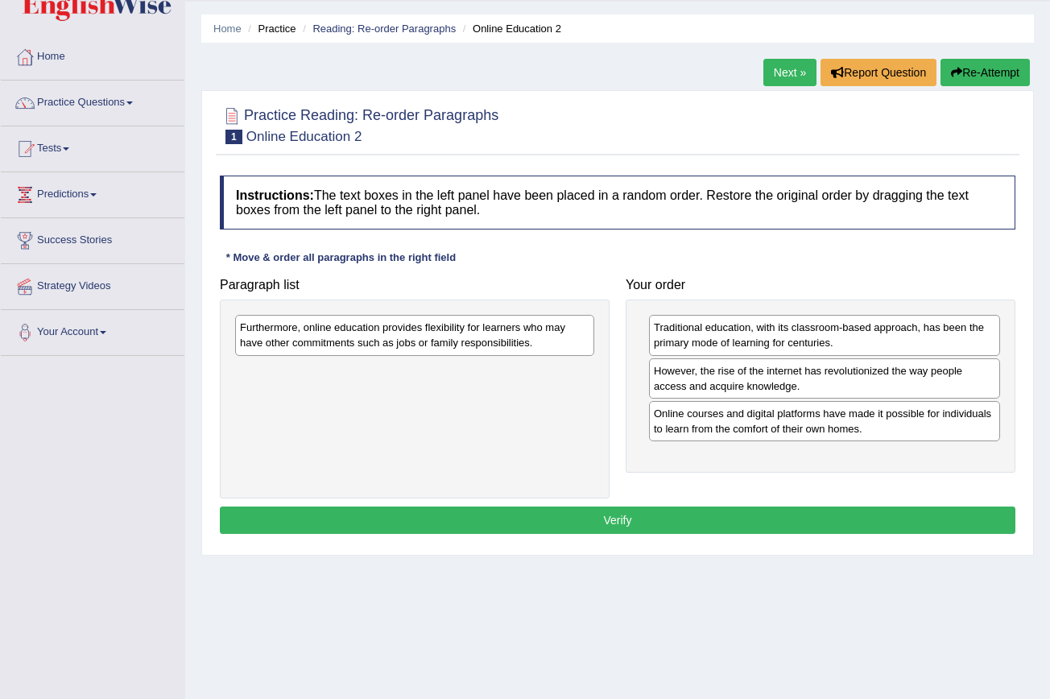
click at [573, 343] on div "Furthermore, online education provides flexibility for learners who may have ot…" at bounding box center [414, 335] width 359 height 40
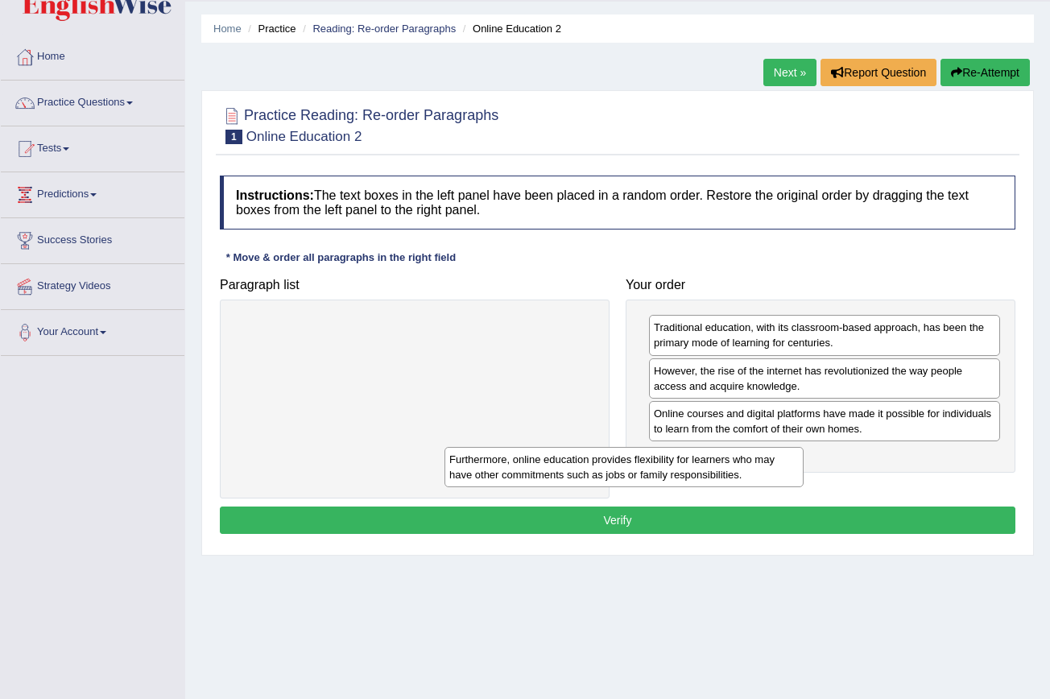
drag, startPoint x: 573, startPoint y: 343, endPoint x: 793, endPoint y: 473, distance: 255.6
click at [793, 473] on div "Furthermore, online education provides flexibility for learners who may have ot…" at bounding box center [623, 467] width 359 height 40
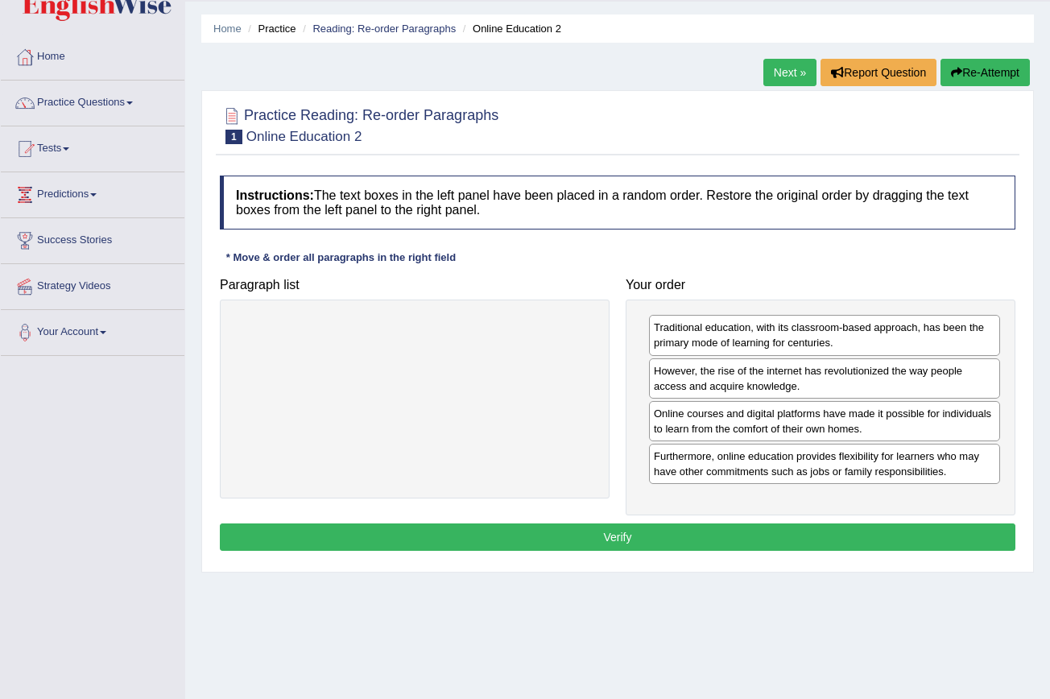
click at [676, 541] on button "Verify" at bounding box center [617, 536] width 795 height 27
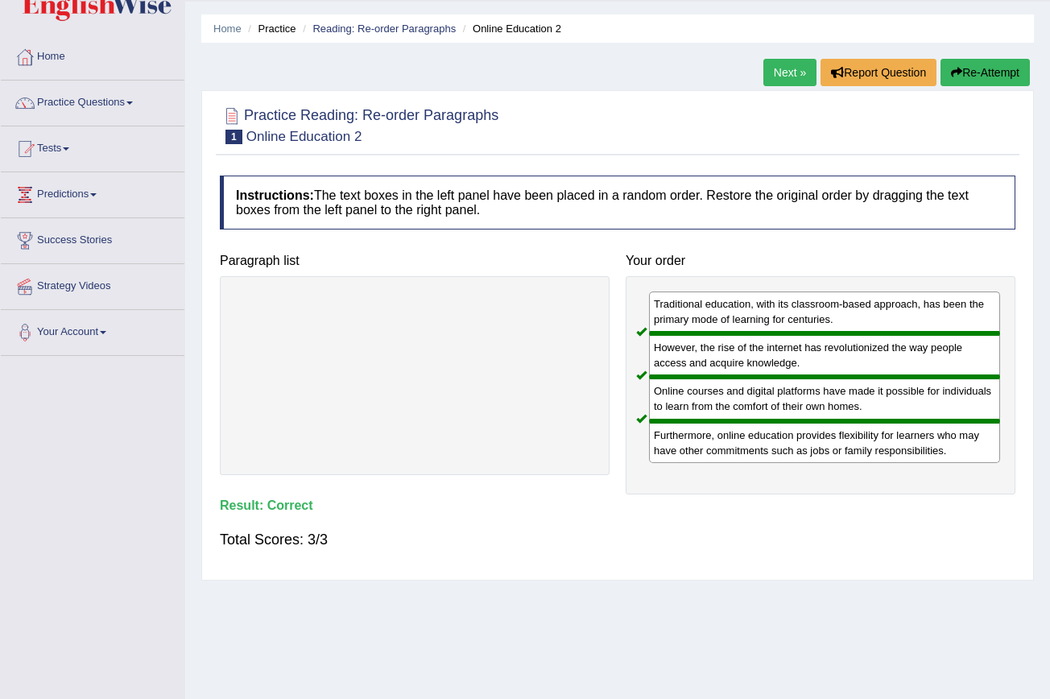
click at [775, 72] on link "Next »" at bounding box center [789, 72] width 53 height 27
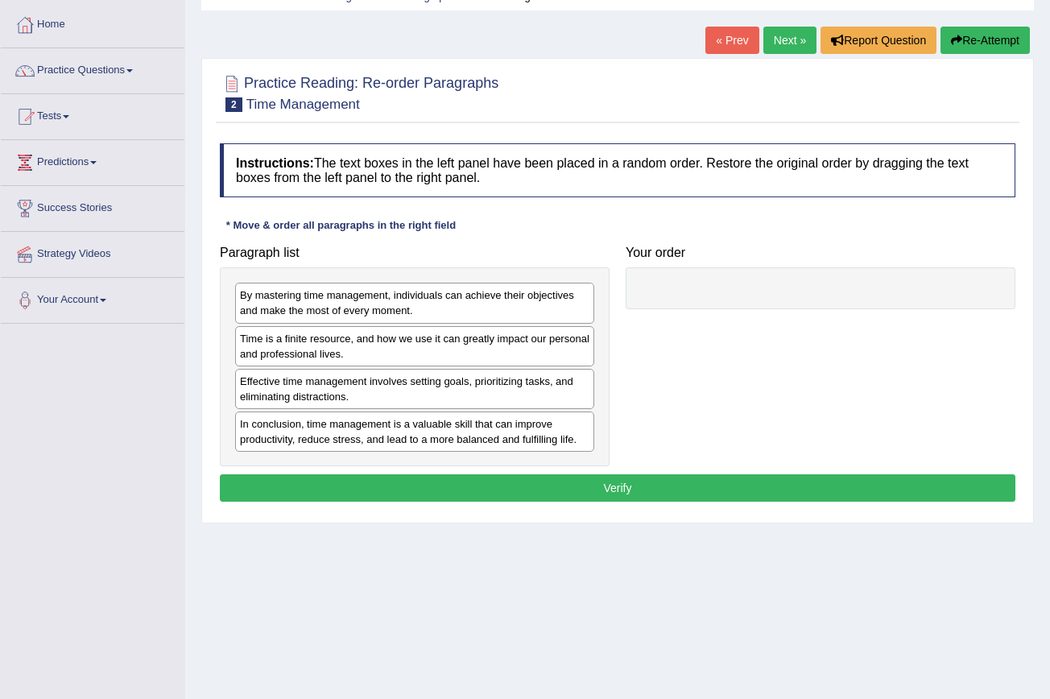
scroll to position [89, 0]
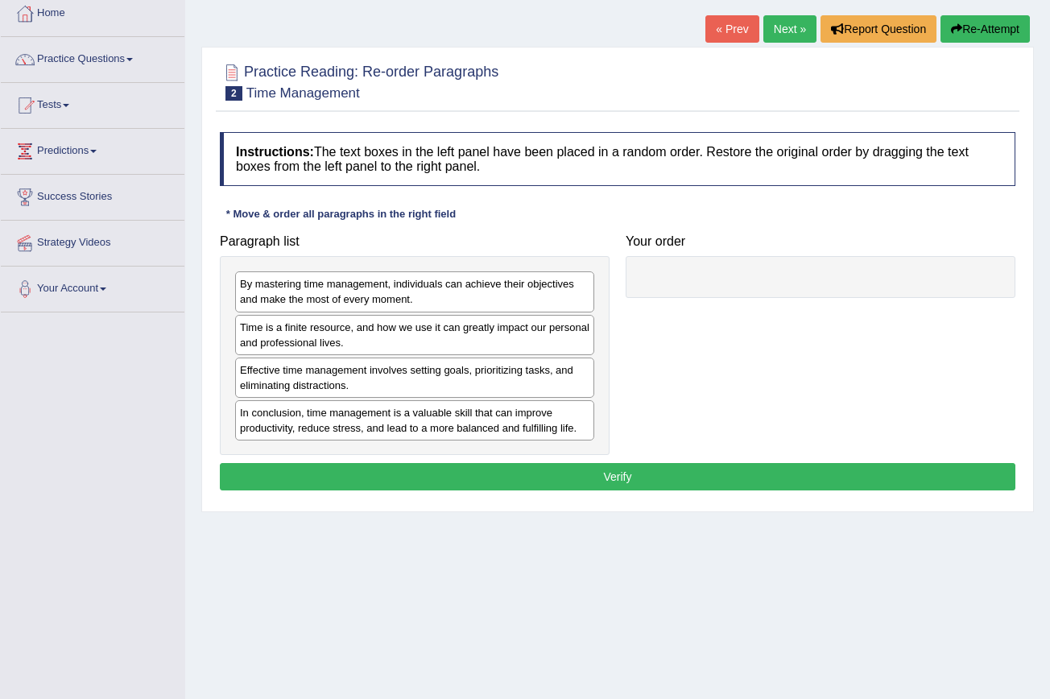
click at [553, 344] on div "Time is a finite resource, and how we use it can greatly impact our personal an…" at bounding box center [414, 335] width 359 height 40
click at [568, 344] on div "Time is a finite resource, and how we use it can greatly impact our personal an…" at bounding box center [414, 335] width 359 height 40
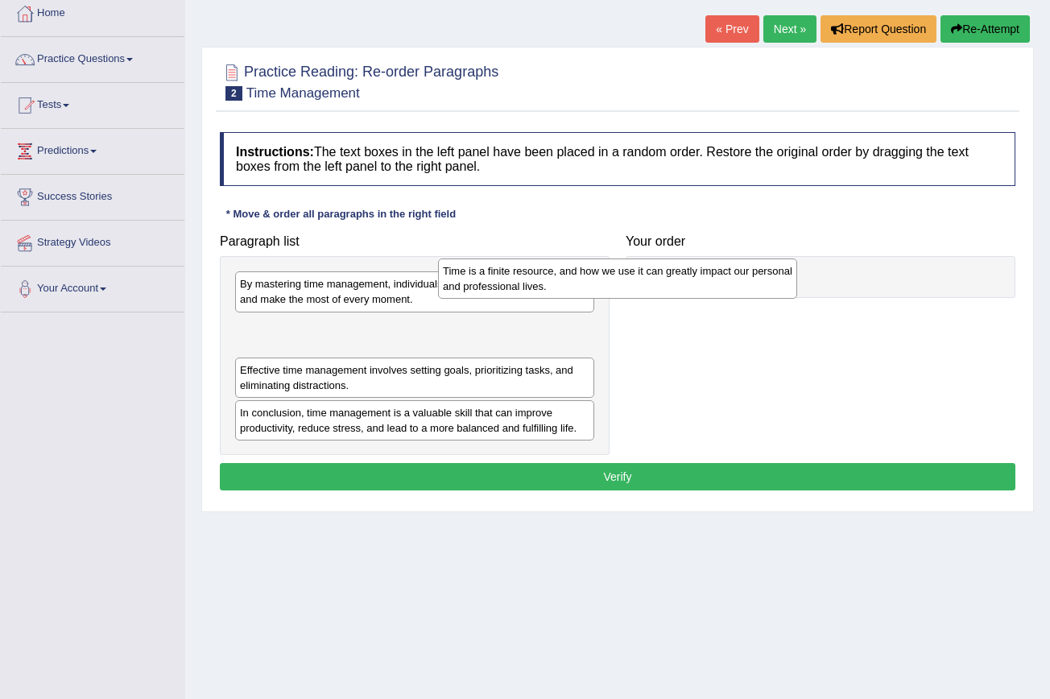
drag, startPoint x: 568, startPoint y: 344, endPoint x: 774, endPoint y: 288, distance: 213.5
click at [774, 288] on div "Time is a finite resource, and how we use it can greatly impact our personal an…" at bounding box center [617, 278] width 359 height 40
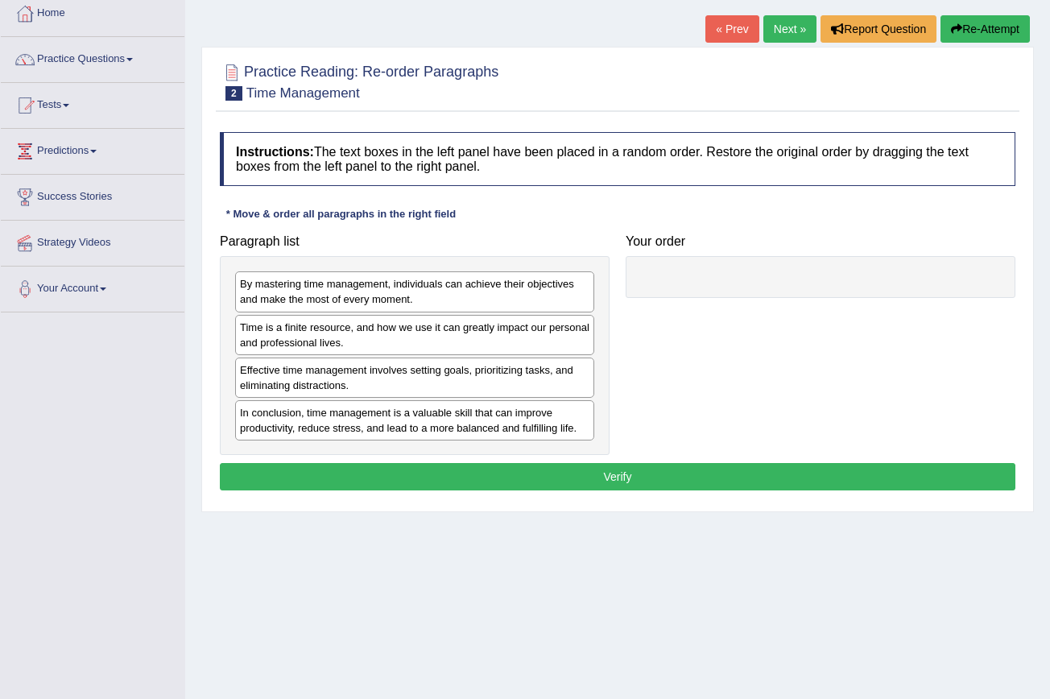
click at [567, 334] on div "Time is a finite resource, and how we use it can greatly impact our personal an…" at bounding box center [414, 335] width 359 height 40
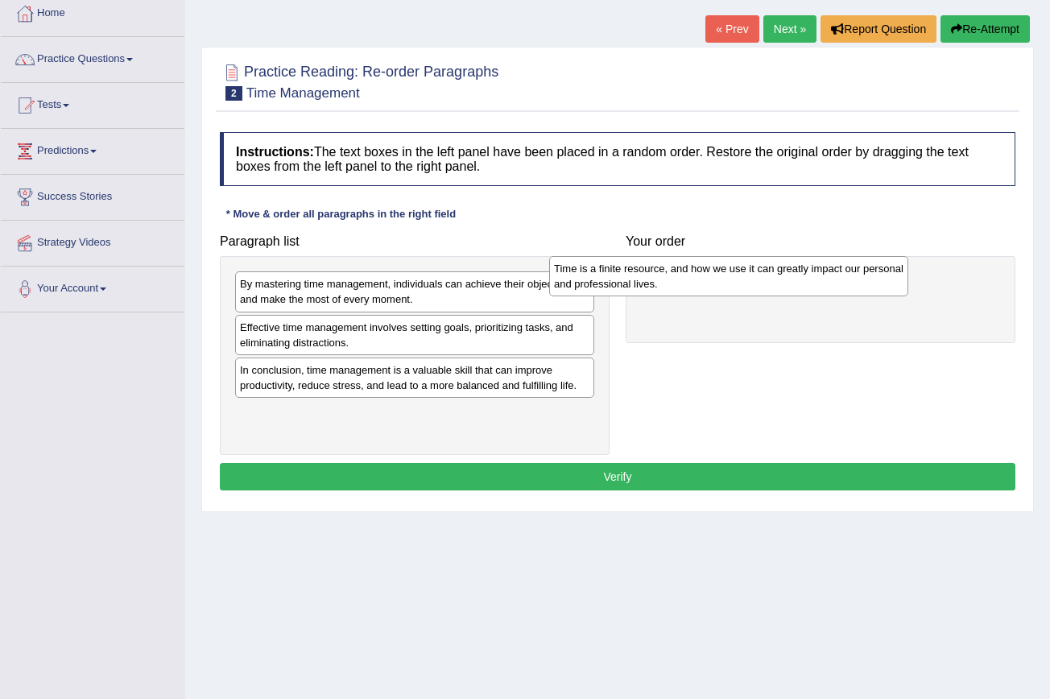
drag, startPoint x: 567, startPoint y: 334, endPoint x: 882, endPoint y: 275, distance: 320.2
click at [882, 275] on div "Time is a finite resource, and how we use it can greatly impact our personal an…" at bounding box center [728, 276] width 359 height 40
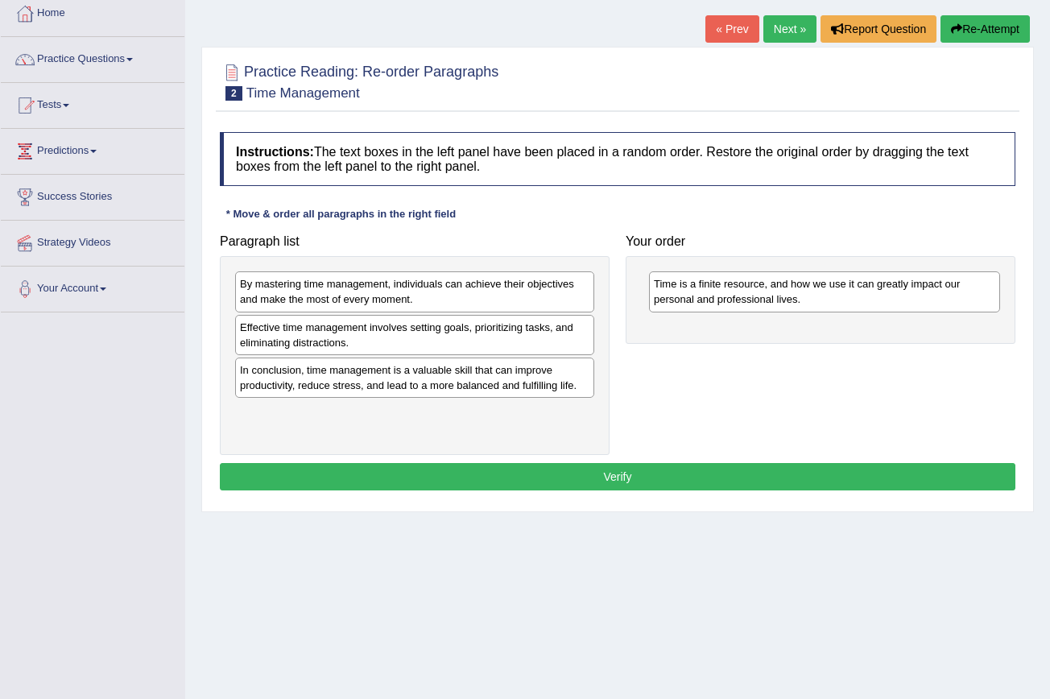
click at [540, 348] on div "Effective time management involves setting goals, prioritizing tasks, and elimi…" at bounding box center [414, 335] width 359 height 40
click at [525, 296] on div "By mastering time management, individuals can achieve their objectives and make…" at bounding box center [414, 291] width 359 height 40
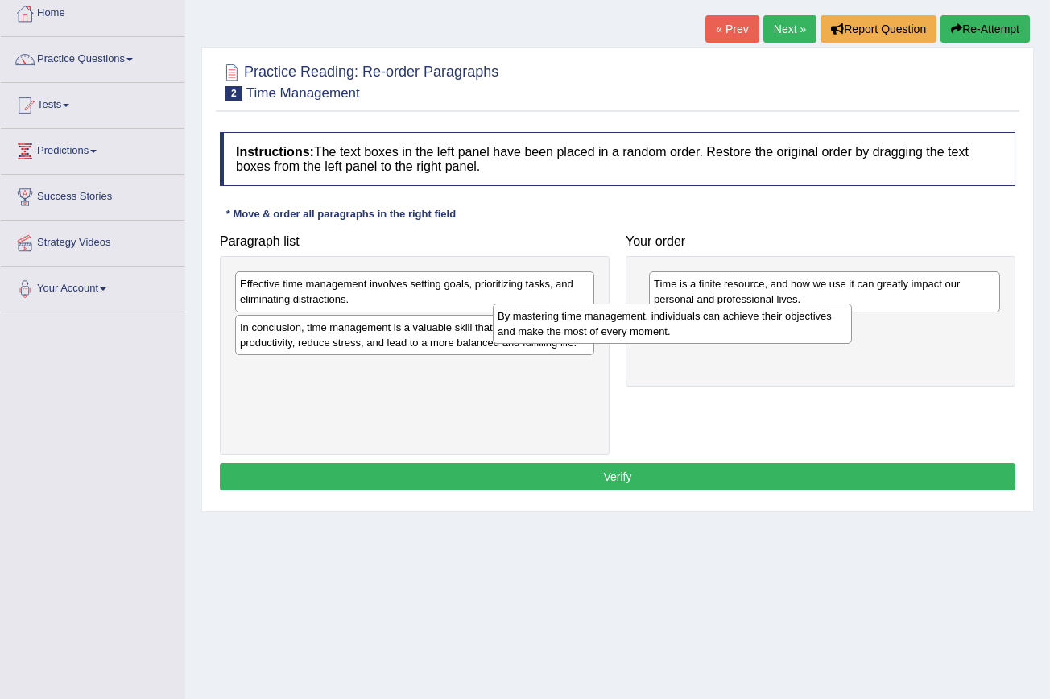
drag, startPoint x: 525, startPoint y: 296, endPoint x: 783, endPoint y: 328, distance: 259.5
click at [783, 328] on div "By mastering time management, individuals can achieve their objectives and make…" at bounding box center [672, 324] width 359 height 40
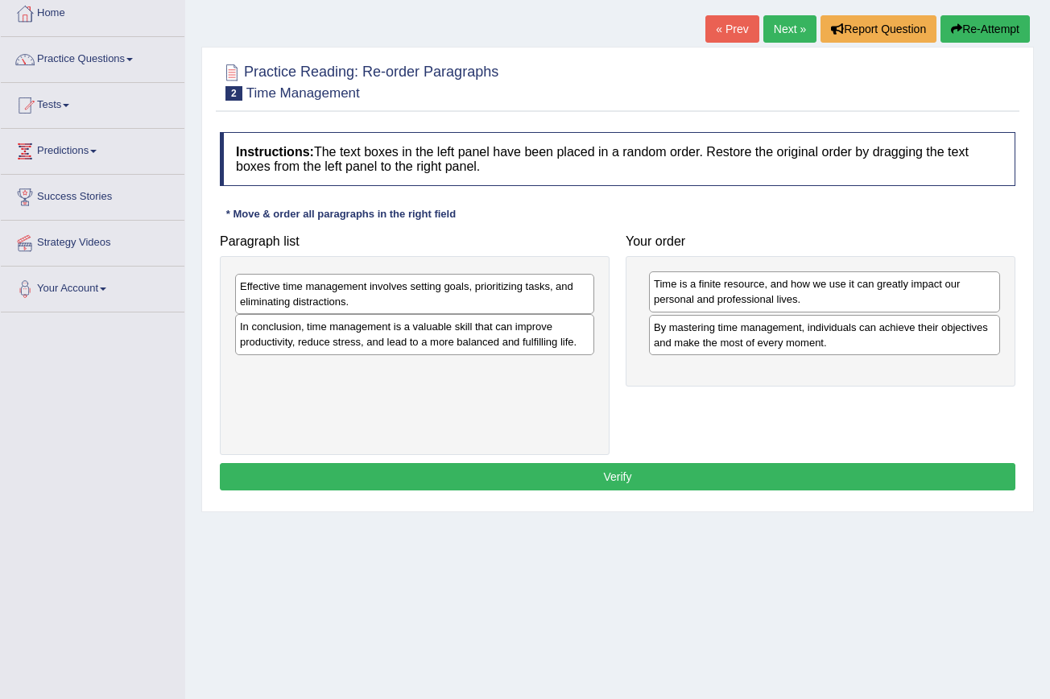
click at [465, 299] on div "Effective time management involves setting goals, prioritizing tasks, and elimi…" at bounding box center [414, 294] width 359 height 40
click at [530, 296] on div "Effective time management involves setting goals, prioritizing tasks, and elimi…" at bounding box center [414, 291] width 359 height 40
click at [540, 302] on div "Effective time management involves setting goals, prioritizing tasks, and elimi…" at bounding box center [414, 291] width 359 height 40
click at [547, 300] on div "Effective time management involves setting goals, prioritizing tasks, and elimi…" at bounding box center [414, 291] width 359 height 40
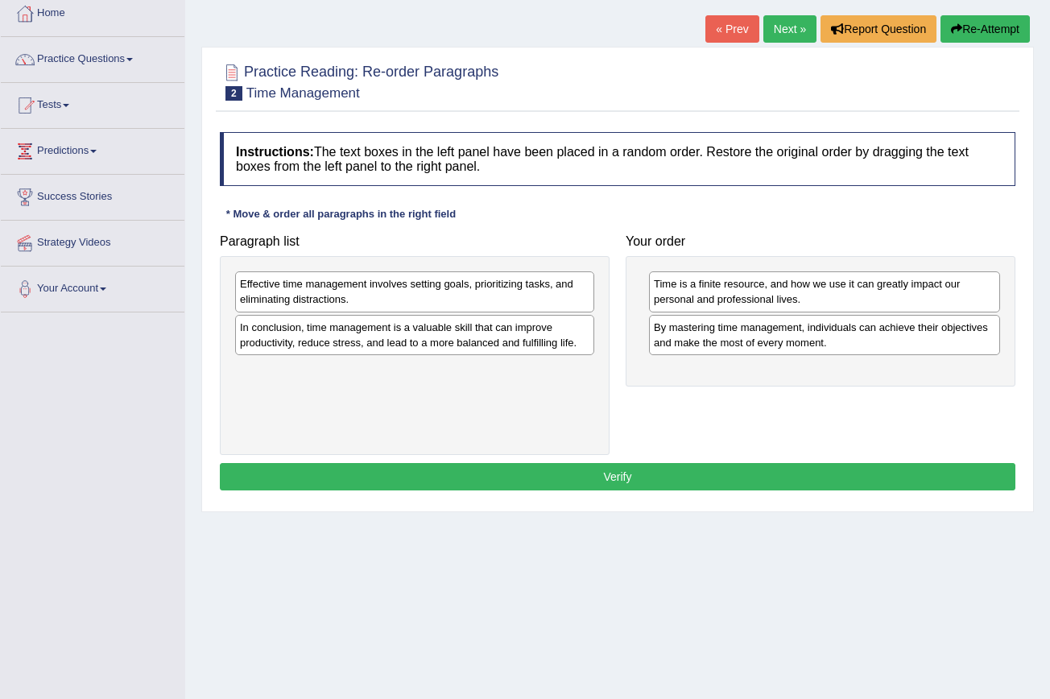
click at [552, 302] on div "Effective time management involves setting goals, prioritizing tasks, and elimi…" at bounding box center [414, 291] width 359 height 40
click at [507, 301] on div "Effective time management involves setting goals, prioritizing tasks, and elimi…" at bounding box center [414, 291] width 359 height 40
click at [534, 300] on div "Effective time management involves setting goals, prioritizing tasks, and elimi…" at bounding box center [414, 291] width 359 height 40
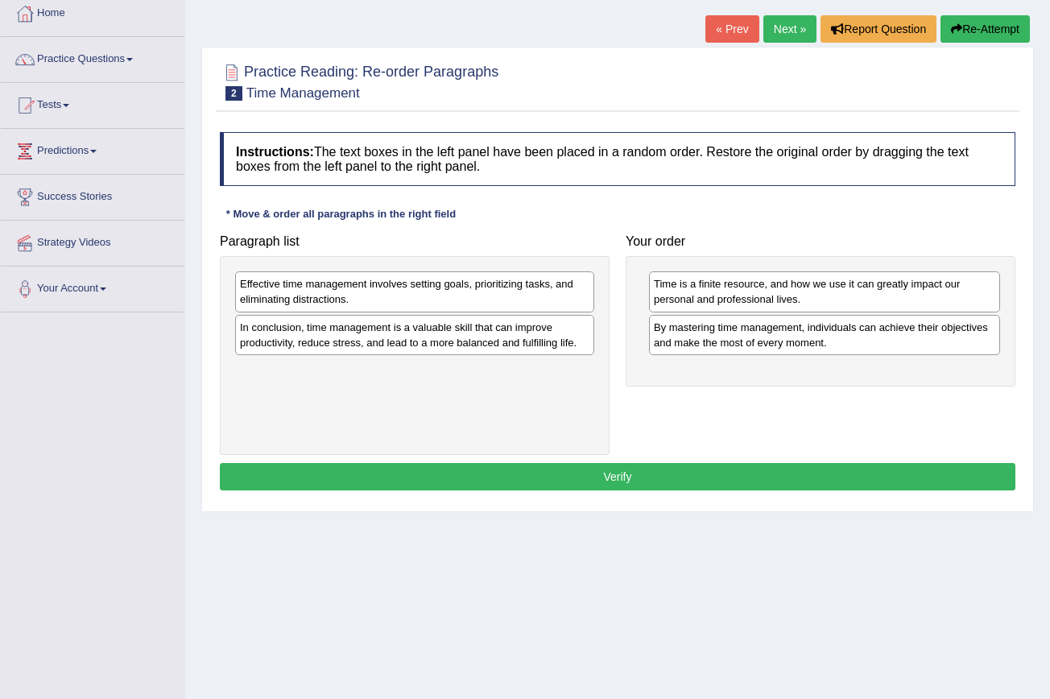
click at [559, 300] on div "Effective time management involves setting goals, prioritizing tasks, and elimi…" at bounding box center [414, 291] width 359 height 40
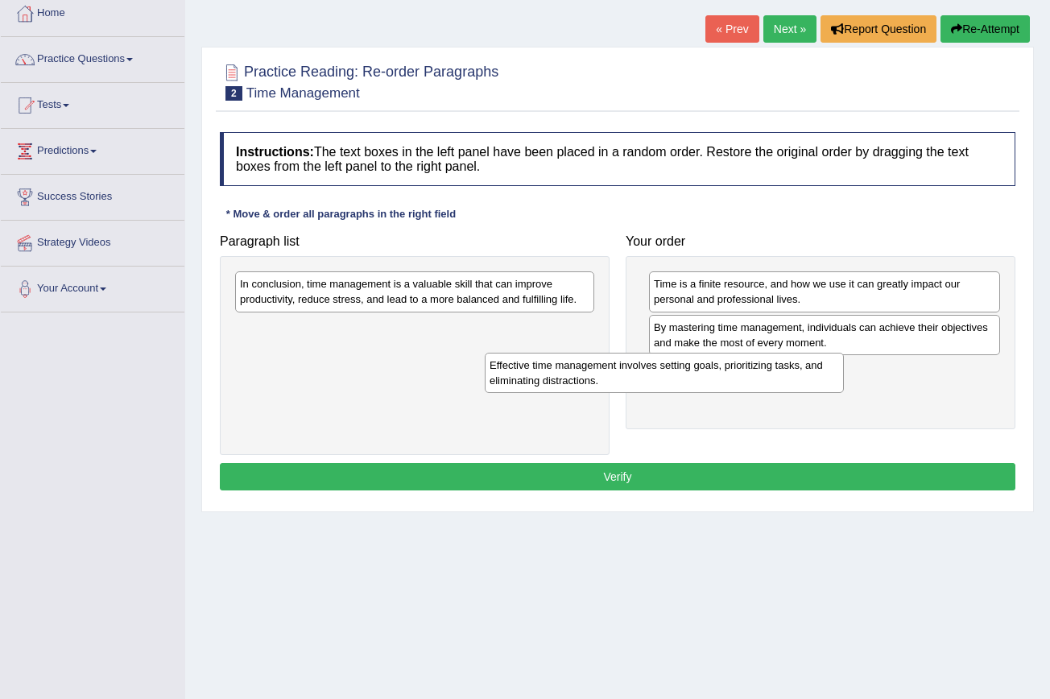
drag, startPoint x: 559, startPoint y: 300, endPoint x: 817, endPoint y: 378, distance: 270.2
click at [817, 378] on div "Effective time management involves setting goals, prioritizing tasks, and elimi…" at bounding box center [664, 373] width 359 height 40
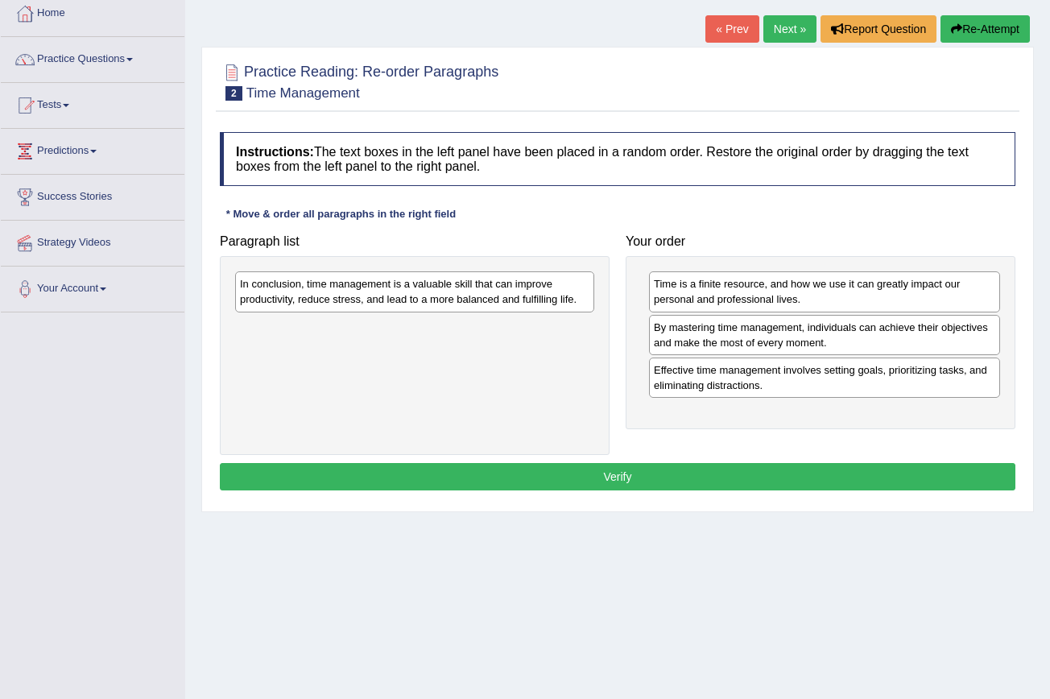
click at [585, 289] on div "In conclusion, time management is a valuable skill that can improve productivit…" at bounding box center [414, 291] width 359 height 40
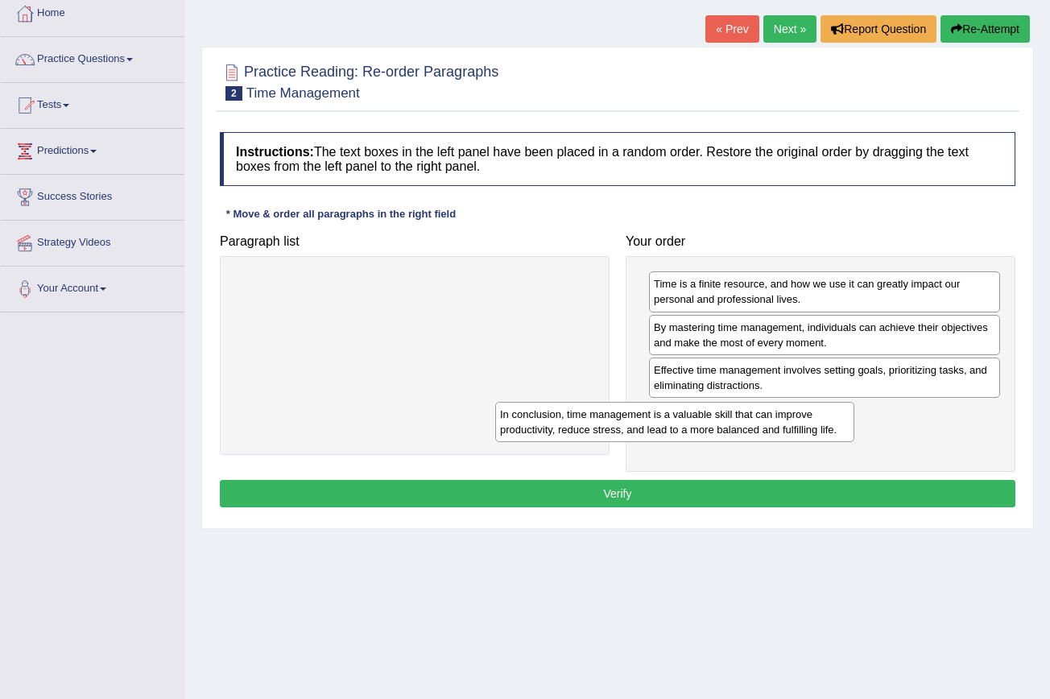
drag, startPoint x: 585, startPoint y: 289, endPoint x: 845, endPoint y: 419, distance: 290.9
click at [845, 419] on div "In conclusion, time management is a valuable skill that can improve productivit…" at bounding box center [674, 422] width 359 height 40
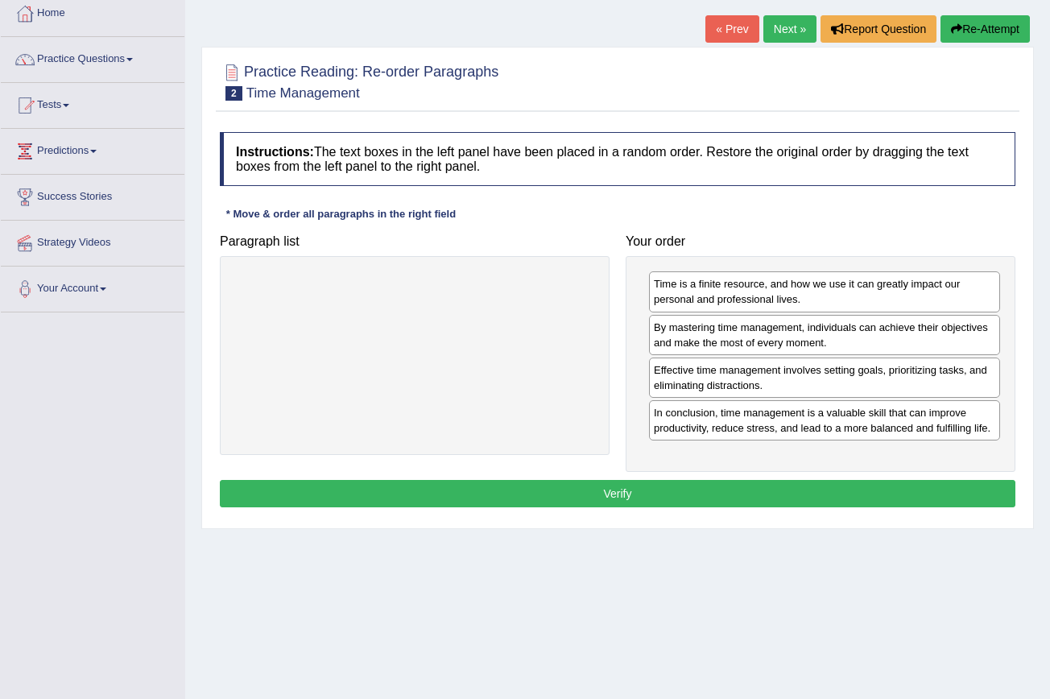
click at [688, 489] on button "Verify" at bounding box center [617, 493] width 795 height 27
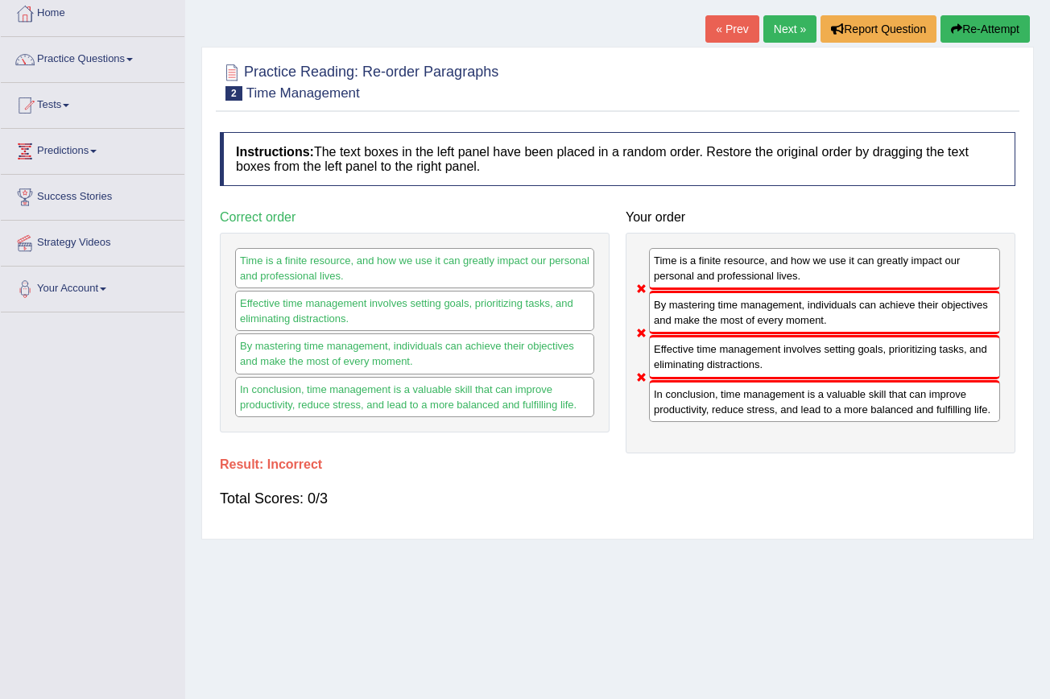
click at [772, 23] on link "Next »" at bounding box center [789, 28] width 53 height 27
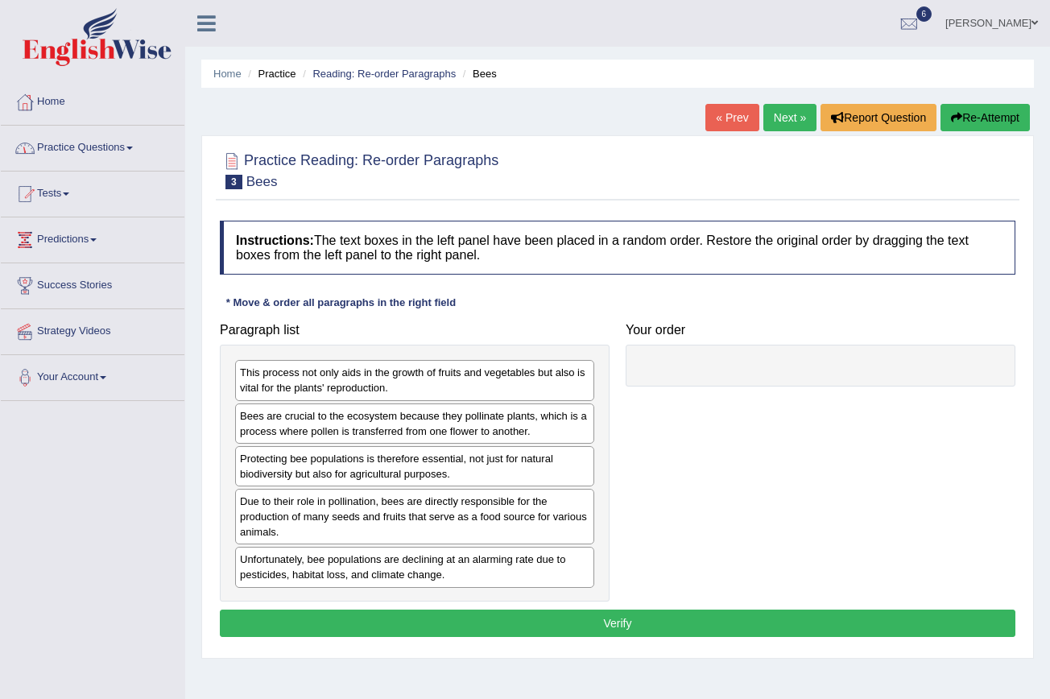
click at [139, 144] on link "Practice Questions" at bounding box center [93, 146] width 184 height 40
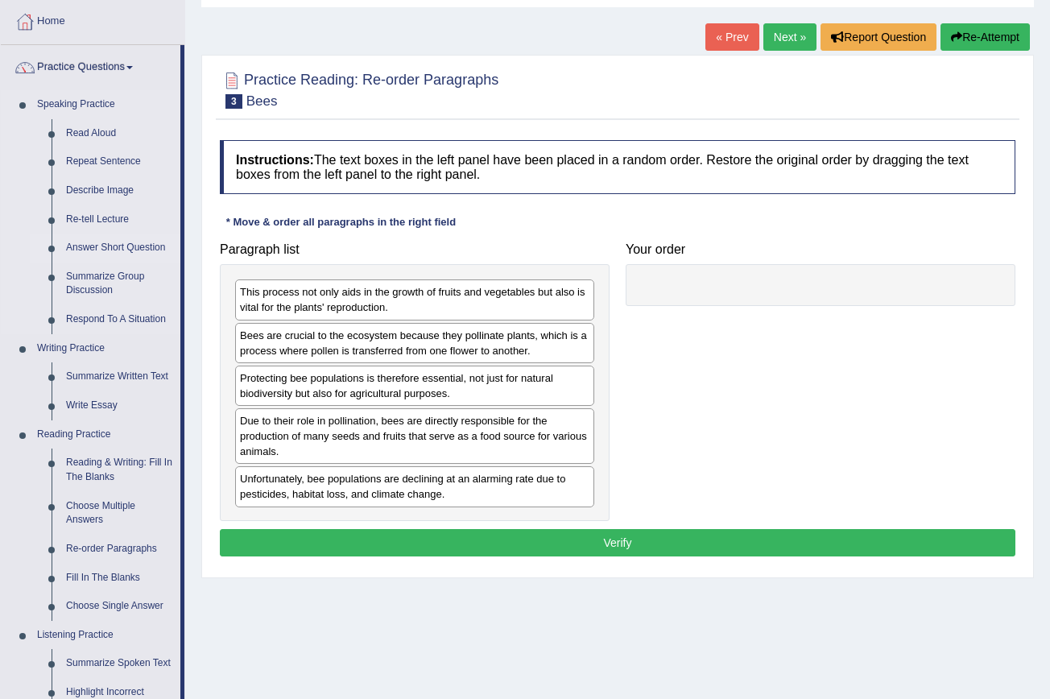
scroll to position [87, 0]
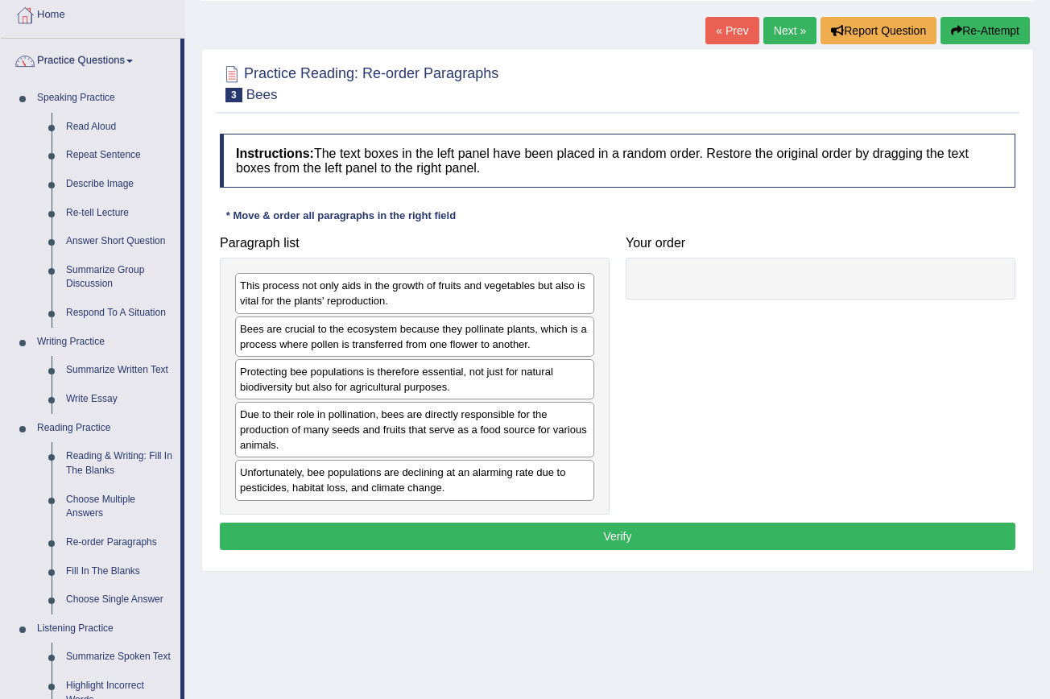
click at [578, 337] on div "Bees are crucial to the ecosystem because they pollinate plants, which is a pro…" at bounding box center [414, 336] width 359 height 40
click at [570, 337] on div "Bees are crucial to the ecosystem because they pollinate plants, which is a pro…" at bounding box center [414, 336] width 359 height 40
click at [578, 346] on div "Bees are crucial to the ecosystem because they pollinate plants, which is a pro…" at bounding box center [414, 336] width 359 height 40
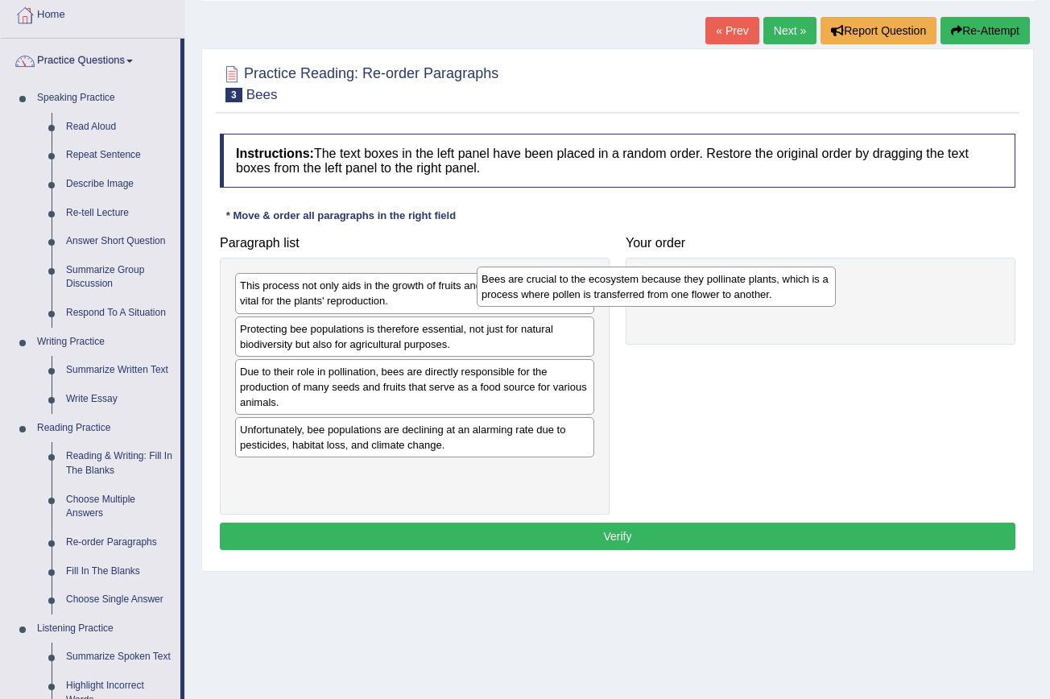
drag, startPoint x: 578, startPoint y: 346, endPoint x: 820, endPoint y: 297, distance: 246.5
click at [820, 297] on div "Bees are crucial to the ecosystem because they pollinate plants, which is a pro…" at bounding box center [656, 286] width 359 height 40
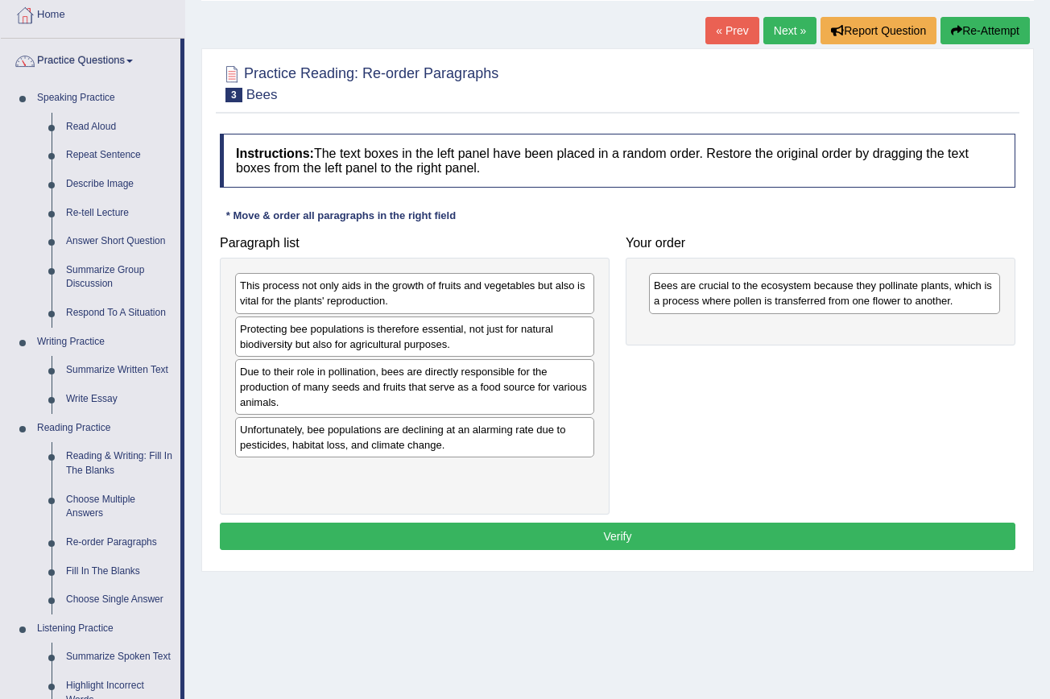
click at [583, 341] on div "Protecting bee populations is therefore essential, not just for natural biodive…" at bounding box center [414, 336] width 359 height 40
drag, startPoint x: 583, startPoint y: 341, endPoint x: 601, endPoint y: 341, distance: 18.5
click at [594, 341] on div "Protecting bee populations is therefore essential, not just for natural biodive…" at bounding box center [414, 336] width 359 height 40
click at [577, 337] on div "Protecting bee populations is therefore essential, not just for natural biodive…" at bounding box center [414, 336] width 359 height 40
click at [530, 309] on div "This process not only aids in the growth of fruits and vegetables but also is v…" at bounding box center [414, 293] width 359 height 40
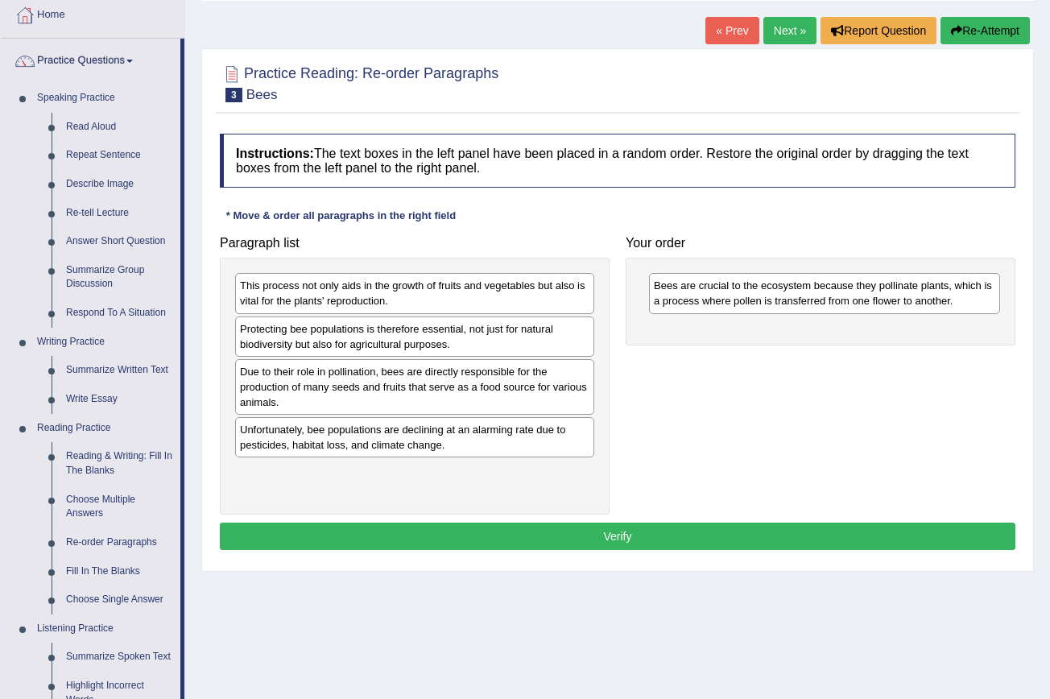
click at [568, 311] on div "This process not only aids in the growth of fruits and vegetables but also is v…" at bounding box center [414, 293] width 359 height 40
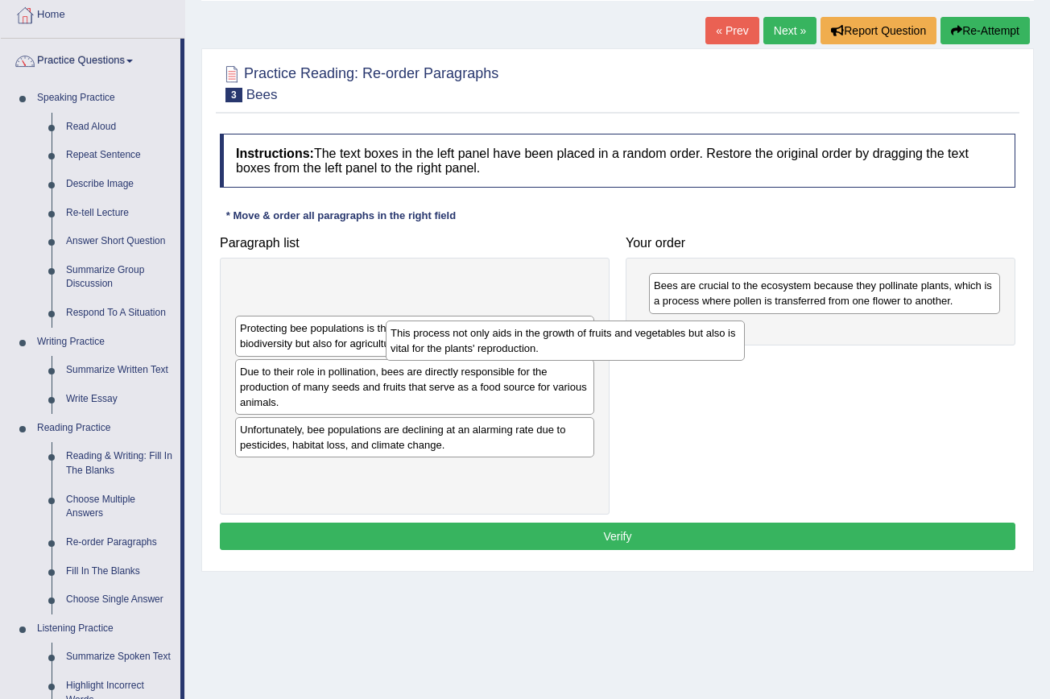
drag, startPoint x: 568, startPoint y: 311, endPoint x: 742, endPoint y: 355, distance: 179.5
click at [742, 355] on div "This process not only aids in the growth of fruits and vegetables but also is v…" at bounding box center [565, 340] width 359 height 40
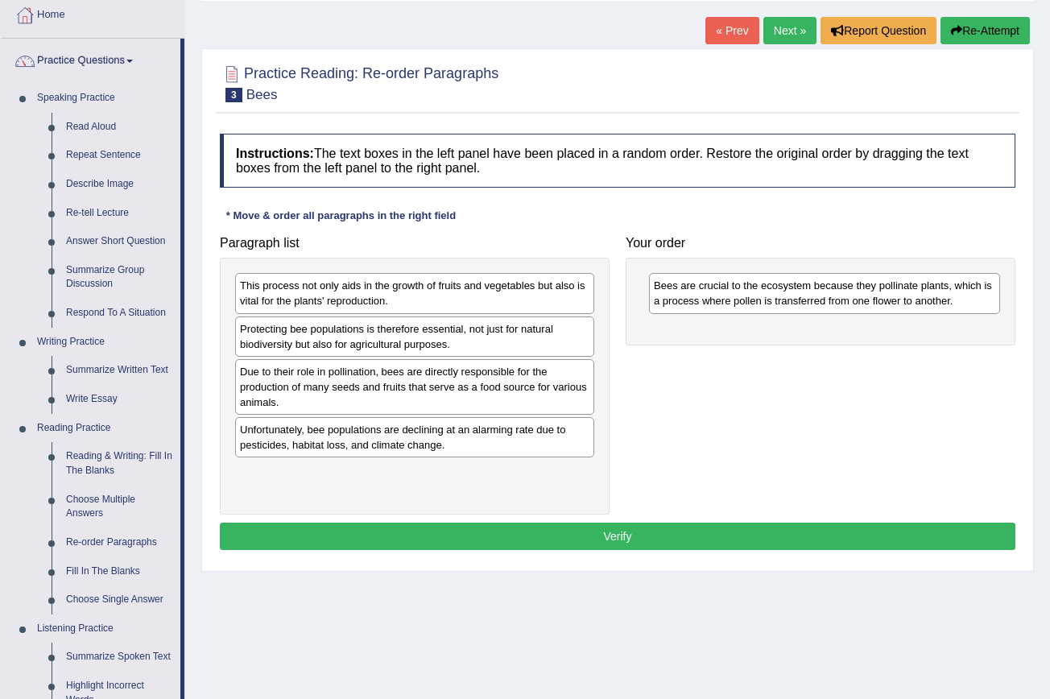
click at [574, 304] on div "This process not only aids in the growth of fruits and vegetables but also is v…" at bounding box center [414, 293] width 359 height 40
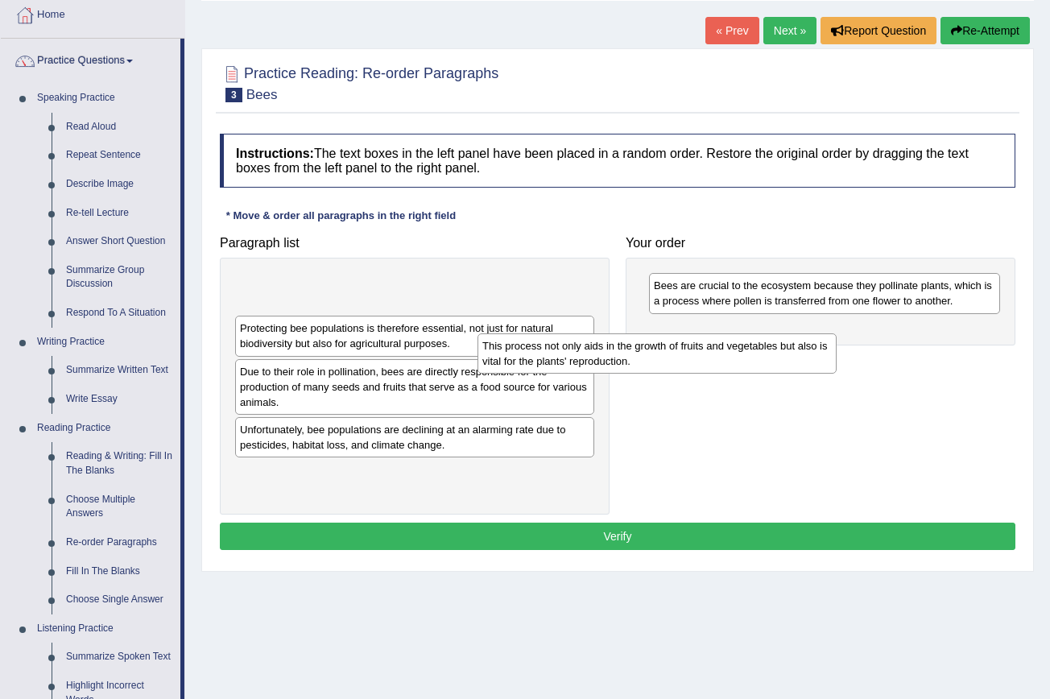
drag, startPoint x: 574, startPoint y: 304, endPoint x: 816, endPoint y: 365, distance: 249.7
click at [816, 365] on div "This process not only aids in the growth of fruits and vegetables but also is v…" at bounding box center [656, 353] width 359 height 40
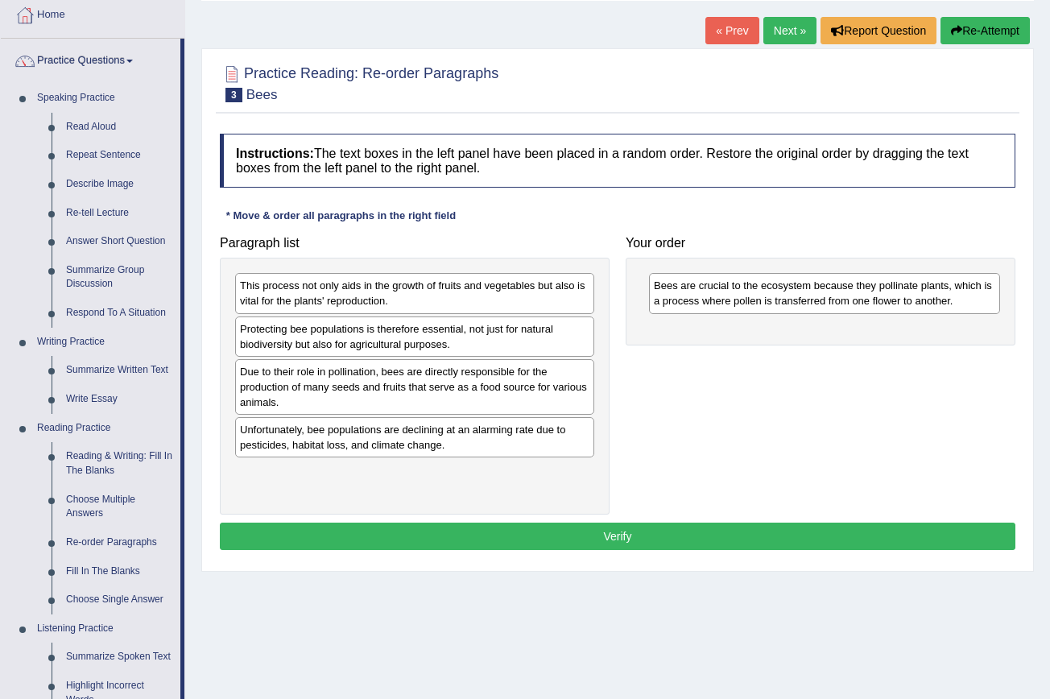
click at [568, 302] on div "This process not only aids in the growth of fruits and vegetables but also is v…" at bounding box center [414, 293] width 359 height 40
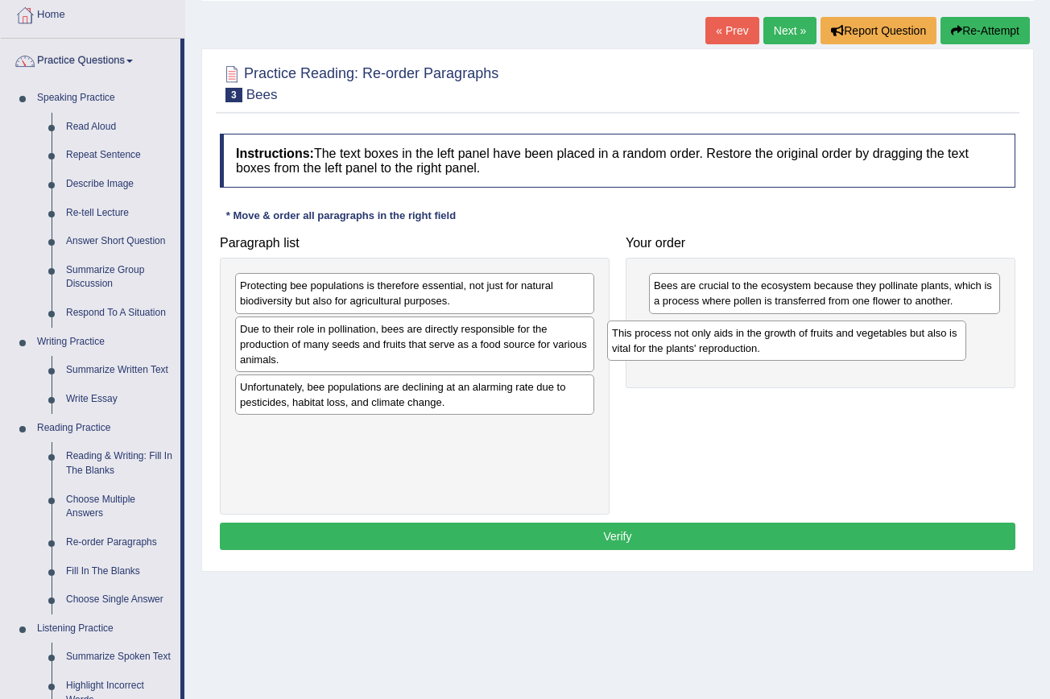
drag, startPoint x: 568, startPoint y: 302, endPoint x: 940, endPoint y: 349, distance: 375.0
click at [940, 349] on div "This process not only aids in the growth of fruits and vegetables but also is v…" at bounding box center [786, 340] width 359 height 40
click at [571, 396] on div "Unfortunately, bee populations are declining at an alarming rate due to pestici…" at bounding box center [414, 394] width 359 height 40
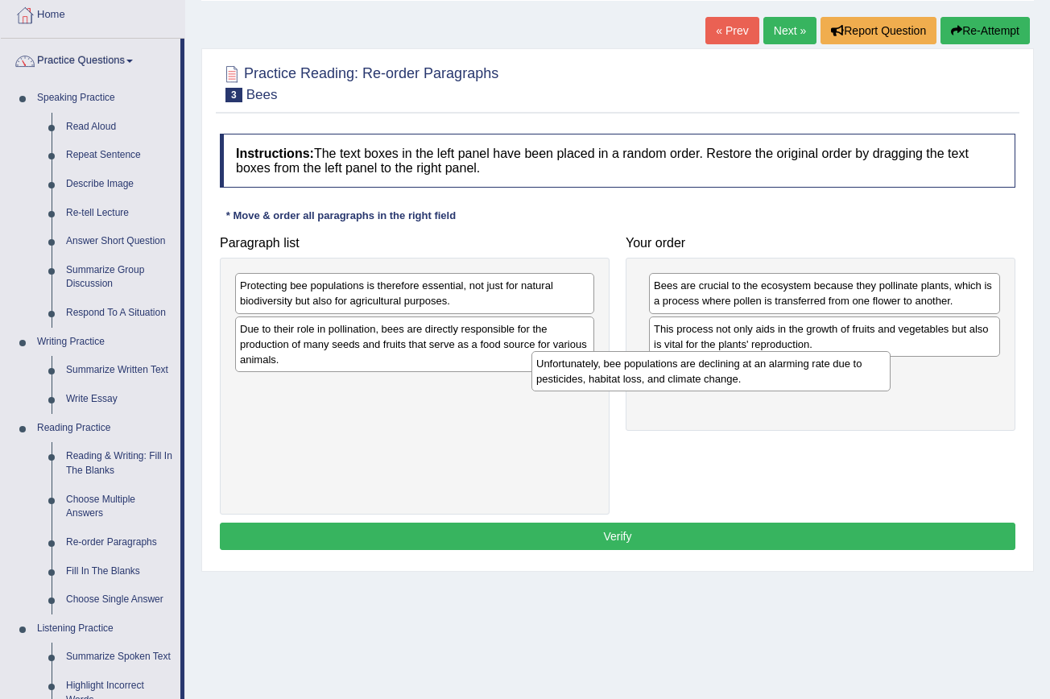
drag, startPoint x: 571, startPoint y: 396, endPoint x: 867, endPoint y: 374, distance: 297.1
click at [867, 374] on div "Unfortunately, bee populations are declining at an alarming rate due to pestici…" at bounding box center [710, 371] width 359 height 40
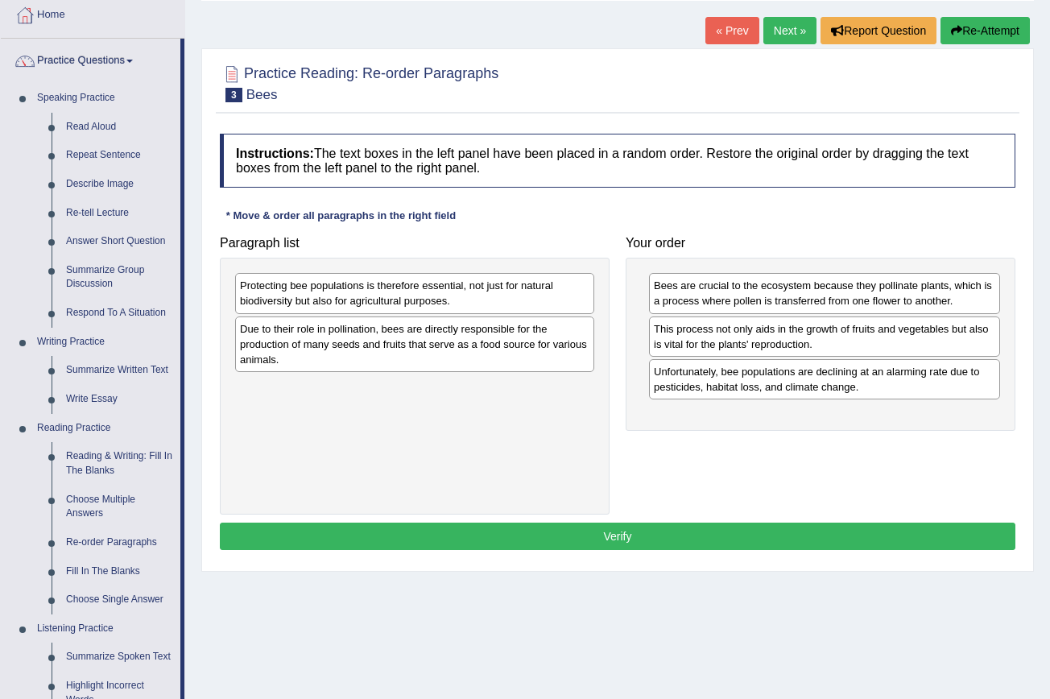
click at [547, 304] on div "Protecting bee populations is therefore essential, not just for natural biodive…" at bounding box center [414, 293] width 359 height 40
click at [580, 301] on div "Protecting bee populations is therefore essential, not just for natural biodive…" at bounding box center [414, 293] width 359 height 40
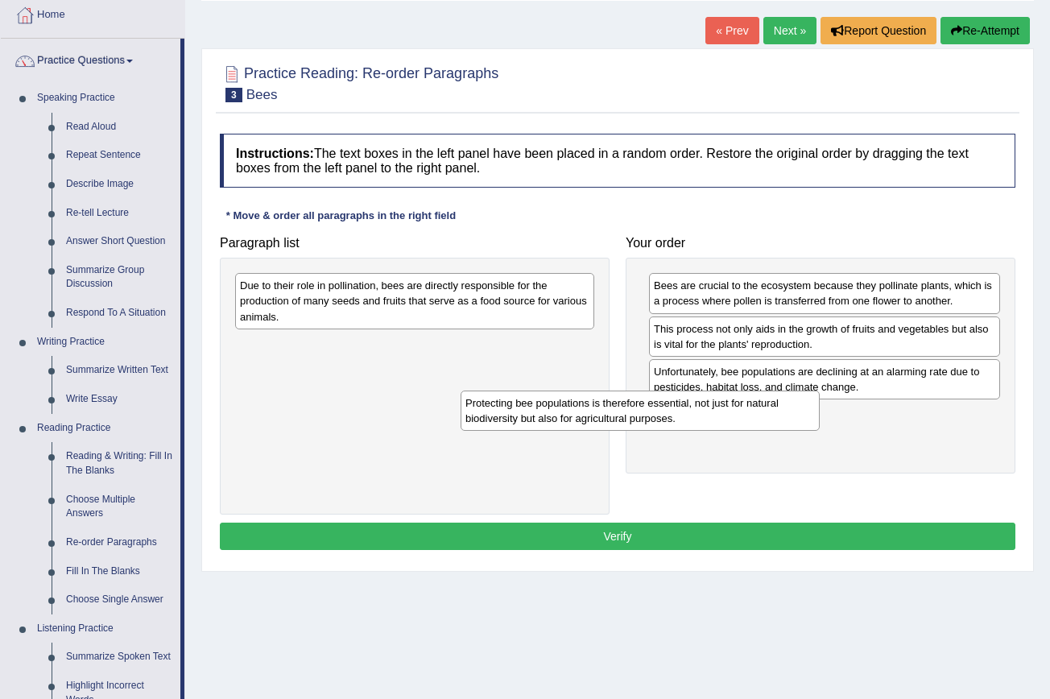
drag, startPoint x: 580, startPoint y: 301, endPoint x: 812, endPoint y: 419, distance: 259.2
click at [811, 419] on div "Protecting bee populations is therefore essential, not just for natural biodive…" at bounding box center [640, 410] width 359 height 40
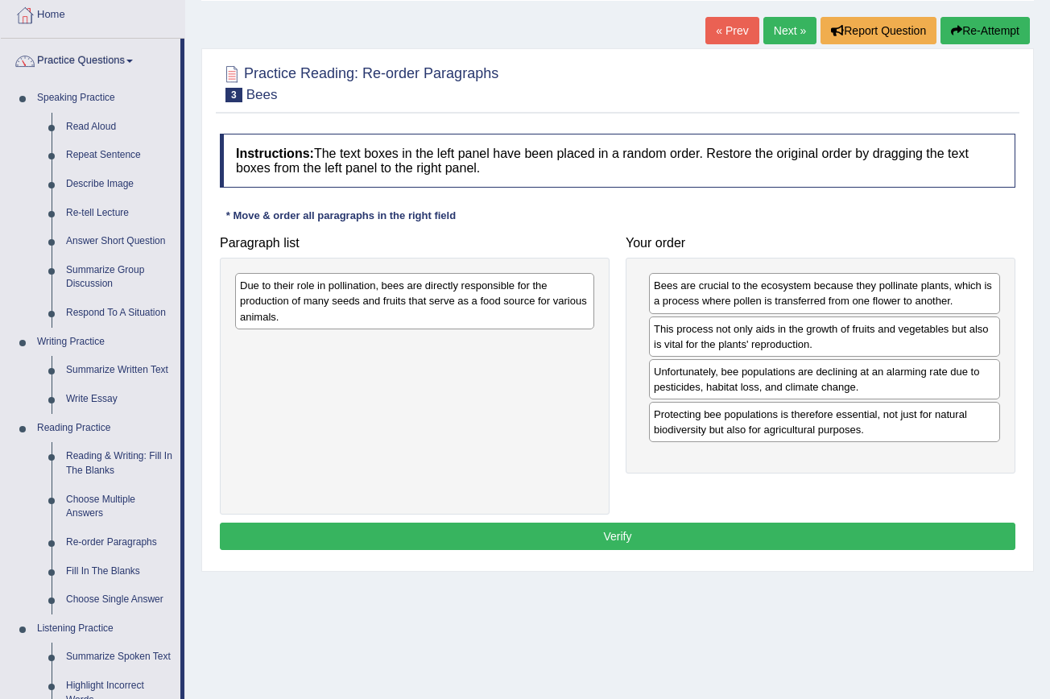
click at [568, 310] on div "Due to their role in pollination, bees are directly responsible for the product…" at bounding box center [414, 301] width 359 height 56
click at [574, 313] on div "Due to their role in pollination, bees are directly responsible for the product…" at bounding box center [414, 301] width 359 height 56
click at [569, 309] on div "Due to their role in pollination, bees are directly responsible for the product…" at bounding box center [414, 301] width 359 height 56
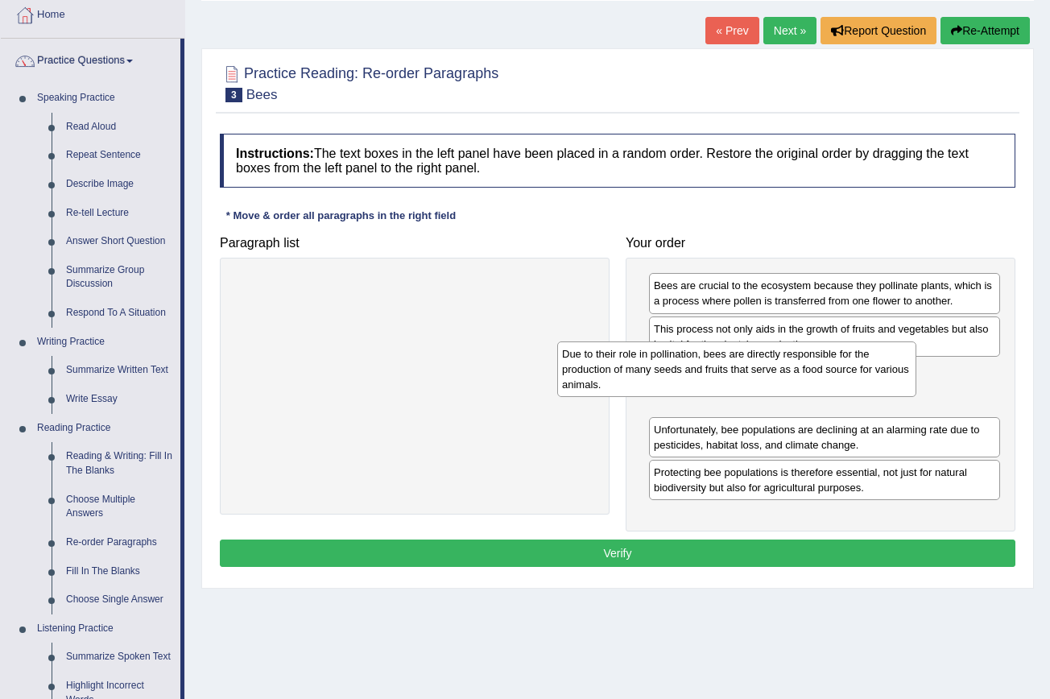
drag, startPoint x: 569, startPoint y: 309, endPoint x: 892, endPoint y: 378, distance: 330.0
click at [892, 378] on div "Due to their role in pollination, bees are directly responsible for the product…" at bounding box center [736, 369] width 359 height 56
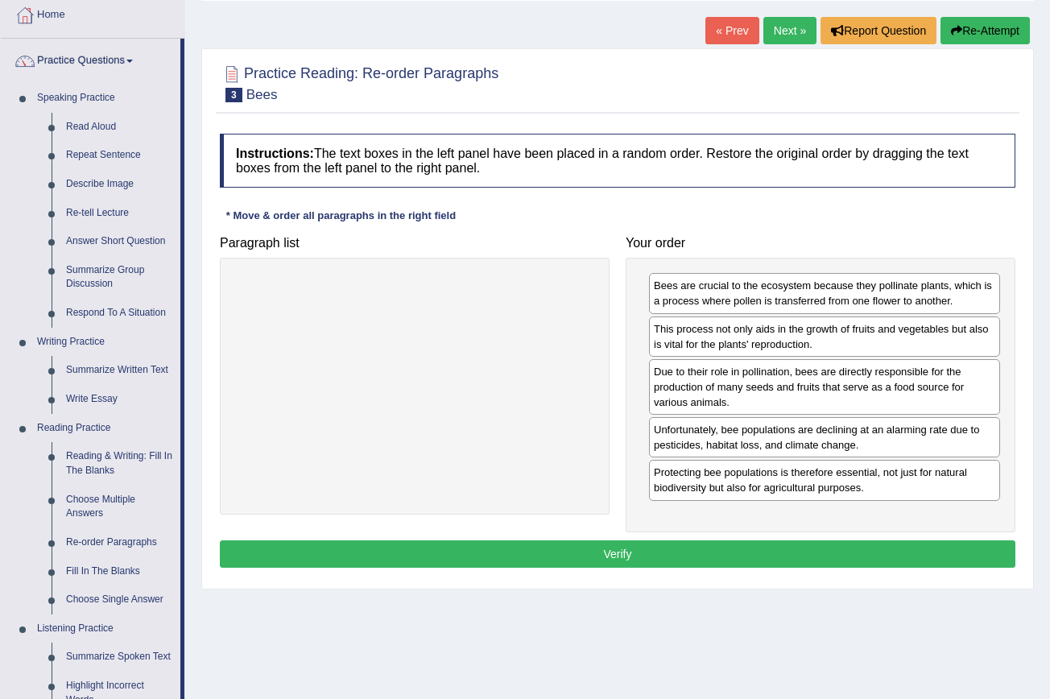
click at [671, 554] on button "Verify" at bounding box center [617, 553] width 795 height 27
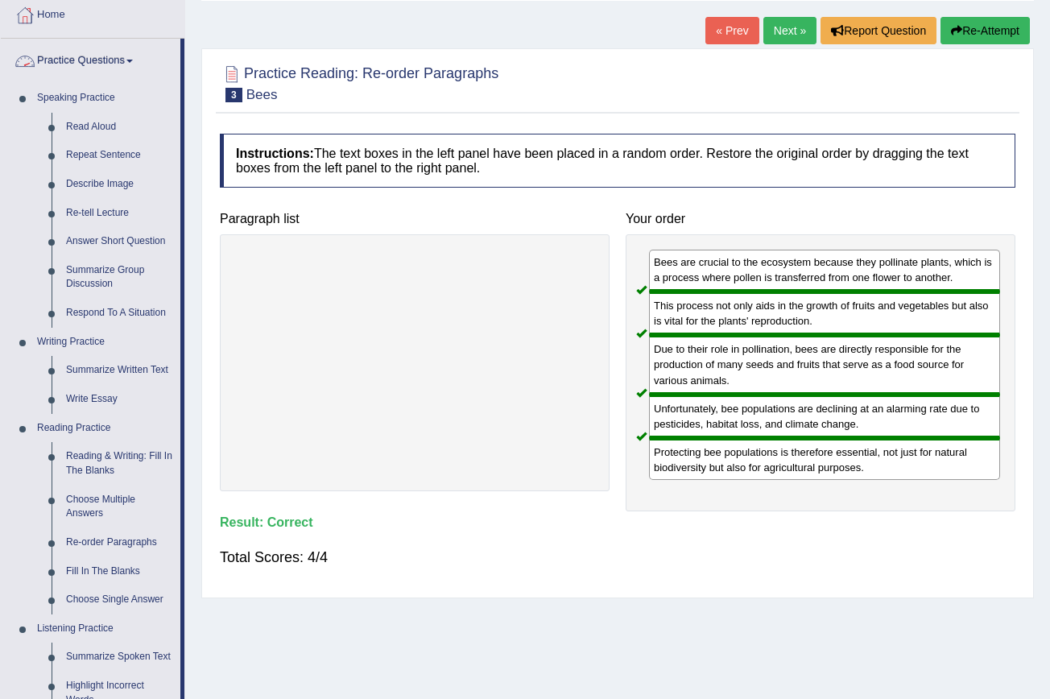
click at [133, 61] on span at bounding box center [129, 61] width 6 height 3
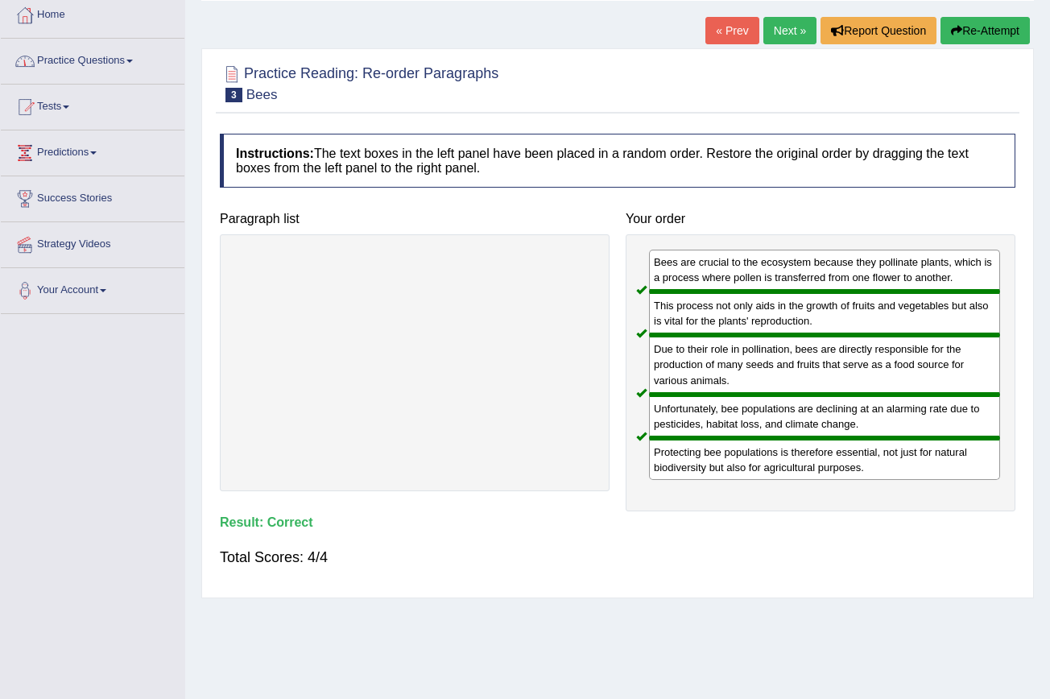
click at [133, 61] on span at bounding box center [129, 61] width 6 height 3
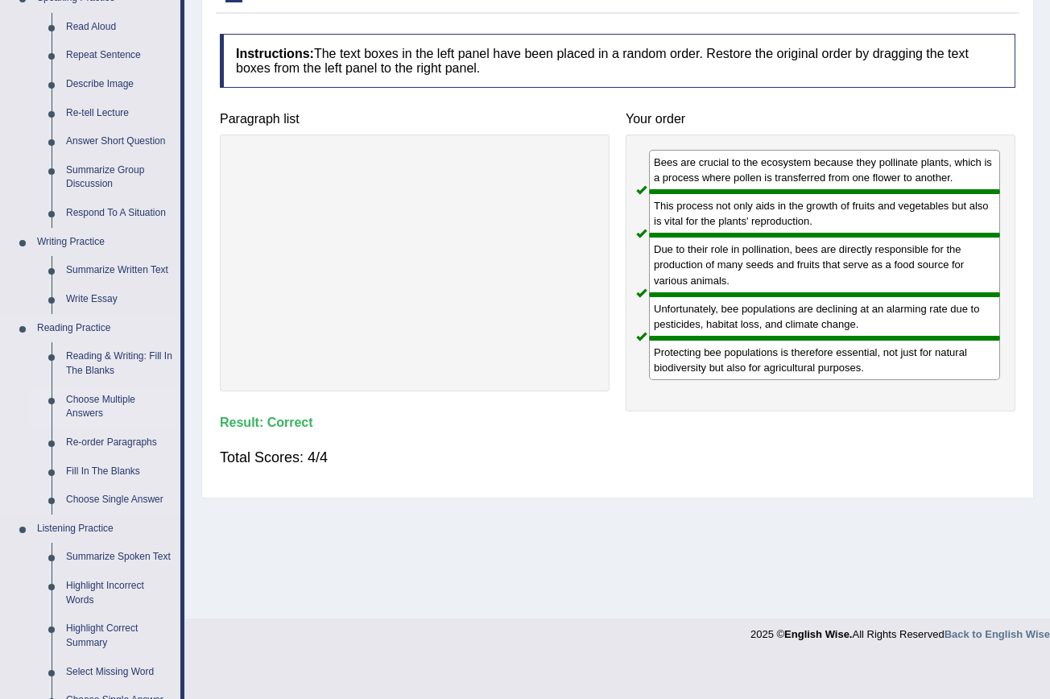
scroll to position [212, 0]
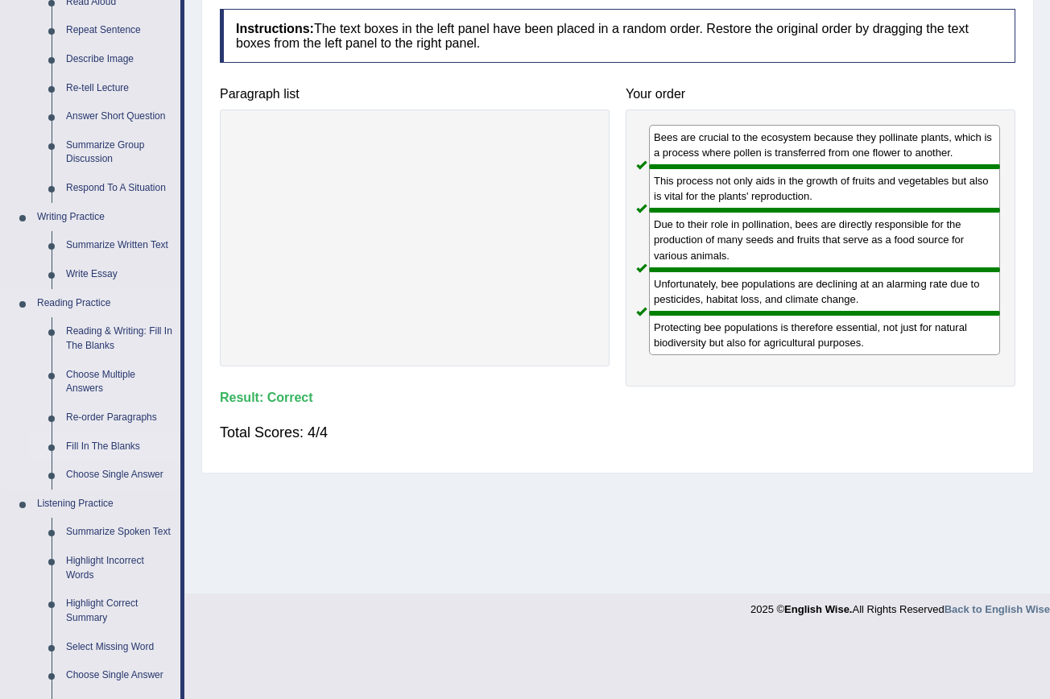
click at [120, 436] on link "Fill In The Blanks" at bounding box center [120, 446] width 122 height 29
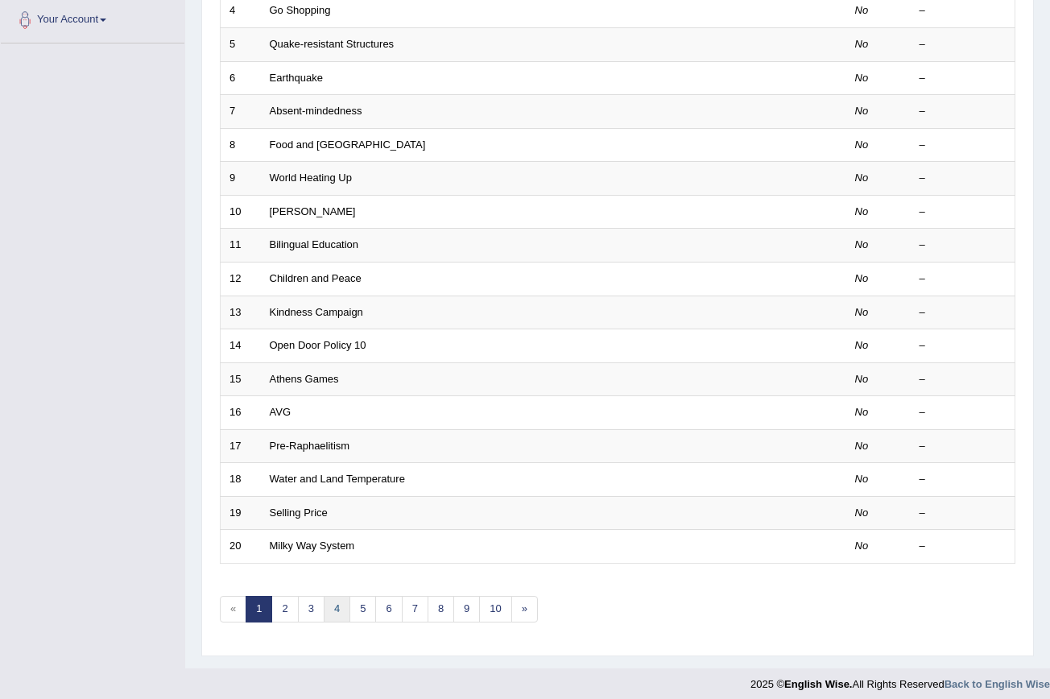
scroll to position [357, 0]
click at [362, 601] on link "5" at bounding box center [362, 610] width 27 height 27
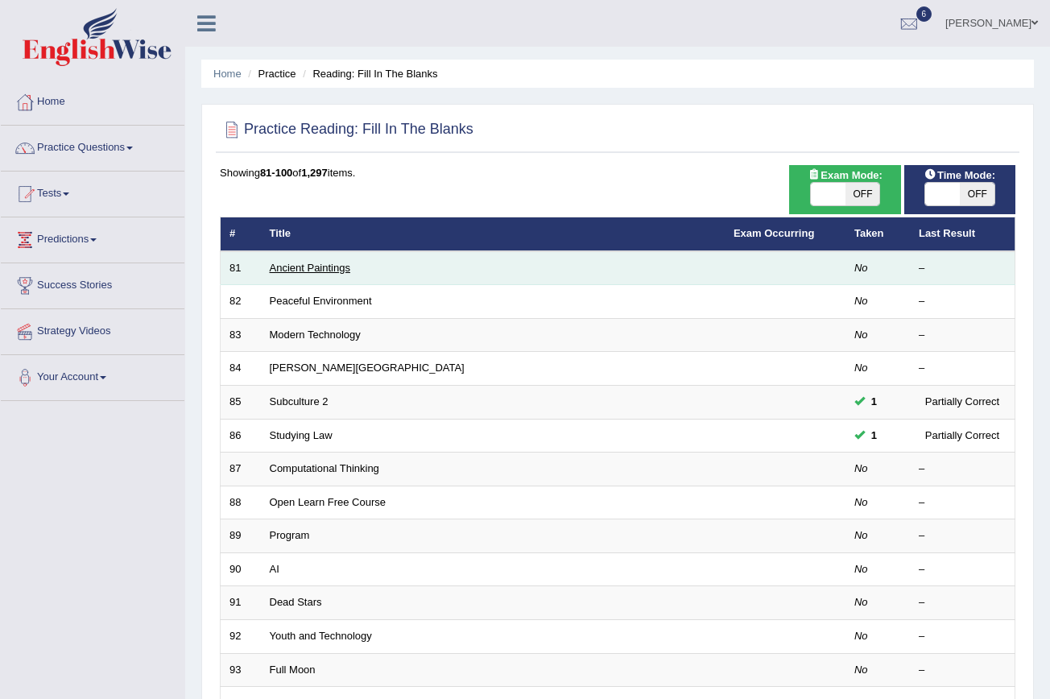
click at [345, 266] on link "Ancient Paintings" at bounding box center [310, 268] width 81 height 12
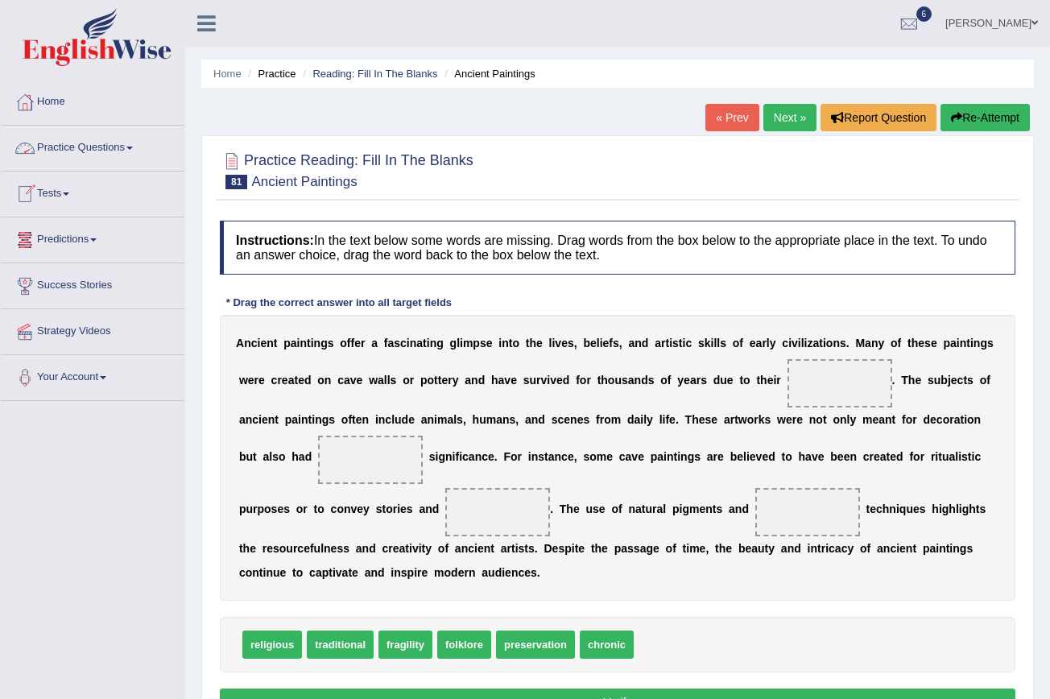
click at [140, 145] on link "Practice Questions" at bounding box center [93, 146] width 184 height 40
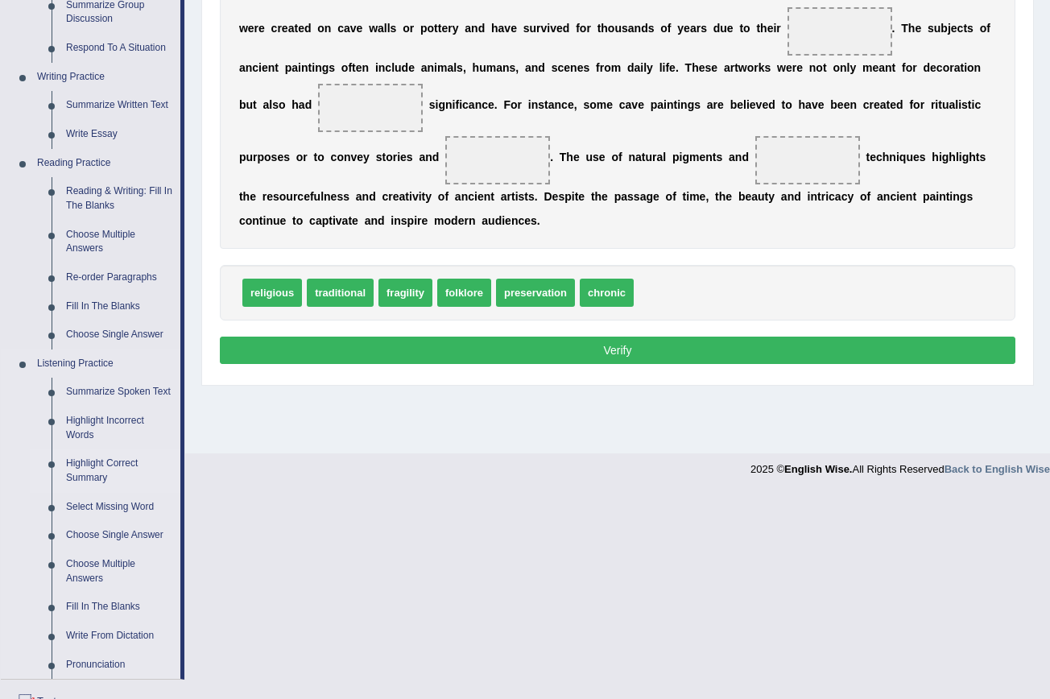
scroll to position [351, 0]
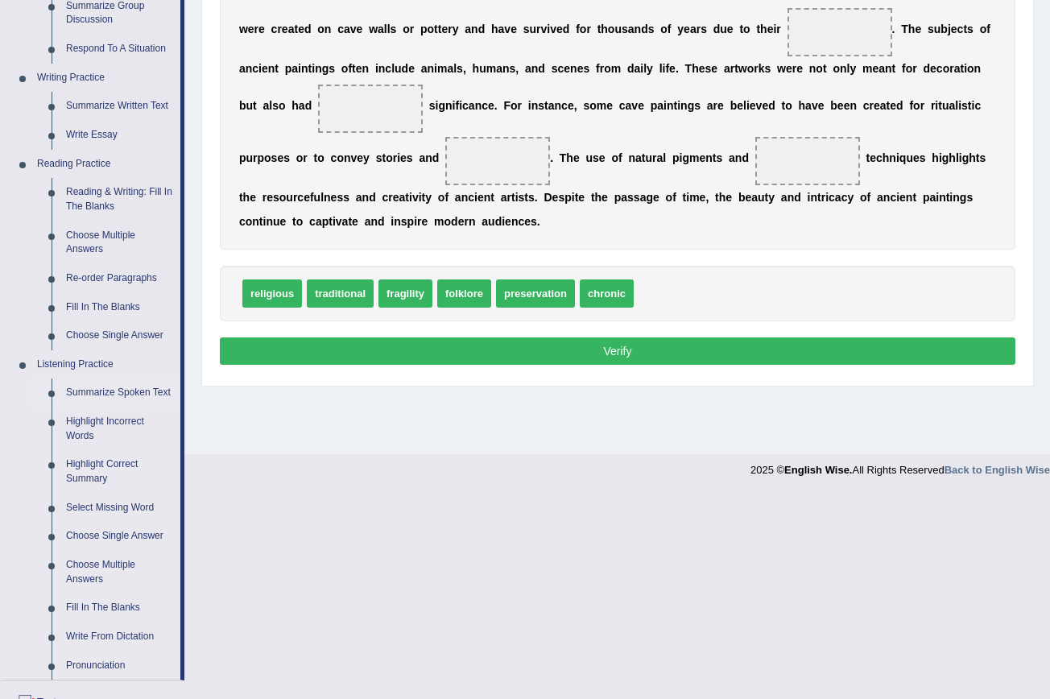
click at [116, 382] on link "Summarize Spoken Text" at bounding box center [120, 392] width 122 height 29
